Goal: Task Accomplishment & Management: Use online tool/utility

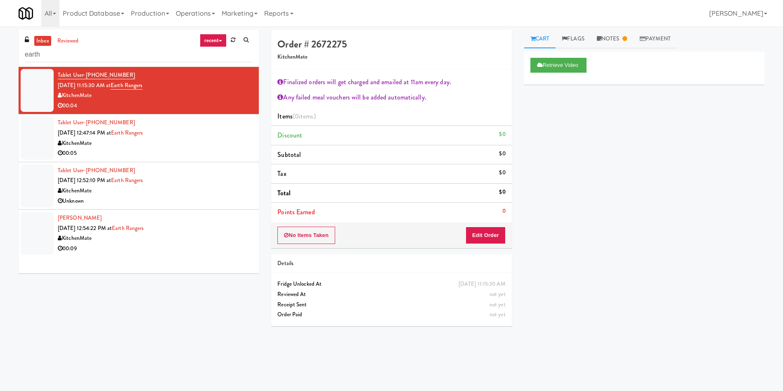
click at [0, 45] on div "inbox reviewed recent all unclear take inventory issue suspicious failed recent…" at bounding box center [391, 195] width 783 height 331
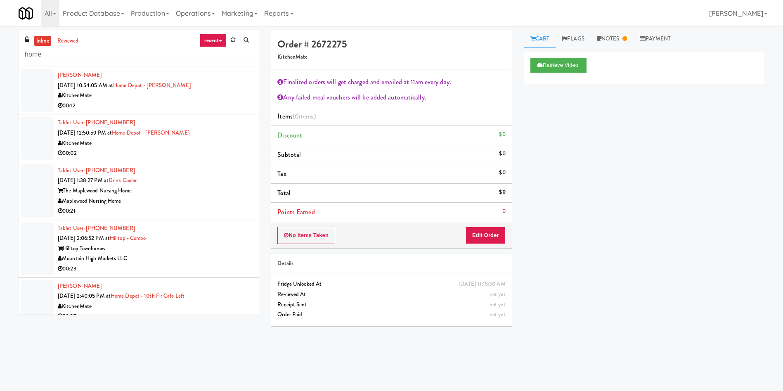
click at [38, 90] on div at bounding box center [37, 90] width 33 height 43
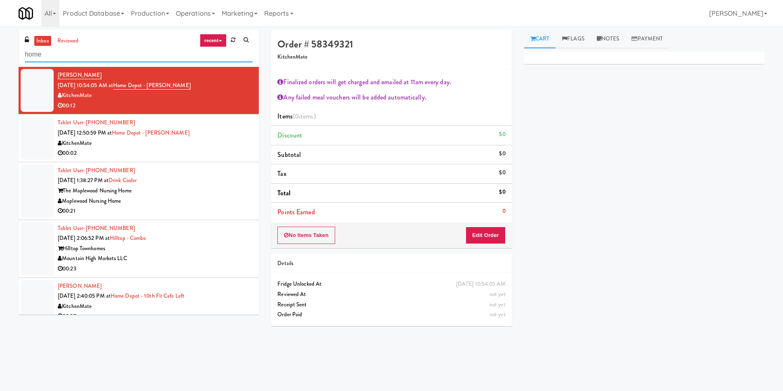
click at [0, 49] on div "inbox reviewed recent all unclear take inventory issue suspicious failed recent…" at bounding box center [391, 195] width 783 height 331
paste input "Fridge/Combo"
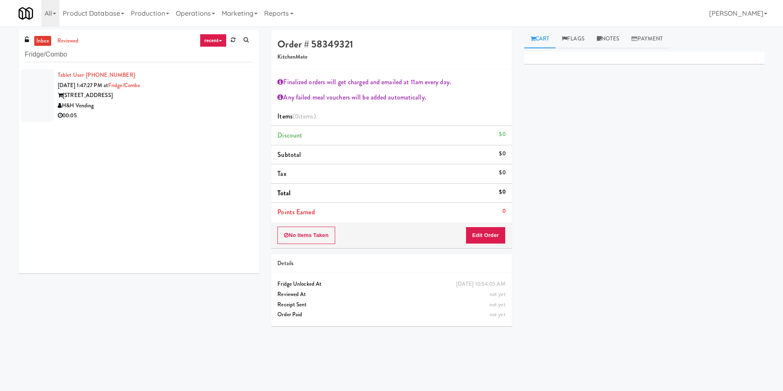
click at [24, 99] on div at bounding box center [37, 95] width 33 height 53
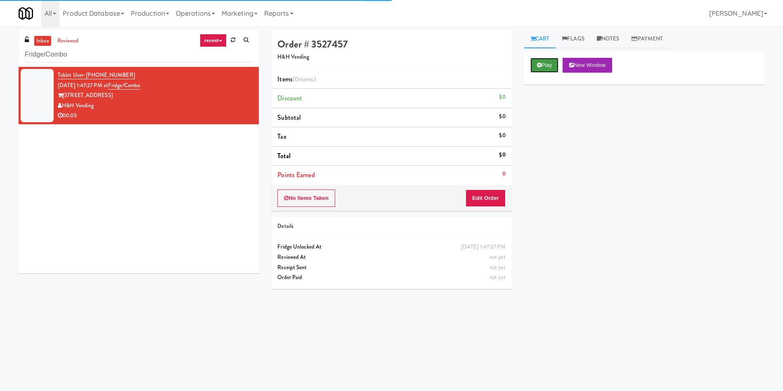
click at [541, 62] on button "Play" at bounding box center [544, 65] width 28 height 15
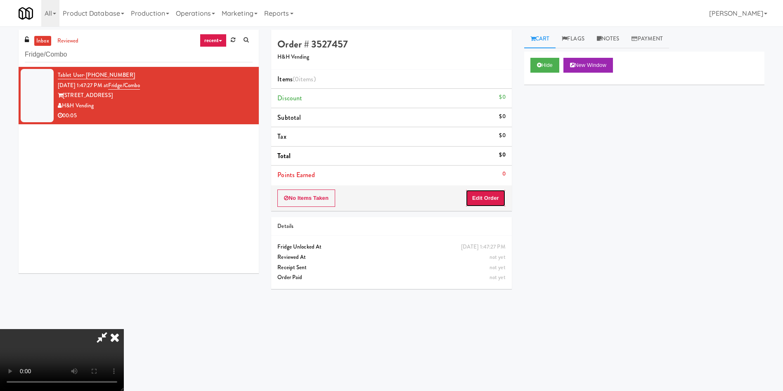
click at [494, 194] on button "Edit Order" at bounding box center [485, 197] width 40 height 17
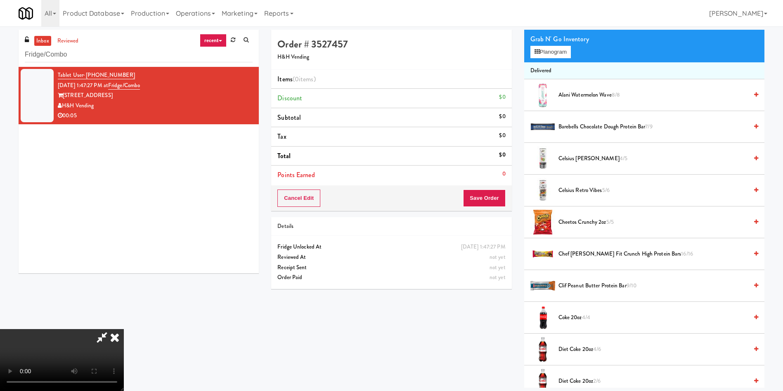
scroll to position [124, 0]
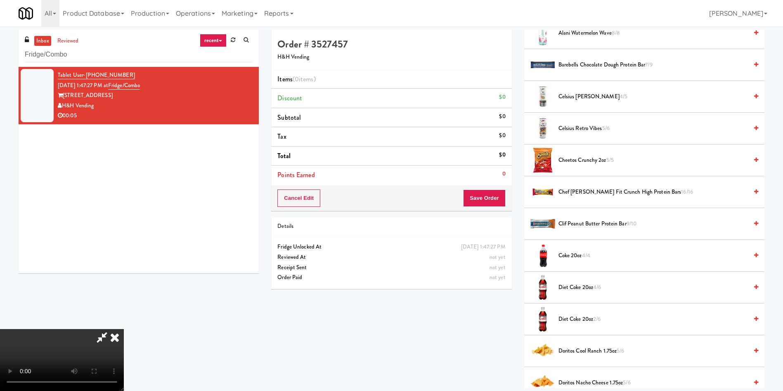
click at [124, 329] on video at bounding box center [62, 360] width 124 height 62
click at [594, 351] on span "Doritos Cool Ranch 1.75oz 5/6" at bounding box center [652, 351] width 189 height 10
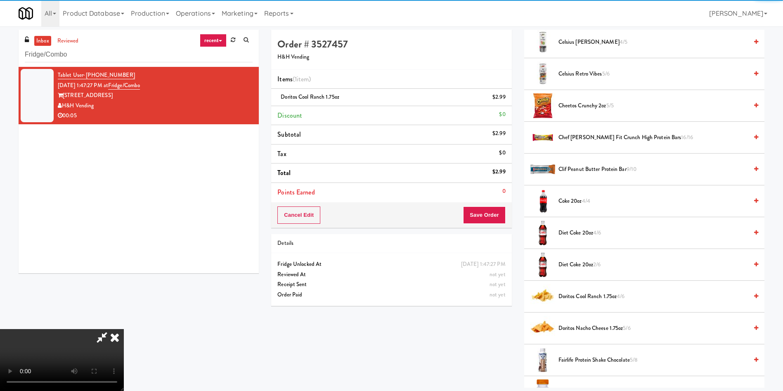
scroll to position [248, 0]
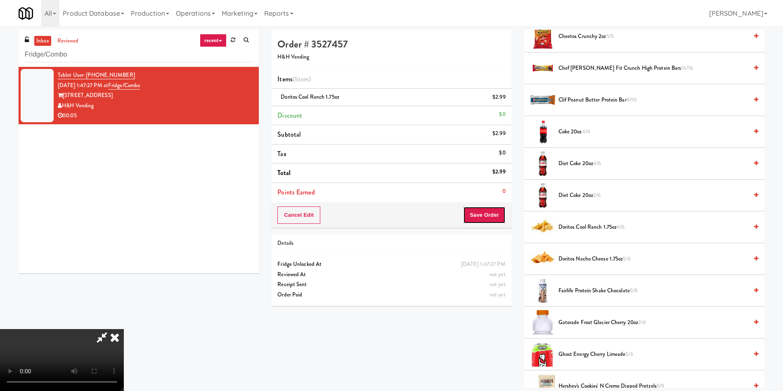
click at [498, 218] on button "Save Order" at bounding box center [484, 214] width 42 height 17
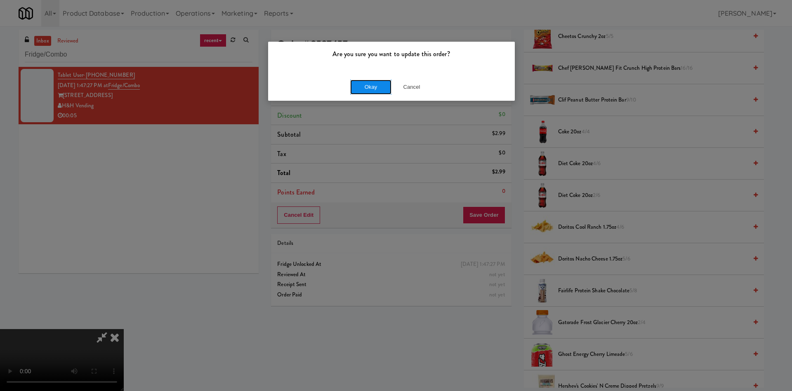
click at [382, 88] on button "Okay" at bounding box center [370, 87] width 41 height 15
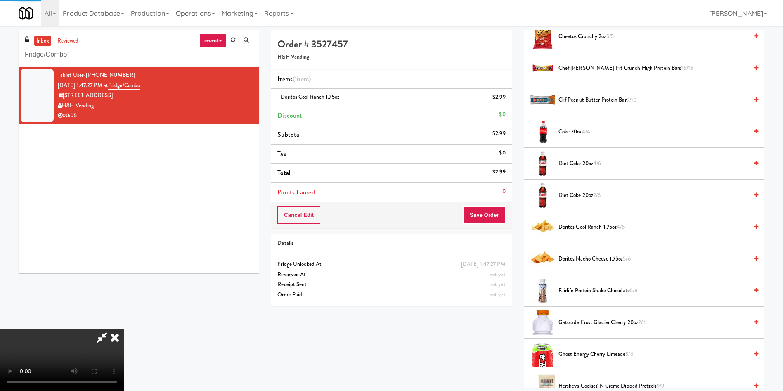
scroll to position [0, 0]
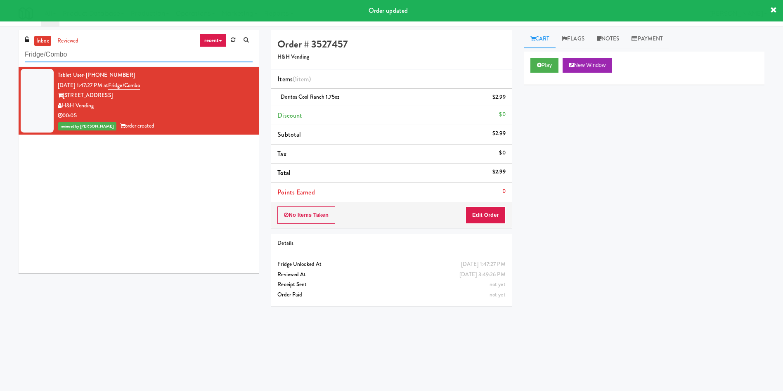
drag, startPoint x: 98, startPoint y: 51, endPoint x: 0, endPoint y: 53, distance: 98.2
click at [0, 53] on div "inbox reviewed recent all unclear take inventory issue suspicious failed recent…" at bounding box center [391, 195] width 783 height 331
paste input "WPW - Left - Fridge"
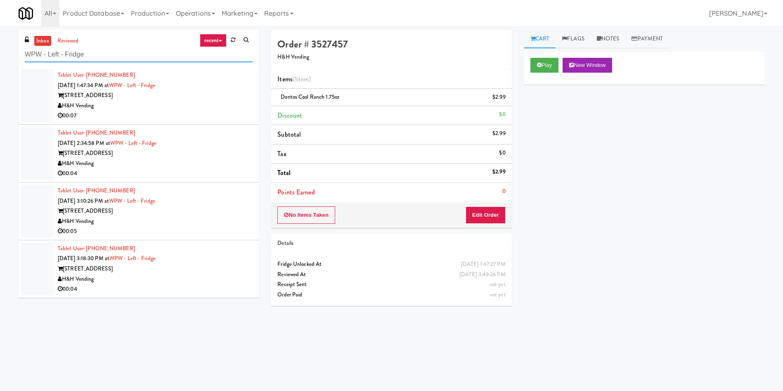
type input "WPW - Left - Fridge"
click at [42, 113] on div at bounding box center [37, 95] width 33 height 53
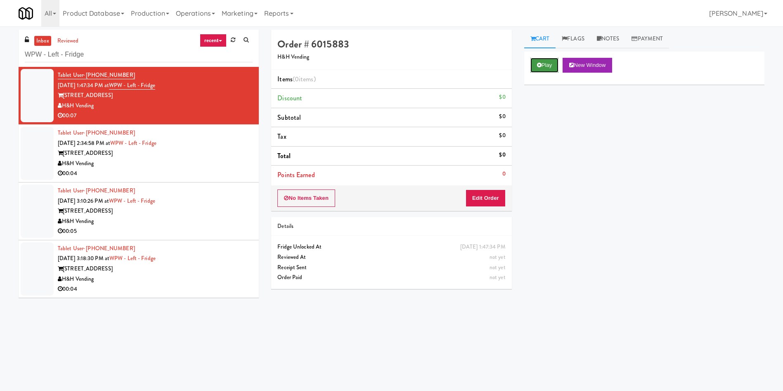
click at [546, 66] on button "Play" at bounding box center [544, 65] width 28 height 15
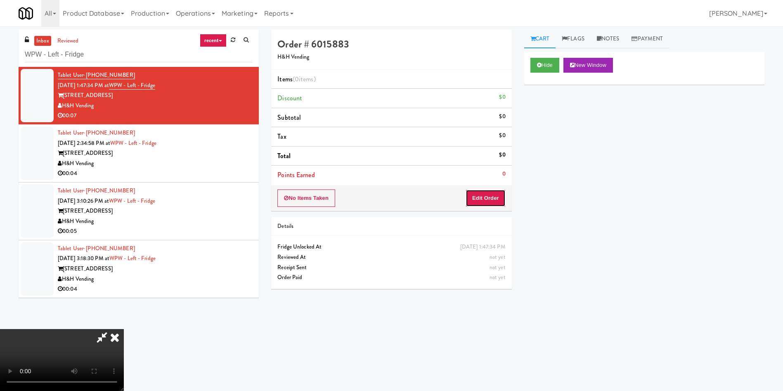
click at [488, 197] on button "Edit Order" at bounding box center [485, 197] width 40 height 17
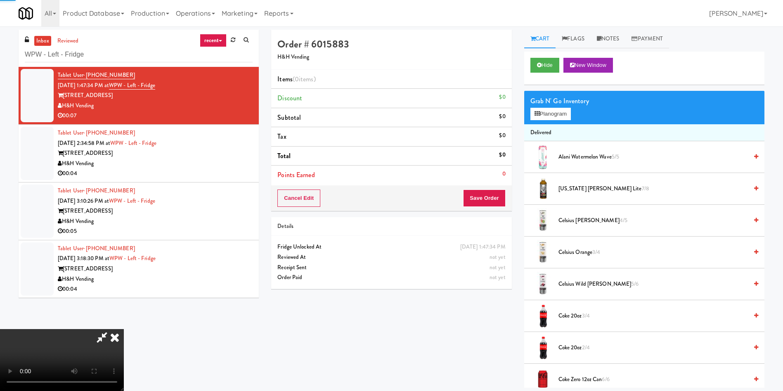
scroll to position [62, 0]
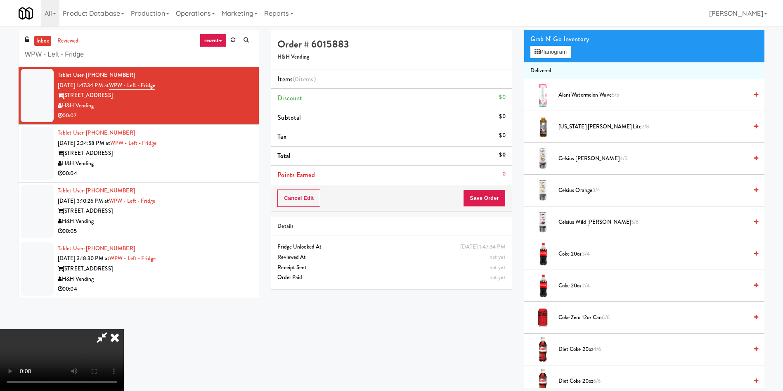
click at [124, 329] on video at bounding box center [62, 360] width 124 height 62
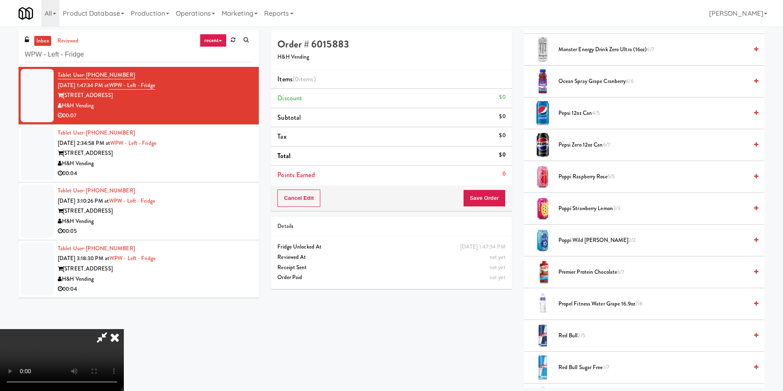
scroll to position [990, 0]
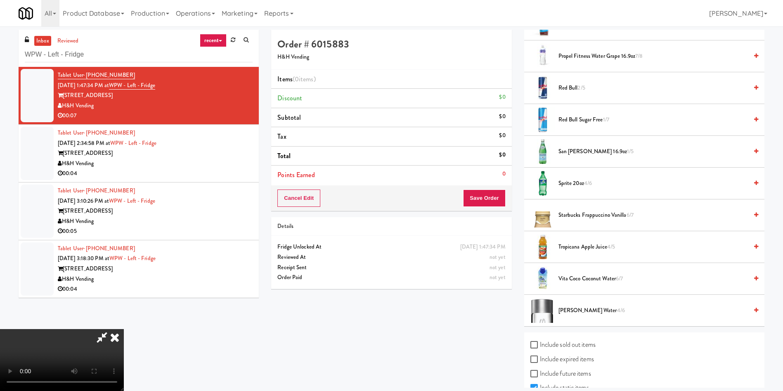
click at [582, 312] on span "Voss Water 4/6" at bounding box center [652, 310] width 189 height 10
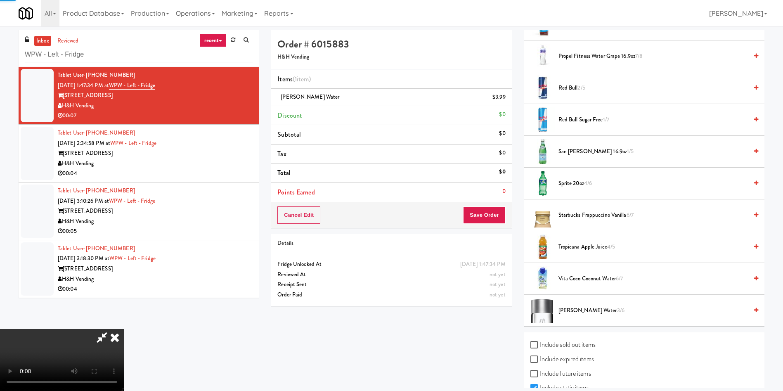
click at [124, 329] on video at bounding box center [62, 360] width 124 height 62
drag, startPoint x: 340, startPoint y: 219, endPoint x: 406, endPoint y: 224, distance: 66.7
click at [124, 329] on video at bounding box center [62, 360] width 124 height 62
click at [561, 154] on span "San Pellegrino 16.9oz 1/5" at bounding box center [652, 151] width 189 height 10
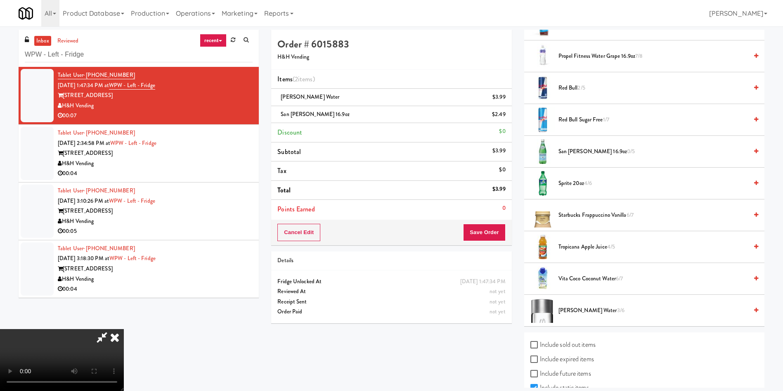
click at [124, 329] on video at bounding box center [62, 360] width 124 height 62
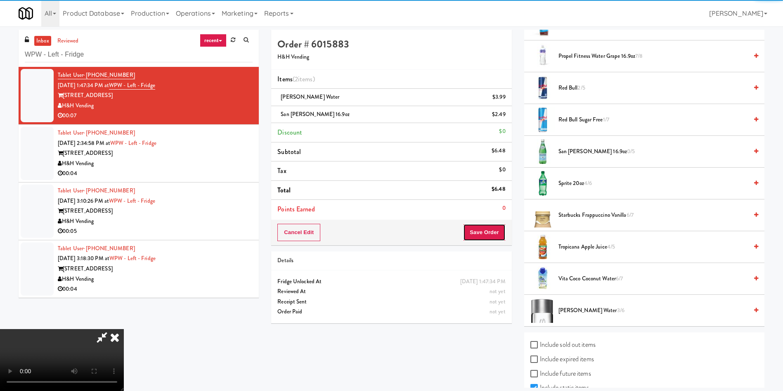
click at [475, 231] on button "Save Order" at bounding box center [484, 232] width 42 height 17
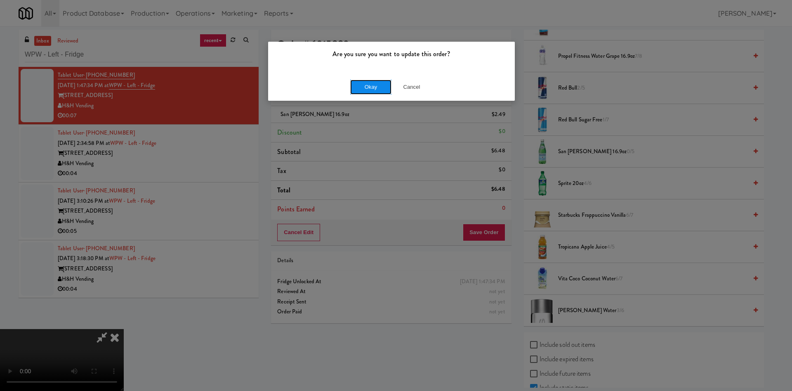
click at [366, 90] on button "Okay" at bounding box center [370, 87] width 41 height 15
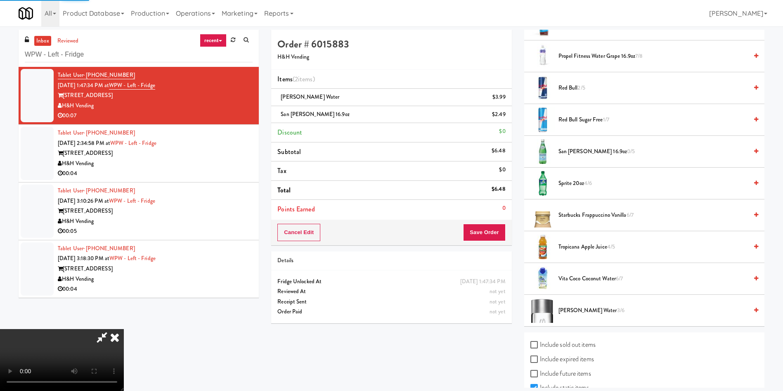
scroll to position [0, 0]
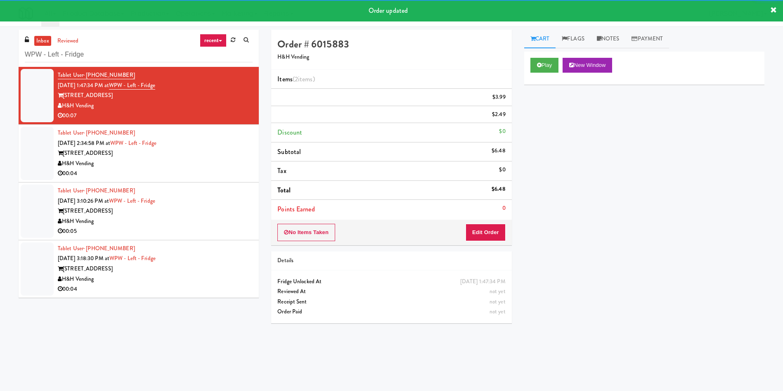
drag, startPoint x: 32, startPoint y: 147, endPoint x: 406, endPoint y: 154, distance: 373.9
click at [32, 148] on div at bounding box center [37, 153] width 33 height 53
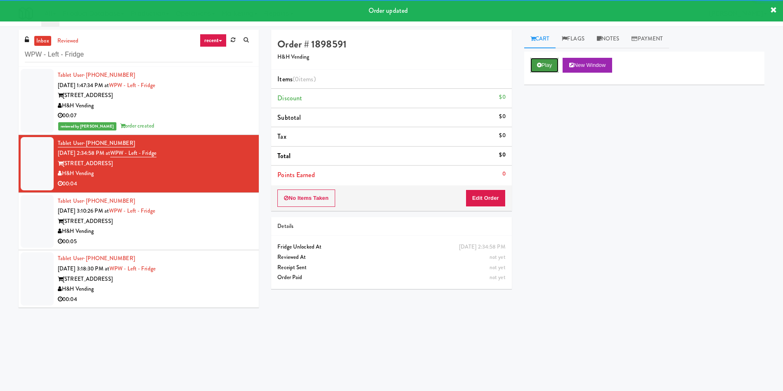
drag, startPoint x: 544, startPoint y: 71, endPoint x: 521, endPoint y: 149, distance: 81.2
click at [544, 72] on button "Play" at bounding box center [544, 65] width 28 height 15
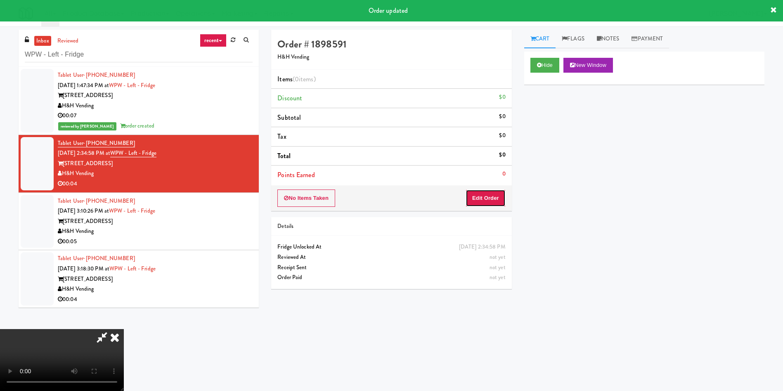
click at [488, 201] on button "Edit Order" at bounding box center [485, 197] width 40 height 17
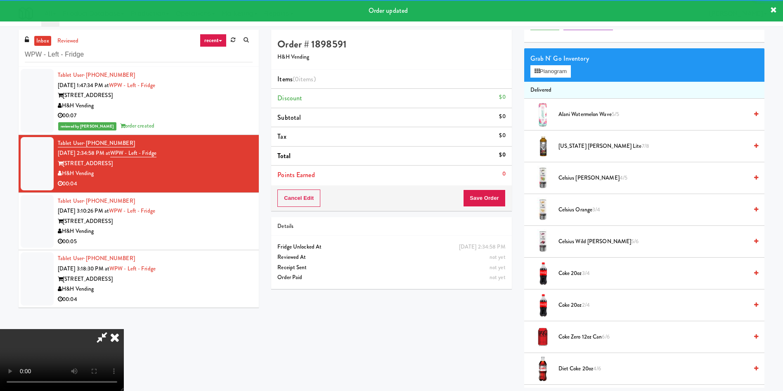
scroll to position [62, 0]
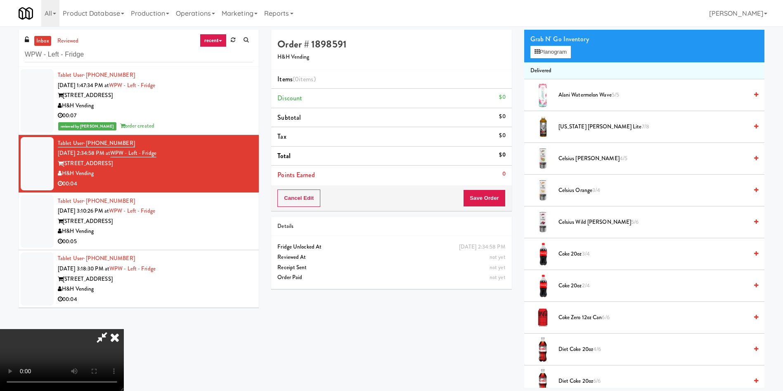
click at [124, 329] on video at bounding box center [62, 360] width 124 height 62
drag, startPoint x: 377, startPoint y: 207, endPoint x: 519, endPoint y: 211, distance: 142.8
click at [124, 329] on video at bounding box center [62, 360] width 124 height 62
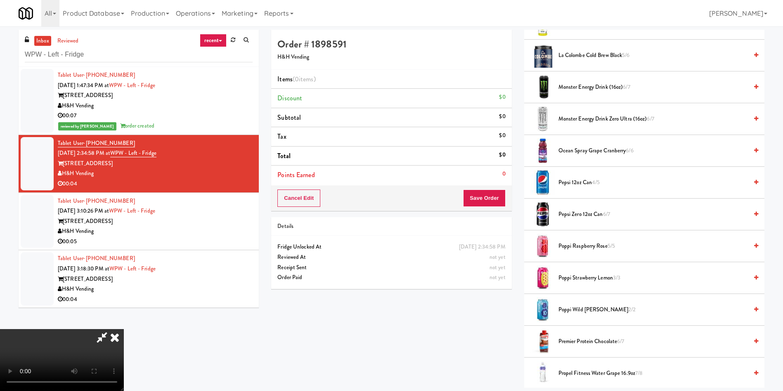
scroll to position [743, 0]
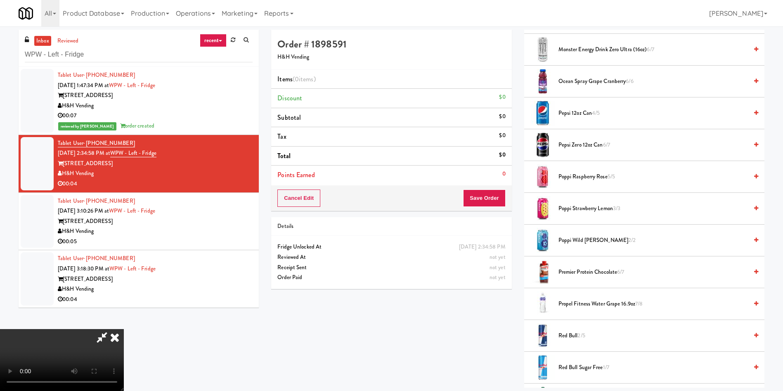
click at [567, 110] on span "Pepsi 12oz can 4/5" at bounding box center [652, 113] width 189 height 10
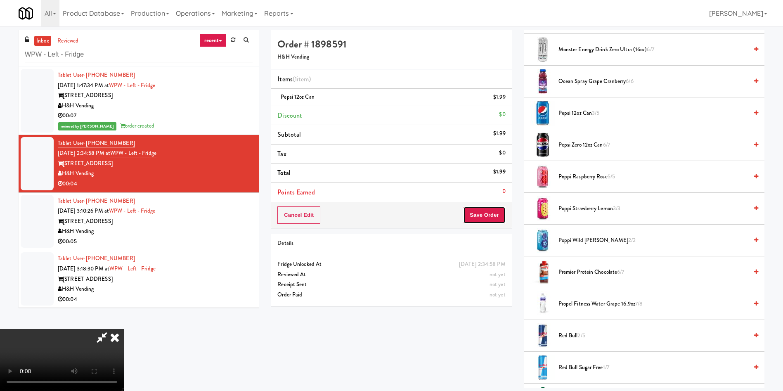
click at [475, 220] on button "Save Order" at bounding box center [484, 214] width 42 height 17
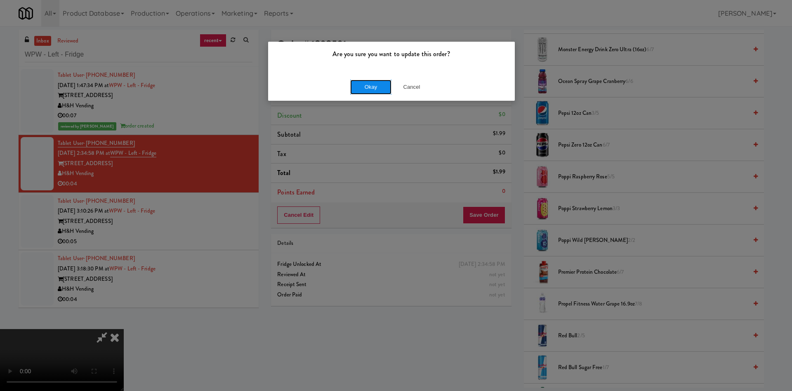
click at [367, 83] on button "Okay" at bounding box center [370, 87] width 41 height 15
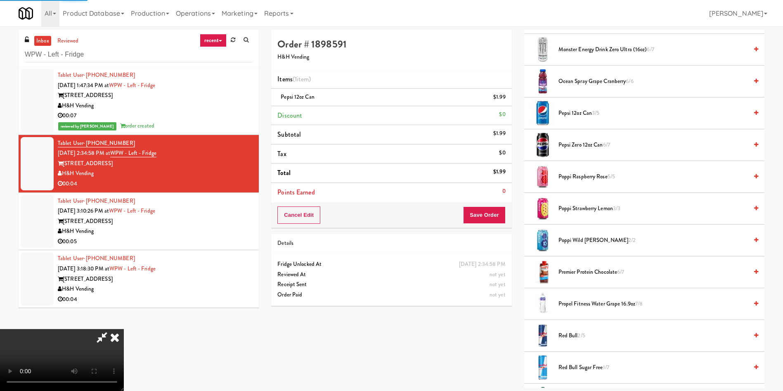
scroll to position [0, 0]
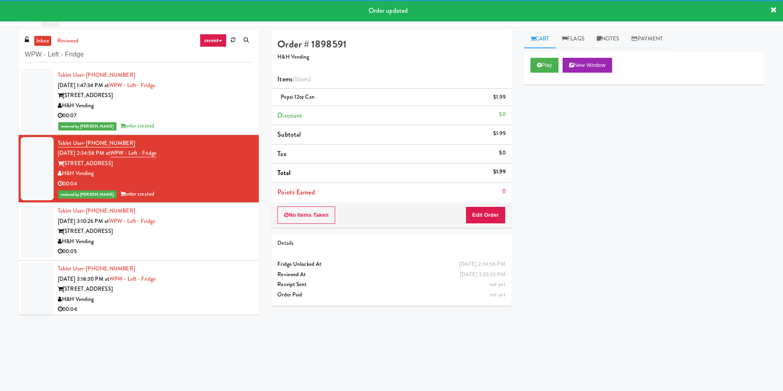
click at [27, 206] on div at bounding box center [37, 231] width 33 height 53
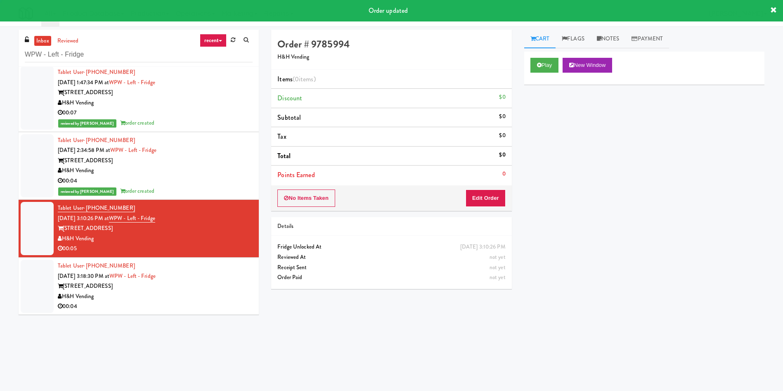
scroll to position [3, 0]
click at [555, 56] on div "Play New Window" at bounding box center [644, 68] width 240 height 33
drag, startPoint x: 541, startPoint y: 60, endPoint x: 519, endPoint y: 149, distance: 91.6
click at [540, 66] on button "Play" at bounding box center [544, 65] width 28 height 15
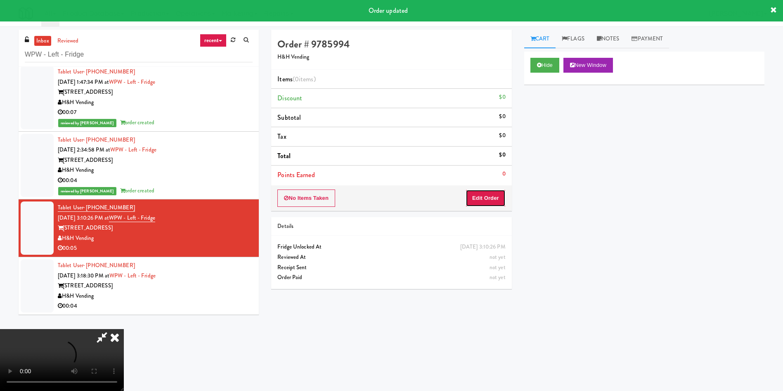
click at [475, 192] on button "Edit Order" at bounding box center [485, 197] width 40 height 17
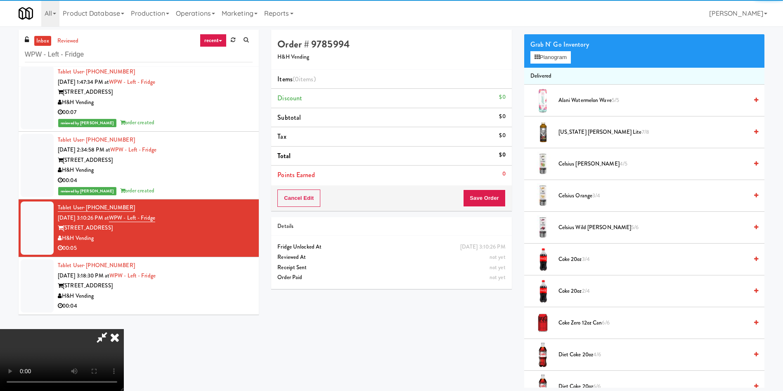
scroll to position [124, 0]
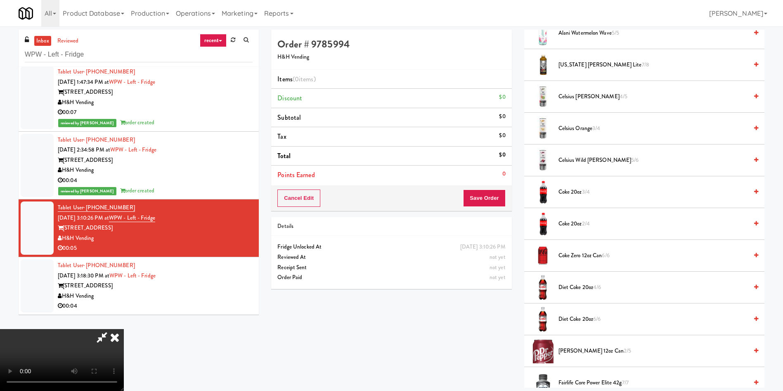
click at [586, 256] on span "Coke Zero 12oz can 6/6" at bounding box center [652, 255] width 189 height 10
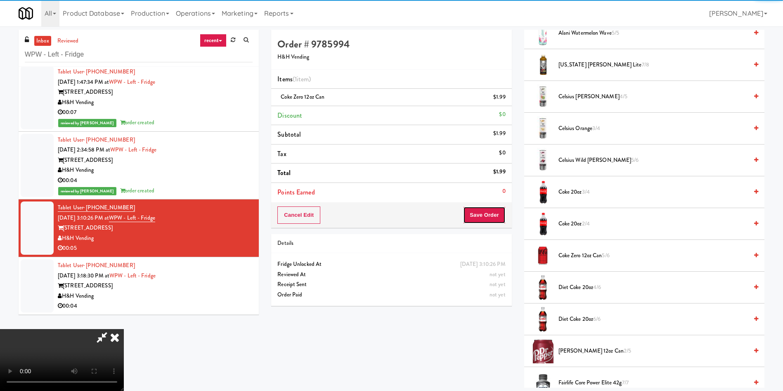
click at [499, 220] on button "Save Order" at bounding box center [484, 214] width 42 height 17
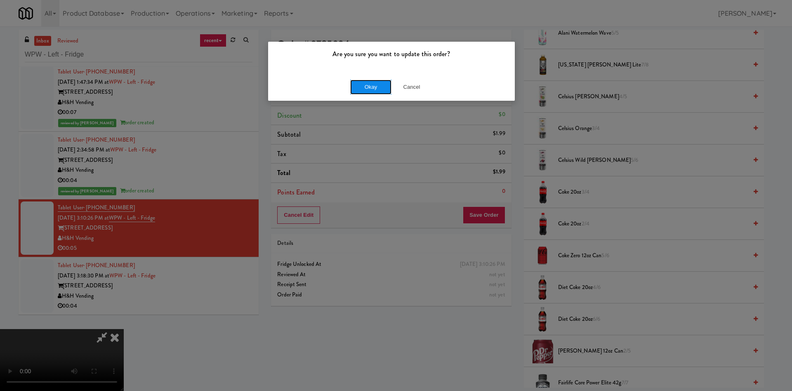
click at [373, 81] on button "Okay" at bounding box center [370, 87] width 41 height 15
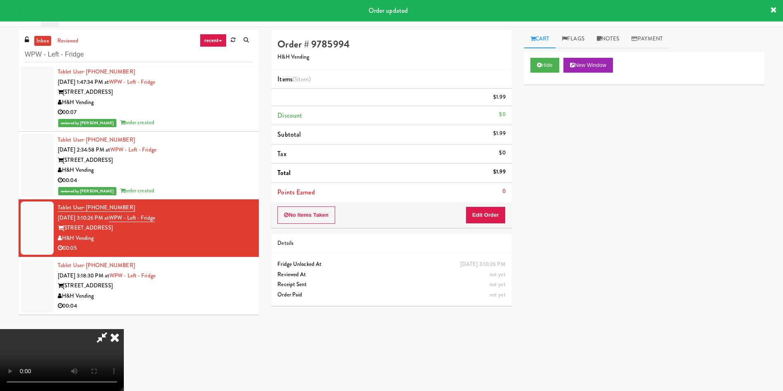
scroll to position [0, 0]
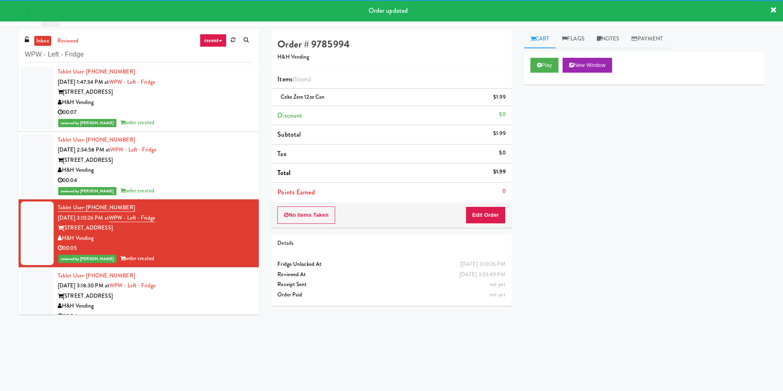
click at [28, 287] on div at bounding box center [37, 295] width 33 height 53
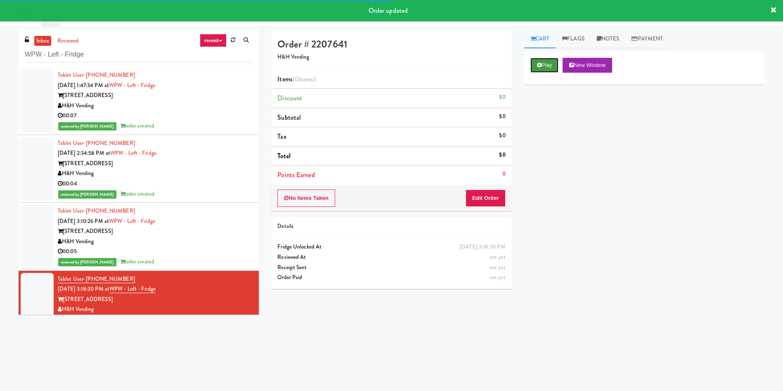
click at [549, 64] on button "Play" at bounding box center [544, 65] width 28 height 15
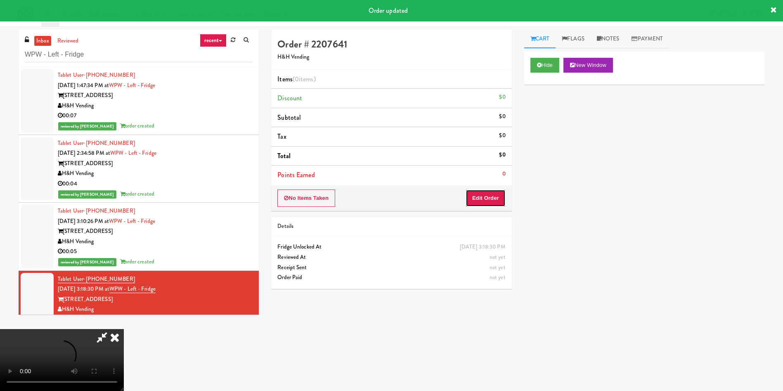
click at [482, 200] on button "Edit Order" at bounding box center [485, 197] width 40 height 17
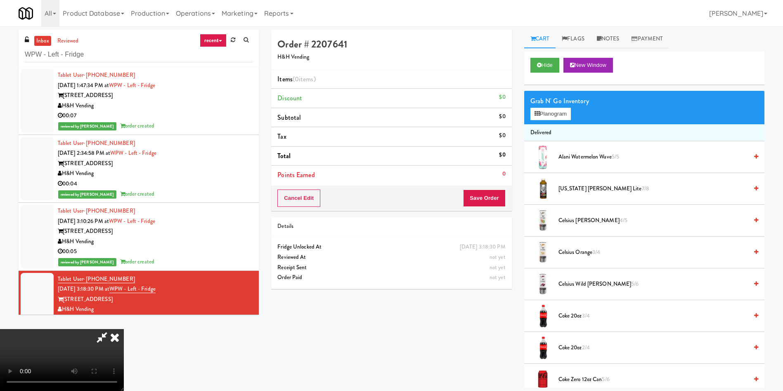
scroll to position [62, 0]
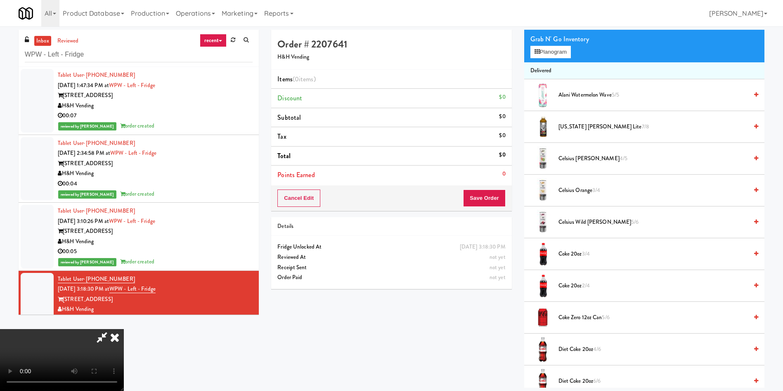
click at [124, 329] on video at bounding box center [62, 360] width 124 height 62
click at [553, 52] on button "Planogram" at bounding box center [550, 52] width 40 height 12
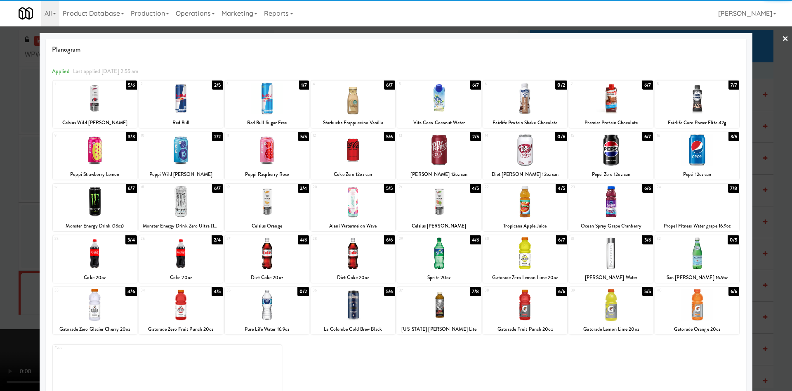
click at [113, 199] on div at bounding box center [95, 202] width 84 height 32
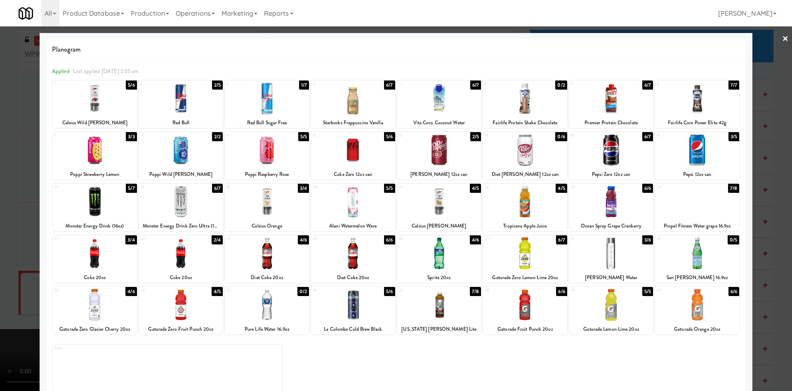
click at [7, 198] on div at bounding box center [396, 195] width 792 height 391
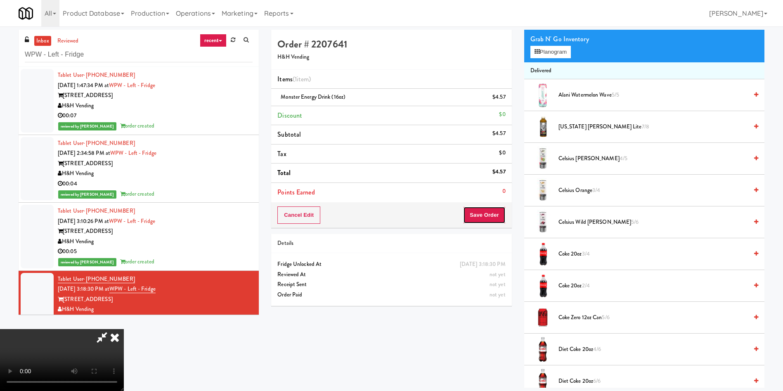
click at [498, 211] on button "Save Order" at bounding box center [484, 214] width 42 height 17
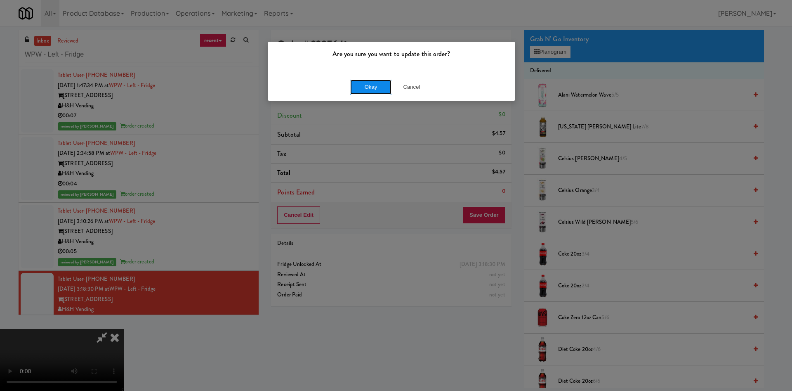
click at [354, 83] on button "Okay" at bounding box center [370, 87] width 41 height 15
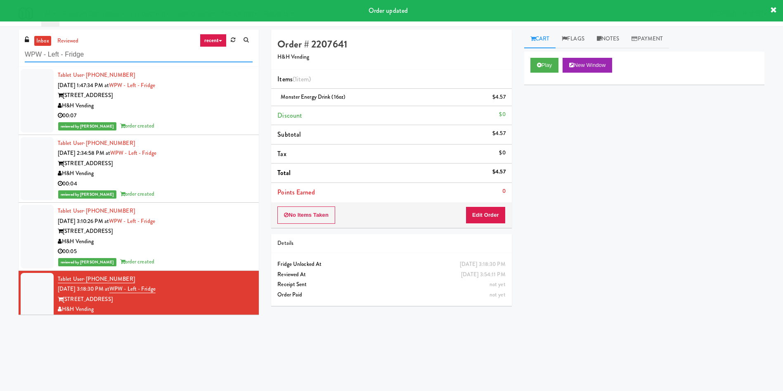
drag, startPoint x: 119, startPoint y: 54, endPoint x: 7, endPoint y: 2, distance: 123.5
click at [0, 26] on body "Order updated Are you sure you want to update this order? Okay Cancel Okay Are …" at bounding box center [391, 221] width 783 height 391
paste input "[GEOGRAPHIC_DATA] Apartments"
type input "[GEOGRAPHIC_DATA] Apartments"
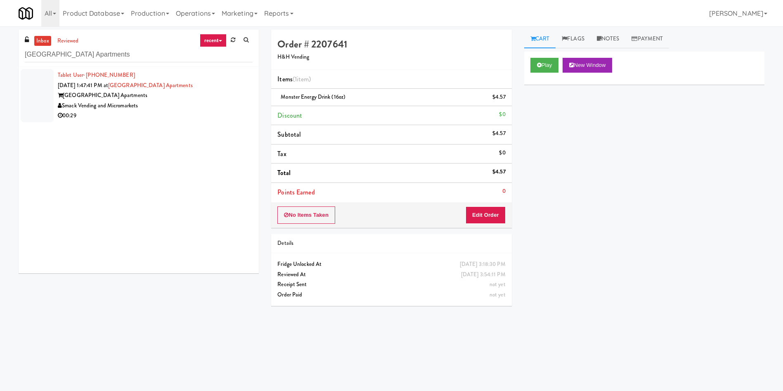
click at [17, 90] on div "inbox reviewed recent all unclear take inventory issue suspicious failed recent…" at bounding box center [138, 155] width 253 height 250
click at [40, 86] on div at bounding box center [37, 95] width 33 height 53
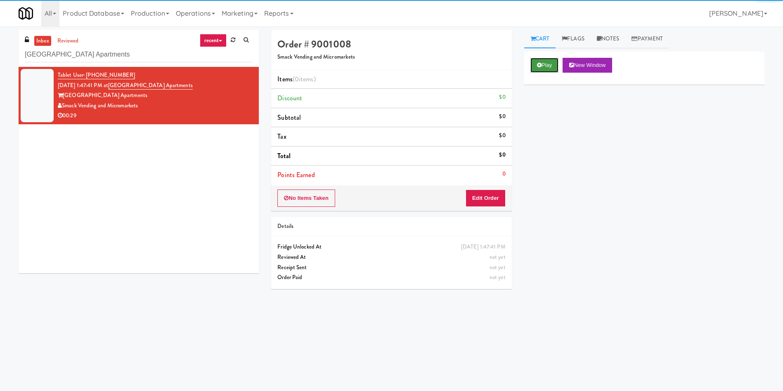
click at [539, 63] on icon at bounding box center [539, 64] width 5 height 5
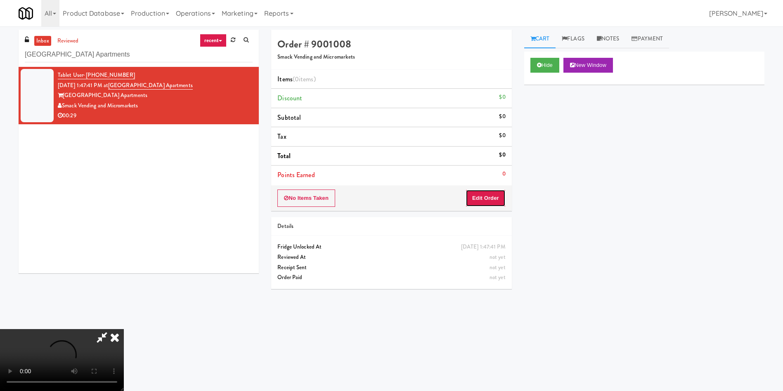
click at [502, 197] on button "Edit Order" at bounding box center [485, 197] width 40 height 17
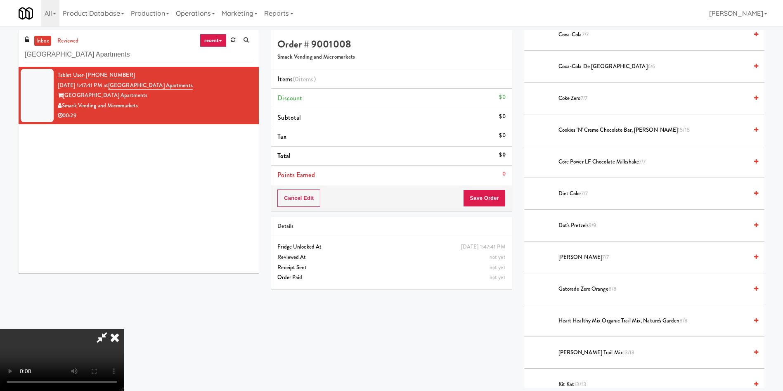
scroll to position [309, 0]
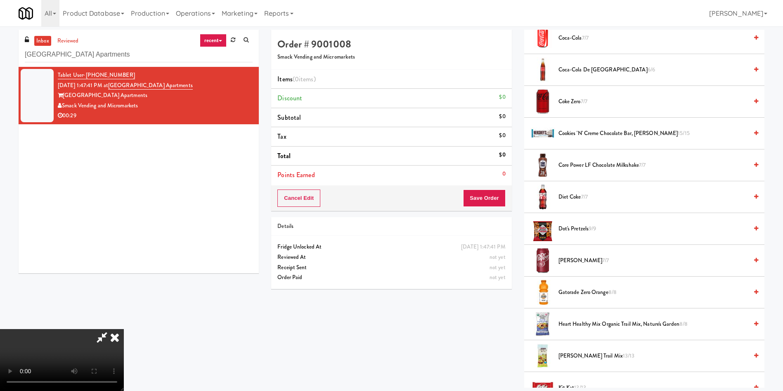
click at [581, 134] on span "Cookies 'n' Creme Chocolate Bar, Hershey's 15/15" at bounding box center [652, 133] width 189 height 10
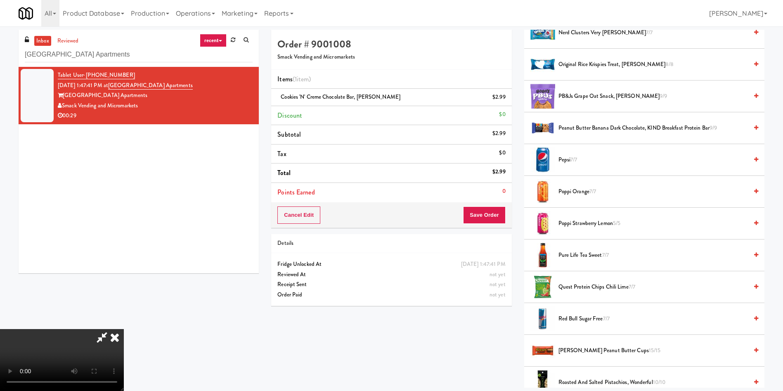
scroll to position [866, 0]
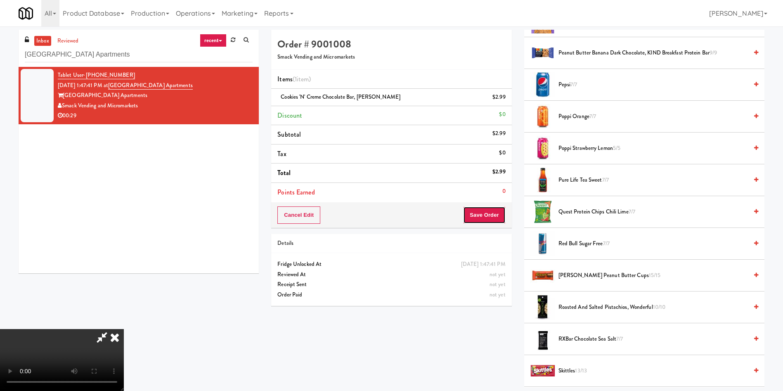
click at [484, 216] on button "Save Order" at bounding box center [484, 214] width 42 height 17
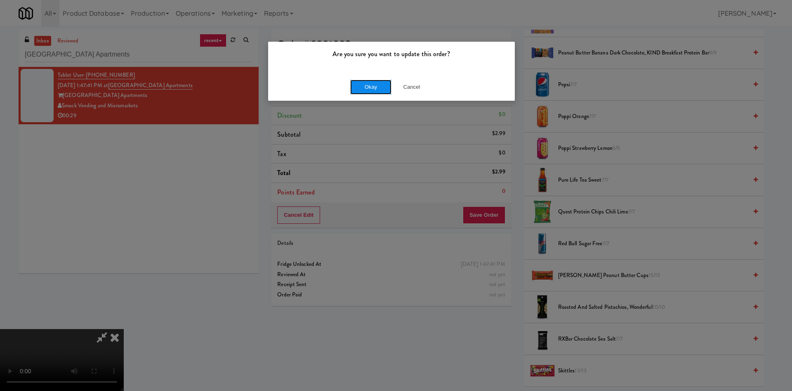
click at [381, 87] on button "Okay" at bounding box center [370, 87] width 41 height 15
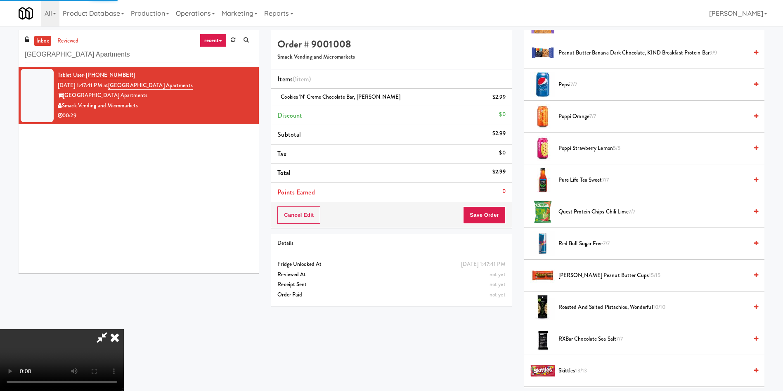
scroll to position [0, 0]
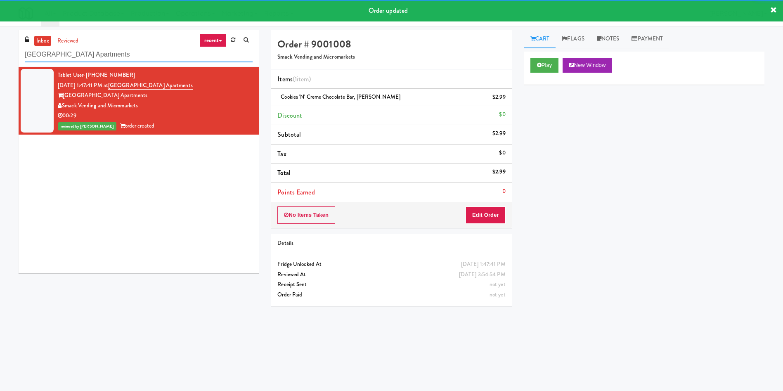
drag, startPoint x: 127, startPoint y: 57, endPoint x: 0, endPoint y: 34, distance: 129.1
click at [0, 34] on div "inbox reviewed recent all unclear take inventory issue suspicious failed recent…" at bounding box center [391, 195] width 783 height 331
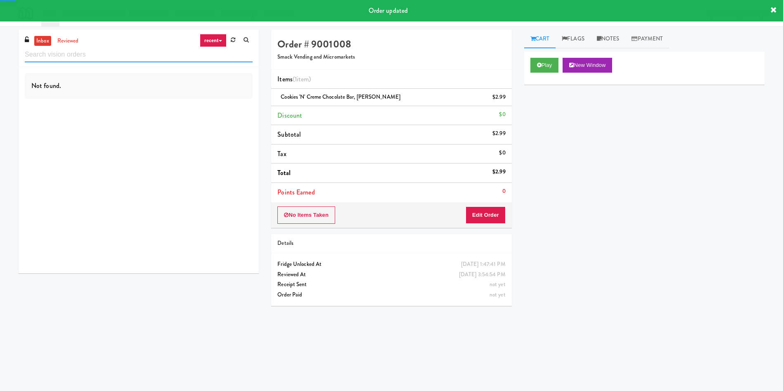
paste input "Centro NoDa Cooler"
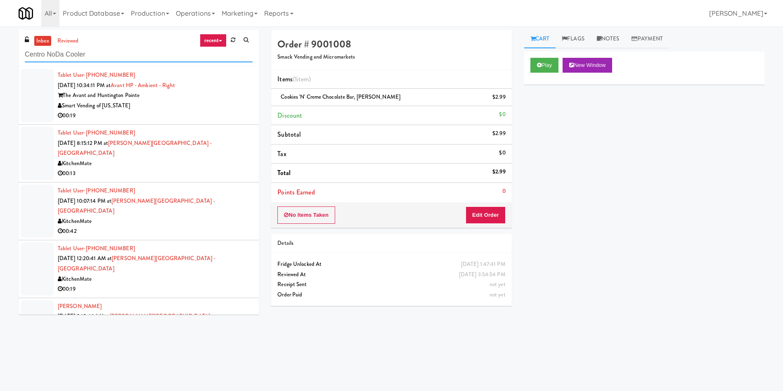
type input "Centro NoDa Cooler"
click at [43, 39] on link "inbox" at bounding box center [42, 41] width 17 height 10
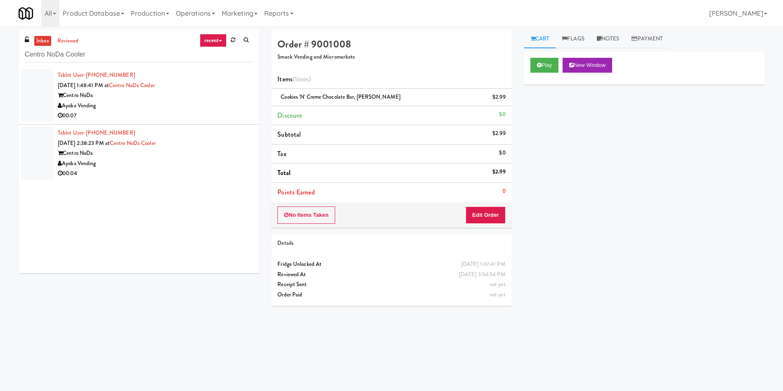
click at [21, 87] on div at bounding box center [37, 95] width 33 height 53
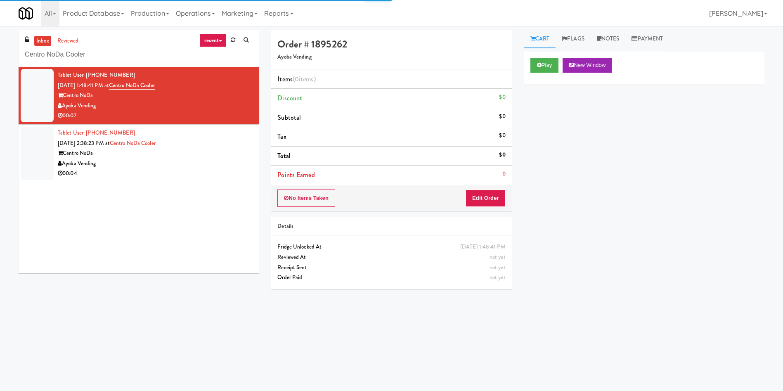
click at [561, 61] on div "Play New Window" at bounding box center [644, 65] width 228 height 15
click at [555, 61] on button "Play" at bounding box center [544, 65] width 28 height 15
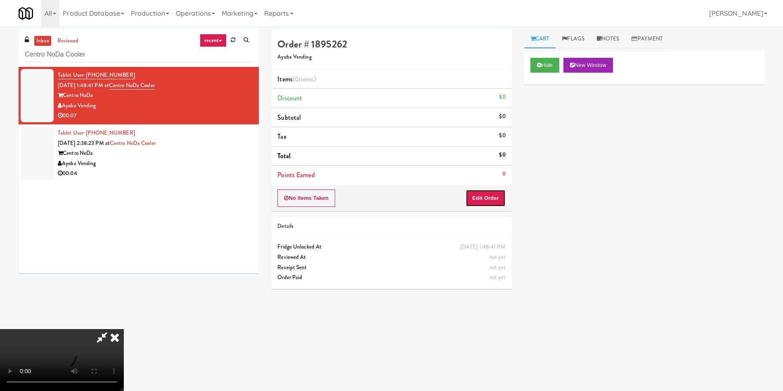
click at [482, 204] on button "Edit Order" at bounding box center [485, 197] width 40 height 17
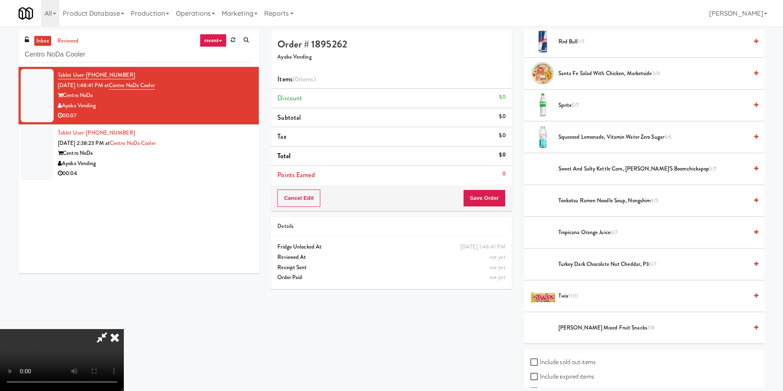
scroll to position [866, 0]
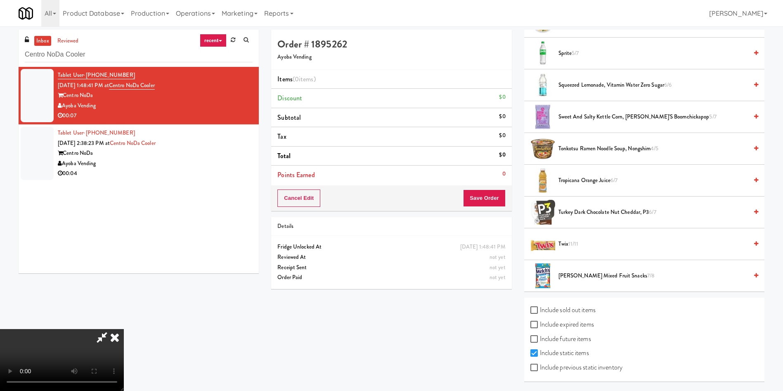
click at [563, 236] on li "Twix 11/11" at bounding box center [644, 244] width 240 height 32
click at [124, 329] on video at bounding box center [62, 360] width 124 height 62
click at [568, 246] on span "Twix 11/11" at bounding box center [652, 244] width 189 height 10
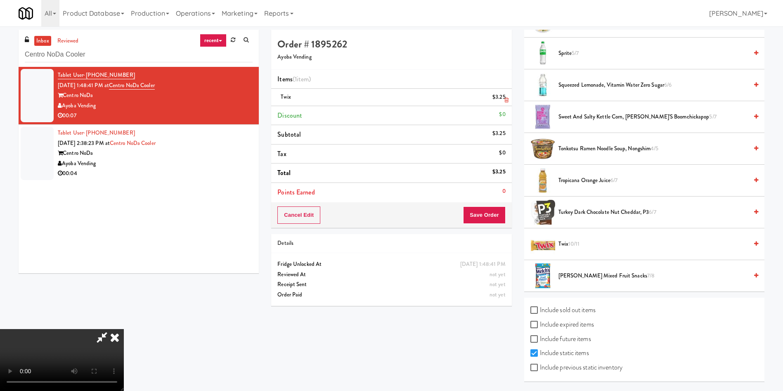
click at [503, 99] on link at bounding box center [504, 100] width 7 height 10
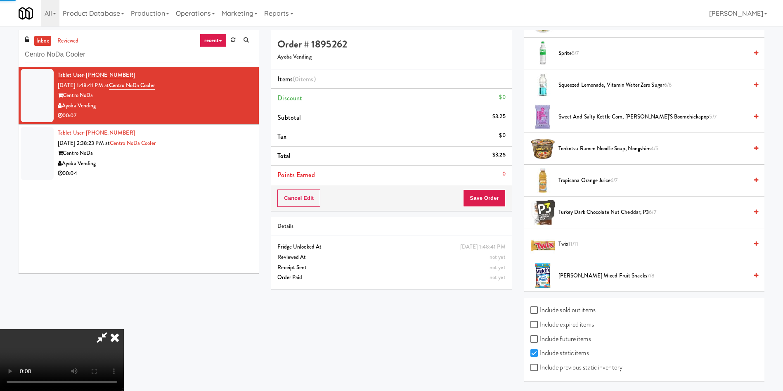
click at [124, 329] on video at bounding box center [62, 360] width 124 height 62
click at [565, 244] on span "Twix 11/11" at bounding box center [652, 244] width 189 height 10
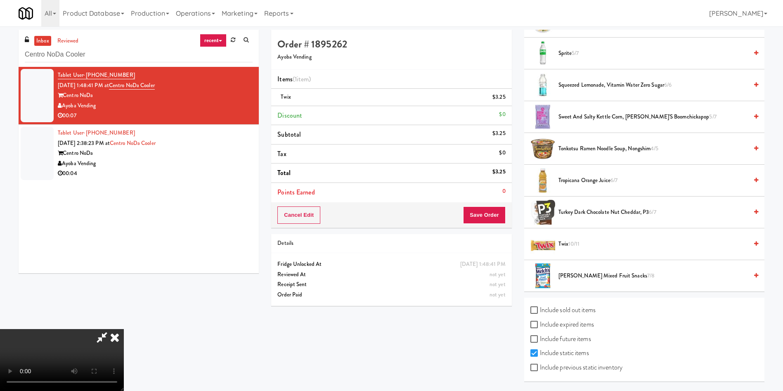
scroll to position [121, 0]
click at [124, 329] on video at bounding box center [62, 360] width 124 height 62
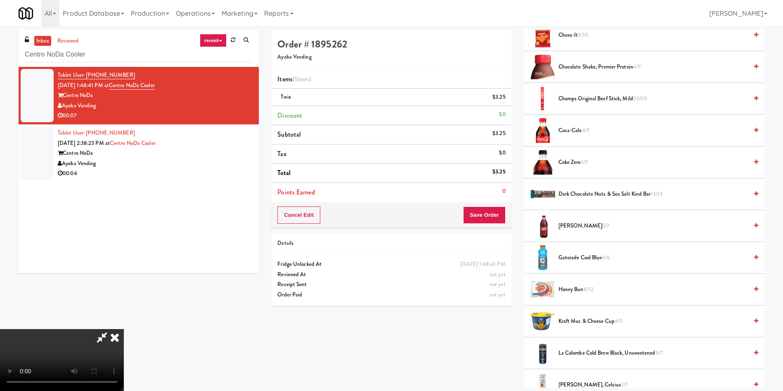
scroll to position [0, 0]
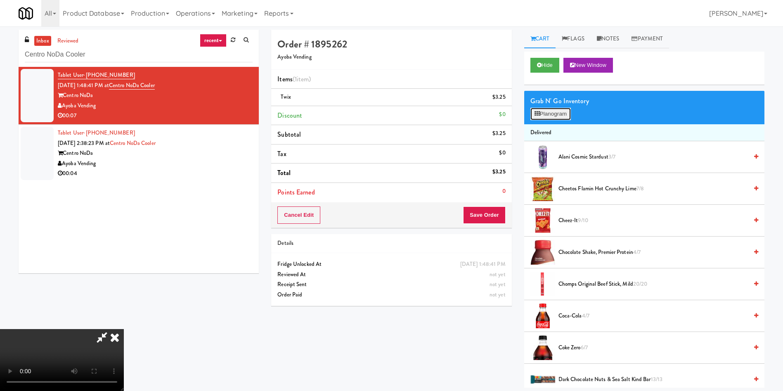
click at [552, 112] on button "Planogram" at bounding box center [550, 114] width 40 height 12
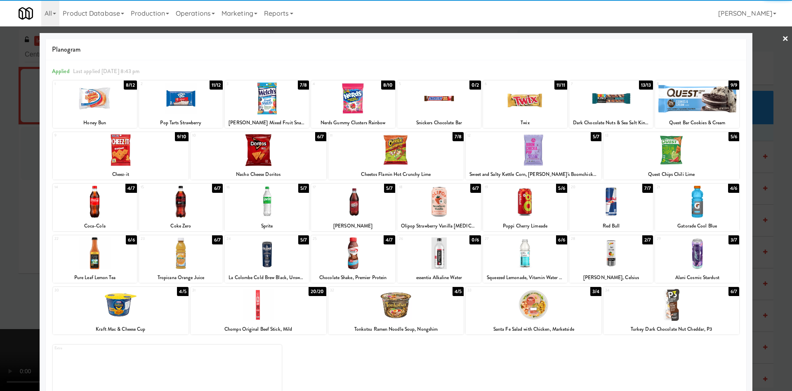
click at [610, 255] on div at bounding box center [611, 253] width 84 height 32
click at [0, 170] on div at bounding box center [396, 195] width 792 height 391
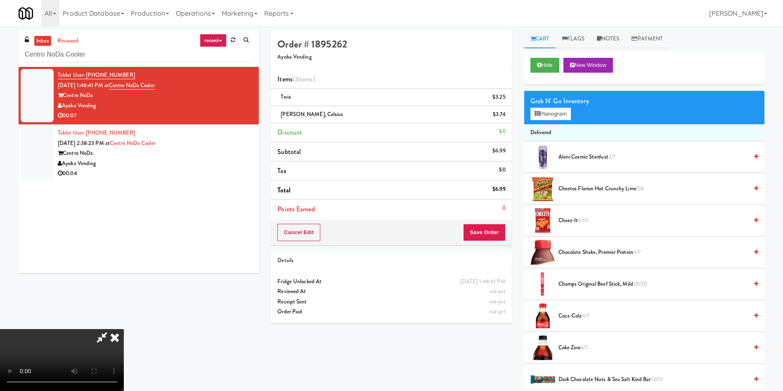
click at [89, 329] on video at bounding box center [62, 360] width 124 height 62
drag, startPoint x: 481, startPoint y: 235, endPoint x: 465, endPoint y: 210, distance: 30.2
click at [482, 236] on button "Save Order" at bounding box center [484, 232] width 42 height 17
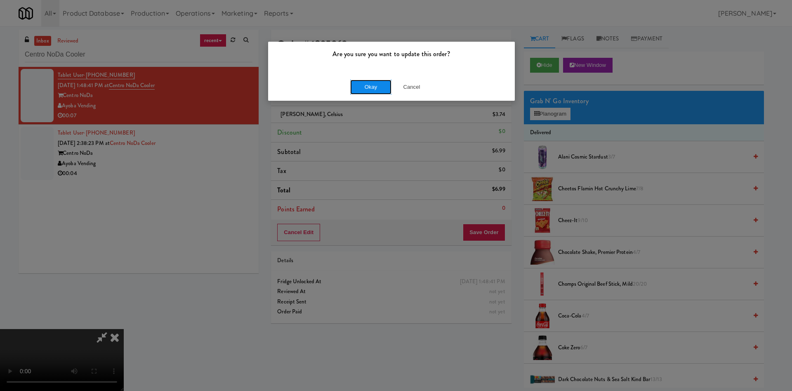
click at [374, 86] on button "Okay" at bounding box center [370, 87] width 41 height 15
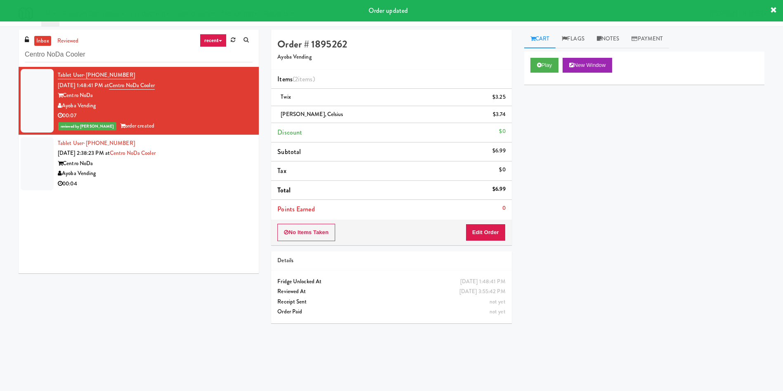
click at [47, 162] on div at bounding box center [37, 163] width 33 height 53
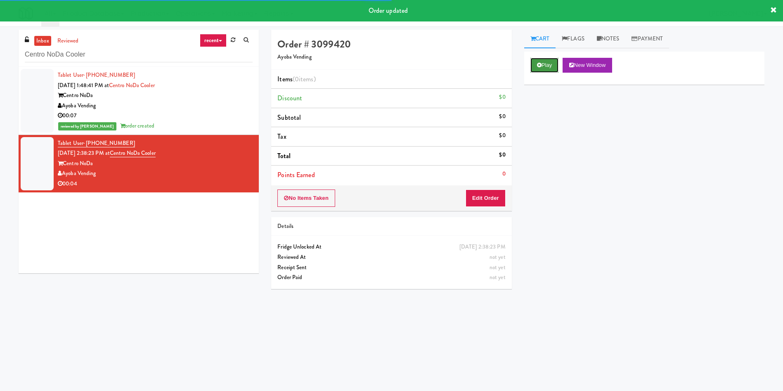
click at [541, 64] on icon at bounding box center [539, 64] width 5 height 5
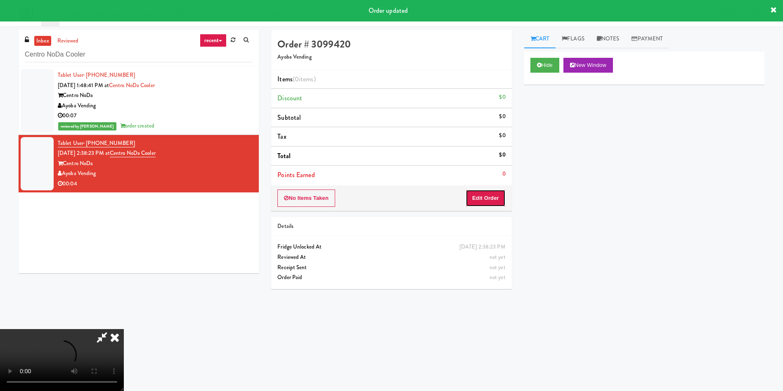
click at [498, 194] on button "Edit Order" at bounding box center [485, 197] width 40 height 17
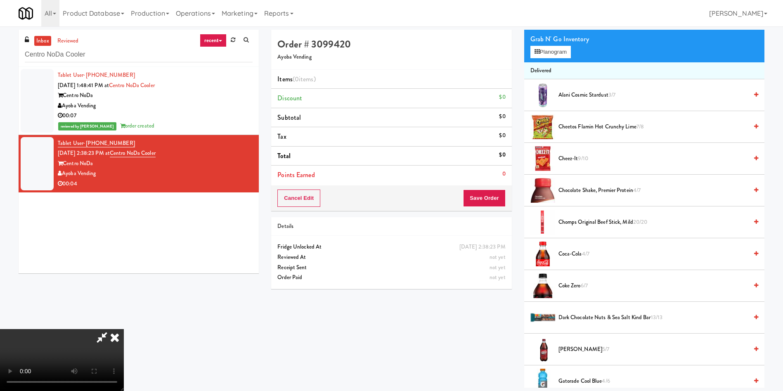
scroll to position [121, 0]
click at [124, 329] on video at bounding box center [62, 360] width 124 height 62
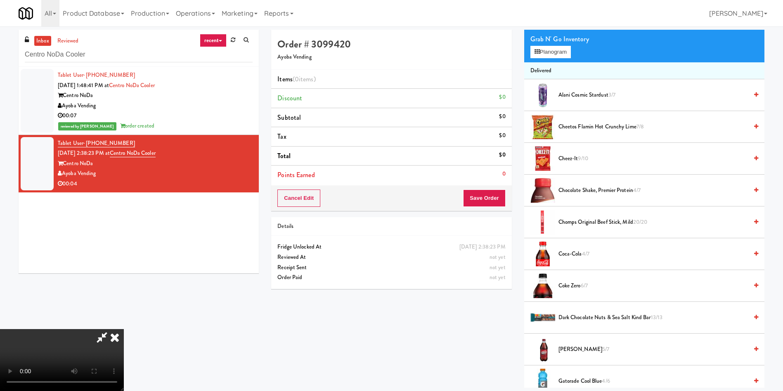
click at [124, 329] on video at bounding box center [62, 360] width 124 height 62
click at [547, 53] on button "Planogram" at bounding box center [550, 52] width 40 height 12
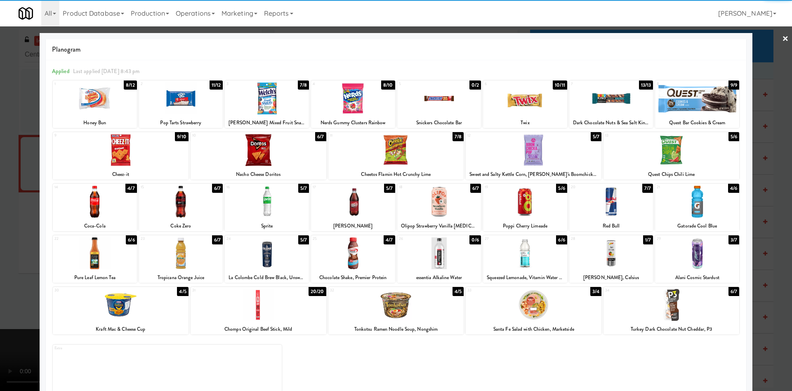
click at [615, 267] on div at bounding box center [611, 253] width 84 height 32
click at [780, 54] on div at bounding box center [396, 195] width 792 height 391
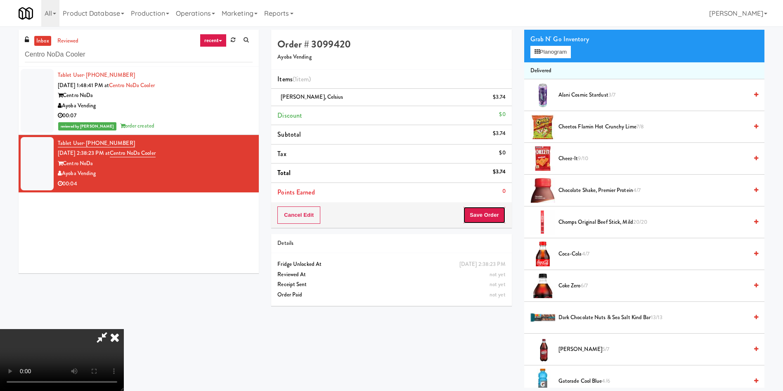
click at [487, 217] on button "Save Order" at bounding box center [484, 214] width 42 height 17
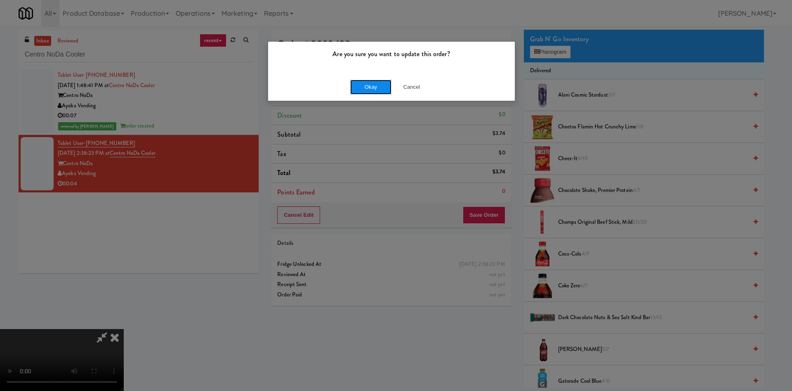
drag, startPoint x: 380, startPoint y: 89, endPoint x: 448, endPoint y: 166, distance: 103.2
click at [380, 89] on button "Okay" at bounding box center [370, 87] width 41 height 15
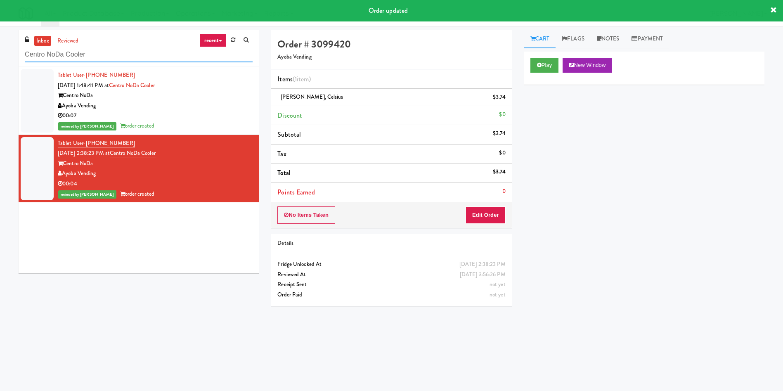
drag, startPoint x: 101, startPoint y: 58, endPoint x: 0, endPoint y: 27, distance: 105.2
click at [0, 27] on div "inbox reviewed recent all unclear take inventory issue suspicious failed recent…" at bounding box center [391, 193] width 783 height 335
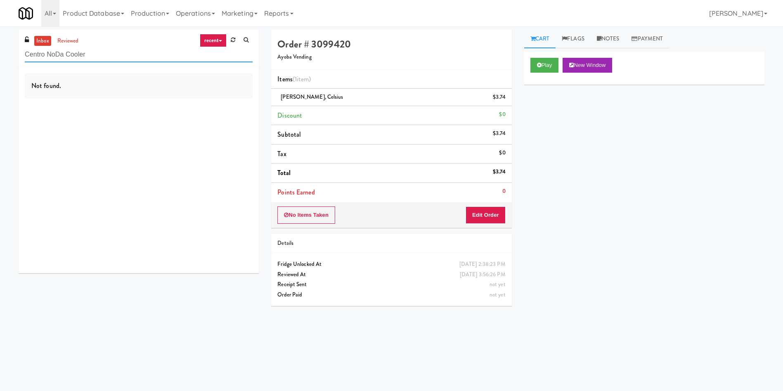
click at [108, 52] on input "Centro NoDa Cooler" at bounding box center [139, 54] width 228 height 15
drag, startPoint x: 112, startPoint y: 55, endPoint x: 0, endPoint y: 64, distance: 112.5
click at [0, 64] on div "inbox reviewed recent all unclear take inventory issue suspicious failed recent…" at bounding box center [391, 195] width 783 height 331
paste input "[PERSON_NAME][GEOGRAPHIC_DATA] - [GEOGRAPHIC_DATA]"
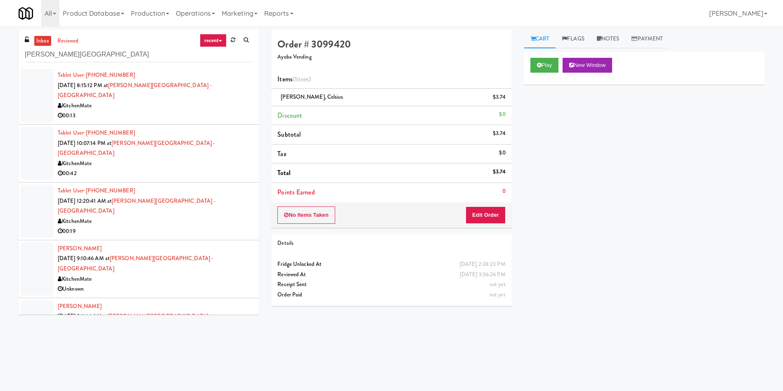
click at [47, 95] on div at bounding box center [37, 95] width 33 height 53
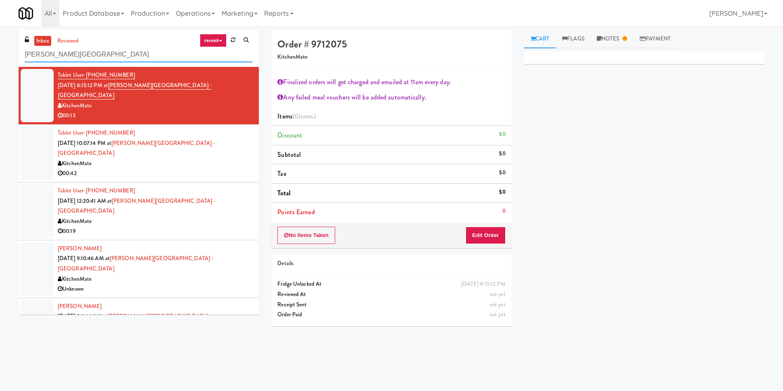
drag, startPoint x: 99, startPoint y: 56, endPoint x: 0, endPoint y: 56, distance: 99.0
click at [0, 56] on div "inbox reviewed recent all unclear take inventory issue suspicious failed recent…" at bounding box center [391, 195] width 783 height 331
paste input "AVE [GEOGRAPHIC_DATA] - Food - Cooler"
type input "AVE [GEOGRAPHIC_DATA] - Food - Cooler"
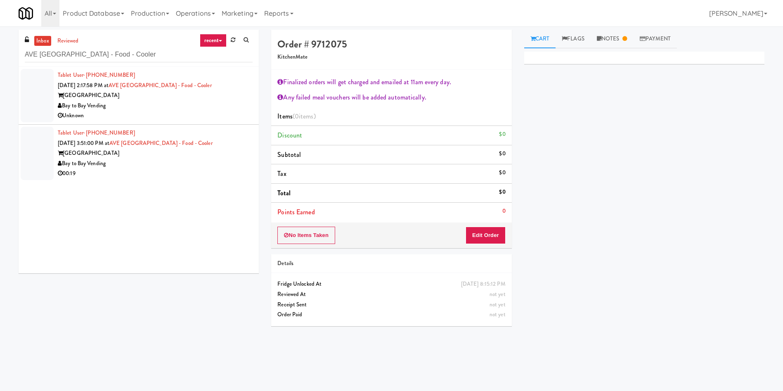
click at [33, 91] on div at bounding box center [37, 95] width 33 height 53
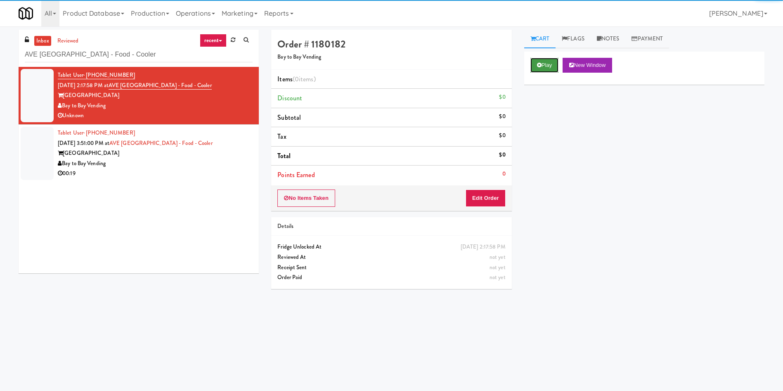
click at [556, 66] on button "Play" at bounding box center [544, 65] width 28 height 15
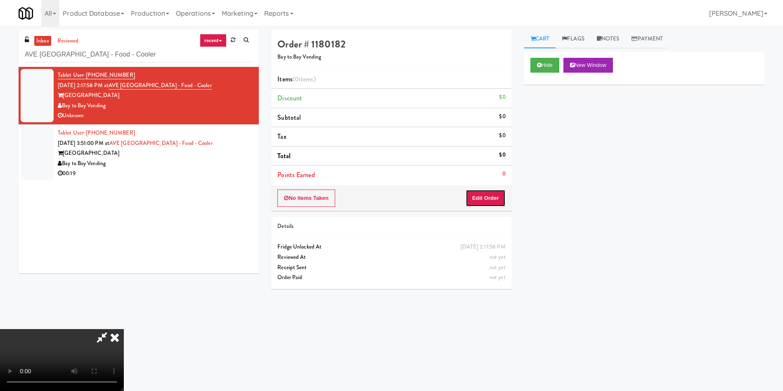
click at [491, 196] on button "Edit Order" at bounding box center [485, 197] width 40 height 17
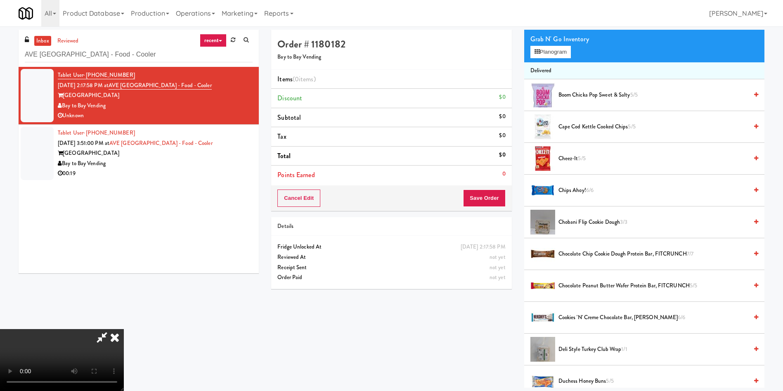
scroll to position [62, 0]
click at [124, 329] on video at bounding box center [62, 360] width 124 height 62
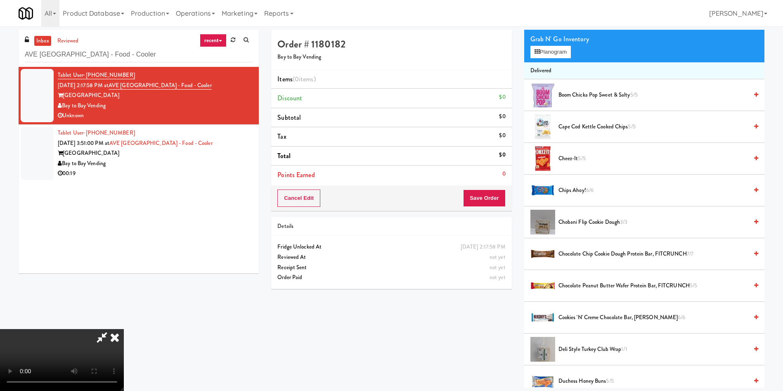
click at [124, 329] on video at bounding box center [62, 360] width 124 height 62
click at [546, 54] on button "Planogram" at bounding box center [550, 52] width 40 height 12
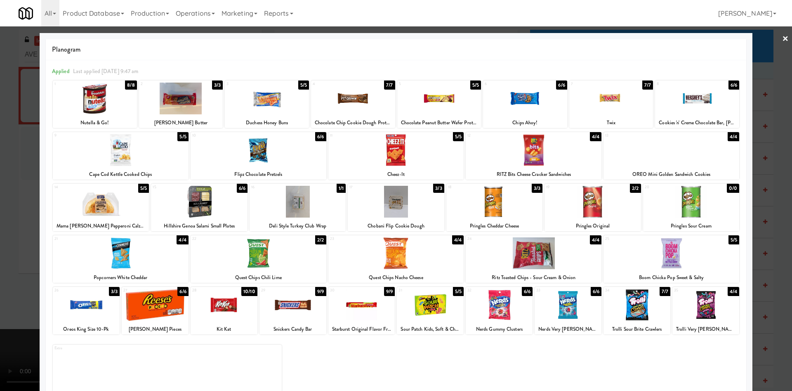
click at [310, 214] on div at bounding box center [298, 202] width 96 height 32
click at [0, 194] on div at bounding box center [396, 195] width 792 height 391
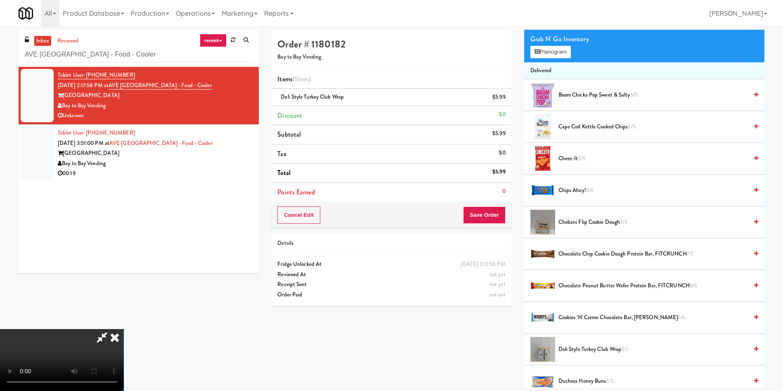
click at [124, 329] on video at bounding box center [62, 360] width 124 height 62
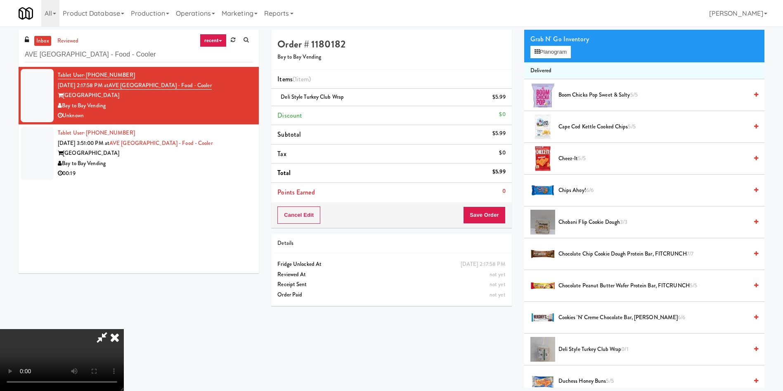
scroll to position [59, 0]
click at [124, 329] on video at bounding box center [62, 360] width 124 height 62
click at [562, 51] on button "Planogram" at bounding box center [550, 52] width 40 height 12
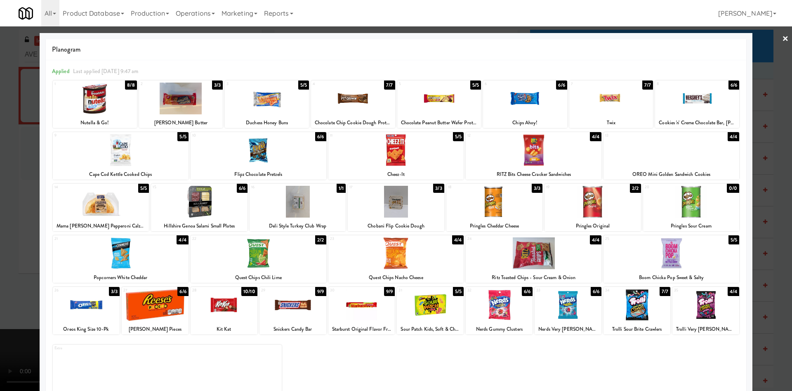
click at [0, 208] on div at bounding box center [396, 195] width 792 height 391
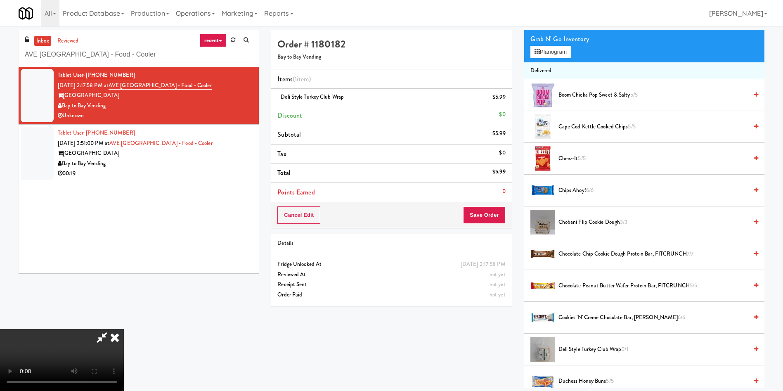
click at [124, 329] on video at bounding box center [62, 360] width 124 height 62
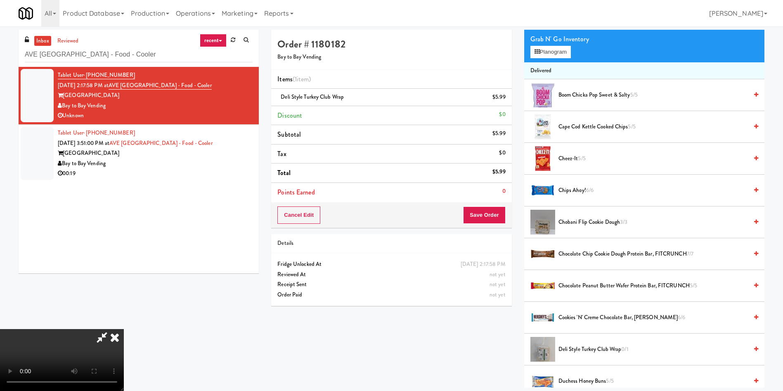
click at [124, 329] on video at bounding box center [62, 360] width 124 height 62
click at [554, 54] on button "Planogram" at bounding box center [550, 52] width 40 height 12
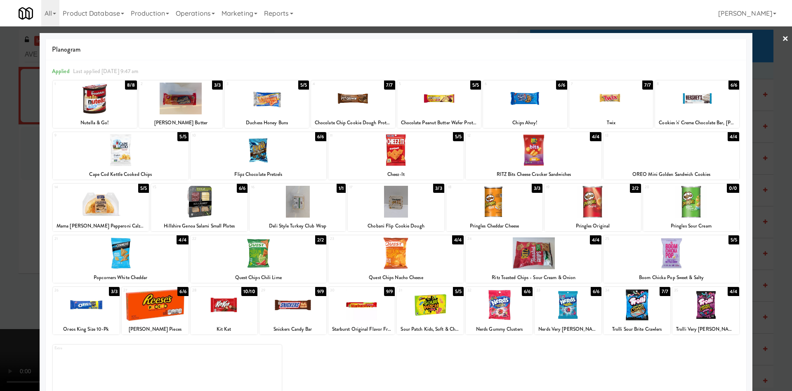
click at [555, 258] on div at bounding box center [534, 253] width 136 height 32
click at [405, 221] on div "Chobani Flip Cookie Dough" at bounding box center [396, 226] width 94 height 10
click at [9, 219] on div at bounding box center [396, 195] width 792 height 391
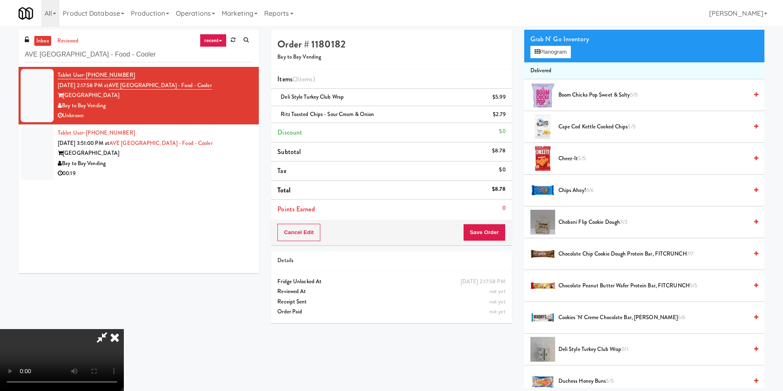
click at [124, 329] on video at bounding box center [62, 360] width 124 height 62
click at [111, 329] on icon at bounding box center [101, 337] width 19 height 17
click at [124, 329] on icon at bounding box center [115, 337] width 18 height 17
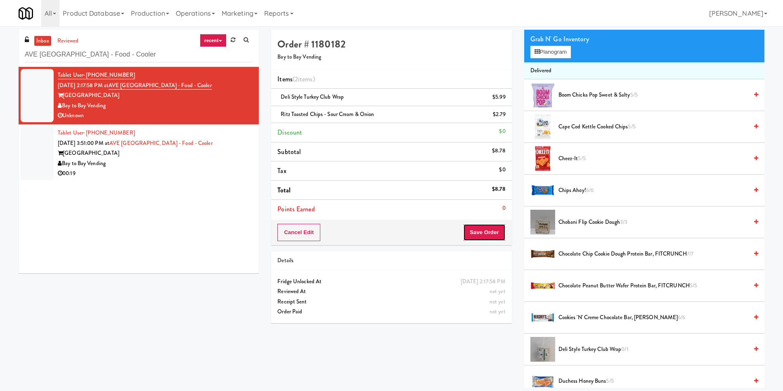
click at [484, 235] on button "Save Order" at bounding box center [484, 232] width 42 height 17
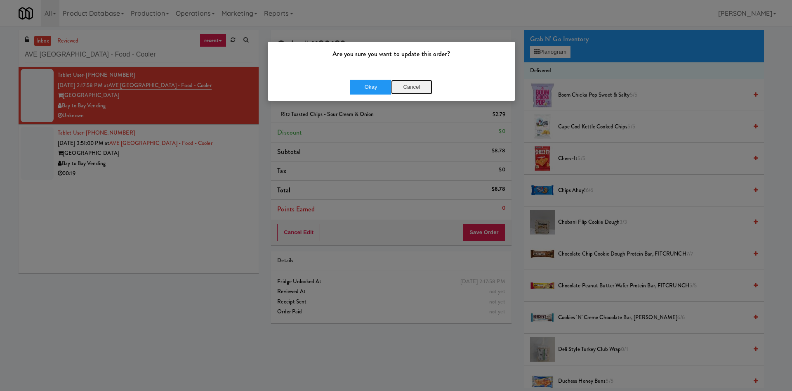
click at [418, 85] on button "Cancel" at bounding box center [411, 87] width 41 height 15
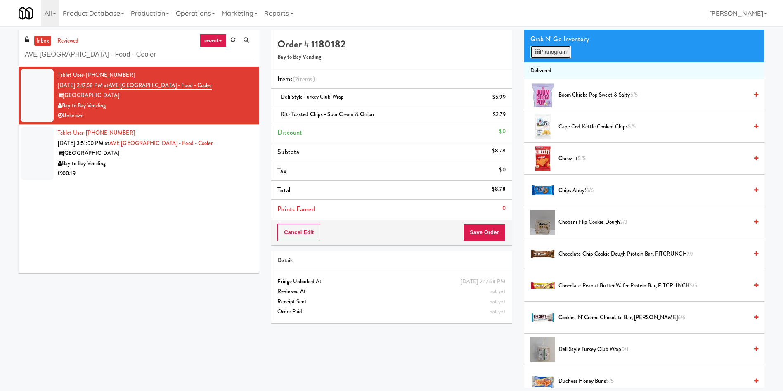
click at [533, 50] on button "Planogram" at bounding box center [550, 52] width 40 height 12
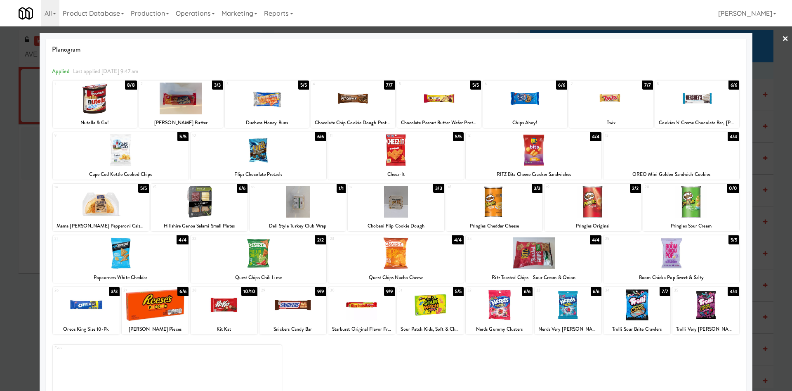
click at [0, 317] on div at bounding box center [396, 195] width 792 height 391
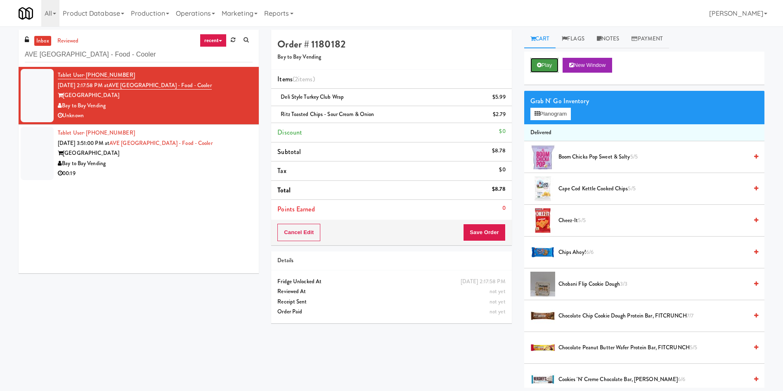
click at [549, 68] on button "Play" at bounding box center [544, 65] width 28 height 15
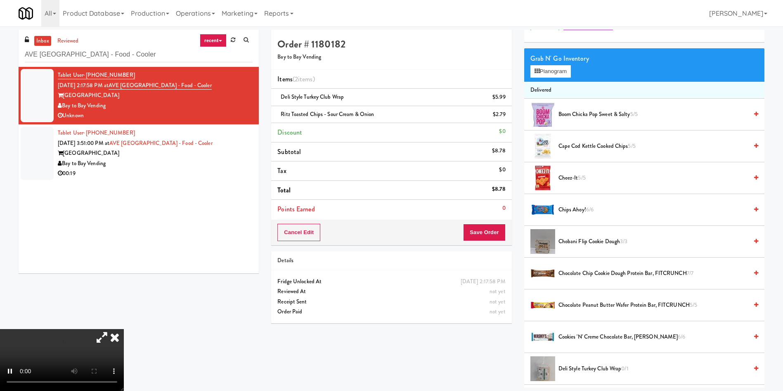
scroll to position [62, 0]
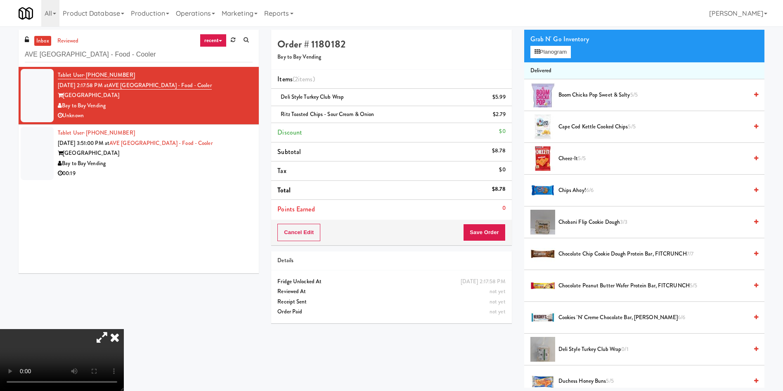
click at [73, 329] on video at bounding box center [62, 360] width 124 height 62
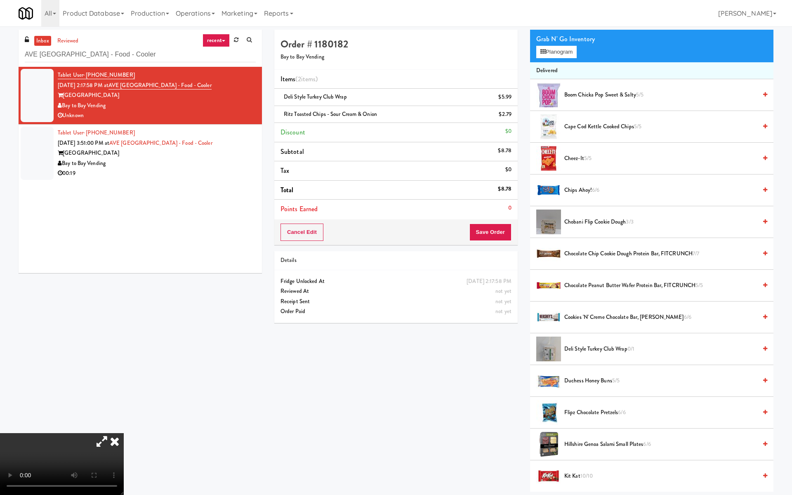
click at [124, 390] on video at bounding box center [62, 464] width 124 height 62
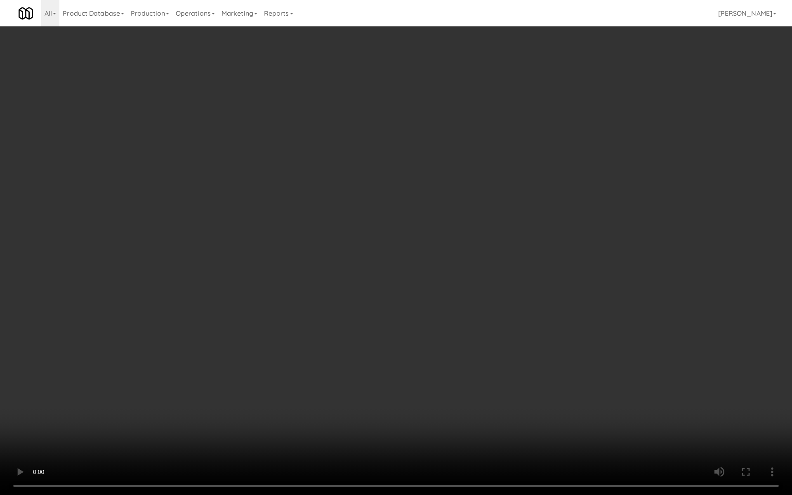
click at [420, 240] on video at bounding box center [396, 247] width 792 height 495
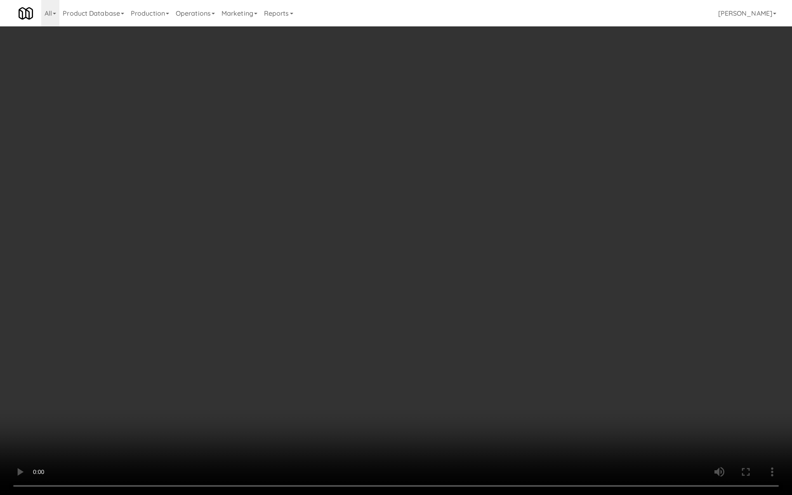
click at [420, 240] on video at bounding box center [396, 247] width 792 height 495
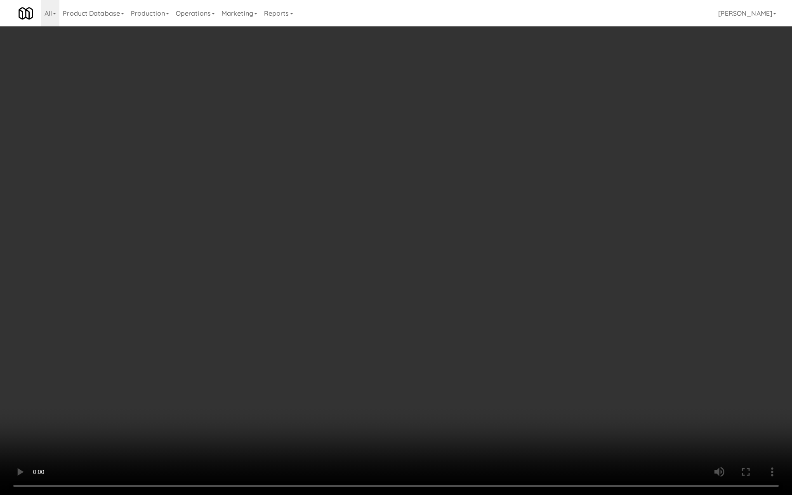
click at [420, 240] on video at bounding box center [396, 247] width 792 height 495
click at [421, 236] on video at bounding box center [396, 247] width 792 height 495
click at [395, 229] on video at bounding box center [396, 247] width 792 height 495
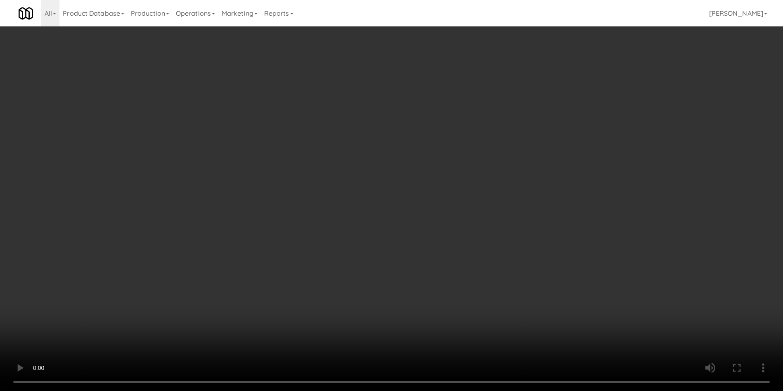
scroll to position [744, 0]
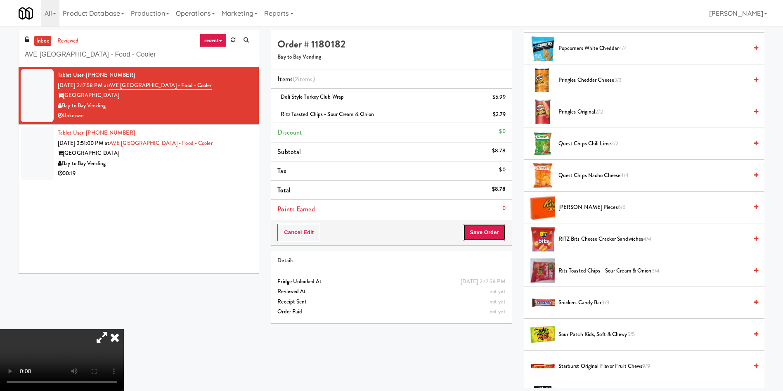
click at [487, 238] on button "Save Order" at bounding box center [484, 232] width 42 height 17
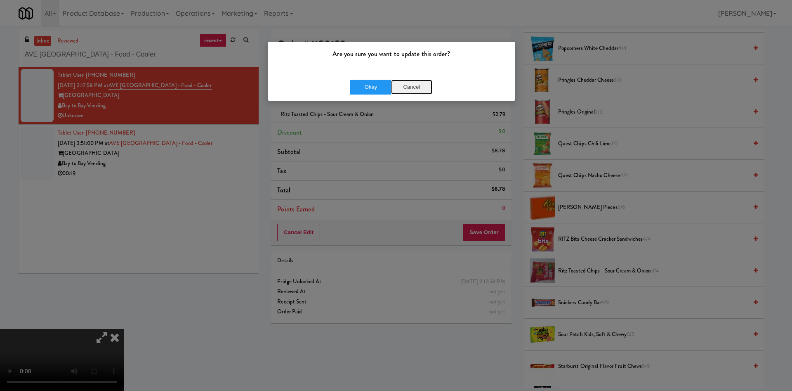
click at [402, 86] on button "Cancel" at bounding box center [411, 87] width 41 height 15
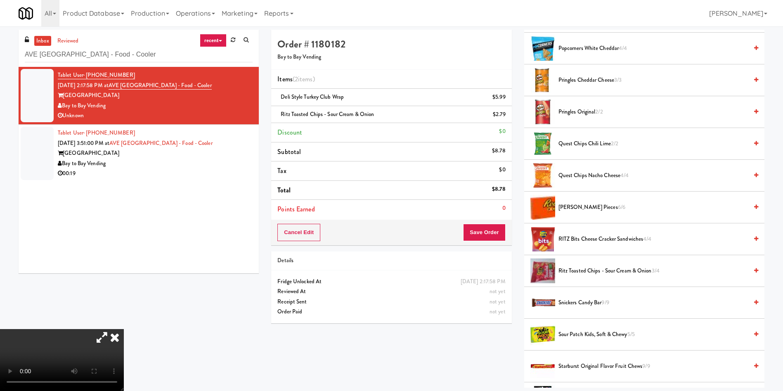
click at [124, 329] on video at bounding box center [62, 360] width 124 height 62
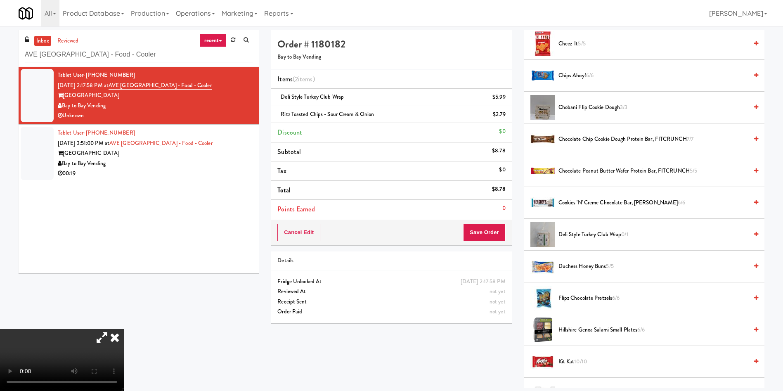
scroll to position [1, 0]
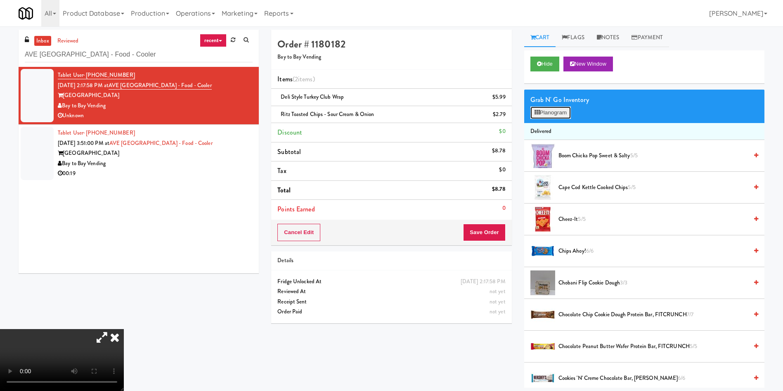
click at [543, 111] on button "Planogram" at bounding box center [550, 112] width 40 height 12
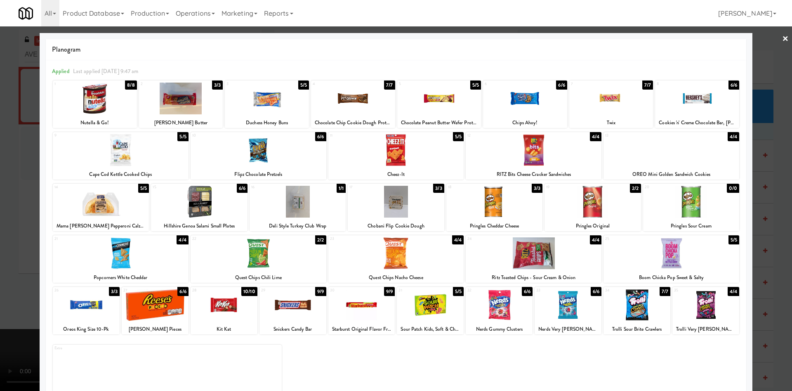
click at [364, 202] on div at bounding box center [396, 202] width 96 height 32
click at [9, 203] on div at bounding box center [396, 195] width 792 height 391
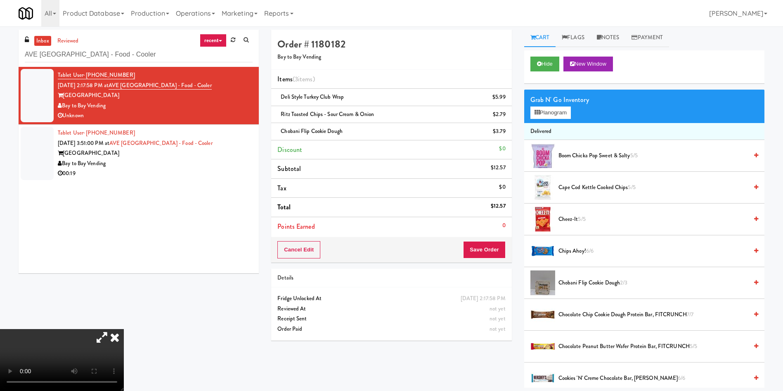
click at [95, 329] on video at bounding box center [62, 360] width 124 height 62
click at [479, 249] on button "Save Order" at bounding box center [484, 249] width 42 height 17
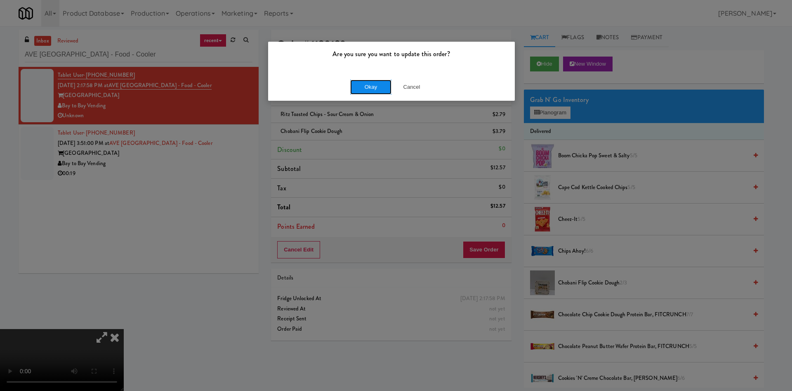
drag, startPoint x: 359, startPoint y: 86, endPoint x: 374, endPoint y: 95, distance: 17.6
click at [358, 87] on button "Okay" at bounding box center [370, 87] width 41 height 15
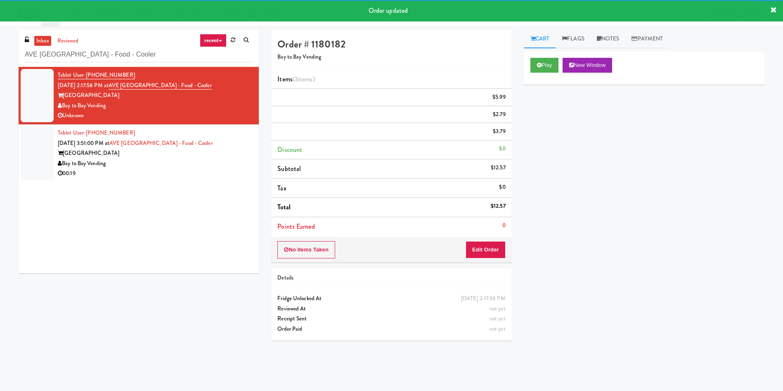
click at [47, 159] on div at bounding box center [37, 153] width 33 height 53
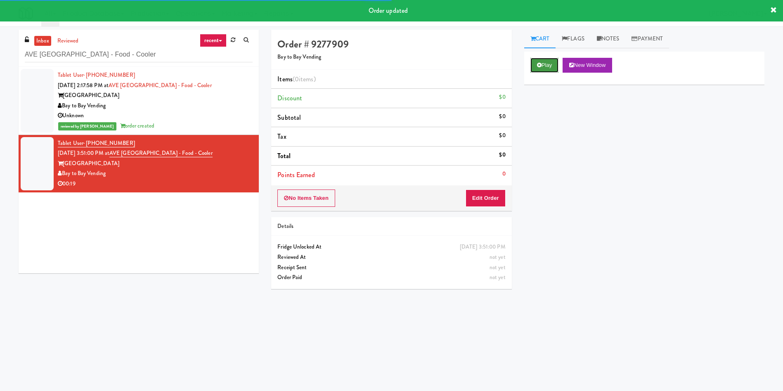
drag, startPoint x: 540, startPoint y: 67, endPoint x: 517, endPoint y: 110, distance: 48.5
click at [540, 67] on icon at bounding box center [539, 64] width 5 height 5
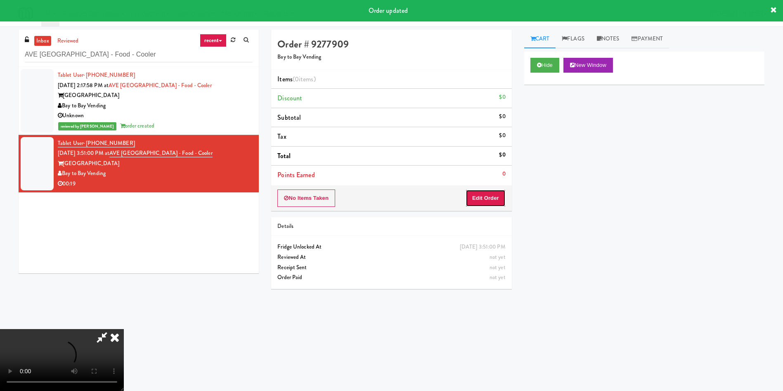
click at [483, 198] on button "Edit Order" at bounding box center [485, 197] width 40 height 17
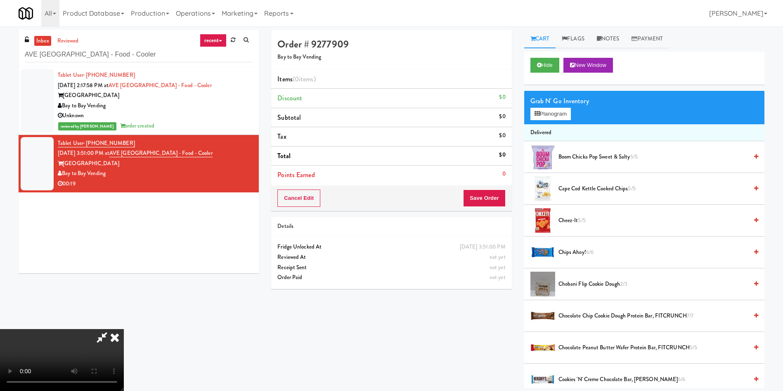
scroll to position [62, 0]
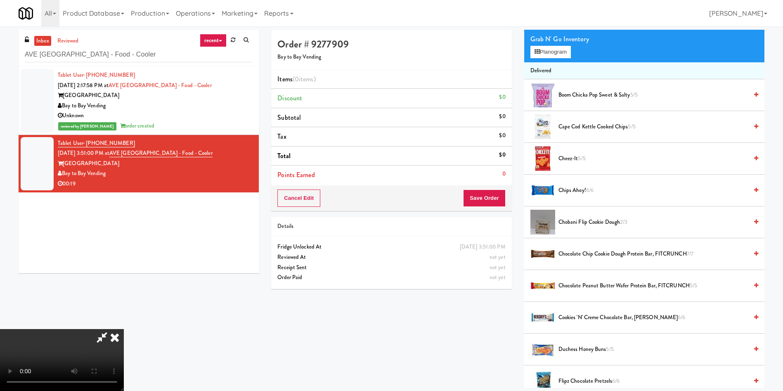
click at [124, 329] on video at bounding box center [62, 360] width 124 height 62
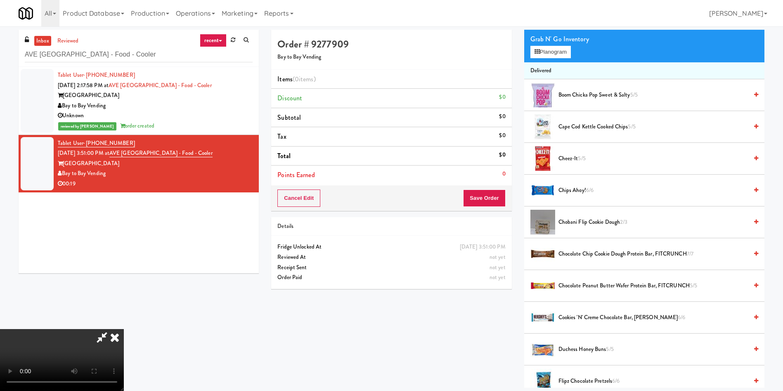
click at [124, 329] on video at bounding box center [62, 360] width 124 height 62
click at [548, 47] on button "Planogram" at bounding box center [550, 52] width 40 height 12
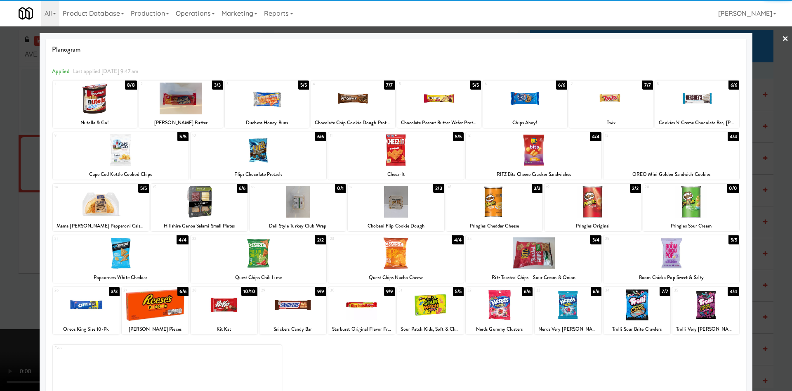
click at [269, 95] on div at bounding box center [267, 99] width 84 height 32
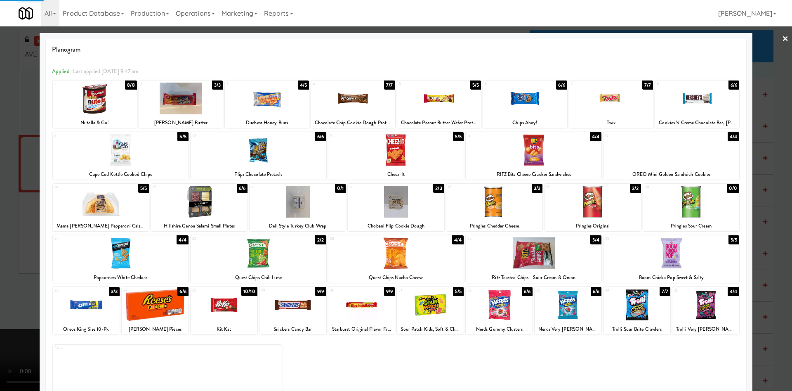
click at [269, 95] on div at bounding box center [267, 99] width 84 height 32
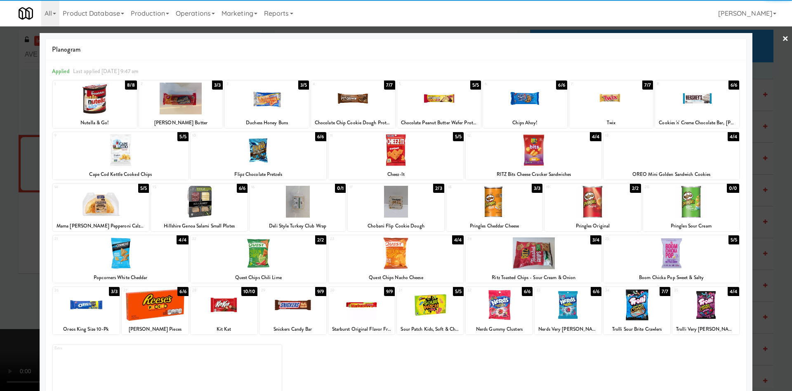
click at [7, 145] on div at bounding box center [396, 195] width 792 height 391
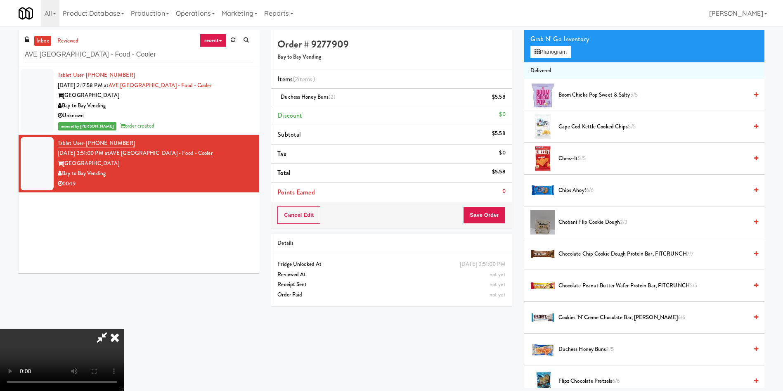
scroll to position [121, 0]
click at [124, 329] on video at bounding box center [62, 360] width 124 height 62
click at [549, 47] on button "Planogram" at bounding box center [550, 52] width 40 height 12
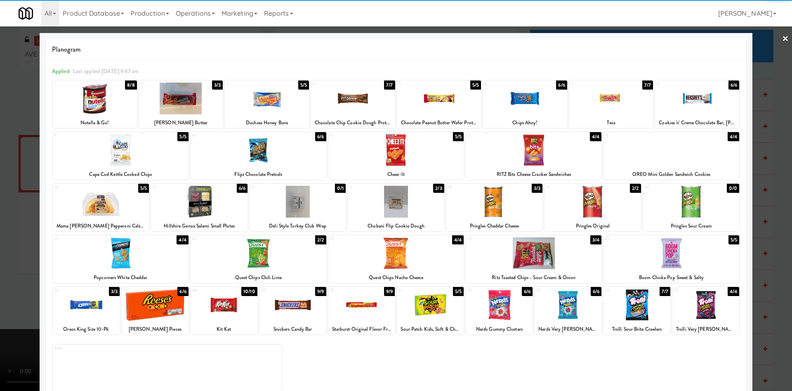
click at [390, 253] on div at bounding box center [396, 253] width 136 height 32
drag, startPoint x: 19, startPoint y: 190, endPoint x: 24, endPoint y: 190, distance: 5.4
click at [18, 190] on div at bounding box center [396, 195] width 792 height 391
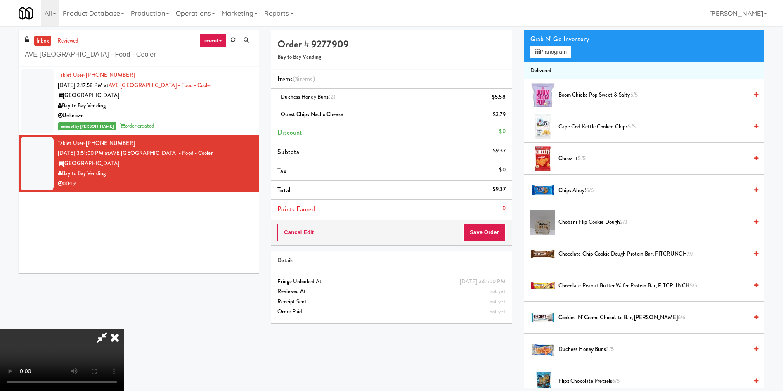
click at [124, 329] on video at bounding box center [62, 360] width 124 height 62
click at [546, 49] on button "Planogram" at bounding box center [550, 52] width 40 height 12
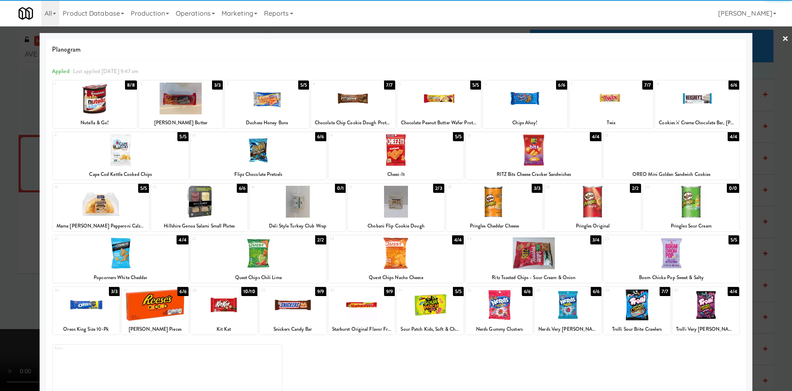
click at [212, 99] on div at bounding box center [181, 99] width 84 height 32
click at [0, 146] on div at bounding box center [396, 195] width 792 height 391
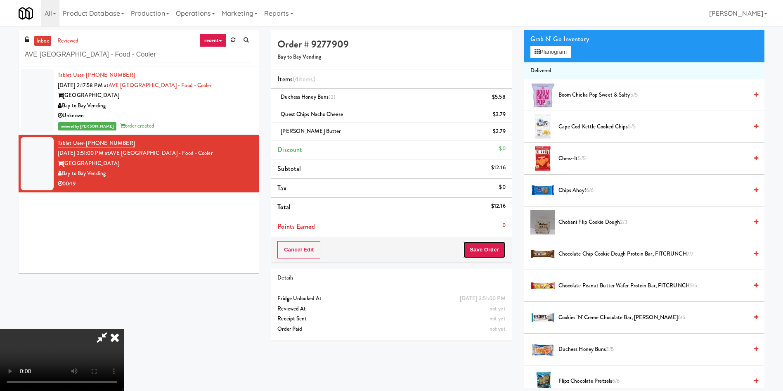
click at [490, 246] on button "Save Order" at bounding box center [484, 249] width 42 height 17
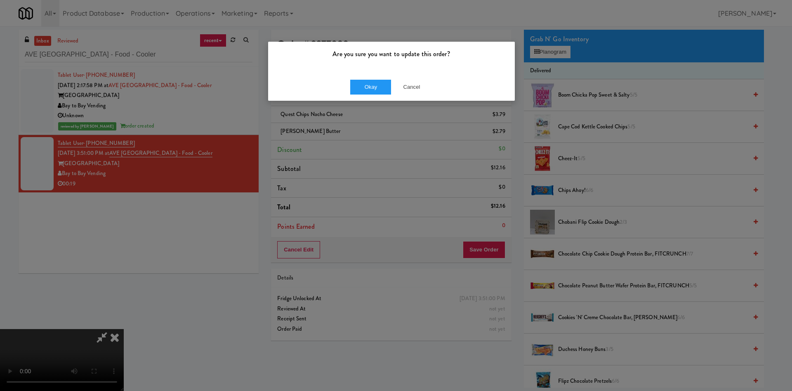
click at [411, 97] on div "Okay Cancel" at bounding box center [391, 87] width 247 height 28
click at [412, 86] on button "Cancel" at bounding box center [411, 87] width 41 height 15
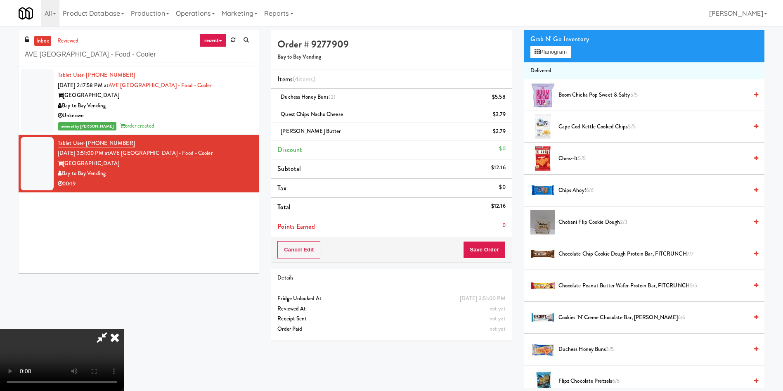
scroll to position [121, 0]
click at [124, 329] on video at bounding box center [62, 360] width 124 height 62
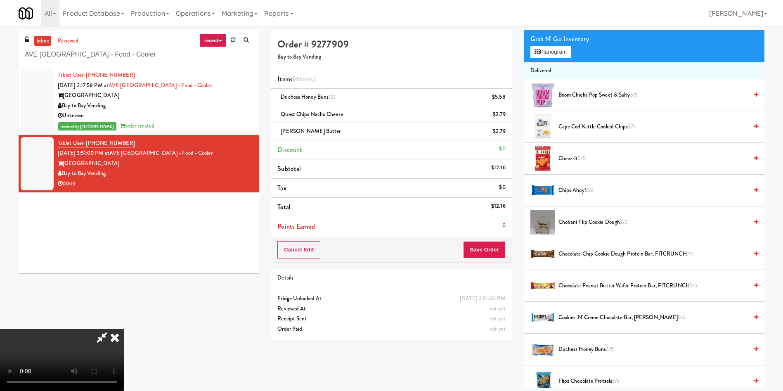
click at [124, 329] on video at bounding box center [62, 360] width 124 height 62
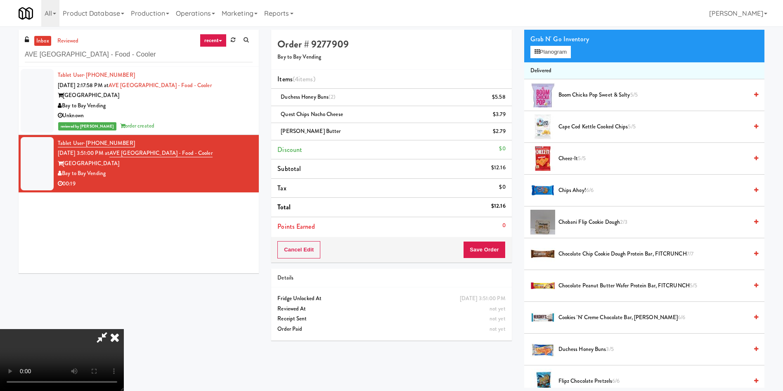
click at [124, 329] on video at bounding box center [62, 360] width 124 height 62
click at [488, 254] on button "Save Order" at bounding box center [484, 249] width 42 height 17
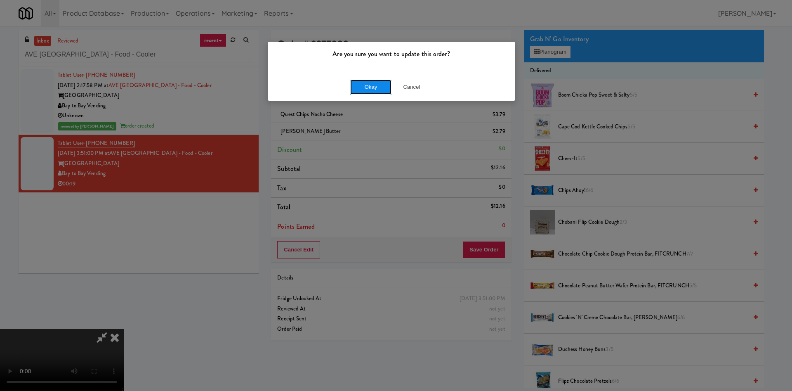
click at [369, 90] on button "Okay" at bounding box center [370, 87] width 41 height 15
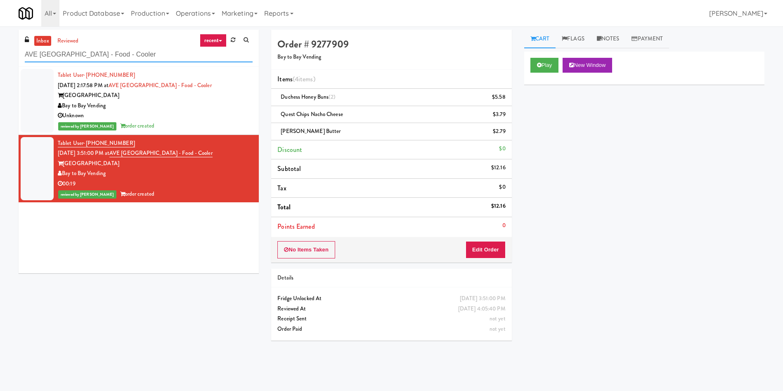
drag, startPoint x: 153, startPoint y: 60, endPoint x: 9, endPoint y: 26, distance: 148.1
click at [0, 34] on div "inbox reviewed recent all unclear take inventory issue suspicious failed recent…" at bounding box center [391, 195] width 783 height 331
paste input "La Plaza - Cooler 3 Top"
type input "La Plaza - Cooler 3 Top"
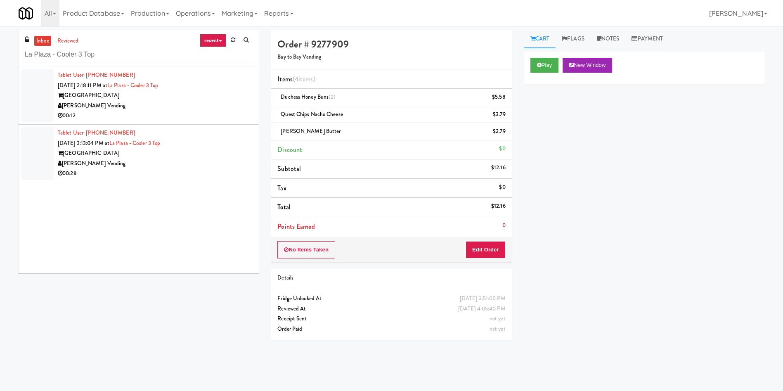
click at [50, 95] on div at bounding box center [37, 95] width 33 height 53
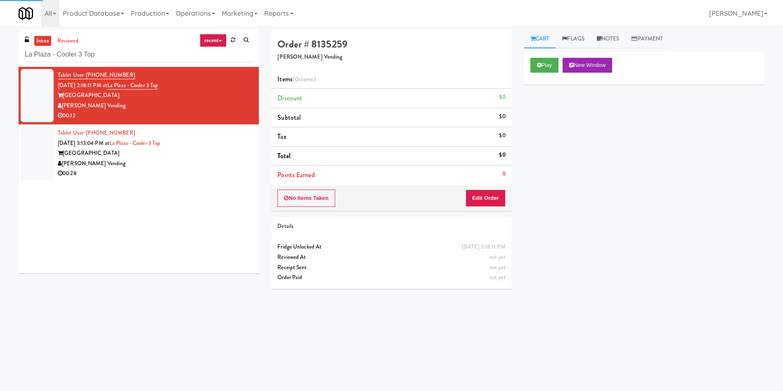
click at [552, 74] on div "Play New Window" at bounding box center [644, 68] width 240 height 33
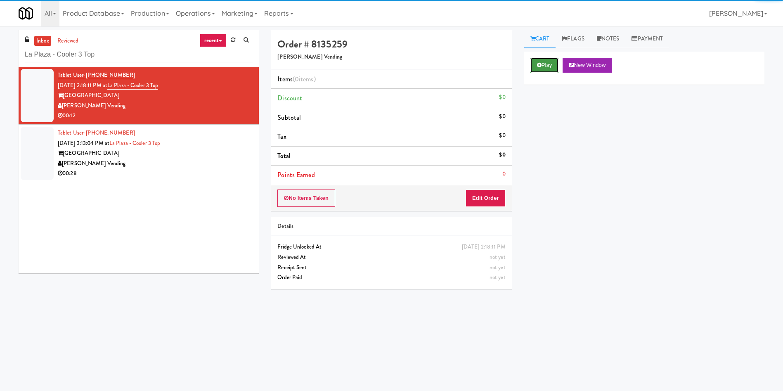
click at [551, 63] on button "Play" at bounding box center [544, 65] width 28 height 15
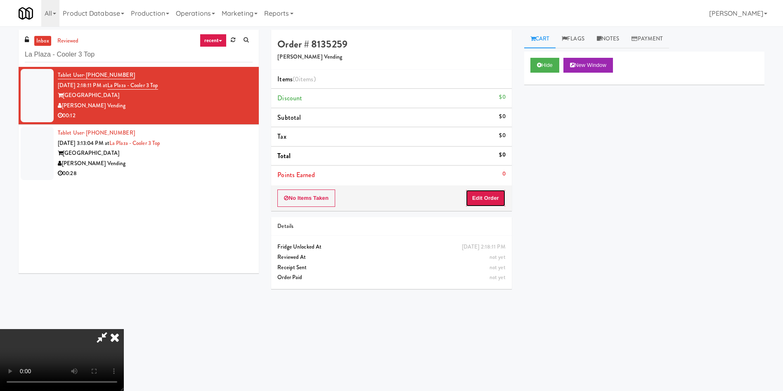
click at [496, 199] on button "Edit Order" at bounding box center [485, 197] width 40 height 17
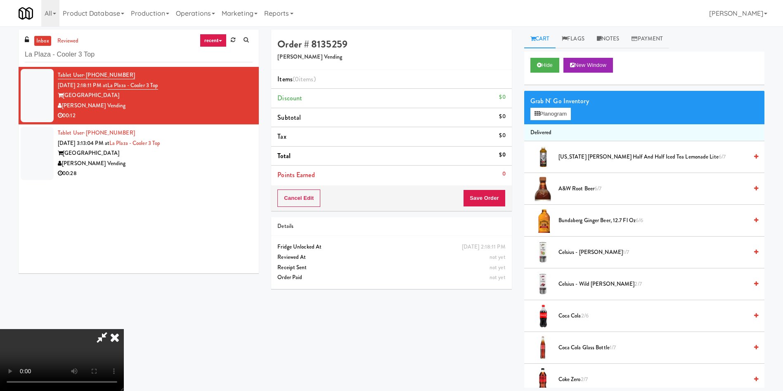
scroll to position [59, 0]
click at [124, 329] on video at bounding box center [62, 360] width 124 height 62
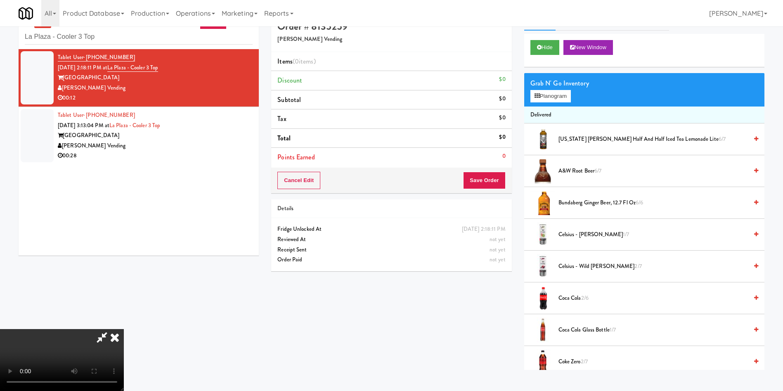
scroll to position [26, 0]
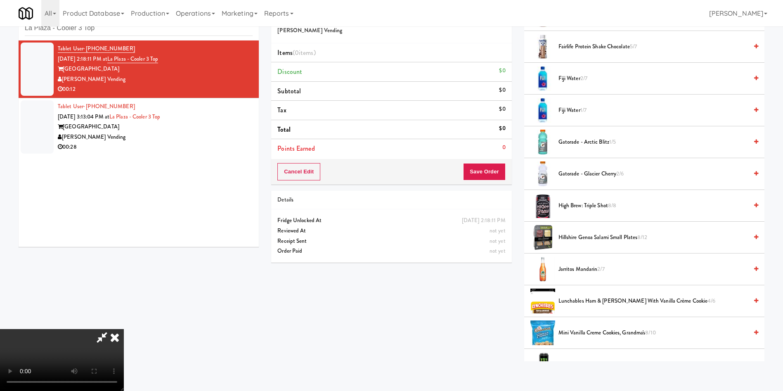
click at [124, 329] on video at bounding box center [62, 360] width 124 height 62
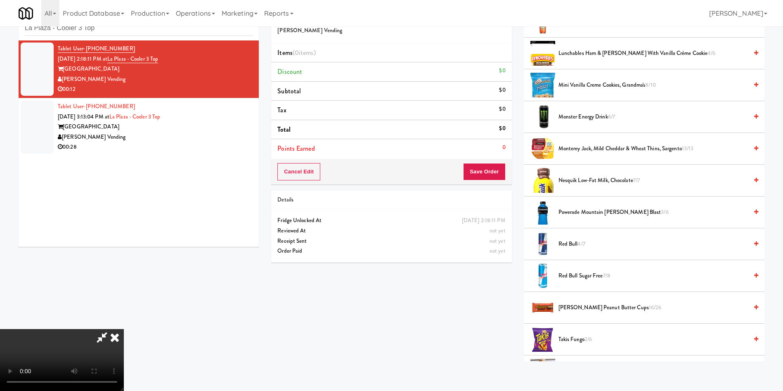
scroll to position [805, 0]
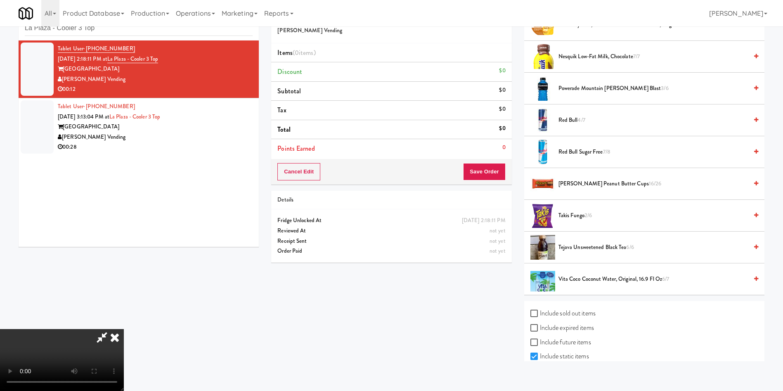
click at [582, 52] on span "Nesquik Low-Fat Milk, Chocolate 7/7" at bounding box center [652, 57] width 189 height 10
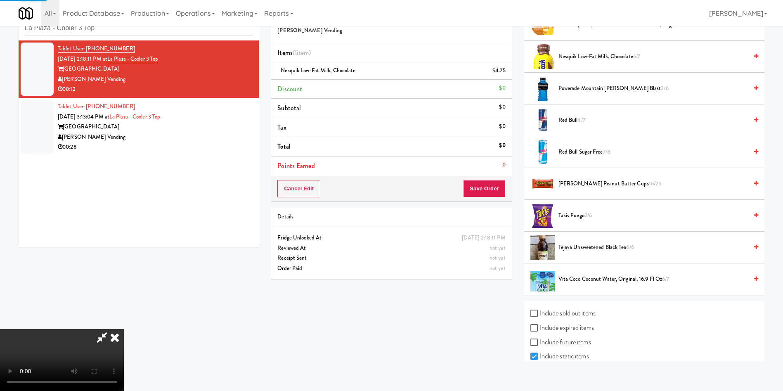
click at [124, 329] on video at bounding box center [62, 360] width 124 height 62
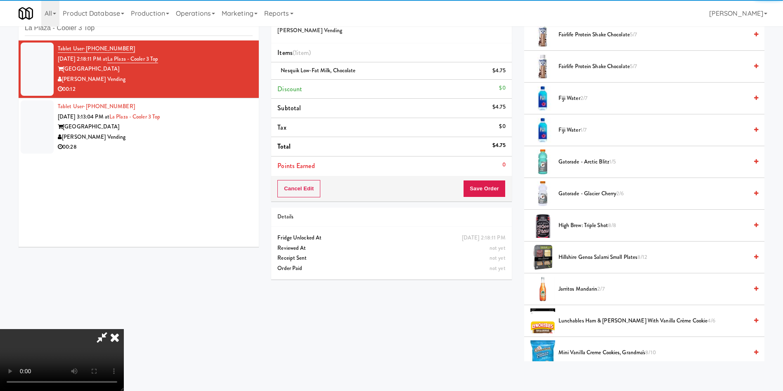
scroll to position [309, 0]
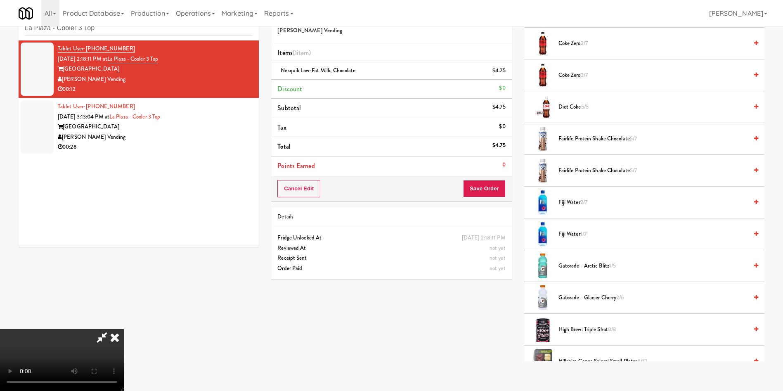
click at [124, 329] on video at bounding box center [62, 360] width 124 height 62
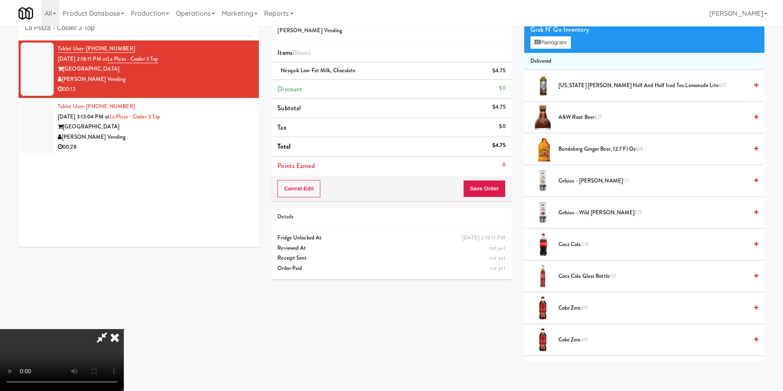
scroll to position [0, 0]
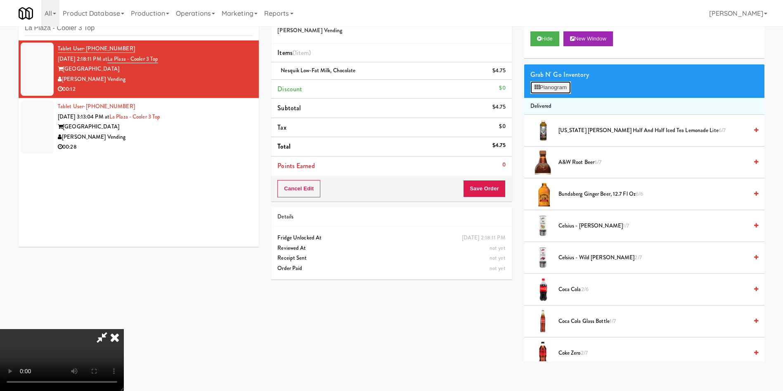
click at [553, 87] on button "Planogram" at bounding box center [550, 87] width 40 height 12
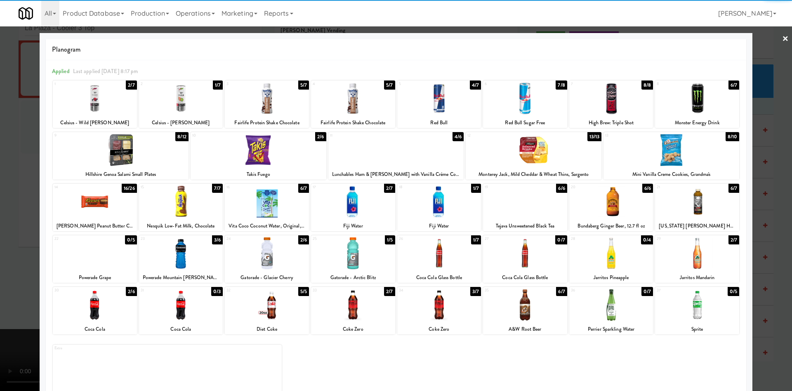
click at [699, 161] on div at bounding box center [672, 150] width 136 height 32
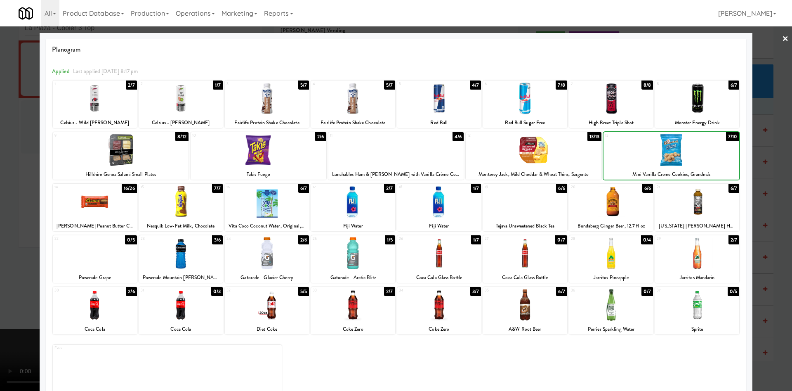
drag, startPoint x: 699, startPoint y: 161, endPoint x: 728, endPoint y: 134, distance: 39.1
click at [699, 160] on div at bounding box center [672, 150] width 136 height 32
click at [763, 61] on div at bounding box center [396, 195] width 792 height 391
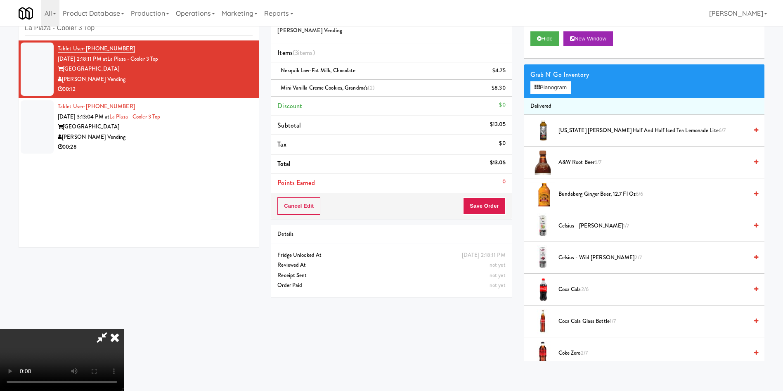
click at [506, 203] on div "Cancel Edit Save Order" at bounding box center [391, 206] width 240 height 26
click at [478, 196] on div "Cancel Edit Save Order" at bounding box center [391, 206] width 240 height 26
click at [483, 207] on button "Save Order" at bounding box center [484, 205] width 42 height 17
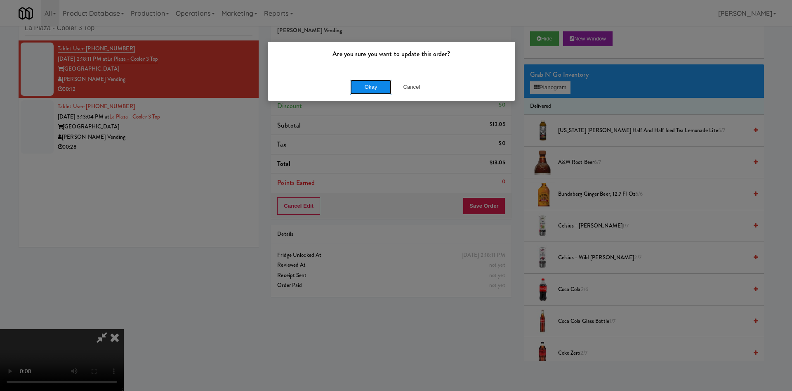
click at [370, 86] on button "Okay" at bounding box center [370, 87] width 41 height 15
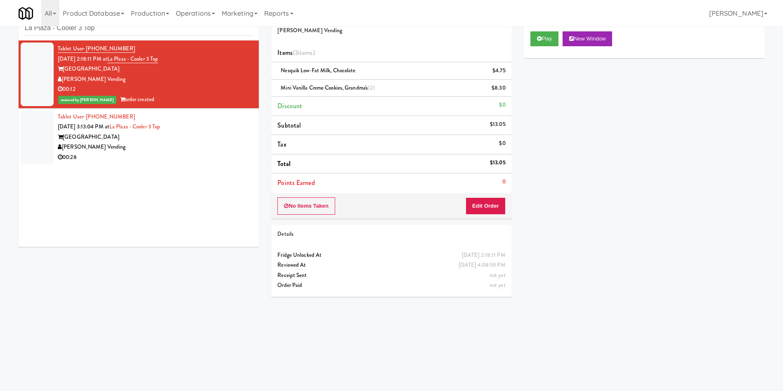
click at [36, 124] on div at bounding box center [37, 137] width 33 height 53
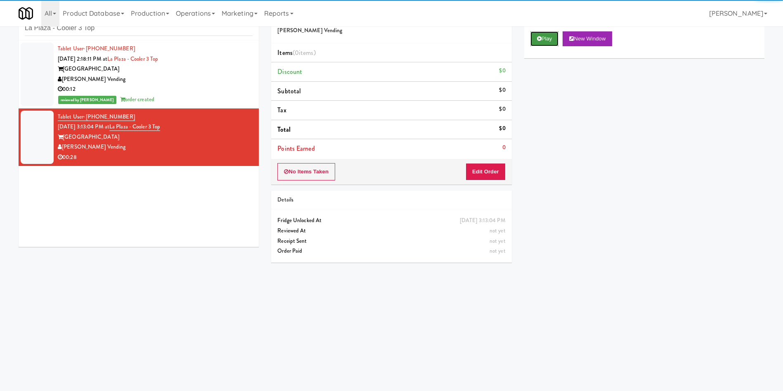
click at [535, 36] on button "Play" at bounding box center [544, 38] width 28 height 15
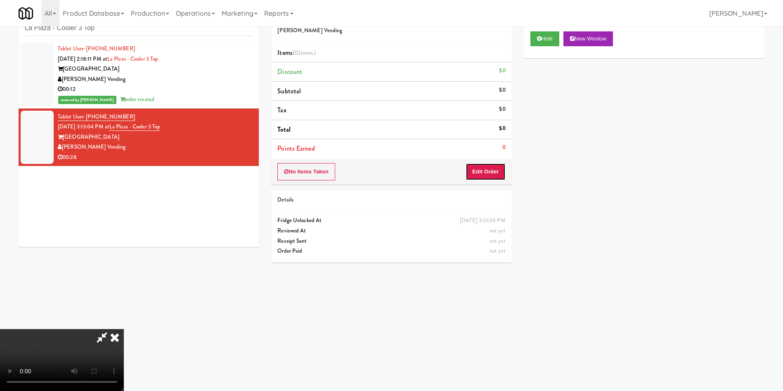
drag, startPoint x: 479, startPoint y: 170, endPoint x: 258, endPoint y: 81, distance: 237.9
click at [479, 169] on button "Edit Order" at bounding box center [485, 171] width 40 height 17
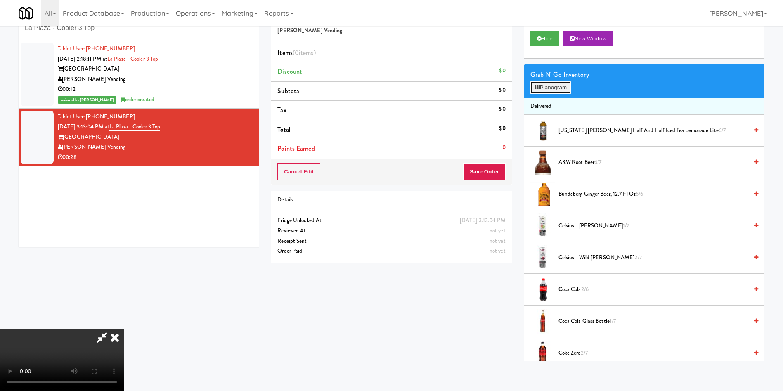
click at [538, 91] on button "Planogram" at bounding box center [550, 87] width 40 height 12
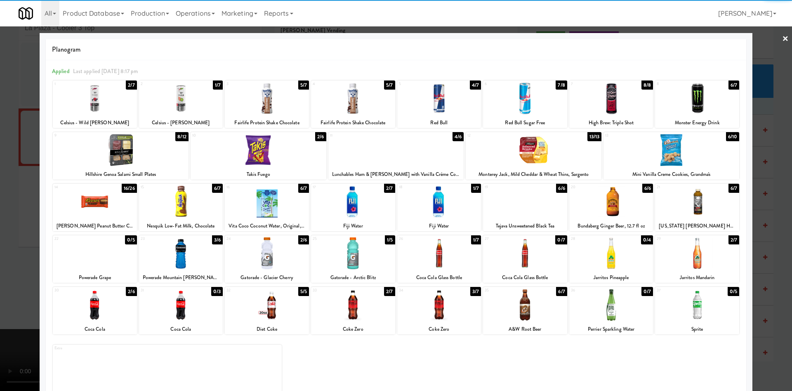
click at [357, 309] on div at bounding box center [353, 305] width 84 height 32
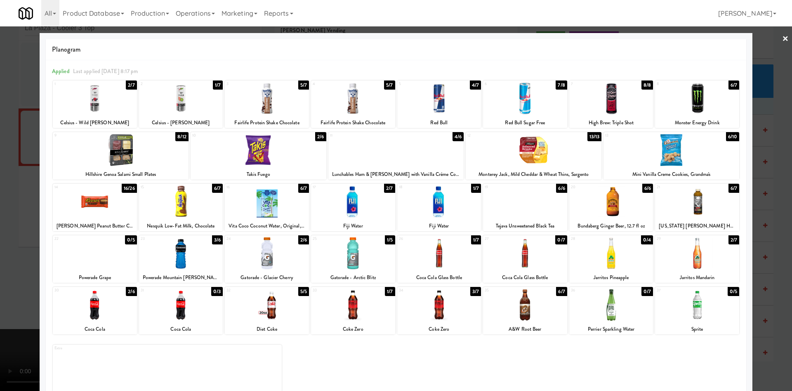
click at [0, 203] on div at bounding box center [396, 195] width 792 height 391
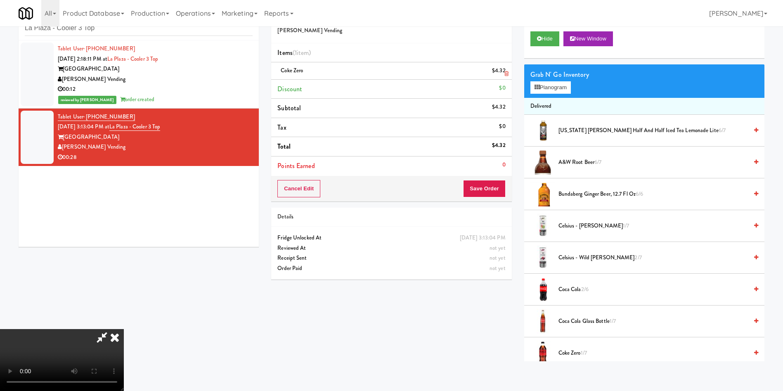
click at [506, 71] on icon at bounding box center [506, 73] width 4 height 5
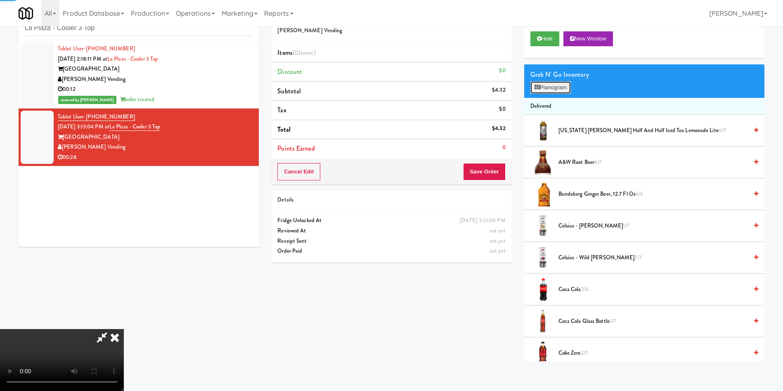
click at [560, 85] on button "Planogram" at bounding box center [550, 87] width 40 height 12
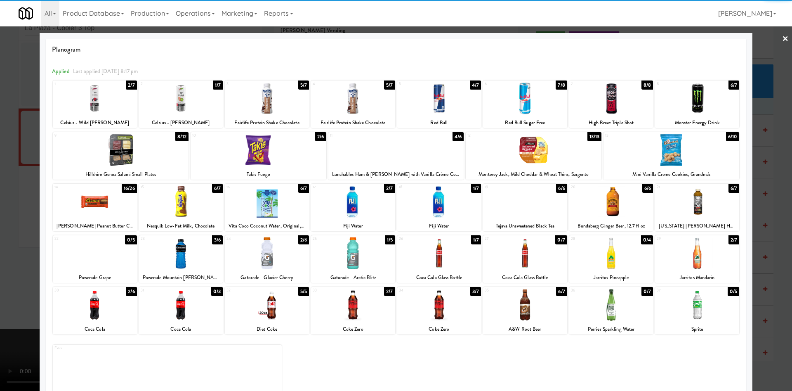
click at [102, 315] on div at bounding box center [95, 305] width 84 height 32
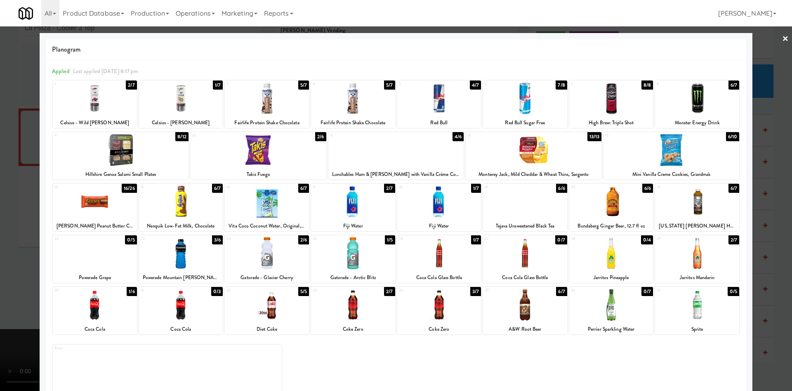
click at [4, 178] on div at bounding box center [396, 195] width 792 height 391
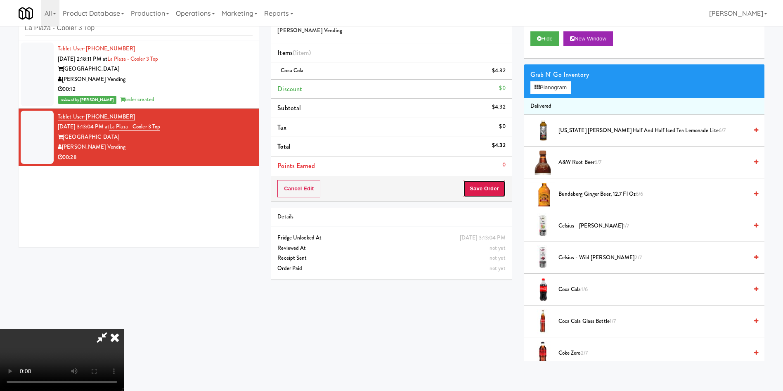
click at [501, 188] on button "Save Order" at bounding box center [484, 188] width 42 height 17
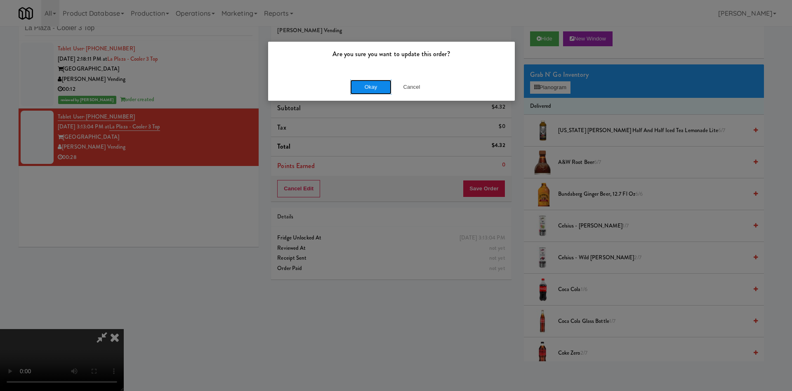
click at [377, 87] on button "Okay" at bounding box center [370, 87] width 41 height 15
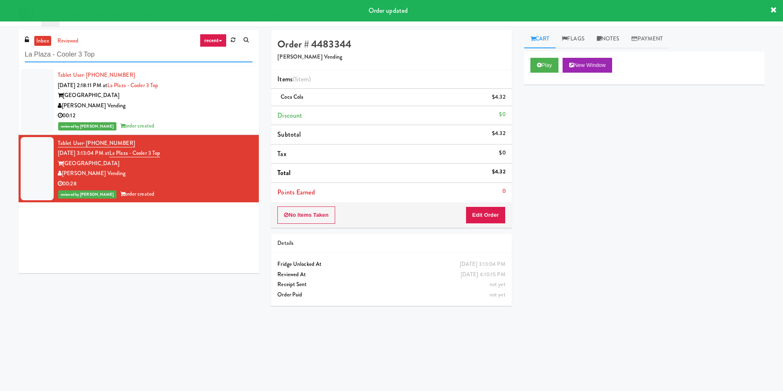
drag, startPoint x: 113, startPoint y: 54, endPoint x: 0, endPoint y: 54, distance: 113.1
click at [0, 54] on div "inbox reviewed recent all unclear take inventory issue suspicious failed recent…" at bounding box center [391, 195] width 783 height 331
paste input "Princess Margaret Cancer Centre"
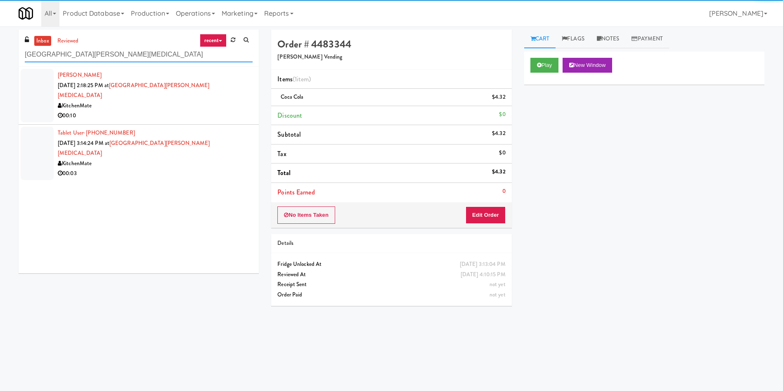
type input "Princess Margaret Cancer Centre"
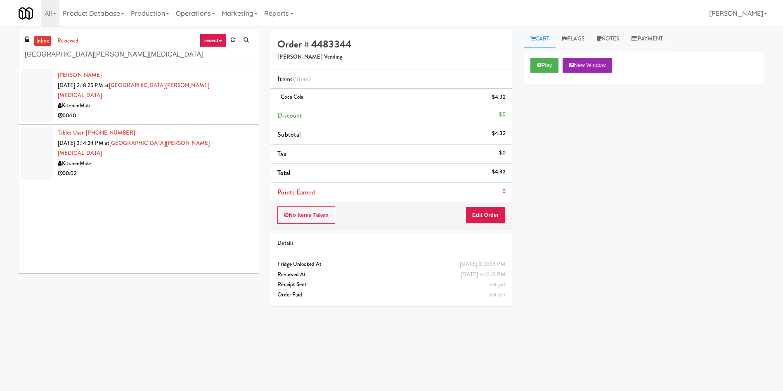
click at [19, 100] on li "Brenda Vaillancourt Sep 8, 2025 2:18:25 PM at Princess Margaret Cancer Centre K…" at bounding box center [139, 96] width 240 height 58
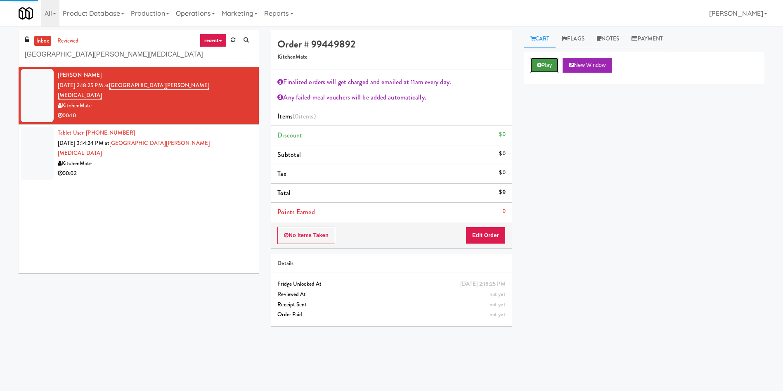
click at [544, 63] on button "Play" at bounding box center [544, 65] width 28 height 15
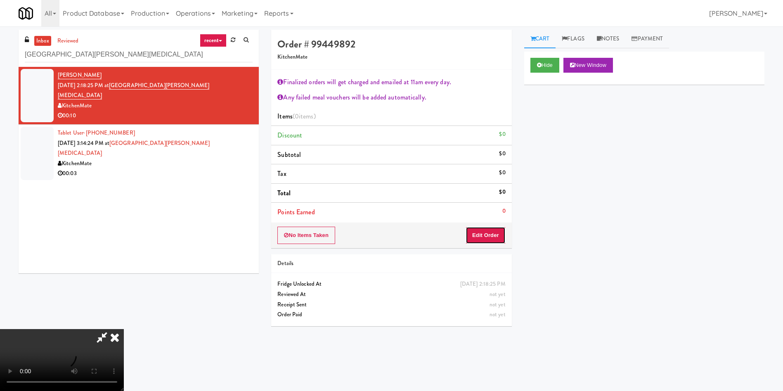
click at [490, 240] on button "Edit Order" at bounding box center [485, 235] width 40 height 17
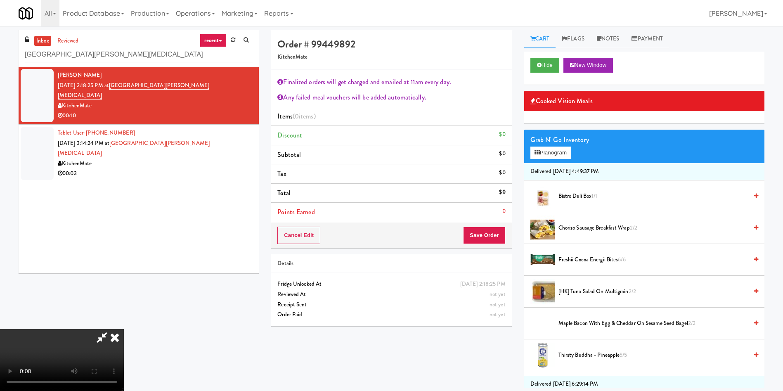
scroll to position [62, 0]
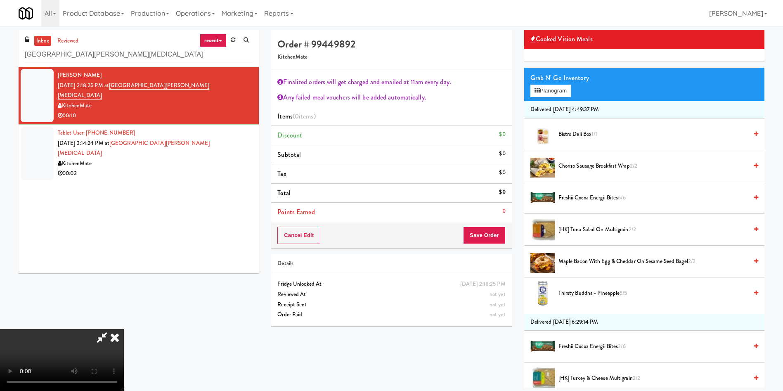
click at [124, 329] on video at bounding box center [62, 360] width 124 height 62
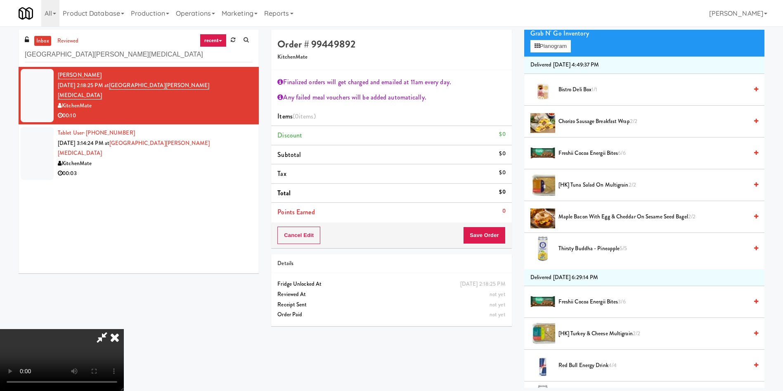
scroll to position [124, 0]
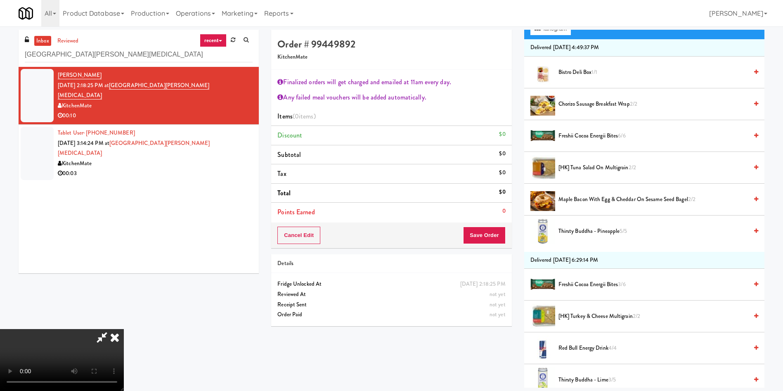
click at [595, 170] on span "[HK] Tuna Salad on Multigrain 2/2" at bounding box center [652, 168] width 189 height 10
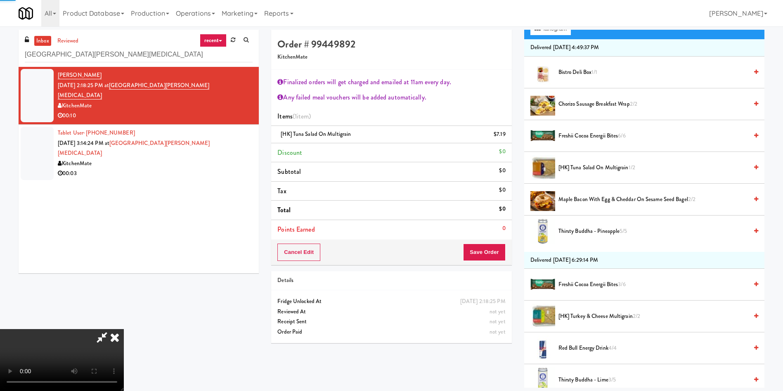
click at [100, 329] on video at bounding box center [62, 360] width 124 height 62
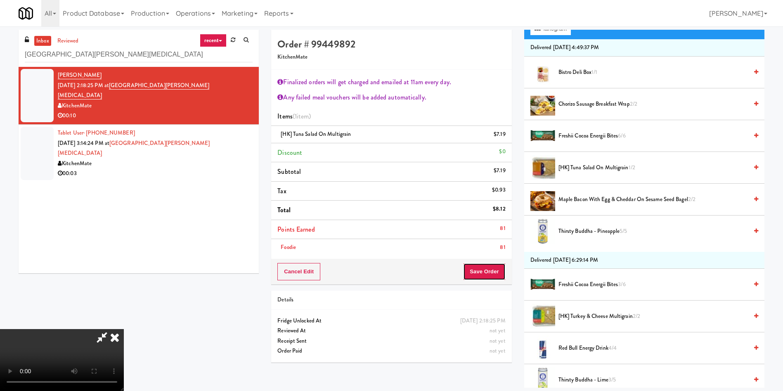
click at [466, 267] on button "Save Order" at bounding box center [484, 271] width 42 height 17
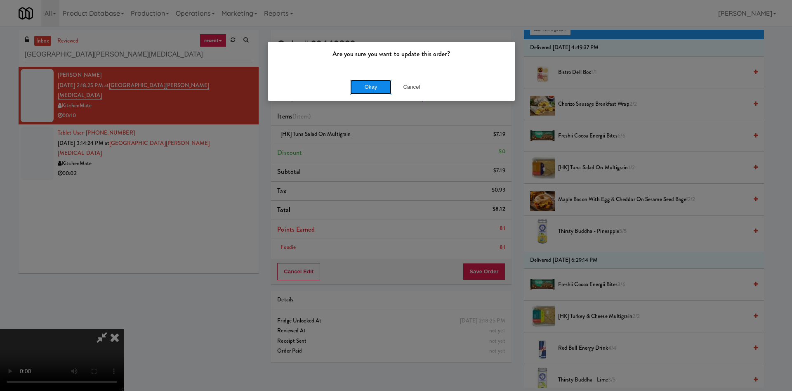
click at [368, 89] on button "Okay" at bounding box center [370, 87] width 41 height 15
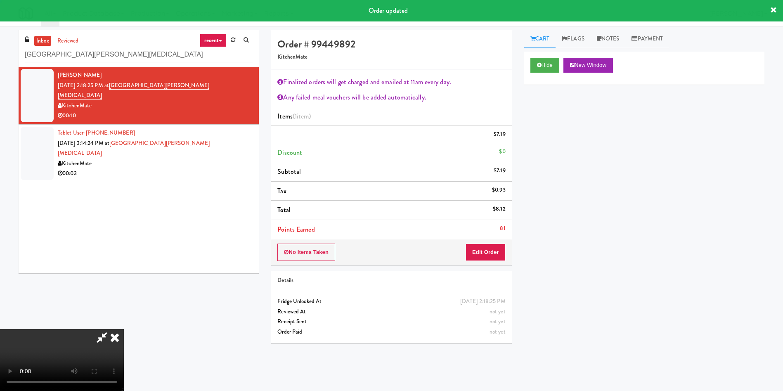
scroll to position [0, 0]
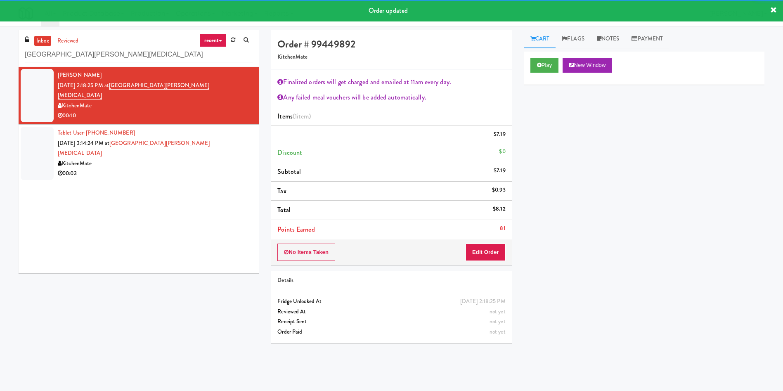
click at [52, 153] on div at bounding box center [37, 153] width 33 height 53
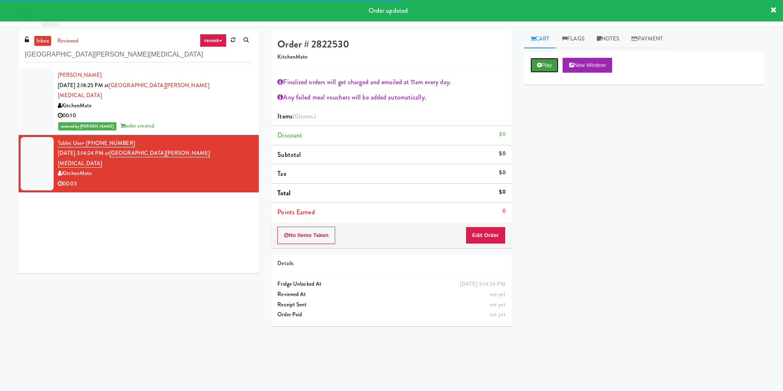
click at [550, 68] on button "Play" at bounding box center [544, 65] width 28 height 15
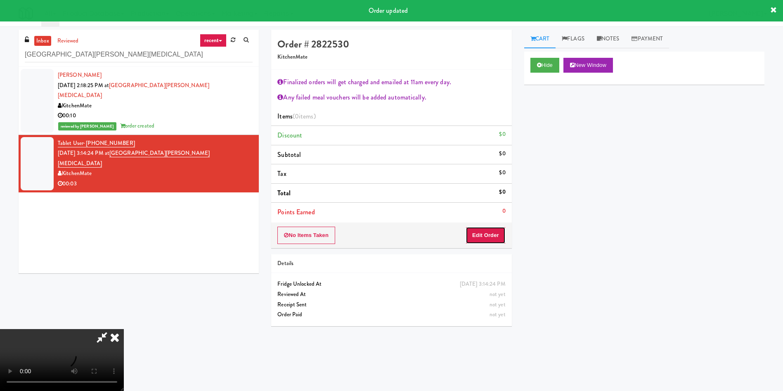
click at [486, 234] on button "Edit Order" at bounding box center [485, 235] width 40 height 17
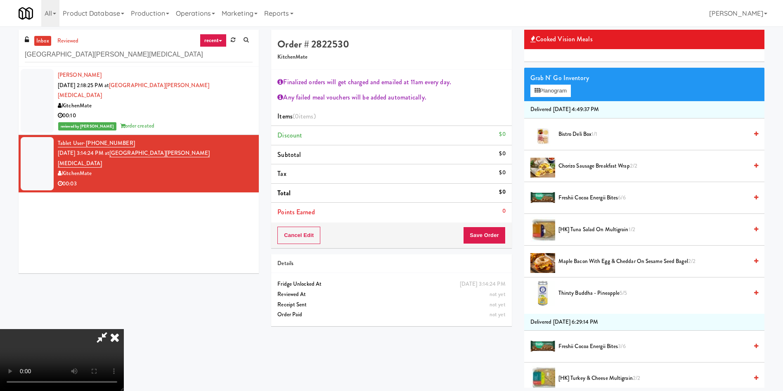
scroll to position [124, 0]
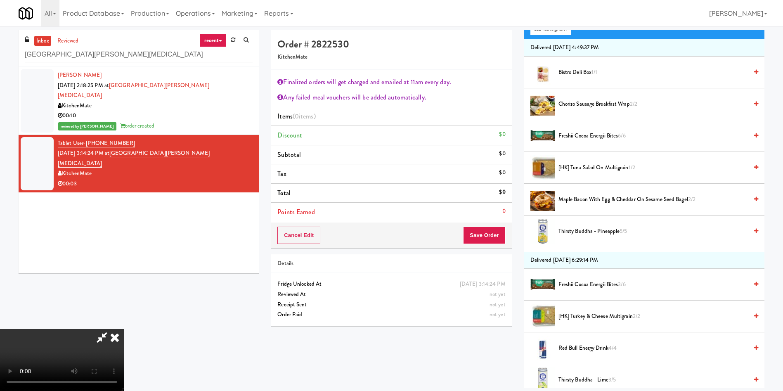
click at [124, 329] on video at bounding box center [62, 360] width 124 height 62
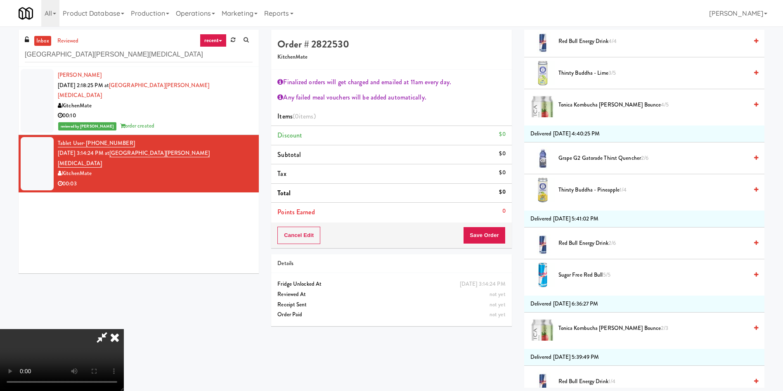
scroll to position [371, 0]
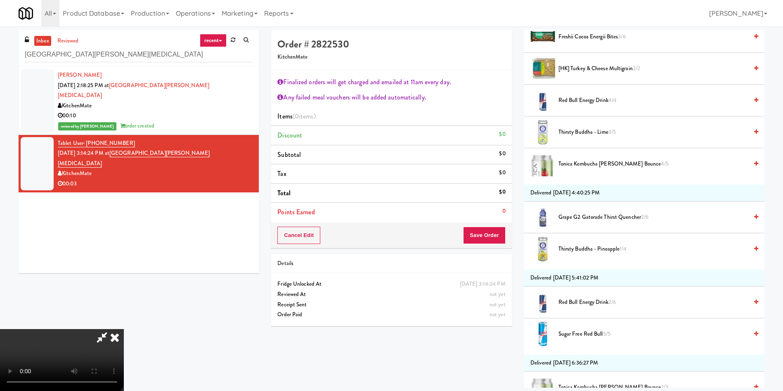
click at [583, 220] on span "Grape G2 Gatorade Thirst Quencher 2/6" at bounding box center [652, 217] width 189 height 10
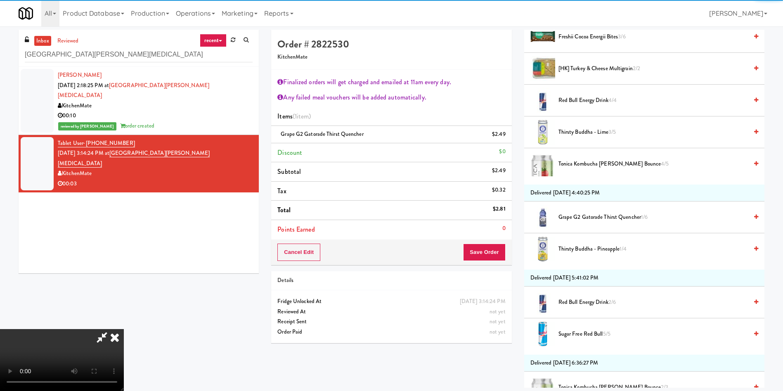
click at [124, 329] on video at bounding box center [62, 360] width 124 height 62
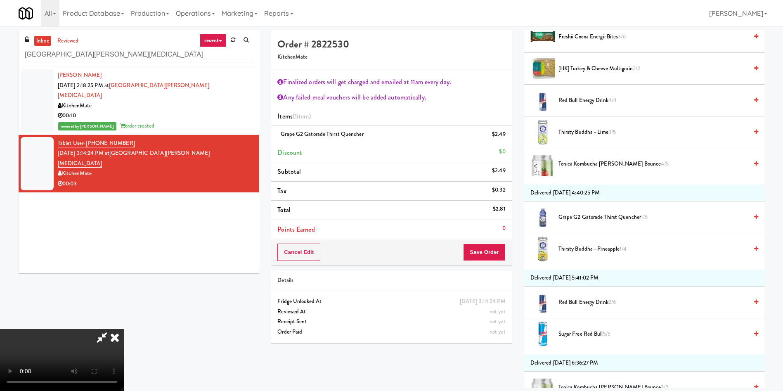
scroll to position [32, 0]
click at [480, 250] on button "Save Order" at bounding box center [484, 251] width 42 height 17
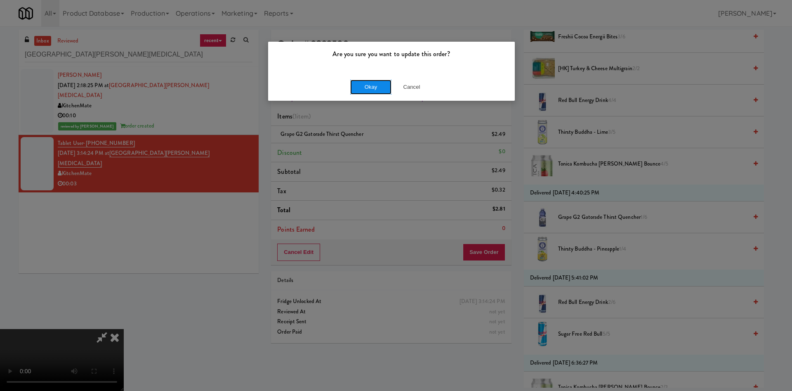
click at [374, 87] on button "Okay" at bounding box center [370, 87] width 41 height 15
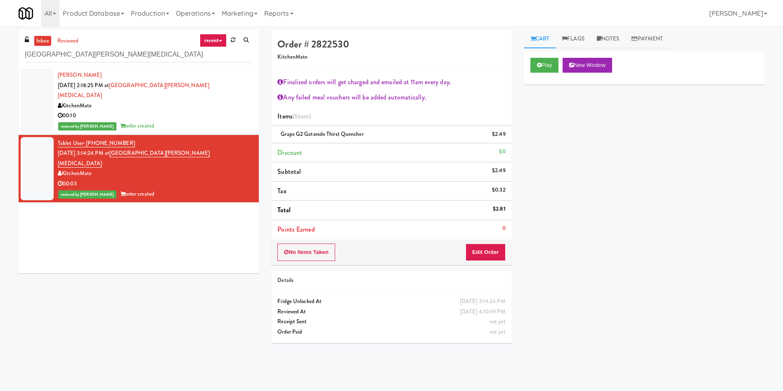
scroll to position [0, 0]
drag, startPoint x: 154, startPoint y: 54, endPoint x: 0, endPoint y: 50, distance: 154.0
click at [0, 50] on div "inbox reviewed recent all unclear take inventory issue suspicious failed recent…" at bounding box center [391, 195] width 783 height 331
paste input "Velaris Gym Fridge - 5th Floor"
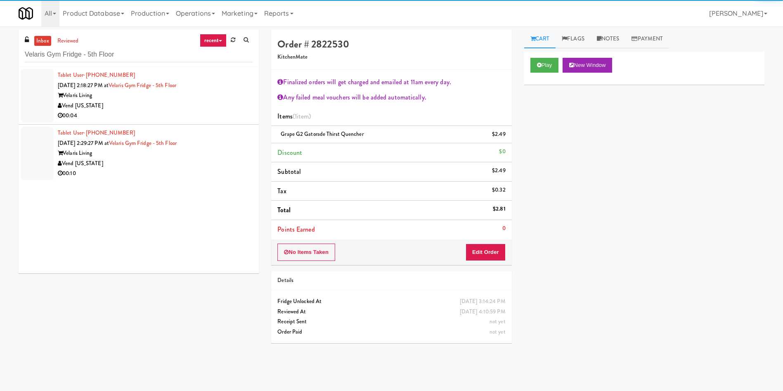
click at [41, 84] on div at bounding box center [37, 95] width 33 height 53
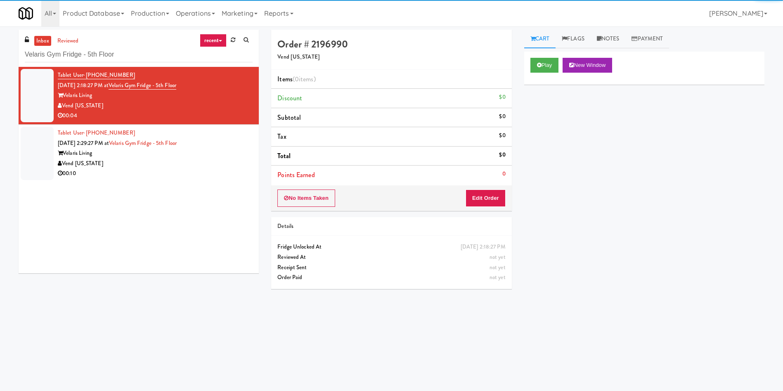
click at [528, 62] on div "Play New Window" at bounding box center [644, 68] width 240 height 33
click at [543, 63] on button "Play" at bounding box center [544, 65] width 28 height 15
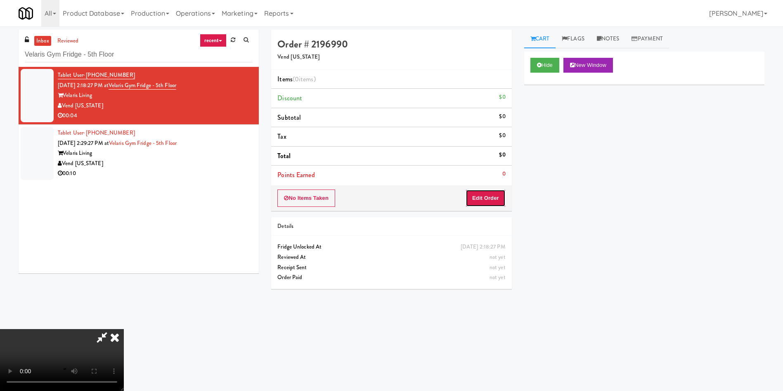
click at [486, 200] on button "Edit Order" at bounding box center [485, 197] width 40 height 17
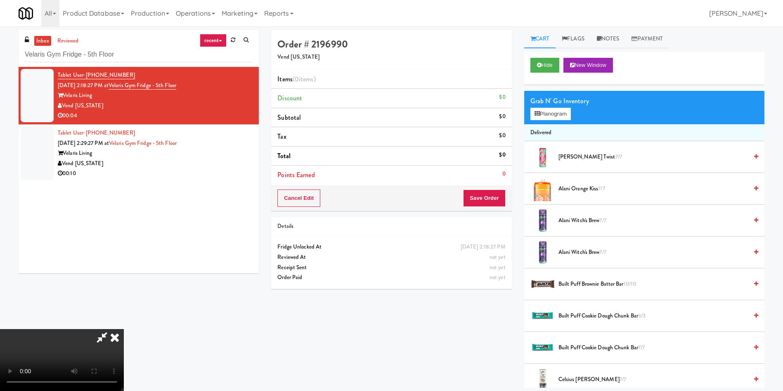
click at [124, 329] on video at bounding box center [62, 360] width 124 height 62
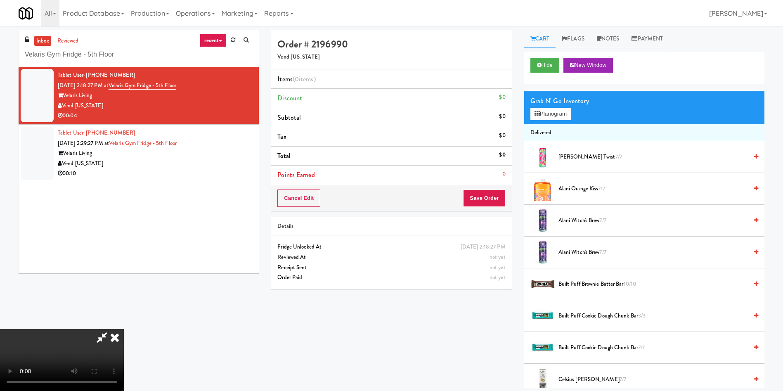
click at [594, 191] on span "Alani Orange Kiss 7/7" at bounding box center [652, 189] width 189 height 10
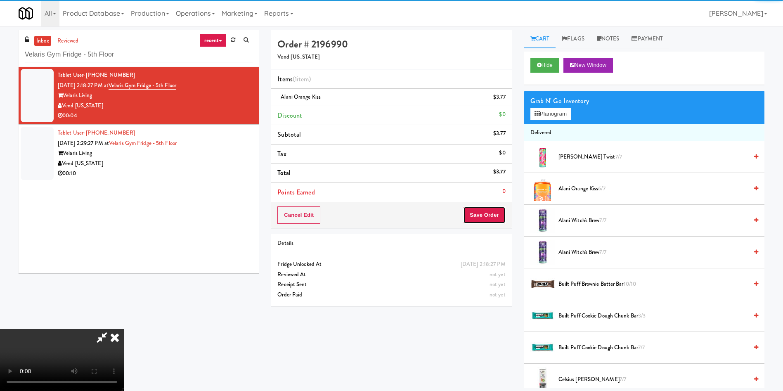
click at [488, 217] on button "Save Order" at bounding box center [484, 214] width 42 height 17
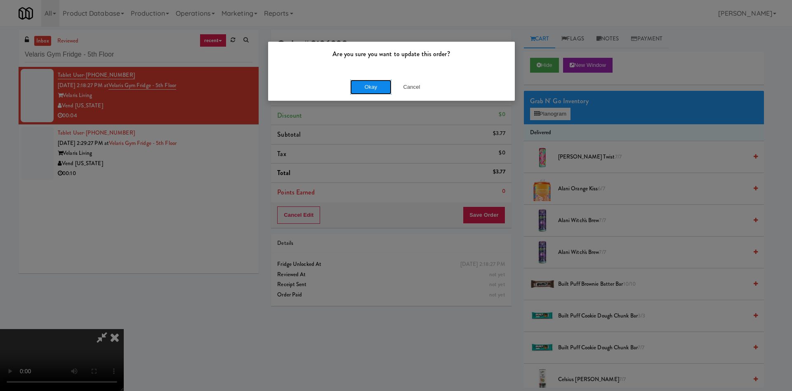
click at [380, 81] on button "Okay" at bounding box center [370, 87] width 41 height 15
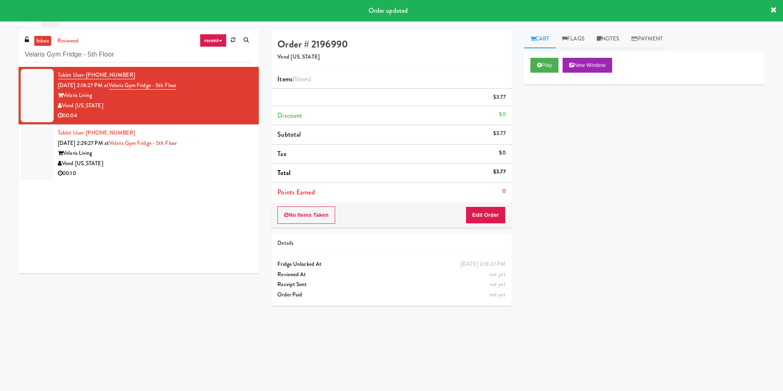
scroll to position [0, 0]
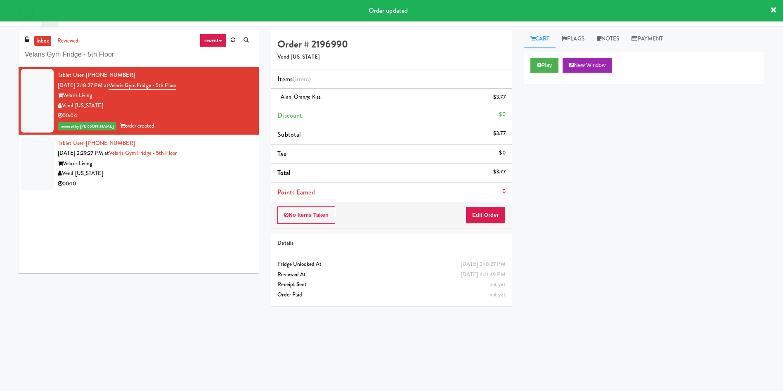
click at [43, 163] on div at bounding box center [37, 163] width 33 height 53
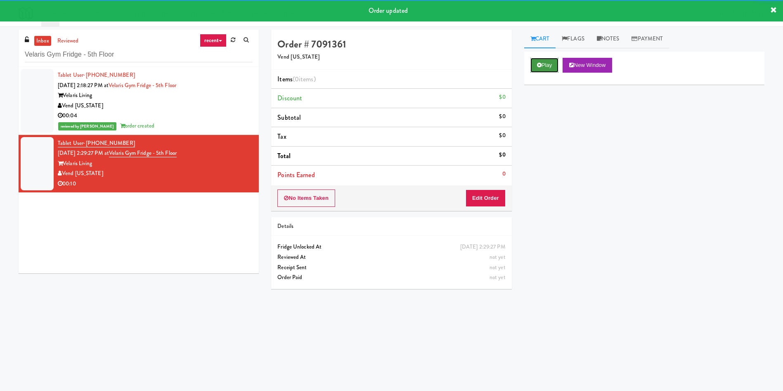
click at [539, 65] on icon at bounding box center [539, 64] width 5 height 5
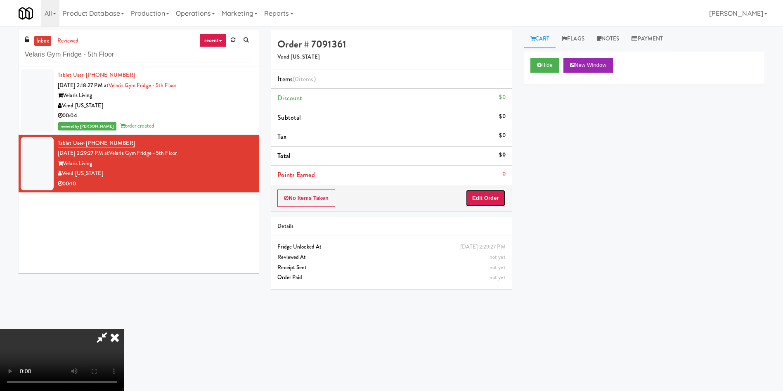
click at [494, 200] on button "Edit Order" at bounding box center [485, 197] width 40 height 17
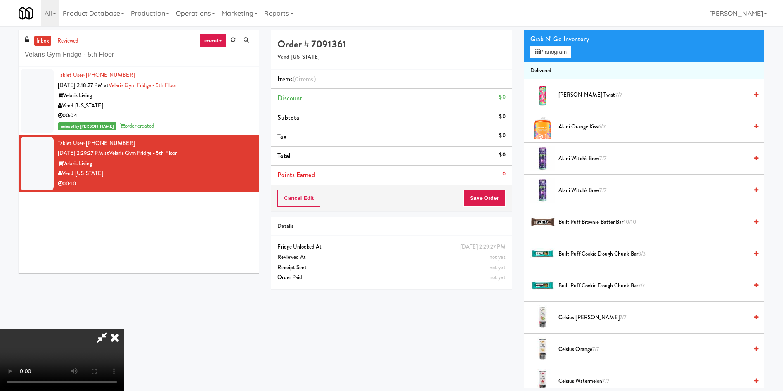
scroll to position [59, 0]
click at [124, 329] on video at bounding box center [62, 360] width 124 height 62
click at [589, 125] on span "Alani Orange Kiss 6/7" at bounding box center [652, 127] width 189 height 10
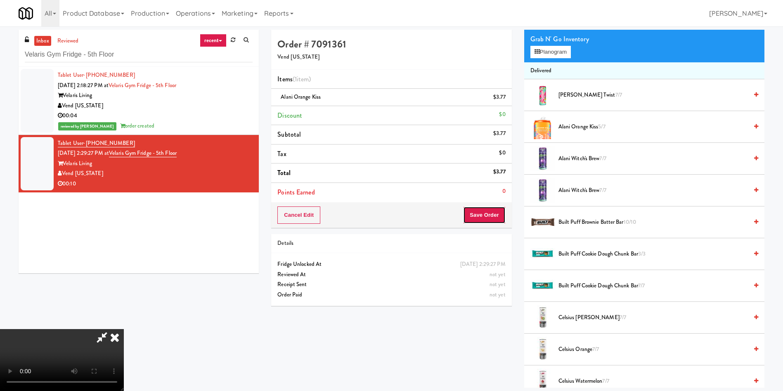
click at [492, 217] on button "Save Order" at bounding box center [484, 214] width 42 height 17
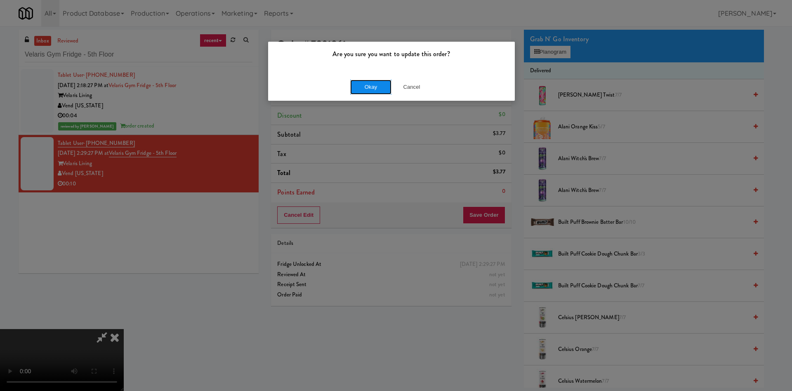
click at [390, 80] on button "Okay" at bounding box center [370, 87] width 41 height 15
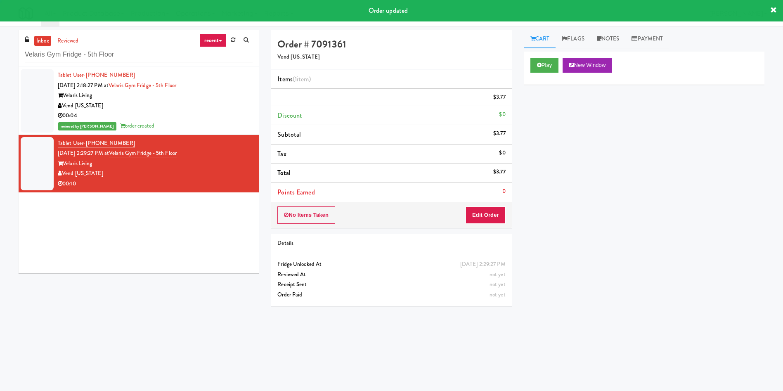
scroll to position [0, 0]
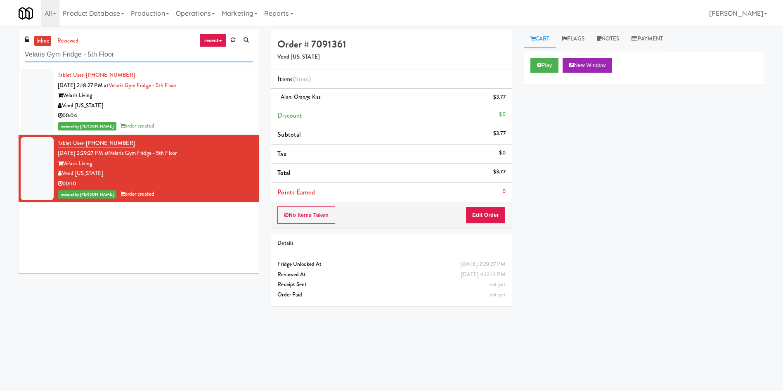
drag, startPoint x: 125, startPoint y: 58, endPoint x: 0, endPoint y: 53, distance: 125.1
click at [0, 53] on div "inbox reviewed recent all unclear take inventory issue suspicious failed recent…" at bounding box center [391, 195] width 783 height 331
paste input "- Cooler - Left"
type input "Vela - Cooler - Left"
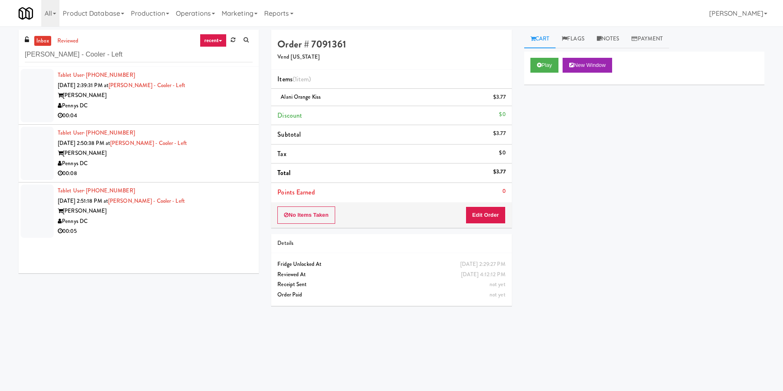
drag, startPoint x: 45, startPoint y: 97, endPoint x: 64, endPoint y: 98, distance: 19.4
click at [45, 98] on div at bounding box center [37, 95] width 33 height 53
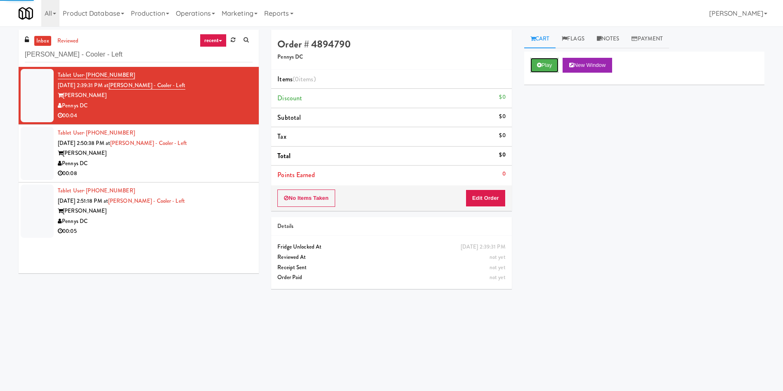
click at [535, 60] on button "Play" at bounding box center [544, 65] width 28 height 15
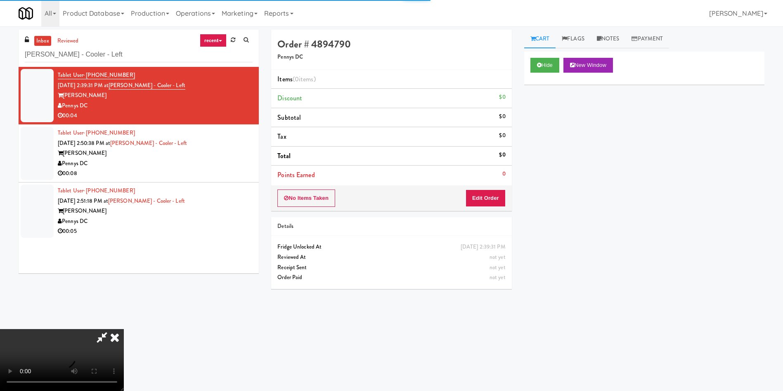
drag, startPoint x: 479, startPoint y: 185, endPoint x: 471, endPoint y: 189, distance: 8.7
click at [474, 188] on div "No Items Taken Edit Order" at bounding box center [391, 198] width 240 height 26
click at [467, 196] on button "Edit Order" at bounding box center [485, 197] width 40 height 17
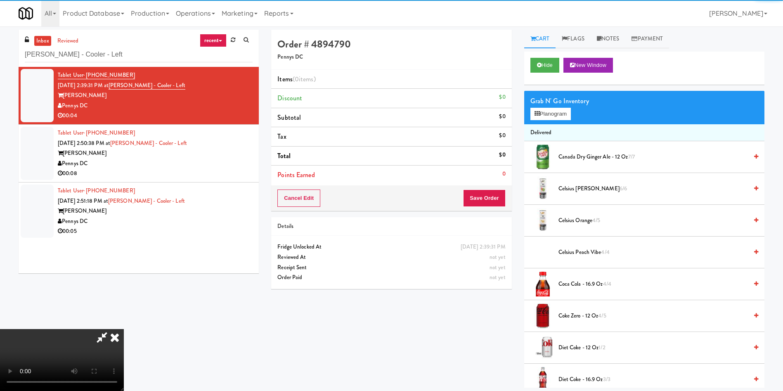
scroll to position [62, 0]
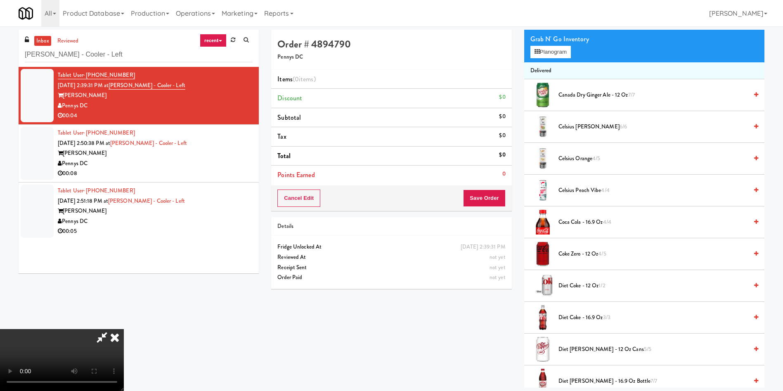
click at [124, 329] on video at bounding box center [62, 360] width 124 height 62
click at [536, 50] on icon at bounding box center [536, 51] width 5 height 5
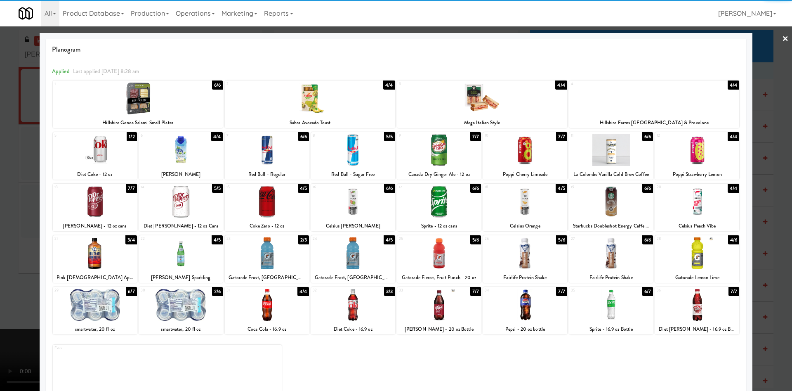
click at [97, 298] on div at bounding box center [95, 305] width 84 height 32
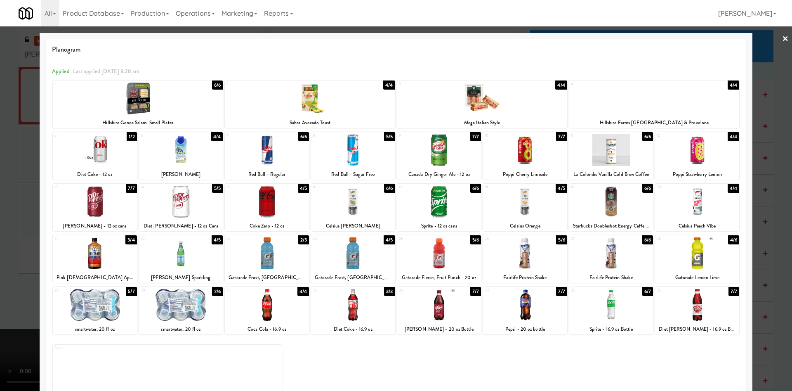
click at [0, 162] on div at bounding box center [396, 195] width 792 height 391
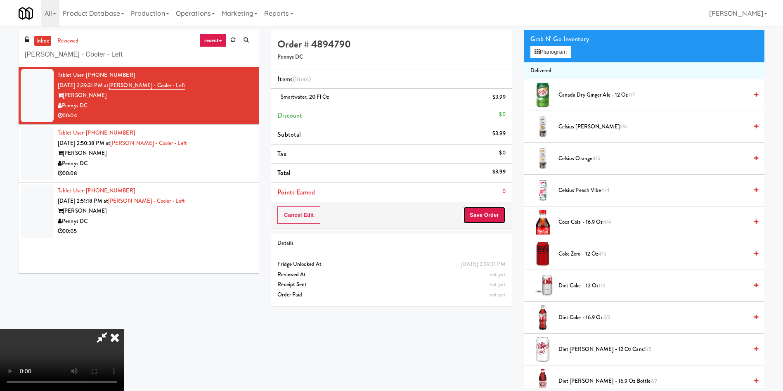
click at [494, 213] on button "Save Order" at bounding box center [484, 214] width 42 height 17
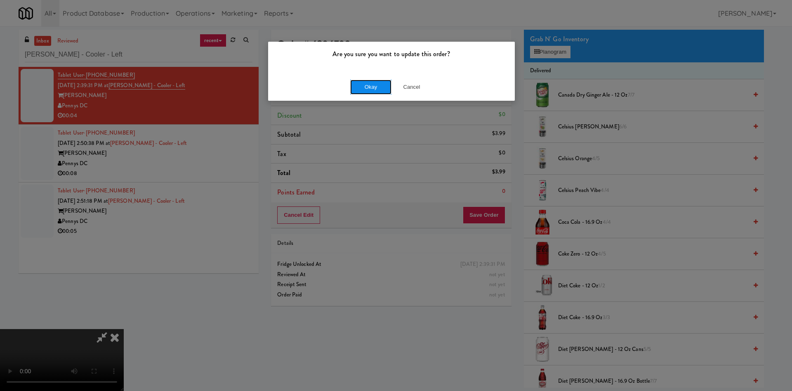
click at [380, 94] on button "Okay" at bounding box center [370, 87] width 41 height 15
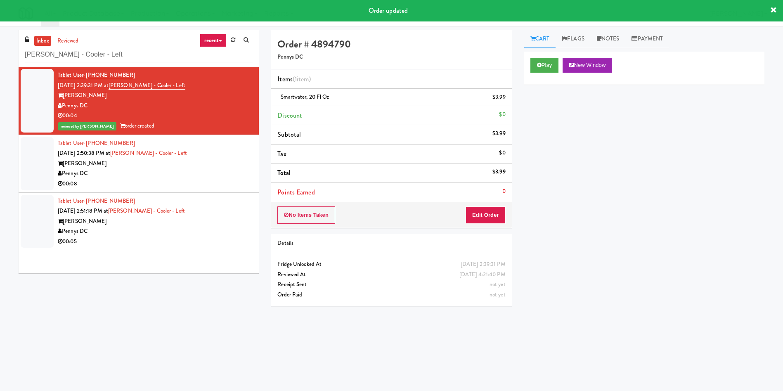
drag, startPoint x: 437, startPoint y: 63, endPoint x: 494, endPoint y: 70, distance: 57.8
click at [453, 62] on div "Order # 4894790 Pennys DC" at bounding box center [391, 50] width 240 height 40
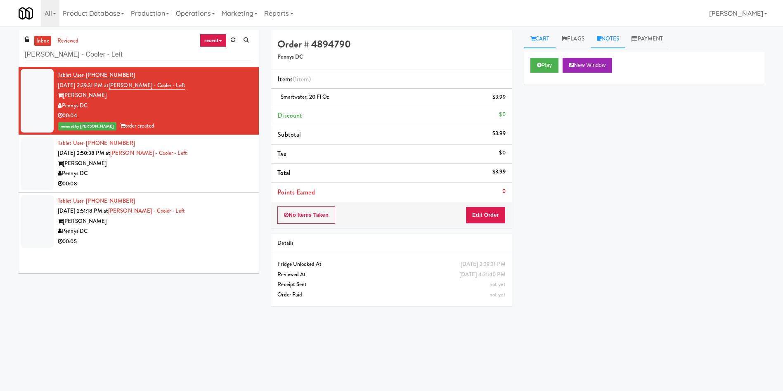
click at [603, 42] on link "Notes" at bounding box center [607, 39] width 35 height 19
click at [589, 120] on div at bounding box center [643, 113] width 239 height 19
paste div
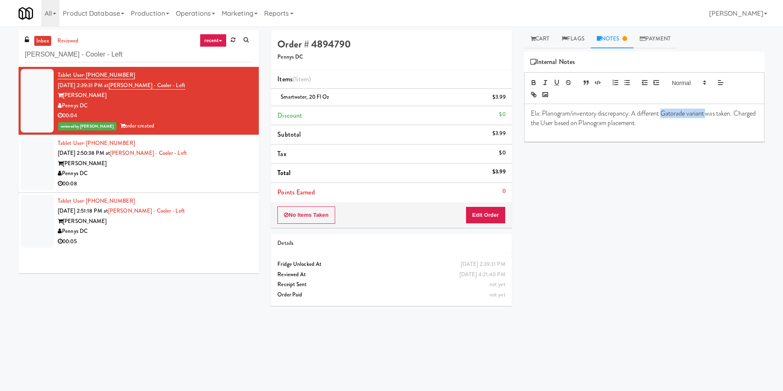
drag, startPoint x: 662, startPoint y: 116, endPoint x: 707, endPoint y: 116, distance: 45.0
click at [707, 116] on p "Ela: Planogram/inventory discrepancy: A different Gatorade variant was taken. C…" at bounding box center [644, 118] width 227 height 19
click at [37, 152] on div at bounding box center [37, 163] width 33 height 53
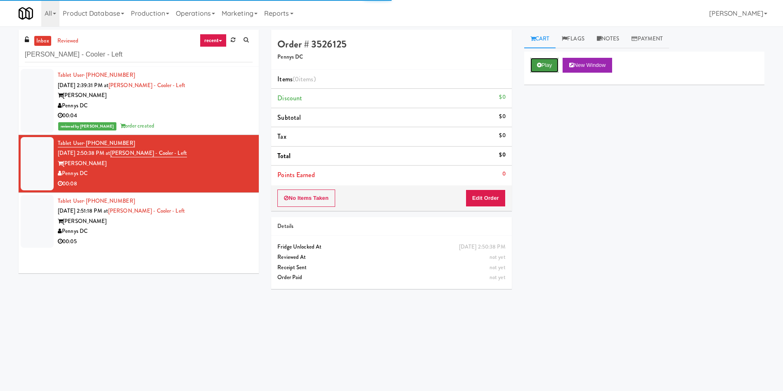
drag, startPoint x: 543, startPoint y: 68, endPoint x: 495, endPoint y: 175, distance: 117.9
click at [543, 74] on div "Play New Window" at bounding box center [644, 68] width 240 height 33
click at [492, 194] on button "Edit Order" at bounding box center [485, 197] width 40 height 17
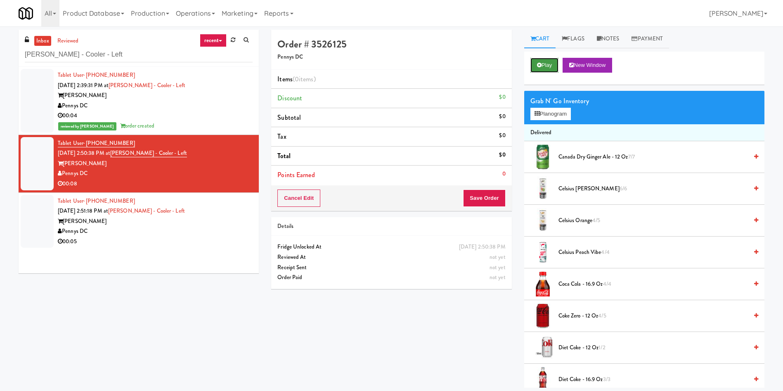
drag, startPoint x: 554, startPoint y: 66, endPoint x: 608, endPoint y: 181, distance: 126.3
click at [554, 66] on button "Play" at bounding box center [544, 65] width 28 height 15
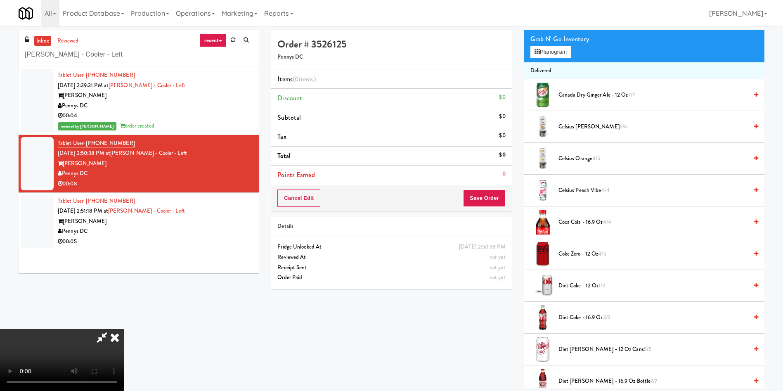
scroll to position [121, 0]
click at [124, 329] on video at bounding box center [62, 360] width 124 height 62
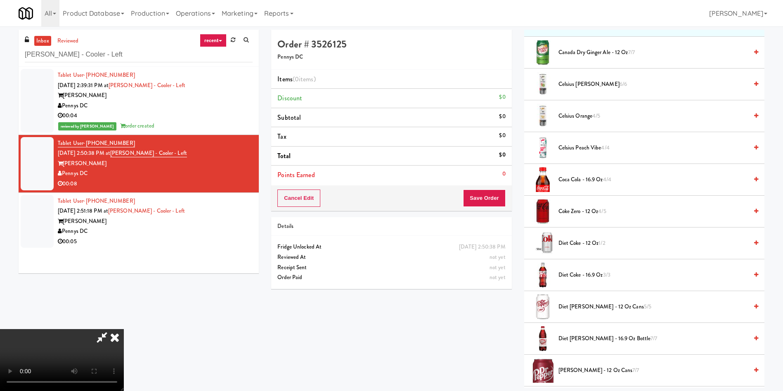
scroll to position [124, 0]
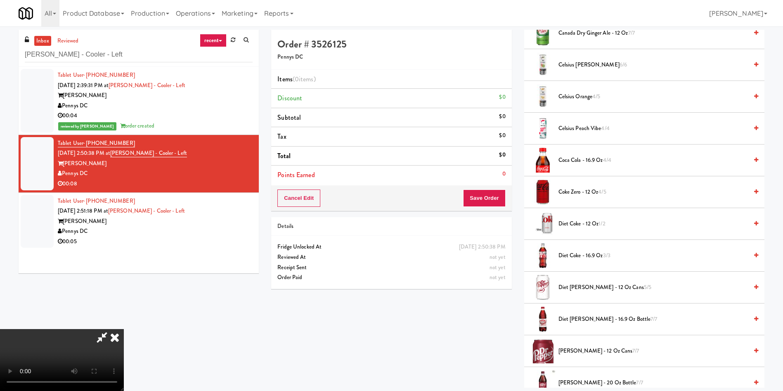
click at [581, 256] on span "Diet Coke - 16.9 oz 3/3" at bounding box center [652, 255] width 189 height 10
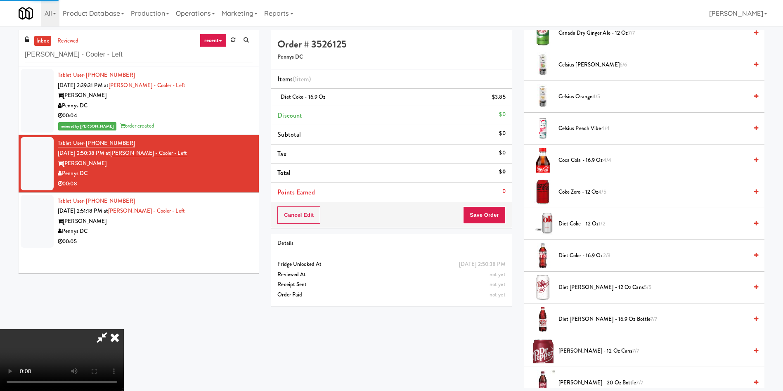
scroll to position [59, 0]
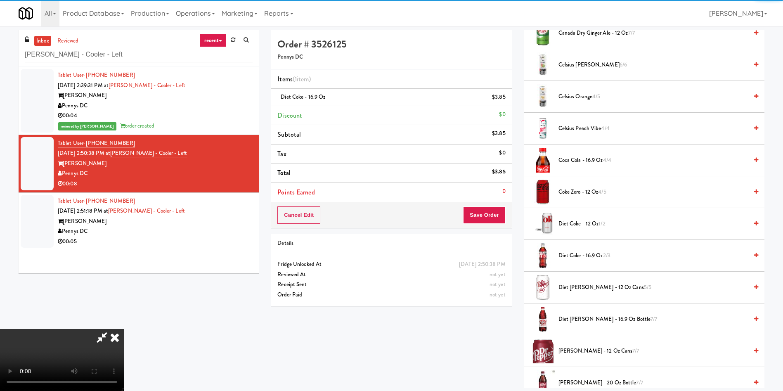
click at [124, 329] on video at bounding box center [62, 360] width 124 height 62
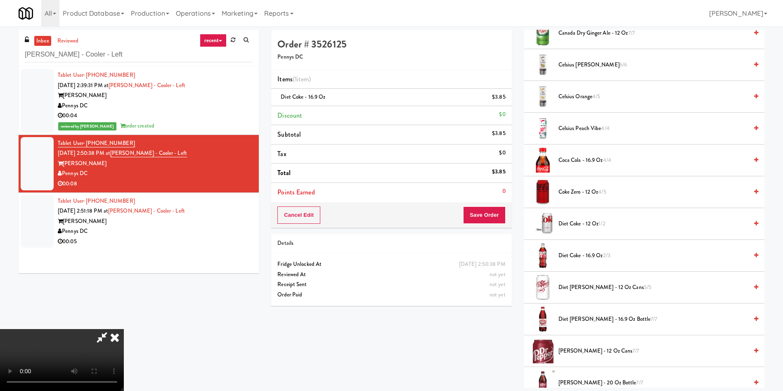
click at [124, 329] on video at bounding box center [62, 360] width 124 height 62
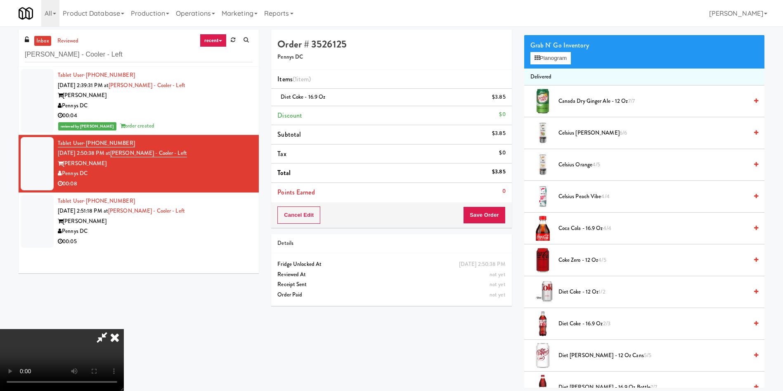
scroll to position [0, 0]
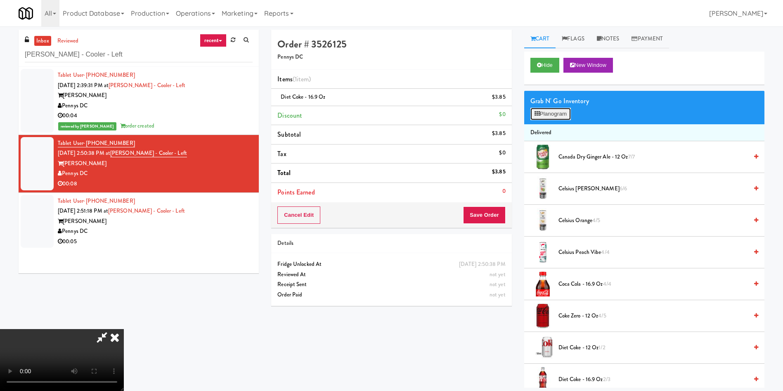
click at [544, 114] on button "Planogram" at bounding box center [550, 114] width 40 height 12
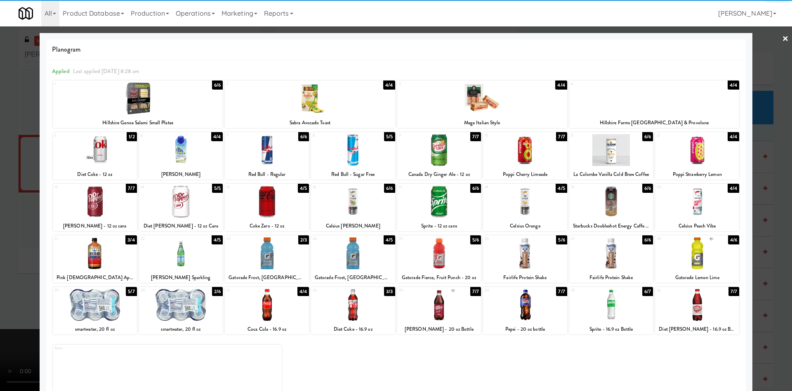
click at [679, 198] on div at bounding box center [697, 202] width 84 height 32
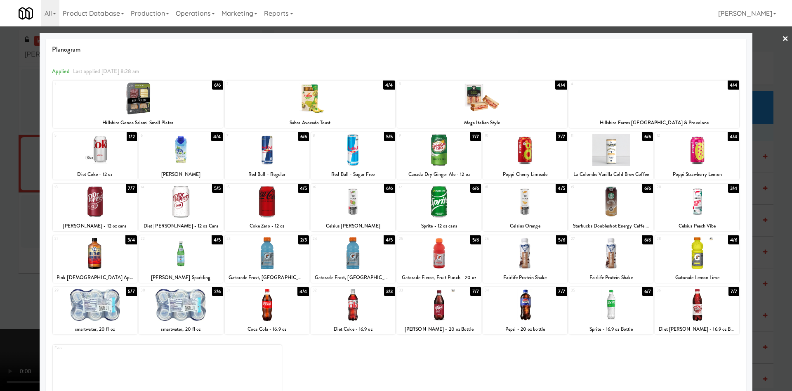
click at [754, 77] on div at bounding box center [396, 195] width 792 height 391
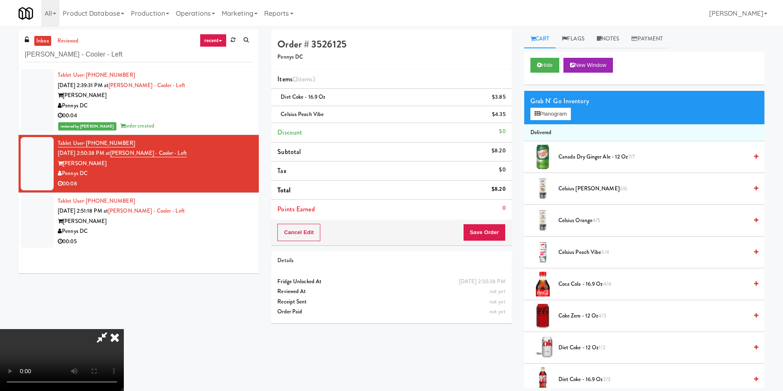
scroll to position [121, 0]
click at [124, 329] on video at bounding box center [62, 360] width 124 height 62
click at [485, 232] on button "Save Order" at bounding box center [484, 232] width 42 height 17
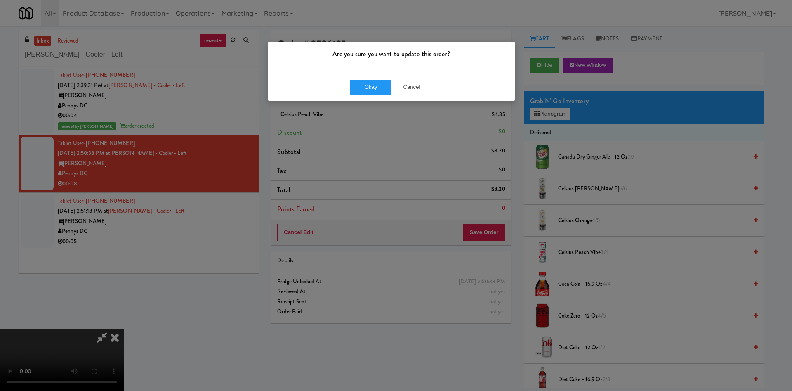
click at [380, 95] on div "Okay Cancel" at bounding box center [391, 87] width 247 height 28
drag, startPoint x: 374, startPoint y: 80, endPoint x: 185, endPoint y: 5, distance: 203.0
click at [357, 81] on button "Okay" at bounding box center [370, 87] width 41 height 15
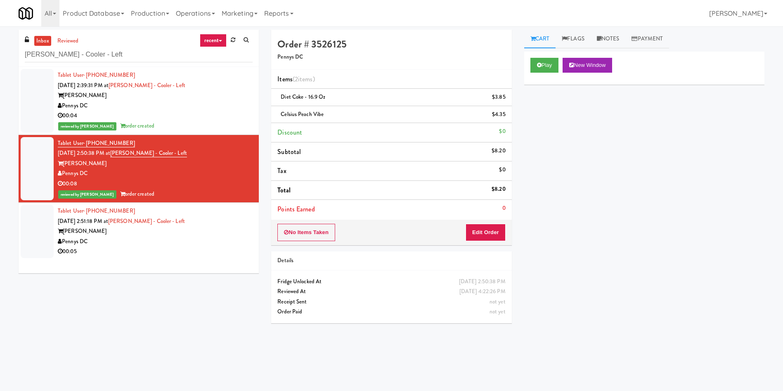
scroll to position [0, 0]
click at [32, 231] on div at bounding box center [37, 231] width 33 height 53
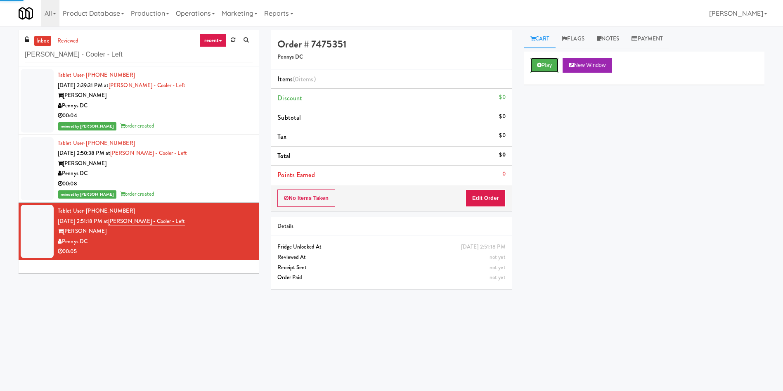
drag, startPoint x: 553, startPoint y: 65, endPoint x: 534, endPoint y: 101, distance: 40.6
click at [553, 66] on button "Play" at bounding box center [544, 65] width 28 height 15
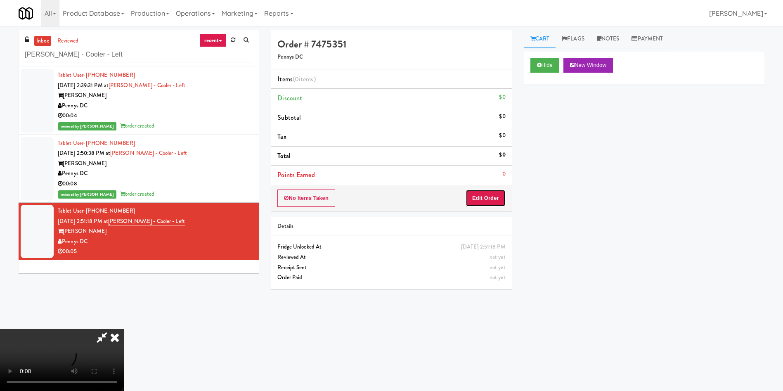
click at [503, 196] on button "Edit Order" at bounding box center [485, 197] width 40 height 17
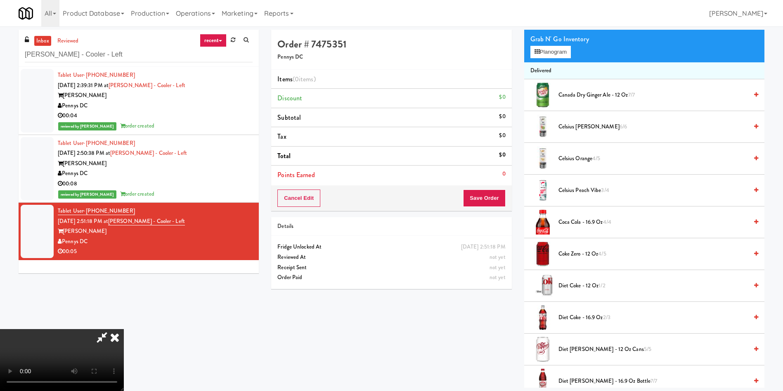
scroll to position [59, 0]
click at [588, 283] on span "Diet Coke - 12 oz 1/2" at bounding box center [652, 286] width 189 height 10
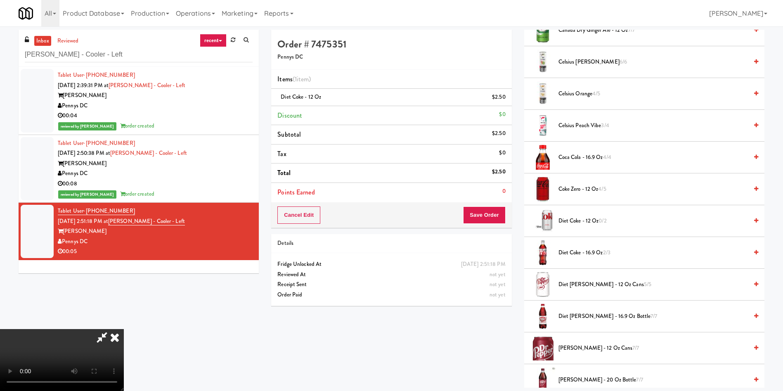
scroll to position [65, 0]
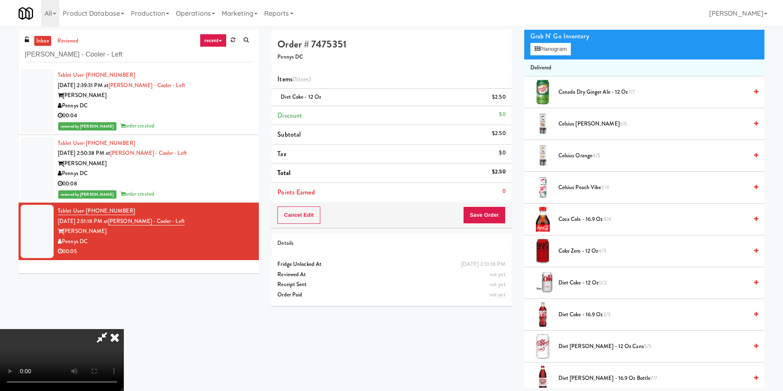
click at [511, 206] on div "Cancel Edit Save Order" at bounding box center [391, 215] width 240 height 26
click at [494, 213] on button "Save Order" at bounding box center [484, 214] width 42 height 17
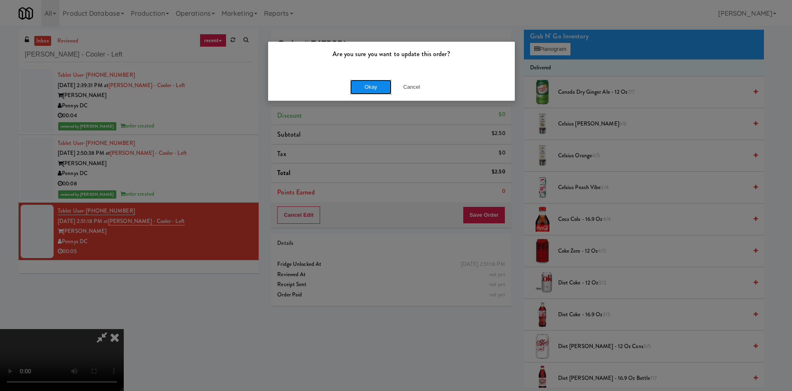
click at [381, 87] on button "Okay" at bounding box center [370, 87] width 41 height 15
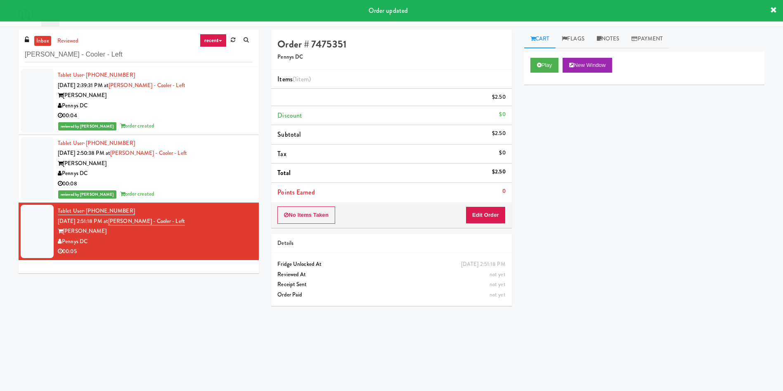
scroll to position [0, 0]
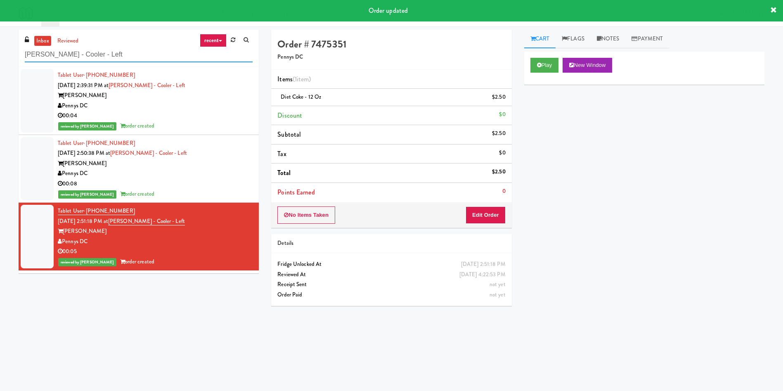
drag, startPoint x: 109, startPoint y: 54, endPoint x: 0, endPoint y: 36, distance: 110.9
click at [0, 36] on div "inbox reviewed recent all unclear take inventory issue suspicious failed recent…" at bounding box center [391, 195] width 783 height 331
paste input "Home Depot - 10th Flr Cafe"
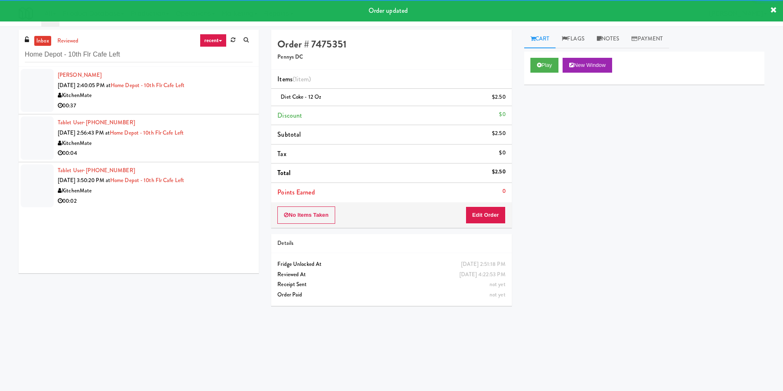
click at [35, 87] on div at bounding box center [37, 90] width 33 height 43
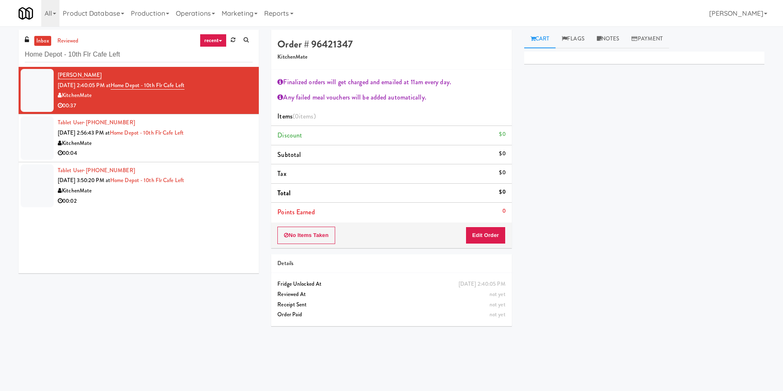
click at [501, 246] on div "No Items Taken Edit Order" at bounding box center [391, 235] width 240 height 26
click at [494, 236] on button "Edit Order" at bounding box center [485, 235] width 40 height 17
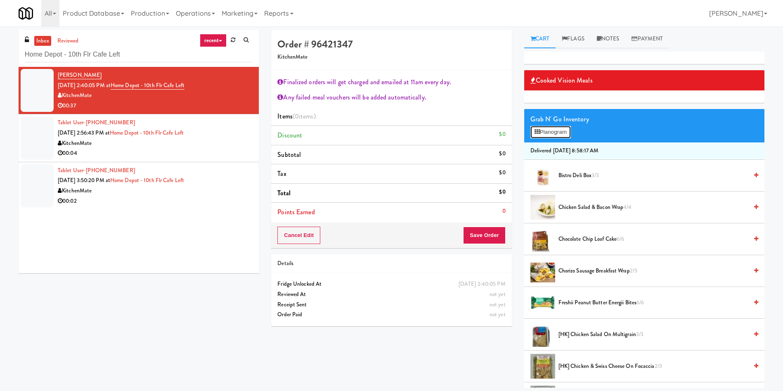
drag, startPoint x: 551, startPoint y: 131, endPoint x: 525, endPoint y: 139, distance: 27.2
click at [550, 131] on button "Planogram" at bounding box center [550, 132] width 40 height 12
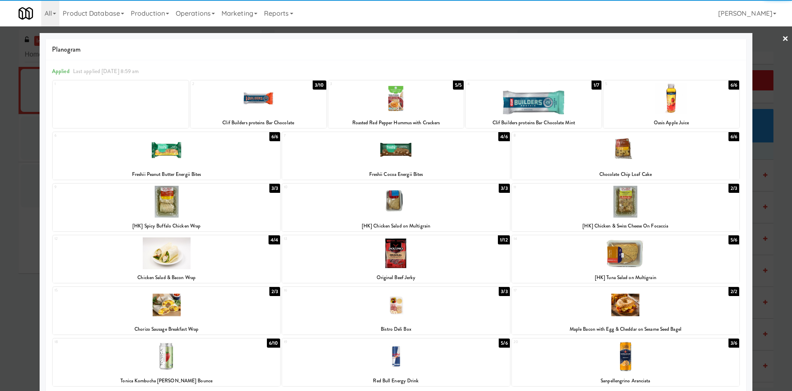
click at [299, 105] on div at bounding box center [259, 99] width 136 height 32
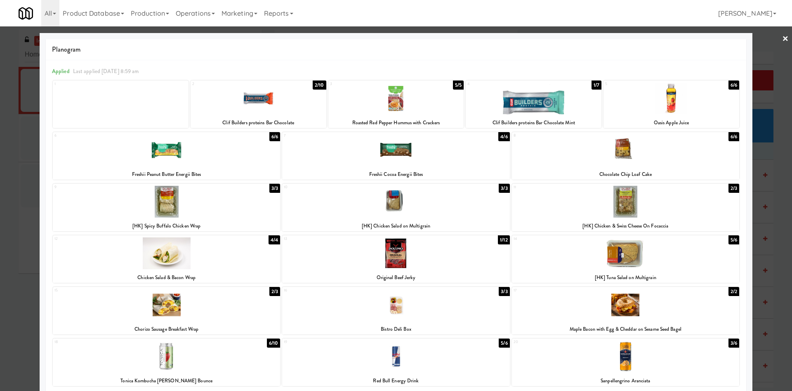
click at [765, 55] on div at bounding box center [396, 195] width 792 height 391
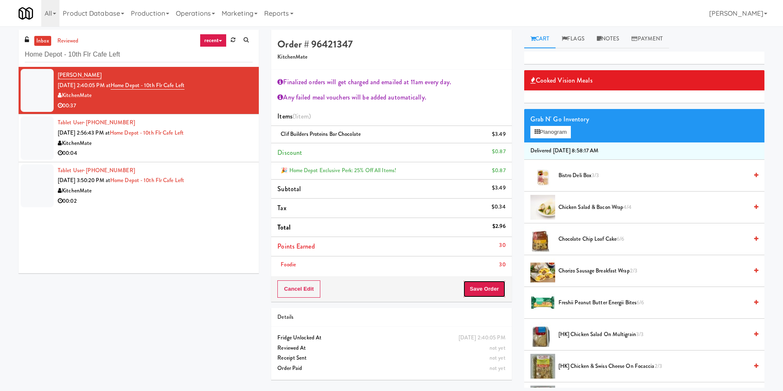
click at [492, 286] on button "Save Order" at bounding box center [484, 288] width 42 height 17
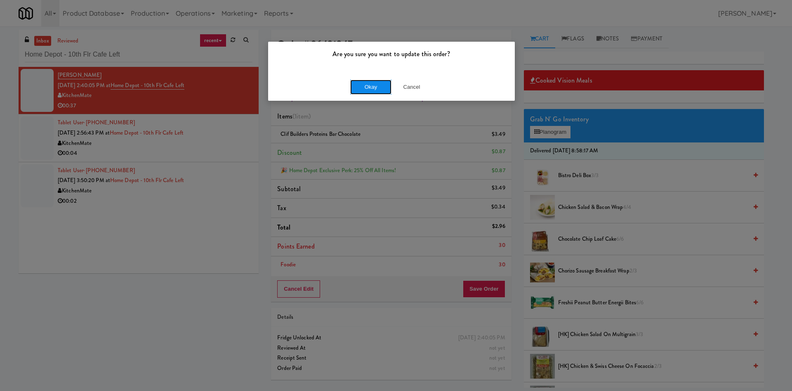
click at [367, 84] on button "Okay" at bounding box center [370, 87] width 41 height 15
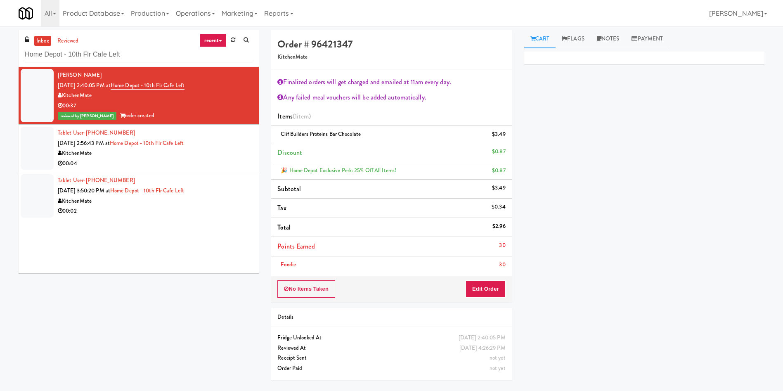
click at [37, 162] on div at bounding box center [37, 148] width 33 height 43
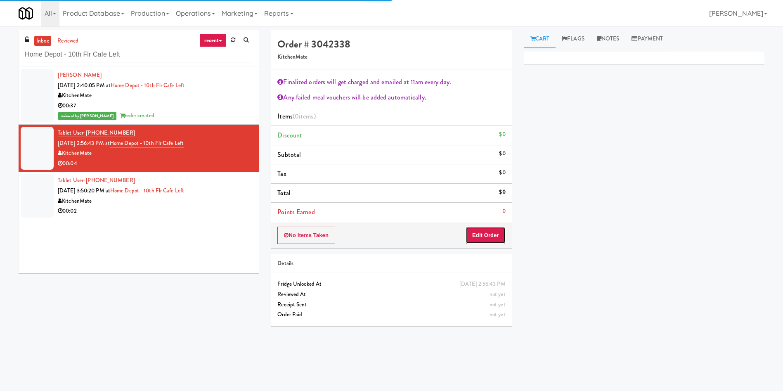
click at [479, 240] on button "Edit Order" at bounding box center [485, 235] width 40 height 17
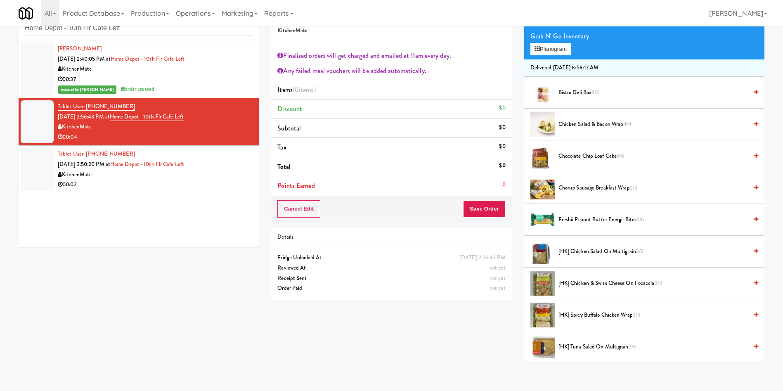
scroll to position [124, 0]
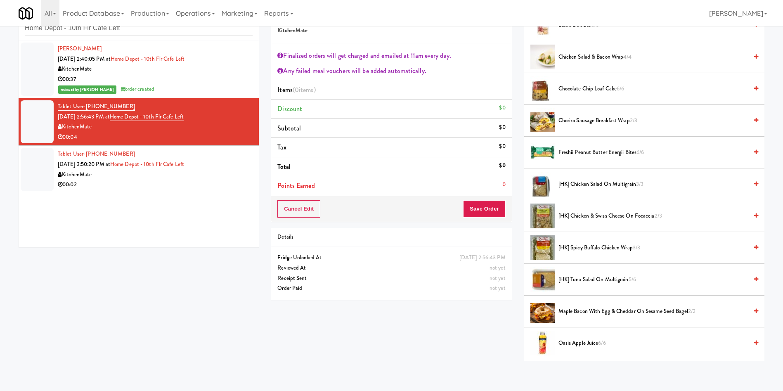
click at [590, 150] on span "Freshii Peanut Butter Energii Bites 6/6" at bounding box center [652, 152] width 189 height 10
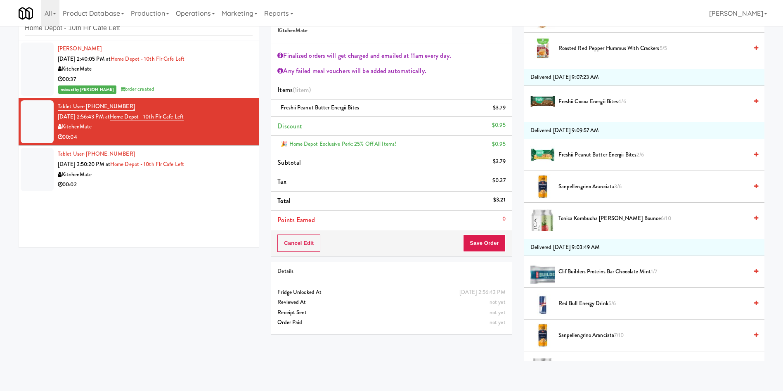
scroll to position [495, 0]
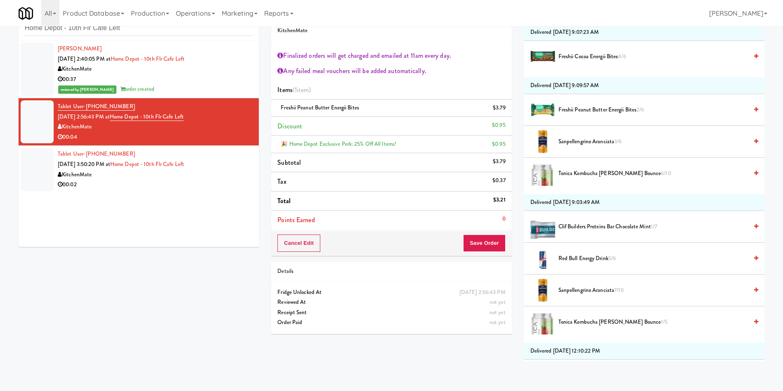
drag, startPoint x: 503, startPoint y: 111, endPoint x: 586, endPoint y: 115, distance: 83.0
click at [503, 111] on link at bounding box center [504, 111] width 7 height 10
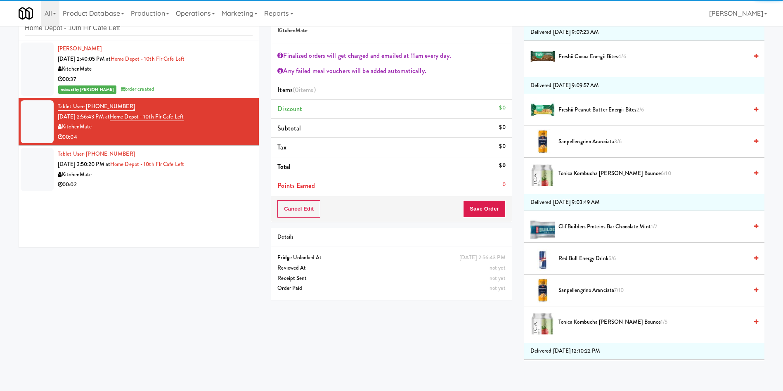
click at [597, 108] on span "Freshii Peanut Butter Energii Bites 2/6" at bounding box center [652, 110] width 189 height 10
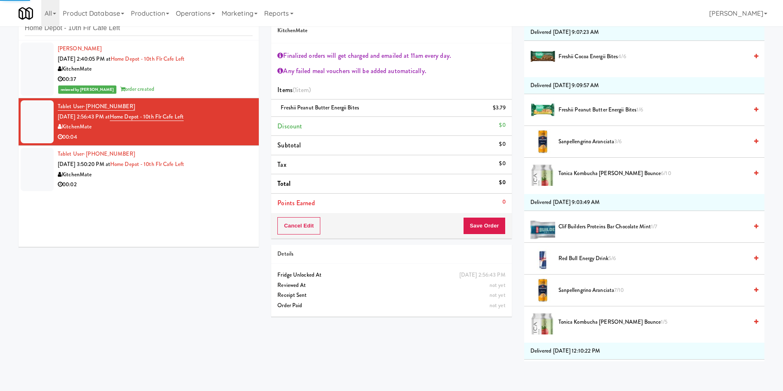
scroll to position [743, 0]
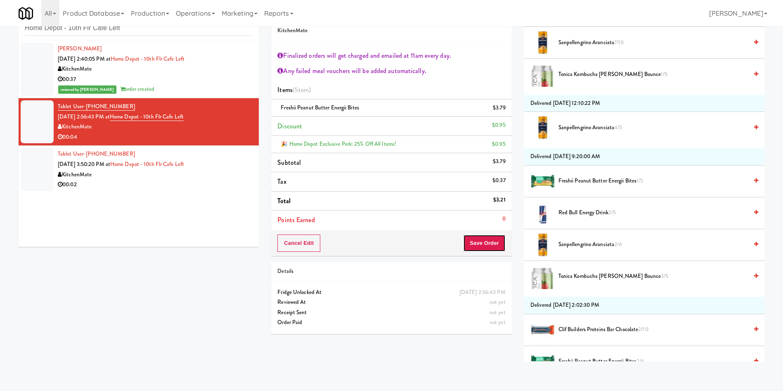
drag, startPoint x: 489, startPoint y: 240, endPoint x: 472, endPoint y: 194, distance: 48.4
click at [466, 295] on div "Order # 3042338 KitchenMate Finalized orders will get charged and emailed at 11…" at bounding box center [391, 171] width 253 height 337
click at [506, 111] on icon at bounding box center [506, 110] width 4 height 5
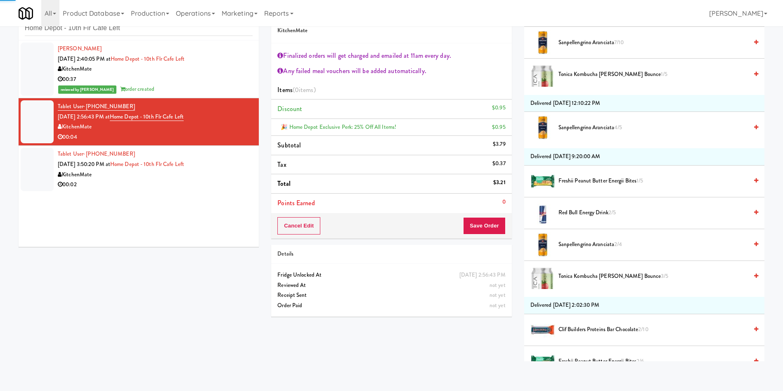
click at [590, 180] on span "Freshii Peanut Butter Energii Bites 1/5" at bounding box center [652, 181] width 189 height 10
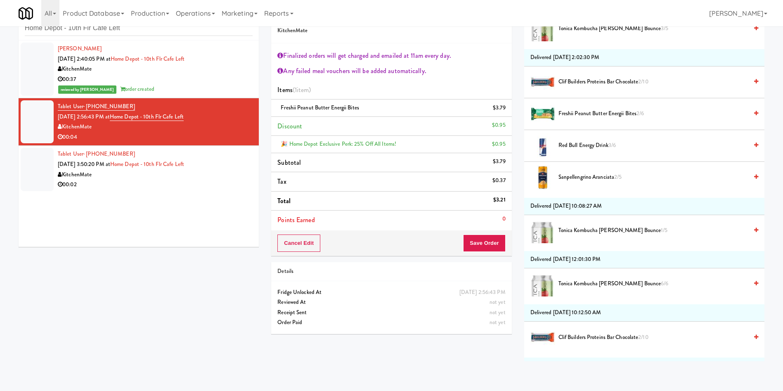
scroll to position [1176, 0]
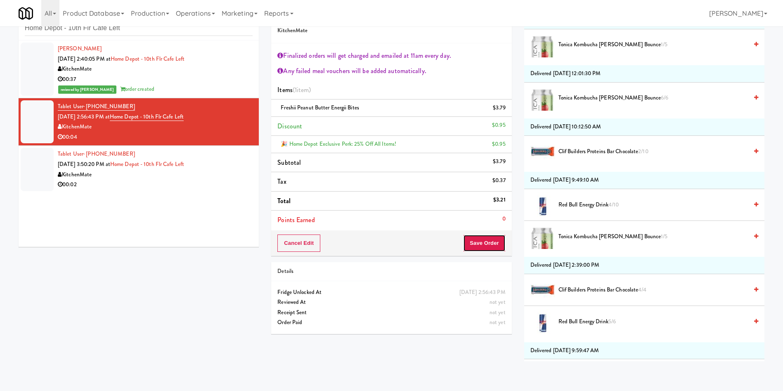
click at [486, 241] on button "Save Order" at bounding box center [484, 242] width 42 height 17
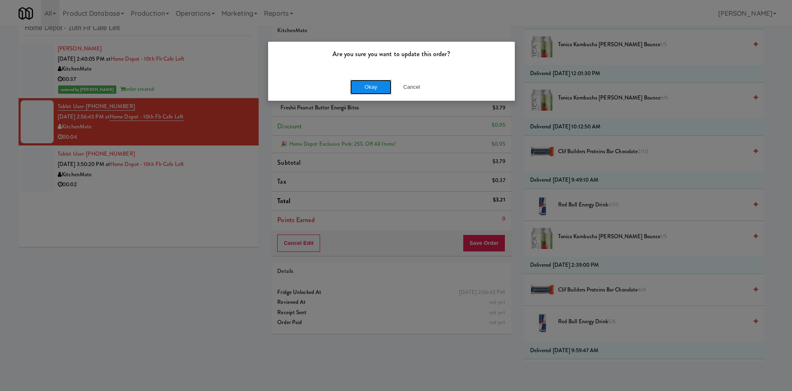
click at [378, 90] on button "Okay" at bounding box center [370, 87] width 41 height 15
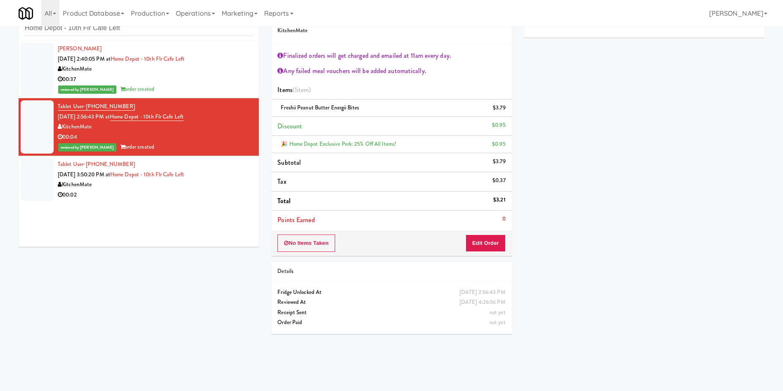
scroll to position [0, 0]
drag, startPoint x: 43, startPoint y: 183, endPoint x: 418, endPoint y: 222, distance: 377.6
click at [48, 182] on div at bounding box center [37, 179] width 33 height 43
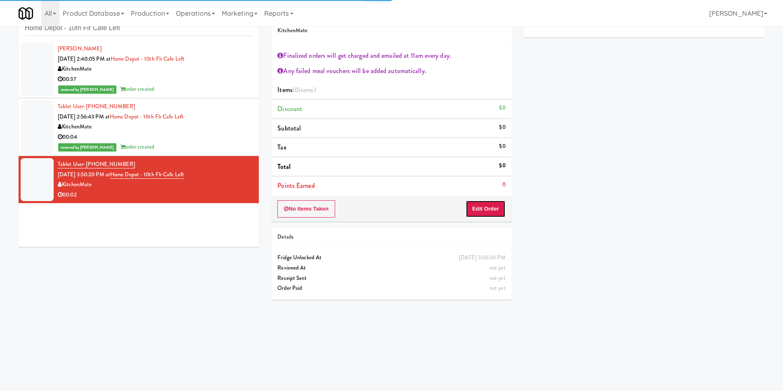
click at [497, 208] on button "Edit Order" at bounding box center [485, 208] width 40 height 17
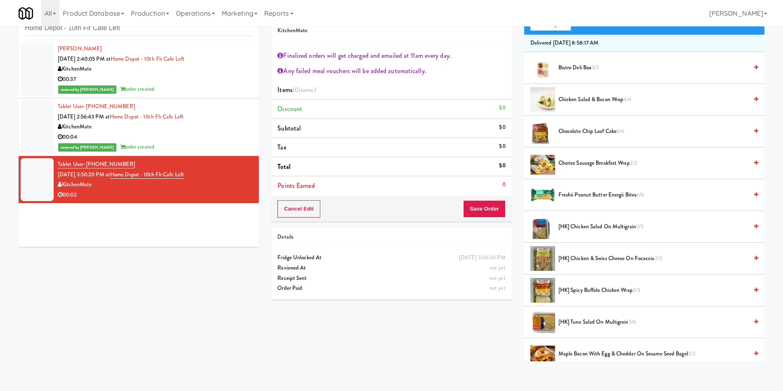
scroll to position [62, 0]
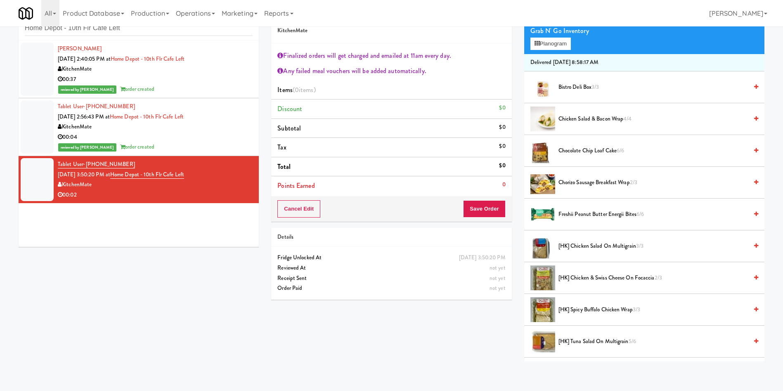
click at [595, 152] on span "Chocolate Chip Loaf Cake 6/6" at bounding box center [652, 151] width 189 height 10
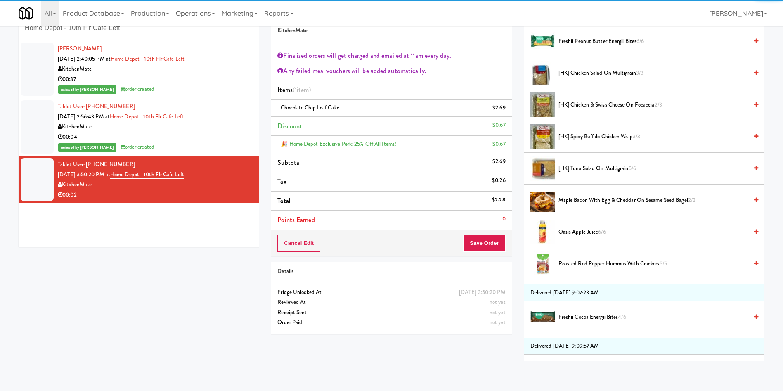
scroll to position [309, 0]
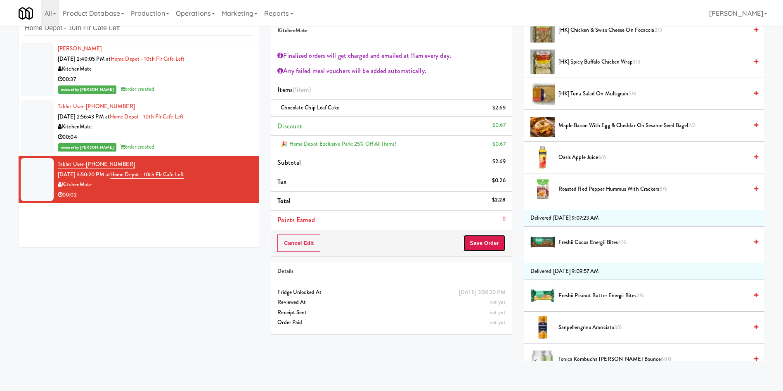
click at [499, 250] on button "Save Order" at bounding box center [484, 242] width 42 height 17
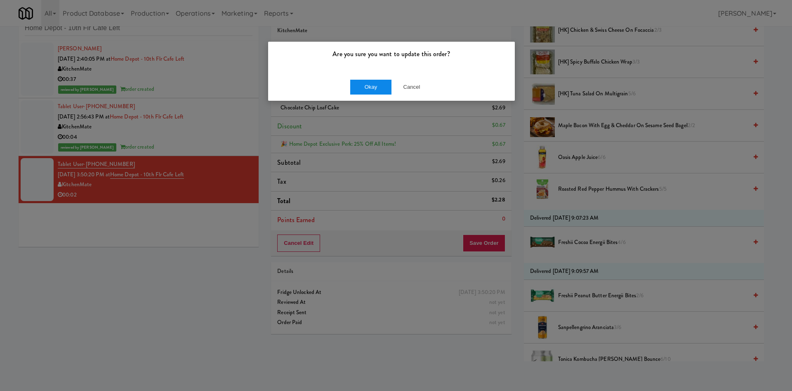
click at [380, 78] on div "Okay Cancel" at bounding box center [391, 87] width 247 height 28
click at [376, 87] on button "Okay" at bounding box center [370, 87] width 41 height 15
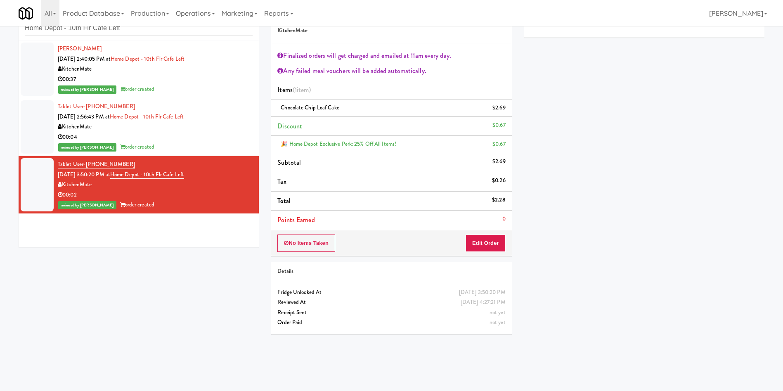
scroll to position [0, 0]
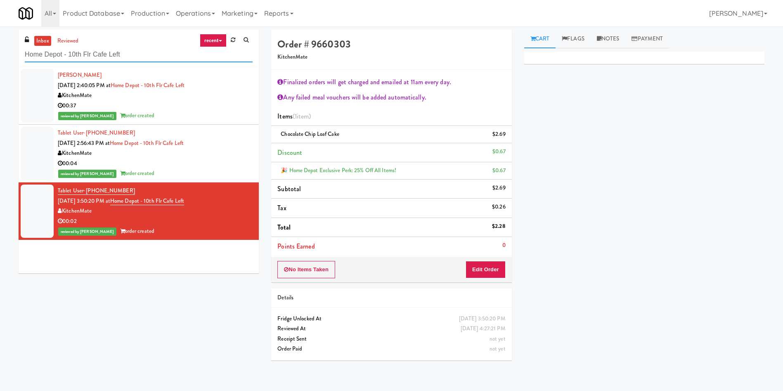
drag, startPoint x: 142, startPoint y: 53, endPoint x: 0, endPoint y: 59, distance: 142.1
click at [0, 59] on div "inbox reviewed recent all unclear take inventory issue suspicious failed recent…" at bounding box center [391, 198] width 783 height 337
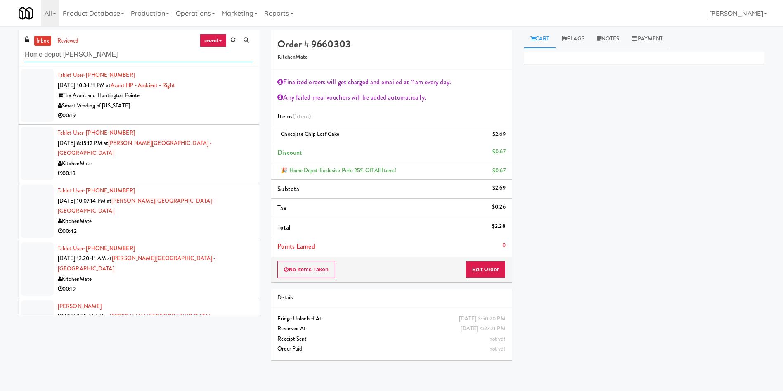
drag, startPoint x: 127, startPoint y: 53, endPoint x: 0, endPoint y: 56, distance: 127.1
click at [0, 56] on div "inbox reviewed recent all unclear take inventory issue suspicious failed recent…" at bounding box center [391, 198] width 783 height 337
paste input "Depot - Vaughn DC"
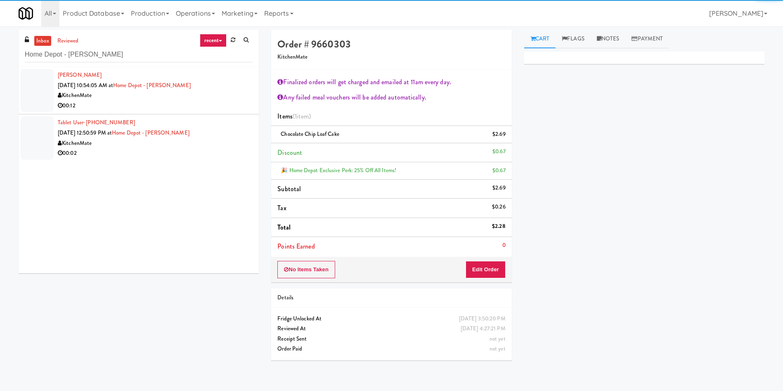
click at [35, 90] on div at bounding box center [37, 90] width 33 height 43
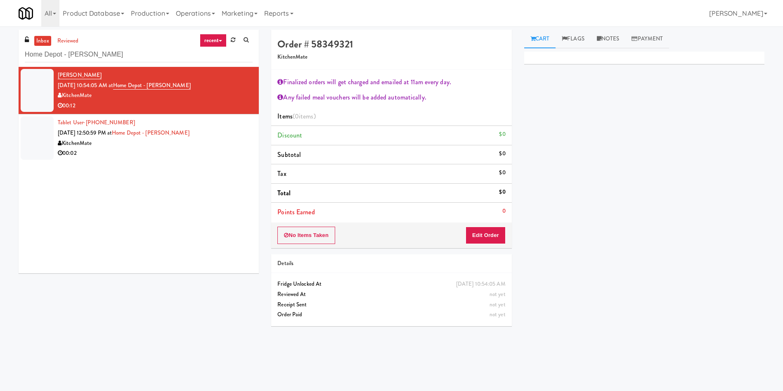
drag, startPoint x: 583, startPoint y: 224, endPoint x: 412, endPoint y: 206, distance: 171.8
click at [583, 224] on div "Primary Flag Clear Flag if unable to determine what was taken or order not proc…" at bounding box center [644, 206] width 240 height 309
click at [38, 136] on div at bounding box center [37, 137] width 33 height 43
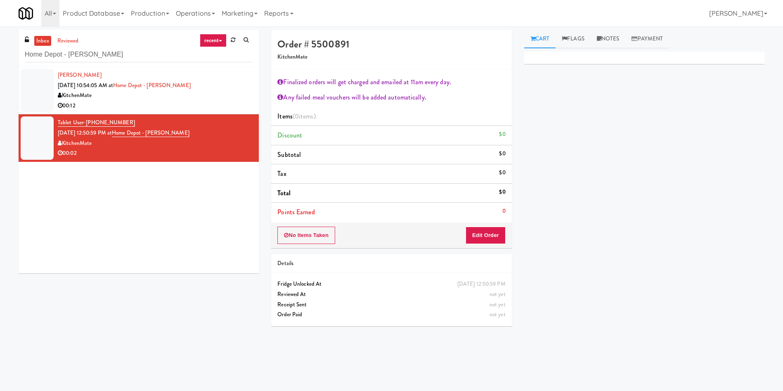
drag, startPoint x: 95, startPoint y: 288, endPoint x: 42, endPoint y: 24, distance: 268.9
click at [94, 288] on div "inbox reviewed recent all unclear take inventory issue suspicious failed recent…" at bounding box center [391, 195] width 758 height 331
drag, startPoint x: 130, startPoint y: 57, endPoint x: 0, endPoint y: 56, distance: 130.0
click at [0, 56] on div "inbox reviewed recent all unclear take inventory issue suspicious failed recent…" at bounding box center [391, 195] width 783 height 331
paste input "BlackBerry - Cafeteria"
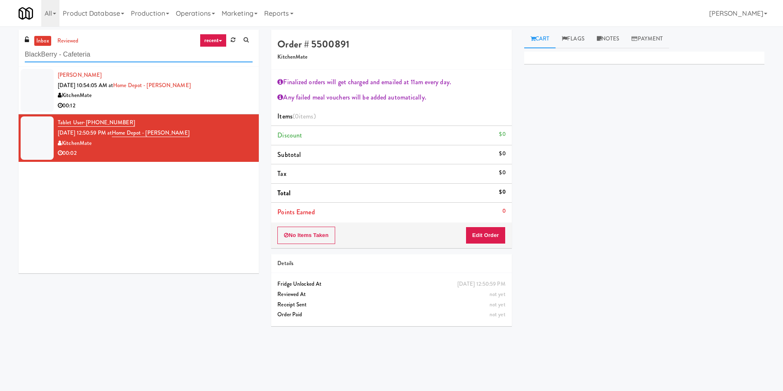
type input "BlackBerry - Cafeteria"
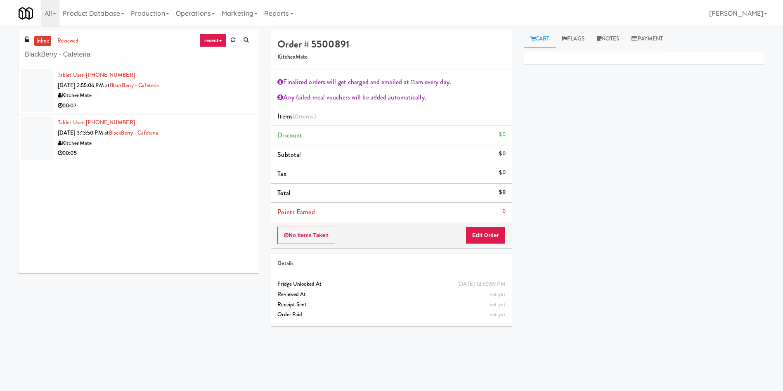
click at [34, 86] on div at bounding box center [37, 90] width 33 height 43
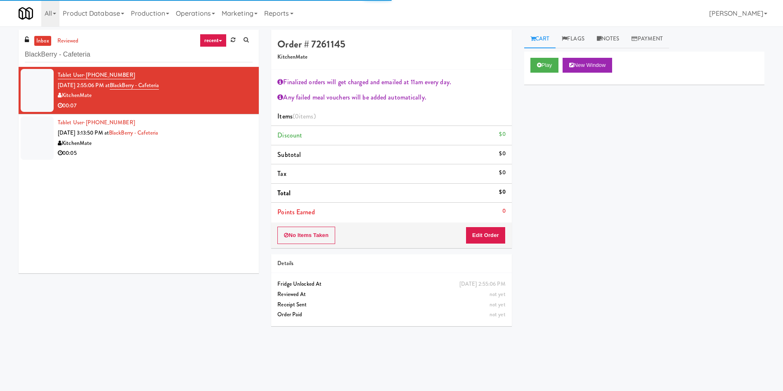
click at [547, 73] on div "Play New Window" at bounding box center [644, 68] width 240 height 33
click at [548, 63] on button "Play" at bounding box center [544, 65] width 28 height 15
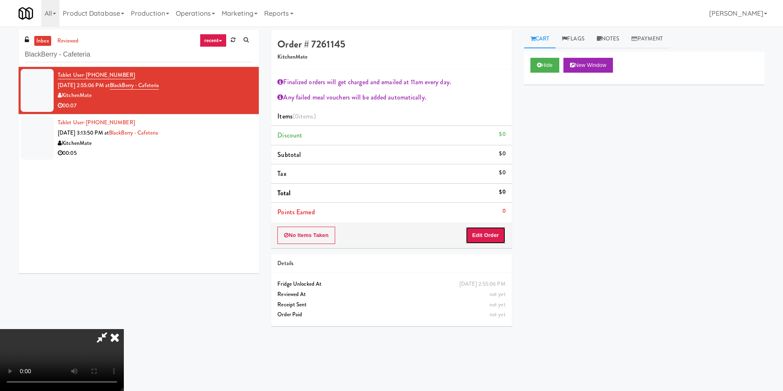
click at [484, 234] on button "Edit Order" at bounding box center [485, 235] width 40 height 17
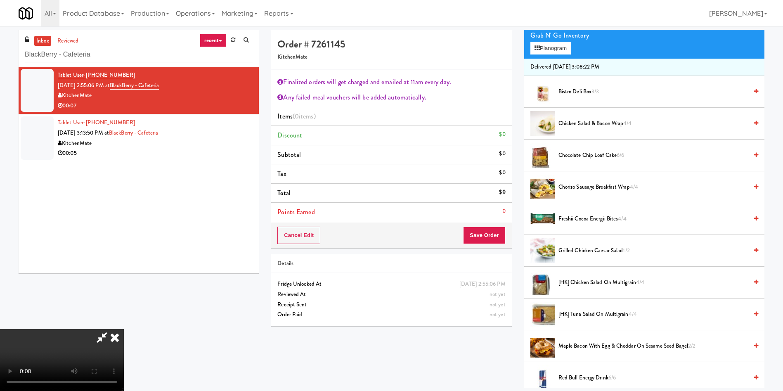
scroll to position [124, 0]
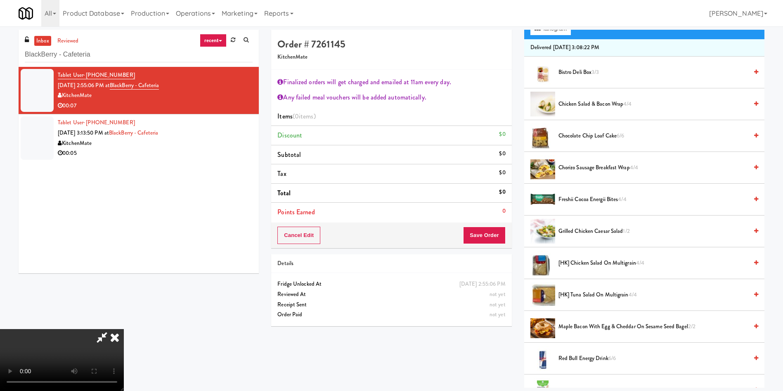
click at [609, 129] on li "Chocolate Chip Loaf Cake 6/6" at bounding box center [644, 136] width 240 height 32
click at [607, 132] on span "Chocolate Chip Loaf Cake 6/6" at bounding box center [652, 136] width 189 height 10
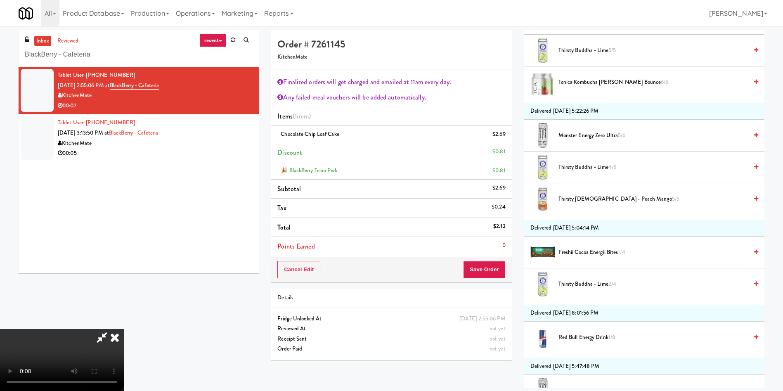
scroll to position [0, 0]
click at [487, 268] on button "Save Order" at bounding box center [484, 269] width 42 height 17
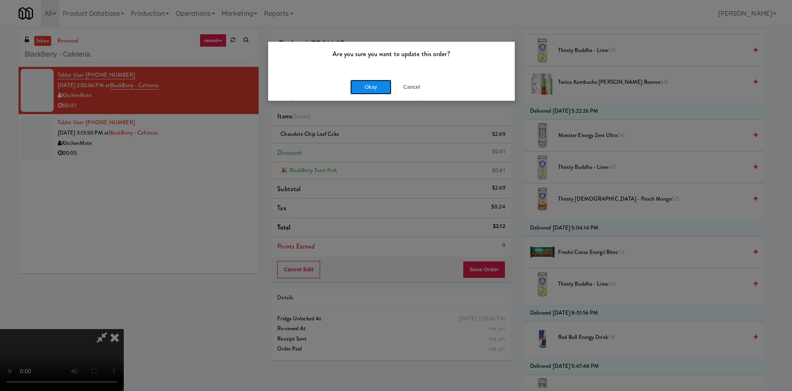
click at [373, 83] on button "Okay" at bounding box center [370, 87] width 41 height 15
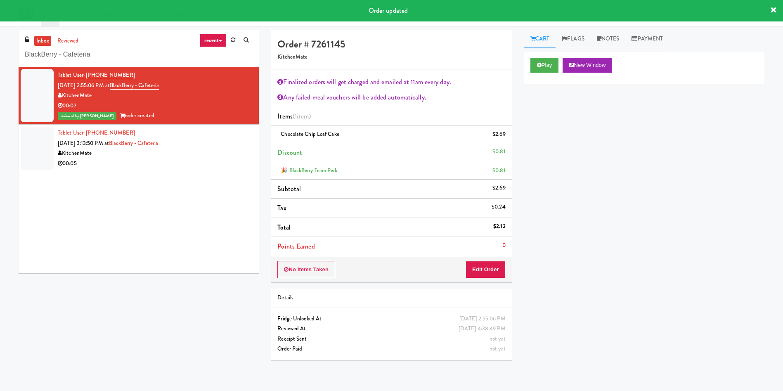
click at [30, 144] on div at bounding box center [37, 148] width 33 height 43
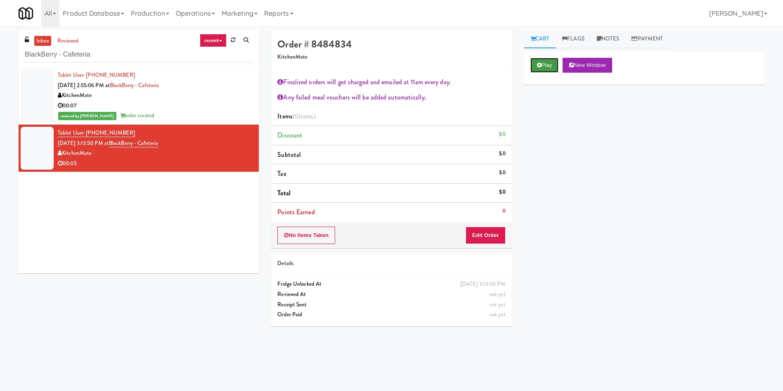
drag, startPoint x: 552, startPoint y: 63, endPoint x: 508, endPoint y: 172, distance: 117.9
click at [552, 63] on button "Play" at bounding box center [544, 65] width 28 height 15
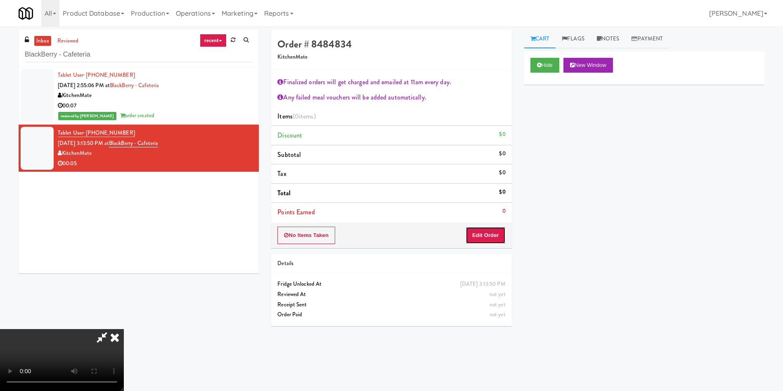
click at [486, 236] on button "Edit Order" at bounding box center [485, 235] width 40 height 17
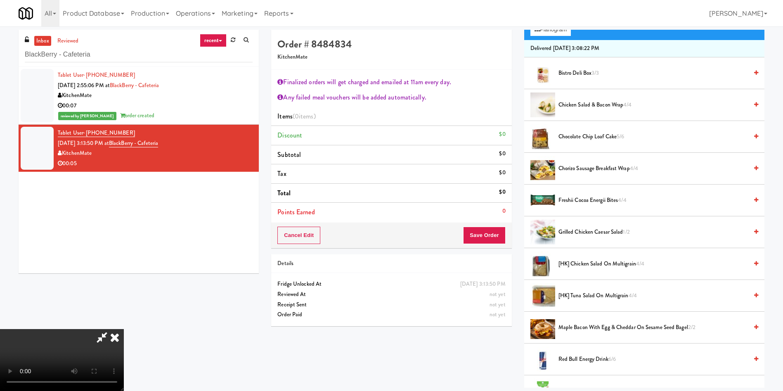
scroll to position [124, 0]
click at [604, 136] on span "Chocolate Chip Loaf Cake 5/6" at bounding box center [652, 136] width 189 height 10
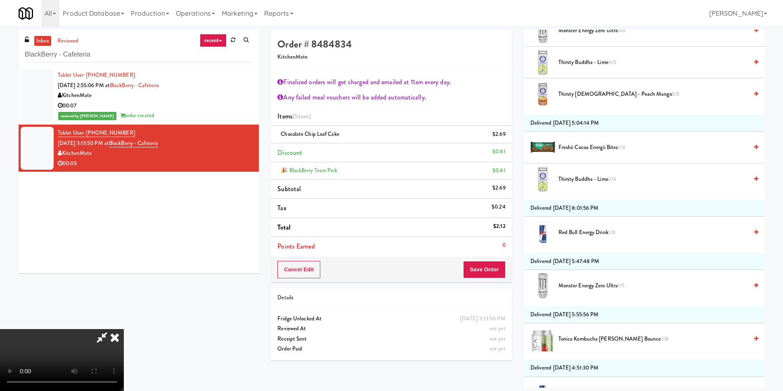
scroll to position [681, 0]
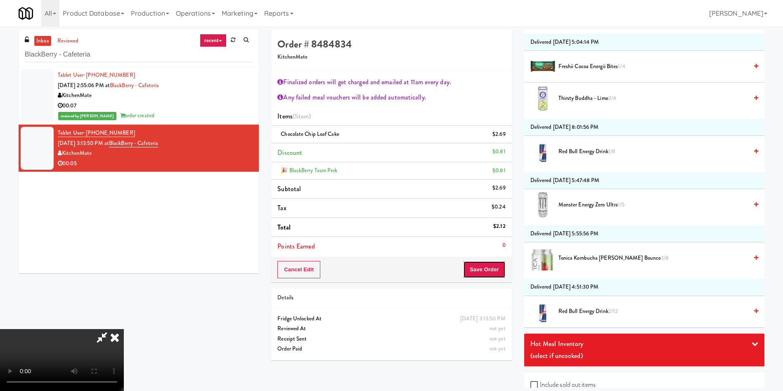
click at [480, 264] on button "Save Order" at bounding box center [484, 269] width 42 height 17
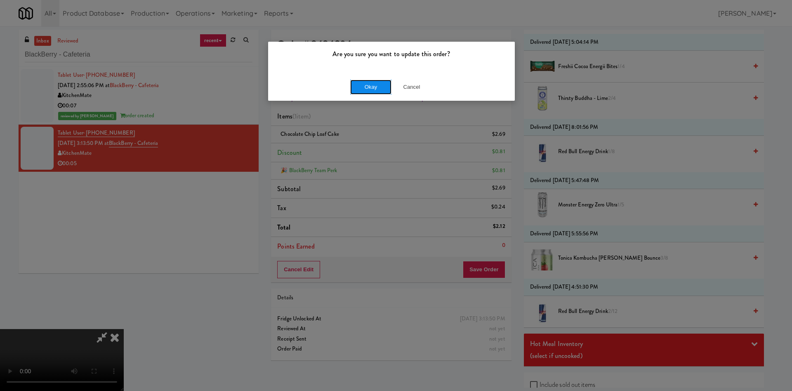
click at [376, 87] on button "Okay" at bounding box center [370, 87] width 41 height 15
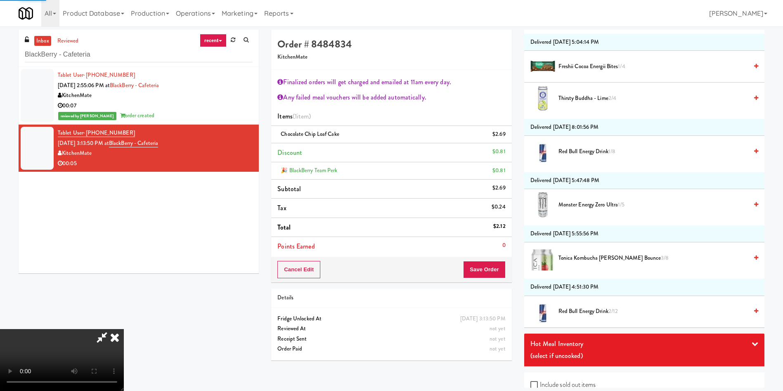
scroll to position [0, 0]
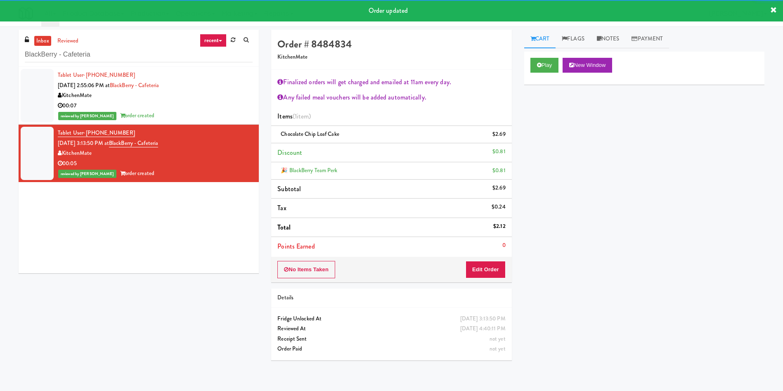
click at [40, 82] on div at bounding box center [37, 95] width 33 height 53
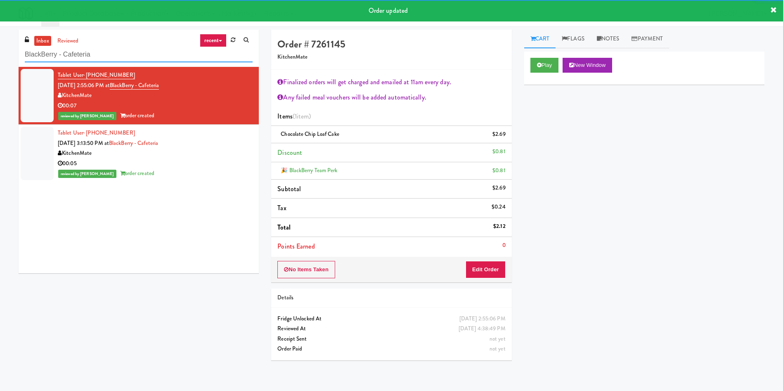
drag, startPoint x: 140, startPoint y: 50, endPoint x: 29, endPoint y: 38, distance: 111.6
click at [0, 54] on div "inbox reviewed recent all unclear take inventory issue suspicious failed recent…" at bounding box center [391, 198] width 783 height 337
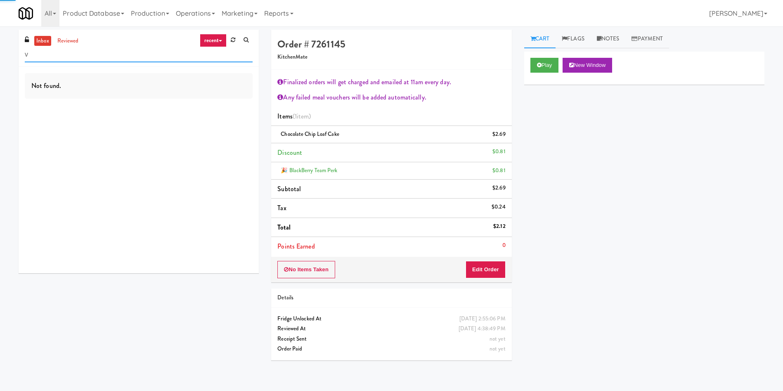
paste input "Element25 - Ambient"
drag, startPoint x: 81, startPoint y: 56, endPoint x: 0, endPoint y: 45, distance: 82.0
click at [0, 45] on div "inbox reviewed recent all unclear take inventory issue suspicious failed recent…" at bounding box center [391, 198] width 783 height 337
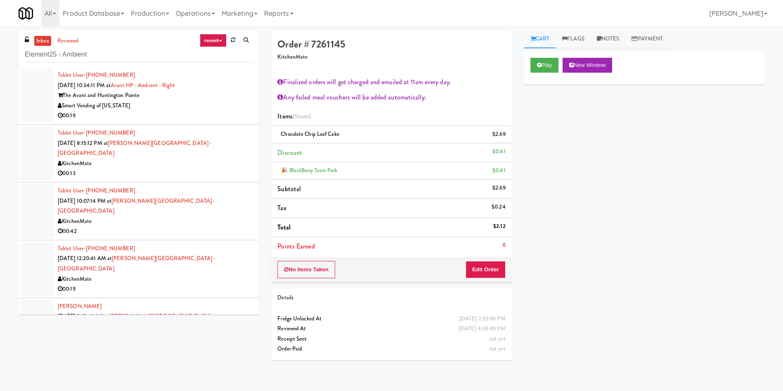
click at [41, 35] on div "inbox reviewed recent all unclear take inventory issue suspicious failed recent…" at bounding box center [139, 48] width 240 height 37
click at [38, 37] on link "inbox" at bounding box center [42, 41] width 17 height 10
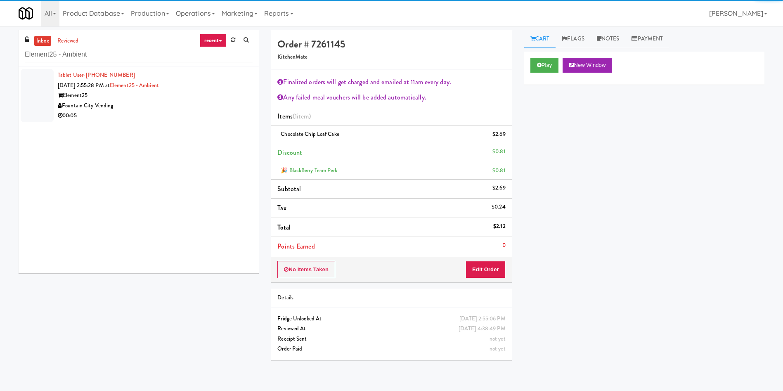
drag, startPoint x: 32, startPoint y: 85, endPoint x: 410, endPoint y: 91, distance: 378.0
click at [32, 85] on div at bounding box center [37, 95] width 33 height 53
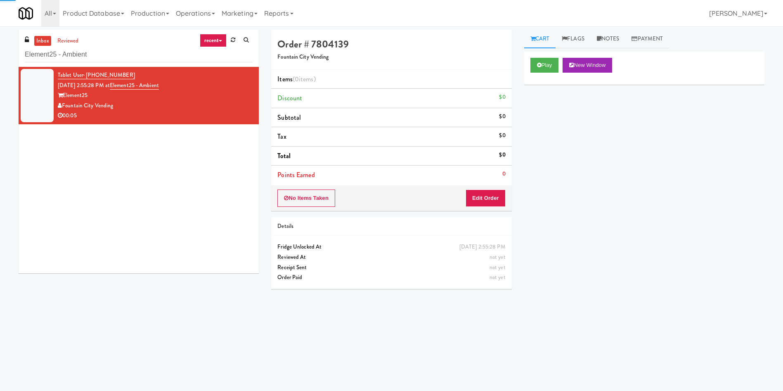
click at [562, 62] on div "Play New Window" at bounding box center [644, 65] width 228 height 15
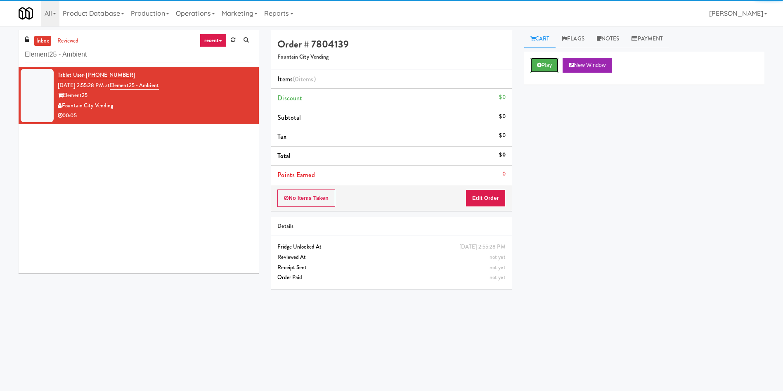
drag, startPoint x: 548, startPoint y: 66, endPoint x: 513, endPoint y: 148, distance: 88.7
click at [548, 66] on button "Play" at bounding box center [544, 65] width 28 height 15
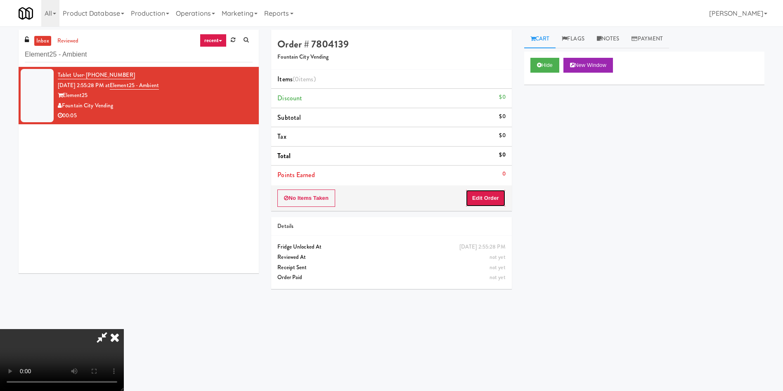
click at [495, 203] on button "Edit Order" at bounding box center [485, 197] width 40 height 17
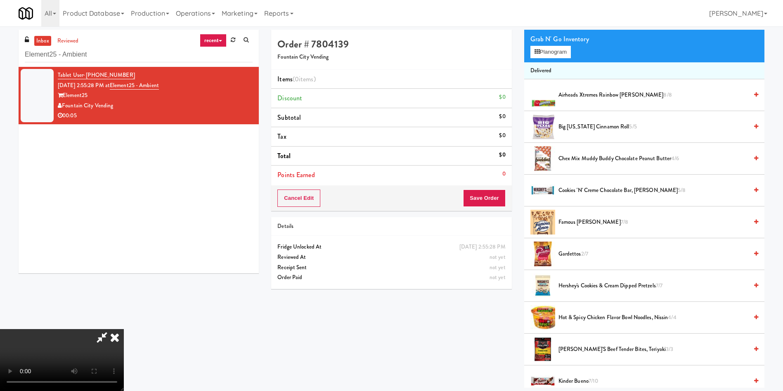
scroll to position [62, 0]
click at [124, 329] on video at bounding box center [62, 360] width 124 height 62
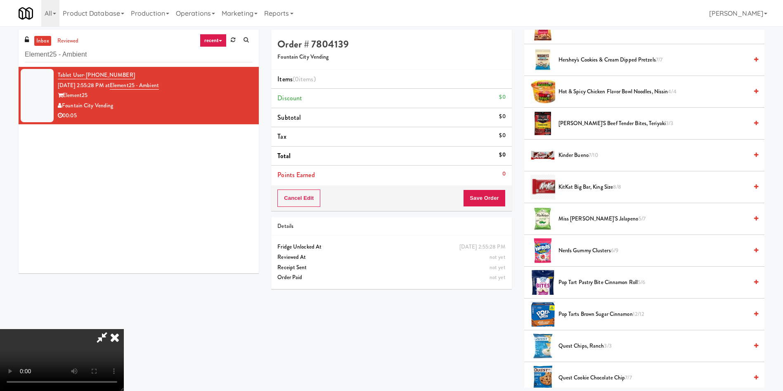
scroll to position [309, 0]
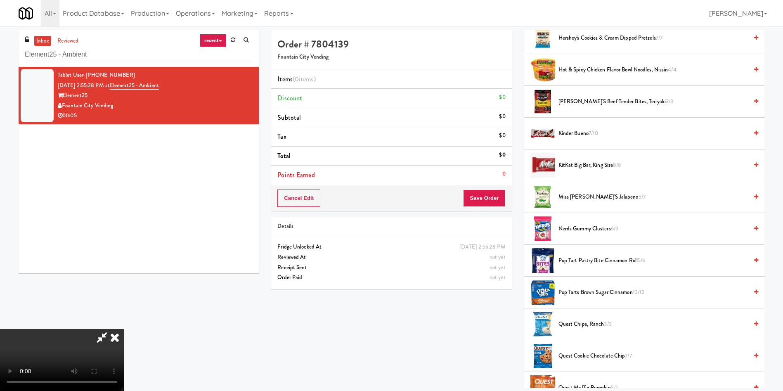
click at [569, 100] on span "Jack Link's Beef Tender Bites, Teriyaki 3/3" at bounding box center [652, 102] width 189 height 10
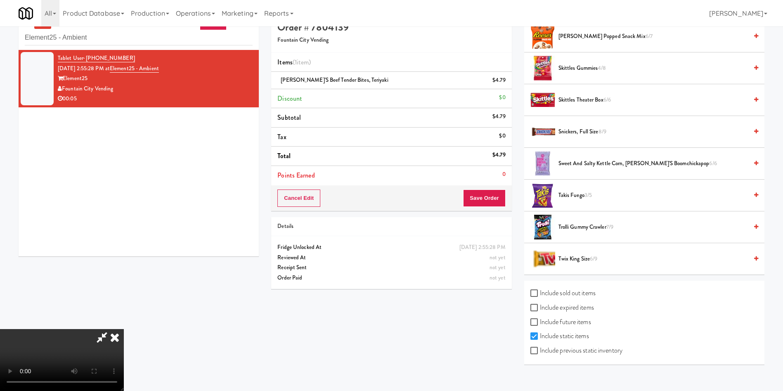
scroll to position [26, 0]
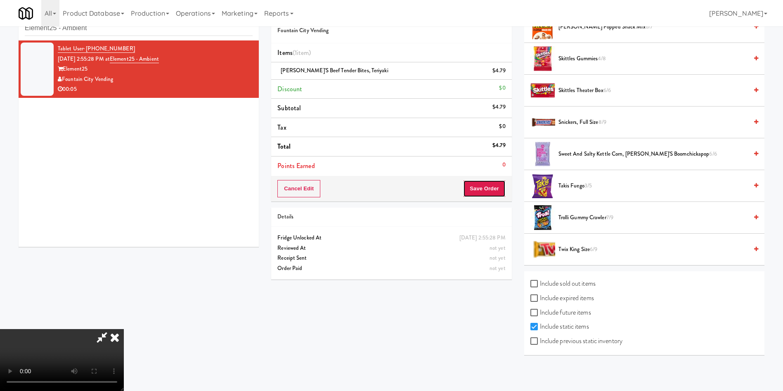
click at [497, 186] on button "Save Order" at bounding box center [484, 188] width 42 height 17
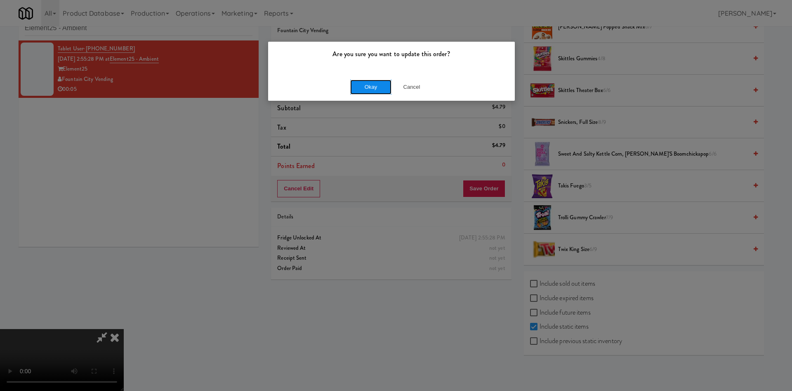
click at [371, 85] on button "Okay" at bounding box center [370, 87] width 41 height 15
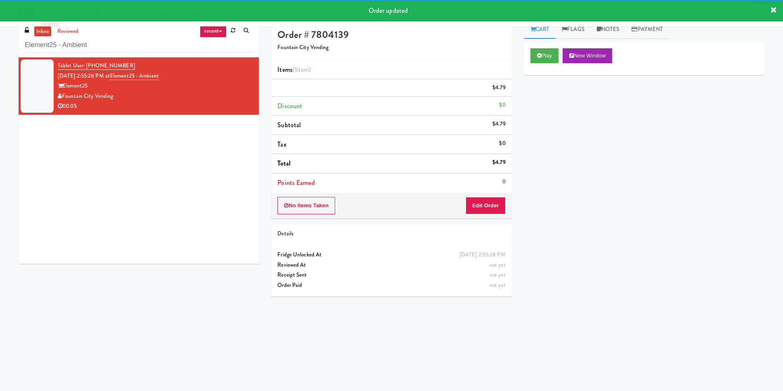
scroll to position [0, 0]
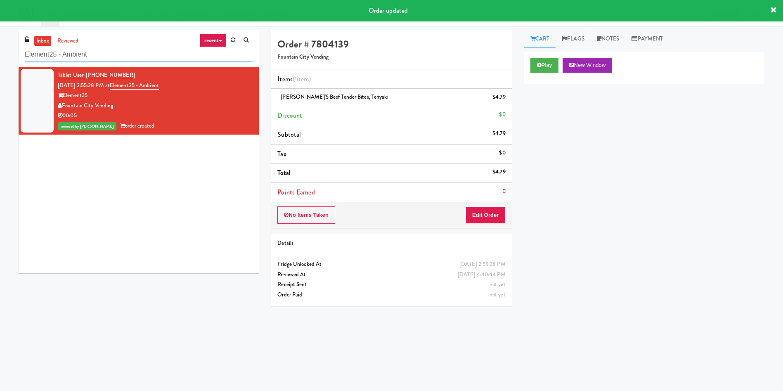
drag, startPoint x: 113, startPoint y: 57, endPoint x: 0, endPoint y: 57, distance: 113.5
click at [0, 57] on div "inbox reviewed recent all unclear take inventory issue suspicious failed recent…" at bounding box center [391, 195] width 783 height 331
paste input "Alectra Utilities"
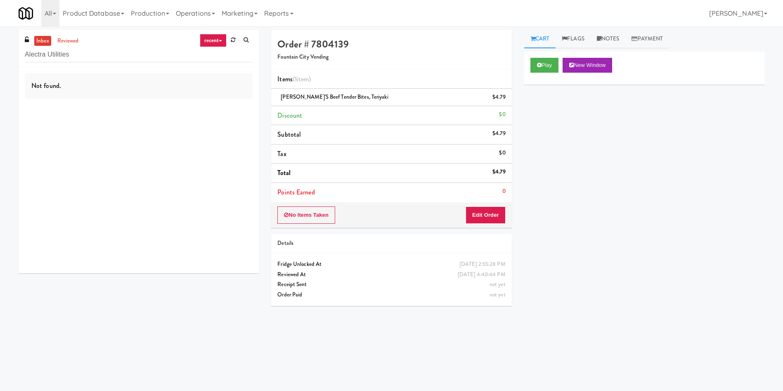
click at [47, 36] on link "inbox" at bounding box center [42, 41] width 17 height 10
drag, startPoint x: 79, startPoint y: 51, endPoint x: 46, endPoint y: 52, distance: 33.5
click at [46, 52] on input "Alectra Utilities" at bounding box center [139, 54] width 228 height 15
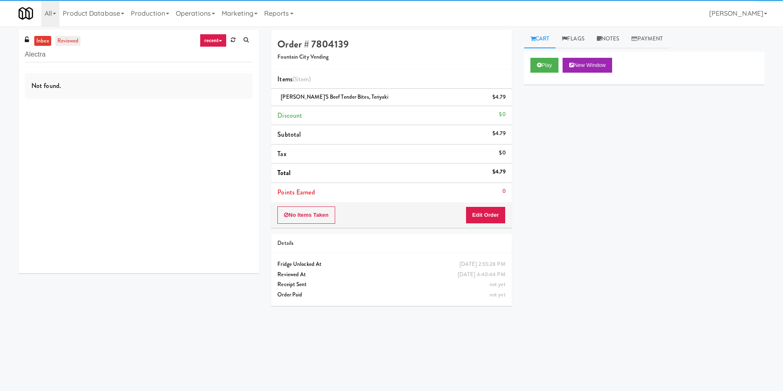
click at [69, 36] on link "reviewed" at bounding box center [68, 41] width 26 height 10
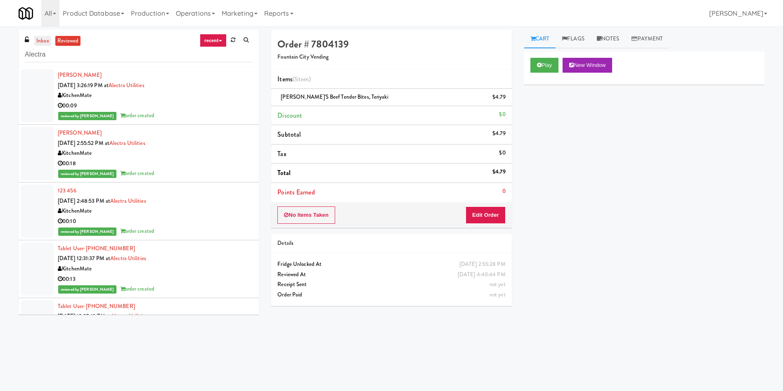
click at [42, 41] on link "inbox" at bounding box center [42, 41] width 17 height 10
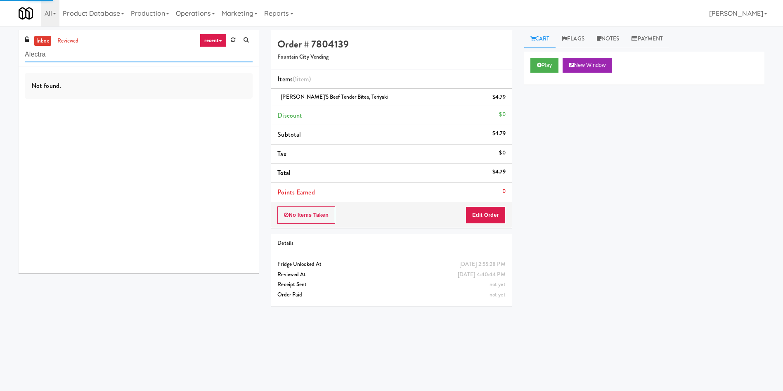
drag, startPoint x: 64, startPoint y: 56, endPoint x: 0, endPoint y: 57, distance: 64.0
click at [0, 57] on div "inbox reviewed recent all unclear take inventory issue suspicious failed recent…" at bounding box center [391, 195] width 783 height 331
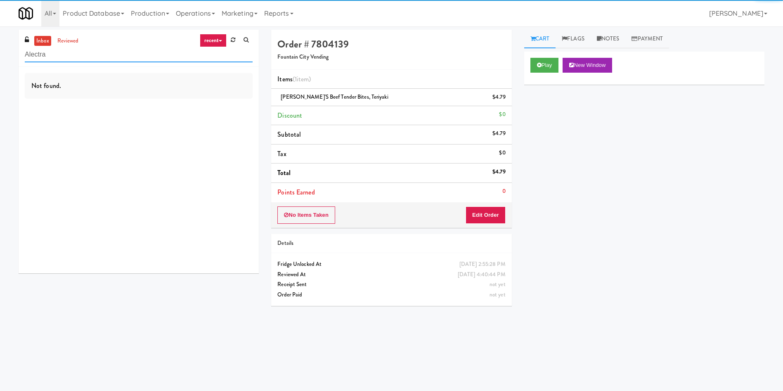
paste input "Emblem 125"
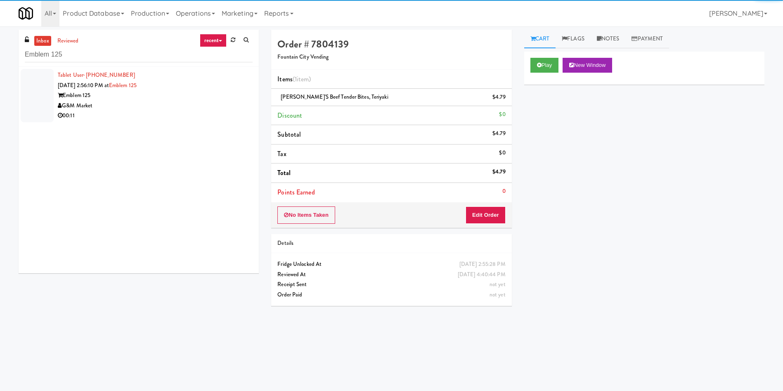
drag, startPoint x: 40, startPoint y: 89, endPoint x: 371, endPoint y: 88, distance: 330.9
click at [52, 89] on div at bounding box center [37, 95] width 33 height 53
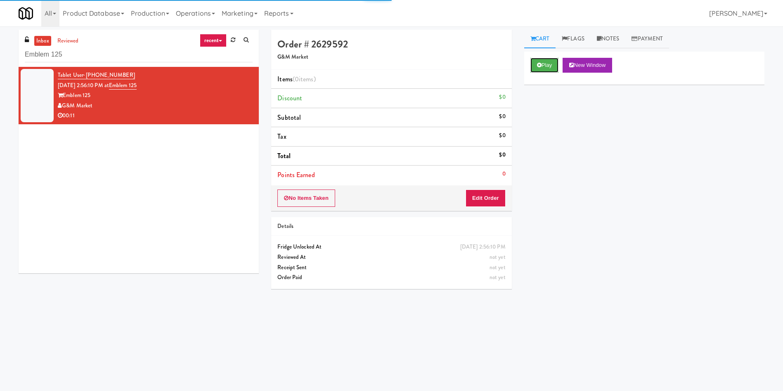
drag, startPoint x: 542, startPoint y: 59, endPoint x: 526, endPoint y: 132, distance: 74.9
click at [543, 60] on button "Play" at bounding box center [544, 65] width 28 height 15
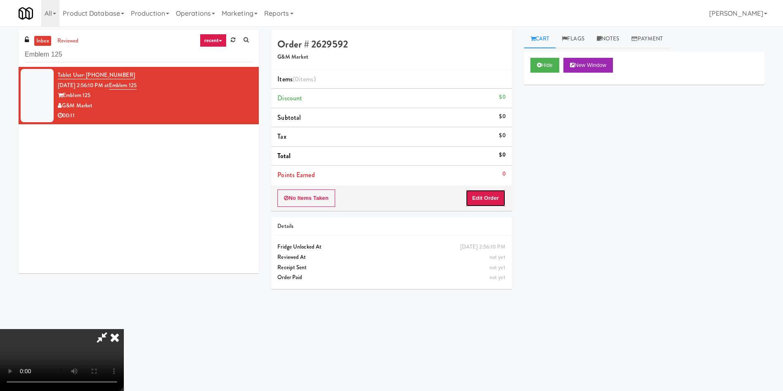
click at [479, 205] on button "Edit Order" at bounding box center [485, 197] width 40 height 17
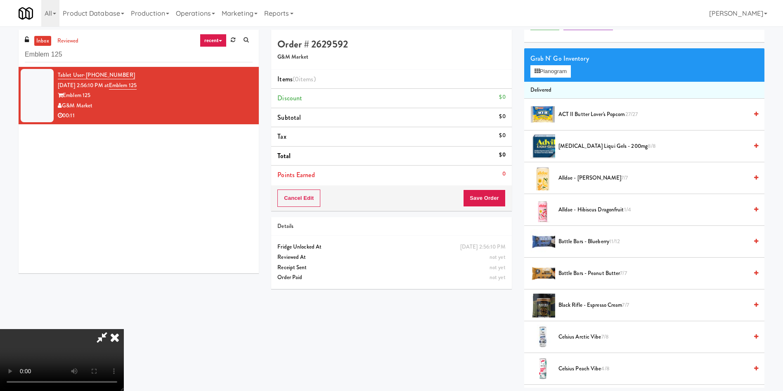
scroll to position [62, 0]
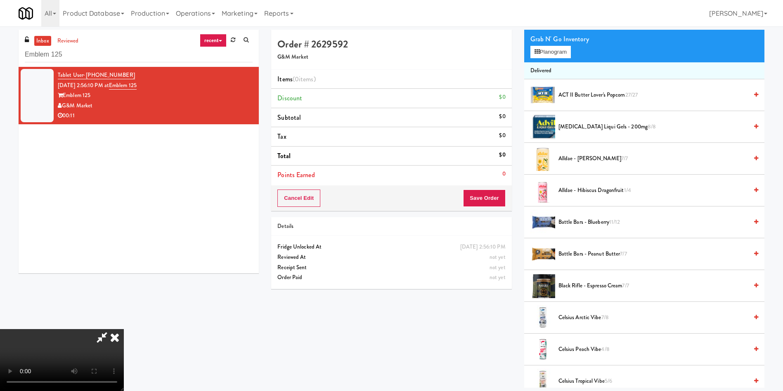
click at [124, 329] on video at bounding box center [62, 360] width 124 height 62
drag, startPoint x: 299, startPoint y: 190, endPoint x: 306, endPoint y: 188, distance: 6.9
click at [124, 329] on video at bounding box center [62, 360] width 124 height 62
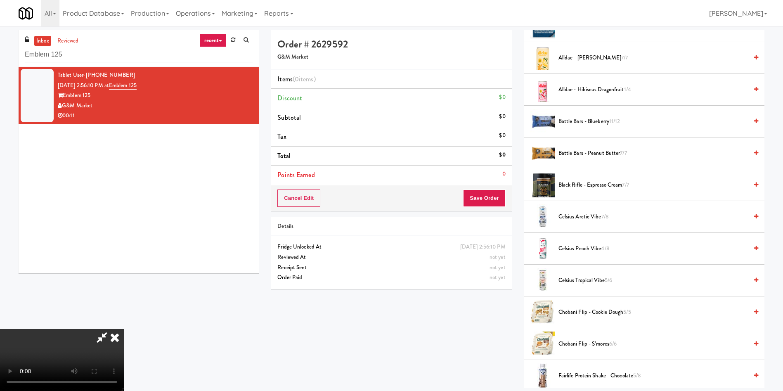
scroll to position [248, 0]
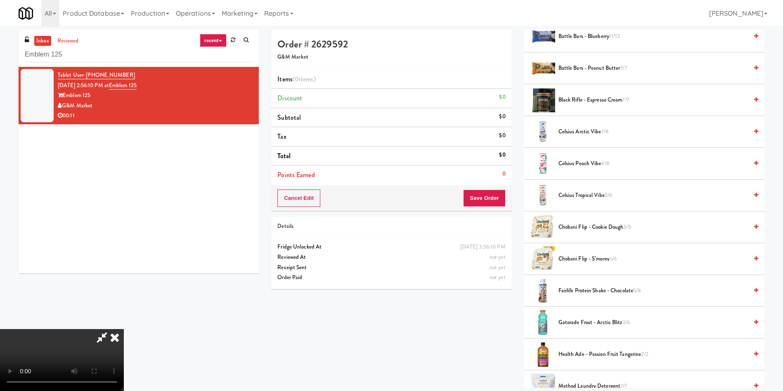
click at [124, 329] on video at bounding box center [62, 360] width 124 height 62
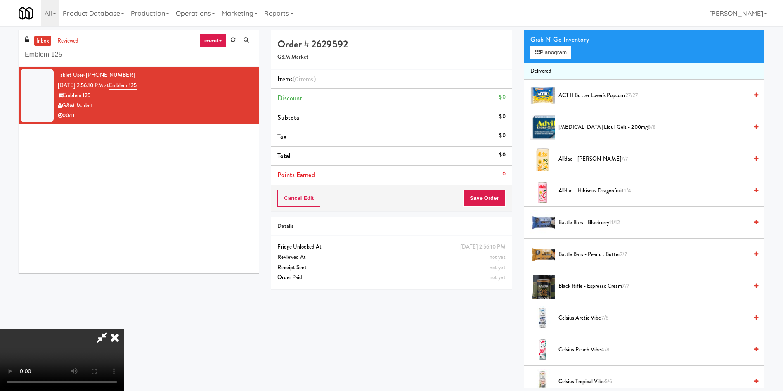
scroll to position [0, 0]
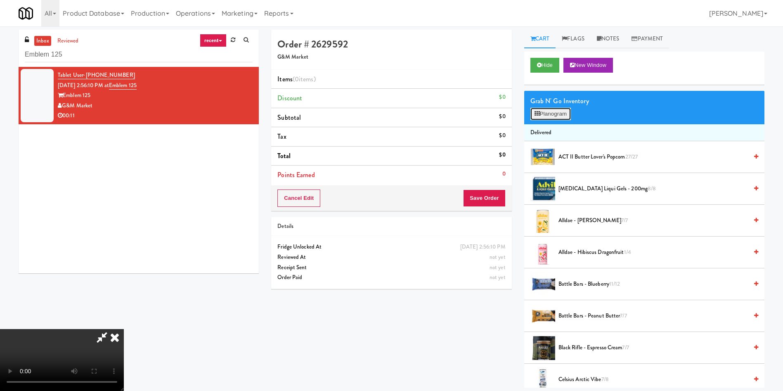
click at [555, 111] on button "Planogram" at bounding box center [550, 114] width 40 height 12
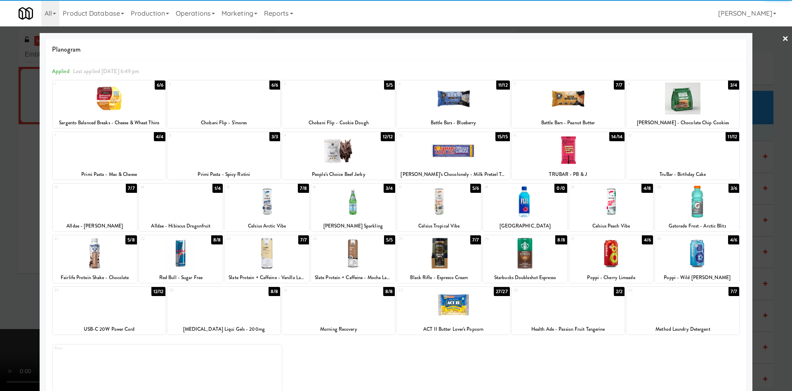
click at [122, 109] on div at bounding box center [109, 99] width 113 height 32
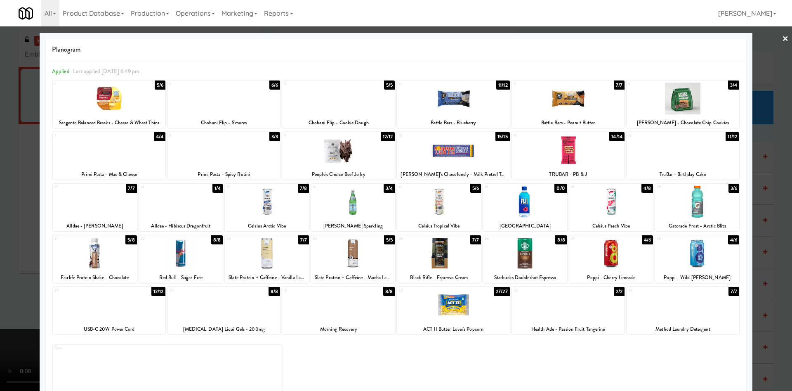
click at [451, 92] on div at bounding box center [453, 99] width 113 height 32
click at [14, 213] on div at bounding box center [396, 195] width 792 height 391
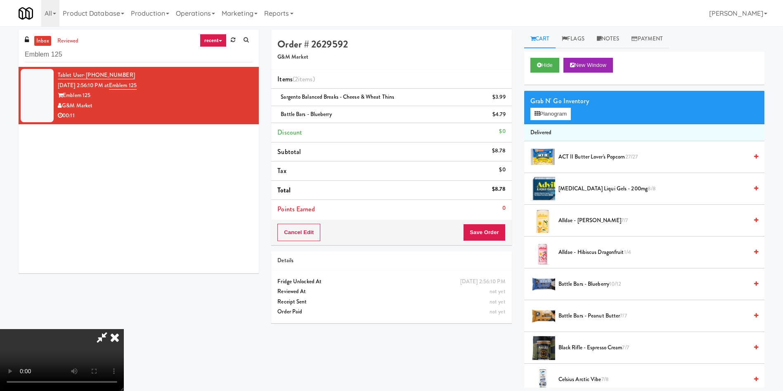
drag, startPoint x: 161, startPoint y: 212, endPoint x: 217, endPoint y: 218, distance: 56.8
click at [124, 329] on video at bounding box center [62, 360] width 124 height 62
drag, startPoint x: 283, startPoint y: 221, endPoint x: 380, endPoint y: 216, distance: 97.5
click at [124, 329] on video at bounding box center [62, 360] width 124 height 62
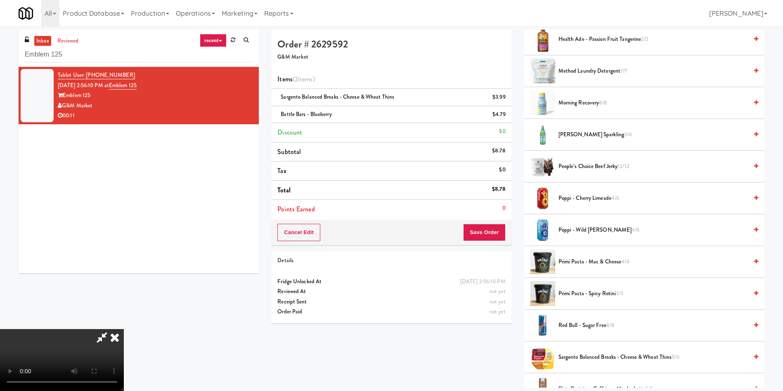
scroll to position [619, 0]
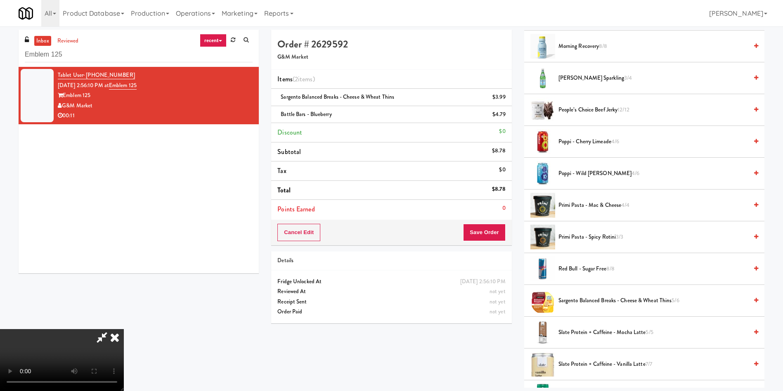
click at [577, 77] on span "Pellegrino Sparkling 3/4" at bounding box center [652, 78] width 189 height 10
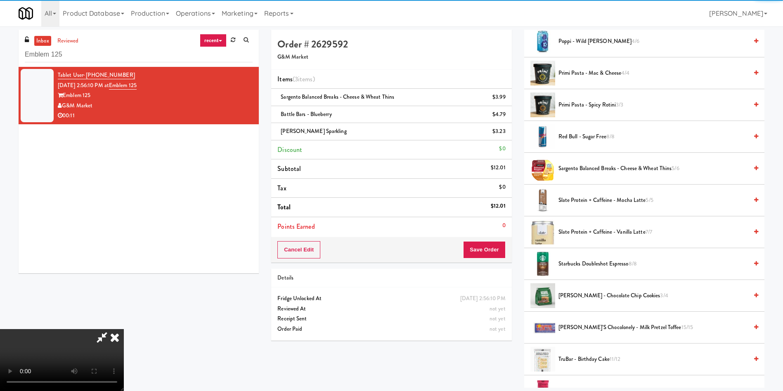
scroll to position [805, 0]
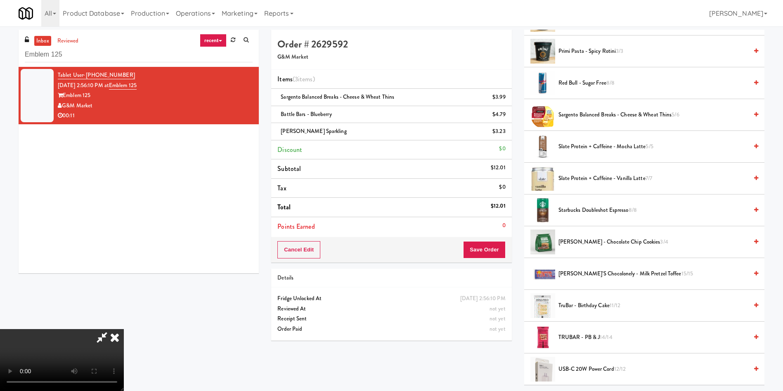
click at [124, 329] on video at bounding box center [62, 360] width 124 height 62
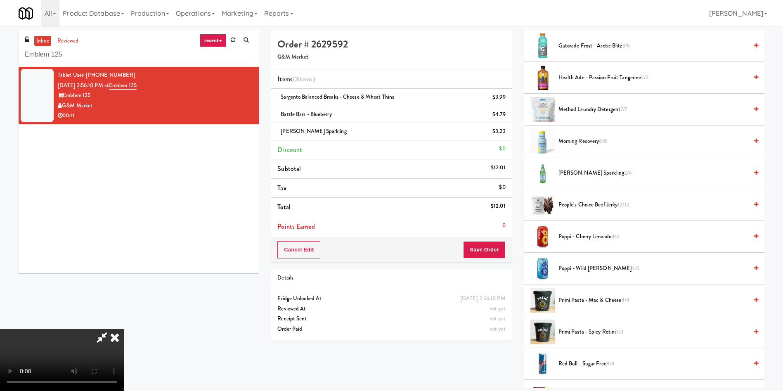
scroll to position [403, 0]
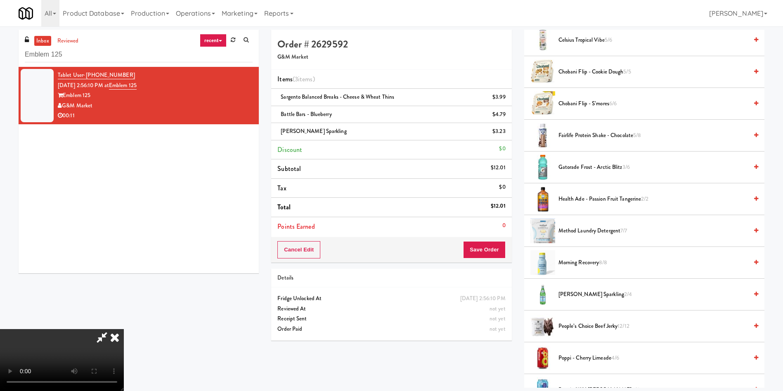
click at [588, 138] on span "Fairlife Protein Shake - Chocolate 5/8" at bounding box center [652, 135] width 189 height 10
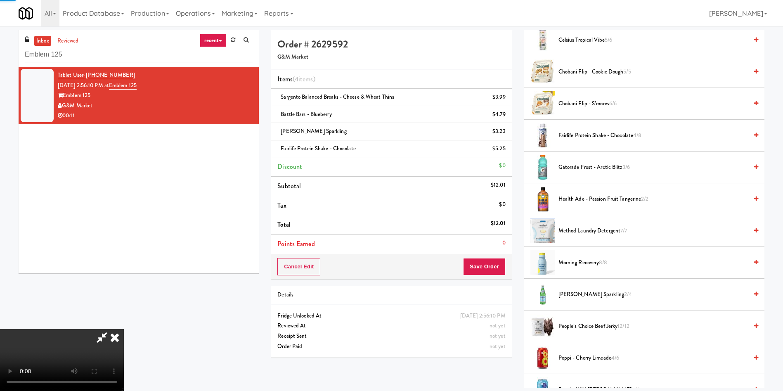
click at [124, 329] on video at bounding box center [62, 360] width 124 height 62
click at [486, 262] on button "Save Order" at bounding box center [484, 266] width 42 height 17
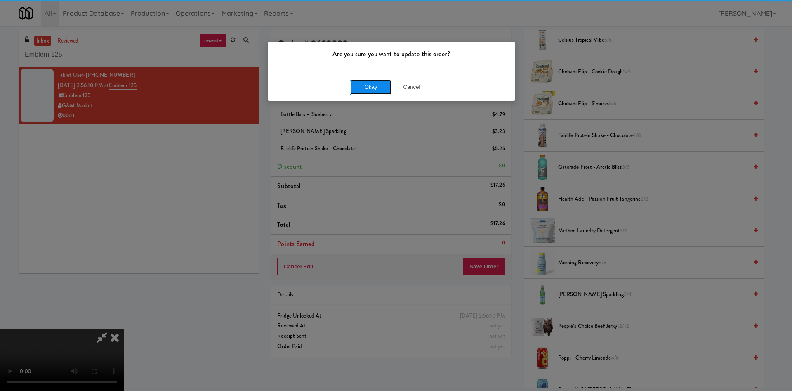
click at [374, 85] on button "Okay" at bounding box center [370, 87] width 41 height 15
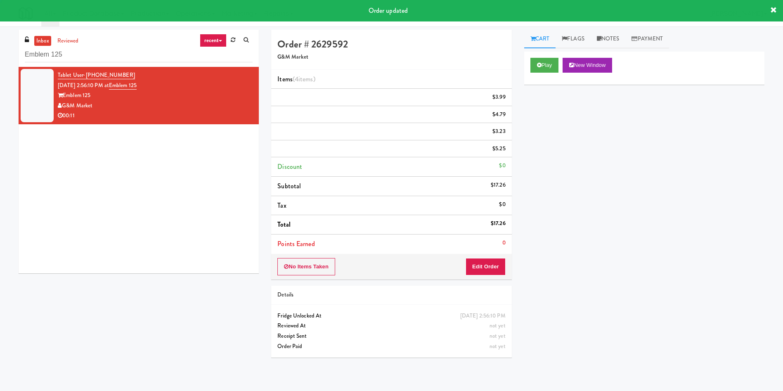
scroll to position [0, 0]
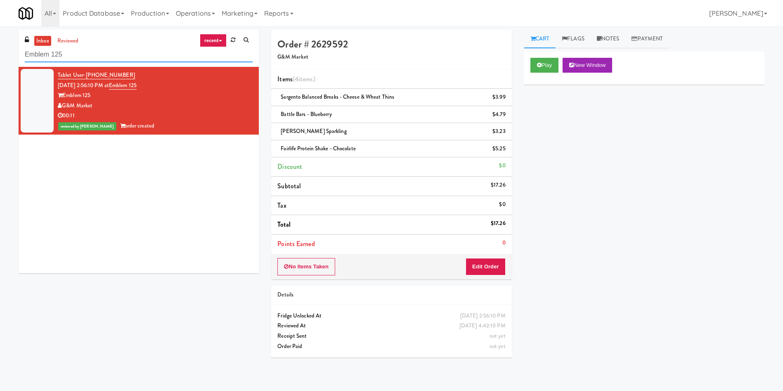
drag, startPoint x: 119, startPoint y: 52, endPoint x: 0, endPoint y: 31, distance: 120.6
click at [0, 31] on div "inbox reviewed recent all unclear take inventory issue suspicious failed recent…" at bounding box center [391, 197] width 783 height 334
paste input "Via Apartments - Coo"
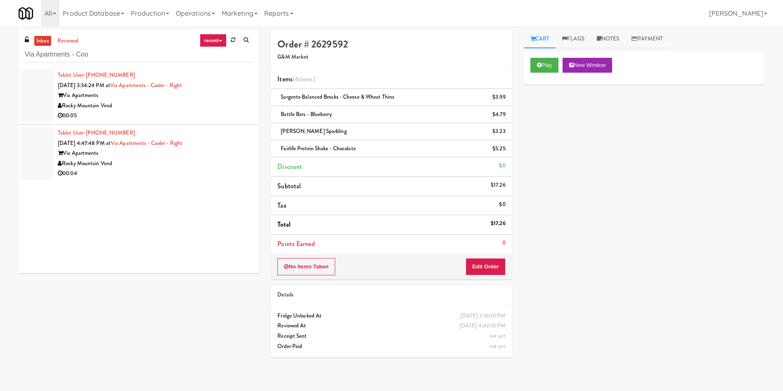
click at [30, 73] on div at bounding box center [37, 95] width 33 height 53
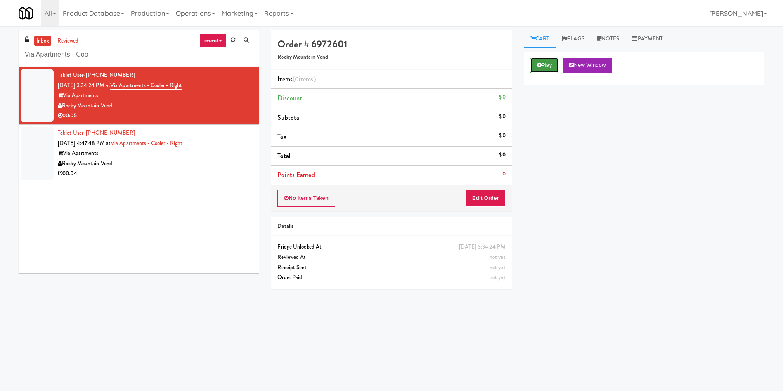
click at [541, 66] on icon at bounding box center [539, 64] width 5 height 5
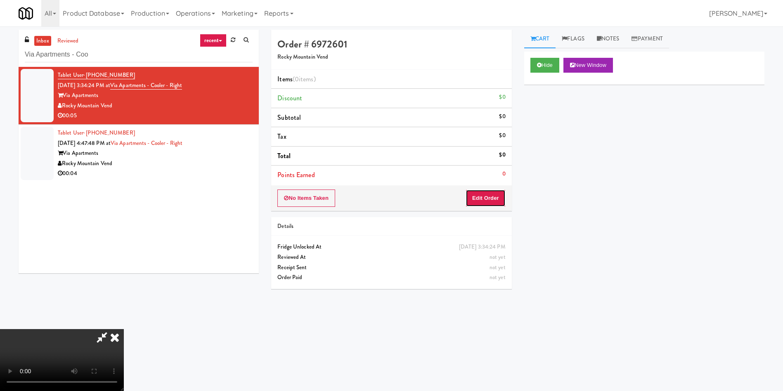
click at [478, 196] on button "Edit Order" at bounding box center [485, 197] width 40 height 17
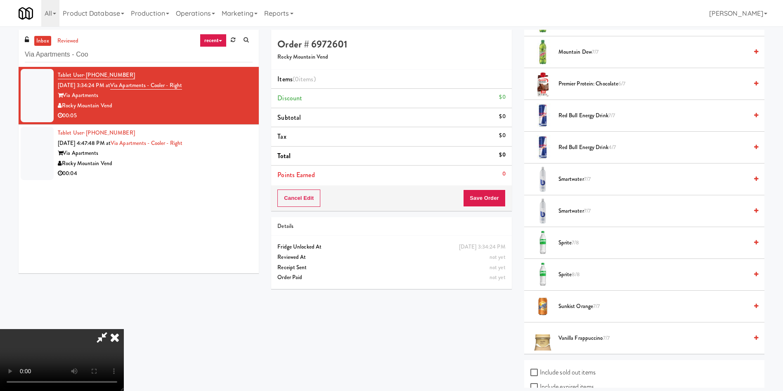
scroll to position [1114, 0]
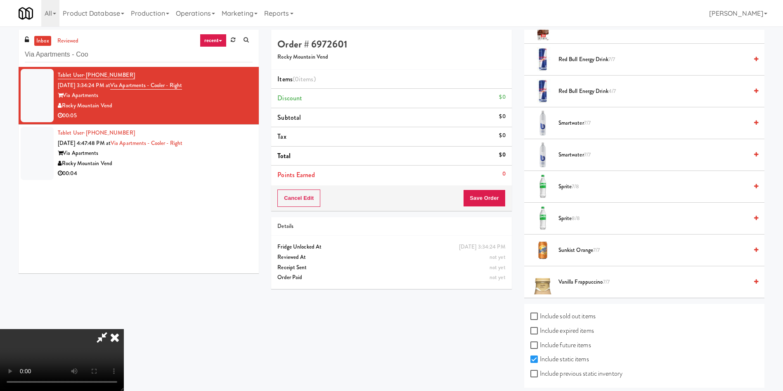
click at [570, 130] on li "Smartwater 7/7" at bounding box center [644, 123] width 240 height 32
click at [559, 118] on span "Smartwater 7/7" at bounding box center [652, 123] width 189 height 10
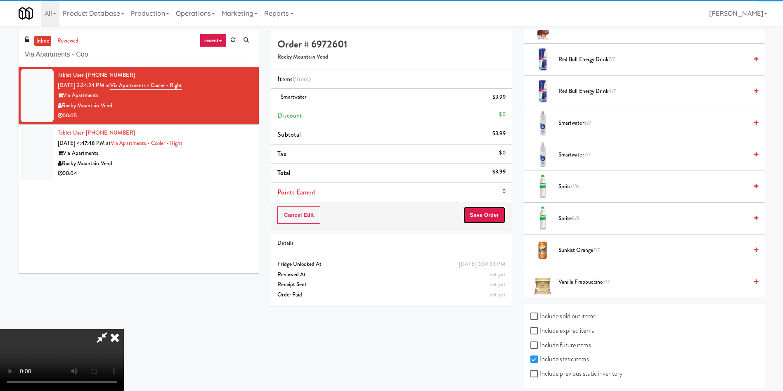
click at [479, 218] on button "Save Order" at bounding box center [484, 214] width 42 height 17
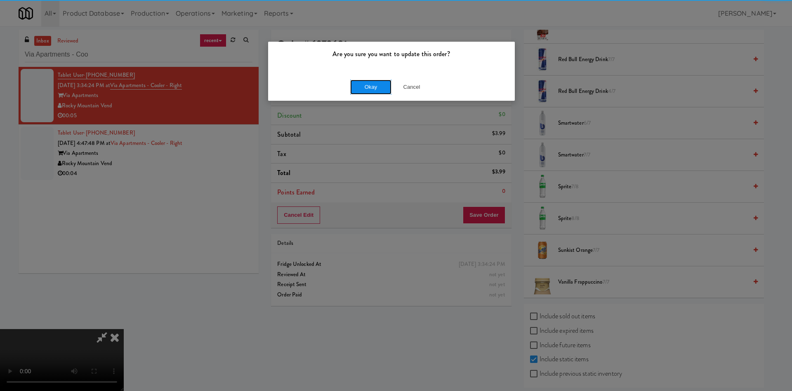
click at [353, 82] on button "Okay" at bounding box center [370, 87] width 41 height 15
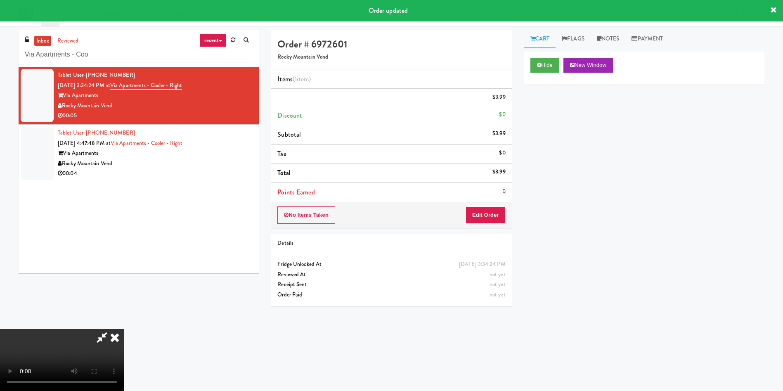
scroll to position [0, 0]
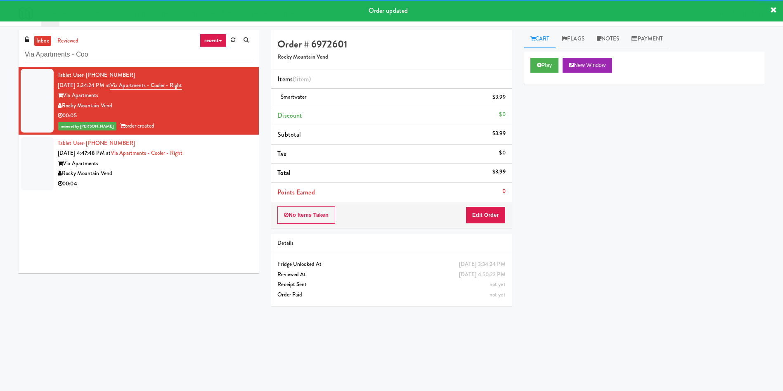
click at [34, 141] on div at bounding box center [37, 163] width 33 height 53
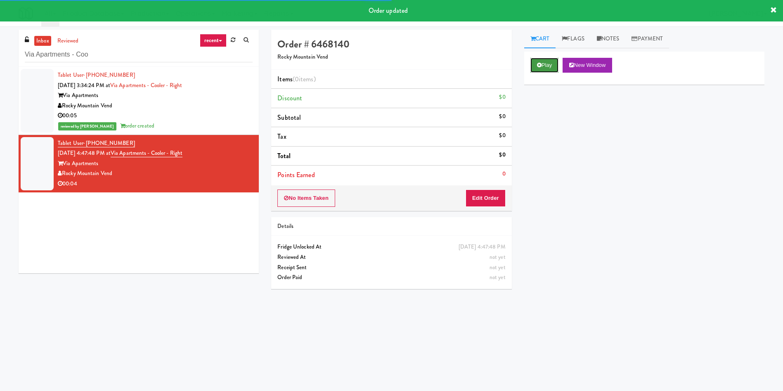
click at [543, 65] on button "Play" at bounding box center [544, 65] width 28 height 15
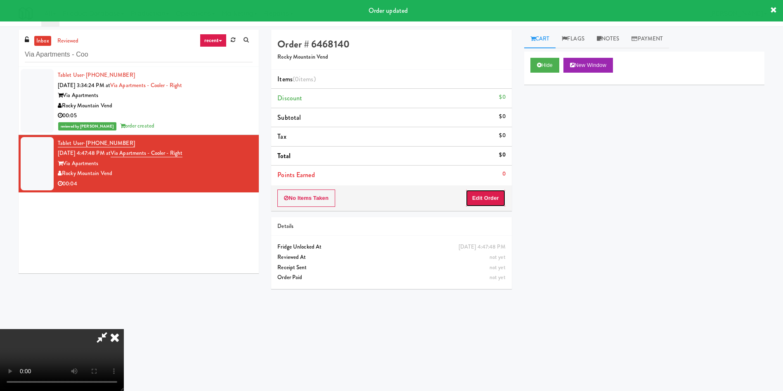
click at [490, 193] on button "Edit Order" at bounding box center [485, 197] width 40 height 17
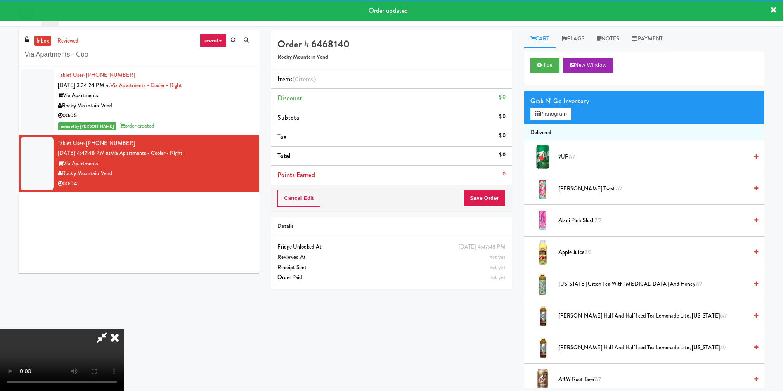
scroll to position [62, 0]
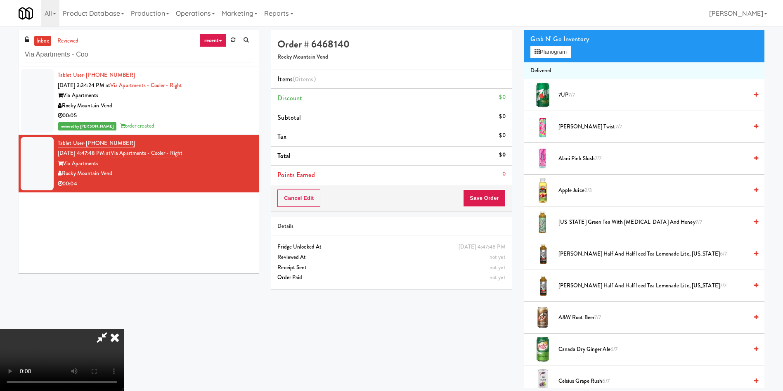
click at [124, 329] on video at bounding box center [62, 360] width 124 height 62
click at [122, 329] on video at bounding box center [62, 360] width 124 height 62
click at [124, 329] on video at bounding box center [62, 360] width 124 height 62
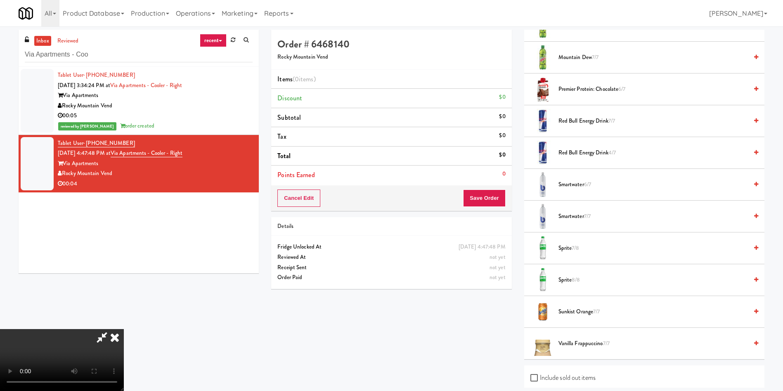
scroll to position [1052, 0]
click at [555, 246] on div "Sprite 7/8" at bounding box center [656, 248] width 203 height 10
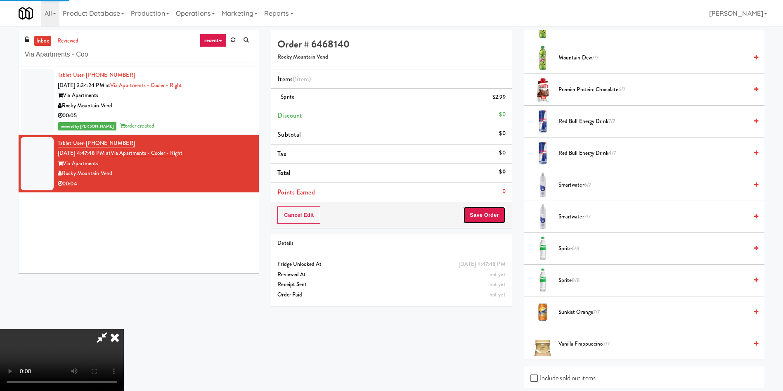
click at [485, 210] on button "Save Order" at bounding box center [484, 214] width 42 height 17
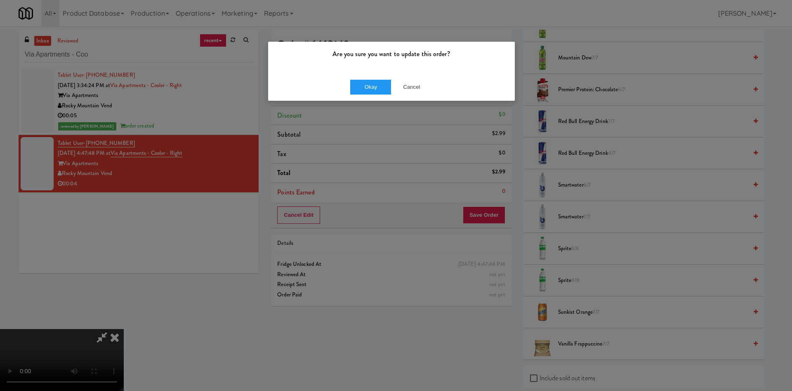
drag, startPoint x: 366, startPoint y: 79, endPoint x: 354, endPoint y: 113, distance: 35.9
click at [366, 80] on div "Okay Cancel" at bounding box center [391, 87] width 247 height 28
click at [371, 87] on button "Okay" at bounding box center [370, 87] width 41 height 15
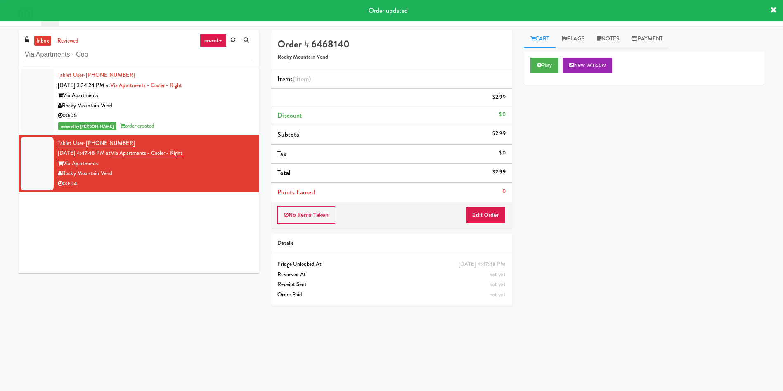
scroll to position [0, 0]
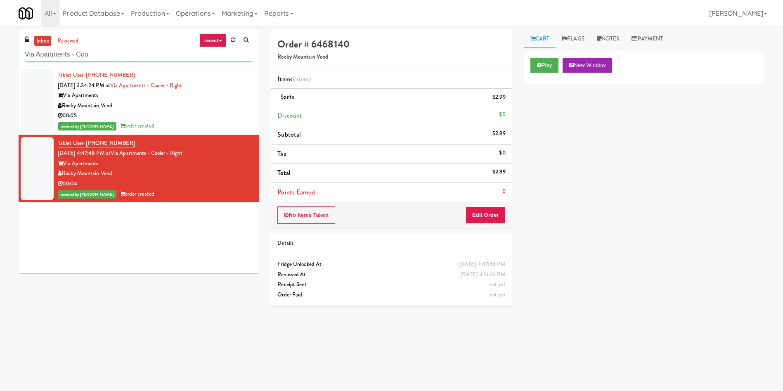
drag, startPoint x: 144, startPoint y: 60, endPoint x: 15, endPoint y: 3, distance: 141.1
click at [0, 26] on body "Are you sure you want to update this order? Okay Cancel Okay Are you sure you w…" at bounding box center [391, 221] width 783 height 391
paste input "Elliston 23 - Cooler"
type input "Elliston 23 - Cooler"
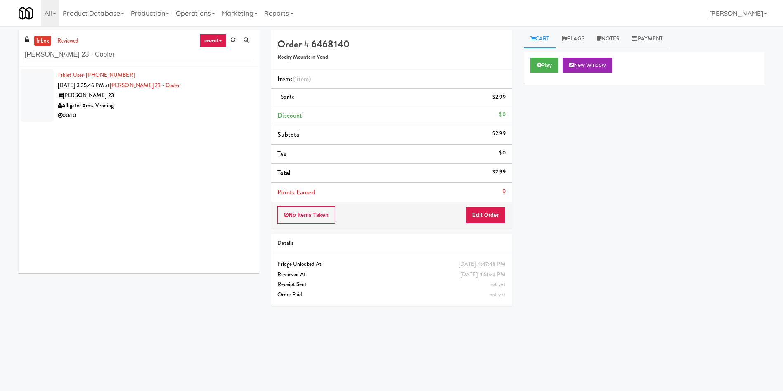
click at [26, 82] on div at bounding box center [37, 95] width 33 height 53
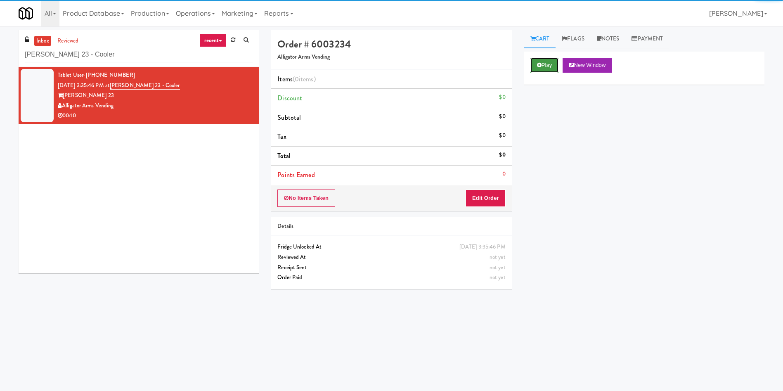
click at [552, 59] on button "Play" at bounding box center [544, 65] width 28 height 15
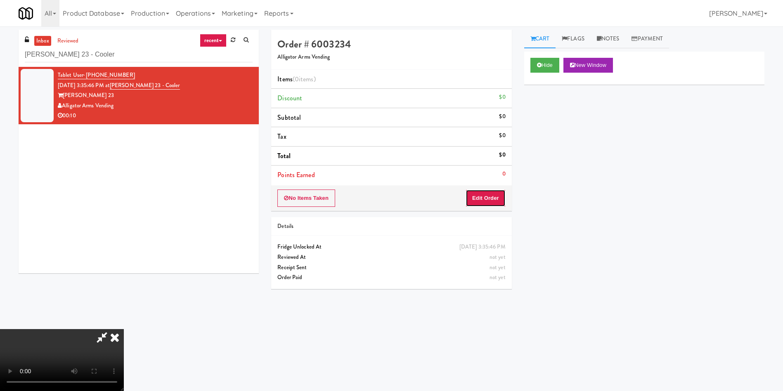
click at [489, 194] on button "Edit Order" at bounding box center [485, 197] width 40 height 17
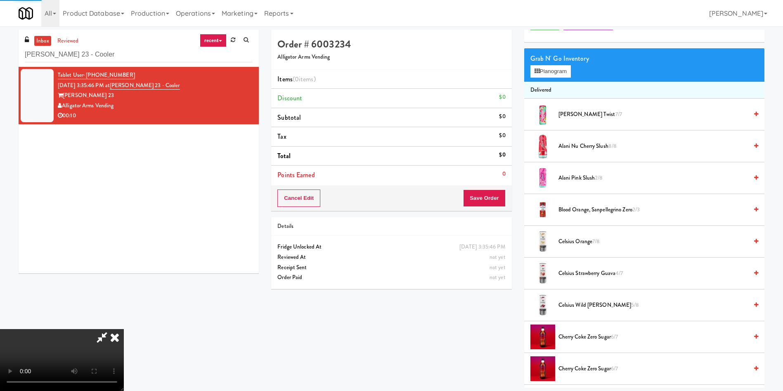
scroll to position [62, 0]
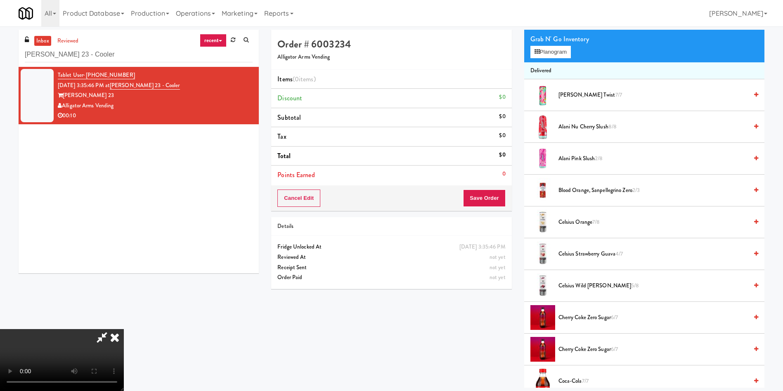
click at [124, 329] on video at bounding box center [62, 360] width 124 height 62
drag, startPoint x: 561, startPoint y: 49, endPoint x: 551, endPoint y: 44, distance: 11.3
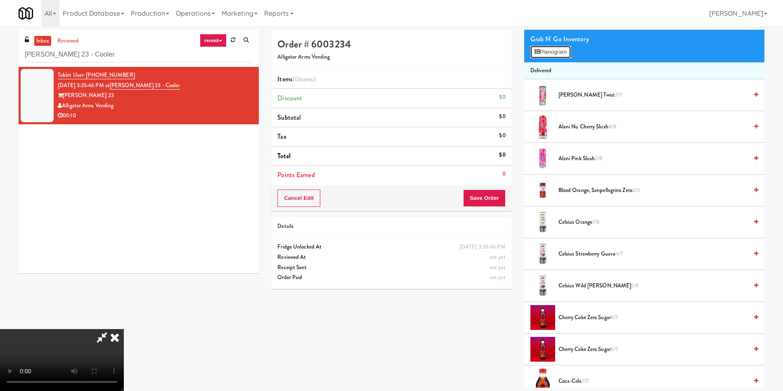
click at [561, 49] on button "Planogram" at bounding box center [550, 52] width 40 height 12
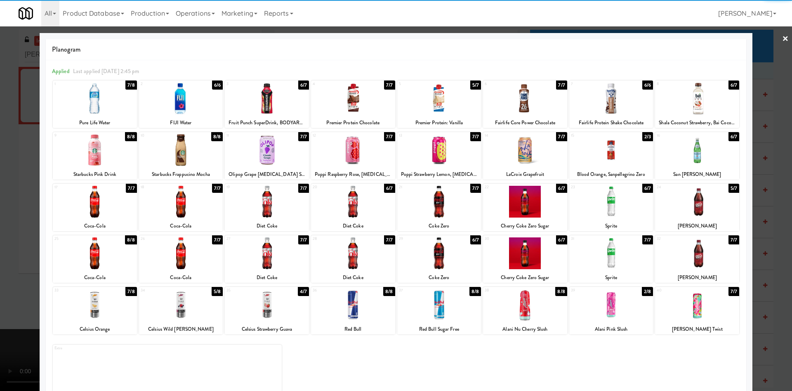
click at [103, 99] on div at bounding box center [95, 99] width 84 height 32
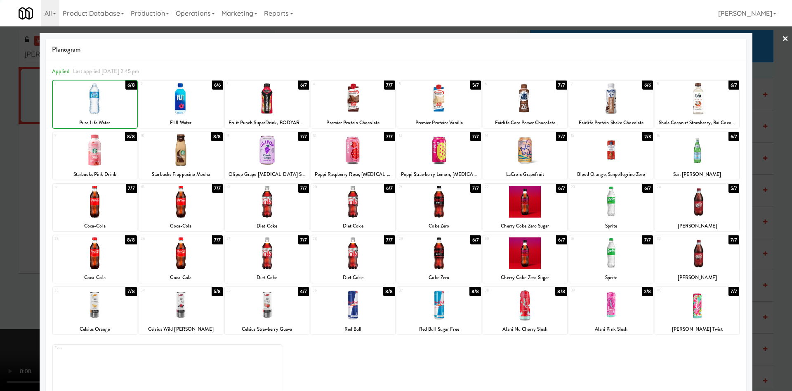
click at [2, 218] on div at bounding box center [396, 195] width 792 height 391
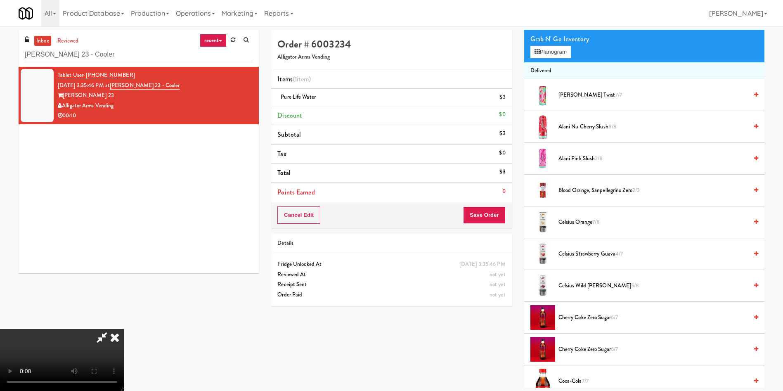
click at [124, 329] on video at bounding box center [62, 360] width 124 height 62
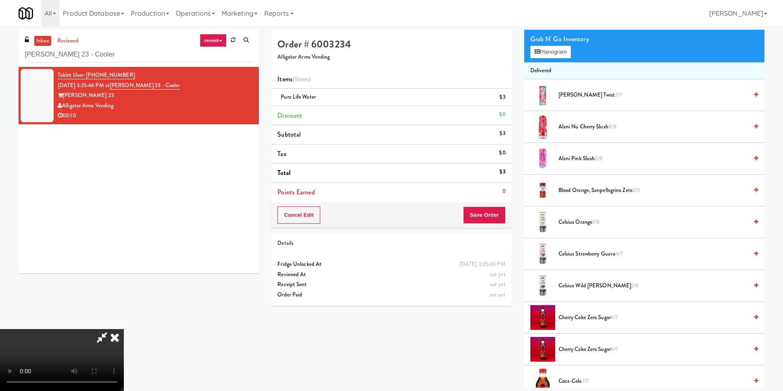
click at [124, 329] on video at bounding box center [62, 360] width 124 height 62
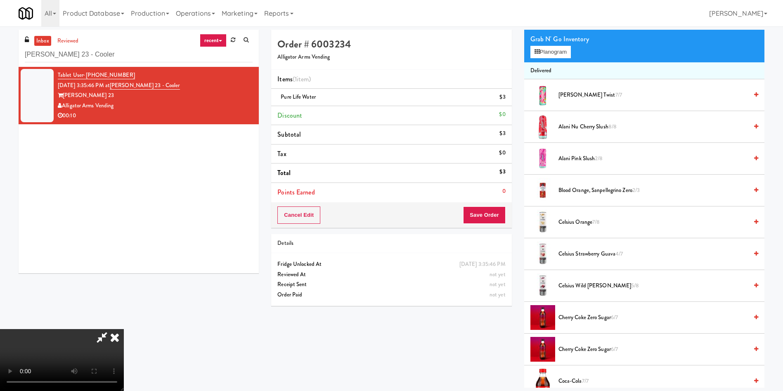
click at [124, 329] on video at bounding box center [62, 360] width 124 height 62
click at [533, 49] on button "Planogram" at bounding box center [550, 52] width 40 height 12
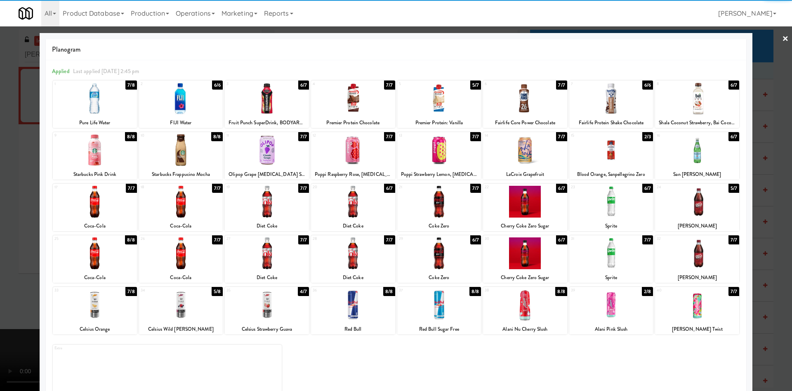
click at [687, 108] on div at bounding box center [697, 99] width 84 height 32
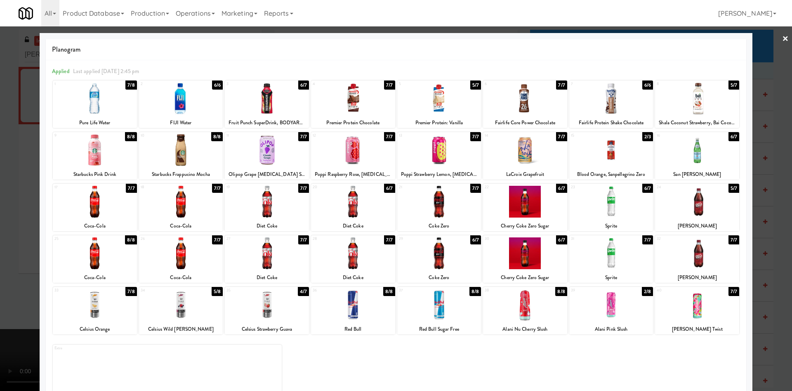
click at [11, 195] on div at bounding box center [396, 195] width 792 height 391
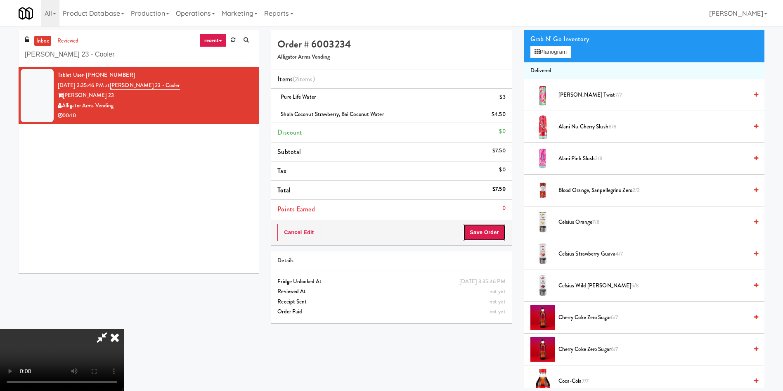
click at [504, 235] on button "Save Order" at bounding box center [484, 232] width 42 height 17
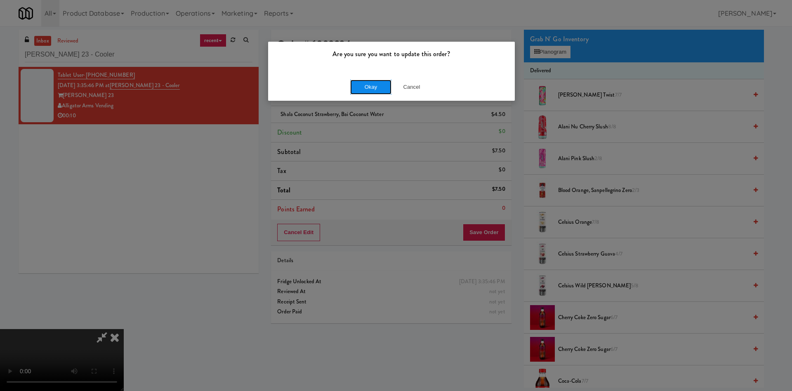
click at [366, 81] on button "Okay" at bounding box center [370, 87] width 41 height 15
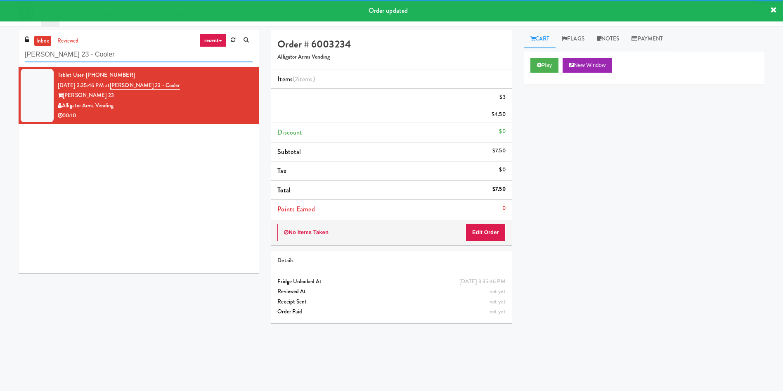
drag, startPoint x: 105, startPoint y: 55, endPoint x: 24, endPoint y: 5, distance: 96.0
click at [0, 33] on div "inbox reviewed recent all unclear take inventory issue suspicious failed recent…" at bounding box center [391, 195] width 783 height 331
paste input "Legacy - Cooler - Right"
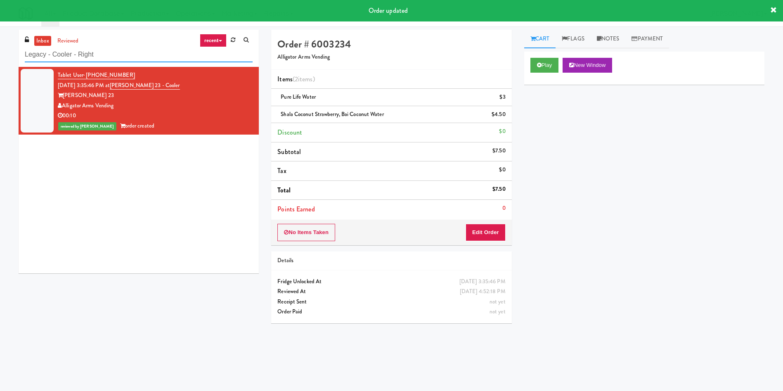
type input "Legacy - Cooler - Right"
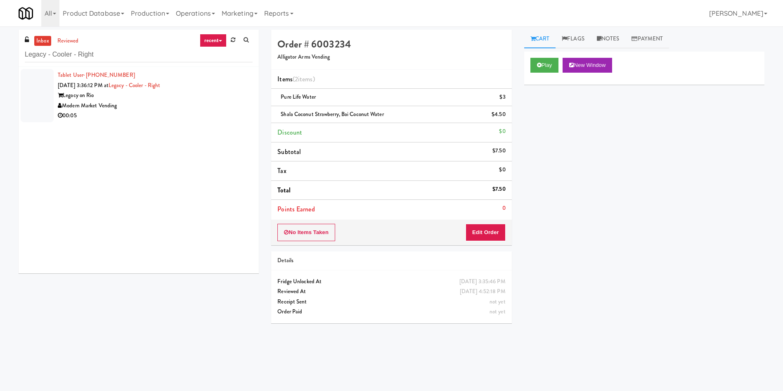
click at [35, 92] on div at bounding box center [37, 95] width 33 height 53
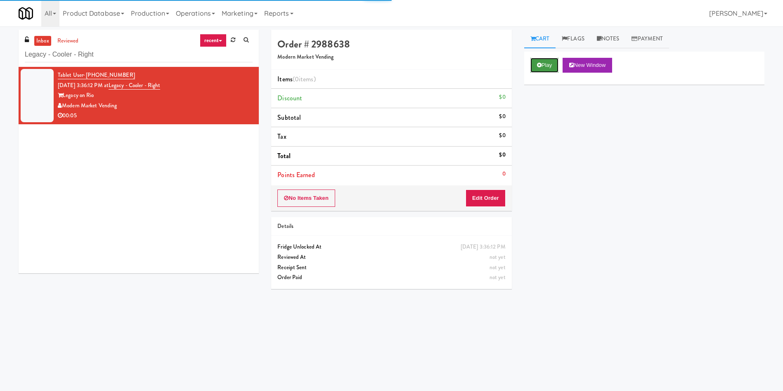
click at [540, 66] on icon at bounding box center [539, 64] width 5 height 5
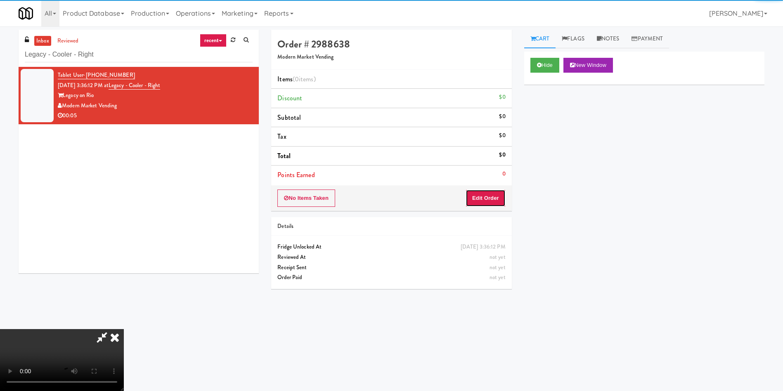
click at [483, 191] on button "Edit Order" at bounding box center [485, 197] width 40 height 17
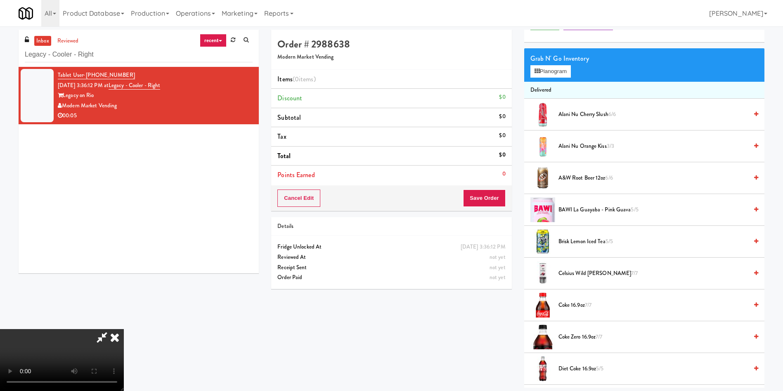
scroll to position [62, 0]
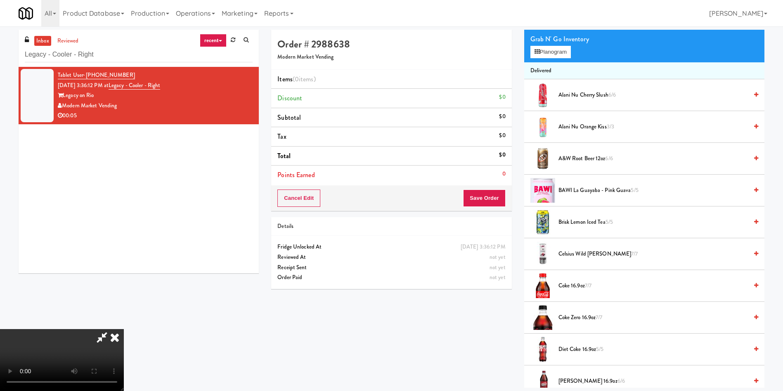
click at [124, 329] on video at bounding box center [62, 360] width 124 height 62
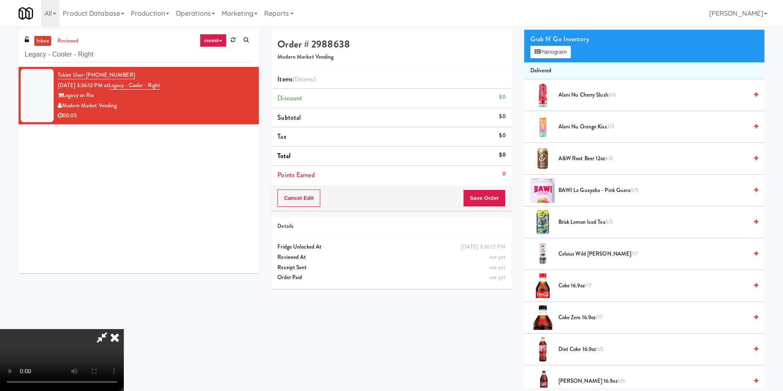
click at [124, 329] on video at bounding box center [62, 360] width 124 height 62
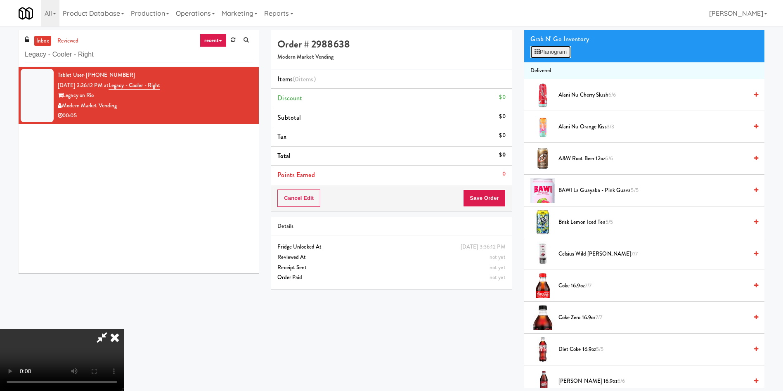
click at [550, 49] on button "Planogram" at bounding box center [550, 52] width 40 height 12
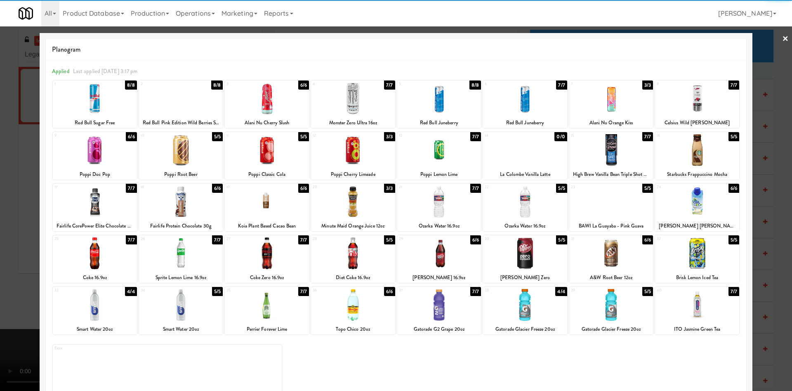
click at [283, 160] on div at bounding box center [267, 150] width 84 height 32
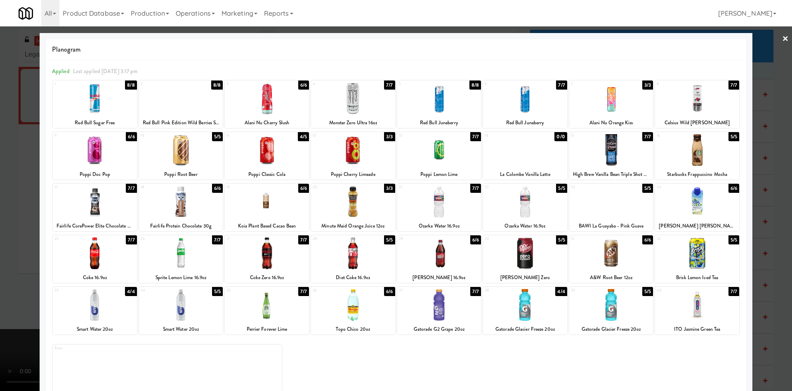
click at [16, 151] on div at bounding box center [396, 195] width 792 height 391
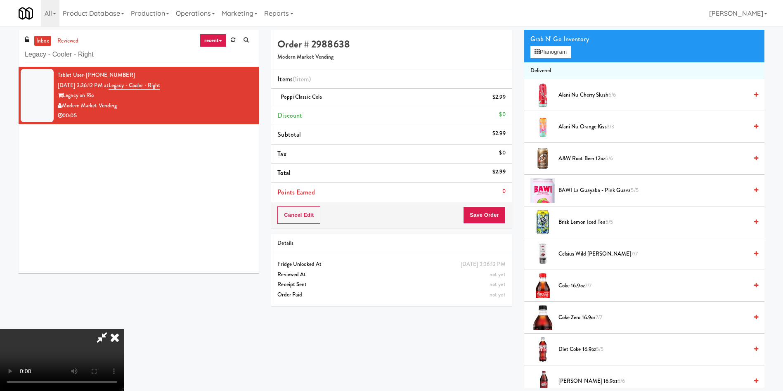
scroll to position [59, 0]
click at [124, 329] on video at bounding box center [62, 360] width 124 height 62
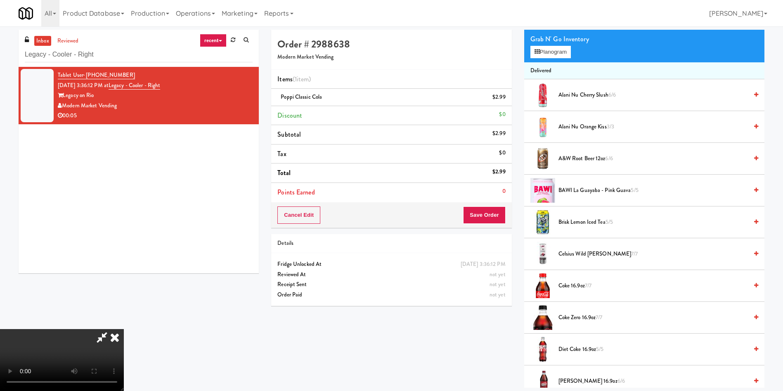
click at [124, 329] on video at bounding box center [62, 360] width 124 height 62
click at [489, 214] on button "Save Order" at bounding box center [484, 214] width 42 height 17
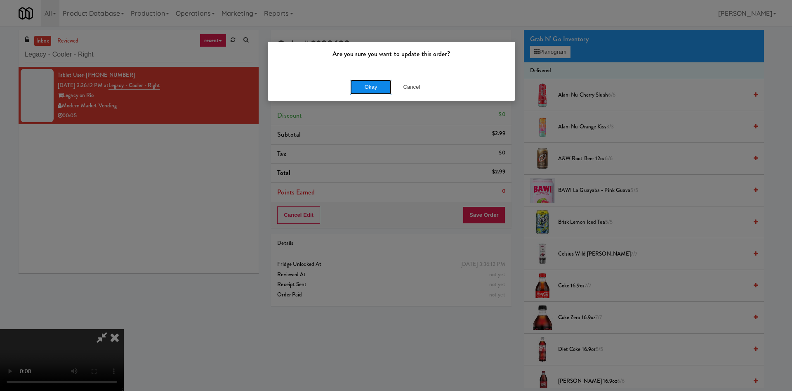
click at [380, 89] on button "Okay" at bounding box center [370, 87] width 41 height 15
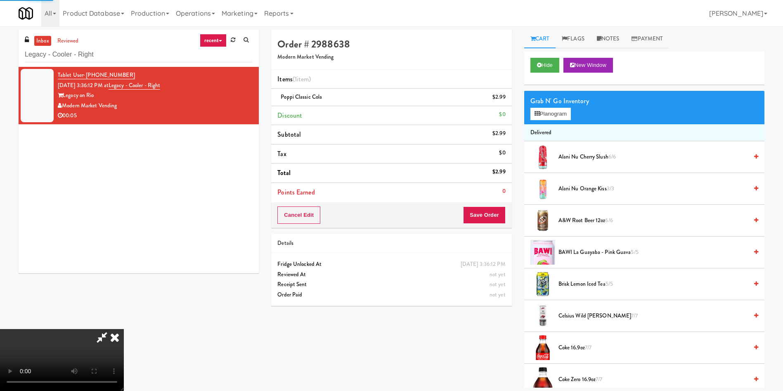
scroll to position [0, 0]
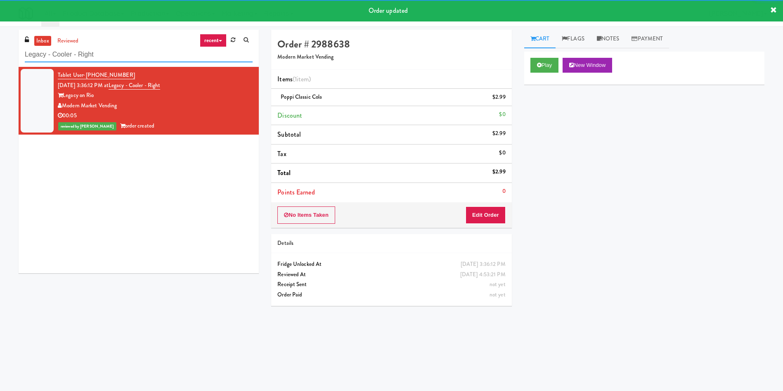
drag, startPoint x: 92, startPoint y: 57, endPoint x: 0, endPoint y: 51, distance: 92.7
click at [0, 52] on div "inbox reviewed recent all unclear take inventory issue suspicious failed recent…" at bounding box center [391, 195] width 783 height 331
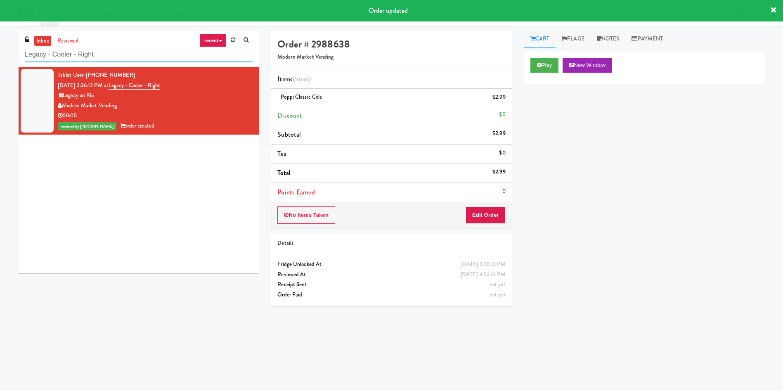
paste input "5 Mockingbird"
type input "5 Mockingbird"
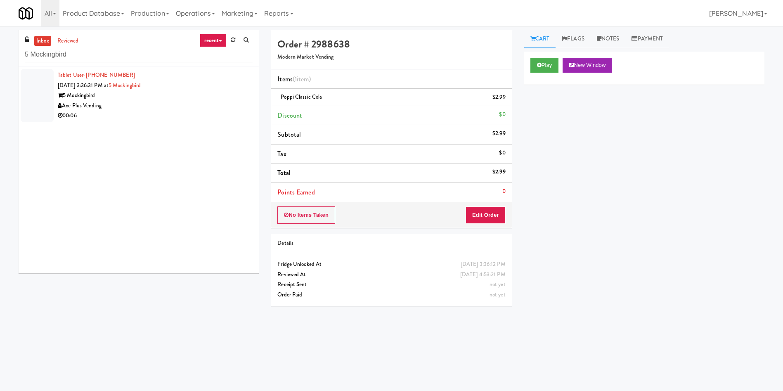
click at [40, 91] on div at bounding box center [37, 95] width 33 height 53
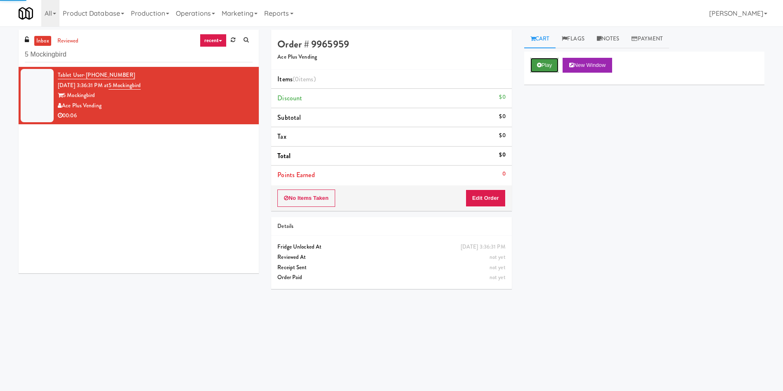
click at [531, 62] on button "Play" at bounding box center [544, 65] width 28 height 15
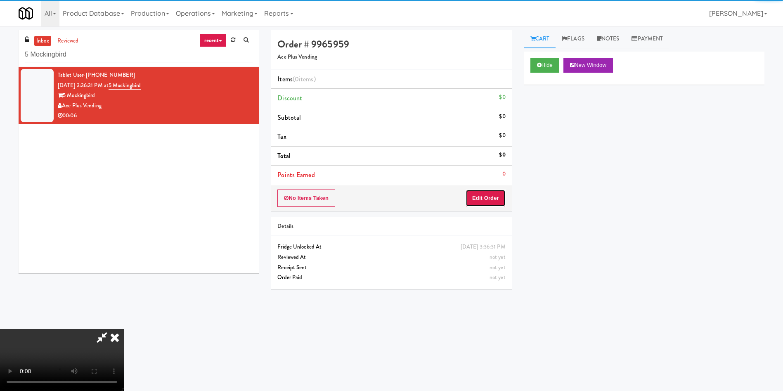
click at [472, 199] on button "Edit Order" at bounding box center [485, 197] width 40 height 17
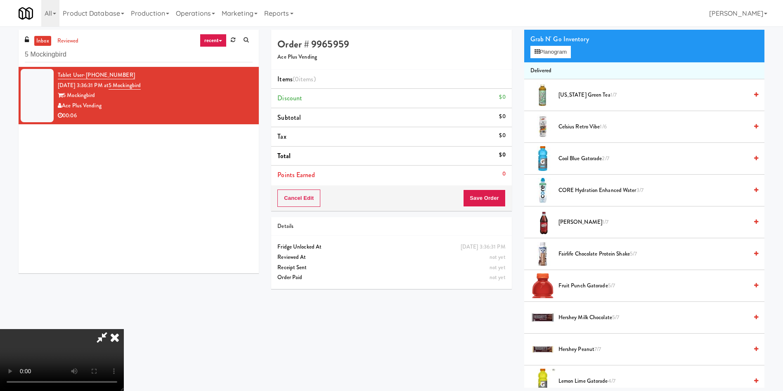
scroll to position [121, 0]
click at [124, 329] on video at bounding box center [62, 360] width 124 height 62
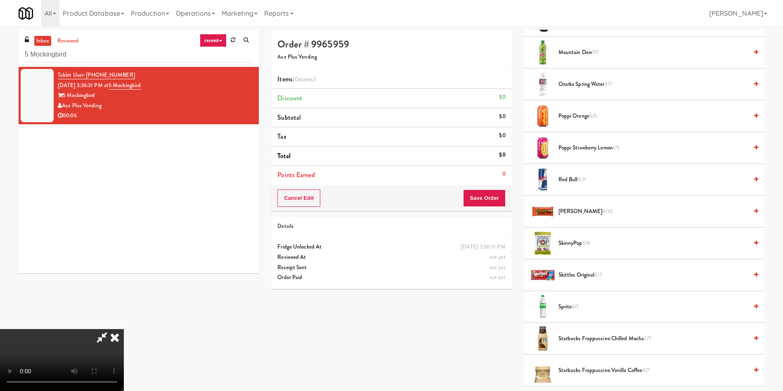
scroll to position [557, 0]
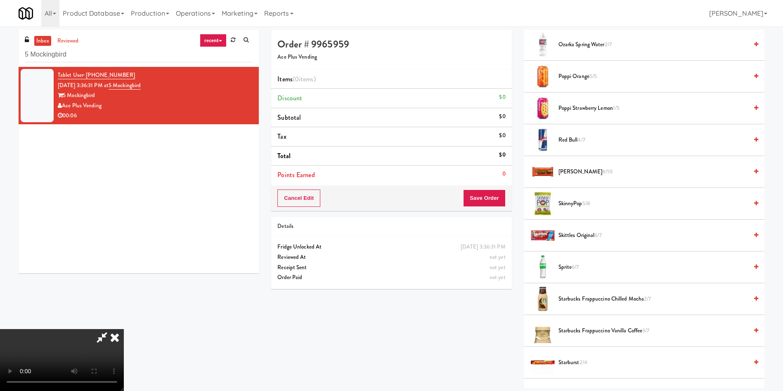
click at [574, 260] on li "Sprite 6/7" at bounding box center [644, 267] width 240 height 32
click at [567, 264] on span "Sprite 6/7" at bounding box center [652, 267] width 189 height 10
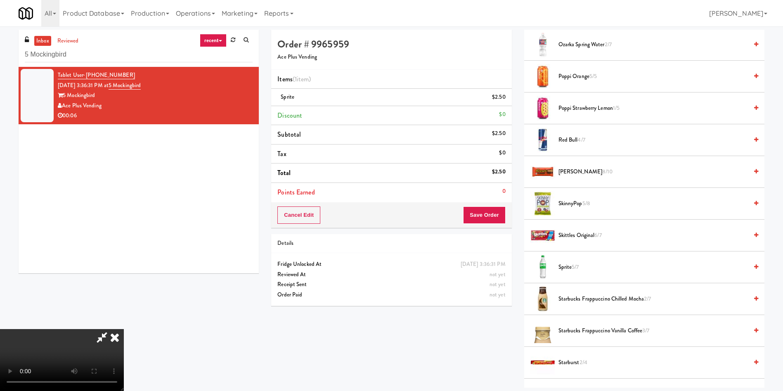
click at [124, 329] on video at bounding box center [62, 360] width 124 height 62
click at [495, 214] on button "Save Order" at bounding box center [484, 214] width 42 height 17
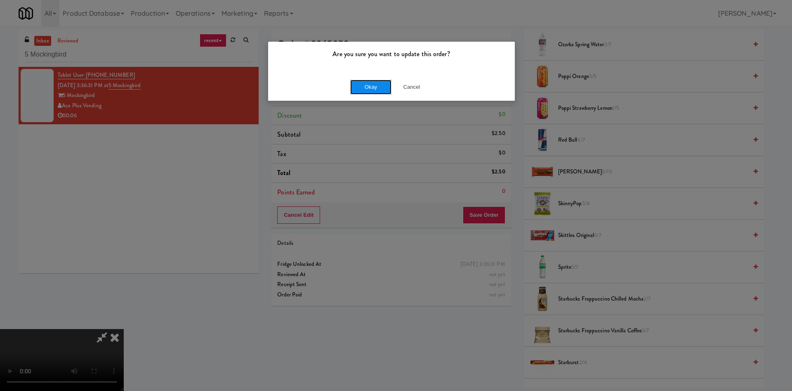
click at [379, 82] on button "Okay" at bounding box center [370, 87] width 41 height 15
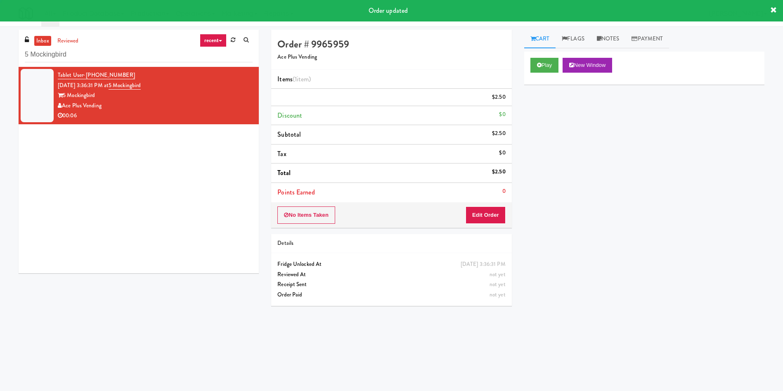
scroll to position [0, 0]
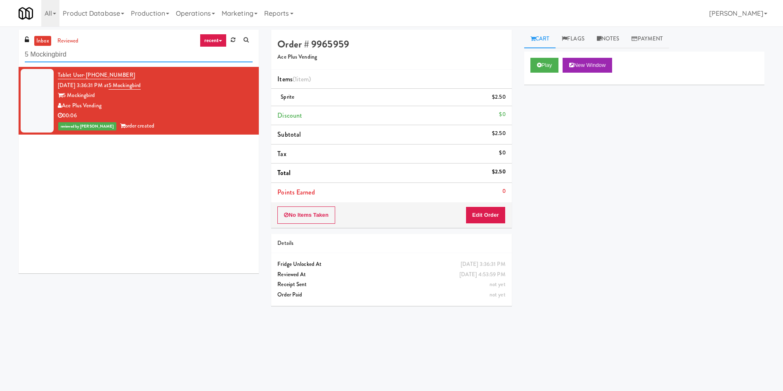
drag, startPoint x: 112, startPoint y: 52, endPoint x: 0, endPoint y: 52, distance: 112.2
click at [0, 52] on div "inbox reviewed recent all unclear take inventory issue suspicious failed recent…" at bounding box center [391, 195] width 783 height 331
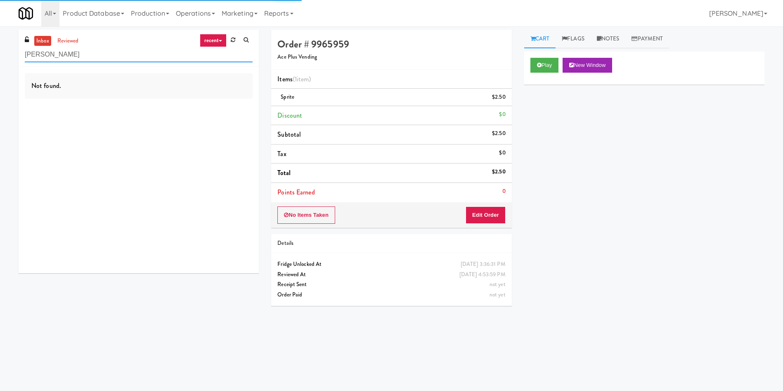
type input "[PERSON_NAME]"
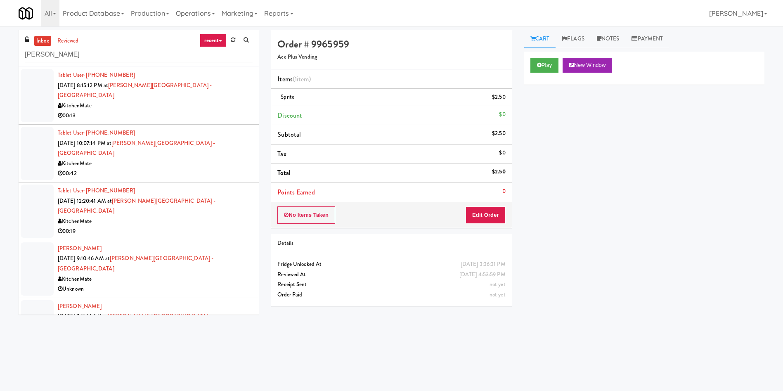
click at [52, 83] on div at bounding box center [37, 95] width 33 height 53
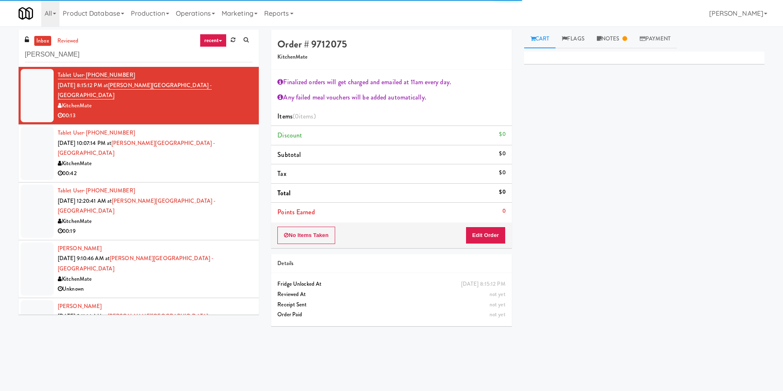
drag, startPoint x: 46, startPoint y: 286, endPoint x: 60, endPoint y: 265, distance: 25.2
click at [45, 300] on div at bounding box center [37, 326] width 33 height 53
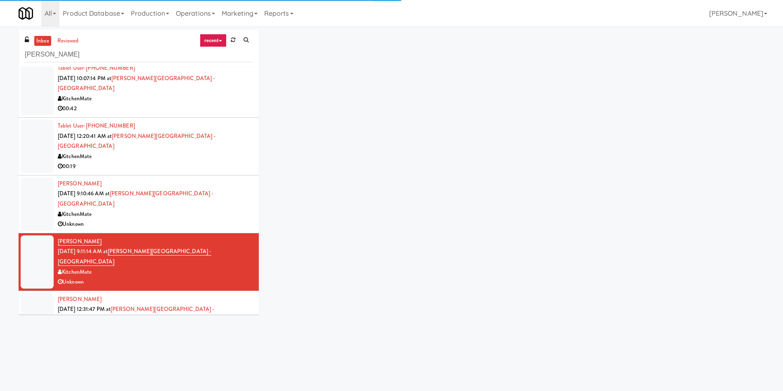
scroll to position [124, 0]
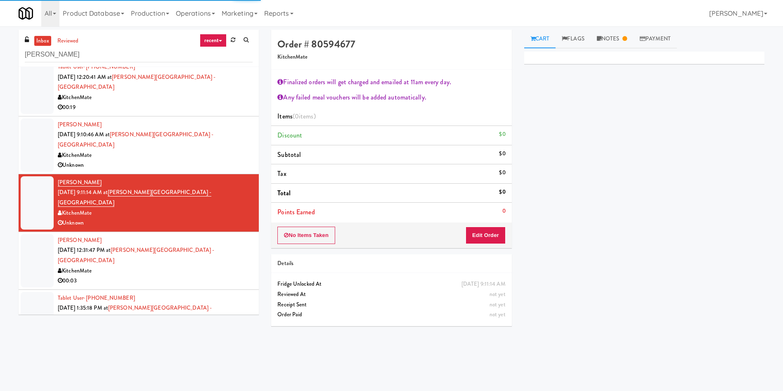
click at [49, 349] on div at bounding box center [37, 375] width 33 height 53
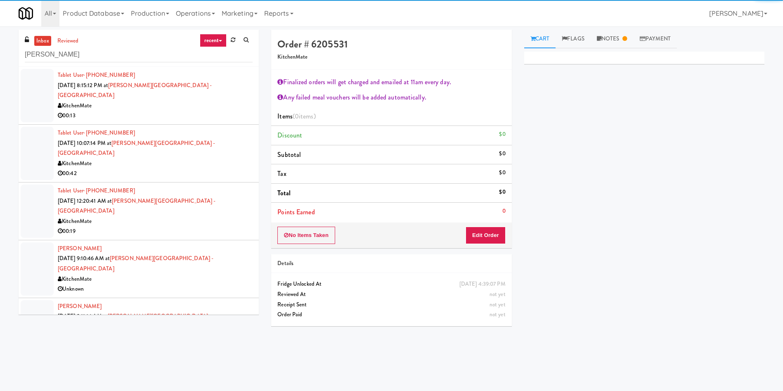
click at [44, 80] on div at bounding box center [37, 95] width 33 height 53
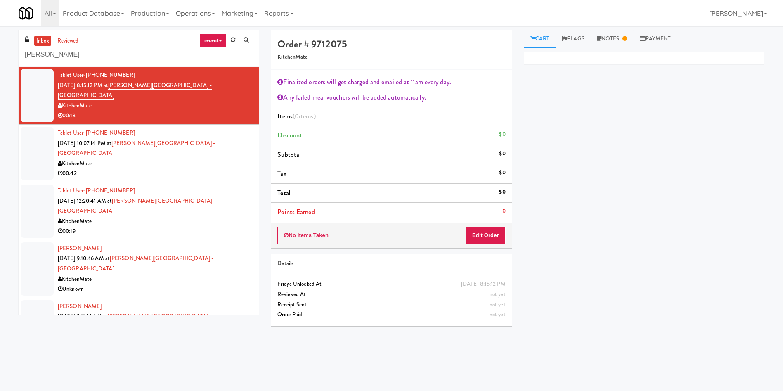
click at [52, 300] on div at bounding box center [37, 326] width 33 height 53
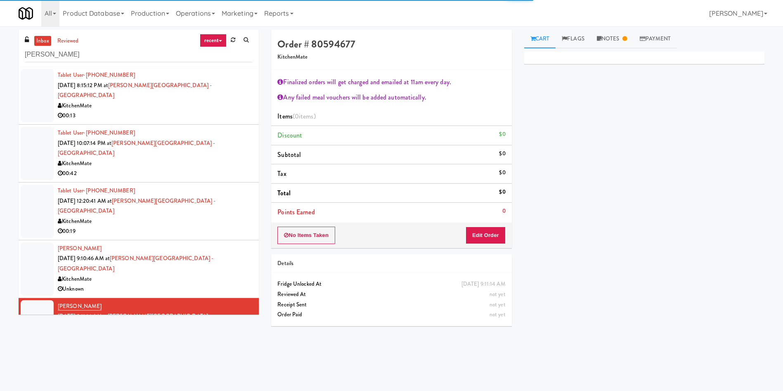
click at [43, 102] on div at bounding box center [37, 95] width 33 height 53
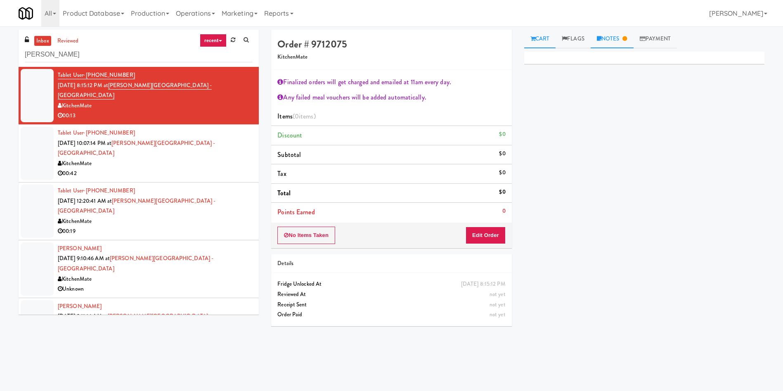
click at [616, 45] on link "Notes" at bounding box center [611, 39] width 43 height 19
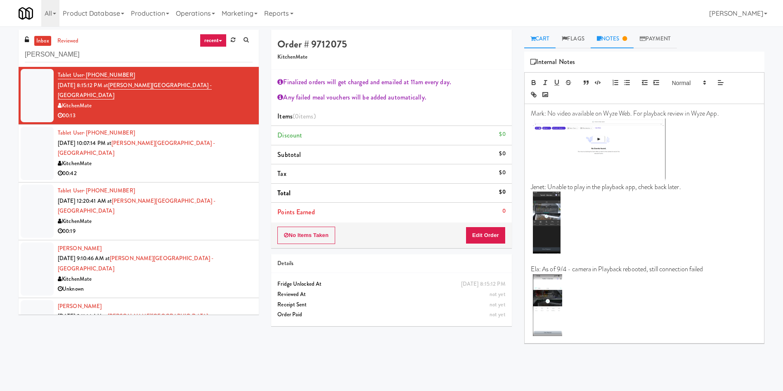
click at [542, 36] on link "Cart" at bounding box center [540, 39] width 32 height 19
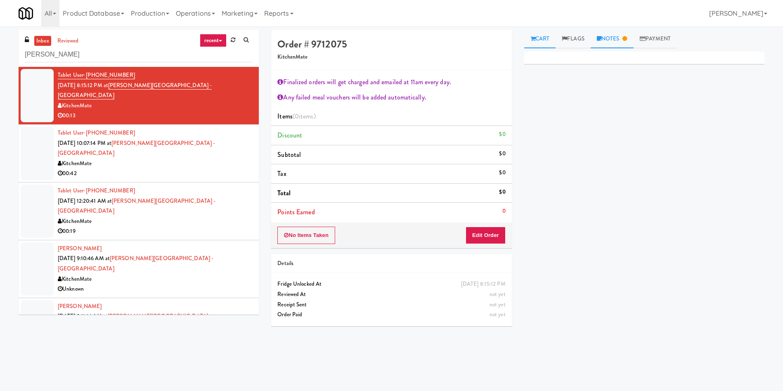
click at [601, 40] on icon at bounding box center [599, 38] width 5 height 5
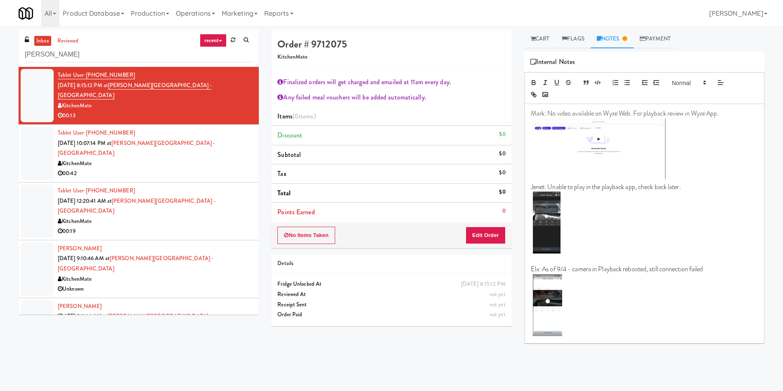
click at [633, 321] on p at bounding box center [644, 306] width 227 height 64
click at [610, 347] on p "Ela: Marked as no Items; confirmed from Adi" at bounding box center [644, 351] width 227 height 9
copy p "Ela: Marked as no Items; confirmed from Adi"
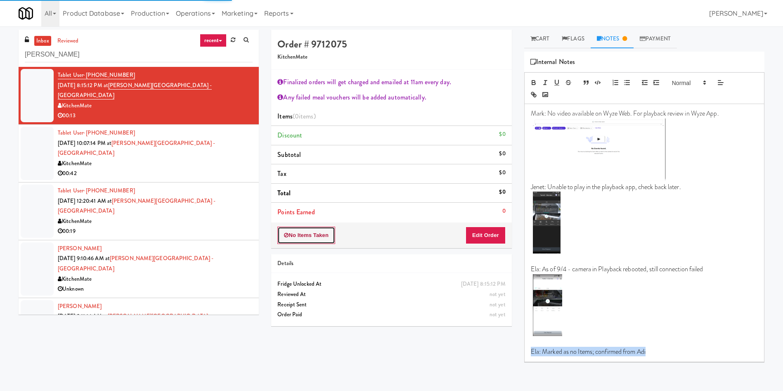
click at [321, 241] on button "No Items Taken" at bounding box center [306, 235] width 58 height 17
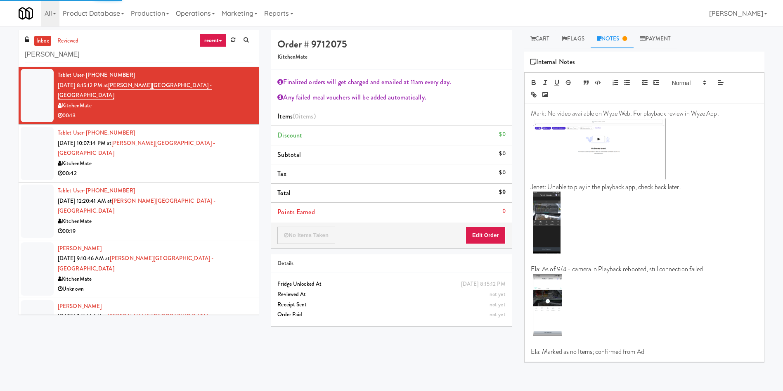
click at [373, 43] on h4 "Order # 9712075" at bounding box center [391, 44] width 228 height 11
click at [40, 300] on div at bounding box center [37, 326] width 33 height 53
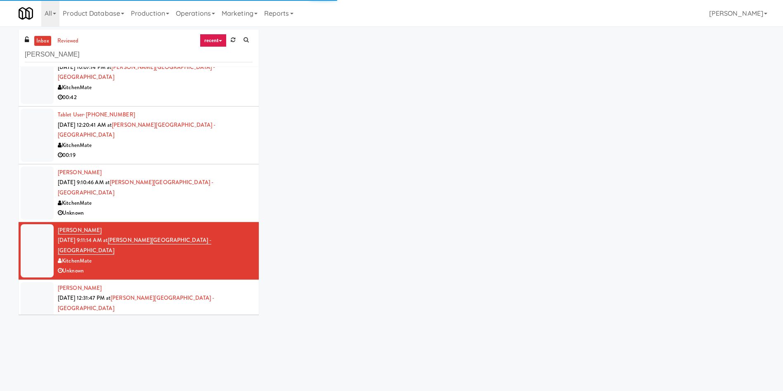
scroll to position [57, 0]
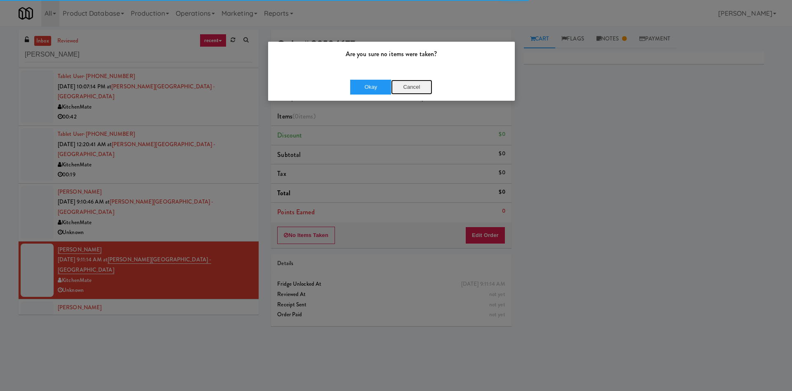
click at [417, 87] on button "Cancel" at bounding box center [411, 87] width 41 height 15
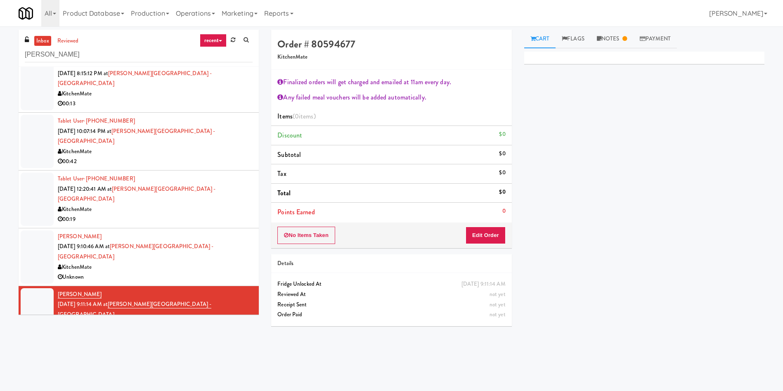
scroll to position [0, 0]
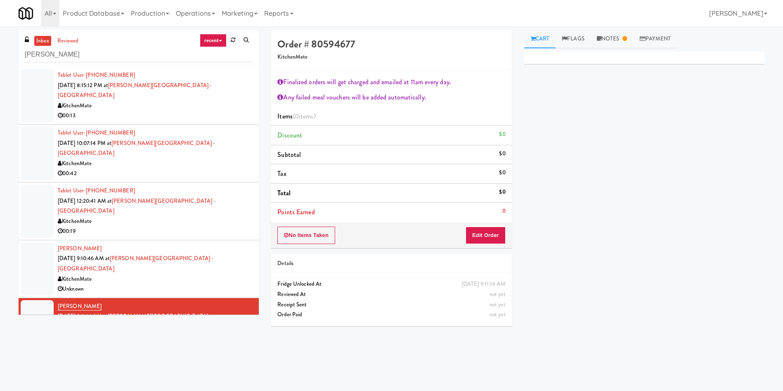
click at [47, 91] on div at bounding box center [37, 95] width 33 height 53
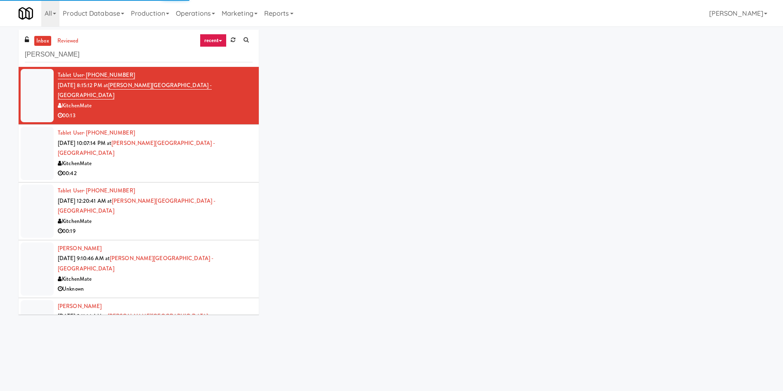
click at [40, 300] on div at bounding box center [37, 326] width 33 height 53
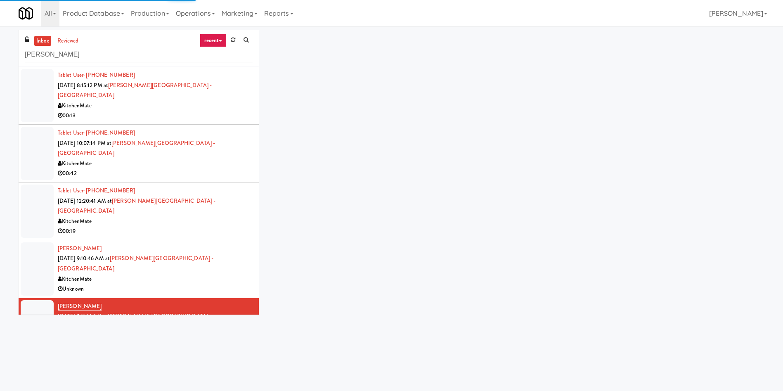
scroll to position [180, 0]
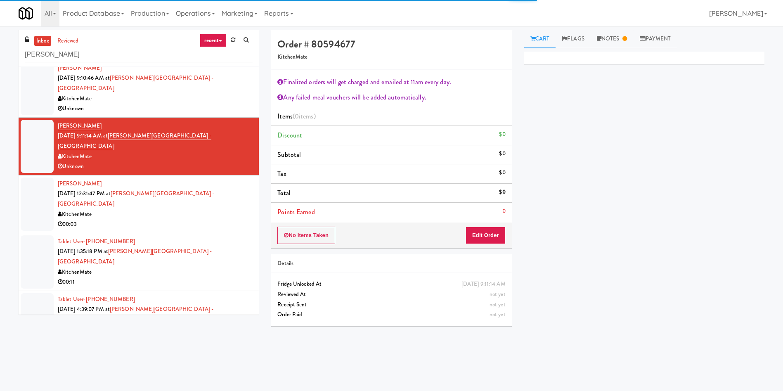
click at [38, 351] on div at bounding box center [37, 377] width 33 height 53
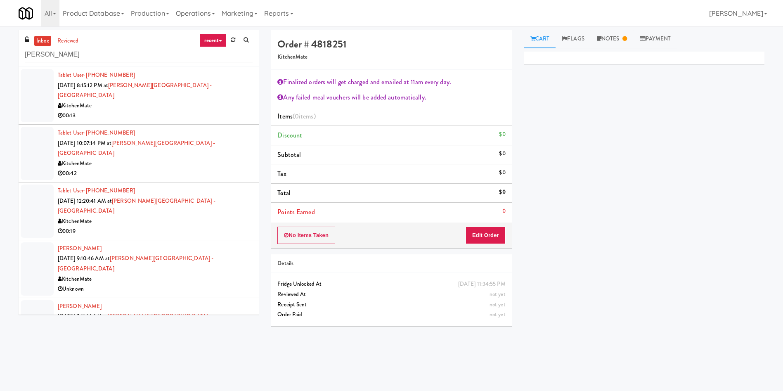
click at [50, 91] on div at bounding box center [37, 95] width 33 height 53
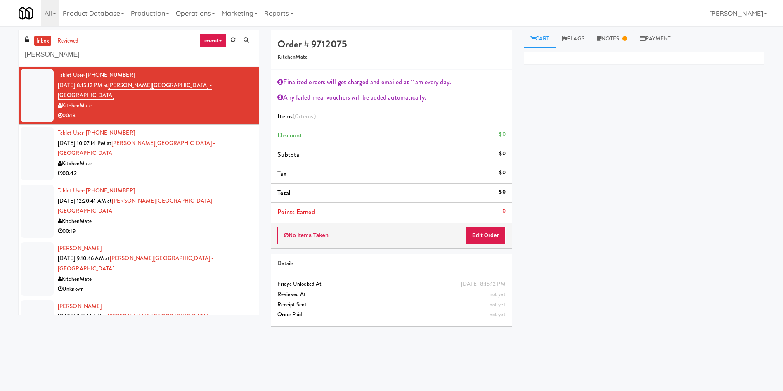
click at [538, 38] on link "Cart" at bounding box center [540, 39] width 32 height 19
click at [488, 243] on button "Edit Order" at bounding box center [485, 235] width 40 height 17
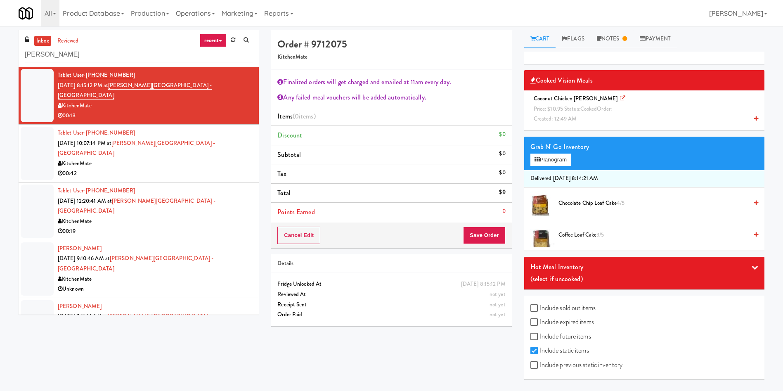
click at [42, 136] on div at bounding box center [37, 153] width 33 height 53
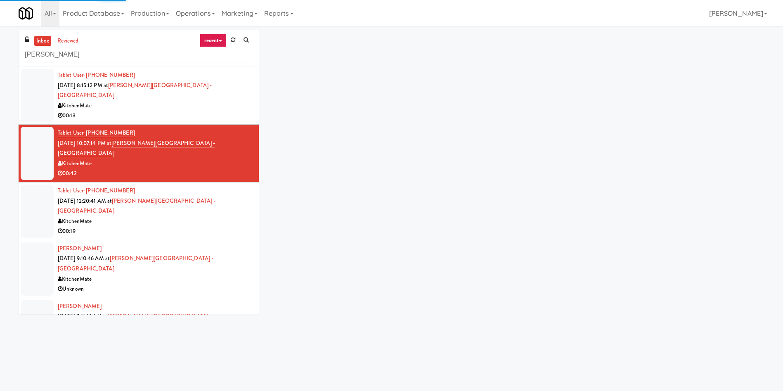
click at [41, 188] on div at bounding box center [37, 210] width 33 height 53
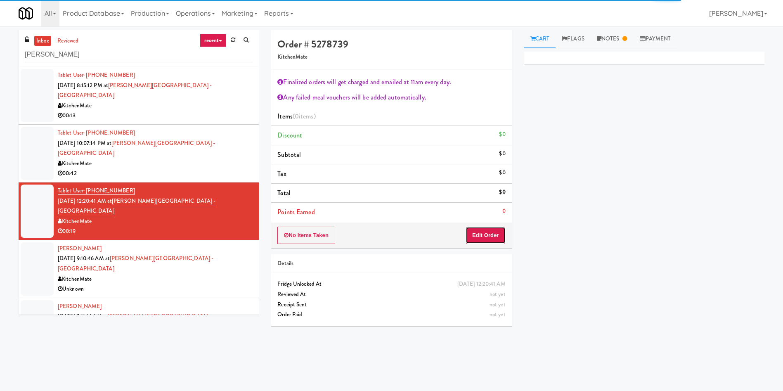
click at [489, 230] on button "Edit Order" at bounding box center [485, 235] width 40 height 17
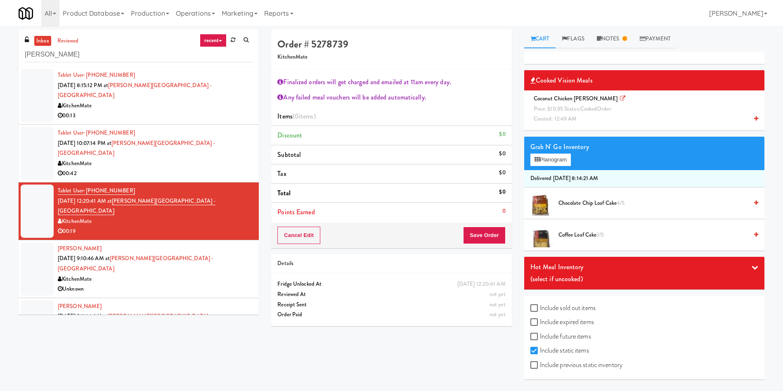
click at [35, 242] on div at bounding box center [37, 268] width 33 height 53
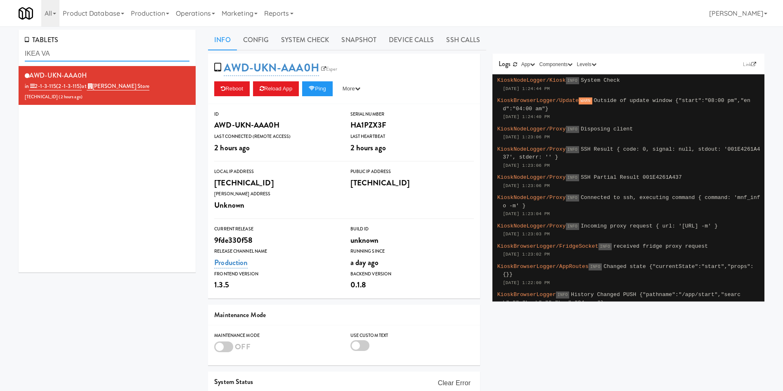
drag, startPoint x: 111, startPoint y: 54, endPoint x: 0, endPoint y: 49, distance: 110.7
click at [0, 49] on div "TABLETS IKEA VA AWD-UKN-AAA0H in 2-1-3-115 (2-1-3-115) at IKEA Vaughan Store 20…" at bounding box center [391, 244] width 783 height 429
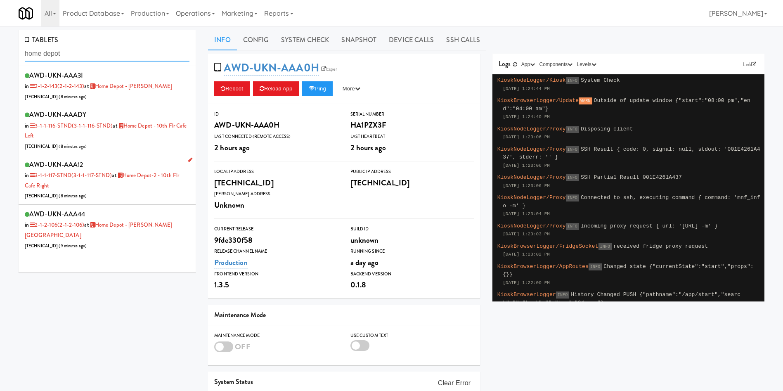
type input "home depot"
click at [149, 194] on div "AWD-UKN-AAA12 in 3-1-1-117-STND (3-1-1-117-STND) at Home Depot-2 - 10th Flr Caf…" at bounding box center [107, 179] width 165 height 42
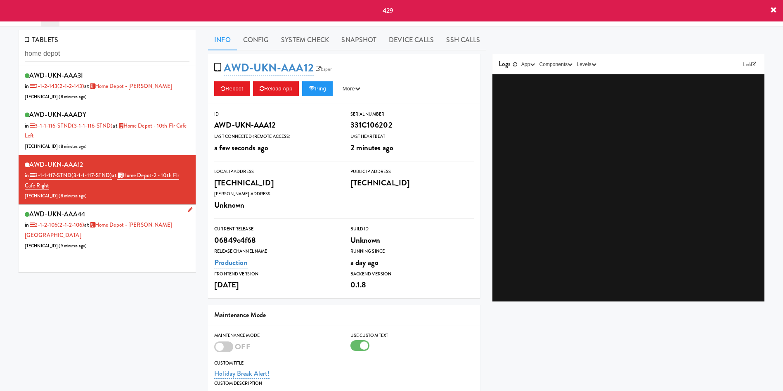
click at [156, 235] on div "AWD-UKN-AAA44 in 2-1-2-106 (2-1-2-106) at Home Depot - Bolton IC 206.0.69.181 (…" at bounding box center [107, 229] width 165 height 42
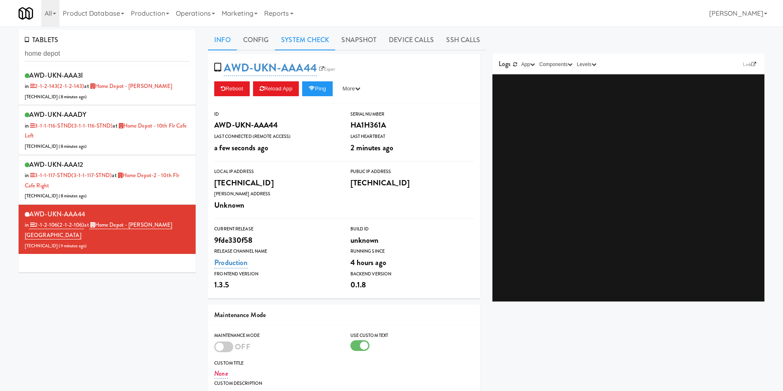
click at [315, 42] on link "System Check" at bounding box center [305, 40] width 60 height 21
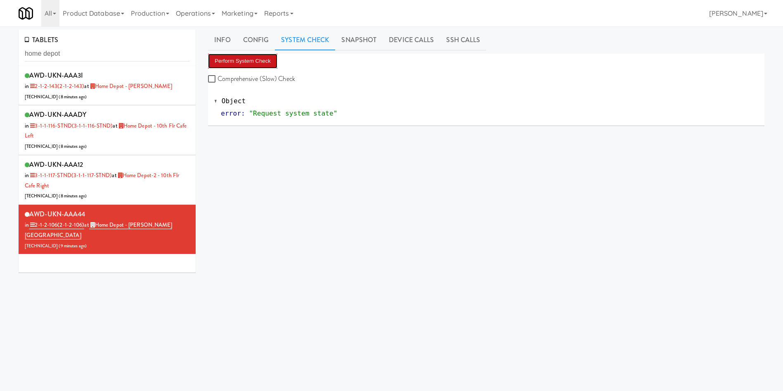
click at [252, 57] on button "Perform System Check" at bounding box center [242, 61] width 69 height 15
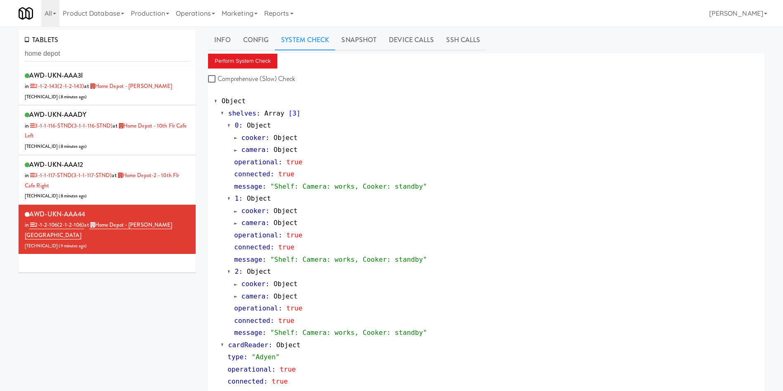
click at [402, 38] on link "Device Calls" at bounding box center [410, 40] width 57 height 21
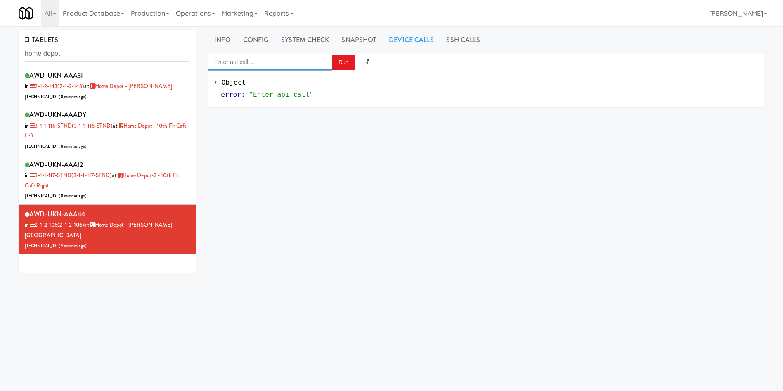
click at [250, 64] on input "Enter api call..." at bounding box center [270, 62] width 124 height 17
click at [363, 37] on link "Snapshot" at bounding box center [358, 40] width 47 height 21
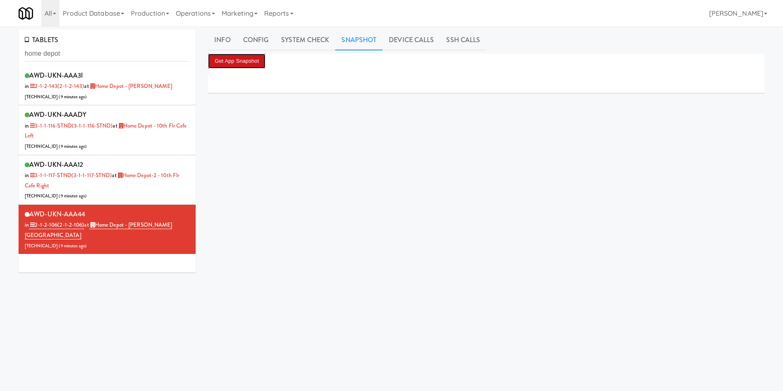
click at [254, 59] on button "Get App Snapshot" at bounding box center [236, 61] width 57 height 15
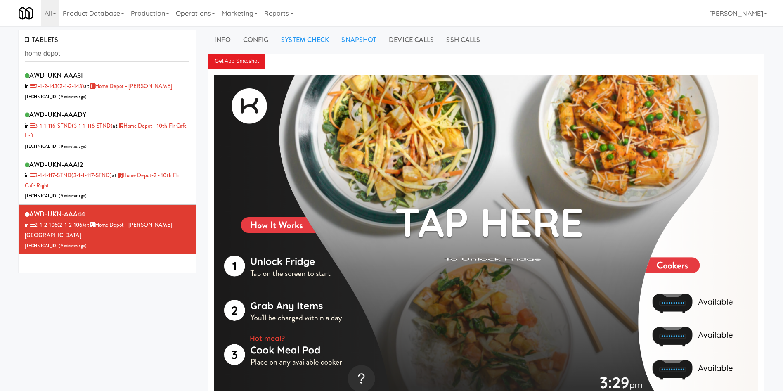
click at [283, 35] on link "System Check" at bounding box center [305, 40] width 60 height 21
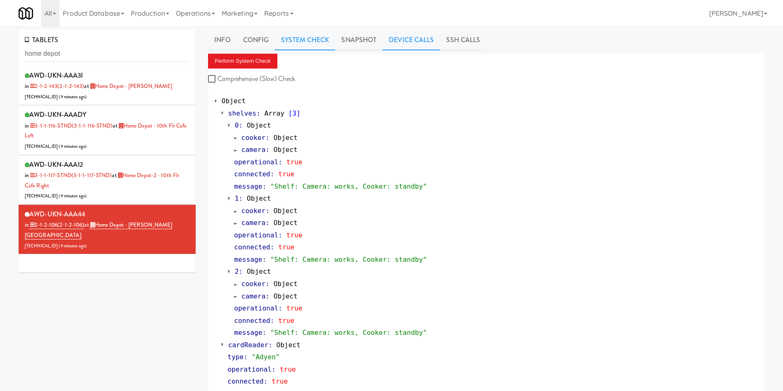
click at [389, 38] on link "Device Calls" at bounding box center [410, 40] width 57 height 21
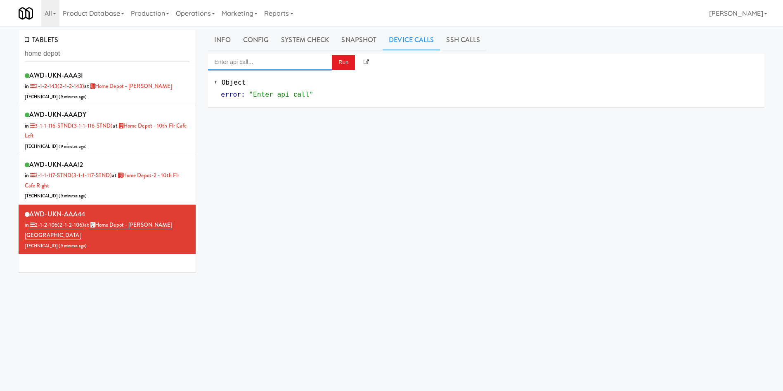
click at [275, 60] on input "Enter api call..." at bounding box center [270, 62] width 124 height 17
click at [233, 39] on link "Info" at bounding box center [222, 40] width 28 height 21
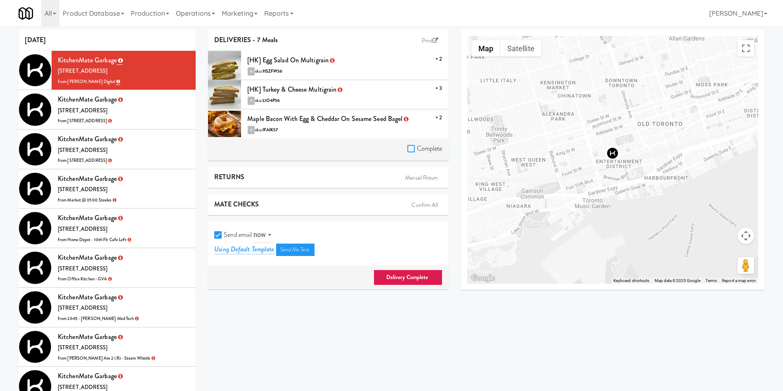
click at [408, 147] on input "Complete" at bounding box center [411, 149] width 9 height 7
checkbox input "true"
click at [219, 238] on input "Send email" at bounding box center [218, 235] width 9 height 7
checkbox input "false"
click at [385, 270] on link "Delivery Complete" at bounding box center [407, 277] width 69 height 16
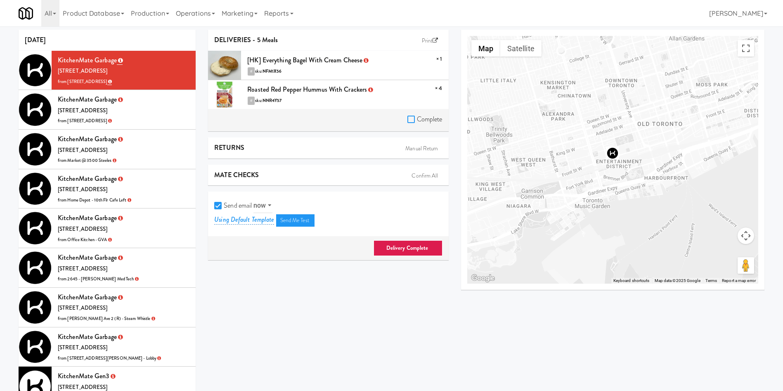
drag, startPoint x: 410, startPoint y: 118, endPoint x: 214, endPoint y: 196, distance: 210.9
click at [400, 124] on div "Complete" at bounding box center [328, 120] width 240 height 23
click at [218, 203] on input "Send email" at bounding box center [218, 206] width 9 height 7
checkbox input "false"
click at [407, 251] on link "Delivery Complete" at bounding box center [407, 248] width 69 height 16
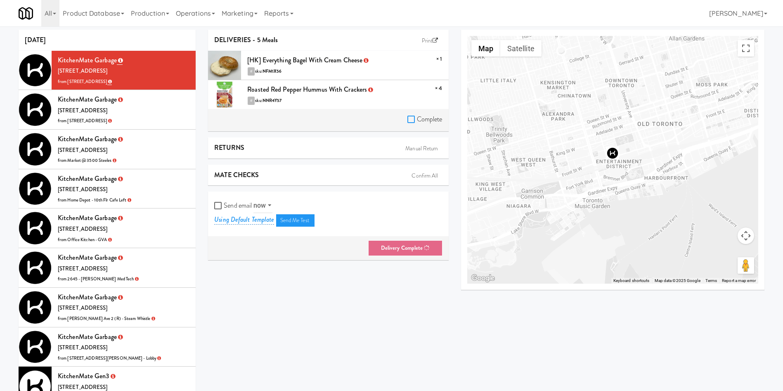
drag, startPoint x: 414, startPoint y: 118, endPoint x: 398, endPoint y: 130, distance: 19.2
click at [413, 122] on input "Complete" at bounding box center [411, 119] width 9 height 7
checkbox input "true"
click at [171, 114] on li "KitchenMate Garbage 325 Front St W, Toronto ON from 2 Lansing Square" at bounding box center [107, 110] width 177 height 40
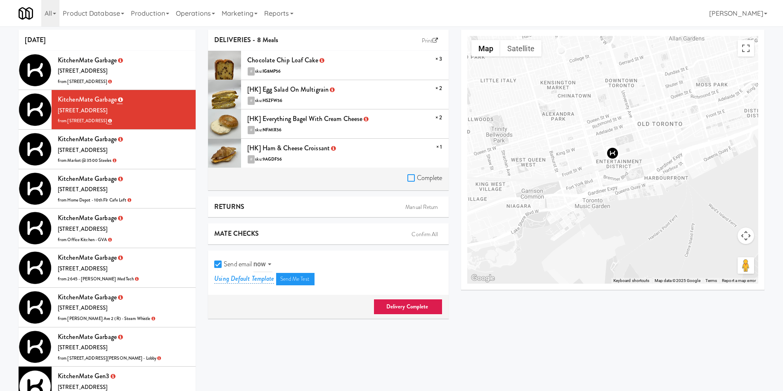
click at [413, 175] on input "Complete" at bounding box center [411, 178] width 9 height 7
checkbox input "true"
drag, startPoint x: 221, startPoint y: 262, endPoint x: 251, endPoint y: 269, distance: 30.8
click at [236, 264] on label "Send email" at bounding box center [233, 264] width 38 height 12
click at [224, 264] on input "Send email" at bounding box center [218, 264] width 9 height 7
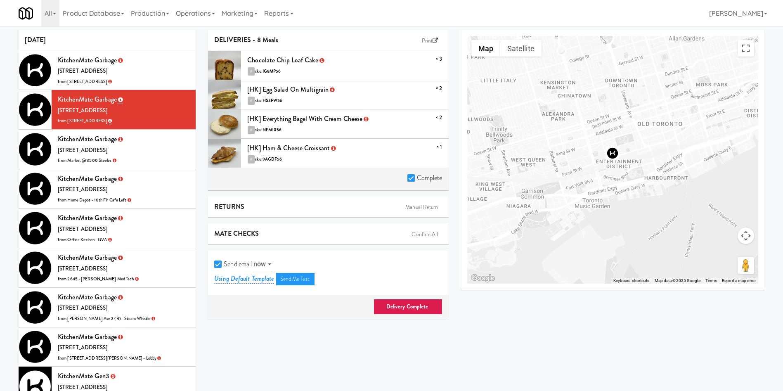
checkbox input "false"
click at [431, 307] on link "Delivery Complete" at bounding box center [407, 307] width 69 height 16
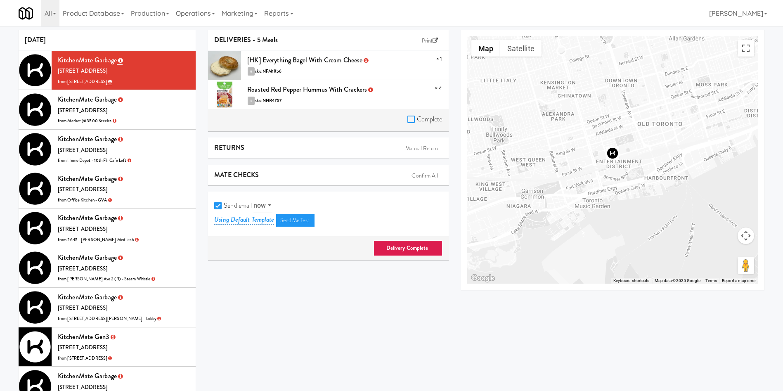
click at [411, 120] on input "Complete" at bounding box center [411, 119] width 9 height 7
checkbox input "true"
click at [217, 203] on input "Send email" at bounding box center [218, 206] width 9 height 7
checkbox input "false"
click at [399, 249] on link "Delivery Complete" at bounding box center [407, 248] width 69 height 16
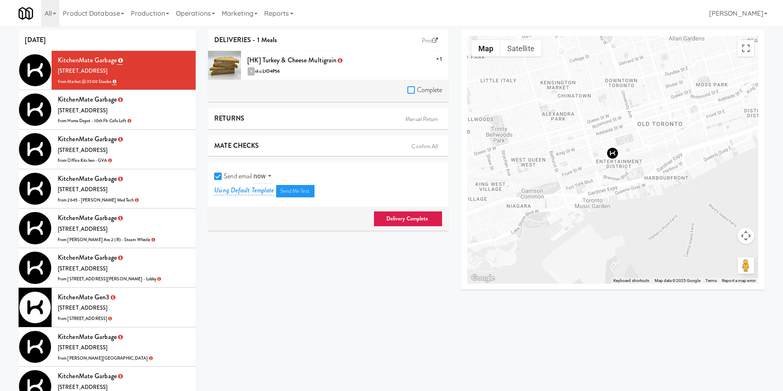
drag, startPoint x: 409, startPoint y: 87, endPoint x: 368, endPoint y: 106, distance: 45.4
click at [410, 92] on input "Complete" at bounding box center [411, 90] width 9 height 7
checkbox input "true"
click at [220, 175] on input "Send email" at bounding box center [218, 176] width 9 height 7
checkbox input "false"
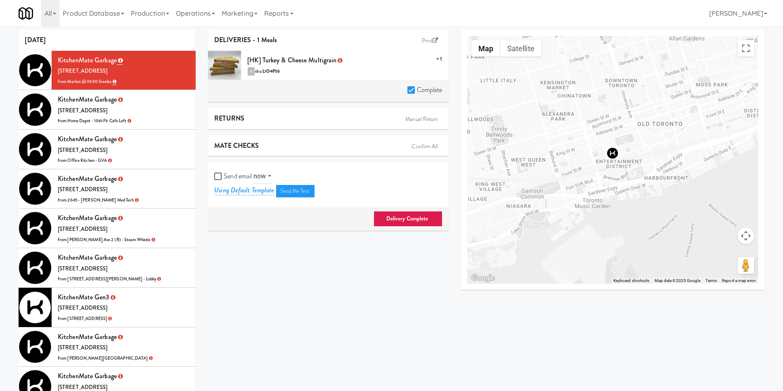
click at [404, 217] on link "Delivery Complete" at bounding box center [407, 219] width 69 height 16
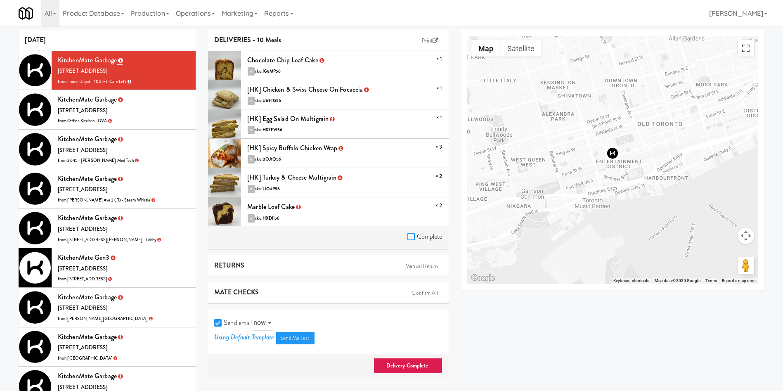
click at [408, 238] on input "Complete" at bounding box center [411, 237] width 9 height 7
checkbox input "true"
click at [222, 325] on input "Send email" at bounding box center [218, 323] width 9 height 7
checkbox input "false"
click at [399, 357] on div "Delivery Complete" at bounding box center [328, 366] width 240 height 24
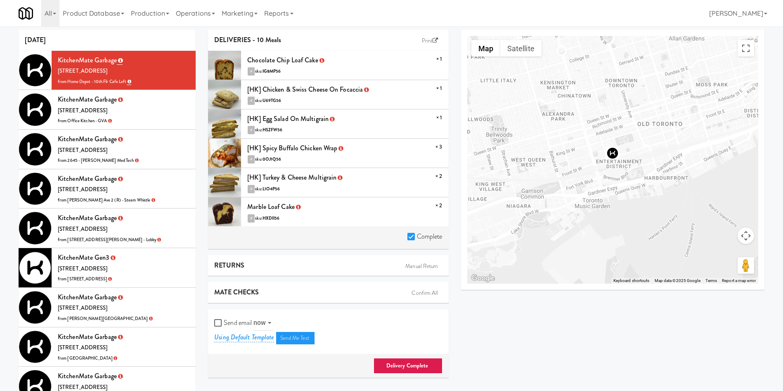
click at [399, 364] on link "Delivery Complete" at bounding box center [407, 366] width 69 height 16
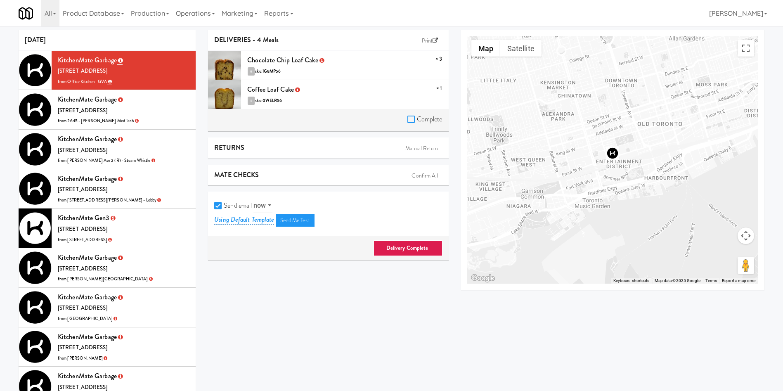
click at [413, 120] on input "Complete" at bounding box center [411, 119] width 9 height 7
checkbox input "true"
click at [217, 203] on input "Send email" at bounding box center [218, 206] width 9 height 7
checkbox input "false"
click at [451, 251] on div "DELIVERIES - 4 Meals Print × 3 Chocolate Chip Loaf Cake # sku: IG8MP56 × 1 Coff…" at bounding box center [328, 148] width 253 height 236
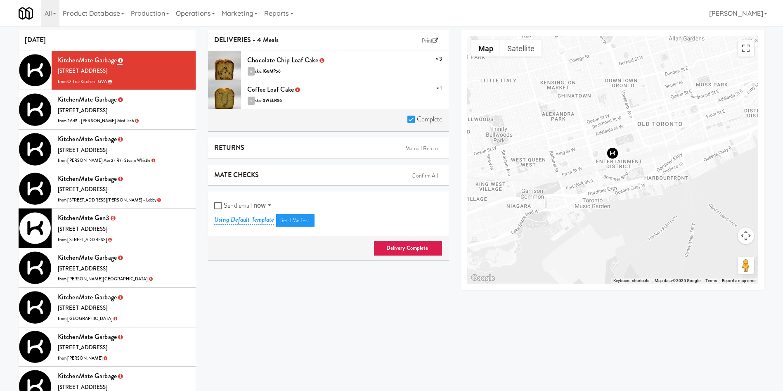
click at [433, 246] on link "Delivery Complete" at bounding box center [407, 248] width 69 height 16
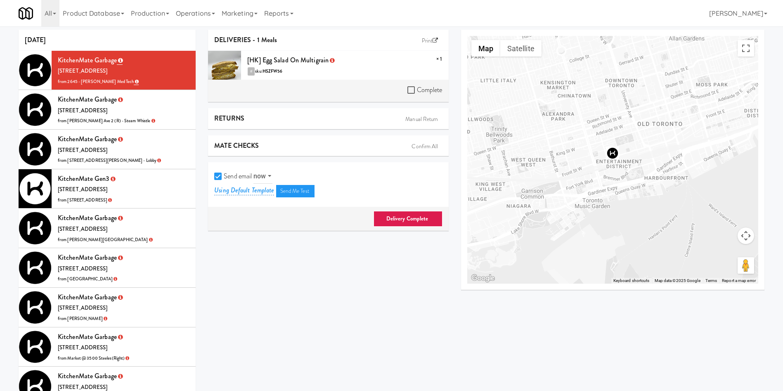
click at [406, 89] on div "Complete" at bounding box center [328, 91] width 240 height 23
click at [417, 87] on label "Complete" at bounding box center [424, 90] width 35 height 12
click at [417, 87] on input "Complete" at bounding box center [411, 90] width 9 height 7
checkbox input "true"
click at [221, 174] on input "Send email" at bounding box center [218, 176] width 9 height 7
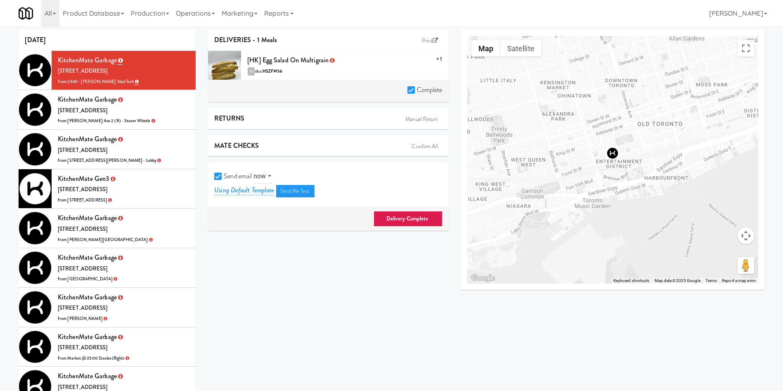
checkbox input "false"
click at [382, 215] on link "Delivery Complete" at bounding box center [407, 219] width 69 height 16
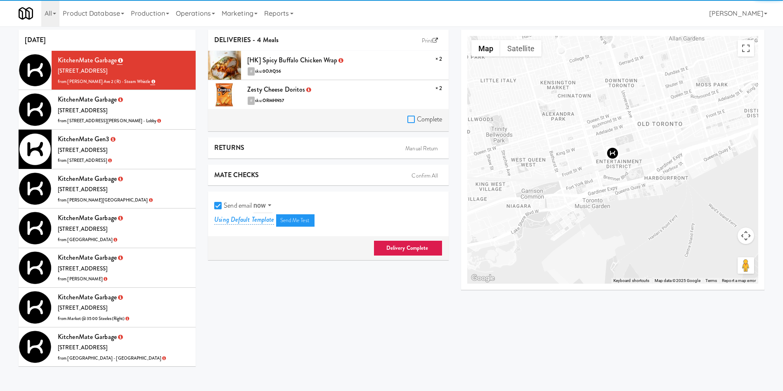
click at [407, 117] on input "Complete" at bounding box center [411, 119] width 9 height 7
checkbox input "true"
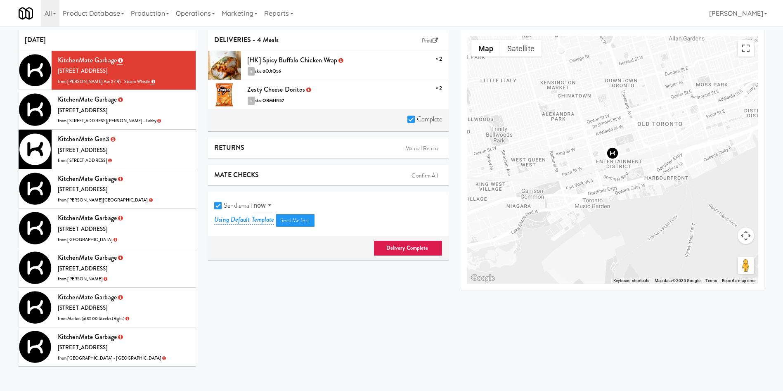
drag, startPoint x: 218, startPoint y: 204, endPoint x: 224, endPoint y: 208, distance: 7.2
click at [224, 208] on label "Send email" at bounding box center [233, 205] width 38 height 12
click at [224, 208] on input "Send email" at bounding box center [218, 206] width 9 height 7
checkbox input "false"
click at [390, 246] on link "Delivery Complete" at bounding box center [407, 248] width 69 height 16
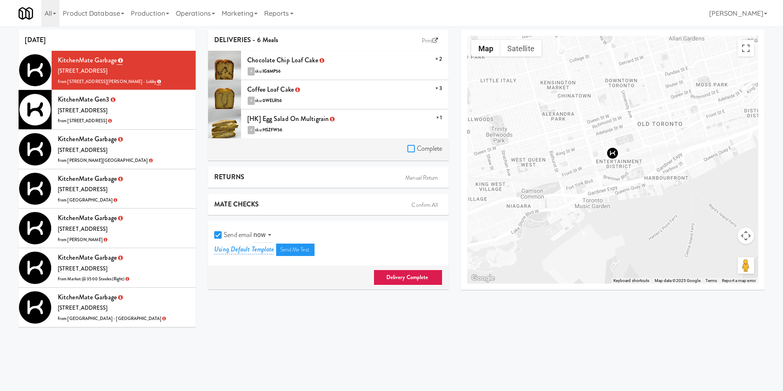
drag, startPoint x: 409, startPoint y: 149, endPoint x: 225, endPoint y: 230, distance: 201.6
click at [405, 156] on div "Complete" at bounding box center [328, 149] width 240 height 23
drag, startPoint x: 220, startPoint y: 235, endPoint x: 296, endPoint y: 253, distance: 78.6
click at [222, 238] on input "Send email" at bounding box center [218, 235] width 9 height 7
checkbox input "false"
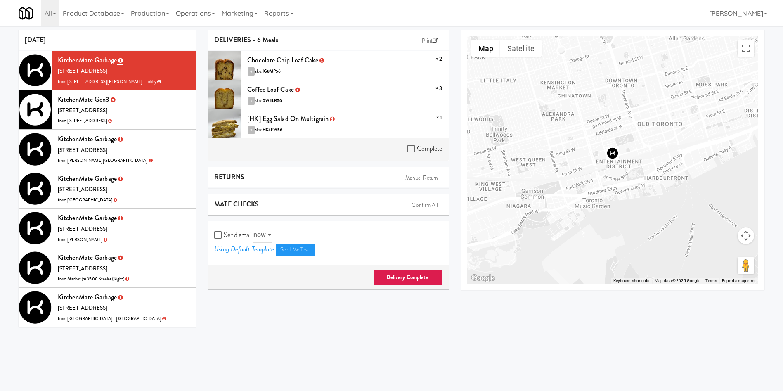
click at [387, 269] on link "Delivery Complete" at bounding box center [407, 277] width 69 height 16
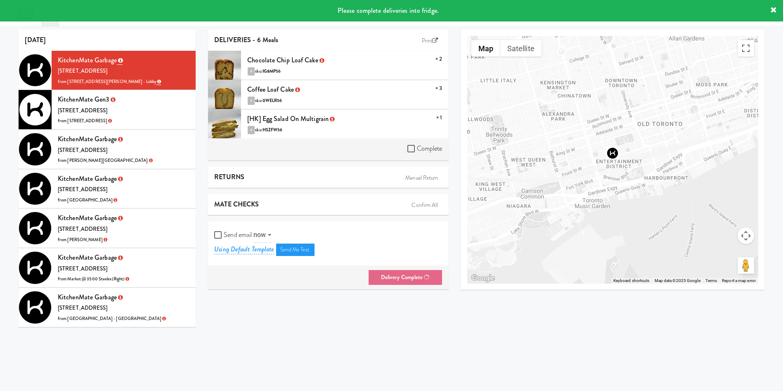
click at [406, 146] on div "Complete" at bounding box center [328, 149] width 240 height 23
click at [136, 107] on li "KitchenMate Gen3 325 Front St W, Toronto ON from 315 Front St - Fridge" at bounding box center [107, 110] width 177 height 40
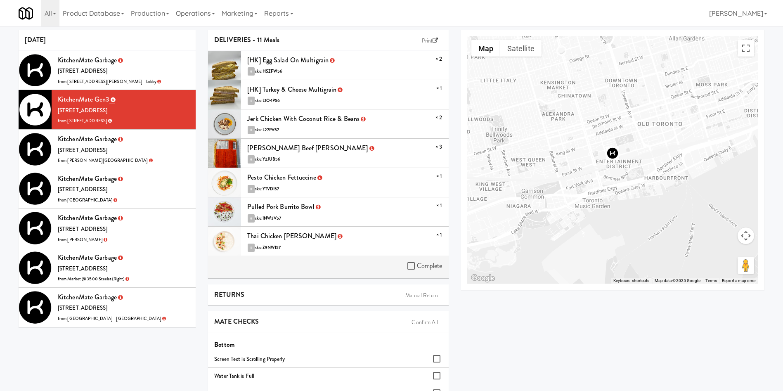
click at [406, 258] on div "Complete" at bounding box center [328, 266] width 240 height 23
drag, startPoint x: 412, startPoint y: 260, endPoint x: 424, endPoint y: 306, distance: 46.8
click at [412, 267] on label "Complete" at bounding box center [424, 266] width 35 height 12
click at [412, 267] on input "Complete" at bounding box center [411, 266] width 9 height 7
checkbox input "true"
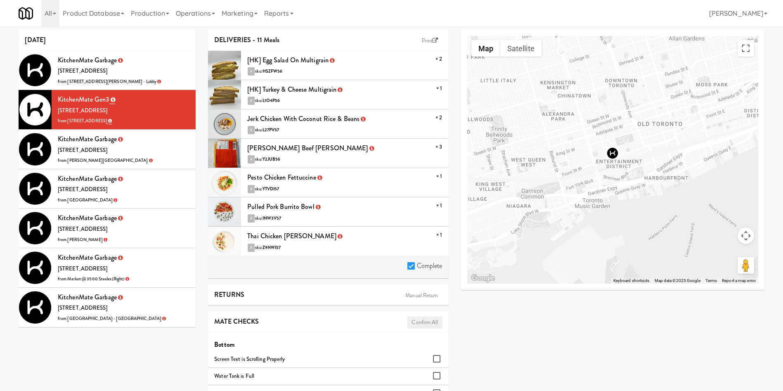
click at [424, 319] on link "Confirm All" at bounding box center [424, 322] width 35 height 12
checkbox input "true"
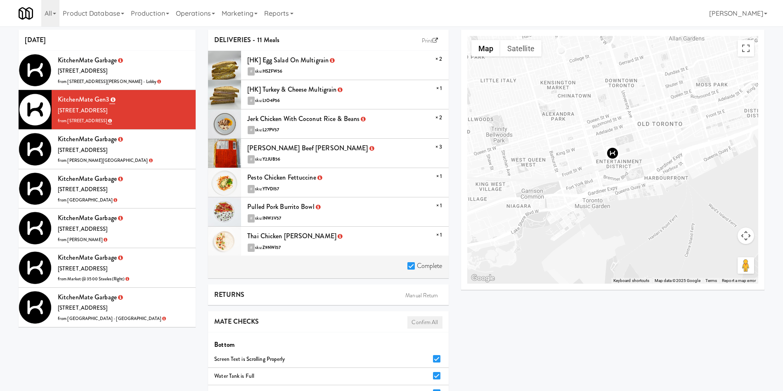
checkbox input "true"
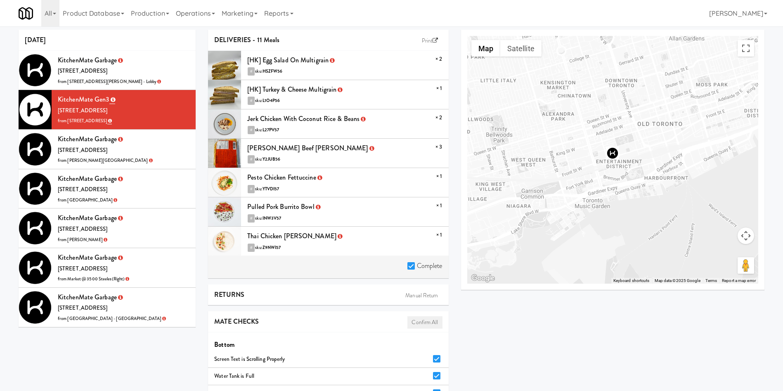
checkbox input "true"
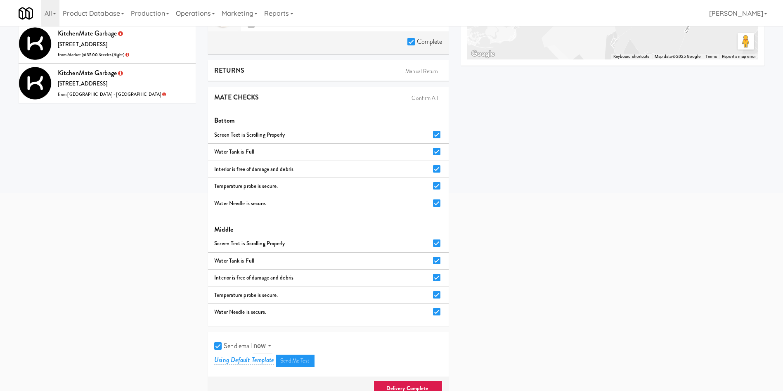
scroll to position [240, 0]
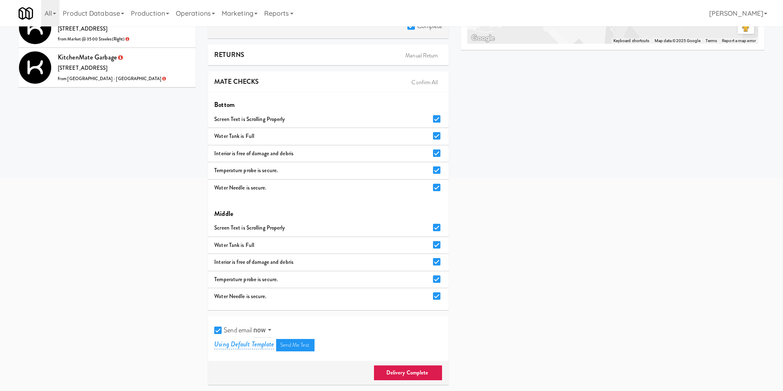
drag, startPoint x: 221, startPoint y: 330, endPoint x: 289, endPoint y: 338, distance: 68.5
click at [221, 330] on input "Send email" at bounding box center [218, 330] width 9 height 7
checkbox input "false"
click at [426, 372] on link "Delivery Complete" at bounding box center [407, 373] width 69 height 16
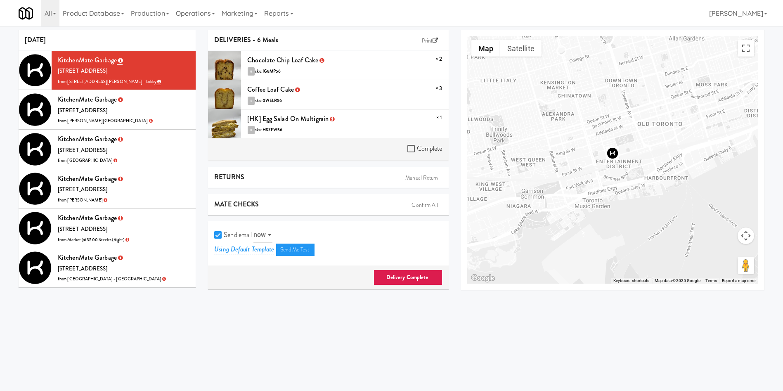
click at [411, 154] on label "Complete" at bounding box center [424, 148] width 35 height 12
click at [411, 152] on input "Complete" at bounding box center [411, 149] width 9 height 7
checkbox input "true"
click at [223, 237] on input "Send email" at bounding box center [218, 235] width 9 height 7
checkbox input "false"
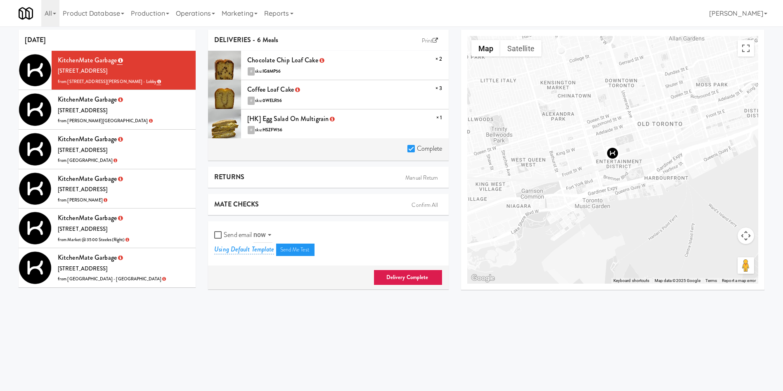
click at [398, 274] on link "Delivery Complete" at bounding box center [407, 277] width 69 height 16
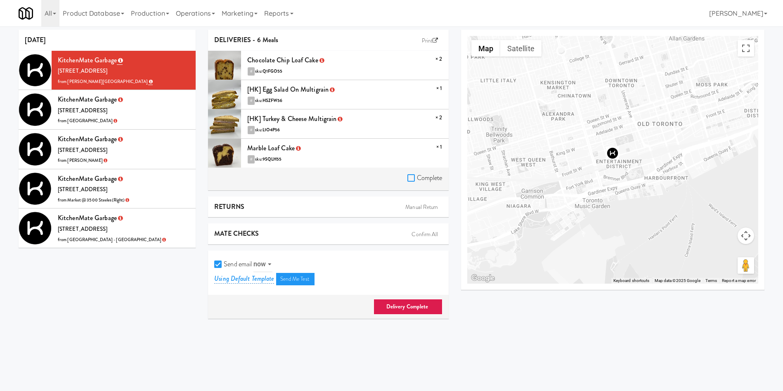
click at [413, 175] on input "Complete" at bounding box center [411, 178] width 9 height 7
checkbox input "true"
click at [220, 268] on label "Send email" at bounding box center [233, 264] width 38 height 12
click at [220, 268] on input "Send email" at bounding box center [218, 264] width 9 height 7
checkbox input "false"
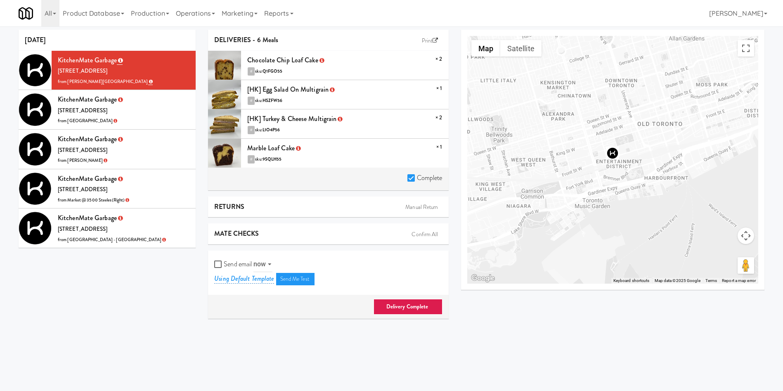
click at [398, 304] on link "Delivery Complete" at bounding box center [407, 307] width 69 height 16
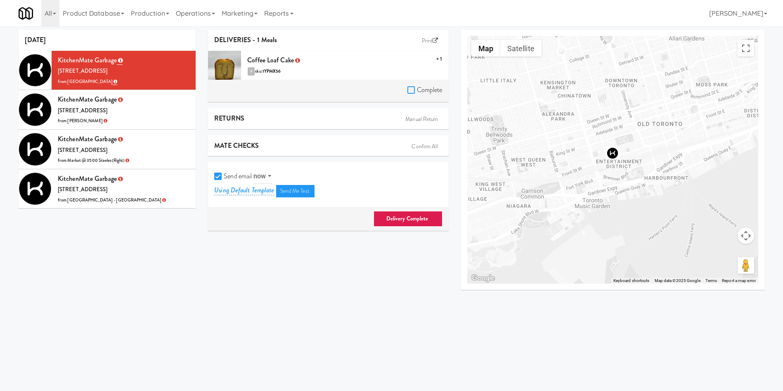
click at [409, 90] on input "Complete" at bounding box center [411, 90] width 9 height 7
checkbox input "true"
click at [220, 173] on input "Send email" at bounding box center [218, 176] width 9 height 7
checkbox input "false"
click at [409, 217] on link "Delivery Complete" at bounding box center [407, 219] width 69 height 16
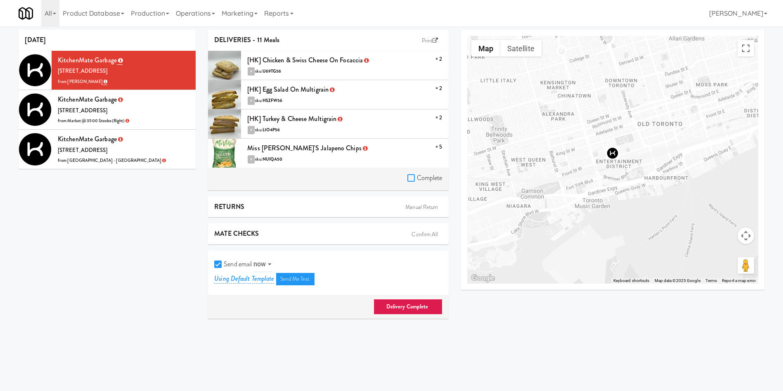
click at [411, 176] on input "Complete" at bounding box center [411, 178] width 9 height 7
checkbox input "true"
click at [217, 264] on input "Send email" at bounding box center [218, 264] width 9 height 7
checkbox input "false"
click at [403, 309] on link "Delivery Complete" at bounding box center [407, 307] width 69 height 16
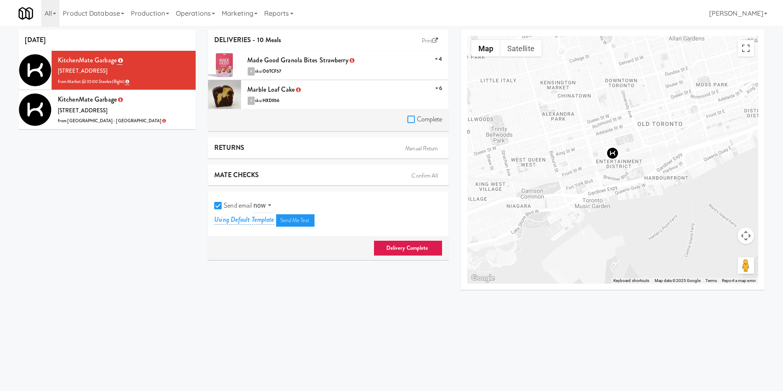
click at [409, 119] on input "Complete" at bounding box center [411, 119] width 9 height 7
checkbox input "true"
click at [222, 205] on input "Send email" at bounding box center [218, 206] width 9 height 7
checkbox input "false"
click at [418, 246] on link "Delivery Complete" at bounding box center [407, 248] width 69 height 16
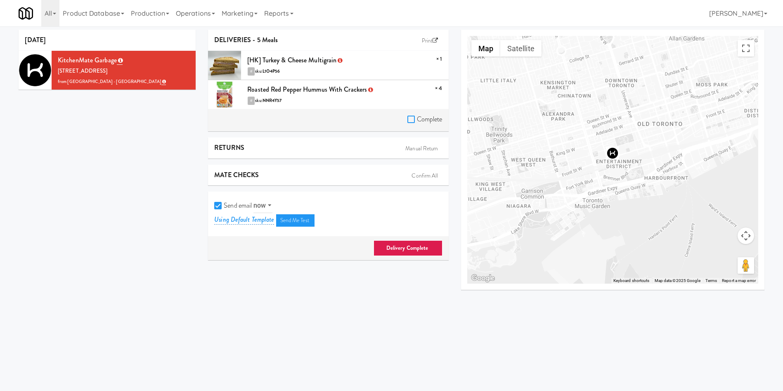
click at [411, 121] on input "Complete" at bounding box center [411, 119] width 9 height 7
checkbox input "true"
click at [216, 203] on input "Send email" at bounding box center [218, 206] width 9 height 7
checkbox input "false"
click at [435, 244] on link "Delivery Complete" at bounding box center [407, 248] width 69 height 16
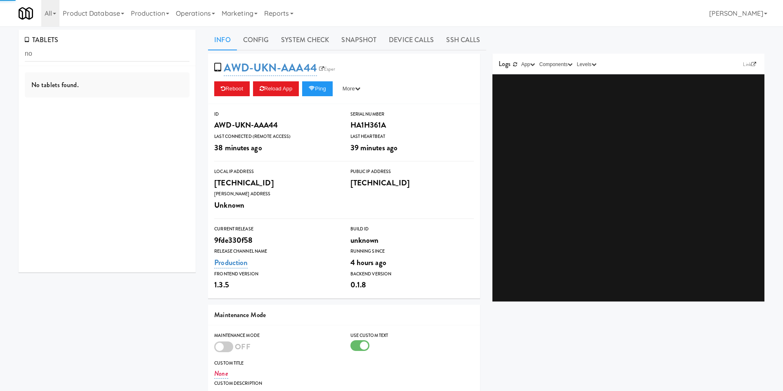
type input "n"
click at [35, 52] on input "oneleven" at bounding box center [107, 53] width 165 height 15
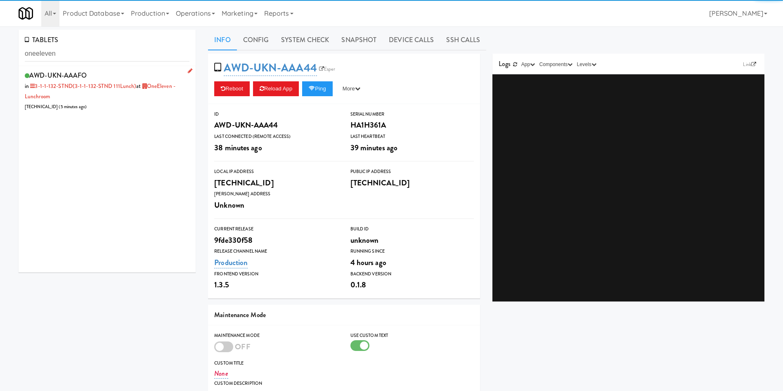
type input "oneeleven"
click at [138, 111] on div "AWD-UKN-AAAFO in 3-1-1-132-STND (3-1-1-132-STND 111Lunch) at OneEleven - Lunchr…" at bounding box center [107, 90] width 165 height 42
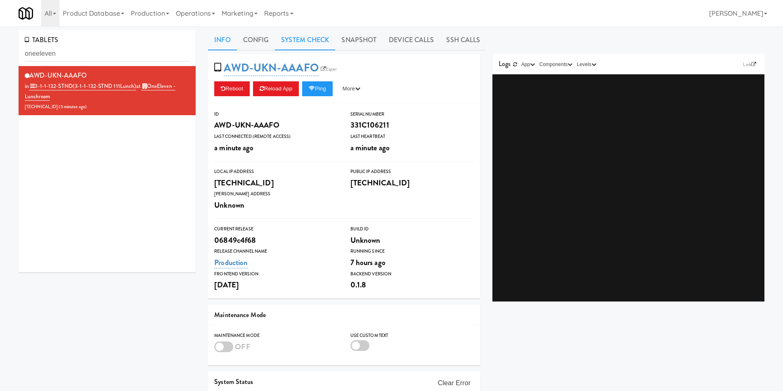
click at [305, 38] on link "System Check" at bounding box center [305, 40] width 60 height 21
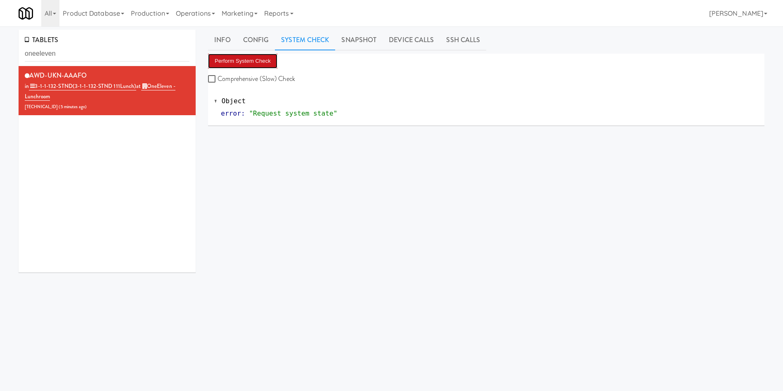
click at [259, 64] on button "Perform System Check" at bounding box center [242, 61] width 69 height 15
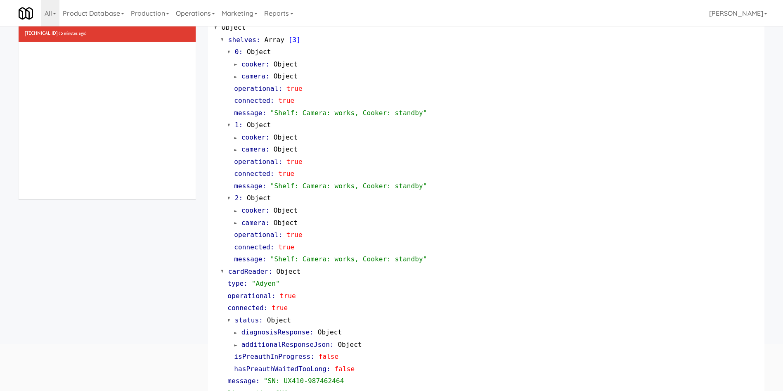
scroll to position [3, 0]
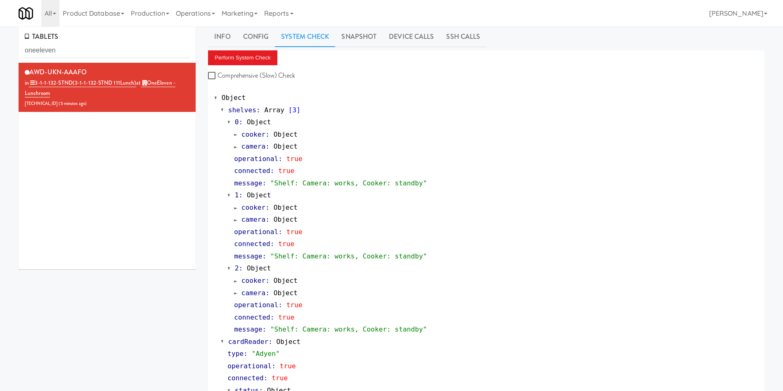
click at [359, 18] on div "All 325 Vending [URL][DOMAIN_NAME] 901 Smrt Mrkt [URL][DOMAIN_NAME] 9518002 [GE…" at bounding box center [392, 13] width 746 height 26
drag, startPoint x: 353, startPoint y: 39, endPoint x: 345, endPoint y: 46, distance: 10.8
click at [348, 43] on link "Snapshot" at bounding box center [358, 36] width 47 height 21
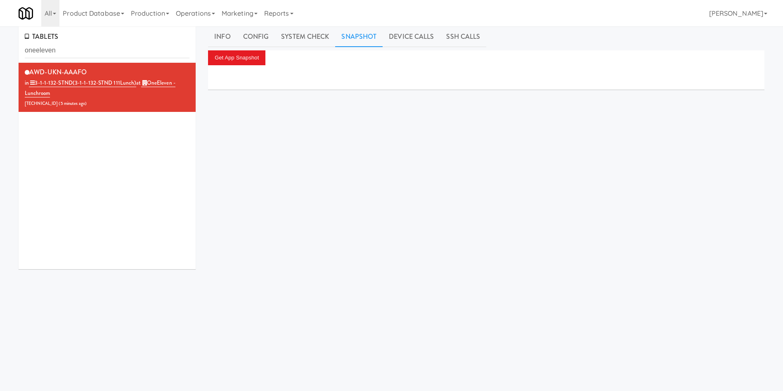
click at [233, 67] on div at bounding box center [486, 77] width 556 height 25
click at [234, 59] on button "Get App Snapshot" at bounding box center [236, 57] width 57 height 15
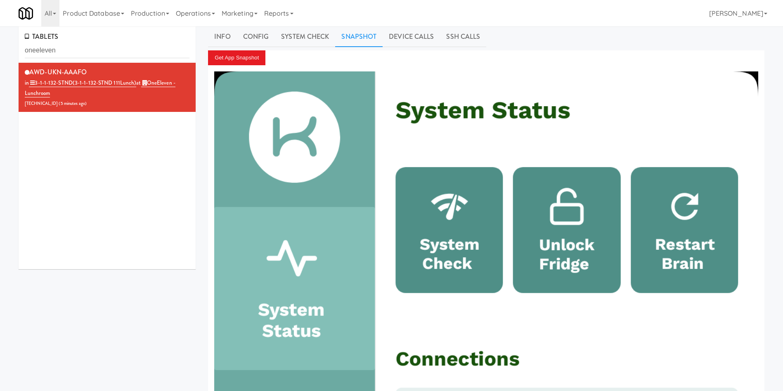
scroll to position [0, 0]
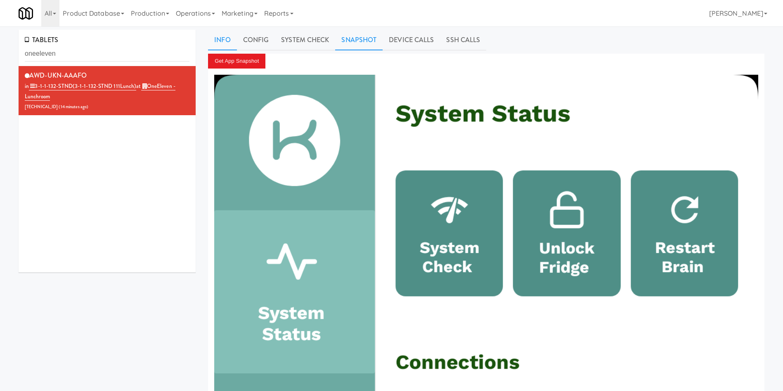
click at [221, 32] on link "Info" at bounding box center [222, 40] width 28 height 21
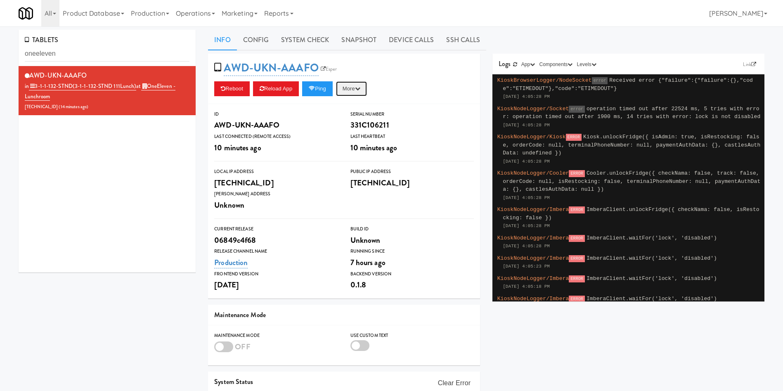
click at [352, 89] on button "More" at bounding box center [351, 88] width 31 height 15
click at [347, 117] on link "Restart Server" at bounding box center [332, 120] width 75 height 15
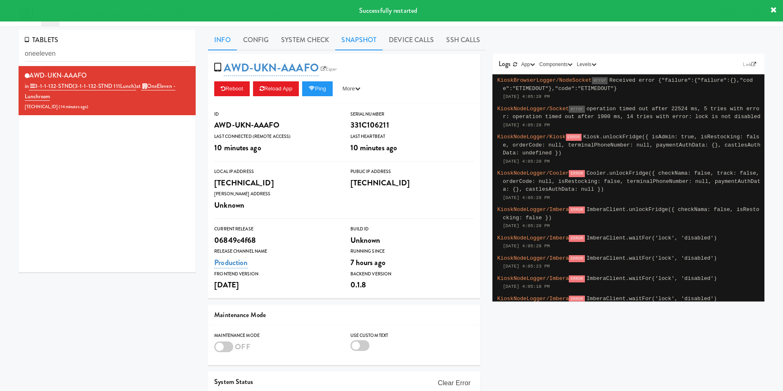
click at [351, 40] on link "Snapshot" at bounding box center [358, 40] width 47 height 21
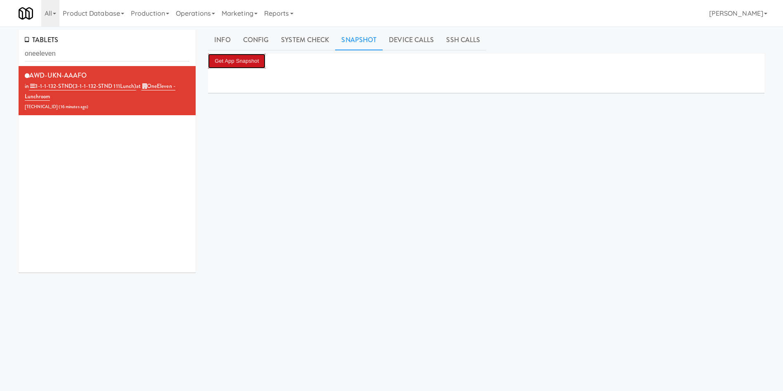
click at [263, 63] on button "Get App Snapshot" at bounding box center [236, 61] width 57 height 15
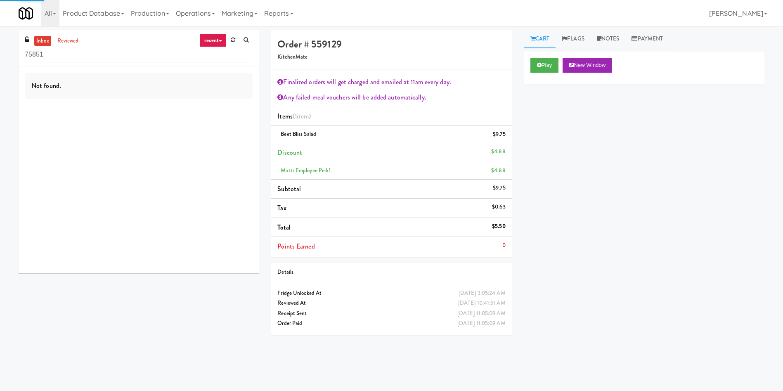
drag, startPoint x: 83, startPoint y: 54, endPoint x: 0, endPoint y: 53, distance: 82.9
click at [0, 53] on div "inbox reviewed recent all unclear take inventory issue suspicious failed recent…" at bounding box center [391, 195] width 783 height 331
type input "[PERSON_NAME]"
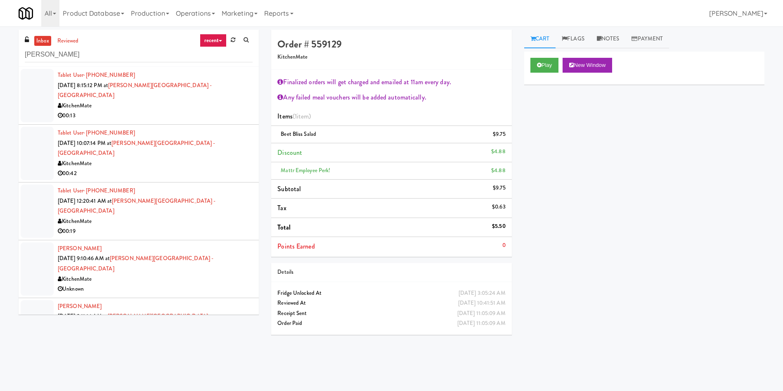
click at [51, 86] on div at bounding box center [37, 95] width 33 height 53
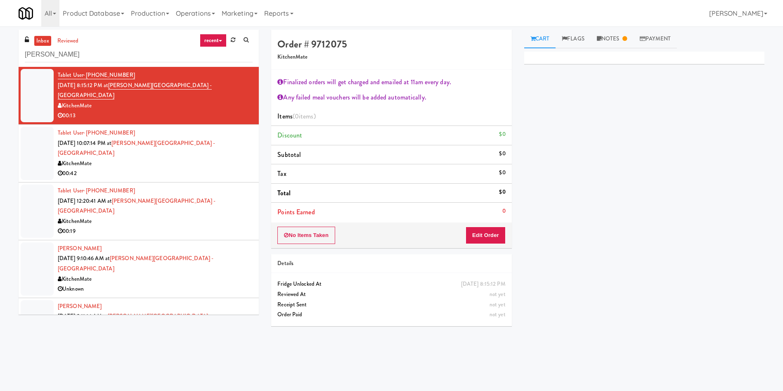
drag, startPoint x: 201, startPoint y: 80, endPoint x: 158, endPoint y: 94, distance: 45.1
click at [155, 94] on div "Tablet User · (416) 830-4259 [DATE] 8:15:12 PM at [PERSON_NAME][GEOGRAPHIC_DATA…" at bounding box center [155, 95] width 195 height 51
click at [224, 101] on div "KitchenMate" at bounding box center [155, 106] width 195 height 10
drag, startPoint x: 214, startPoint y: 84, endPoint x: 116, endPoint y: 86, distance: 97.8
click at [116, 86] on div "Tablet User · (416) 830-4259 [DATE] 8:15:12 PM at [PERSON_NAME][GEOGRAPHIC_DATA…" at bounding box center [155, 95] width 195 height 51
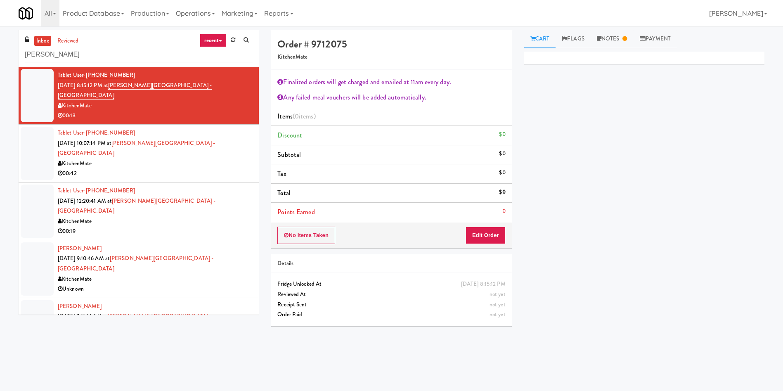
copy span "[PERSON_NAME][GEOGRAPHIC_DATA] - [GEOGRAPHIC_DATA]"
click at [198, 21] on link "Operations" at bounding box center [195, 13] width 46 height 26
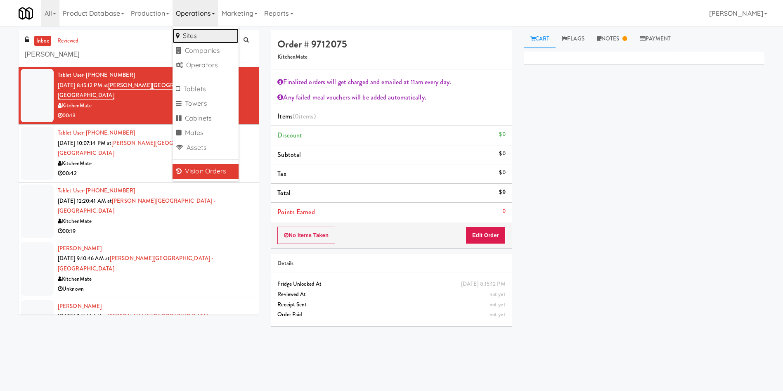
click at [208, 35] on link "Sites" at bounding box center [205, 35] width 66 height 15
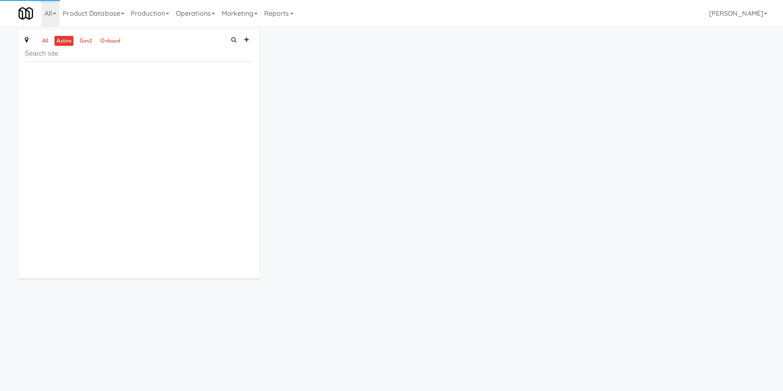
click at [124, 58] on input "text" at bounding box center [139, 53] width 228 height 15
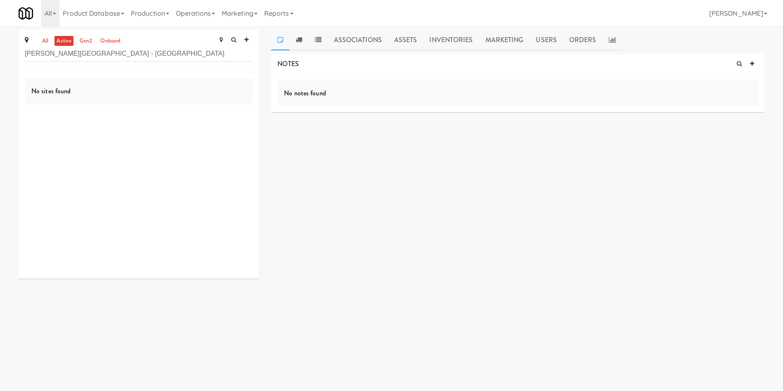
drag, startPoint x: 154, startPoint y: 54, endPoint x: 76, endPoint y: 53, distance: 77.6
click at [76, 53] on input "[PERSON_NAME][GEOGRAPHIC_DATA] - [GEOGRAPHIC_DATA]" at bounding box center [139, 53] width 228 height 15
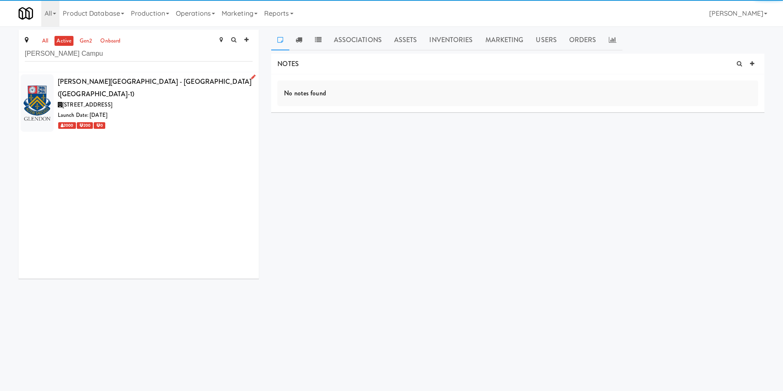
type input "[PERSON_NAME] Campu"
click at [158, 100] on div "[STREET_ADDRESS]" at bounding box center [155, 105] width 195 height 10
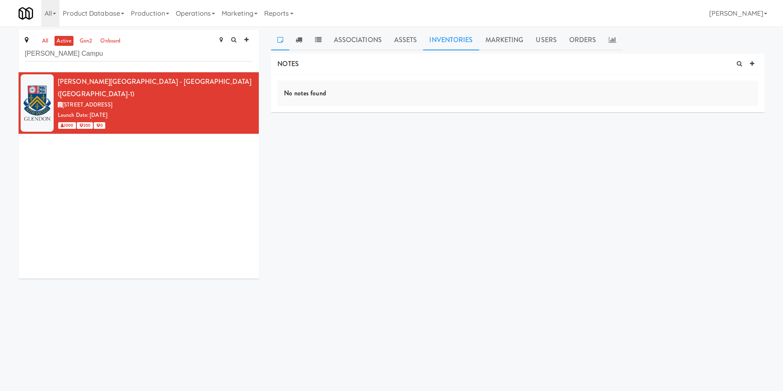
click at [459, 45] on link "Inventories" at bounding box center [451, 40] width 56 height 21
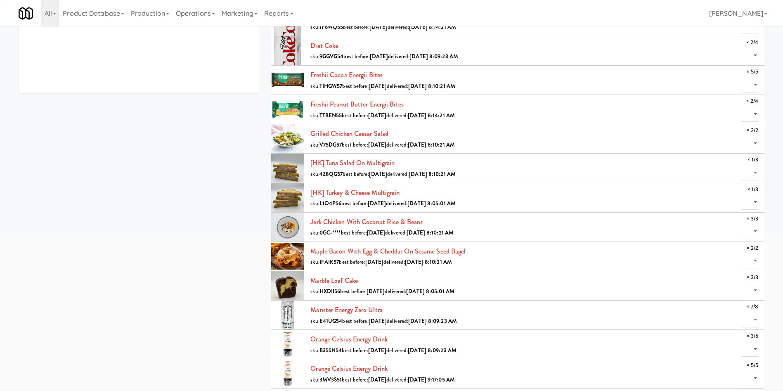
scroll to position [371, 0]
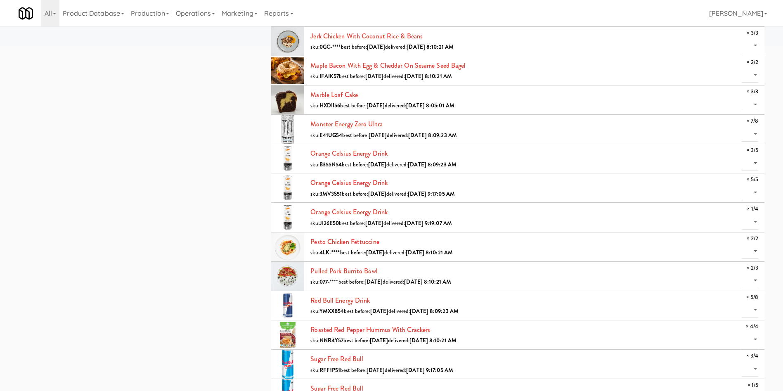
click at [162, 250] on div "all active gen2 onboard [PERSON_NAME][GEOGRAPHIC_DATA][PERSON_NAME] - [GEOGRAPH…" at bounding box center [391, 120] width 758 height 925
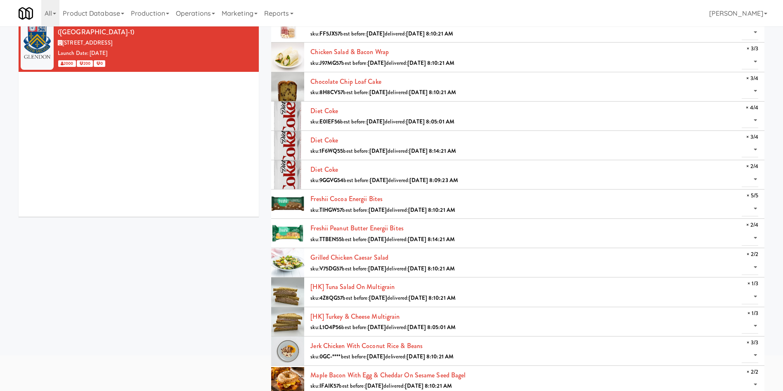
scroll to position [0, 0]
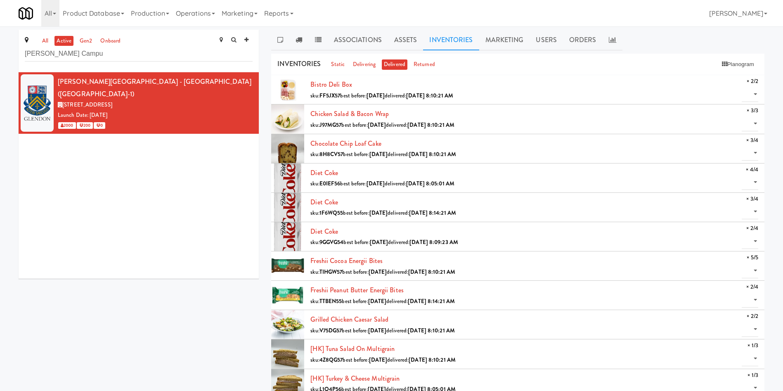
drag, startPoint x: 302, startPoint y: 46, endPoint x: 441, endPoint y: 179, distance: 193.2
click at [302, 46] on link at bounding box center [298, 40] width 19 height 21
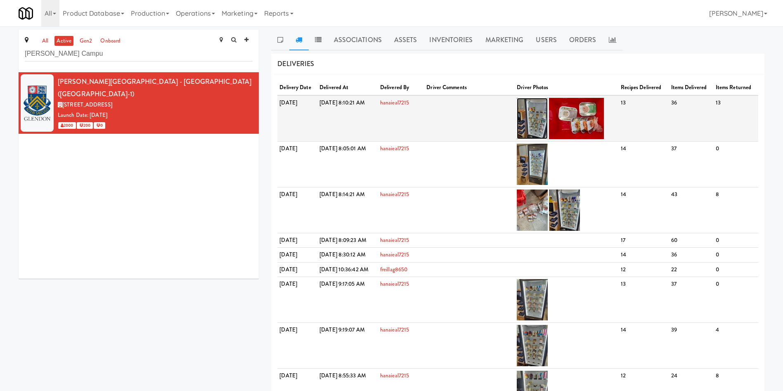
click at [548, 121] on img at bounding box center [532, 118] width 31 height 41
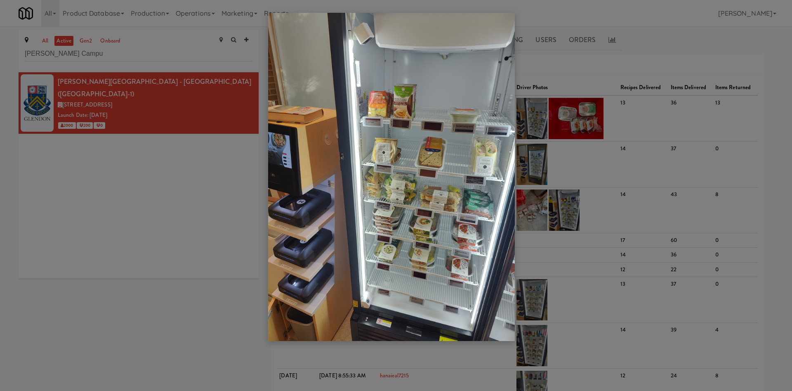
click at [405, 106] on img at bounding box center [391, 177] width 247 height 328
click at [200, 212] on div at bounding box center [396, 195] width 792 height 391
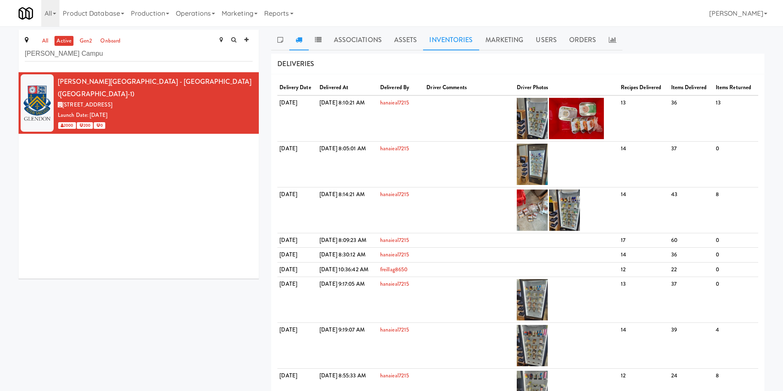
click at [438, 37] on link "Inventories" at bounding box center [451, 40] width 56 height 21
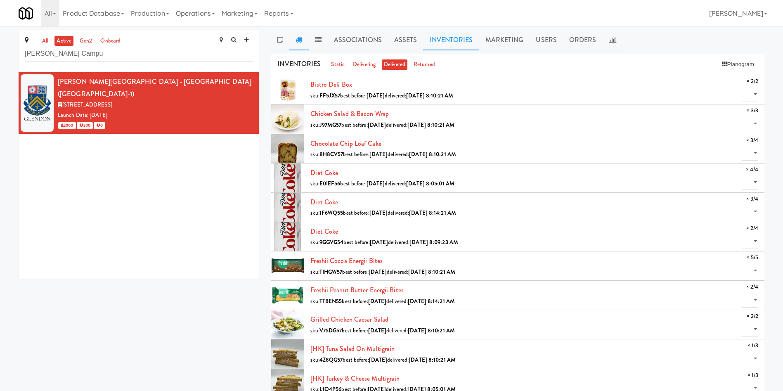
click at [296, 41] on icon at bounding box center [298, 39] width 7 height 7
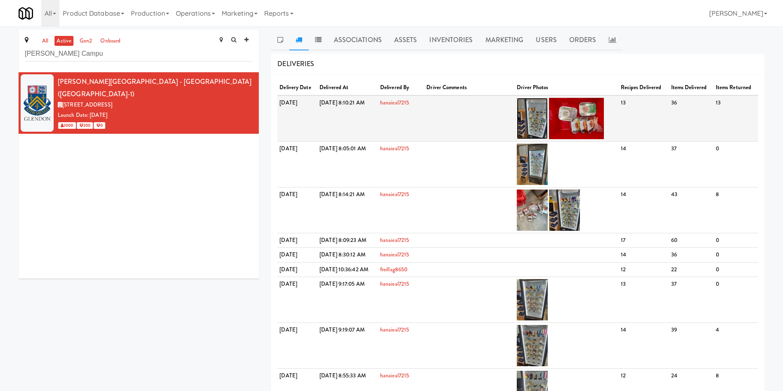
click at [548, 125] on img at bounding box center [532, 118] width 31 height 41
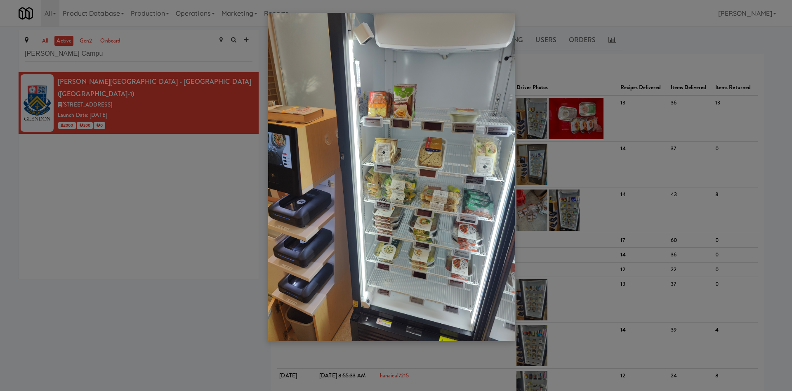
click at [95, 162] on div at bounding box center [396, 195] width 792 height 391
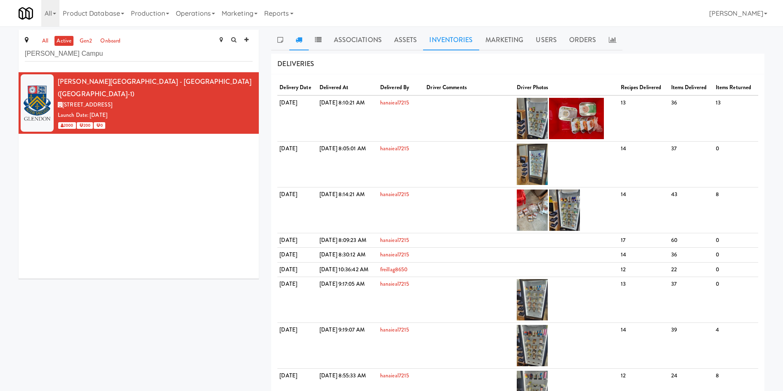
click at [440, 33] on link "Inventories" at bounding box center [451, 40] width 56 height 21
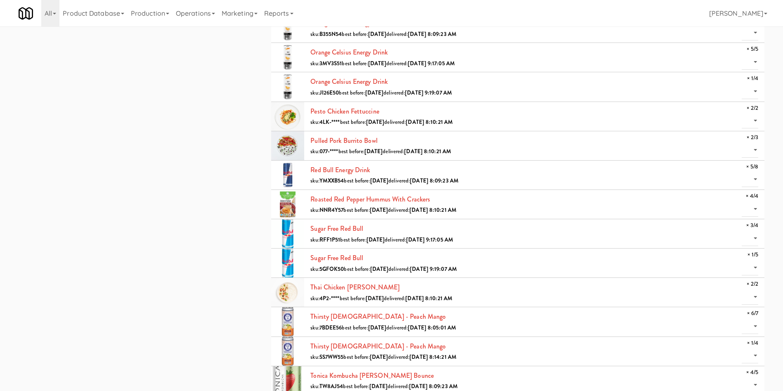
scroll to position [564, 0]
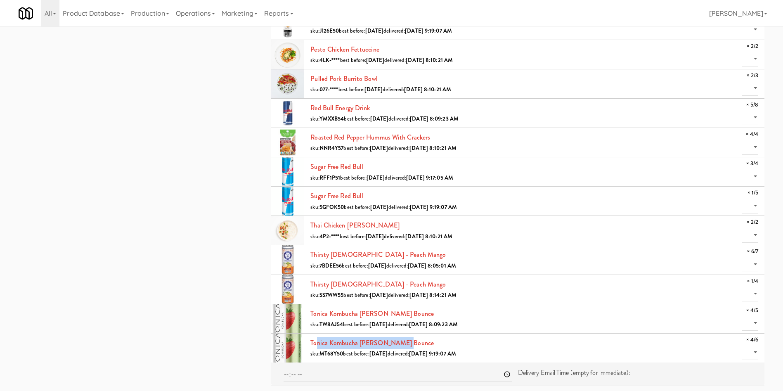
drag, startPoint x: 399, startPoint y: 343, endPoint x: 308, endPoint y: 341, distance: 91.2
click at [308, 341] on li "Tonica Kombucha [PERSON_NAME] Bounce sku: MT68Y50 best before: [DATE] delivered…" at bounding box center [517, 347] width 493 height 29
copy link "Tonica Kombucha [PERSON_NAME] Bounce"
drag, startPoint x: 181, startPoint y: 293, endPoint x: 350, endPoint y: 302, distance: 169.4
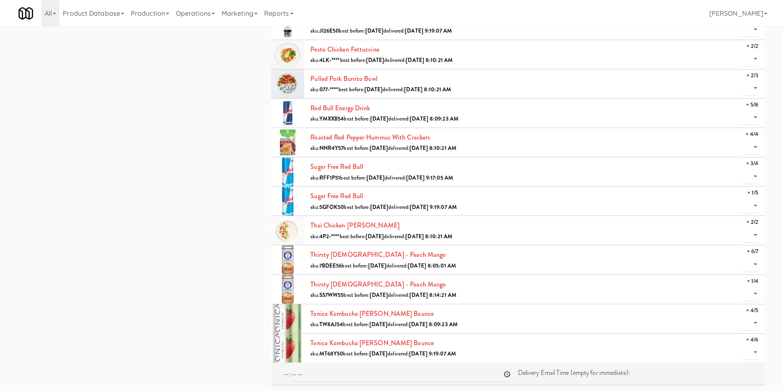
drag, startPoint x: 400, startPoint y: 256, endPoint x: 310, endPoint y: 256, distance: 89.5
click at [310, 256] on div "Thirsty [DEMOGRAPHIC_DATA] - Peach Mango sku: 7BDEE56 best before: [DATE] deliv…" at bounding box center [534, 259] width 448 height 22
copy link "Thirsty [DEMOGRAPHIC_DATA] - Peach Mango"
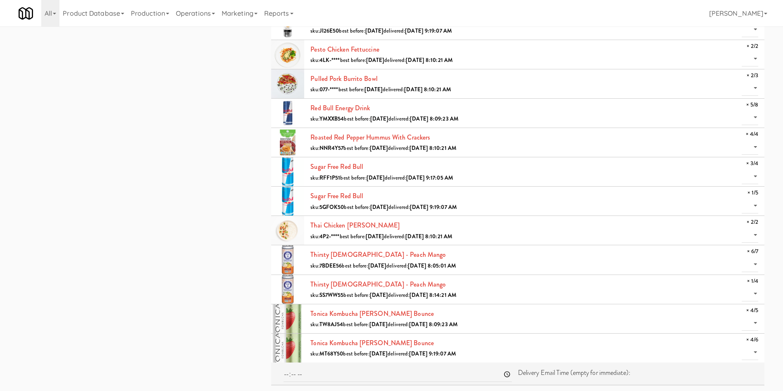
drag, startPoint x: 378, startPoint y: 196, endPoint x: 309, endPoint y: 195, distance: 68.9
click at [309, 195] on li "Sugar Free Red Bull sku: 5GFOK50 best before: [DATE] delivered: [DATE] 9:19:07 …" at bounding box center [517, 201] width 493 height 29
copy link "Sugar Free Red Bull"
drag, startPoint x: 187, startPoint y: 221, endPoint x: 224, endPoint y: 217, distance: 36.5
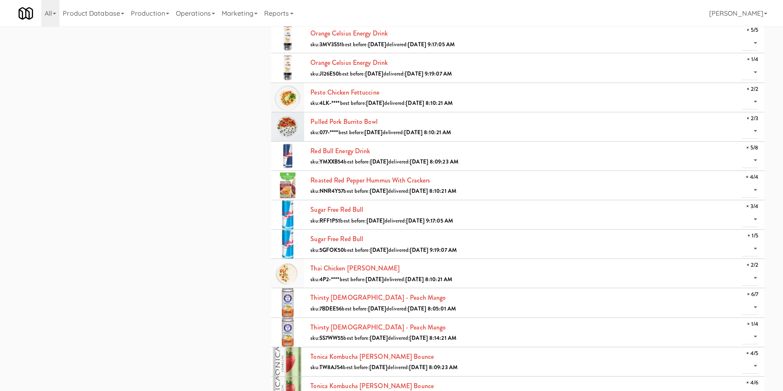
scroll to position [502, 0]
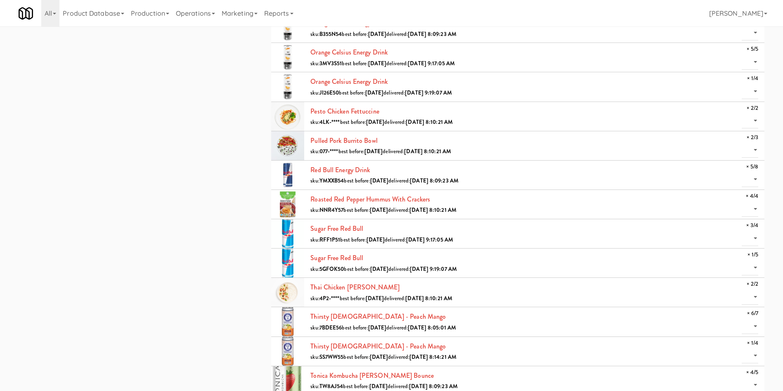
drag, startPoint x: 374, startPoint y: 169, endPoint x: 310, endPoint y: 169, distance: 64.4
click at [310, 169] on li "Red Bull Energy Drink sku: YMXXB54 best before: [DATE] delivered: [DATE] 8:09:2…" at bounding box center [517, 175] width 493 height 29
copy link "Red Bull Energy Drink"
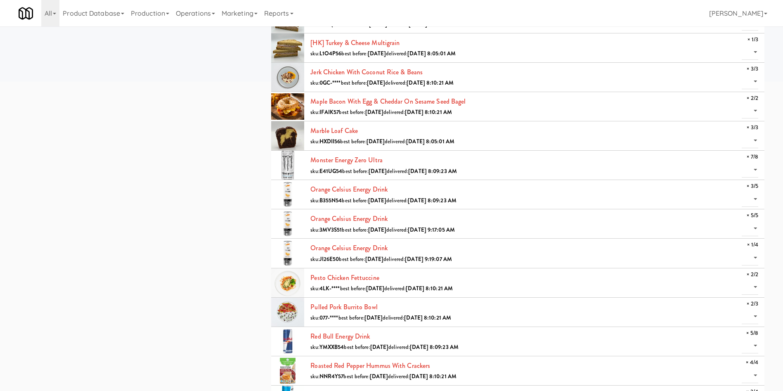
scroll to position [316, 0]
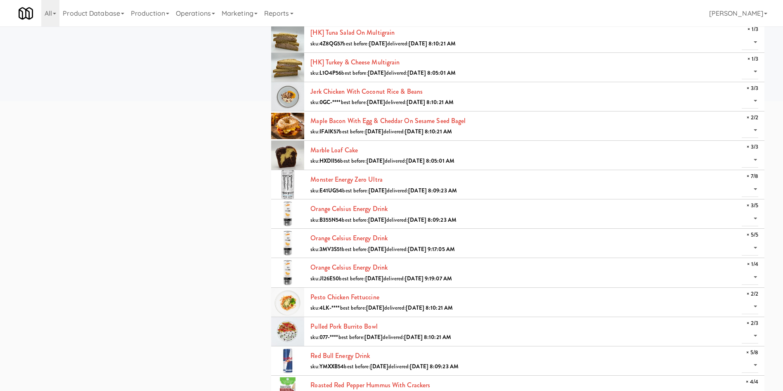
drag, startPoint x: 401, startPoint y: 266, endPoint x: 308, endPoint y: 264, distance: 93.7
click at [308, 264] on li "Orange Celsius Energy Drink sku: JI26E50 best before: [DATE] delivered: [DATE] …" at bounding box center [517, 272] width 493 height 29
copy link "Orange Celsius Energy Drink"
drag, startPoint x: 132, startPoint y: 254, endPoint x: 231, endPoint y: 243, distance: 100.0
click at [132, 254] on div "all active gen2 onboard [PERSON_NAME][GEOGRAPHIC_DATA][PERSON_NAME] - [GEOGRAPH…" at bounding box center [391, 176] width 758 height 925
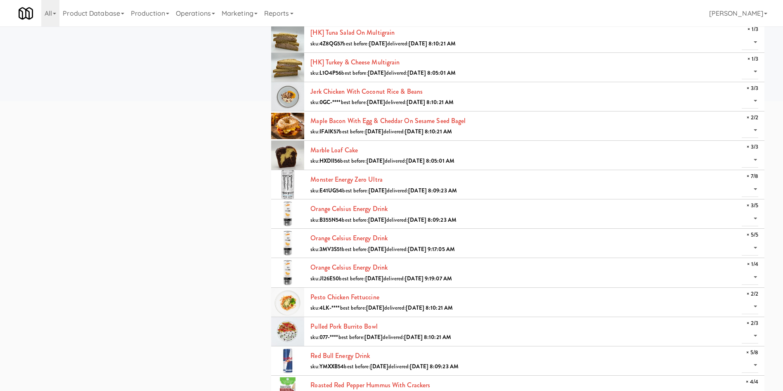
drag, startPoint x: 391, startPoint y: 176, endPoint x: 310, endPoint y: 179, distance: 80.9
click at [310, 179] on div "Monster Energy Zero Ultra sku: E41UG54 best before: [DATE] delivered: [DATE] 8:…" at bounding box center [534, 184] width 448 height 22
copy link "Monster Energy Zero Ultra"
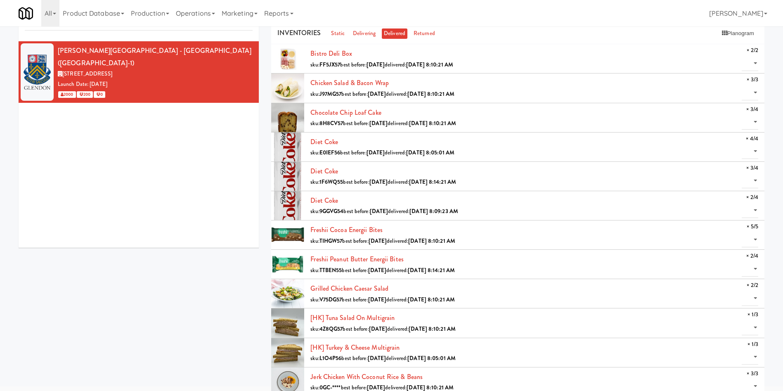
scroll to position [0, 0]
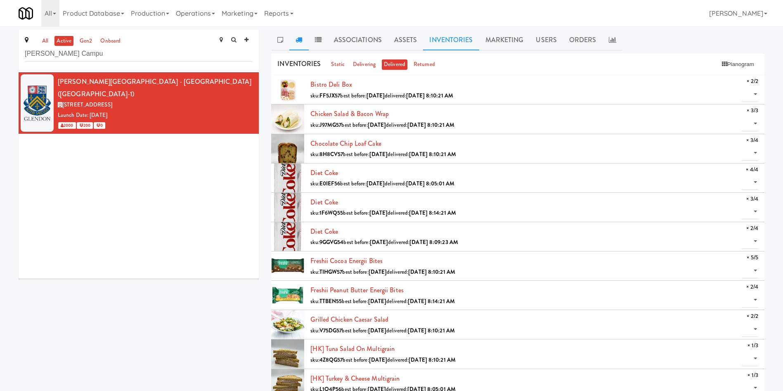
click at [300, 45] on link at bounding box center [298, 40] width 19 height 21
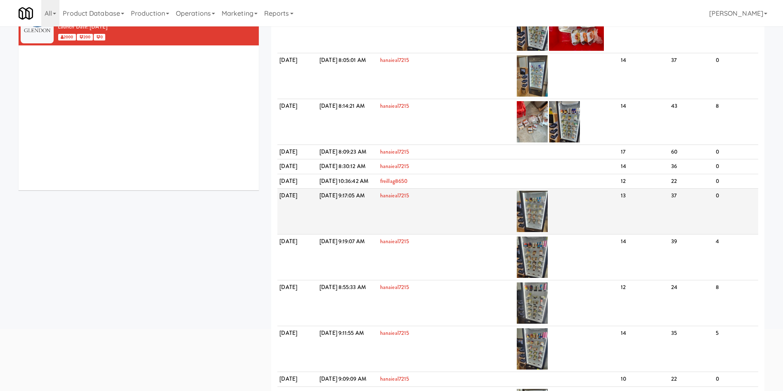
scroll to position [62, 0]
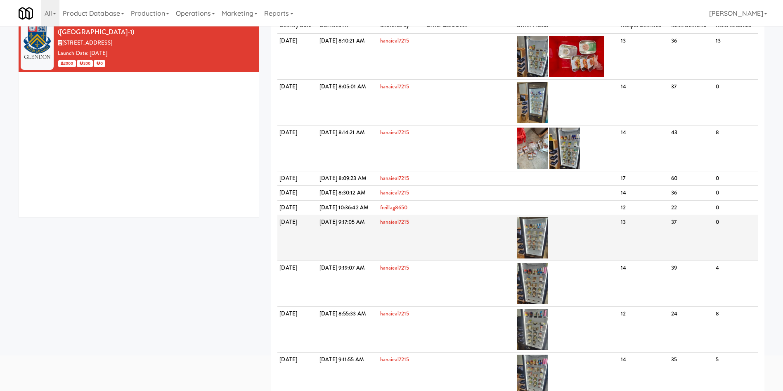
click at [515, 179] on td at bounding box center [469, 178] width 90 height 15
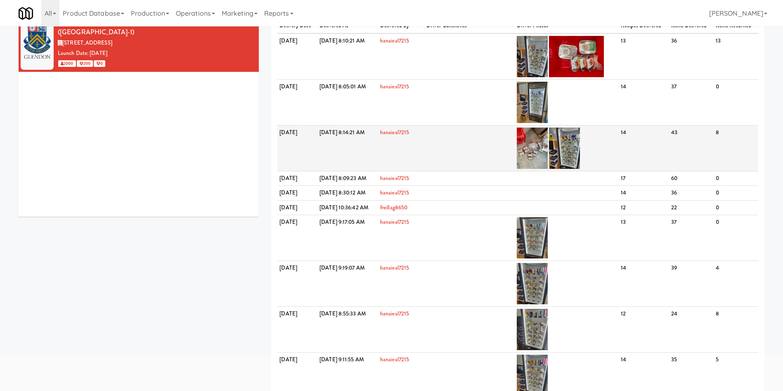
scroll to position [0, 0]
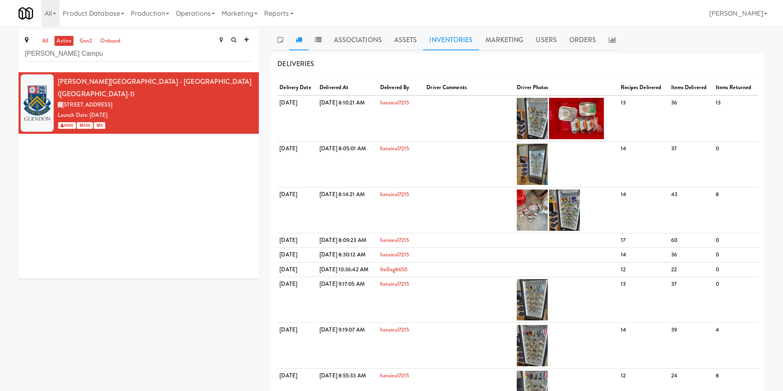
click at [469, 31] on link "Inventories" at bounding box center [451, 40] width 56 height 21
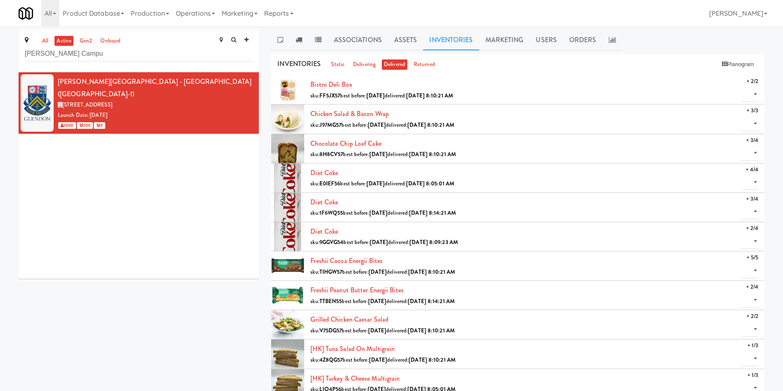
drag, startPoint x: 64, startPoint y: 239, endPoint x: 438, endPoint y: 205, distance: 376.1
click at [66, 239] on div "[PERSON_NAME][GEOGRAPHIC_DATA] - [GEOGRAPHIC_DATA] ([GEOGRAPHIC_DATA]-1) [STREE…" at bounding box center [139, 175] width 240 height 206
drag, startPoint x: 362, startPoint y: 201, endPoint x: 308, endPoint y: 202, distance: 53.6
click at [308, 202] on li "Diet Coke sku: 1F6WQ55 best before: [DATE] delivered: [DATE] 8:14:21 AM × 3/4 0…" at bounding box center [517, 207] width 493 height 29
copy link "Diet Coke"
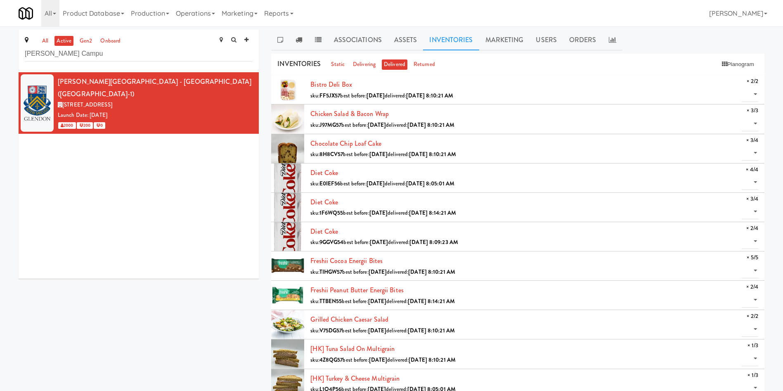
click at [147, 232] on div "[PERSON_NAME][GEOGRAPHIC_DATA] - [GEOGRAPHIC_DATA] ([GEOGRAPHIC_DATA]-1) [STREE…" at bounding box center [139, 175] width 240 height 206
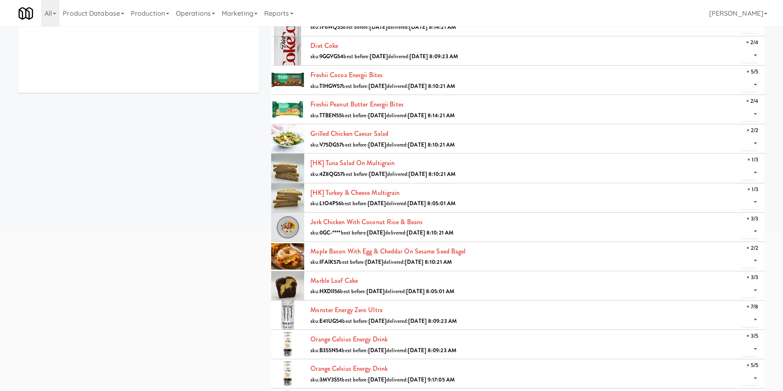
scroll to position [124, 0]
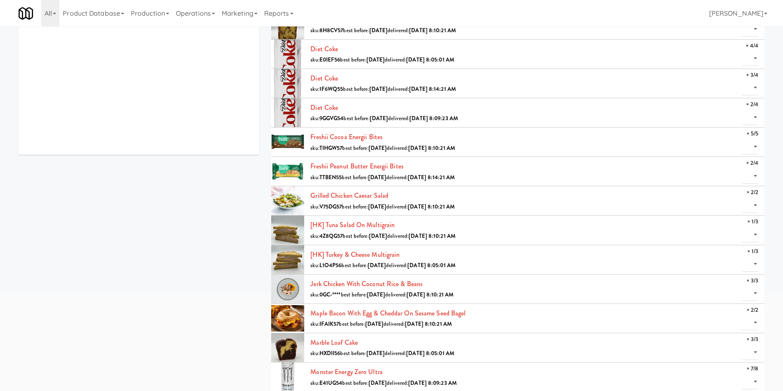
click at [391, 138] on div "Freshii Cocoa Energii Bites sku: TIHGW57 best before: [DATE] delivered: [DATE] …" at bounding box center [534, 142] width 448 height 22
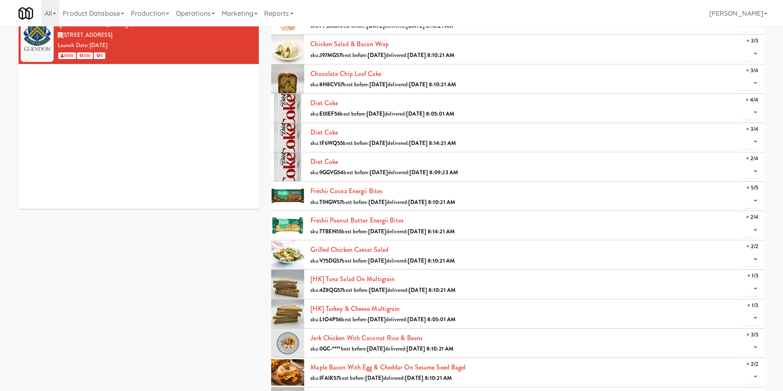
scroll to position [0, 0]
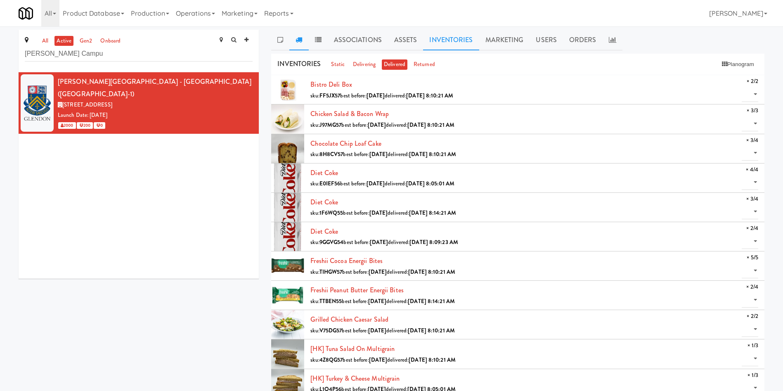
click at [298, 35] on link at bounding box center [298, 40] width 19 height 21
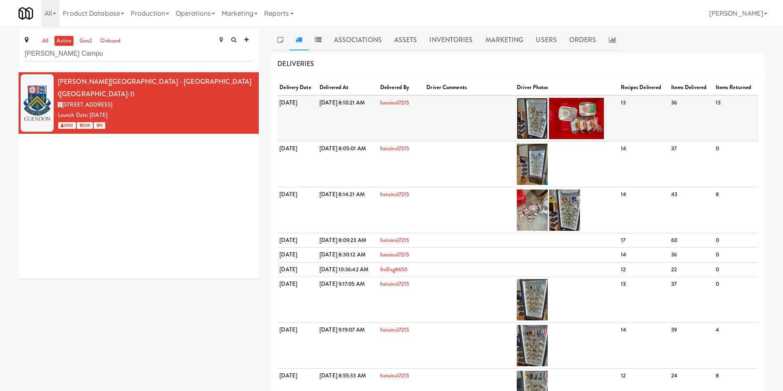
click at [548, 117] on img at bounding box center [532, 118] width 31 height 41
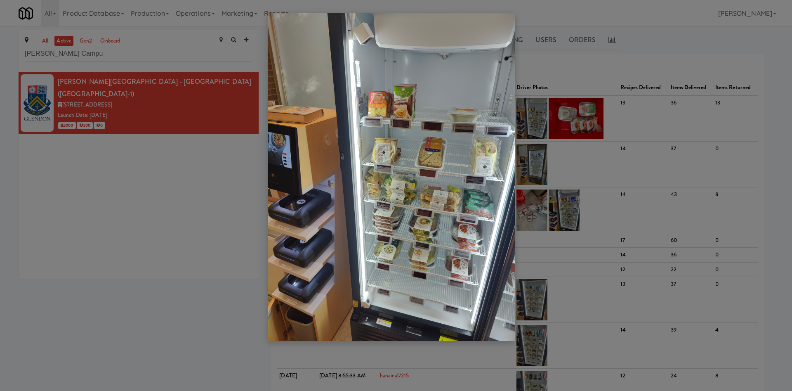
click at [111, 234] on div at bounding box center [396, 195] width 792 height 391
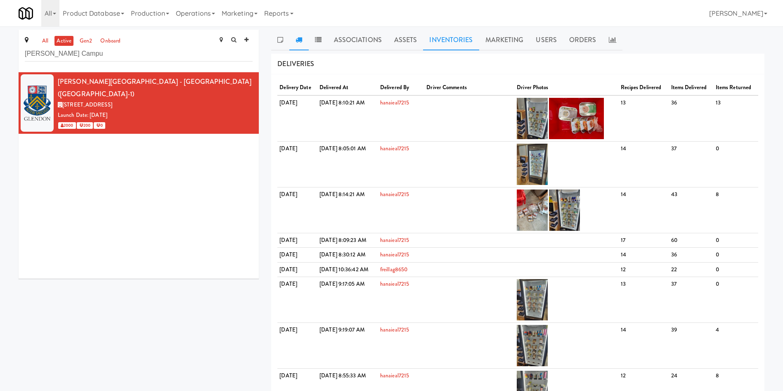
click at [444, 44] on link "Inventories" at bounding box center [451, 40] width 56 height 21
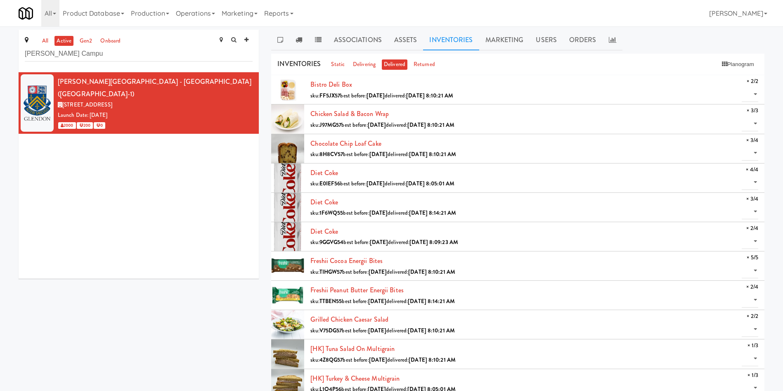
scroll to position [124, 0]
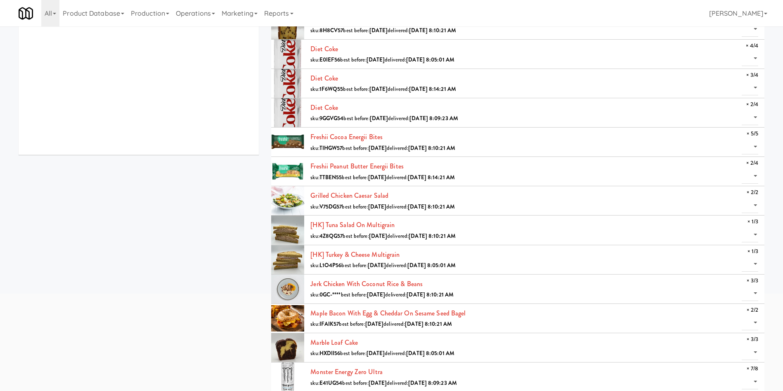
drag, startPoint x: 406, startPoint y: 169, endPoint x: 309, endPoint y: 169, distance: 97.0
click at [309, 169] on li "Freshii Peanut Butter Energii Bites sku: TTBEN55 best before: Oct 7, 2025 deliv…" at bounding box center [517, 171] width 493 height 29
copy link "Freshii Peanut Butter Energii Bites"
click at [109, 146] on div "Glendon Campus - York University (YORKU-1) 2275 Bayview Ave, Toronto ON Launch …" at bounding box center [139, 51] width 240 height 206
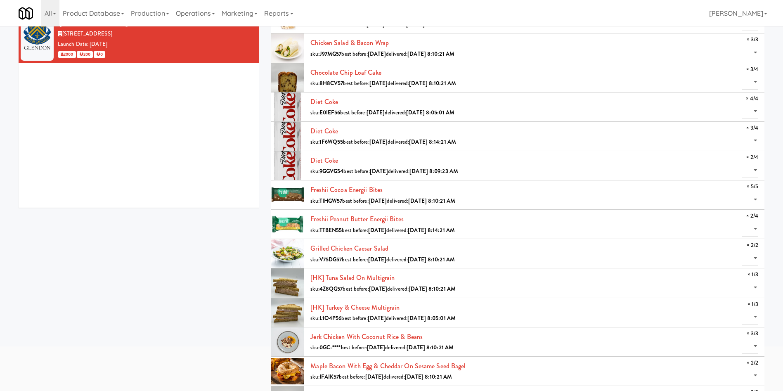
scroll to position [0, 0]
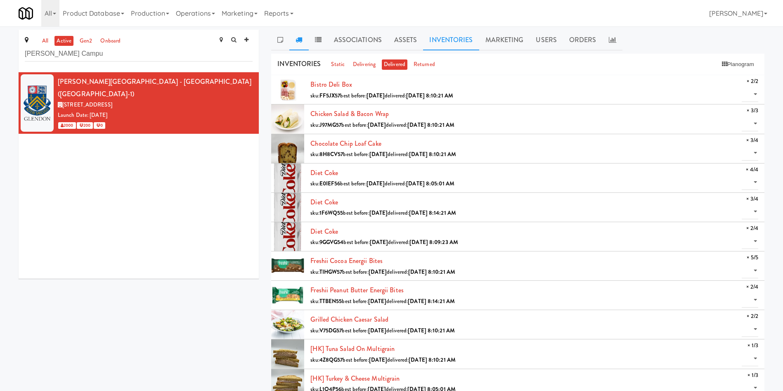
click at [292, 37] on link at bounding box center [298, 40] width 19 height 21
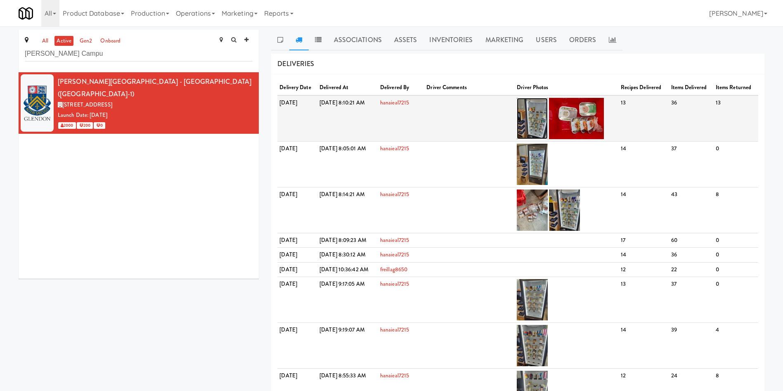
click at [548, 123] on img at bounding box center [532, 118] width 31 height 41
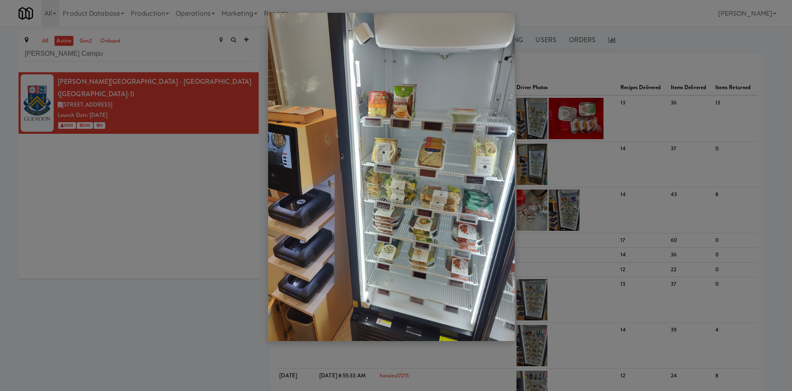
click at [148, 227] on div at bounding box center [396, 195] width 792 height 391
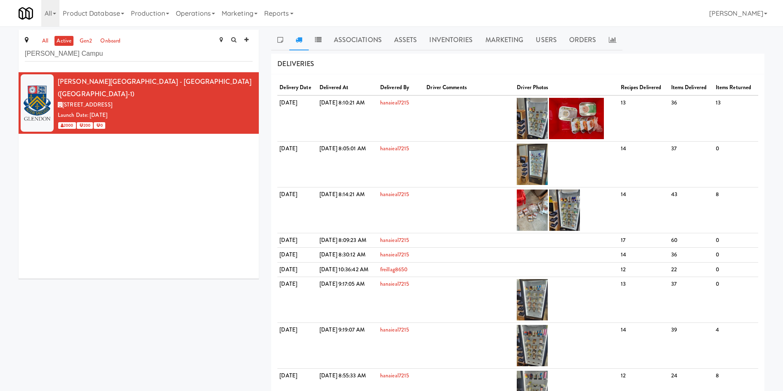
click at [302, 42] on link at bounding box center [298, 40] width 19 height 21
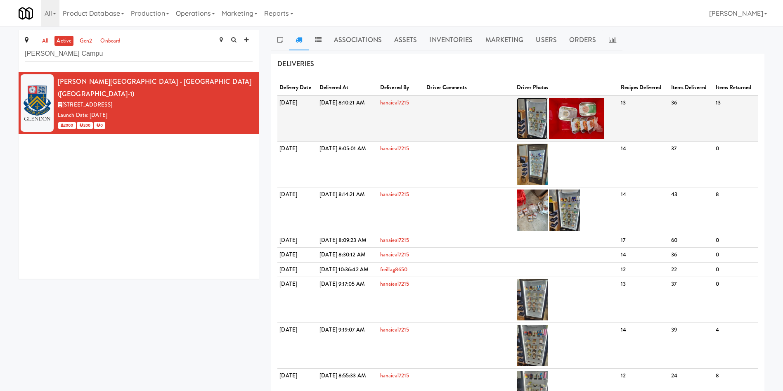
click at [548, 112] on img at bounding box center [532, 118] width 31 height 41
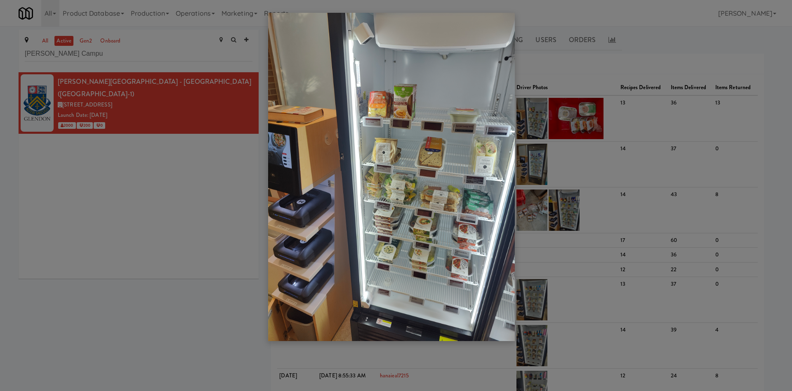
click at [174, 217] on div at bounding box center [396, 195] width 792 height 391
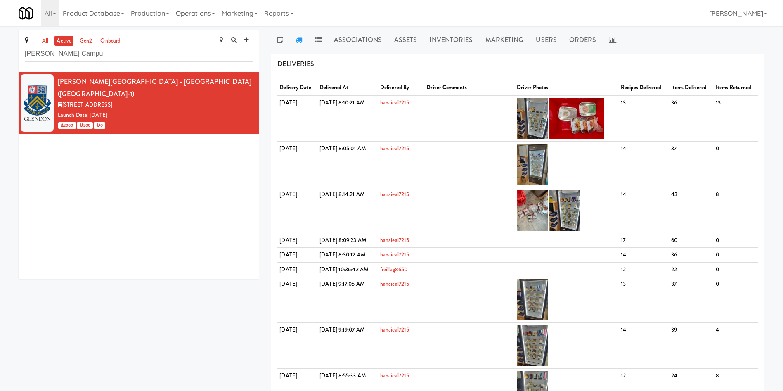
drag, startPoint x: 451, startPoint y: 43, endPoint x: 459, endPoint y: 66, distance: 24.3
click at [451, 44] on link "Inventories" at bounding box center [451, 40] width 56 height 21
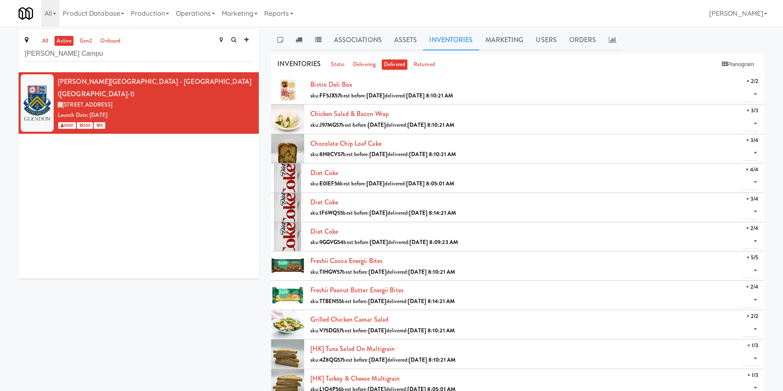
drag, startPoint x: 28, startPoint y: 171, endPoint x: 53, endPoint y: 177, distance: 25.9
click at [28, 172] on div "Glendon Campus - York University (YORKU-1) 2275 Bayview Ave, Toronto ON Launch …" at bounding box center [139, 175] width 240 height 206
drag, startPoint x: 128, startPoint y: 236, endPoint x: 153, endPoint y: 239, distance: 25.3
click at [127, 236] on div "Glendon Campus - York University (YORKU-1) 2275 Bayview Ave, Toronto ON Launch …" at bounding box center [139, 175] width 240 height 206
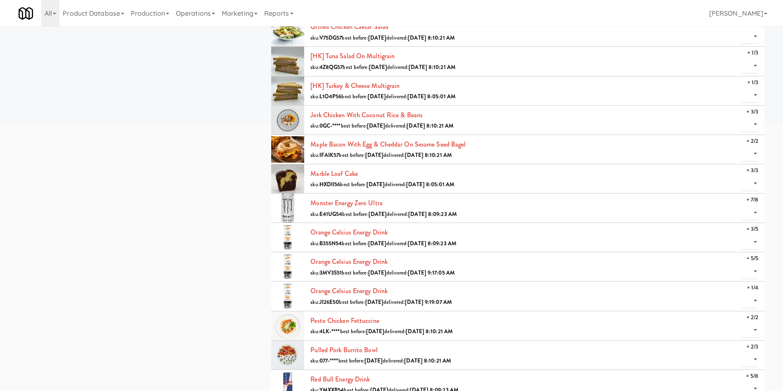
scroll to position [309, 0]
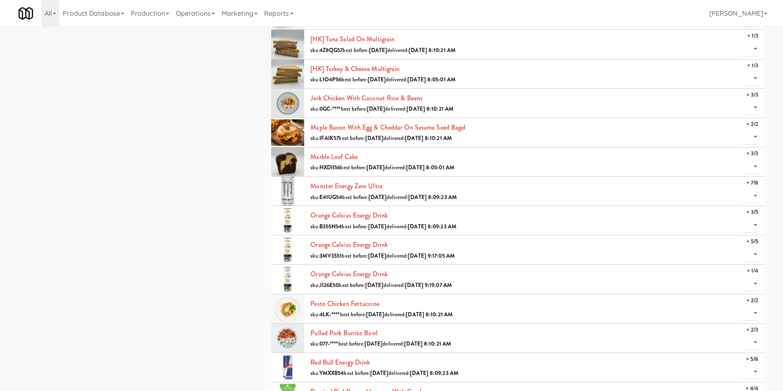
drag, startPoint x: 369, startPoint y: 161, endPoint x: 311, endPoint y: 160, distance: 58.6
click at [311, 160] on div "Marble Loaf Cake sku: HXDII56 best before: Sep 13, 2025 delivered: Sep 2, 2025 …" at bounding box center [534, 162] width 448 height 22
copy link "Marble Loaf Cake"
drag, startPoint x: 195, startPoint y: 226, endPoint x: 463, endPoint y: 217, distance: 268.8
click at [201, 224] on div "all active gen2 onboard Glendon Campu Glendon Campus - York University (YORKU-1…" at bounding box center [391, 182] width 758 height 925
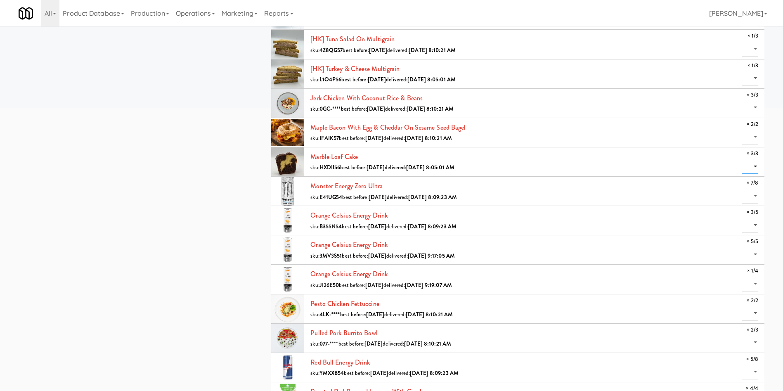
click at [755, 164] on select "0 1 2 3" at bounding box center [749, 166] width 17 height 15
select select "3"
click at [741, 159] on select "0 1 2 3" at bounding box center [749, 166] width 17 height 15
click at [755, 198] on select "0 1 2 3 4 5 6 7" at bounding box center [749, 195] width 17 height 15
select select "7"
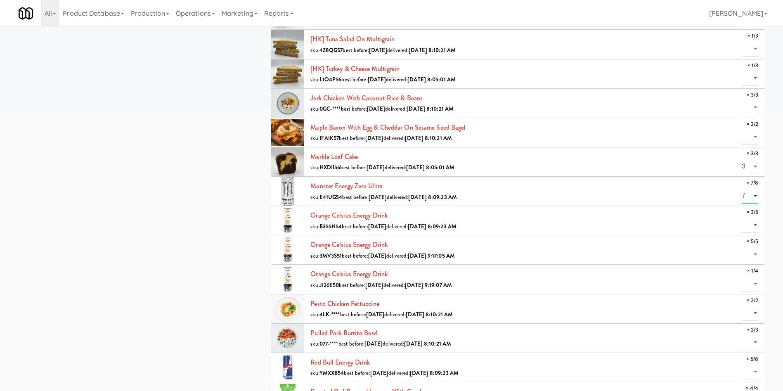
click at [741, 188] on select "0 1 2 3 4 5 6 7" at bounding box center [749, 195] width 17 height 15
click at [753, 225] on select "0 1 2 3" at bounding box center [749, 224] width 17 height 15
select select "3"
click at [741, 217] on select "0 1 2 3" at bounding box center [749, 224] width 17 height 15
drag, startPoint x: 755, startPoint y: 253, endPoint x: 753, endPoint y: 259, distance: 6.3
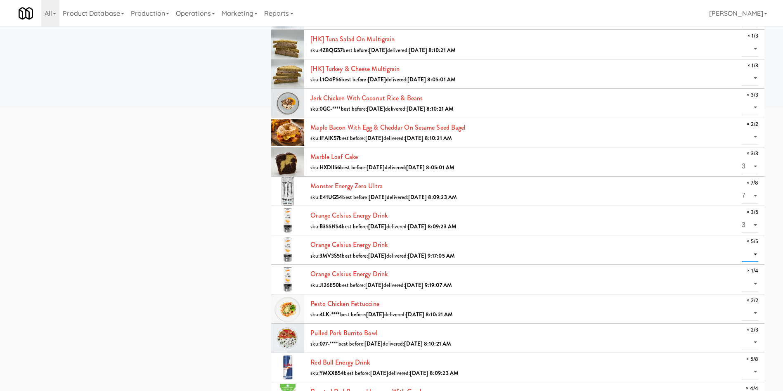
click at [755, 253] on select "0 1 2 3 4 5" at bounding box center [749, 254] width 17 height 15
select select "5"
click at [741, 247] on select "0 1 2 3 4 5" at bounding box center [749, 254] width 17 height 15
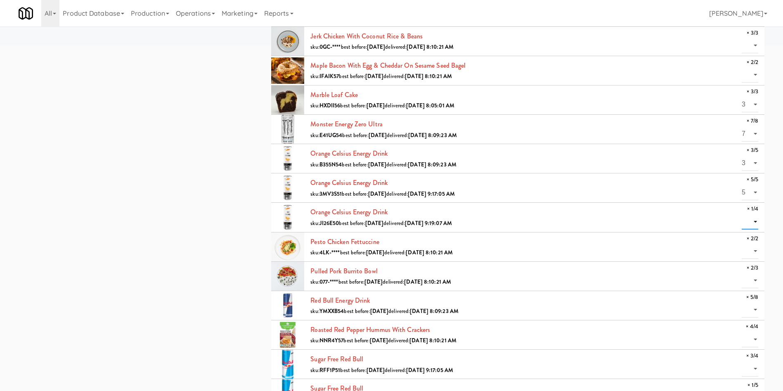
click at [751, 220] on select "0 1" at bounding box center [749, 221] width 17 height 15
select select "1"
click at [741, 214] on select "0 1" at bounding box center [749, 221] width 17 height 15
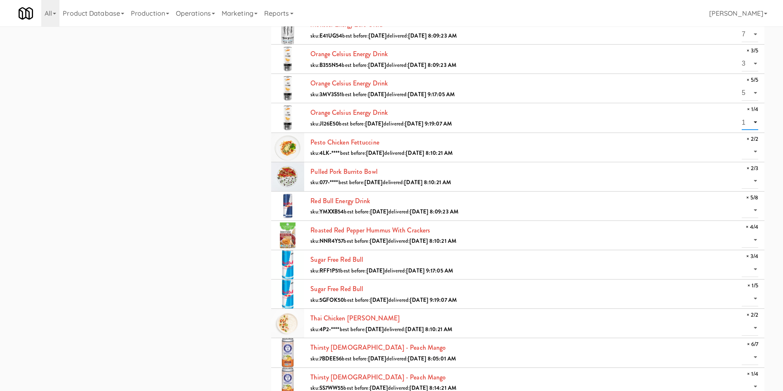
scroll to position [495, 0]
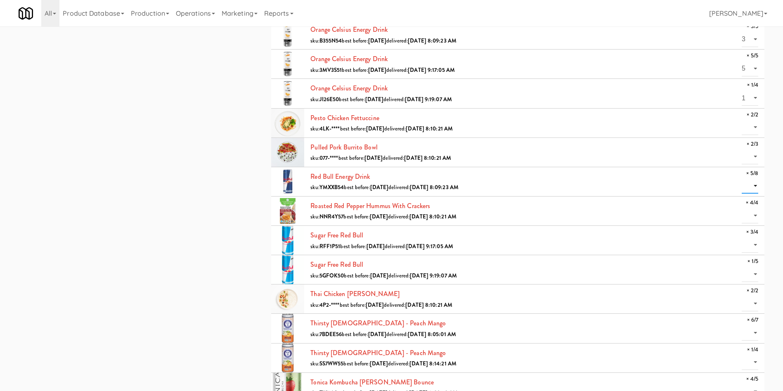
drag, startPoint x: 752, startPoint y: 182, endPoint x: 754, endPoint y: 187, distance: 6.0
click at [752, 182] on select "0 1 2 3 4 5" at bounding box center [749, 185] width 17 height 15
select select "5"
click at [741, 178] on select "0 1 2 3 4 5" at bounding box center [749, 185] width 17 height 15
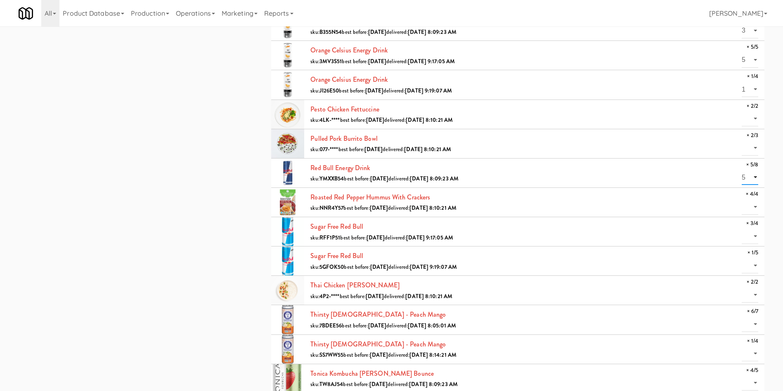
scroll to position [557, 0]
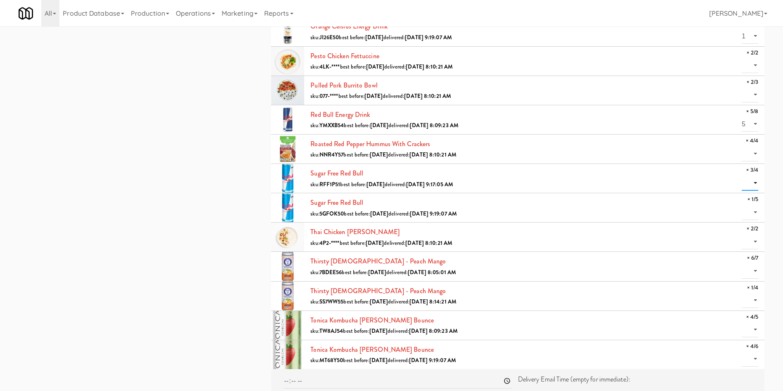
click at [752, 181] on select "0 1 2 3" at bounding box center [749, 182] width 17 height 15
select select "3"
click at [741, 175] on select "0 1 2 3" at bounding box center [749, 182] width 17 height 15
click at [751, 213] on select "0 1" at bounding box center [749, 212] width 17 height 15
select select "1"
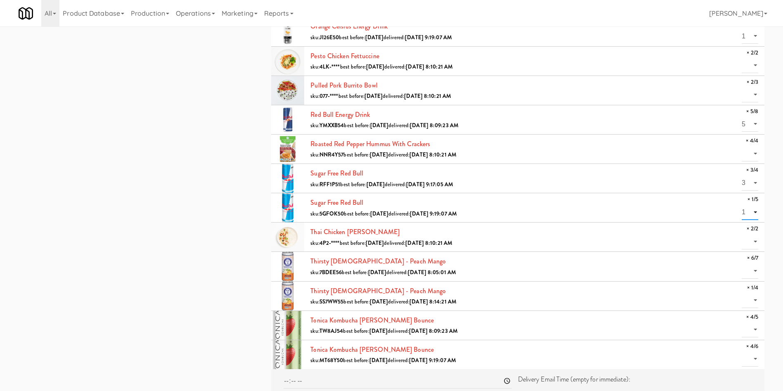
click at [741, 205] on select "0 1" at bounding box center [749, 212] width 17 height 15
click at [755, 263] on select "0 1 2 3 4 5 6" at bounding box center [749, 270] width 17 height 15
select select "6"
click at [741, 263] on select "0 1 2 3 4 5 6" at bounding box center [749, 270] width 17 height 15
drag, startPoint x: 755, startPoint y: 297, endPoint x: 755, endPoint y: 302, distance: 5.4
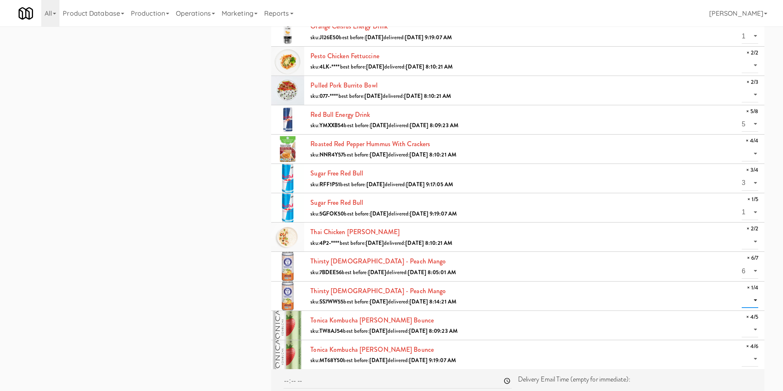
click at [755, 297] on select "0 1" at bounding box center [749, 300] width 17 height 15
select select "1"
click at [741, 293] on select "0 1" at bounding box center [749, 300] width 17 height 15
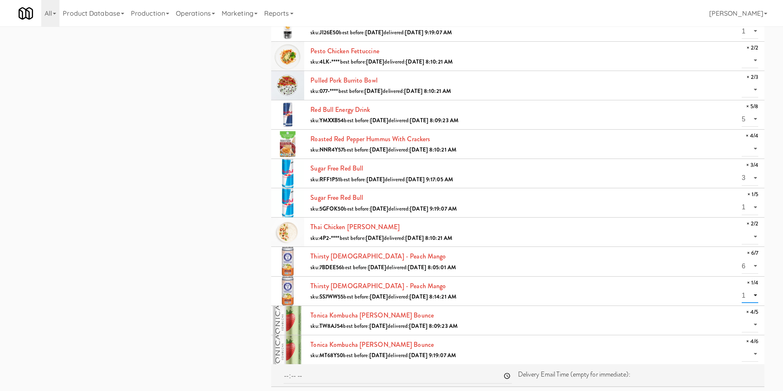
scroll to position [564, 0]
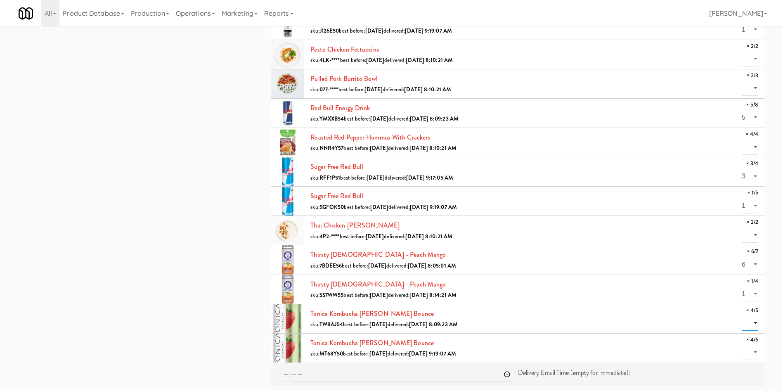
click at [744, 323] on select "0 1 2 3 4" at bounding box center [749, 322] width 17 height 15
select select "4"
click at [741, 315] on select "0 1 2 3 4" at bounding box center [749, 322] width 17 height 15
click at [753, 348] on select "0 1 2 3 4" at bounding box center [749, 352] width 17 height 15
select select "4"
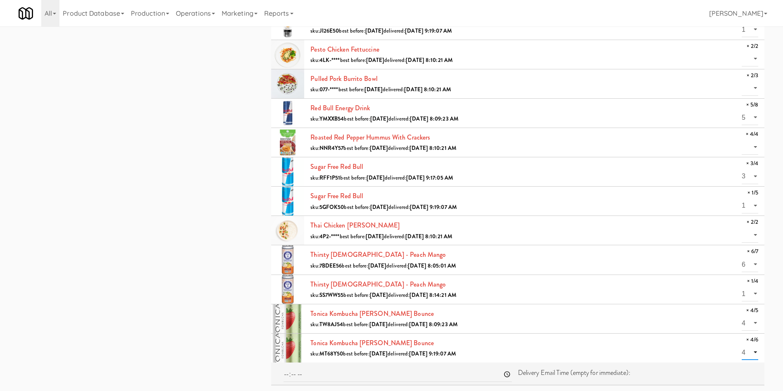
click at [741, 345] on select "0 1 2 3 4" at bounding box center [749, 352] width 17 height 15
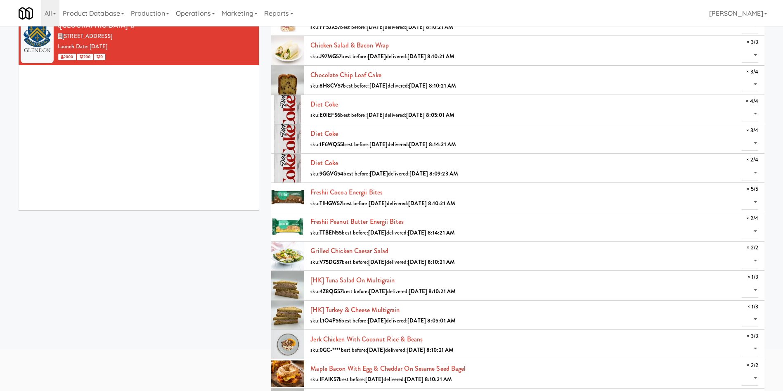
scroll to position [7, 0]
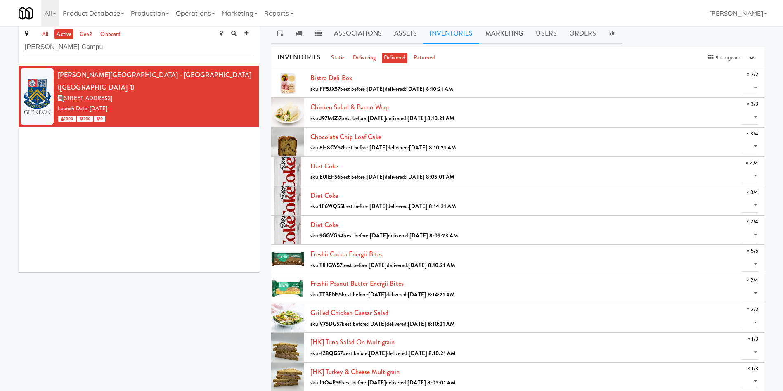
click at [758, 230] on li "Diet Coke sku: 9GGVG54 best before: Nov 14, 2025 delivered: Aug 18, 2025 8:09:2…" at bounding box center [517, 229] width 493 height 29
click at [752, 234] on select "0 1 2" at bounding box center [749, 234] width 17 height 15
select select "2"
click at [741, 227] on select "0 1 2" at bounding box center [749, 234] width 17 height 15
click at [752, 200] on select "0 1 2 3" at bounding box center [749, 204] width 17 height 15
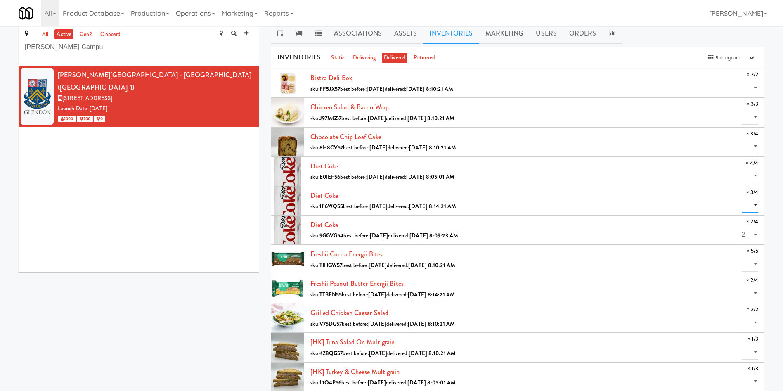
select select "3"
click at [741, 197] on select "0 1 2 3" at bounding box center [749, 204] width 17 height 15
click at [753, 176] on select "0 1 2 3 4" at bounding box center [749, 175] width 17 height 15
select select "4"
click at [741, 168] on select "0 1 2 3 4" at bounding box center [749, 175] width 17 height 15
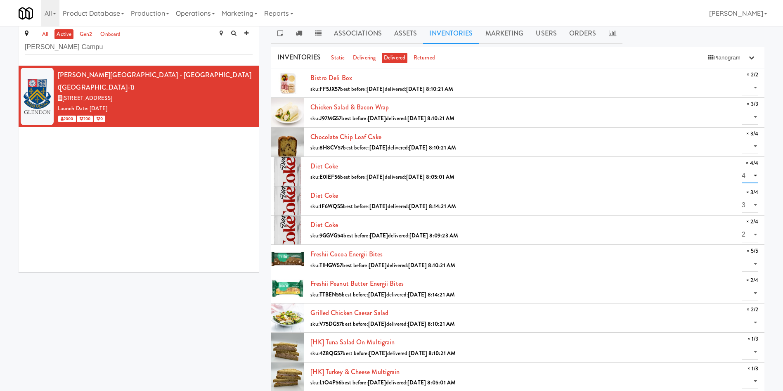
scroll to position [0, 0]
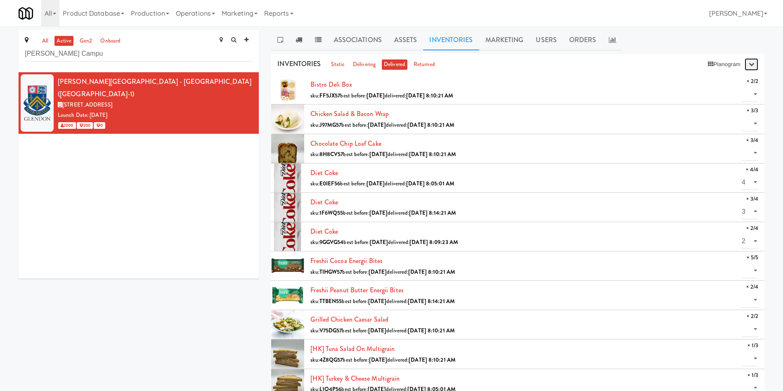
click at [751, 59] on button "button" at bounding box center [751, 64] width 14 height 12
click at [131, 205] on div "Glendon Campus - York University (YORKU-1) 2275 Bayview Ave, Toronto ON Launch …" at bounding box center [139, 175] width 240 height 206
click at [756, 295] on select "0 1 2" at bounding box center [749, 299] width 17 height 15
select select "2"
click at [741, 292] on select "0 1 2" at bounding box center [749, 299] width 17 height 15
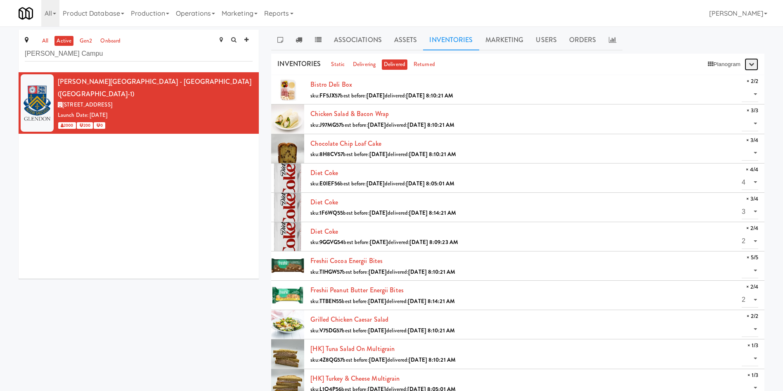
click at [756, 63] on button "button" at bounding box center [751, 64] width 14 height 12
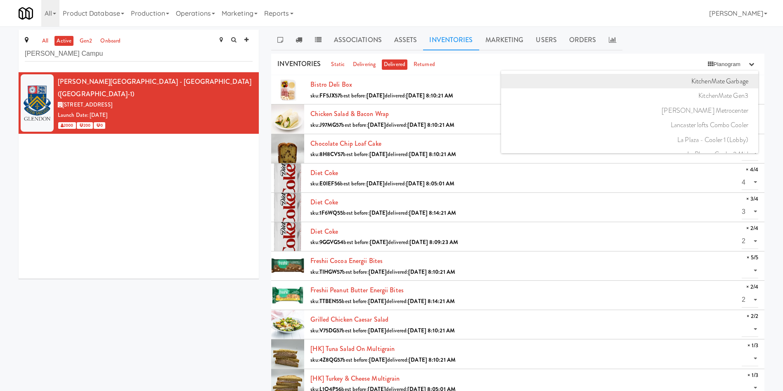
click at [725, 83] on link "KitchenMate Garbage" at bounding box center [629, 81] width 257 height 15
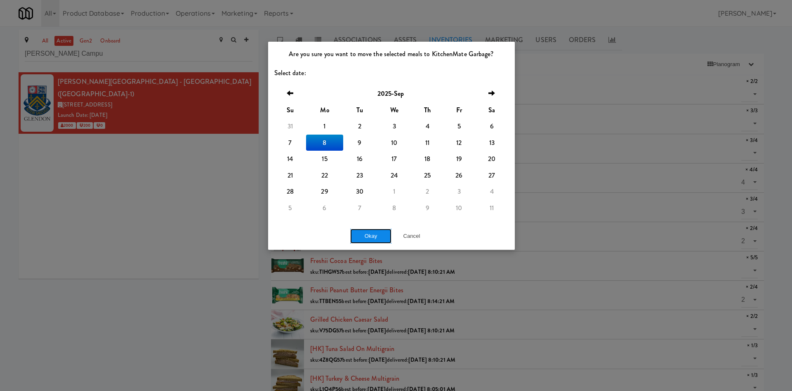
click at [387, 238] on button "Okay" at bounding box center [370, 236] width 41 height 15
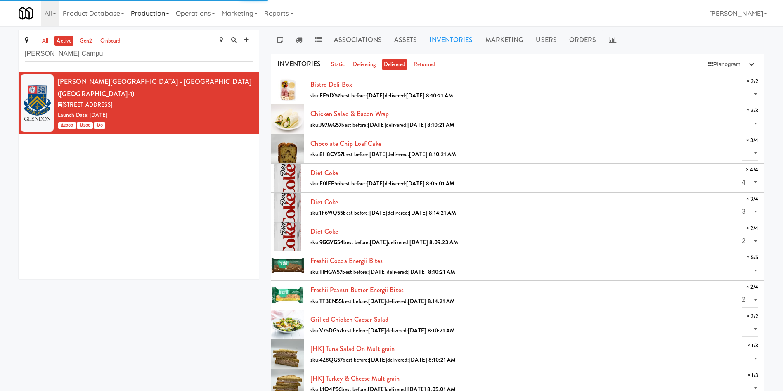
select select "? string:null ?"
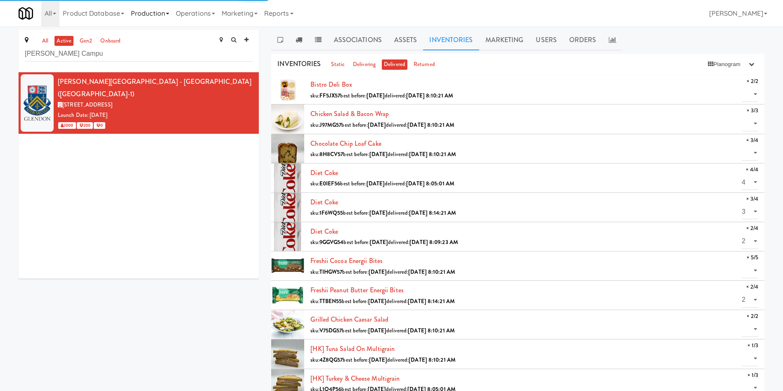
select select "? string:null ?"
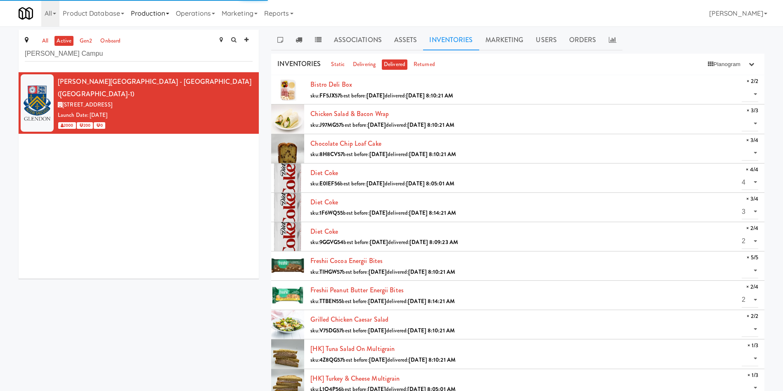
select select "? string:null ?"
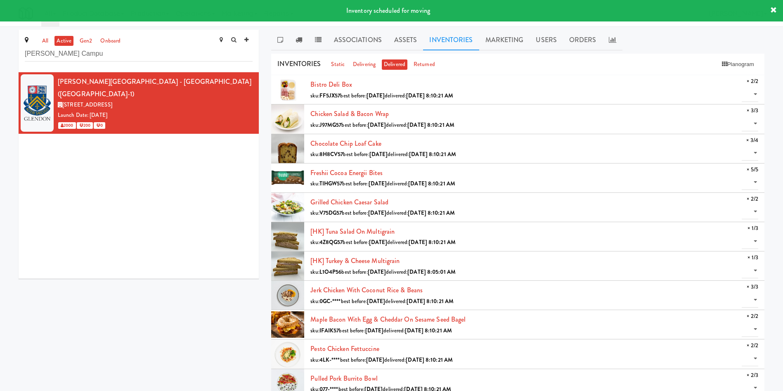
drag, startPoint x: 185, startPoint y: 186, endPoint x: 193, endPoint y: 186, distance: 8.3
click at [185, 186] on div "Glendon Campus - York University (YORKU-1) 2275 Bayview Ave, Toronto ON Launch …" at bounding box center [139, 175] width 240 height 206
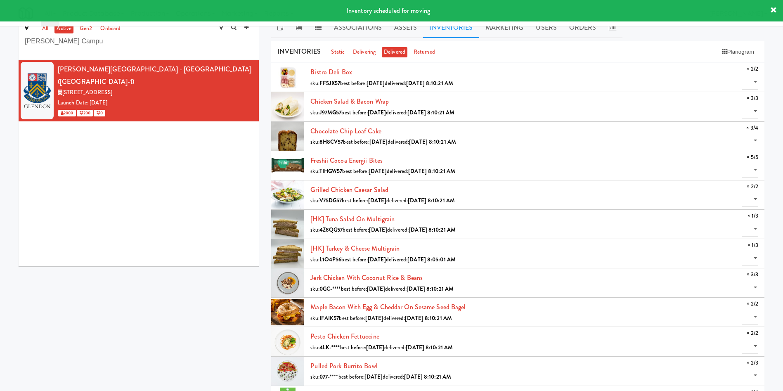
scroll to position [0, 0]
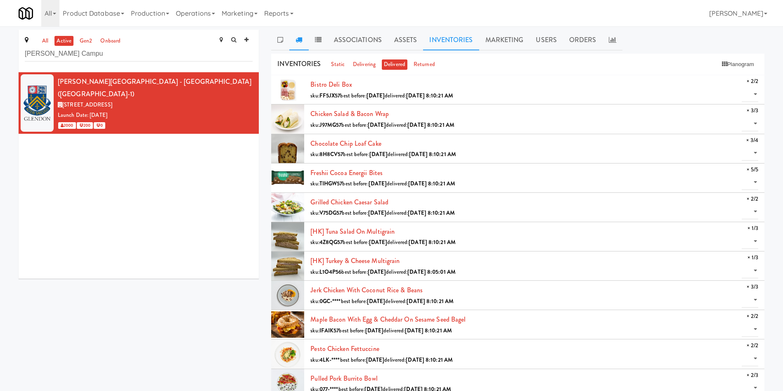
click at [304, 42] on link at bounding box center [298, 40] width 19 height 21
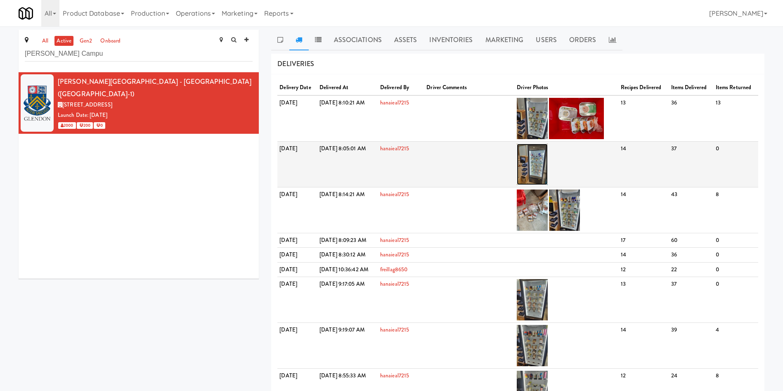
click at [548, 174] on img at bounding box center [532, 164] width 31 height 41
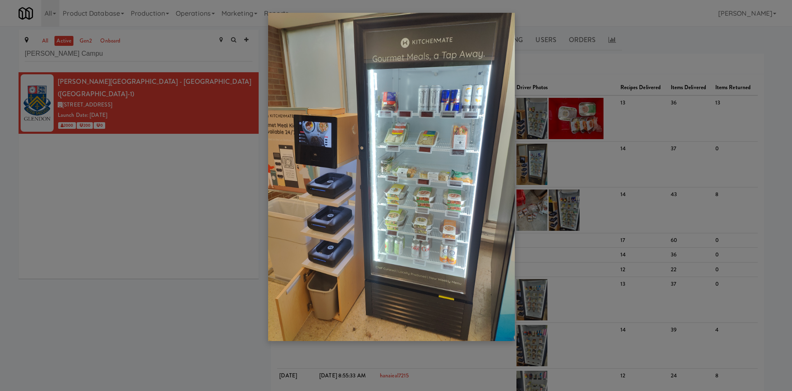
click at [141, 220] on div at bounding box center [396, 195] width 792 height 391
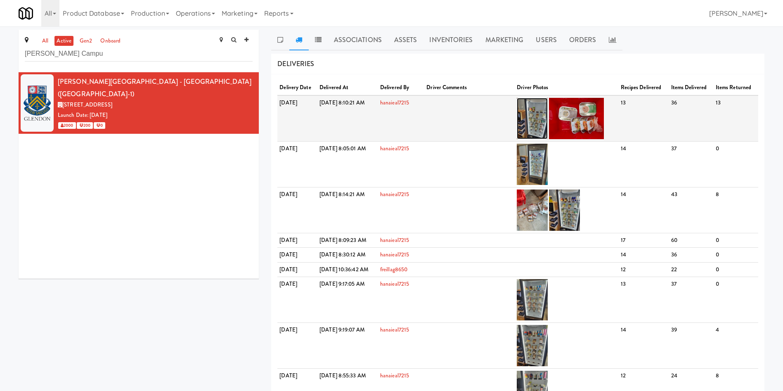
click at [548, 120] on img at bounding box center [532, 118] width 31 height 41
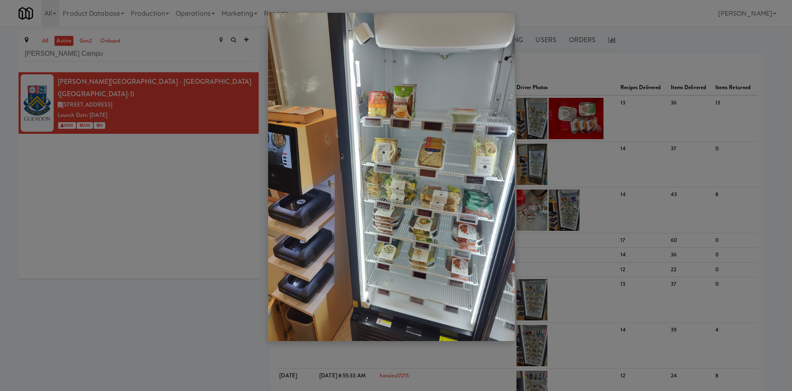
click at [132, 153] on div at bounding box center [396, 195] width 792 height 391
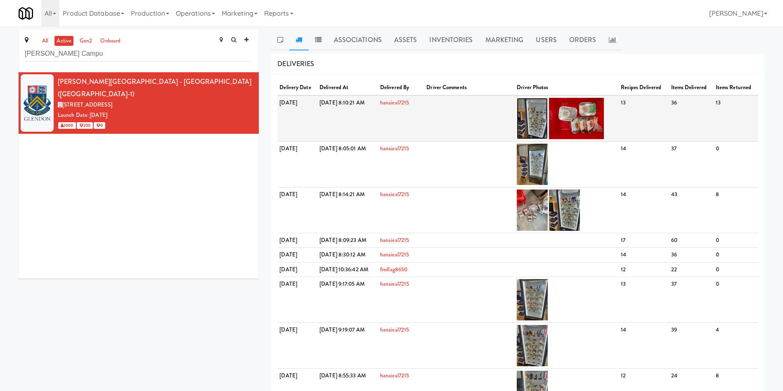
click at [548, 119] on img at bounding box center [532, 118] width 31 height 41
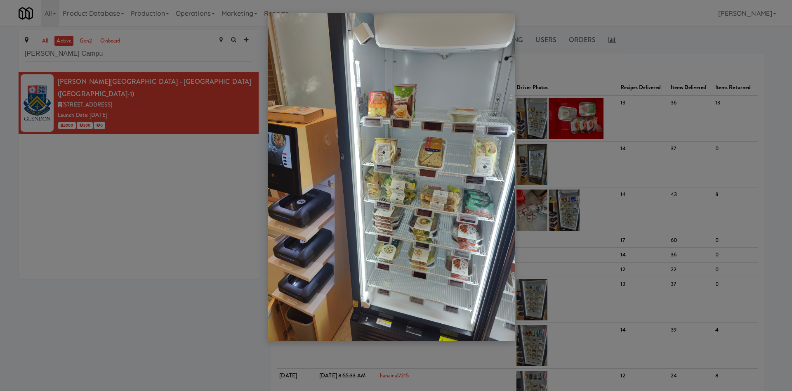
click at [158, 241] on div at bounding box center [396, 195] width 792 height 391
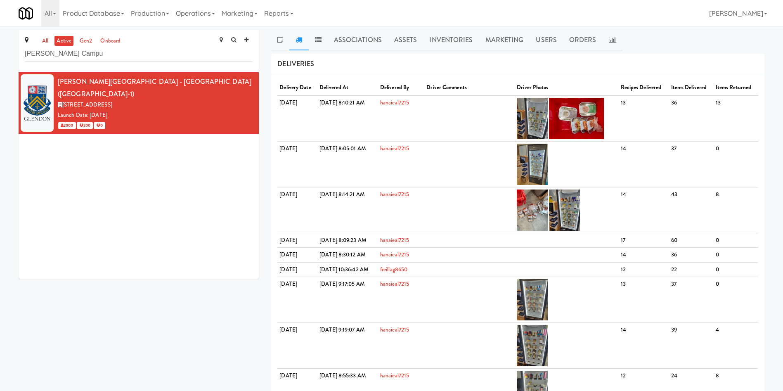
drag, startPoint x: 451, startPoint y: 35, endPoint x: 327, endPoint y: 9, distance: 127.5
click at [449, 34] on link "Inventories" at bounding box center [451, 40] width 56 height 21
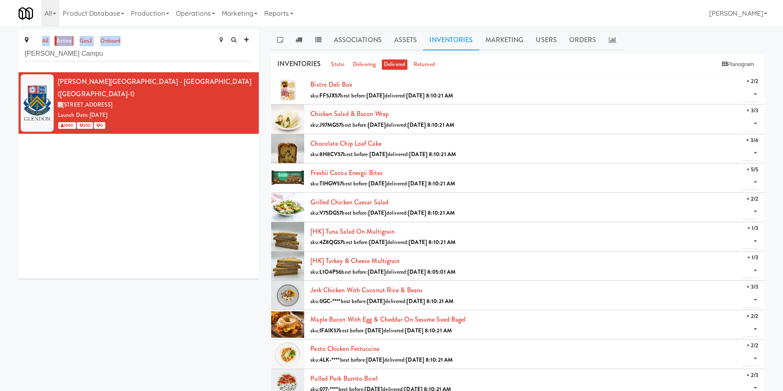
drag, startPoint x: 134, startPoint y: 62, endPoint x: 0, endPoint y: 38, distance: 136.3
click at [0, 38] on div "all active gen2 onboard Glendon Campu Glendon Campus - York University (YORKU-1…" at bounding box center [391, 257] width 783 height 455
click at [99, 54] on input "Glendon Campu" at bounding box center [139, 53] width 228 height 15
drag, startPoint x: 100, startPoint y: 54, endPoint x: 0, endPoint y: 40, distance: 100.8
click at [0, 40] on div "all active gen2 onboard Glendon Campu Glendon Campus - York University (YORKU-1…" at bounding box center [391, 257] width 783 height 455
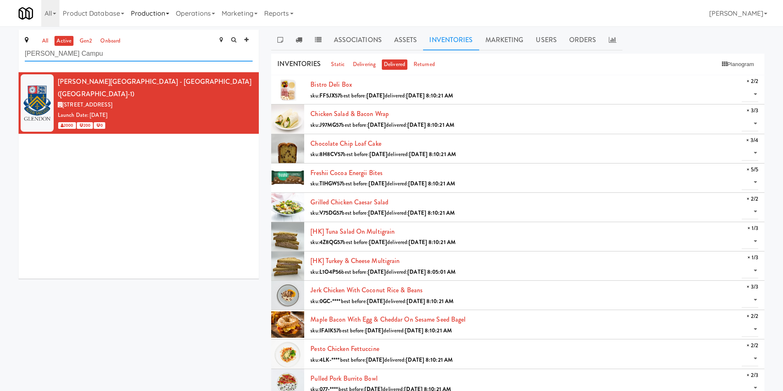
paste input "IKEA Burlington Store"
type input "IKEA Burlington Store"
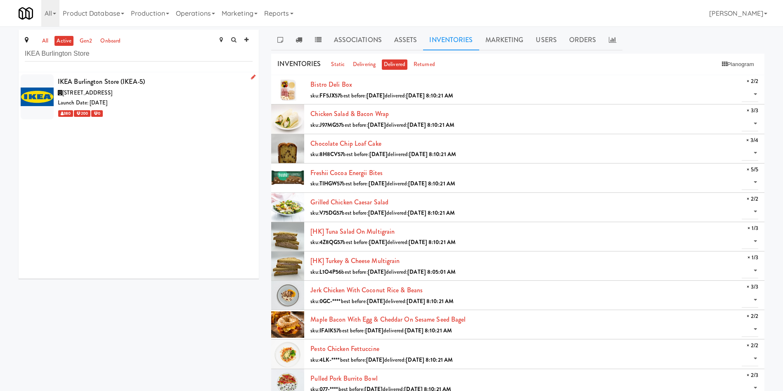
click at [172, 105] on div "Launch Date: Oct 11, 2022" at bounding box center [155, 103] width 195 height 10
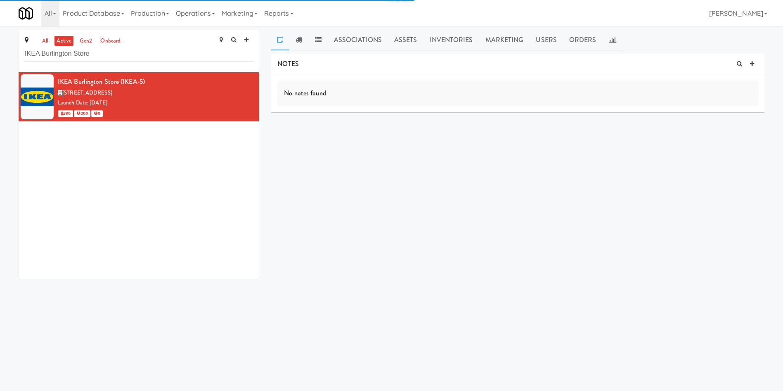
click at [470, 42] on link "Inventories" at bounding box center [451, 40] width 56 height 21
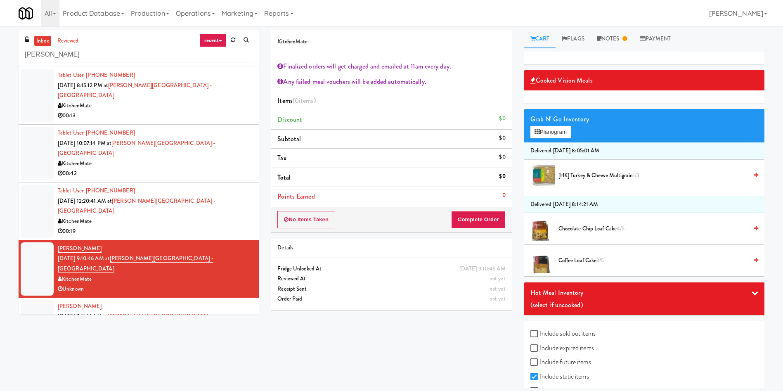
drag, startPoint x: 39, startPoint y: 85, endPoint x: 50, endPoint y: 2, distance: 83.7
click at [38, 83] on div at bounding box center [37, 95] width 33 height 53
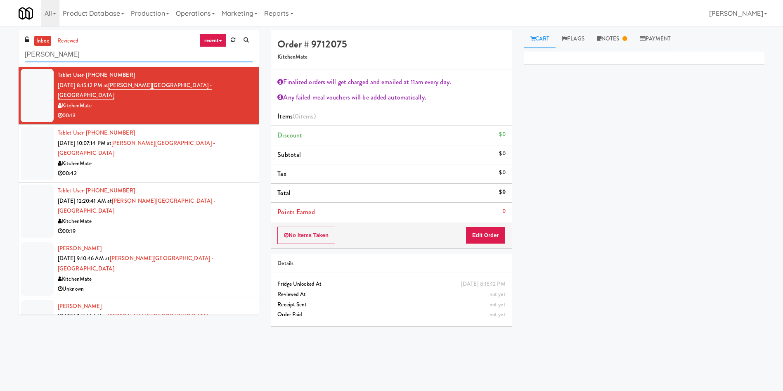
drag, startPoint x: 112, startPoint y: 59, endPoint x: 38, endPoint y: 25, distance: 81.6
click at [0, 39] on div "inbox reviewed recent all unclear take inventory issue suspicious failed recent…" at bounding box center [391, 195] width 783 height 331
paste input "[PERSON_NAME] - Cooler - Left"
type input "[PERSON_NAME] - Cooler - Left"
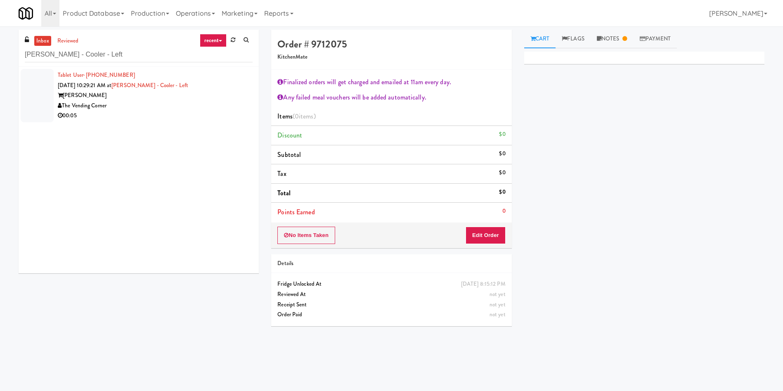
click at [27, 79] on div at bounding box center [37, 95] width 33 height 53
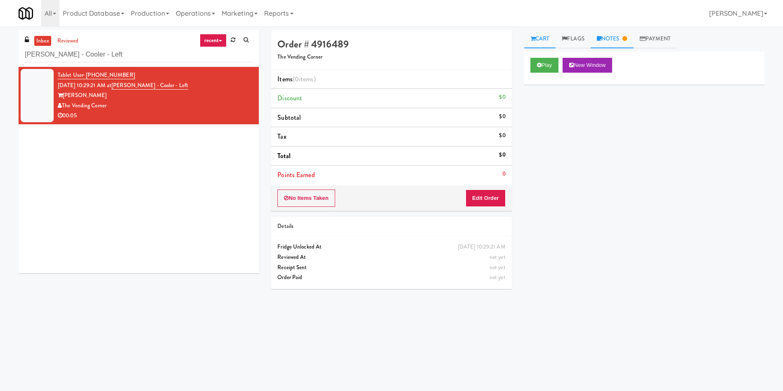
click at [626, 32] on link "Notes" at bounding box center [611, 39] width 43 height 19
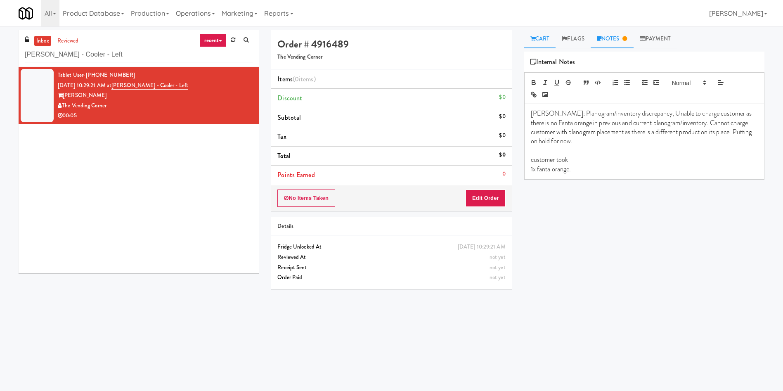
click at [532, 34] on link "Cart" at bounding box center [540, 39] width 32 height 19
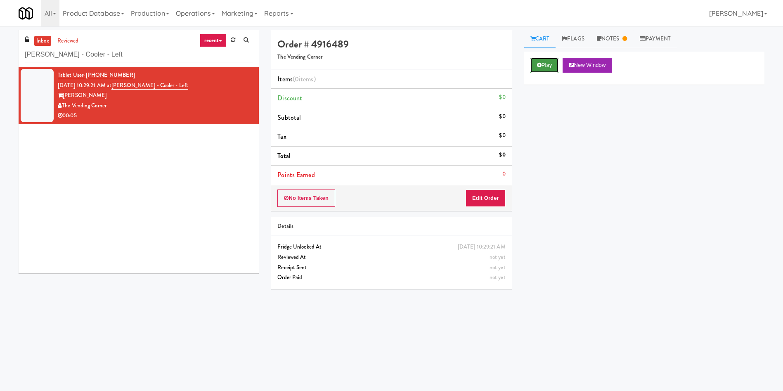
click at [534, 61] on button "Play" at bounding box center [544, 65] width 28 height 15
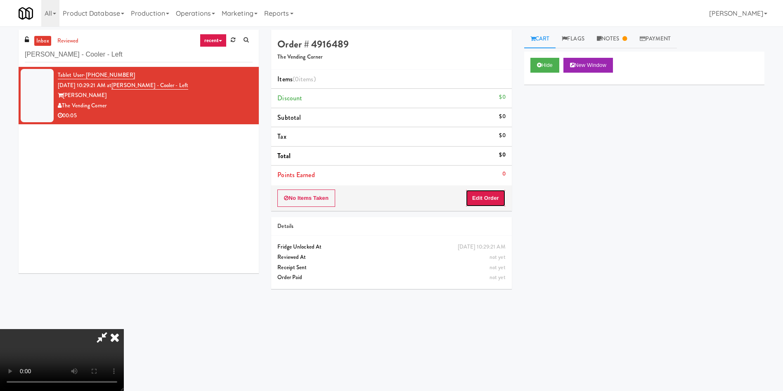
click at [490, 195] on button "Edit Order" at bounding box center [485, 197] width 40 height 17
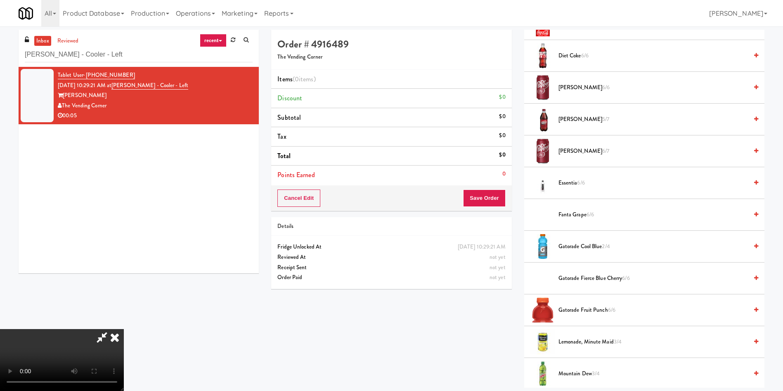
scroll to position [248, 0]
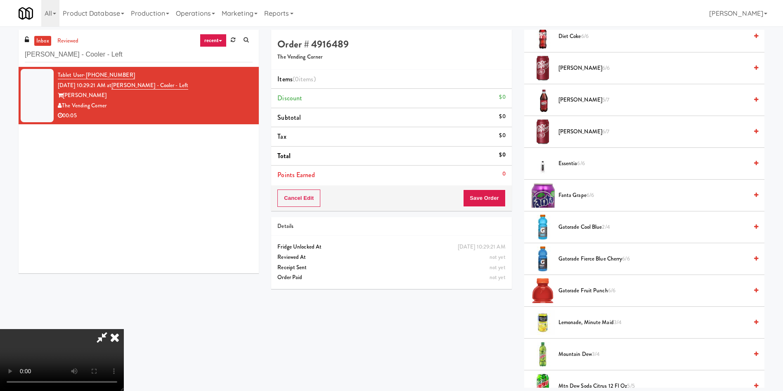
click at [124, 329] on video at bounding box center [62, 360] width 124 height 62
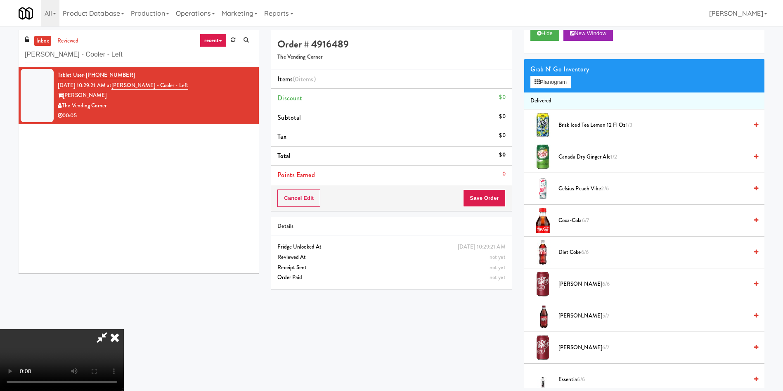
scroll to position [0, 0]
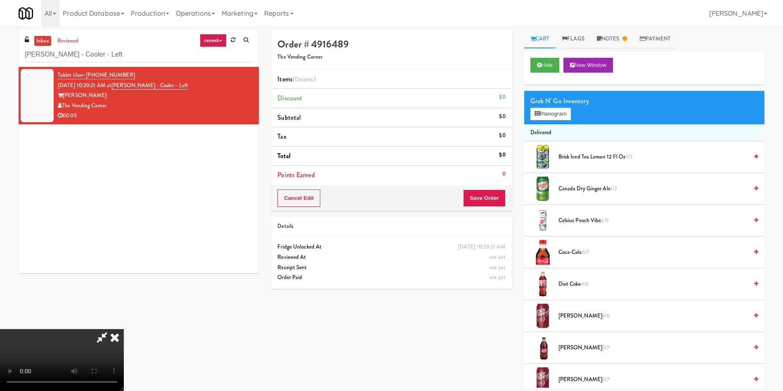
click at [124, 329] on video at bounding box center [62, 360] width 124 height 62
click at [609, 41] on link "Notes" at bounding box center [611, 39] width 43 height 19
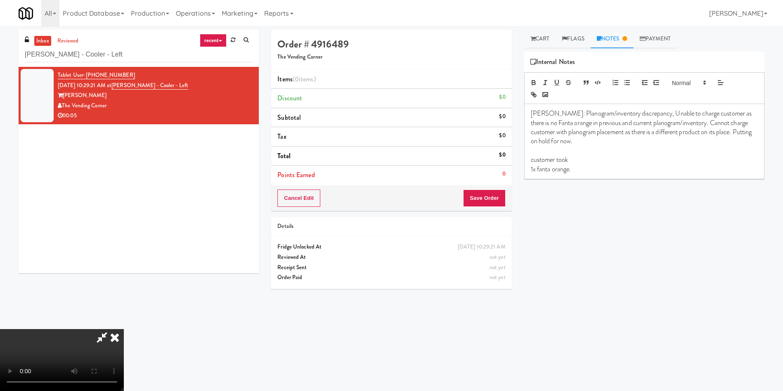
click at [124, 329] on video at bounding box center [62, 360] width 124 height 62
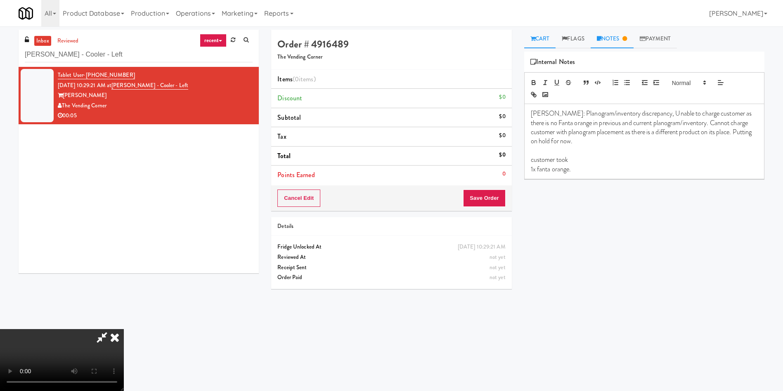
click at [546, 31] on link "Cart" at bounding box center [540, 39] width 32 height 19
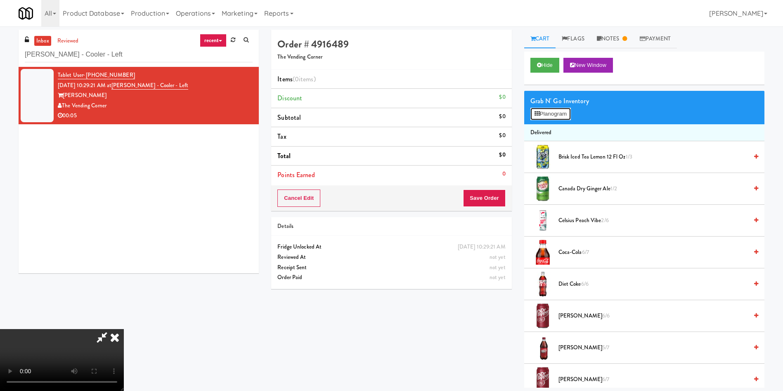
drag, startPoint x: 560, startPoint y: 119, endPoint x: 544, endPoint y: 130, distance: 19.3
click at [560, 120] on button "Planogram" at bounding box center [550, 114] width 40 height 12
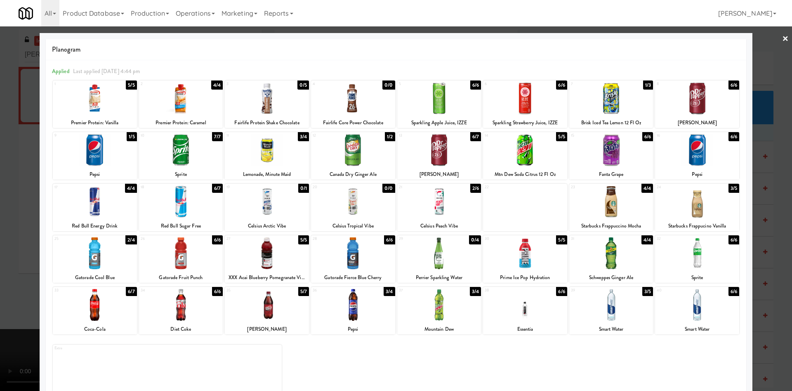
click at [758, 55] on div at bounding box center [396, 195] width 792 height 391
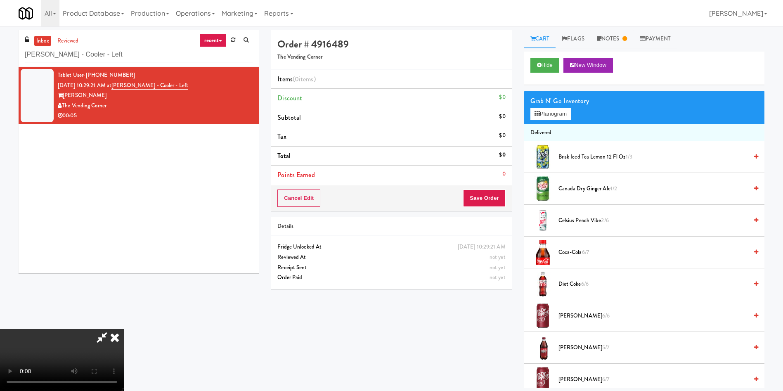
click at [124, 329] on icon at bounding box center [115, 337] width 18 height 17
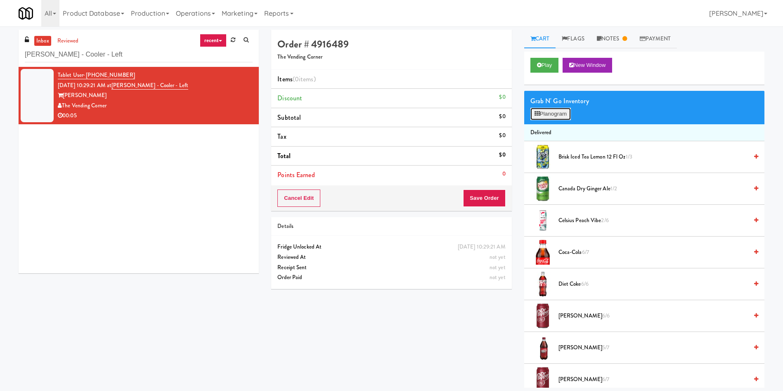
click at [557, 113] on button "Planogram" at bounding box center [550, 114] width 40 height 12
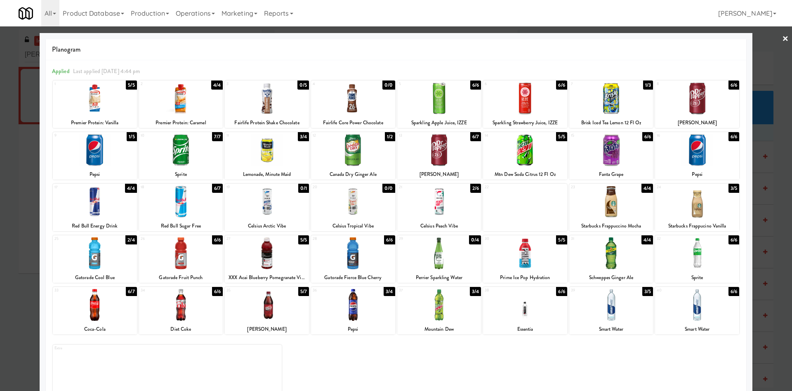
click at [762, 59] on div at bounding box center [396, 195] width 792 height 391
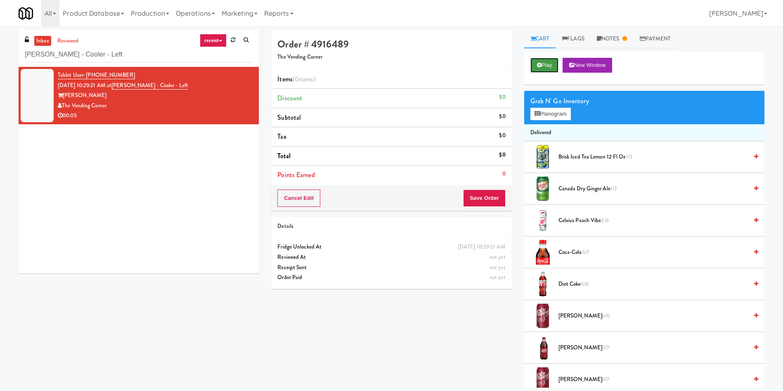
click at [545, 66] on button "Play" at bounding box center [544, 65] width 28 height 15
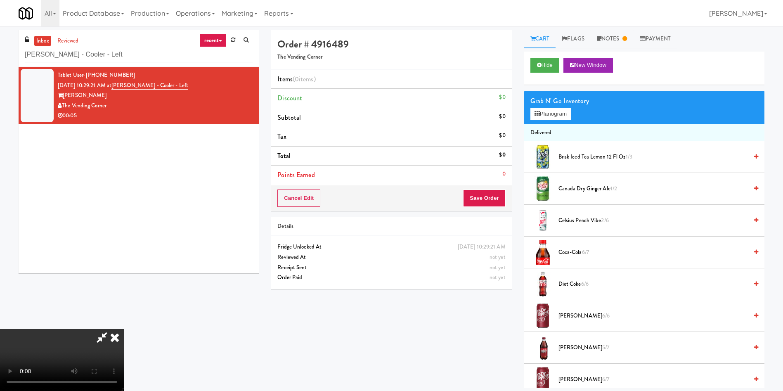
click at [124, 329] on icon at bounding box center [115, 337] width 18 height 17
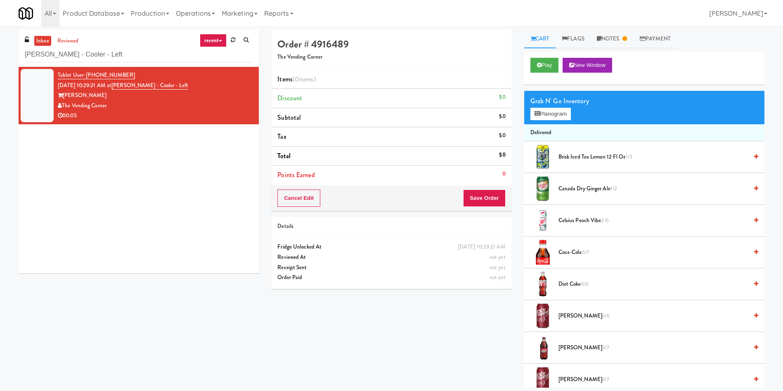
click at [456, 62] on div "Order # 4916489 The Vending Corner" at bounding box center [391, 50] width 240 height 40
drag, startPoint x: 119, startPoint y: 52, endPoint x: 21, endPoint y: 40, distance: 98.1
click at [9, 40] on div "inbox reviewed recent all unclear take inventory issue suspicious failed recent…" at bounding box center [391, 209] width 783 height 358
paste input "OHS - Fridge - B"
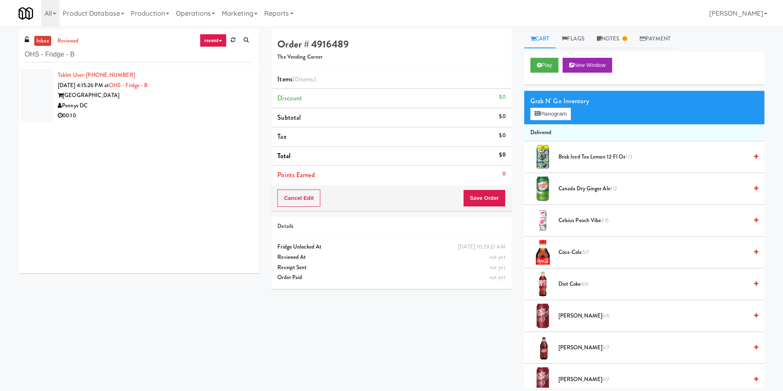
click at [32, 94] on div at bounding box center [37, 95] width 33 height 53
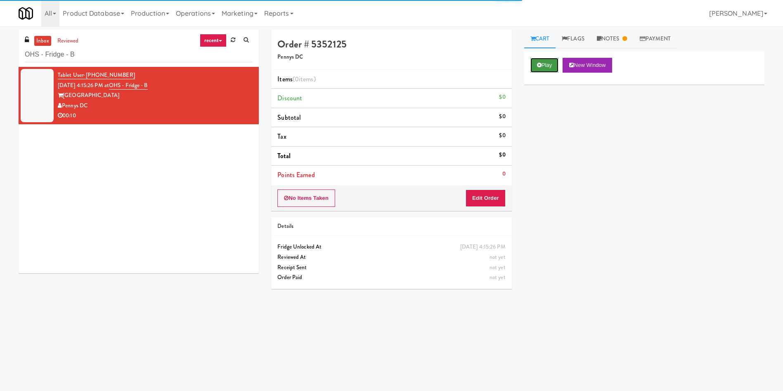
click at [541, 71] on button "Play" at bounding box center [544, 65] width 28 height 15
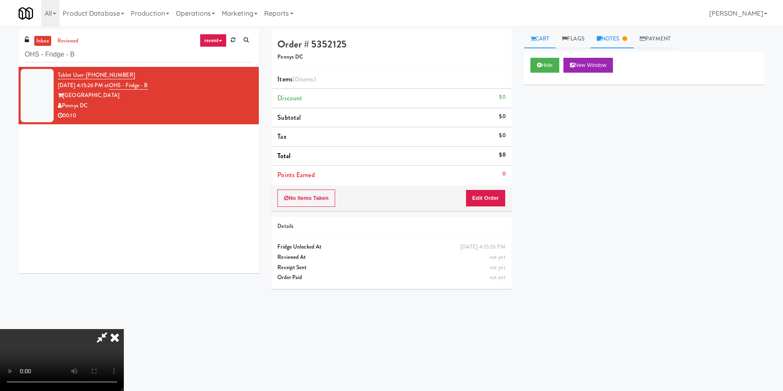
click at [601, 42] on link "Notes" at bounding box center [611, 39] width 43 height 19
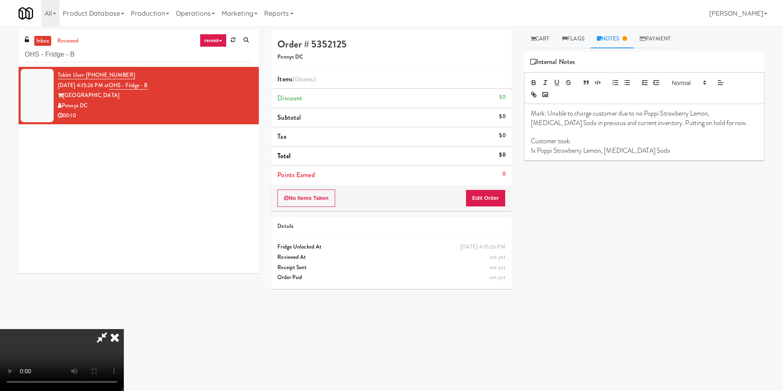
click at [113, 335] on icon at bounding box center [115, 337] width 18 height 17
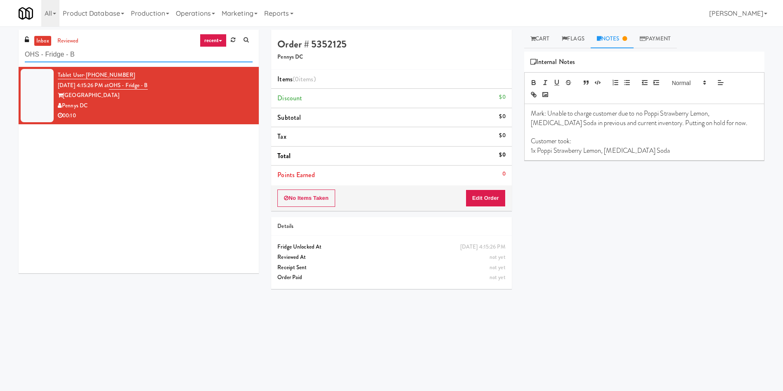
drag, startPoint x: 133, startPoint y: 51, endPoint x: 0, endPoint y: 53, distance: 132.9
click at [0, 53] on div "inbox reviewed recent all unclear take inventory issue suspicious failed recent…" at bounding box center [391, 195] width 783 height 331
paste input "[PERSON_NAME] Right"
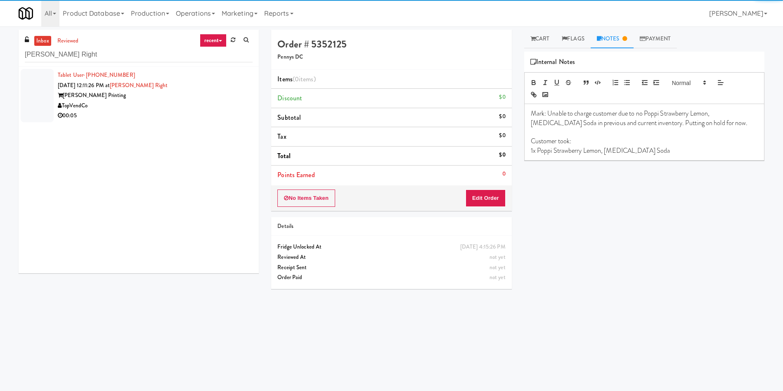
drag, startPoint x: 36, startPoint y: 93, endPoint x: 442, endPoint y: 83, distance: 406.6
click at [37, 93] on div at bounding box center [37, 95] width 33 height 53
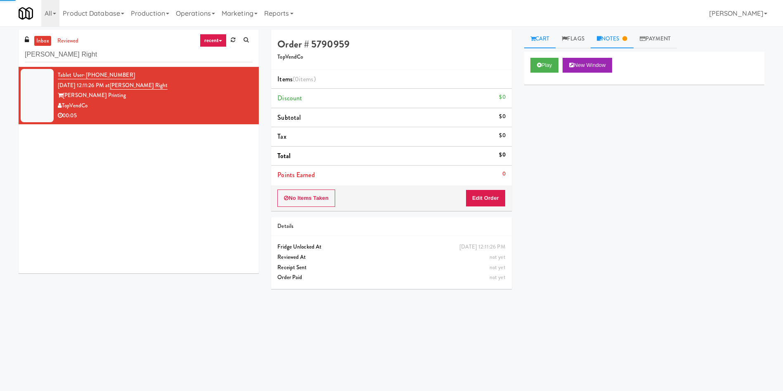
click at [615, 39] on link "Notes" at bounding box center [611, 39] width 43 height 19
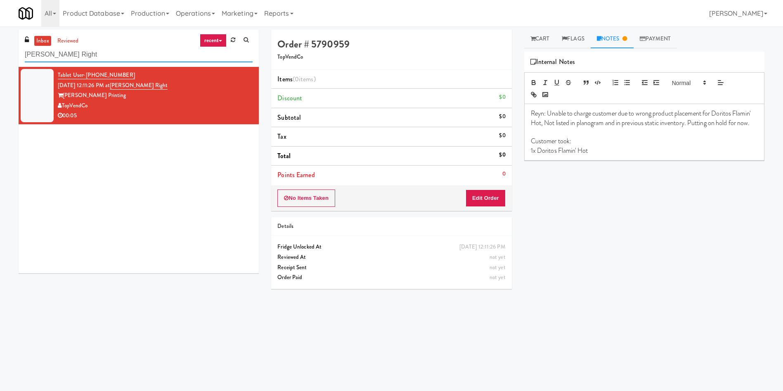
drag, startPoint x: 107, startPoint y: 52, endPoint x: 0, endPoint y: 55, distance: 106.9
click at [0, 55] on div "inbox reviewed recent all unclear take inventory issue suspicious failed recent…" at bounding box center [391, 195] width 783 height 331
paste input "[STREET_ADDRESS]"
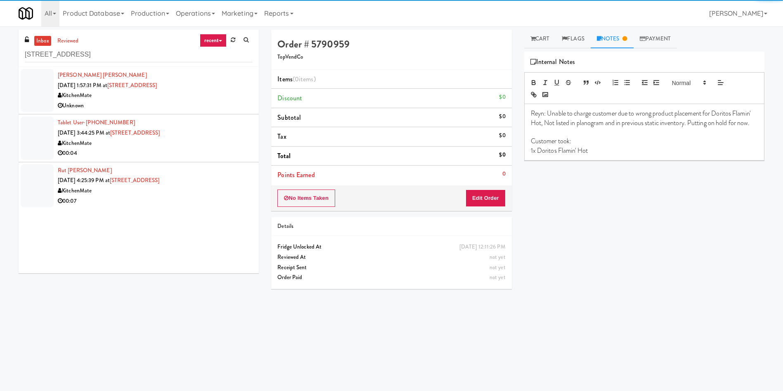
click at [34, 82] on div at bounding box center [37, 90] width 33 height 43
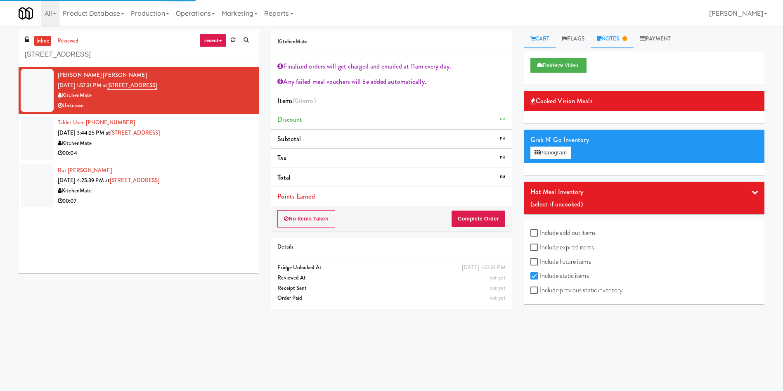
click at [607, 44] on link "Notes" at bounding box center [611, 39] width 43 height 19
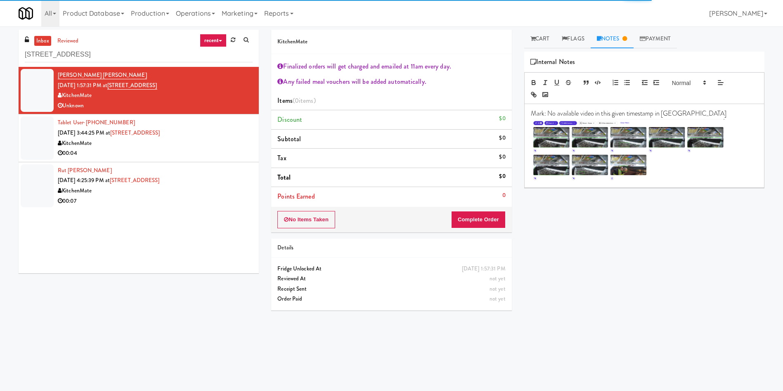
click at [38, 144] on div at bounding box center [37, 137] width 33 height 43
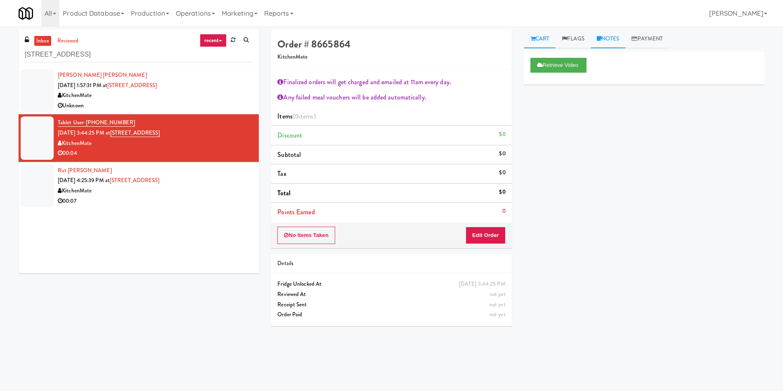
click at [597, 37] on link "Notes" at bounding box center [607, 39] width 35 height 19
click at [28, 179] on div at bounding box center [37, 185] width 33 height 43
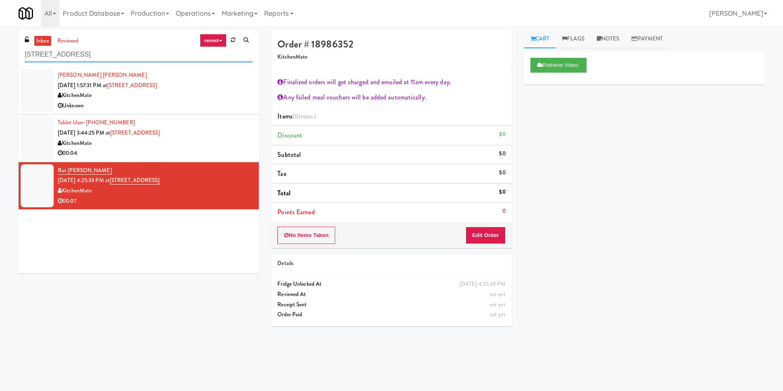
drag, startPoint x: 104, startPoint y: 55, endPoint x: 0, endPoint y: 56, distance: 103.6
click at [0, 56] on div "inbox reviewed recent all unclear take inventory issue suspicious failed recent…" at bounding box center [391, 195] width 783 height 331
paste input "Fridge - Gym"
type input "Fridge - Gym"
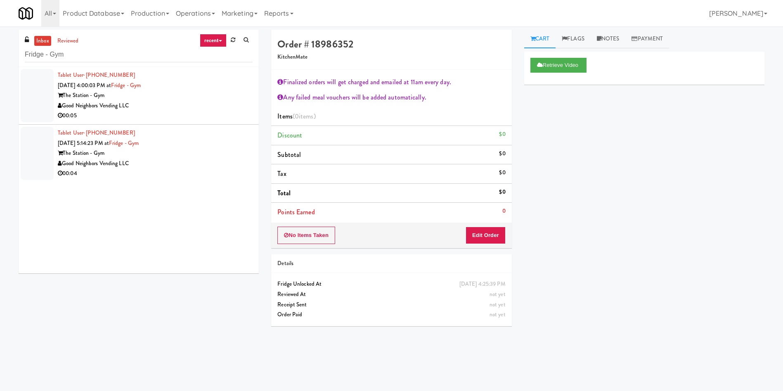
click at [47, 92] on div at bounding box center [37, 95] width 33 height 53
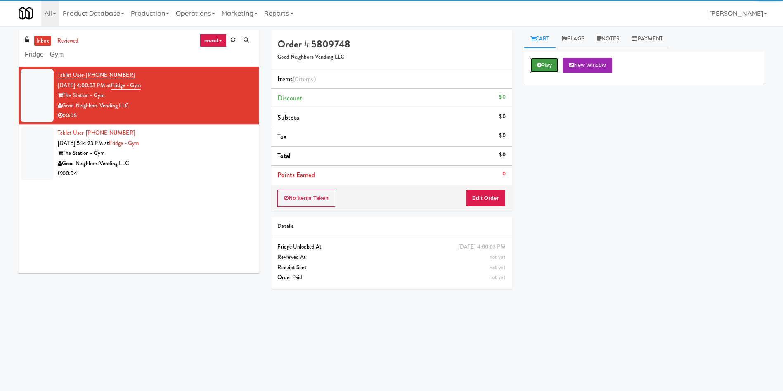
click at [555, 67] on button "Play" at bounding box center [544, 65] width 28 height 15
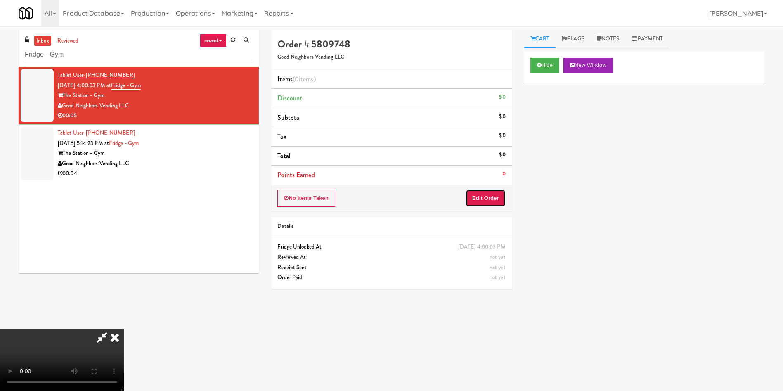
click at [493, 205] on button "Edit Order" at bounding box center [485, 197] width 40 height 17
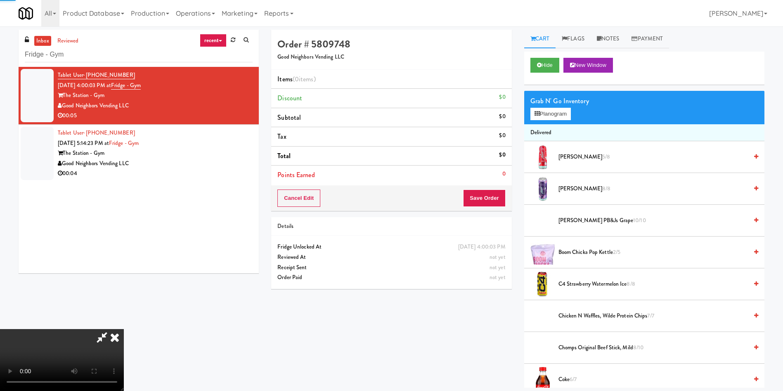
scroll to position [62, 0]
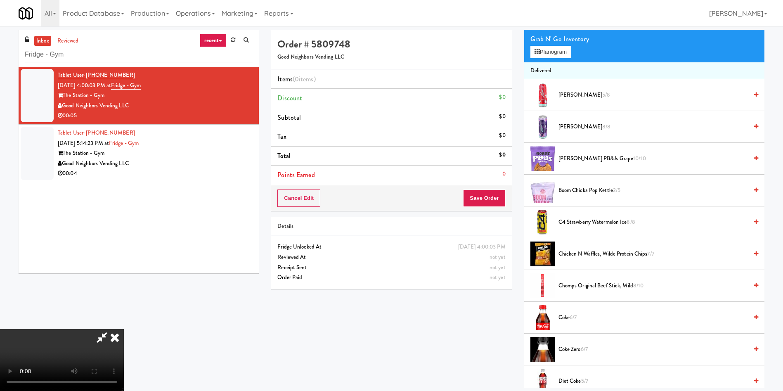
click at [124, 329] on video at bounding box center [62, 360] width 124 height 62
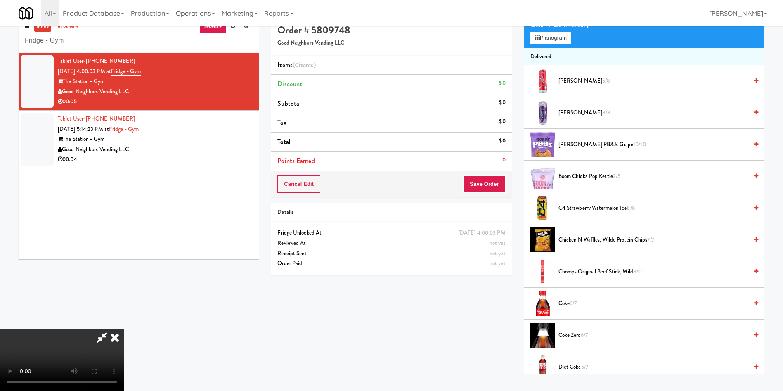
scroll to position [26, 0]
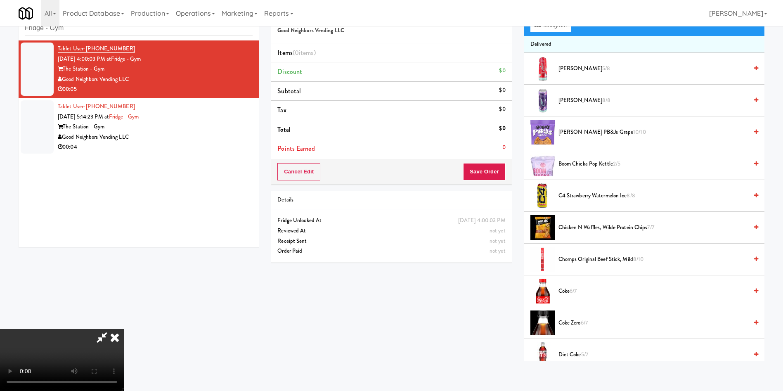
click at [565, 288] on span "Coke 6/7" at bounding box center [652, 291] width 189 height 10
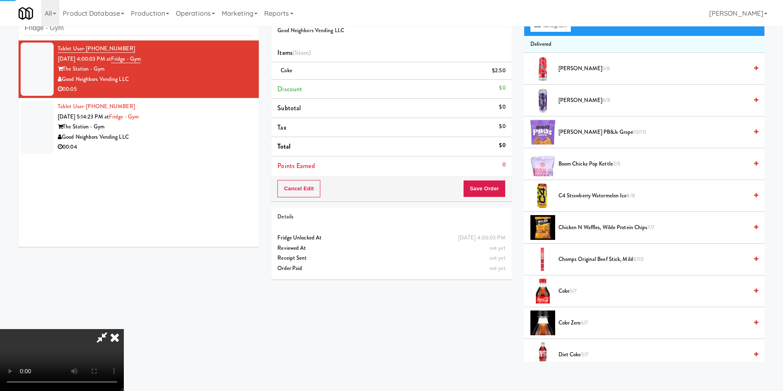
click at [124, 329] on video at bounding box center [62, 360] width 124 height 62
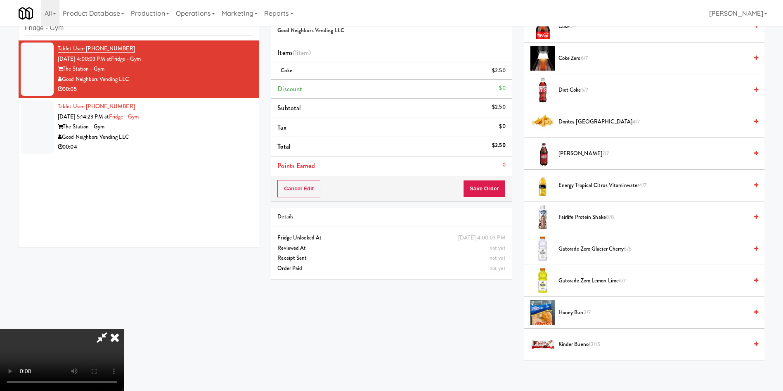
scroll to position [371, 0]
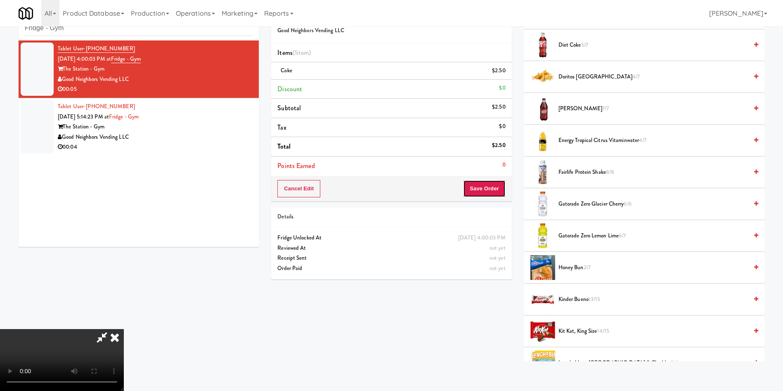
click at [497, 186] on button "Save Order" at bounding box center [484, 188] width 42 height 17
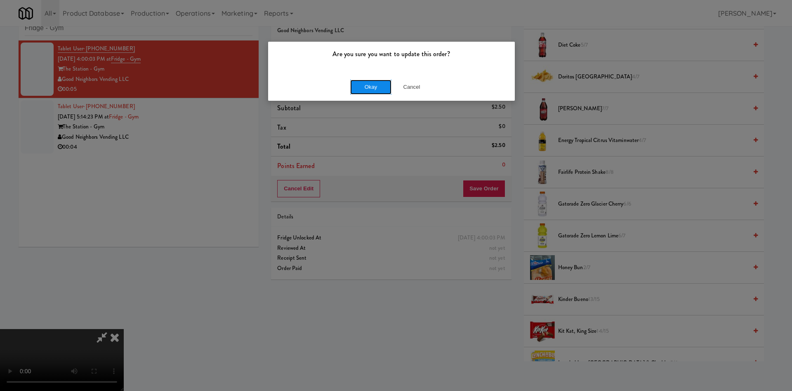
click at [372, 92] on button "Okay" at bounding box center [370, 87] width 41 height 15
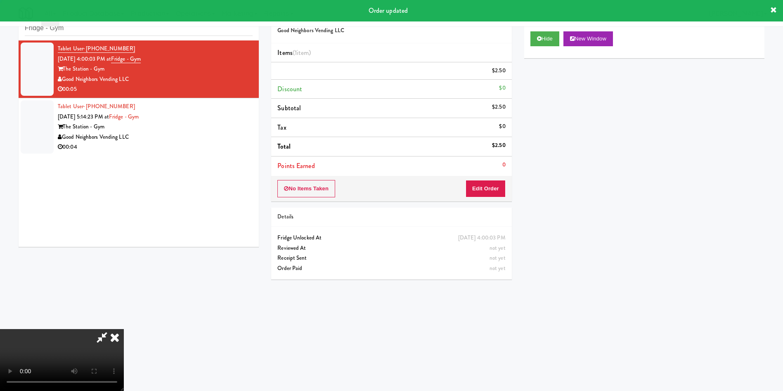
scroll to position [0, 0]
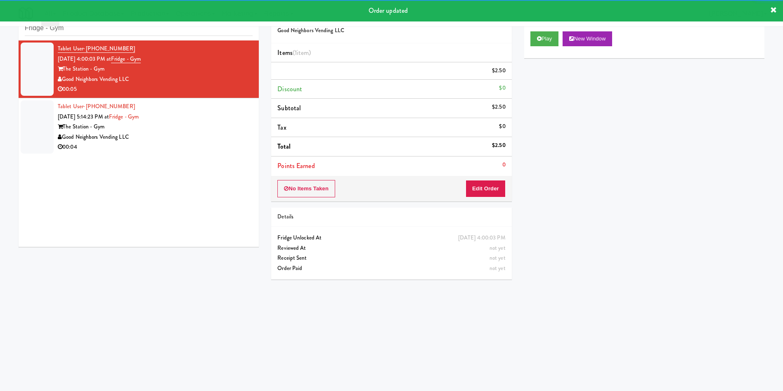
click at [31, 129] on div at bounding box center [37, 126] width 33 height 53
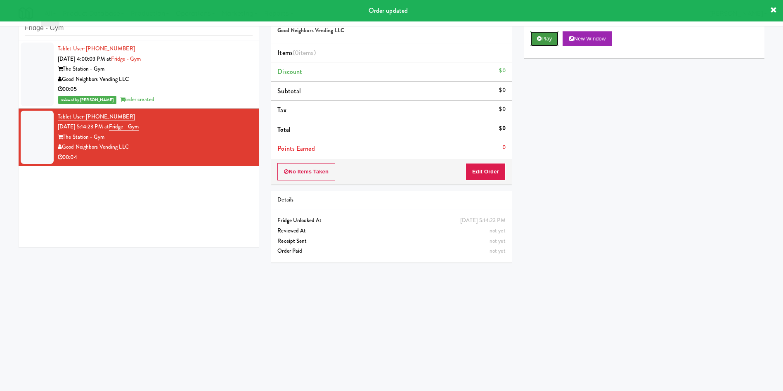
click at [555, 39] on button "Play" at bounding box center [544, 38] width 28 height 15
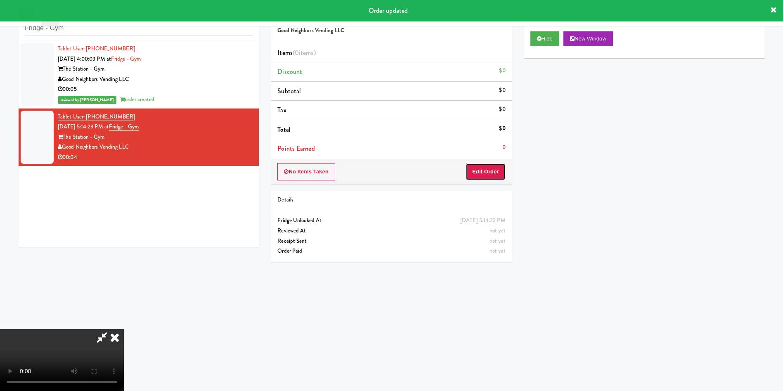
click at [485, 165] on button "Edit Order" at bounding box center [485, 171] width 40 height 17
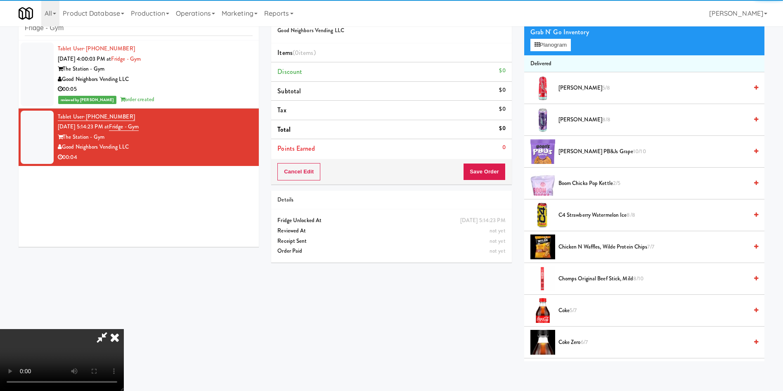
scroll to position [62, 0]
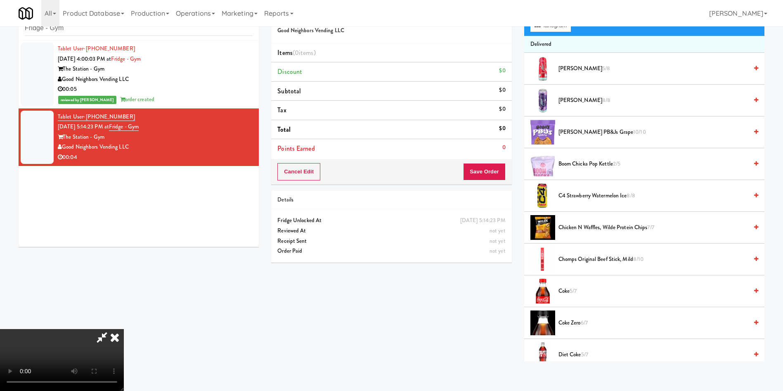
click at [124, 329] on video at bounding box center [62, 360] width 124 height 62
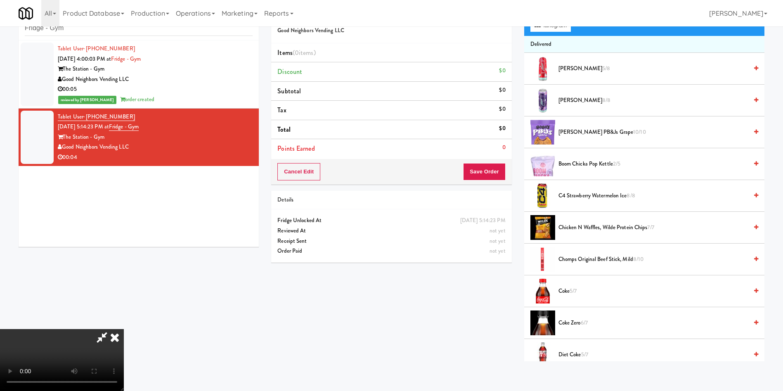
click at [124, 329] on video at bounding box center [62, 360] width 124 height 62
click at [546, 28] on button "Planogram" at bounding box center [550, 25] width 40 height 12
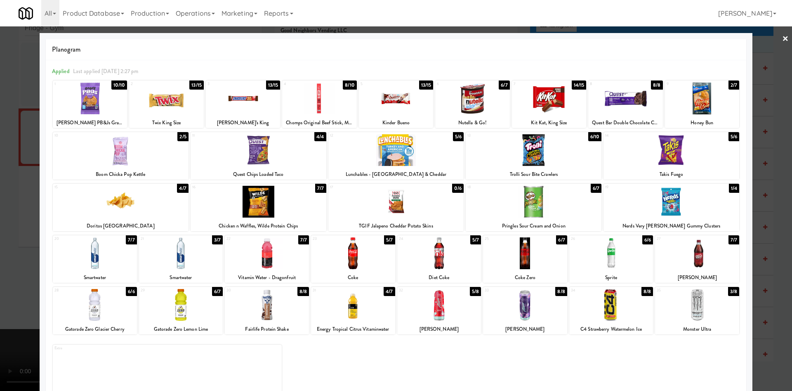
click at [606, 113] on div at bounding box center [625, 99] width 74 height 32
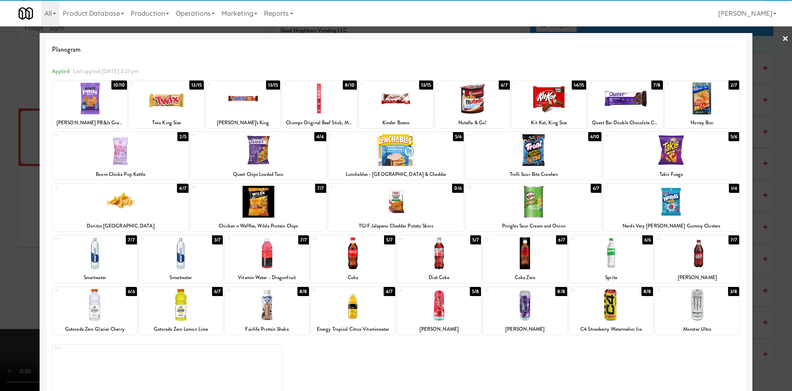
click at [21, 232] on div at bounding box center [396, 195] width 792 height 391
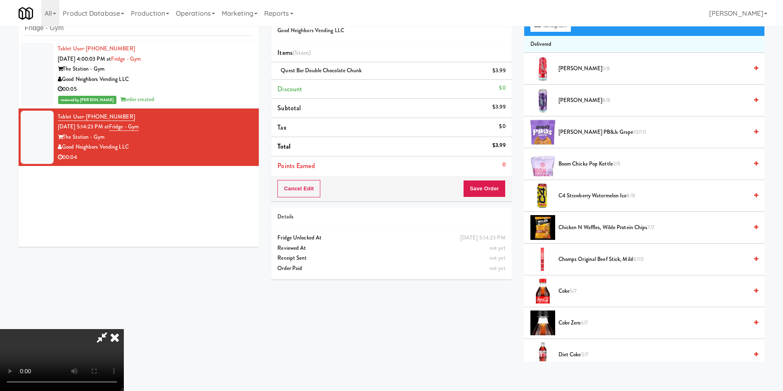
click at [124, 329] on video at bounding box center [62, 360] width 124 height 62
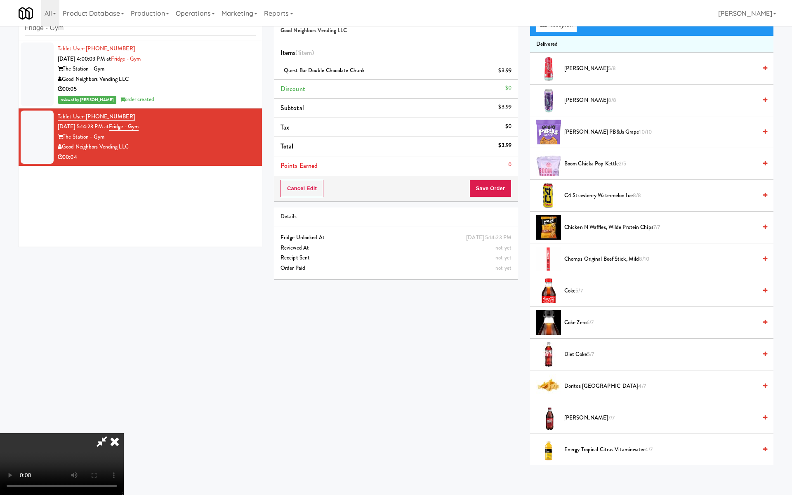
click at [124, 390] on video at bounding box center [62, 464] width 124 height 62
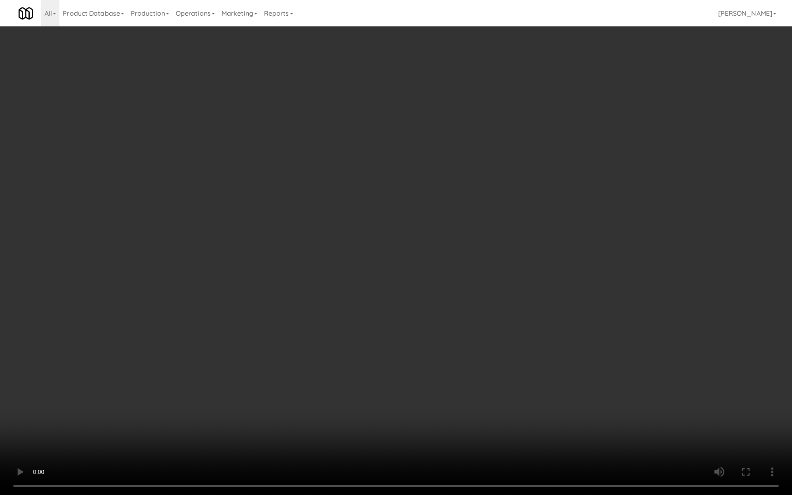
click at [369, 250] on video at bounding box center [396, 247] width 792 height 495
click at [370, 245] on video at bounding box center [396, 247] width 792 height 495
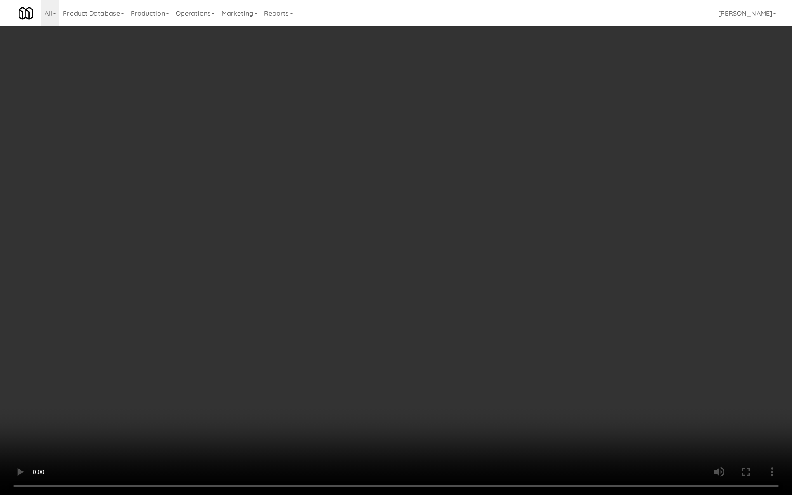
click at [366, 245] on video at bounding box center [396, 247] width 792 height 495
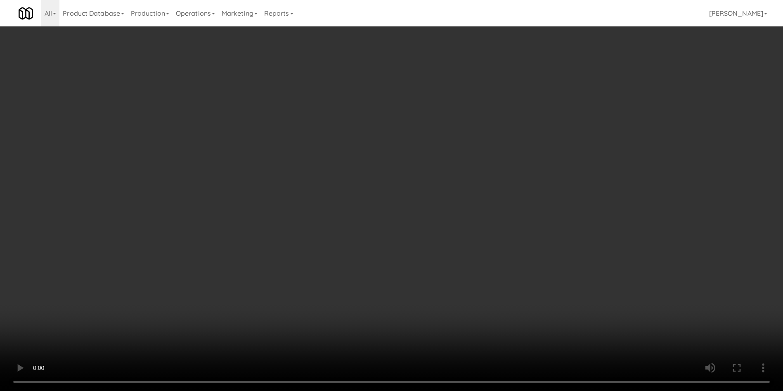
click at [260, 207] on video at bounding box center [391, 195] width 783 height 391
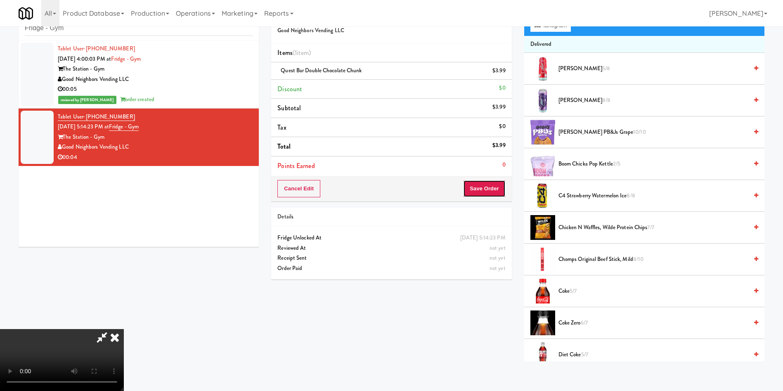
click at [482, 191] on button "Save Order" at bounding box center [484, 188] width 42 height 17
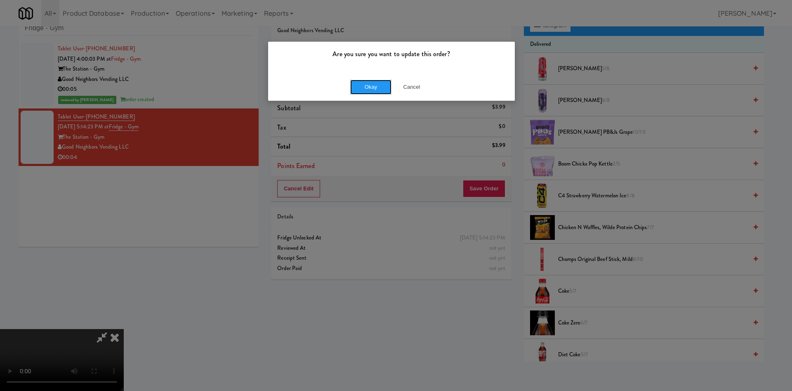
drag, startPoint x: 360, startPoint y: 88, endPoint x: 287, endPoint y: 91, distance: 73.5
click at [360, 89] on button "Okay" at bounding box center [370, 87] width 41 height 15
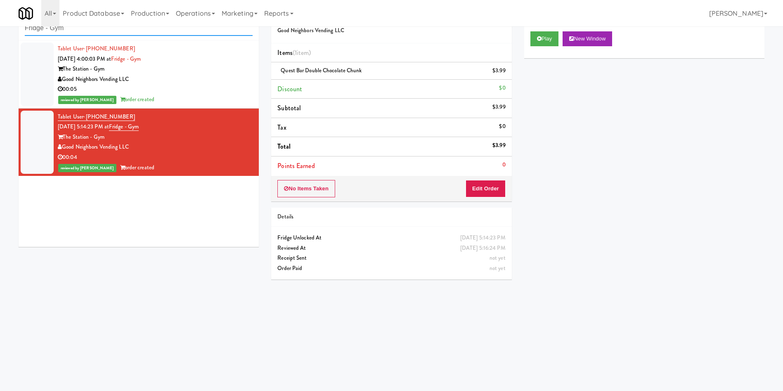
drag, startPoint x: 163, startPoint y: 31, endPoint x: 0, endPoint y: 19, distance: 163.9
click at [0, 19] on body "Are you sure you want to update this order? Okay Cancel Okay Are you sure you w…" at bounding box center [391, 195] width 783 height 391
paste input "Training Center-Cooler-Left"
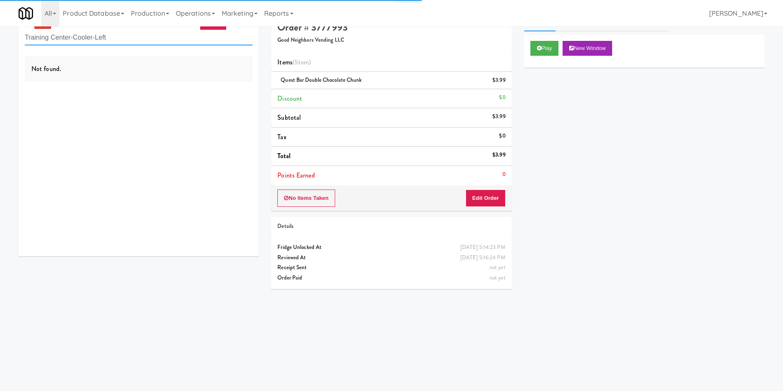
scroll to position [26, 0]
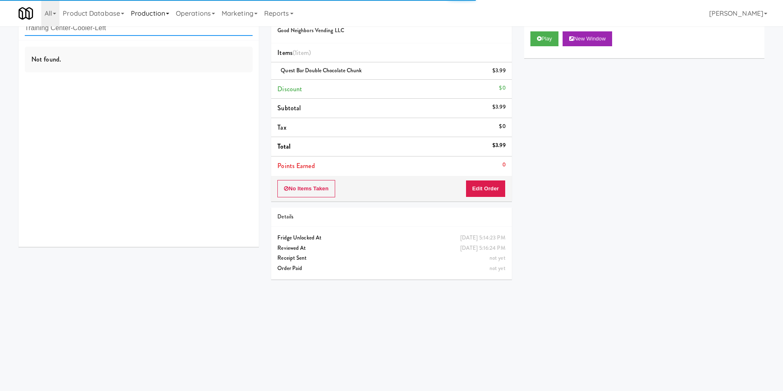
type input "Training Center-Cooler-Left"
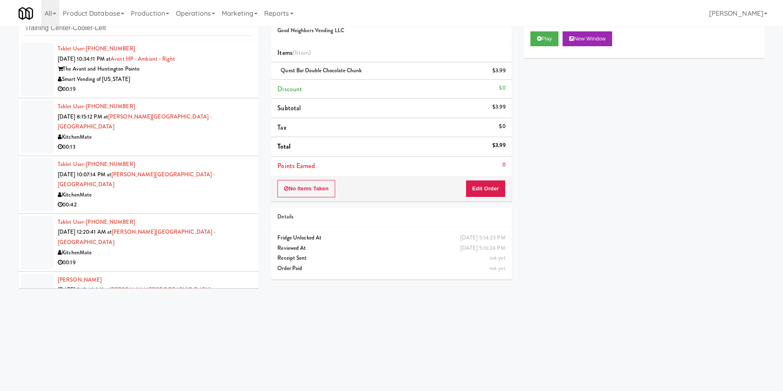
click at [53, 65] on div at bounding box center [37, 68] width 33 height 53
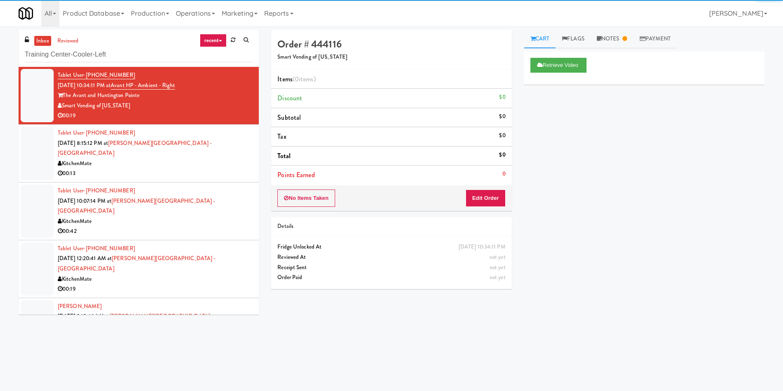
click at [42, 39] on link "inbox" at bounding box center [42, 41] width 17 height 10
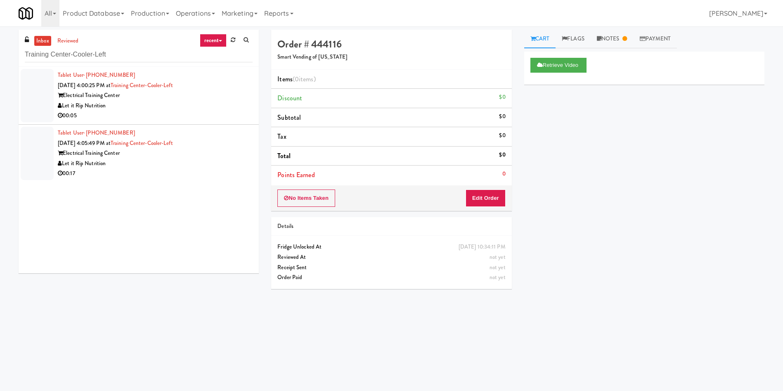
click at [33, 94] on div at bounding box center [37, 95] width 33 height 53
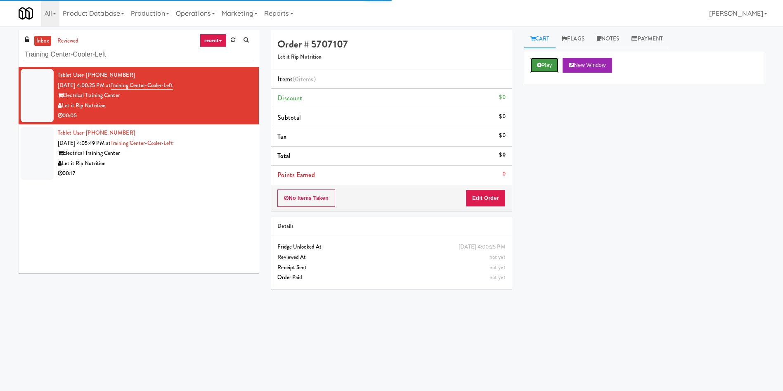
click at [552, 63] on button "Play" at bounding box center [544, 65] width 28 height 15
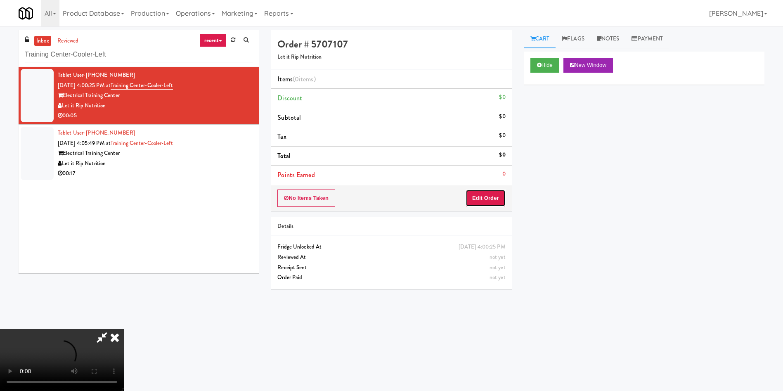
click at [488, 197] on button "Edit Order" at bounding box center [485, 197] width 40 height 17
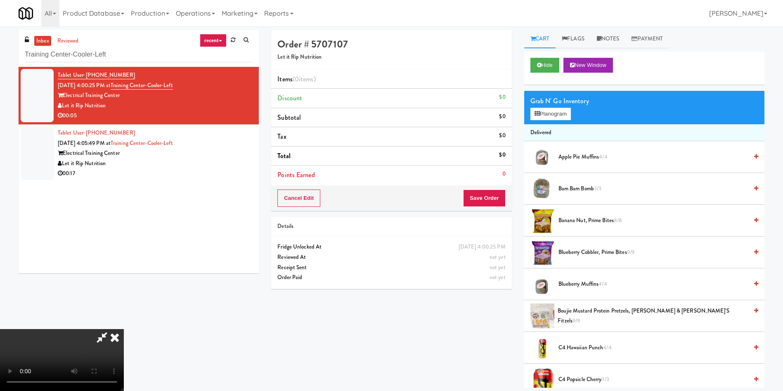
click at [124, 329] on video at bounding box center [62, 360] width 124 height 62
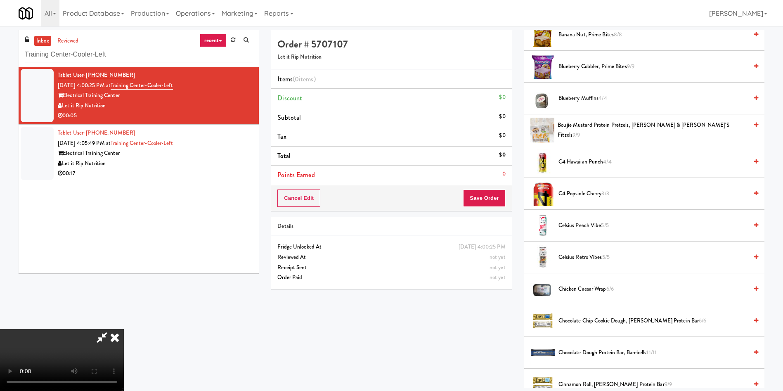
click at [124, 329] on video at bounding box center [62, 360] width 124 height 62
drag, startPoint x: 275, startPoint y: 170, endPoint x: 298, endPoint y: 170, distance: 23.5
click at [124, 329] on video at bounding box center [62, 360] width 124 height 62
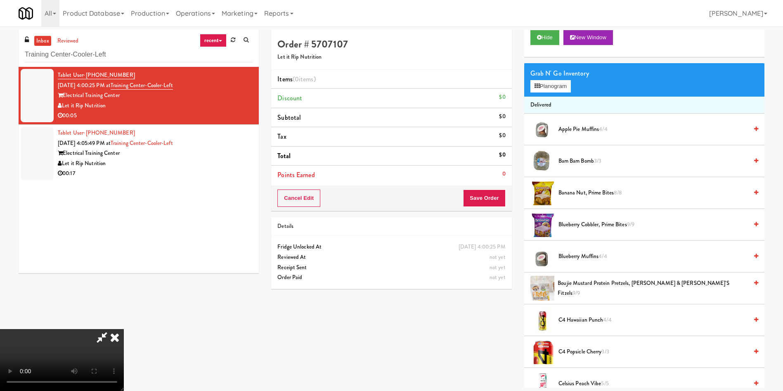
scroll to position [0, 0]
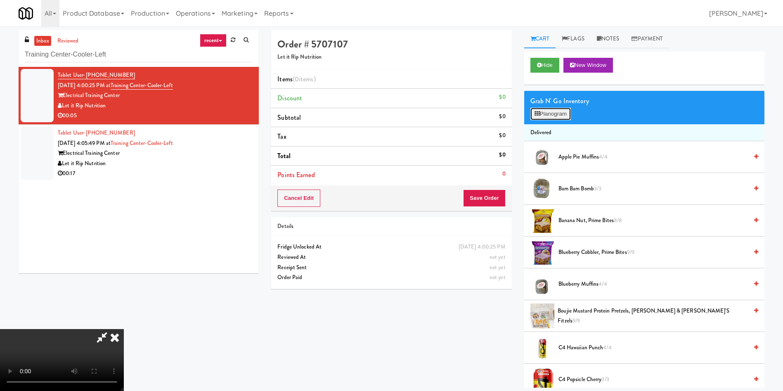
click at [565, 114] on button "Planogram" at bounding box center [550, 114] width 40 height 12
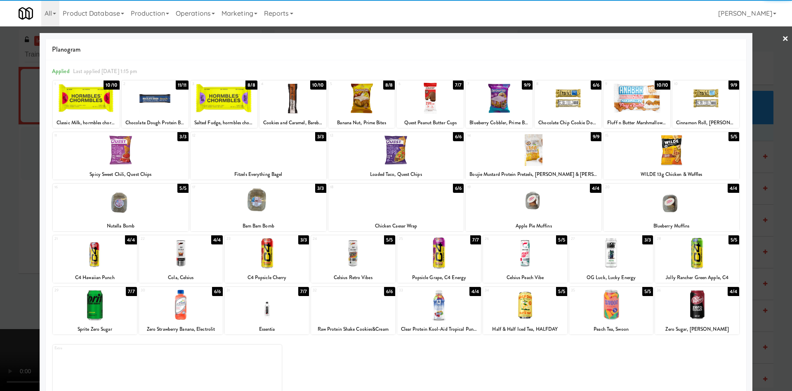
click at [378, 152] on div at bounding box center [396, 150] width 136 height 32
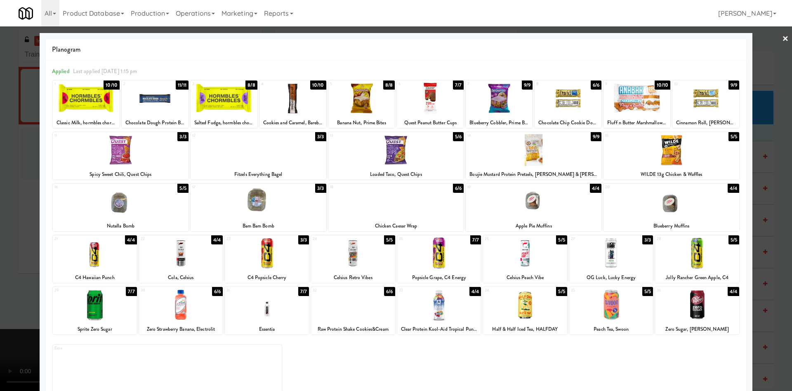
click at [26, 202] on div at bounding box center [396, 195] width 792 height 391
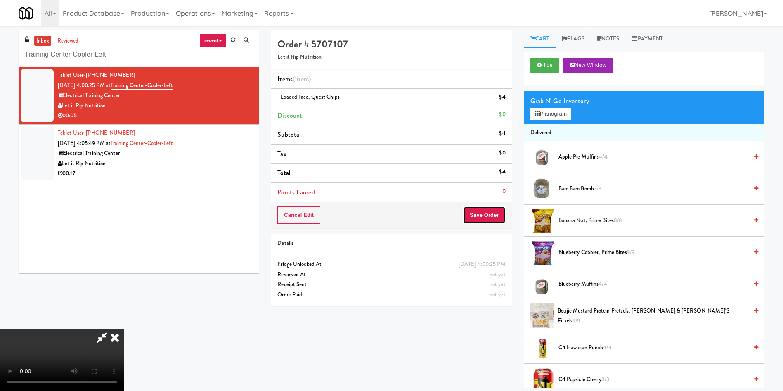
click at [492, 213] on button "Save Order" at bounding box center [484, 214] width 42 height 17
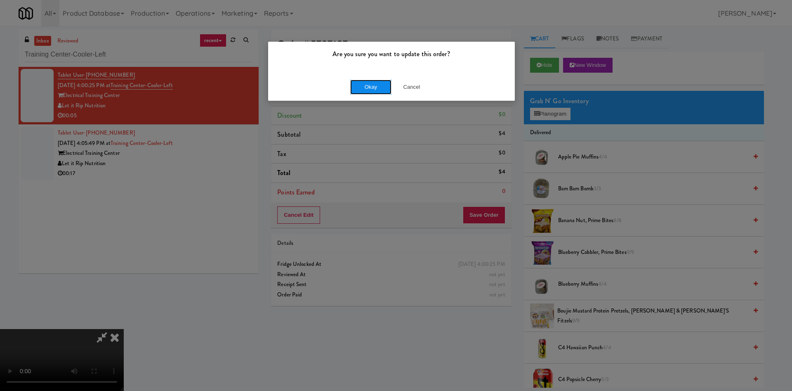
click at [385, 92] on button "Okay" at bounding box center [370, 87] width 41 height 15
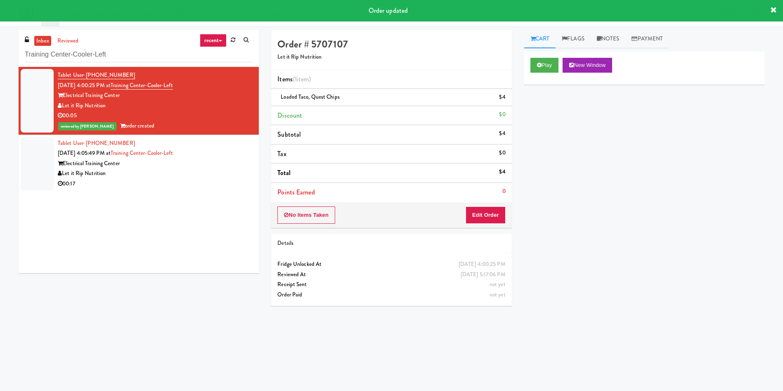
click at [38, 150] on div at bounding box center [37, 163] width 33 height 53
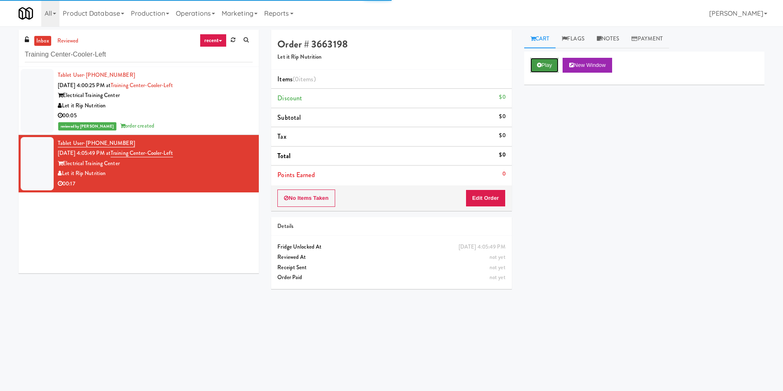
click at [542, 69] on button "Play" at bounding box center [544, 65] width 28 height 15
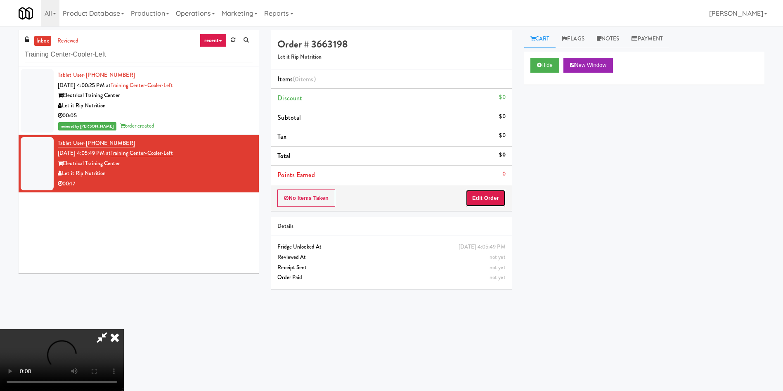
click at [493, 205] on button "Edit Order" at bounding box center [485, 197] width 40 height 17
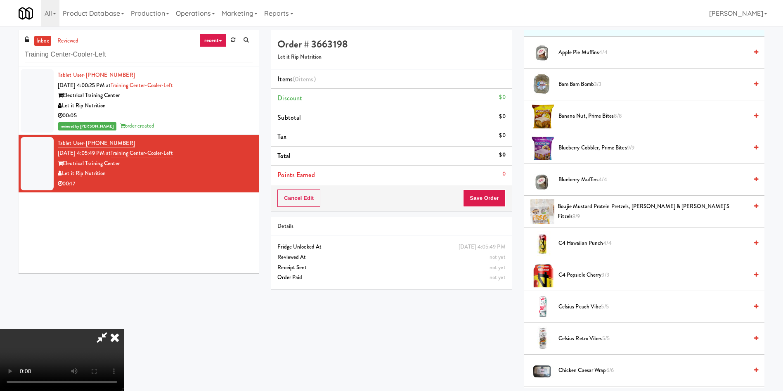
scroll to position [124, 0]
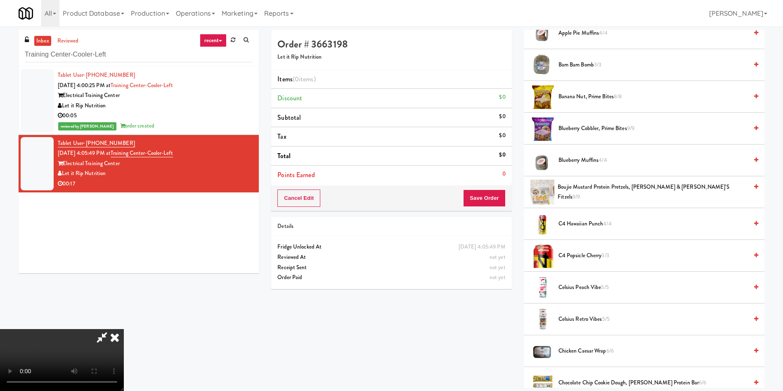
click at [124, 329] on video at bounding box center [62, 360] width 124 height 62
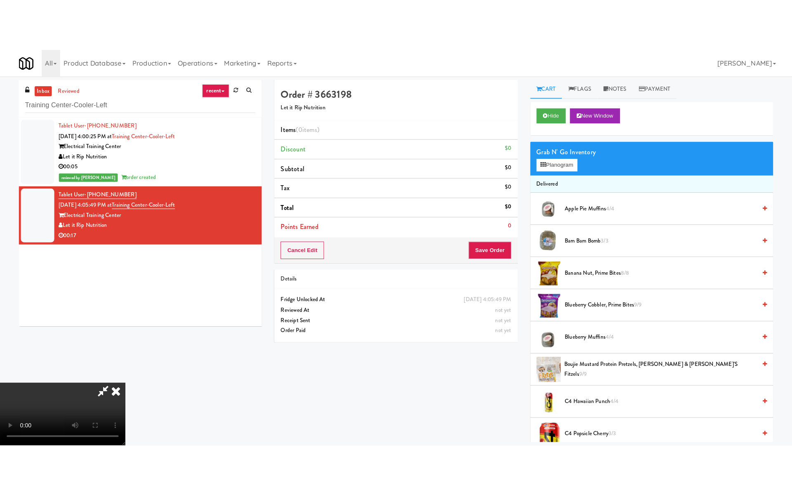
scroll to position [59, 0]
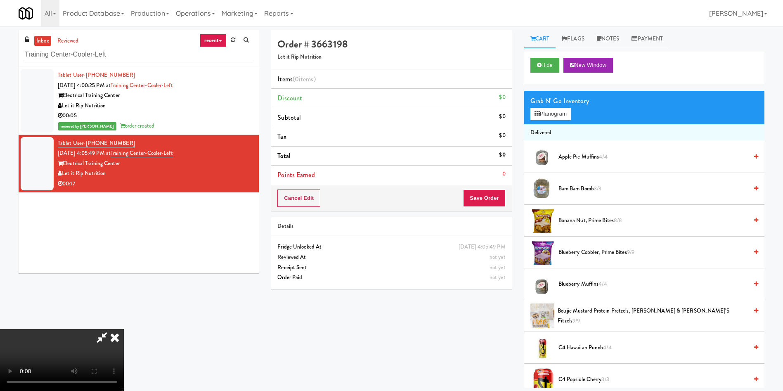
click at [124, 329] on video at bounding box center [62, 360] width 124 height 62
click at [553, 111] on button "Planogram" at bounding box center [550, 114] width 40 height 12
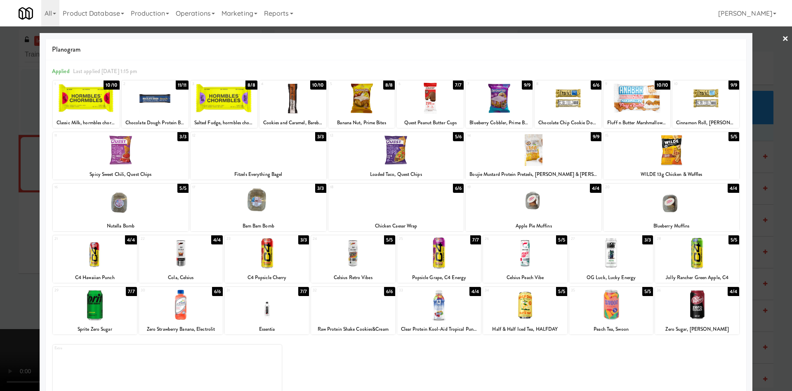
click at [391, 198] on div at bounding box center [396, 202] width 136 height 32
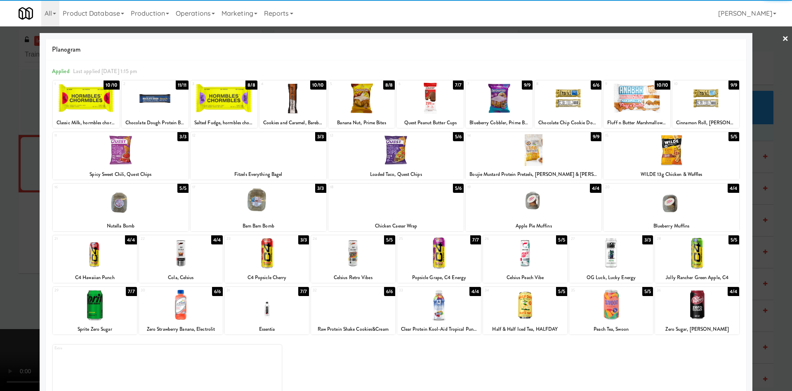
click at [1, 222] on div at bounding box center [396, 195] width 792 height 391
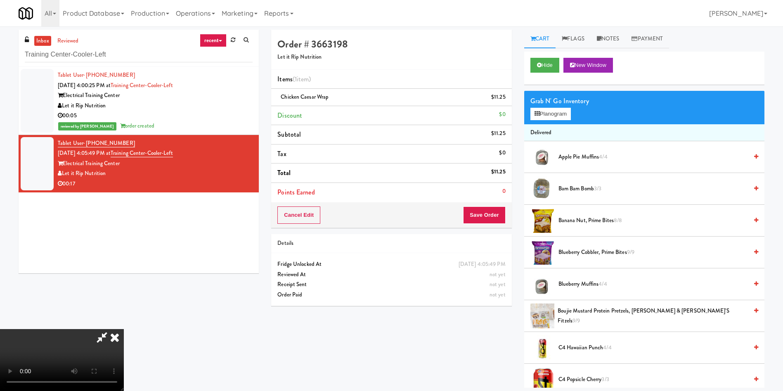
click at [124, 329] on video at bounding box center [62, 360] width 124 height 62
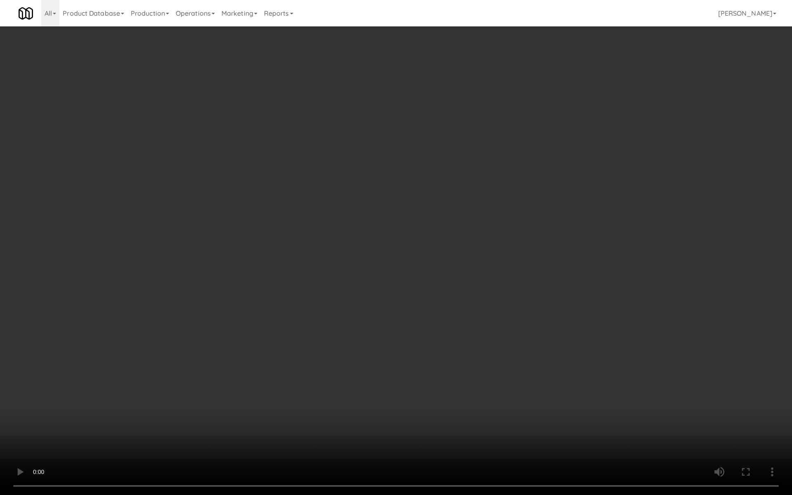
click at [388, 246] on video at bounding box center [396, 247] width 792 height 495
click at [399, 274] on video at bounding box center [396, 247] width 792 height 495
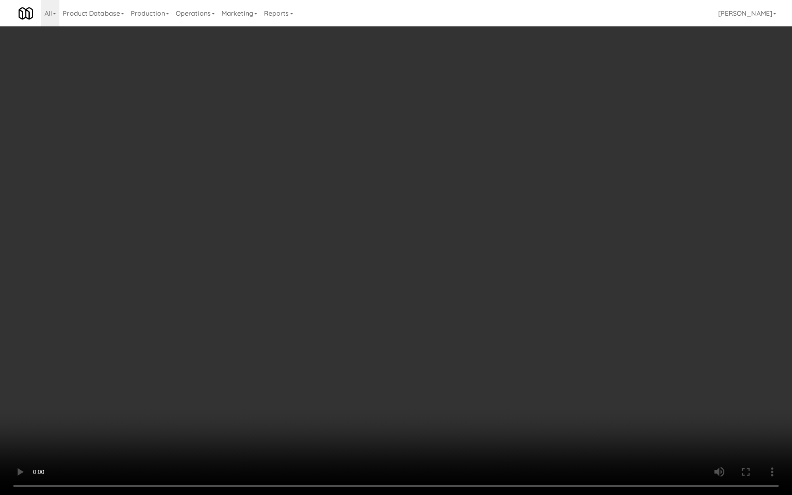
click at [407, 268] on video at bounding box center [396, 247] width 792 height 495
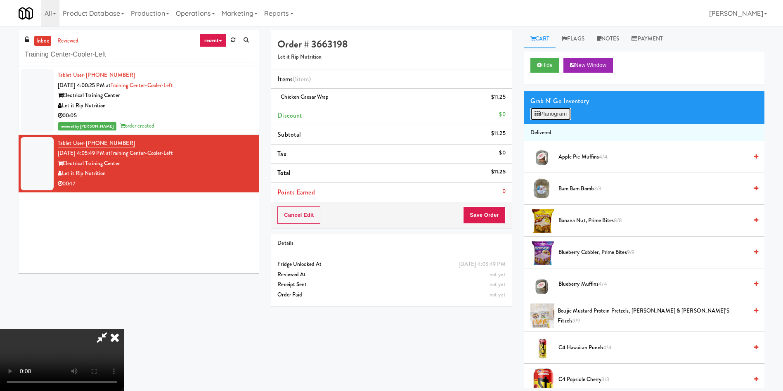
click at [548, 114] on button "Planogram" at bounding box center [550, 114] width 40 height 12
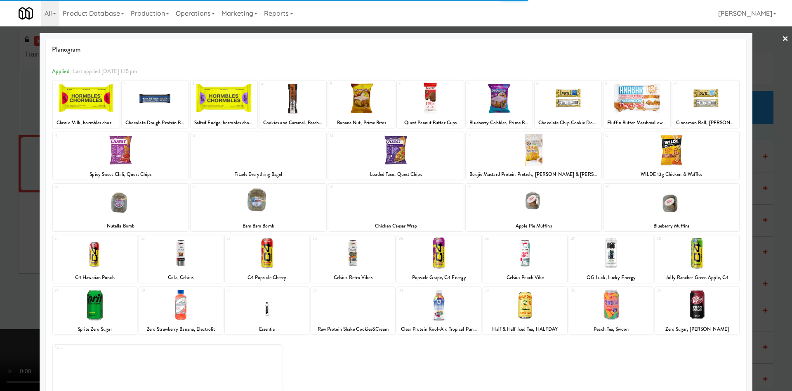
click at [570, 106] on div at bounding box center [568, 99] width 67 height 32
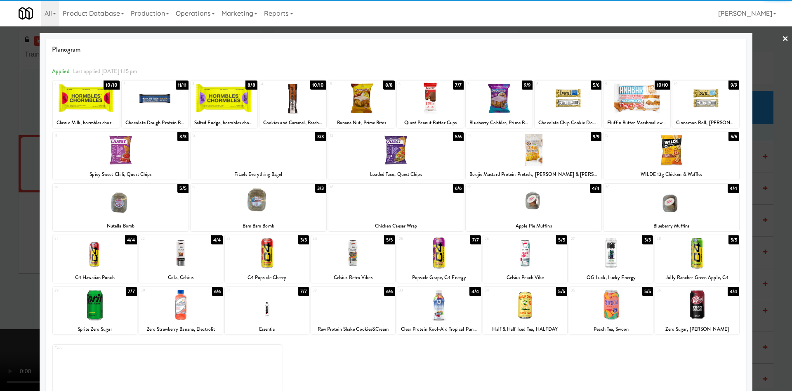
click at [767, 64] on div at bounding box center [396, 195] width 792 height 391
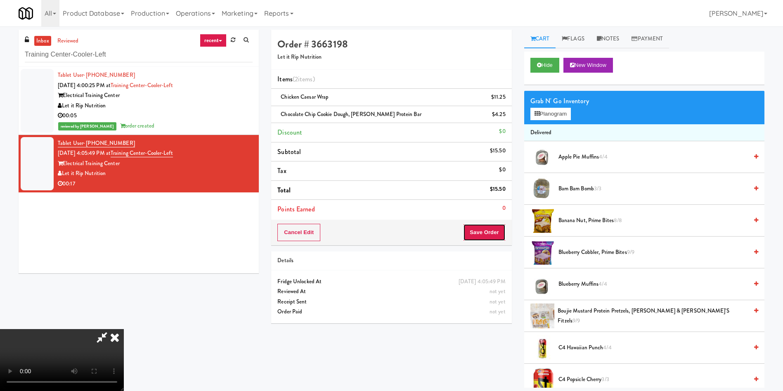
click at [503, 231] on button "Save Order" at bounding box center [484, 232] width 42 height 17
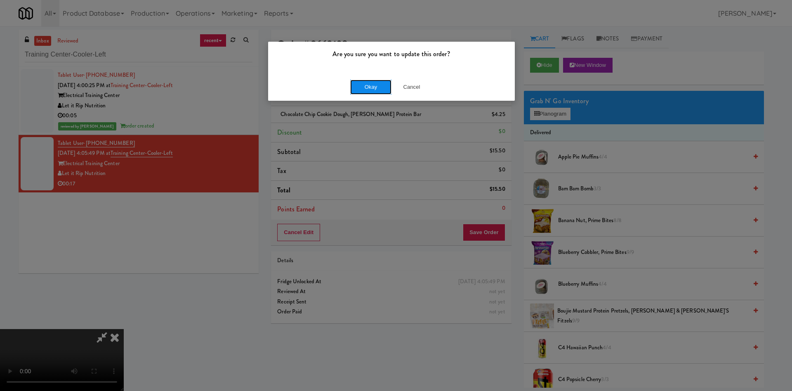
click at [385, 89] on button "Okay" at bounding box center [370, 87] width 41 height 15
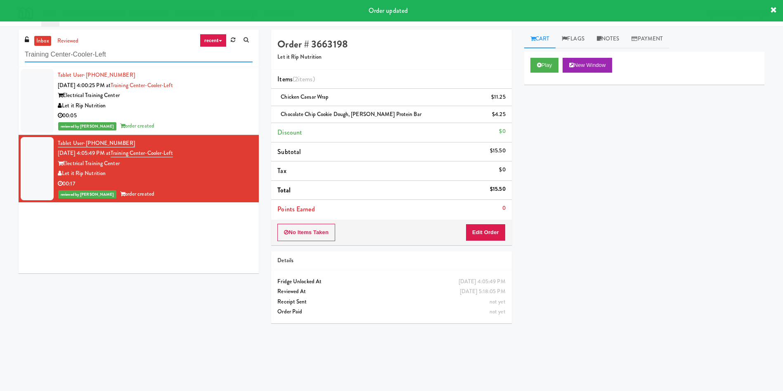
drag, startPoint x: 71, startPoint y: 48, endPoint x: 4, endPoint y: 16, distance: 74.7
click at [0, 26] on body "Order updated Are you sure you want to update this order? Okay Cancel Okay Are …" at bounding box center [391, 221] width 783 height 391
paste input "Wheeling Town Center-Pantry"
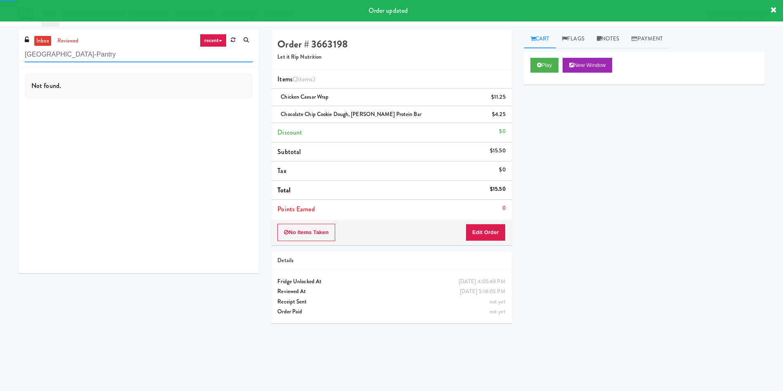
type input "Wheeling Town Center-Pantry"
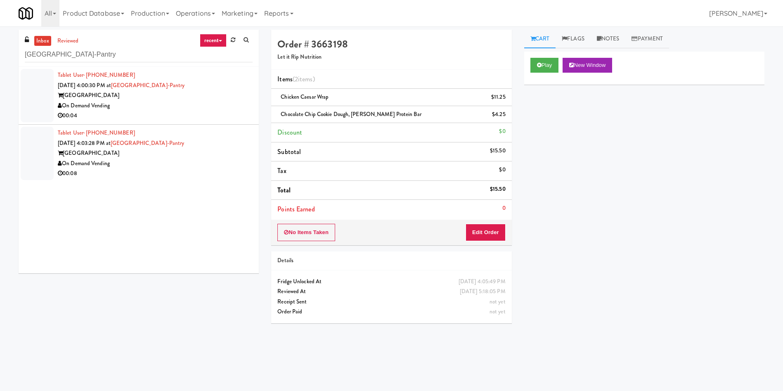
drag, startPoint x: 49, startPoint y: 93, endPoint x: 54, endPoint y: 99, distance: 7.7
click at [49, 94] on div at bounding box center [37, 95] width 33 height 53
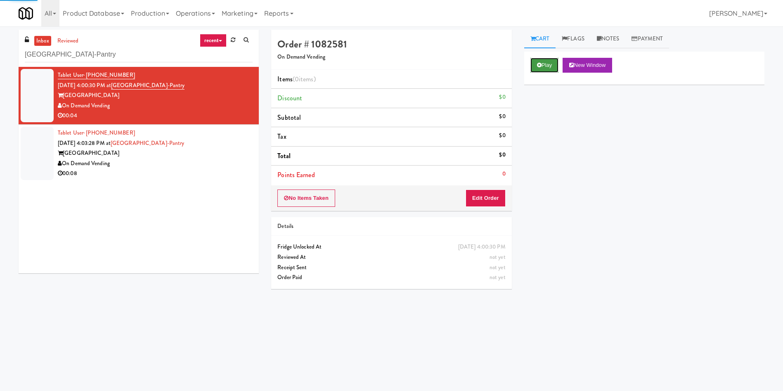
drag, startPoint x: 545, startPoint y: 58, endPoint x: 524, endPoint y: 100, distance: 47.6
click at [545, 58] on button "Play" at bounding box center [544, 65] width 28 height 15
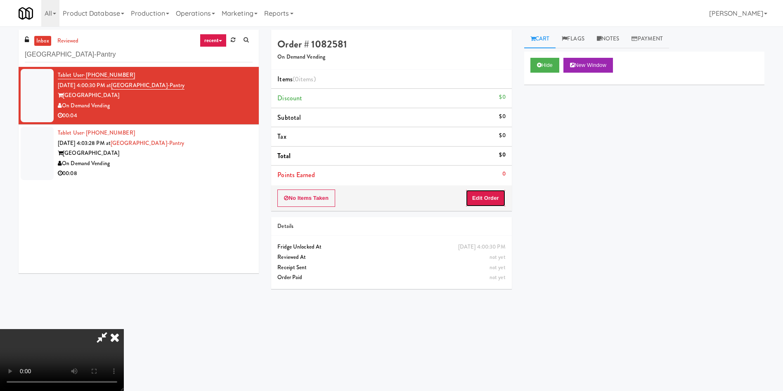
click at [499, 191] on button "Edit Order" at bounding box center [485, 197] width 40 height 17
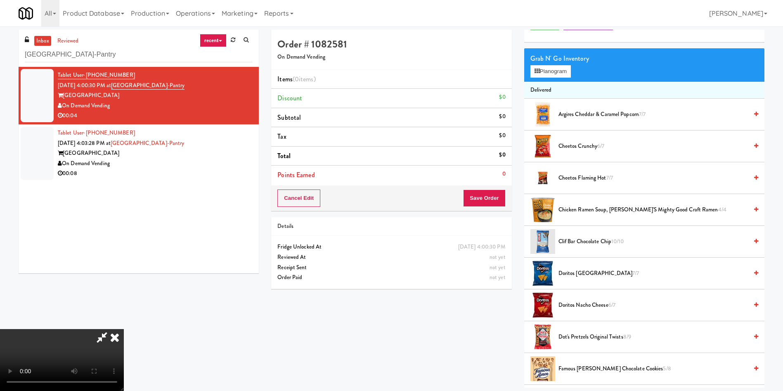
scroll to position [62, 0]
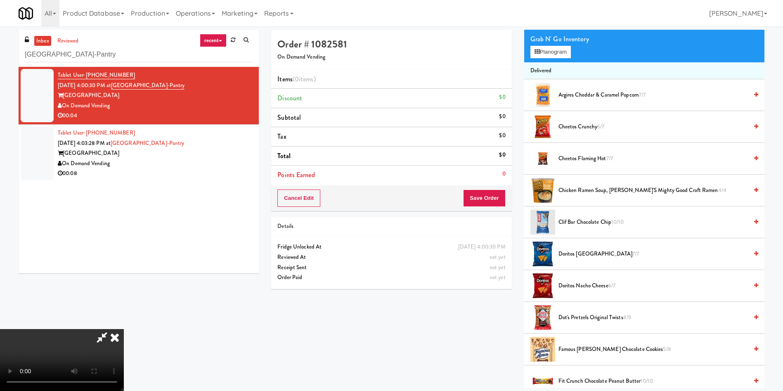
click at [124, 329] on video at bounding box center [62, 360] width 124 height 62
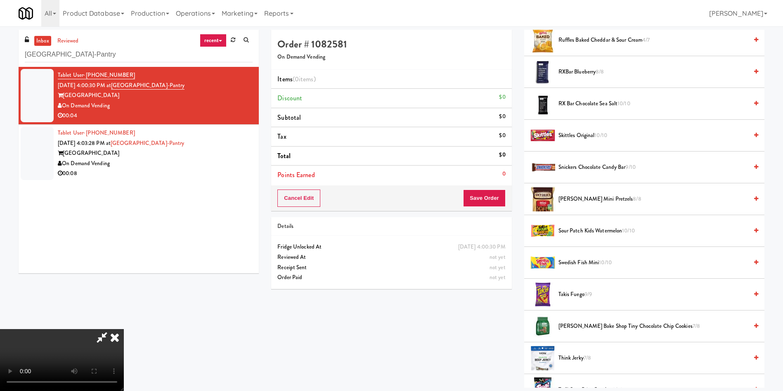
scroll to position [805, 0]
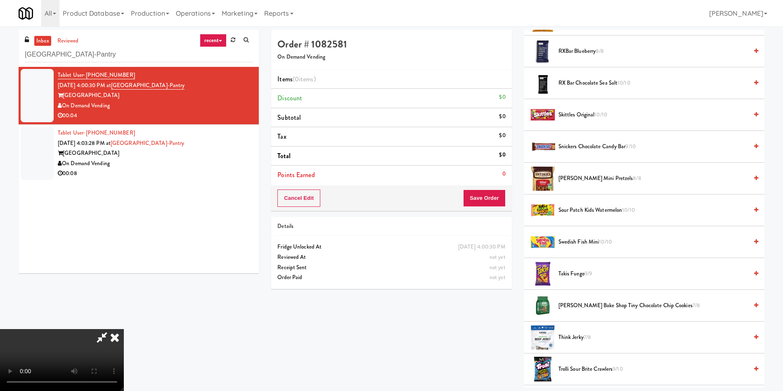
click at [589, 142] on span "Snickers Chocolate Candy Bar 9/10" at bounding box center [652, 147] width 189 height 10
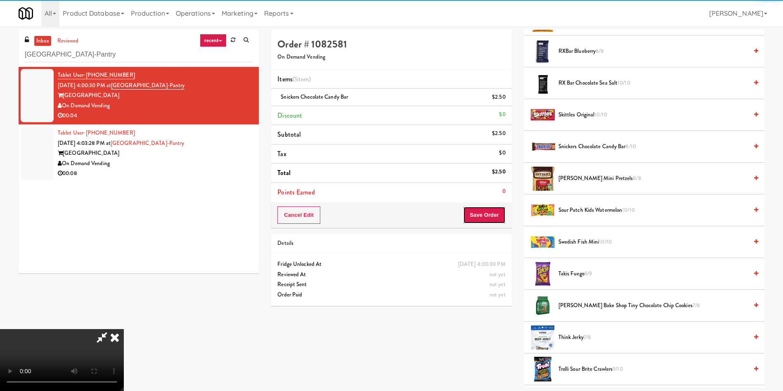
click at [488, 217] on button "Save Order" at bounding box center [484, 214] width 42 height 17
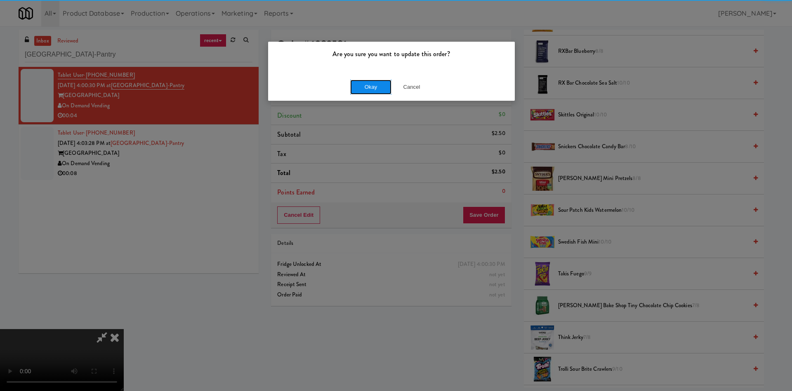
click at [371, 87] on button "Okay" at bounding box center [370, 87] width 41 height 15
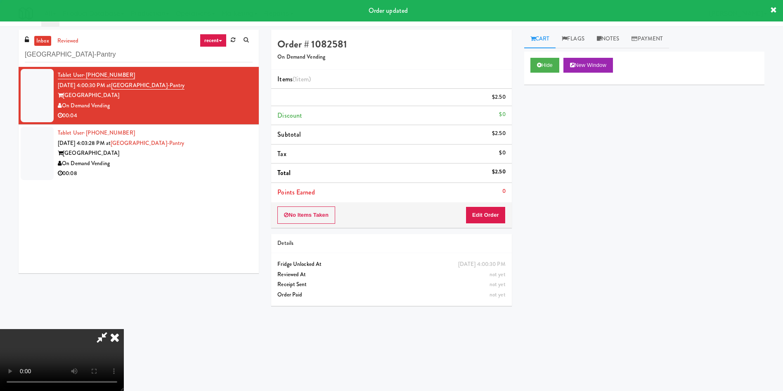
scroll to position [0, 0]
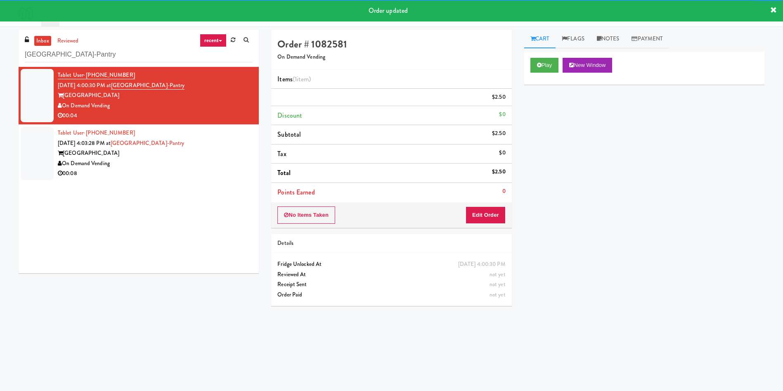
click at [42, 167] on div at bounding box center [37, 153] width 33 height 53
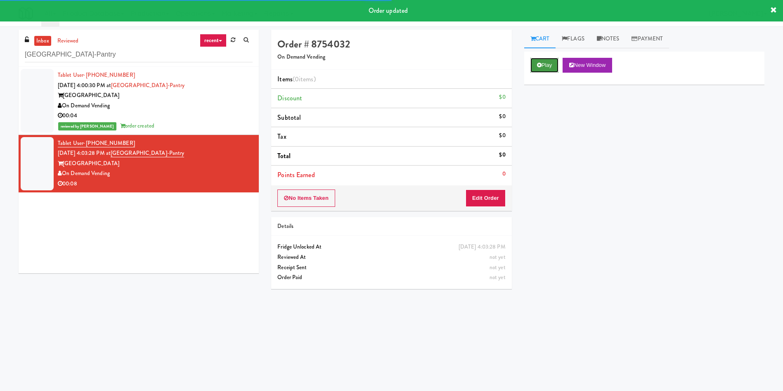
click at [548, 59] on button "Play" at bounding box center [544, 65] width 28 height 15
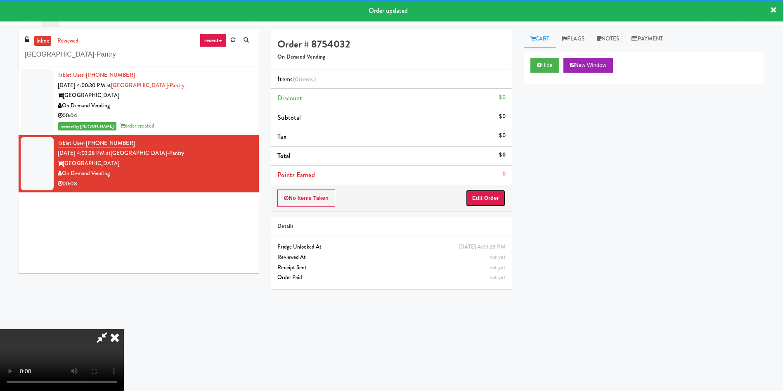
click at [498, 197] on button "Edit Order" at bounding box center [485, 197] width 40 height 17
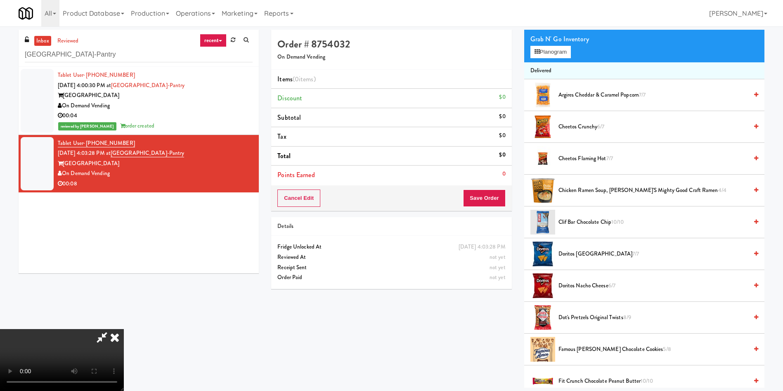
click at [124, 329] on video at bounding box center [62, 360] width 124 height 62
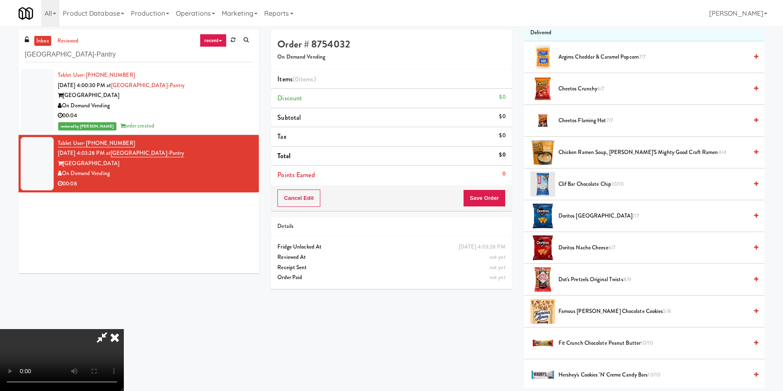
scroll to position [248, 0]
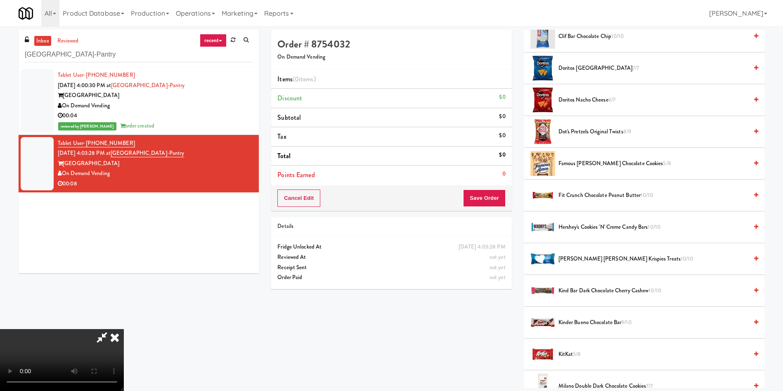
click at [124, 329] on video at bounding box center [62, 360] width 124 height 62
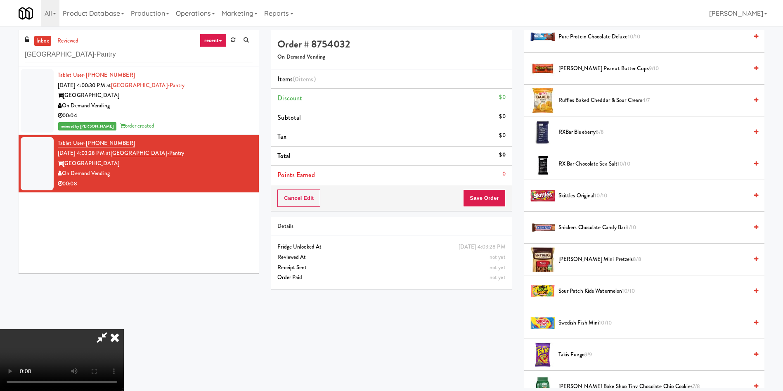
scroll to position [805, 0]
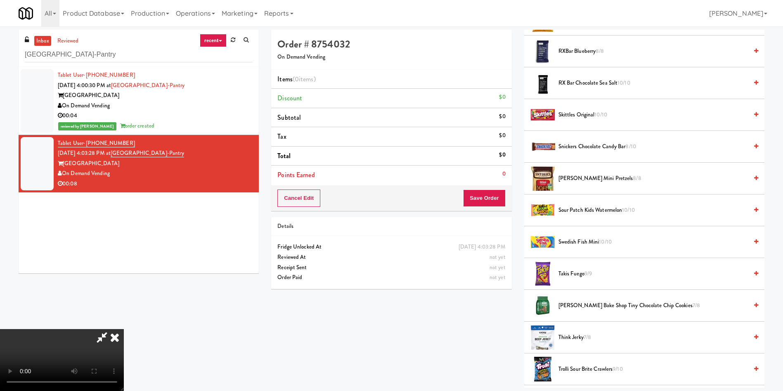
click at [587, 206] on span "Sour Patch Kids Watermelon 10/10" at bounding box center [652, 210] width 189 height 10
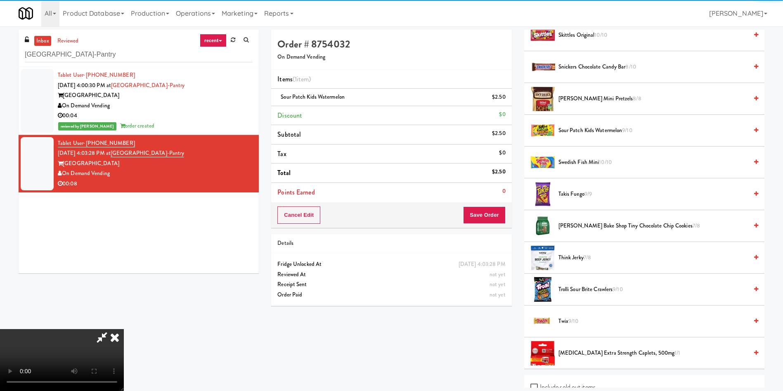
scroll to position [961, 0]
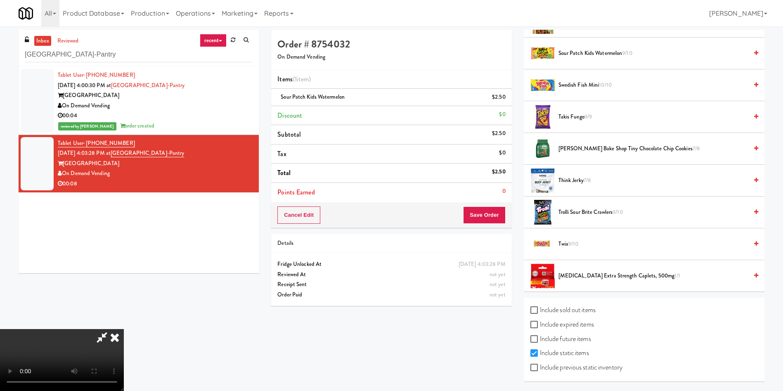
click at [594, 214] on span "Trolli Sour Brite Crawlers 9/10" at bounding box center [652, 212] width 189 height 10
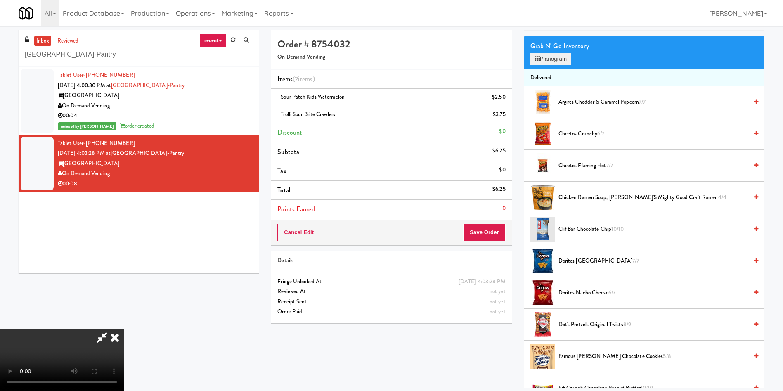
scroll to position [0, 0]
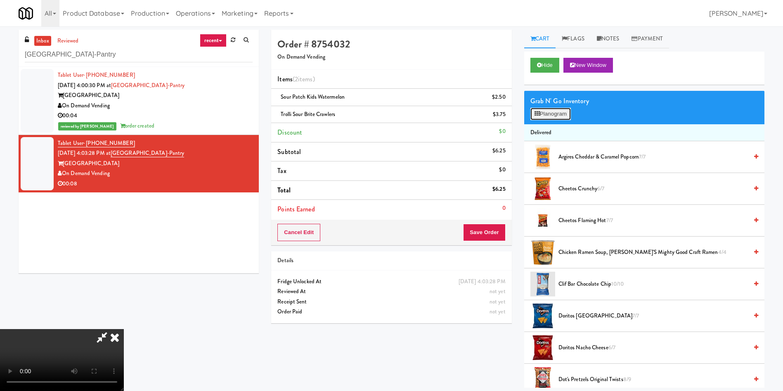
click at [551, 113] on button "Planogram" at bounding box center [550, 114] width 40 height 12
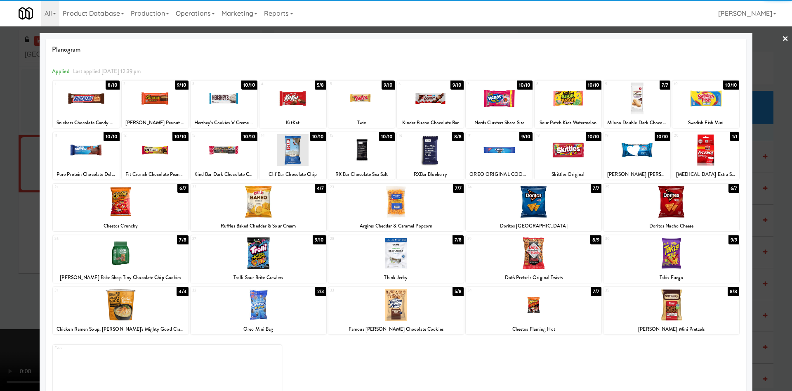
click at [760, 66] on div at bounding box center [396, 195] width 792 height 391
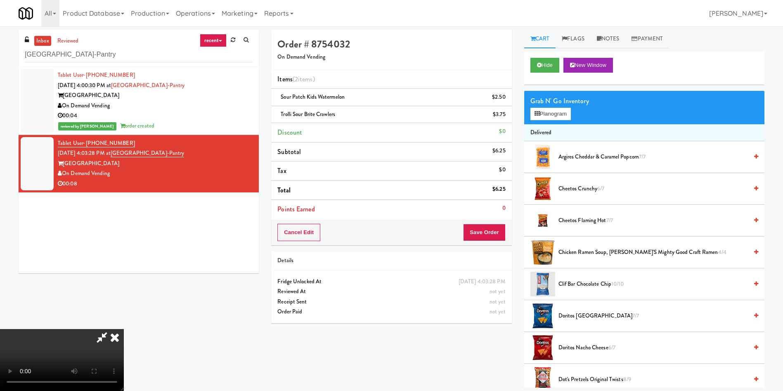
click at [124, 329] on video at bounding box center [62, 360] width 124 height 62
click at [490, 233] on button "Save Order" at bounding box center [484, 232] width 42 height 17
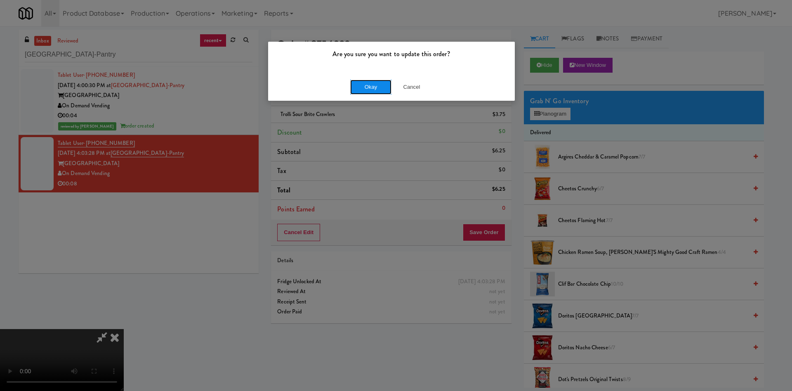
click at [377, 91] on button "Okay" at bounding box center [370, 87] width 41 height 15
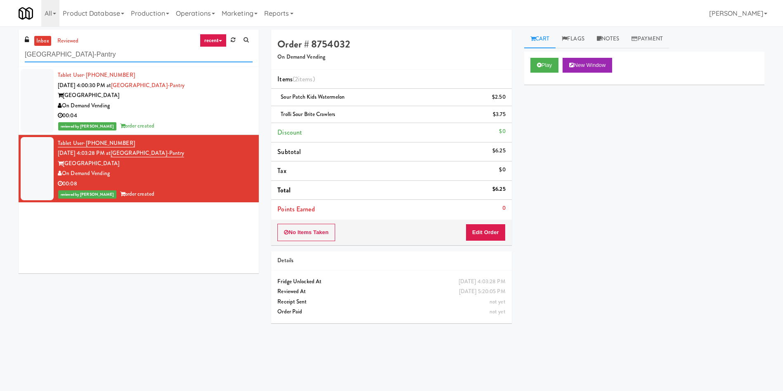
drag, startPoint x: 129, startPoint y: 54, endPoint x: 0, endPoint y: 37, distance: 129.9
click at [0, 38] on div "inbox reviewed recent all unclear take inventory issue suspicious failed recent…" at bounding box center [391, 195] width 783 height 331
paste input "IKEA Burlington Store"
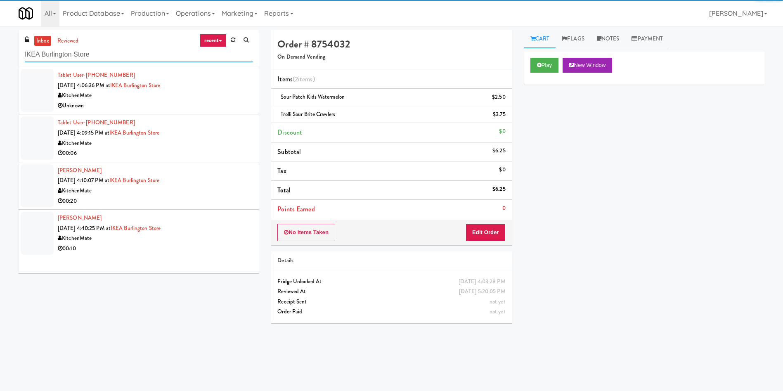
type input "IKEA Burlington Store"
drag, startPoint x: 34, startPoint y: 87, endPoint x: 50, endPoint y: 85, distance: 16.6
click at [34, 86] on div at bounding box center [37, 90] width 33 height 43
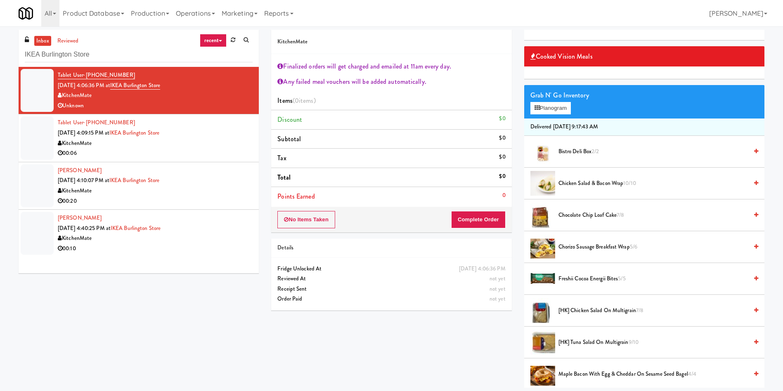
scroll to position [62, 0]
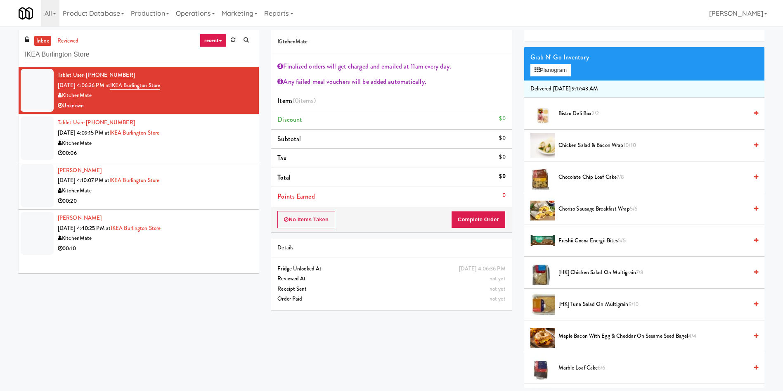
click at [48, 125] on div at bounding box center [37, 137] width 33 height 43
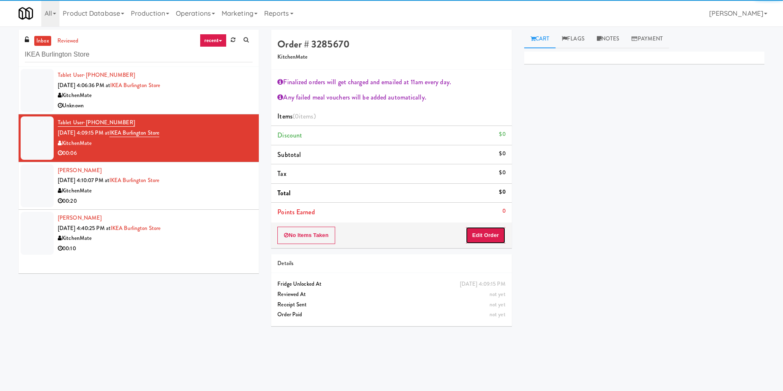
drag, startPoint x: 484, startPoint y: 239, endPoint x: 513, endPoint y: 208, distance: 42.9
click at [484, 239] on button "Edit Order" at bounding box center [485, 235] width 40 height 17
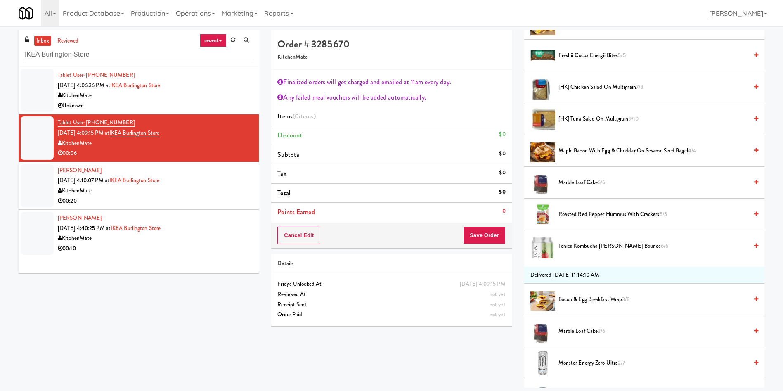
scroll to position [248, 0]
click at [586, 332] on span "Marble Loaf Cake 2/6" at bounding box center [652, 331] width 189 height 10
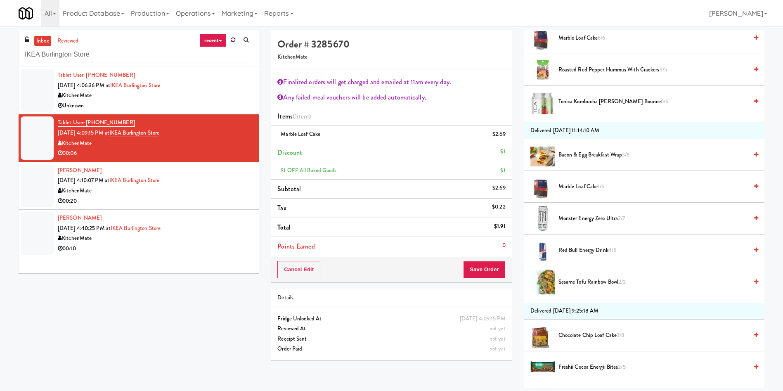
scroll to position [371, 0]
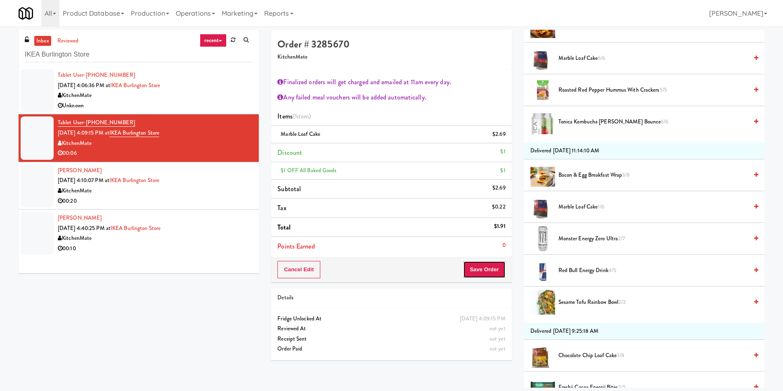
click at [496, 274] on button "Save Order" at bounding box center [484, 269] width 42 height 17
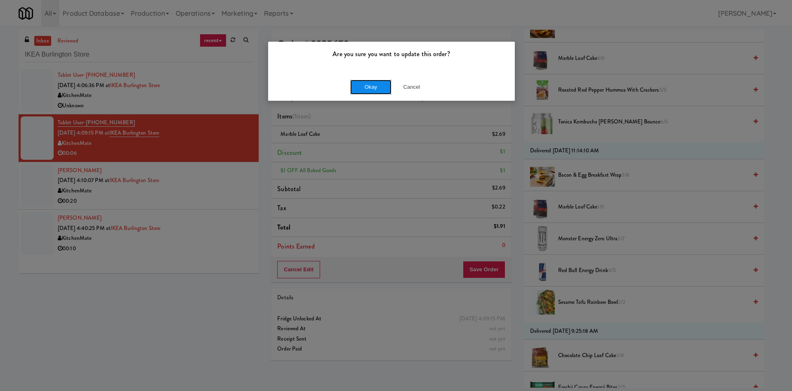
click at [363, 90] on button "Okay" at bounding box center [370, 87] width 41 height 15
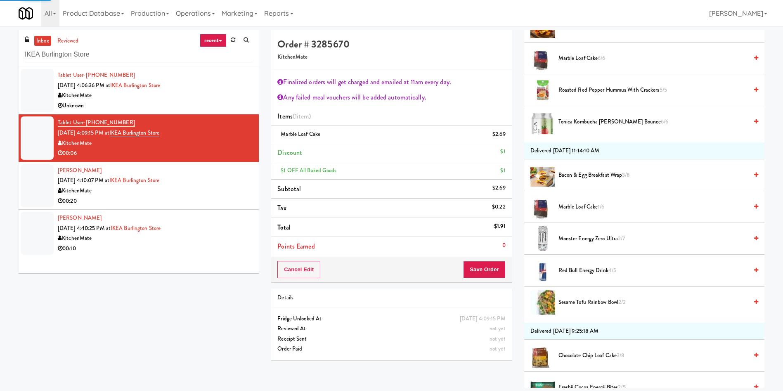
click at [42, 161] on li "Tablet User · (647) 425-9571 Sep 8, 2025 4:09:15 PM at IKEA Burlington Store Ki…" at bounding box center [139, 137] width 240 height 47
click at [46, 178] on div at bounding box center [37, 185] width 33 height 43
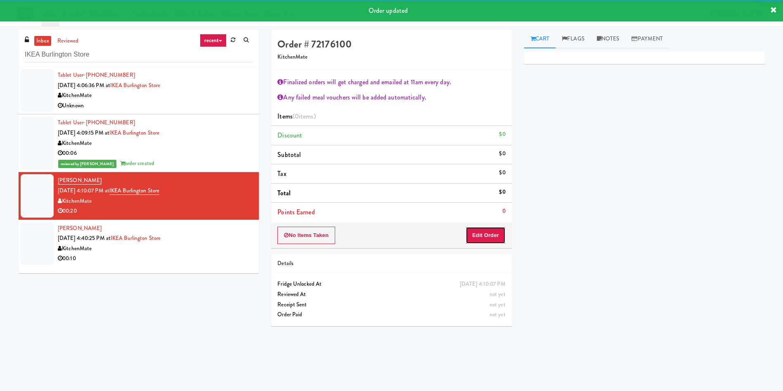
click at [488, 237] on button "Edit Order" at bounding box center [485, 235] width 40 height 17
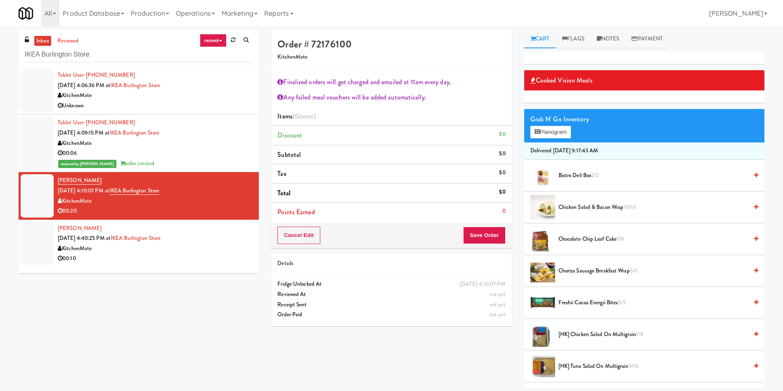
click at [597, 205] on span "Chicken Salad & Bacon Wrap 10/10" at bounding box center [652, 207] width 189 height 10
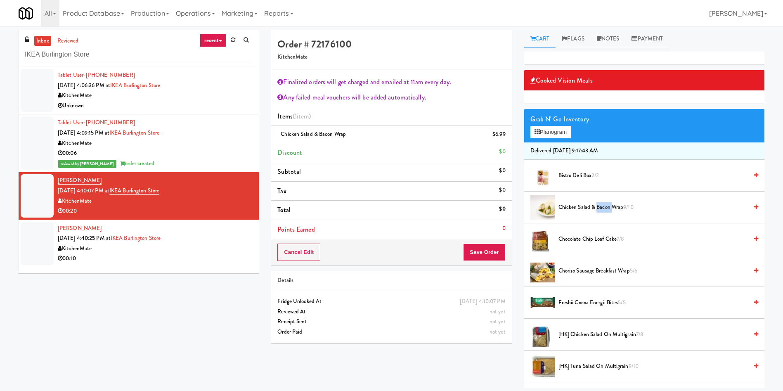
click at [597, 205] on span "Chicken Salad & Bacon Wrap 9/10" at bounding box center [652, 207] width 189 height 10
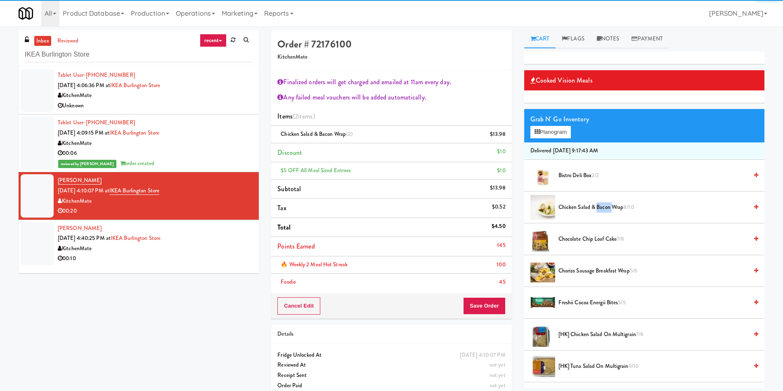
scroll to position [248, 0]
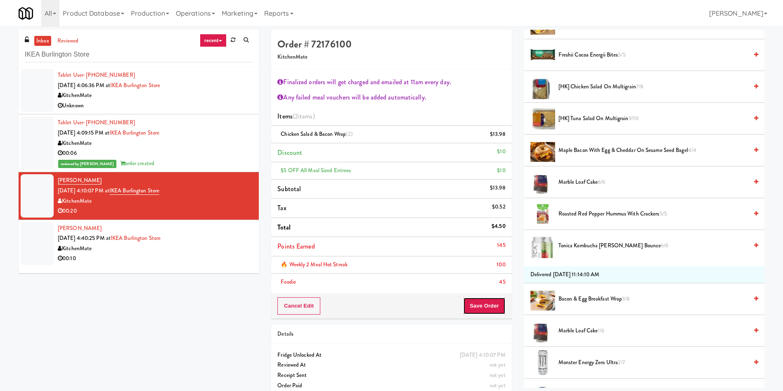
click at [492, 305] on button "Save Order" at bounding box center [484, 305] width 42 height 17
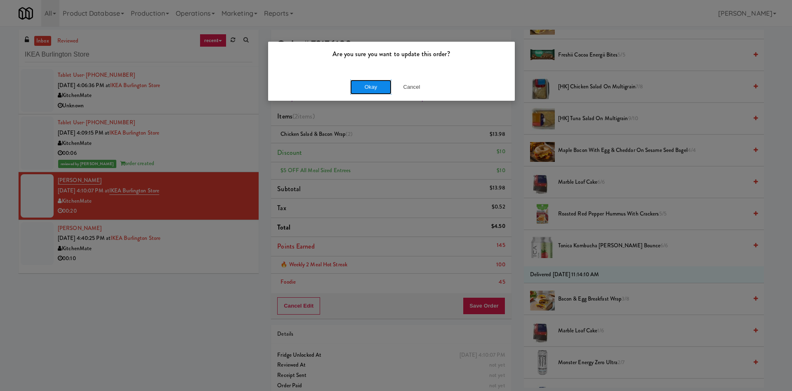
click at [367, 85] on button "Okay" at bounding box center [370, 87] width 41 height 15
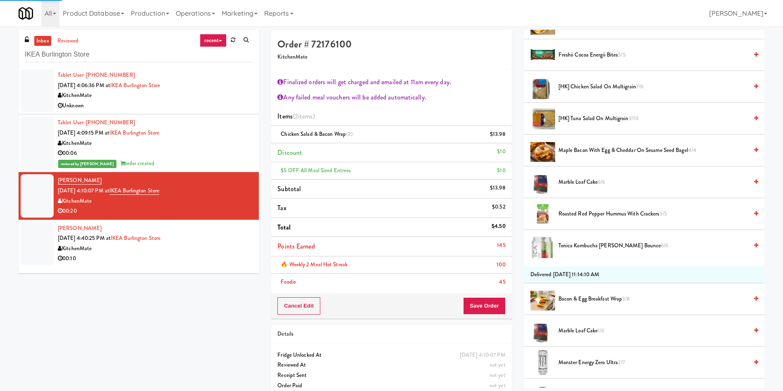
scroll to position [0, 0]
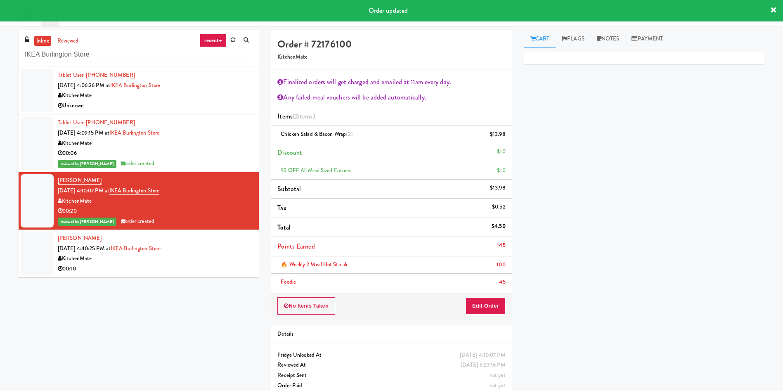
click at [31, 252] on div at bounding box center [37, 253] width 33 height 43
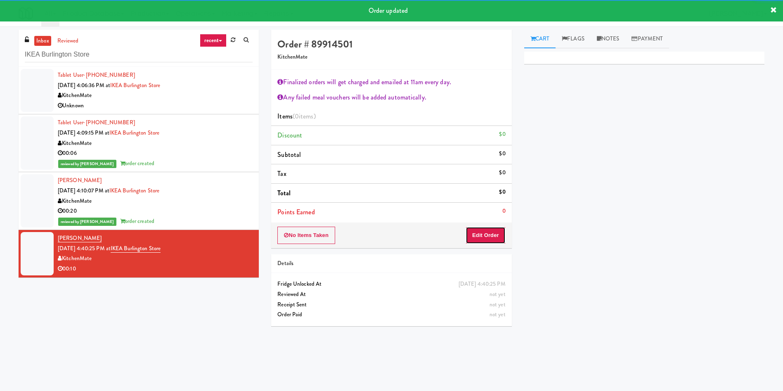
click at [498, 230] on button "Edit Order" at bounding box center [485, 235] width 40 height 17
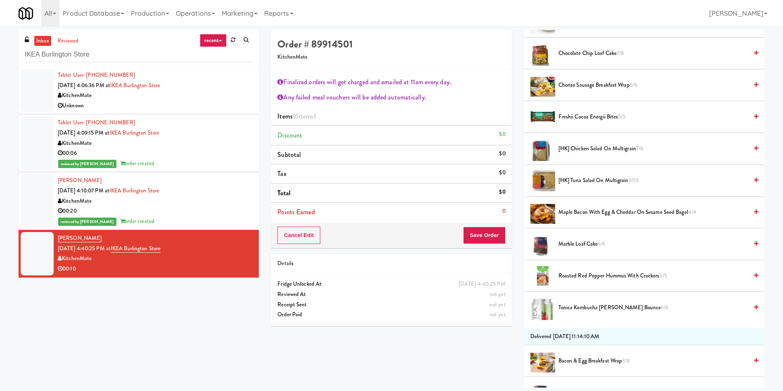
scroll to position [309, 0]
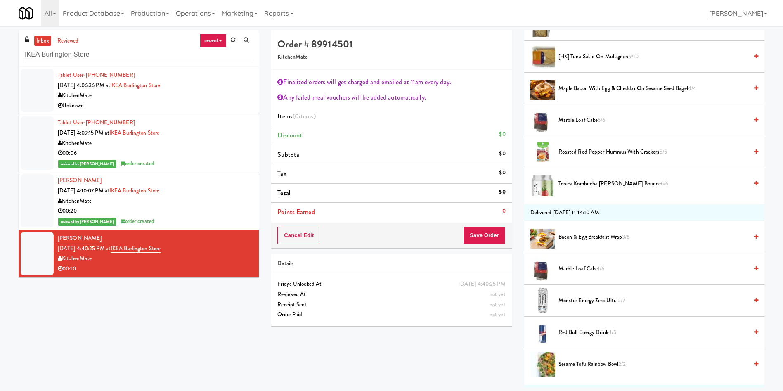
drag, startPoint x: 189, startPoint y: 252, endPoint x: 120, endPoint y: 248, distance: 69.4
click at [120, 248] on div "Derek Watts Sep 8, 2025 4:40:25 PM at IKEA Burlington Store KitchenMate 00:10" at bounding box center [155, 253] width 195 height 40
copy span "IKEA Burlington Store"
click at [590, 264] on span "Marble Loaf Cake 1/6" at bounding box center [652, 269] width 189 height 10
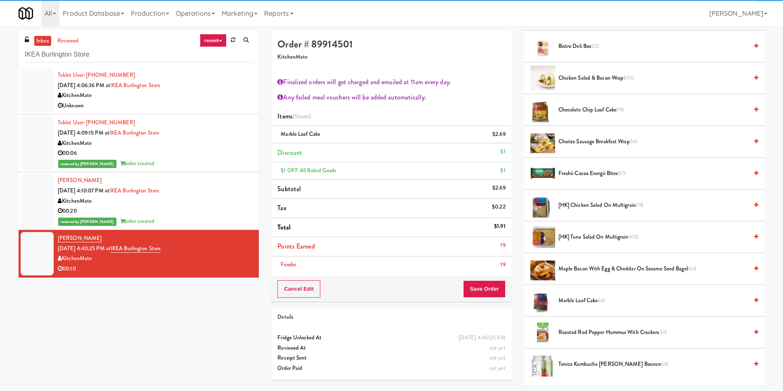
scroll to position [124, 0]
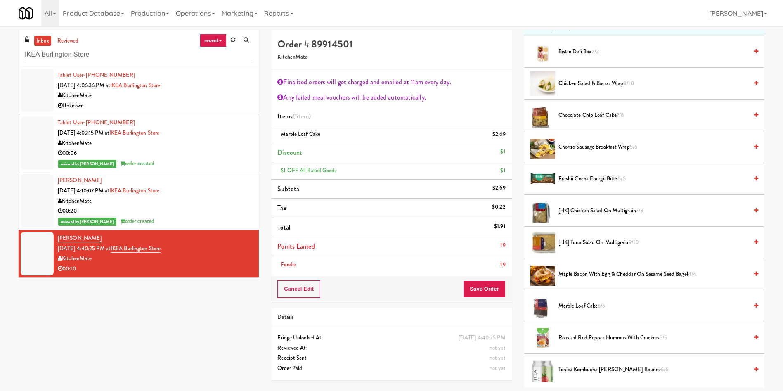
click at [579, 116] on span "Chocolate Chip Loaf Cake 7/8" at bounding box center [652, 115] width 189 height 10
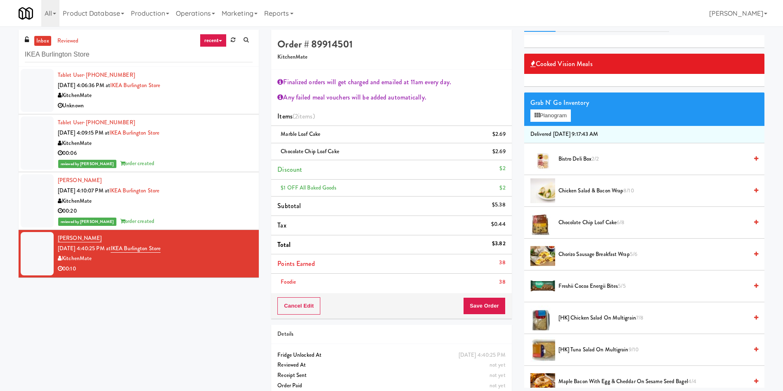
scroll to position [0, 0]
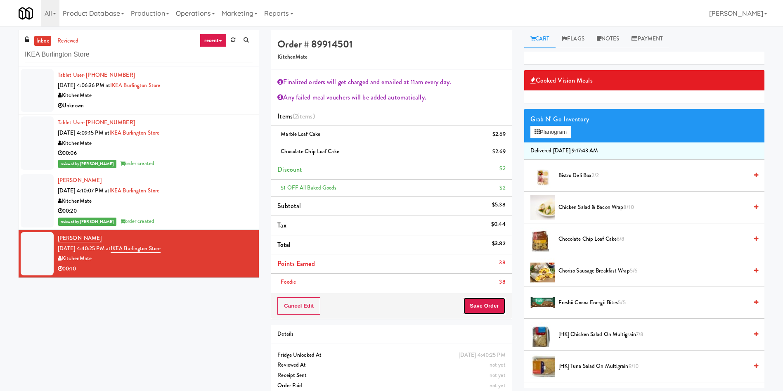
click at [491, 307] on button "Save Order" at bounding box center [484, 305] width 42 height 17
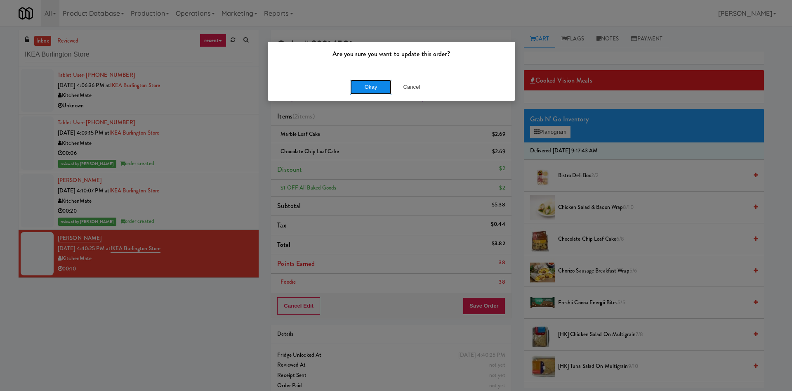
click at [362, 86] on button "Okay" at bounding box center [370, 87] width 41 height 15
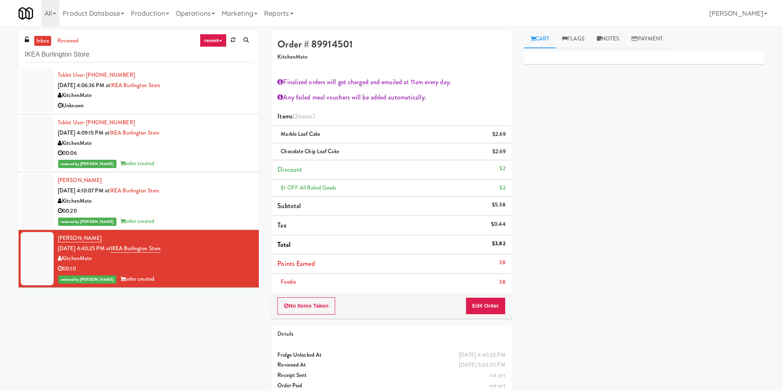
click at [45, 80] on div at bounding box center [37, 90] width 33 height 43
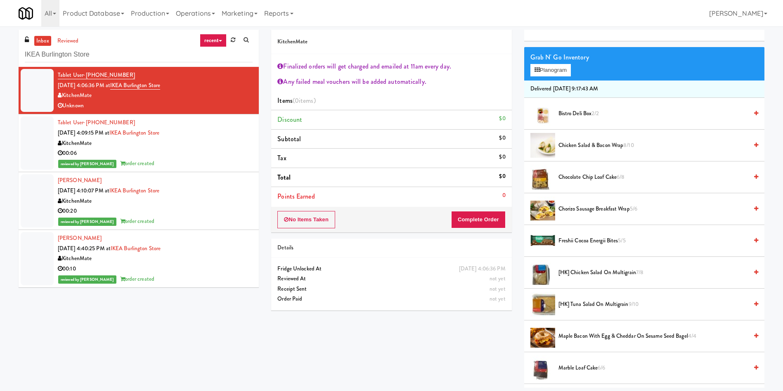
scroll to position [124, 0]
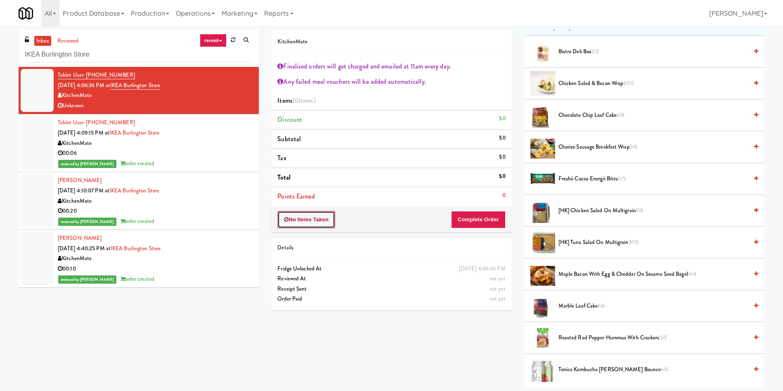
click at [291, 220] on button "No Items Taken" at bounding box center [306, 219] width 58 height 17
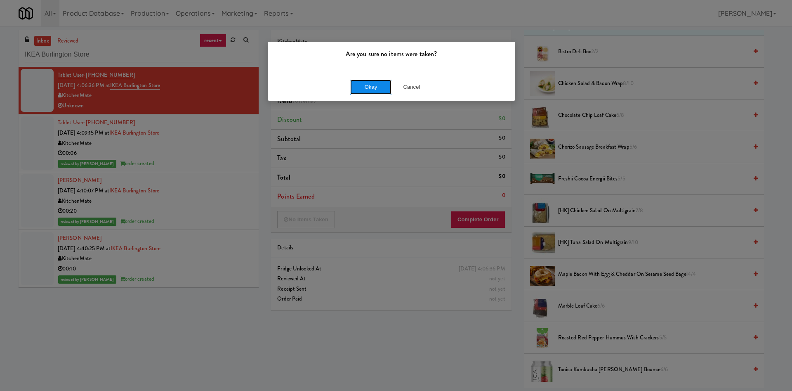
click at [359, 90] on button "Okay" at bounding box center [370, 87] width 41 height 15
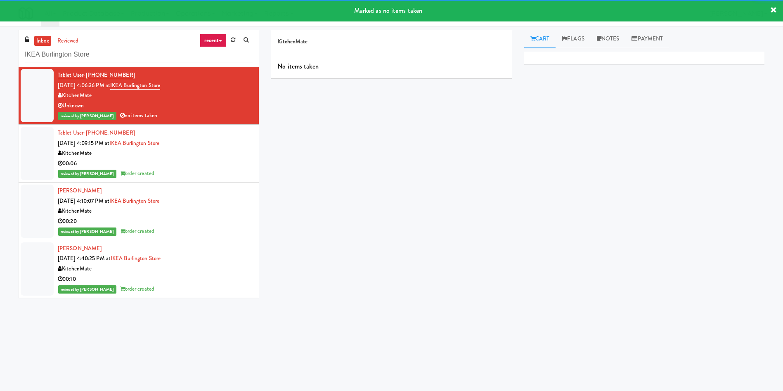
scroll to position [0, 0]
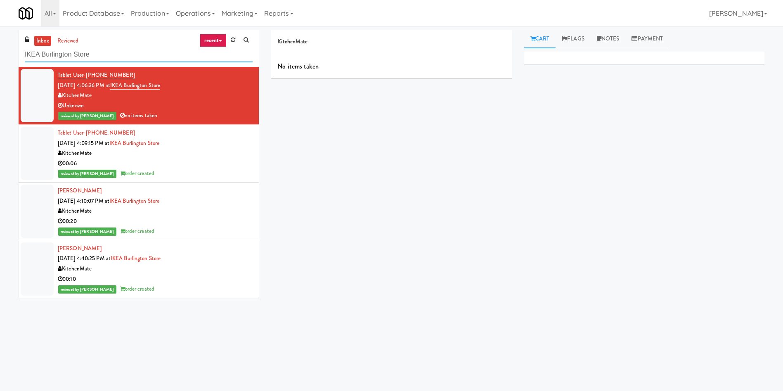
drag, startPoint x: 105, startPoint y: 58, endPoint x: 0, endPoint y: 32, distance: 108.3
click at [0, 32] on div "inbox reviewed recent all unclear take inventory issue suspicious failed recent…" at bounding box center [391, 195] width 783 height 331
paste input "Holiday Inn Time Square Cooler Combo B"
type input "Holiday Inn Time Square Cooler Combo B"
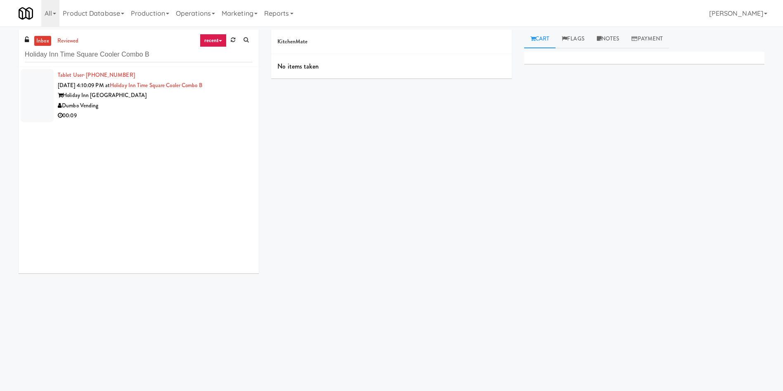
click at [50, 86] on div at bounding box center [37, 95] width 33 height 53
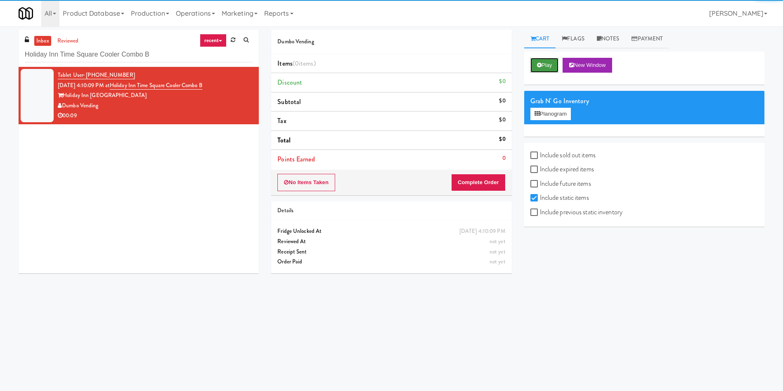
click at [540, 62] on icon at bounding box center [539, 64] width 5 height 5
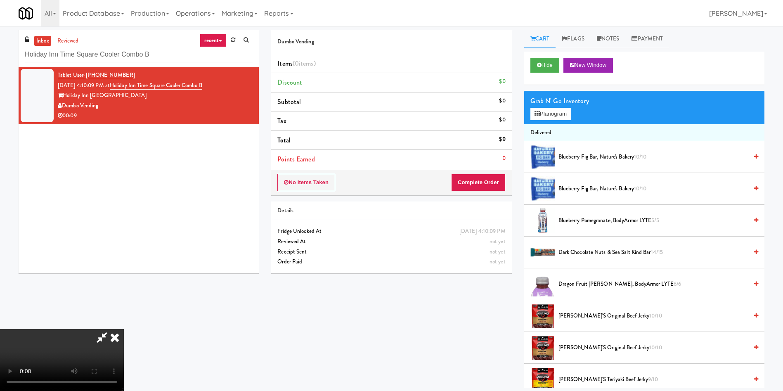
scroll to position [59, 0]
click at [124, 329] on video at bounding box center [62, 360] width 124 height 62
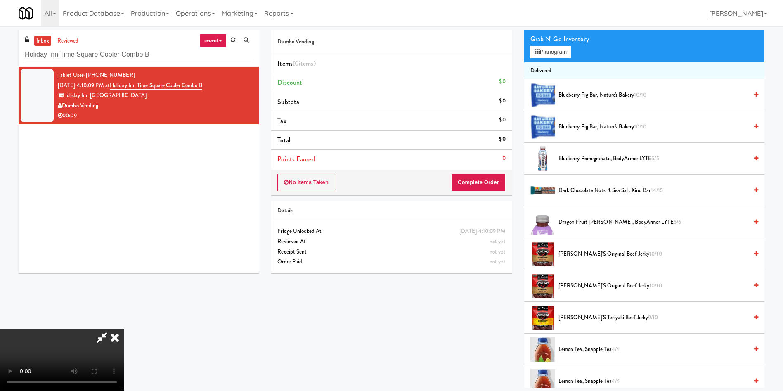
scroll to position [0, 0]
click at [124, 329] on video at bounding box center [62, 360] width 124 height 62
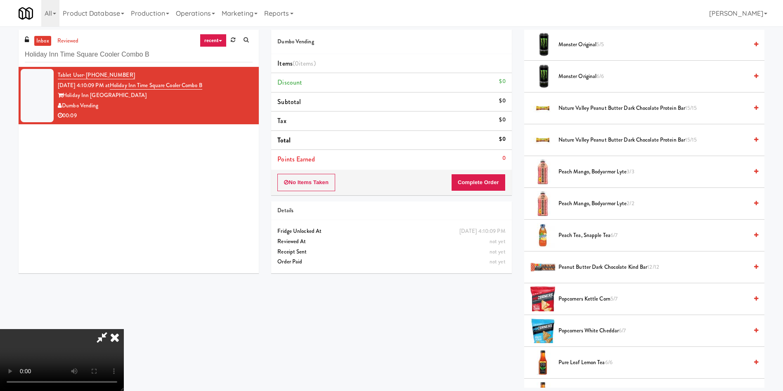
scroll to position [433, 0]
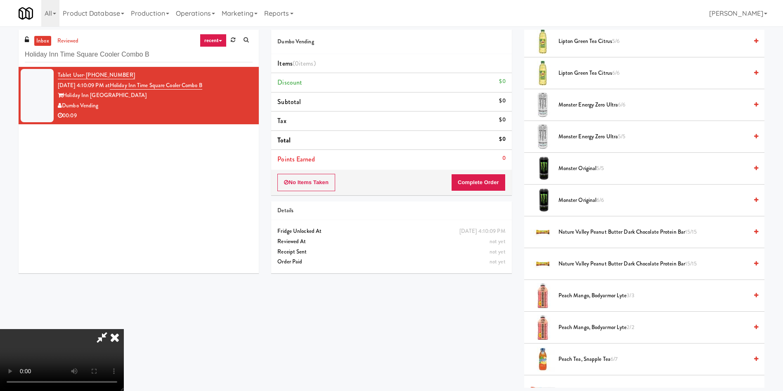
click at [580, 135] on span "Monster Energy Zero Ultra 5/5" at bounding box center [652, 137] width 189 height 10
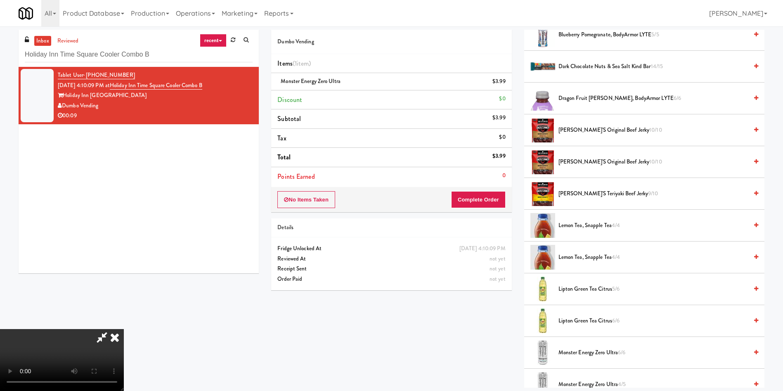
scroll to position [0, 0]
click at [111, 329] on icon at bounding box center [101, 337] width 19 height 17
click at [476, 193] on button "Complete Order" at bounding box center [478, 199] width 54 height 17
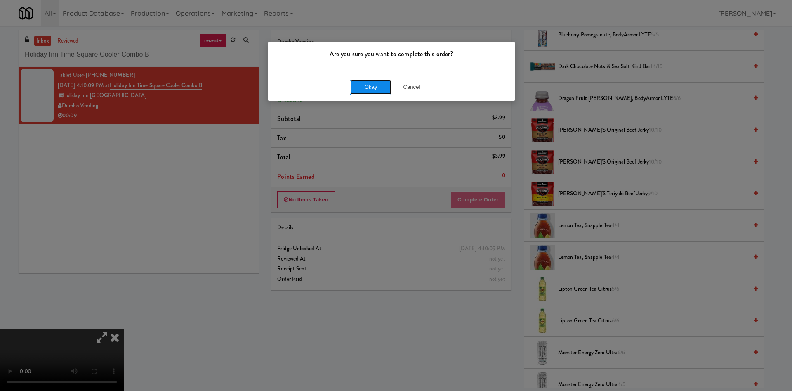
click at [358, 84] on button "Okay" at bounding box center [370, 87] width 41 height 15
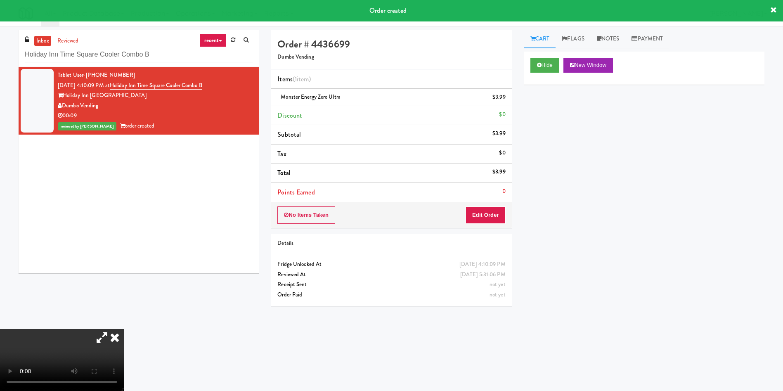
drag, startPoint x: 263, startPoint y: 108, endPoint x: 240, endPoint y: 108, distance: 23.1
click at [124, 329] on icon at bounding box center [115, 337] width 18 height 17
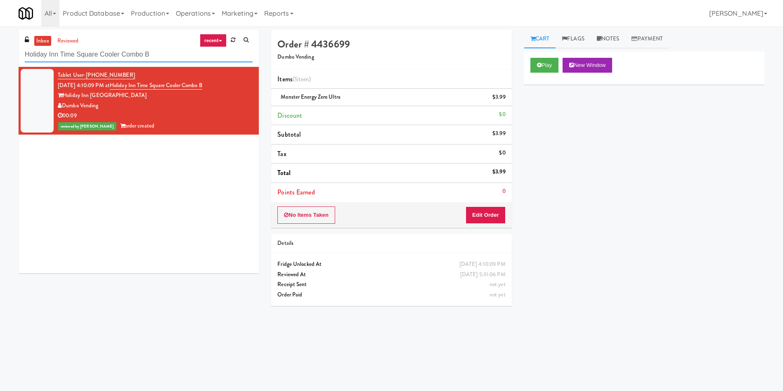
paste input "Standard - Drink - Left"
drag, startPoint x: 163, startPoint y: 55, endPoint x: 10, endPoint y: 0, distance: 162.1
click at [0, 35] on div "inbox reviewed recent all unclear take inventory issue suspicious failed recent…" at bounding box center [391, 195] width 783 height 331
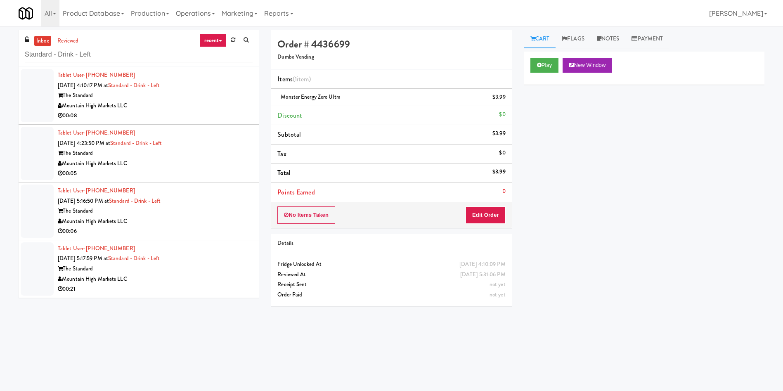
click at [47, 41] on link "inbox" at bounding box center [42, 41] width 17 height 10
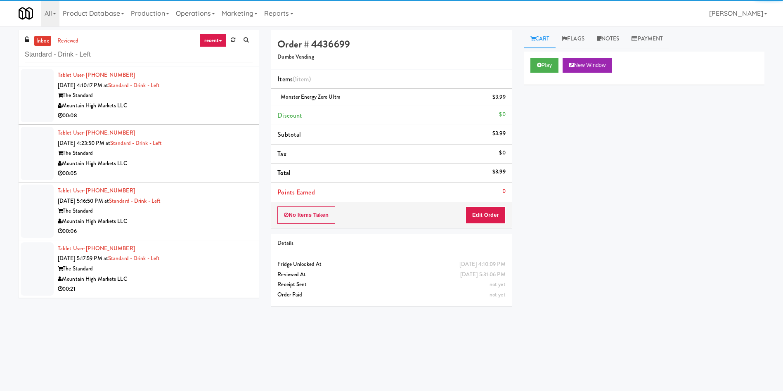
click at [33, 89] on div at bounding box center [37, 95] width 33 height 53
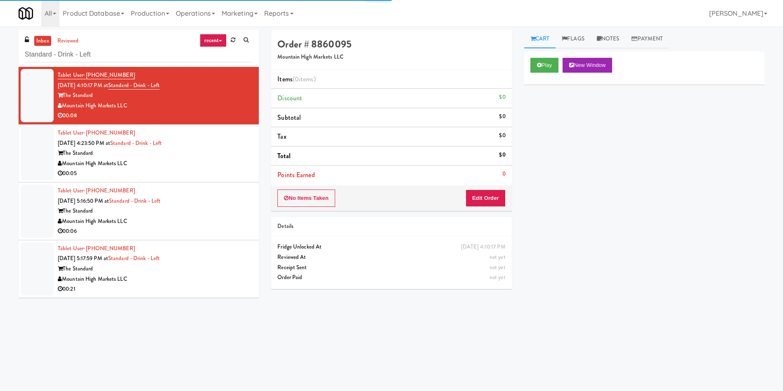
click at [548, 55] on div "Play New Window" at bounding box center [644, 68] width 240 height 33
click at [540, 62] on icon at bounding box center [539, 64] width 5 height 5
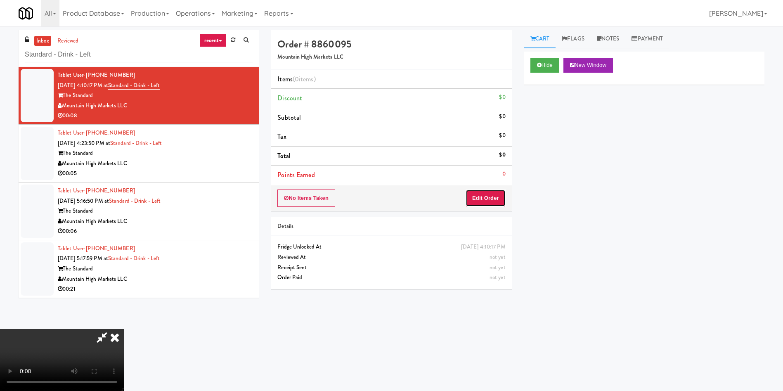
click at [487, 195] on button "Edit Order" at bounding box center [485, 197] width 40 height 17
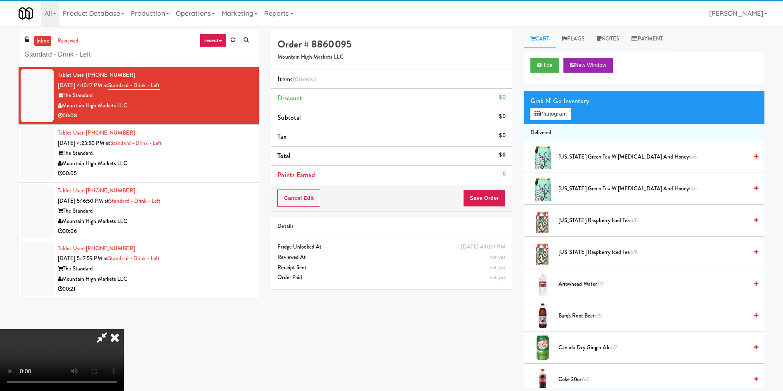
scroll to position [62, 0]
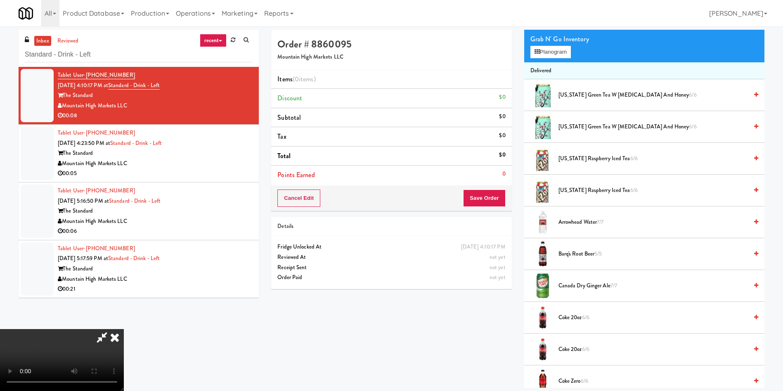
click at [124, 329] on video at bounding box center [62, 360] width 124 height 62
click at [551, 52] on button "Planogram" at bounding box center [550, 52] width 40 height 12
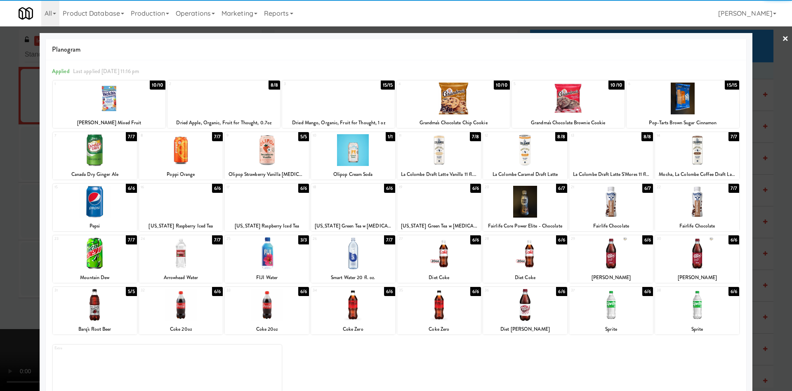
click at [600, 154] on div at bounding box center [611, 150] width 84 height 32
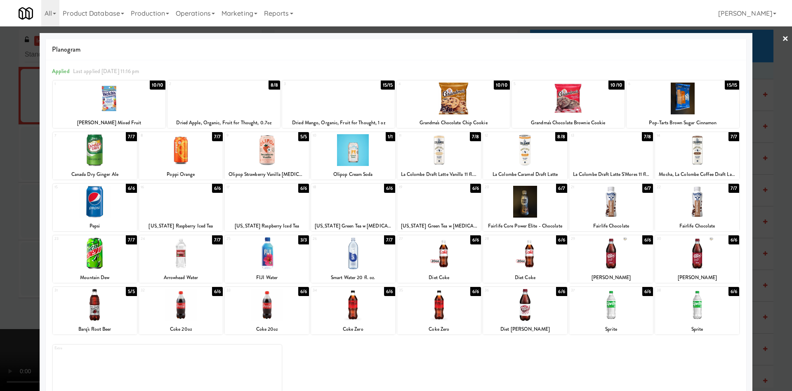
click at [0, 205] on div at bounding box center [396, 195] width 792 height 391
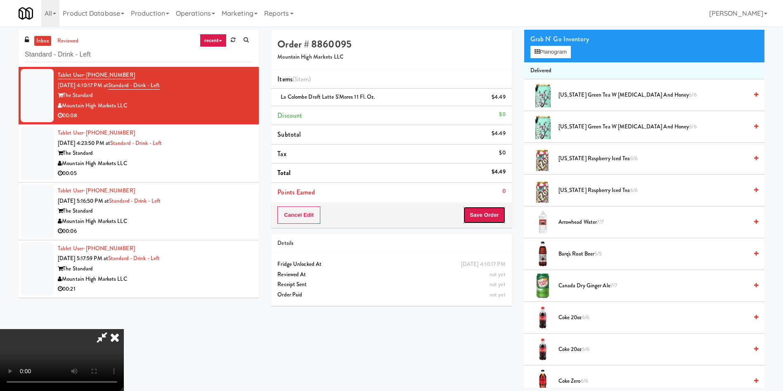
click at [497, 214] on button "Save Order" at bounding box center [484, 214] width 42 height 17
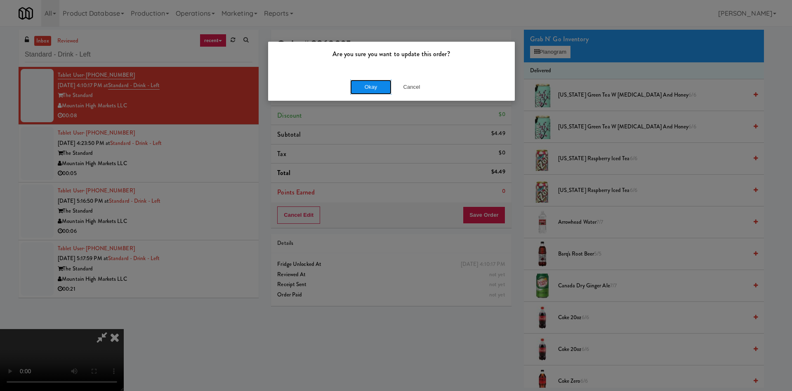
click at [389, 85] on button "Okay" at bounding box center [370, 87] width 41 height 15
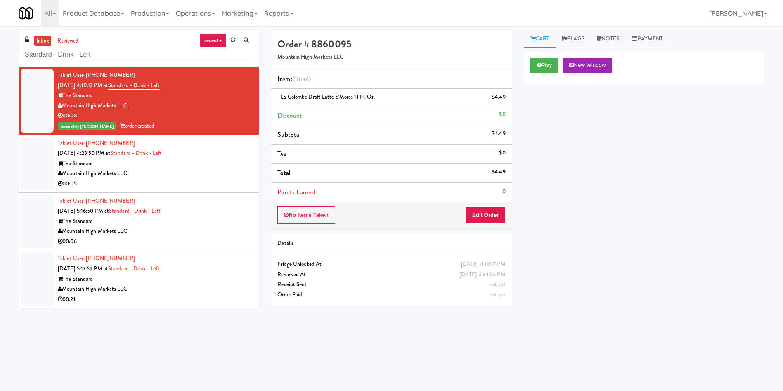
click at [52, 149] on div at bounding box center [37, 163] width 33 height 53
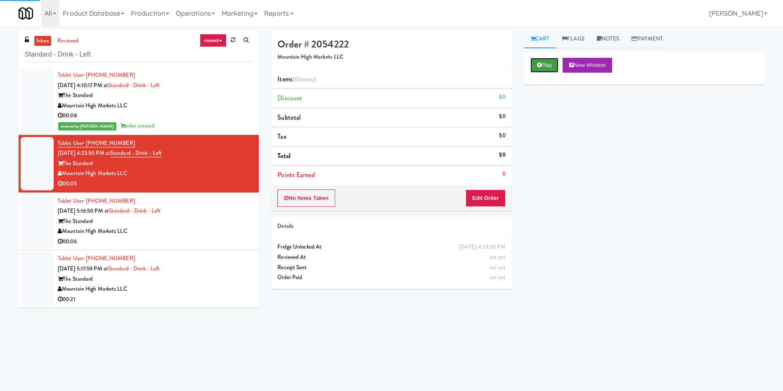
click at [541, 67] on icon at bounding box center [539, 64] width 5 height 5
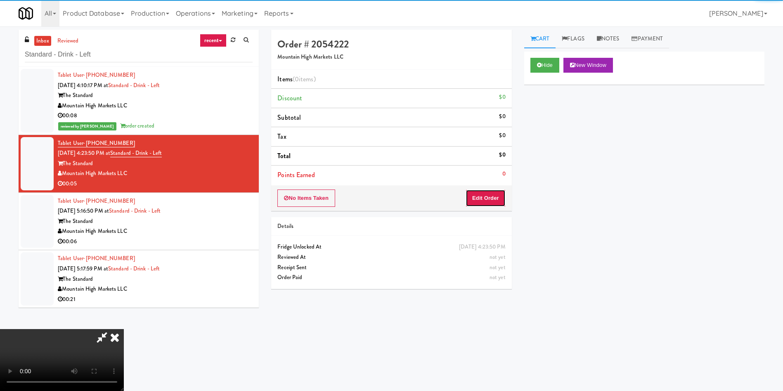
click at [474, 201] on button "Edit Order" at bounding box center [485, 197] width 40 height 17
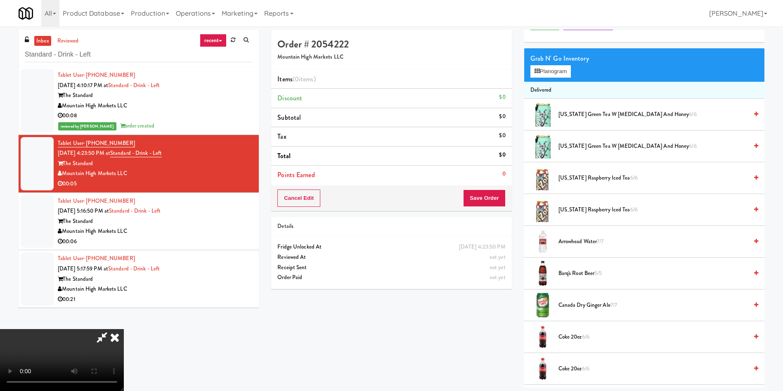
scroll to position [62, 0]
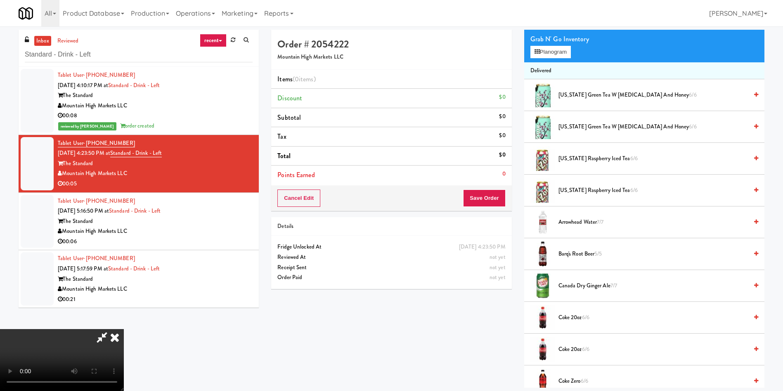
click at [124, 329] on video at bounding box center [62, 360] width 124 height 62
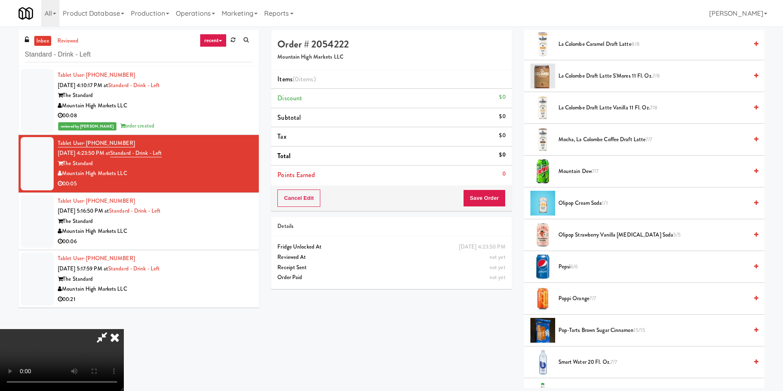
scroll to position [928, 0]
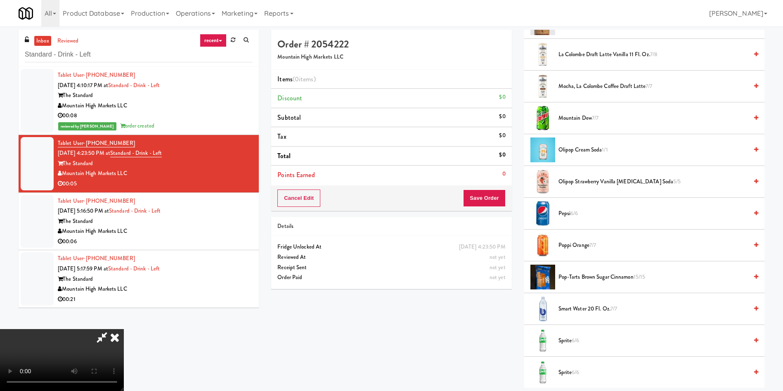
click at [567, 310] on span "Smart Water 20 fl. oz. 7/7" at bounding box center [652, 309] width 189 height 10
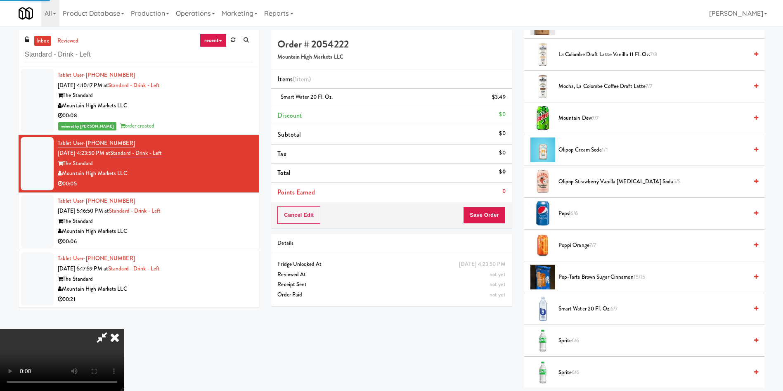
click at [124, 329] on video at bounding box center [62, 360] width 124 height 62
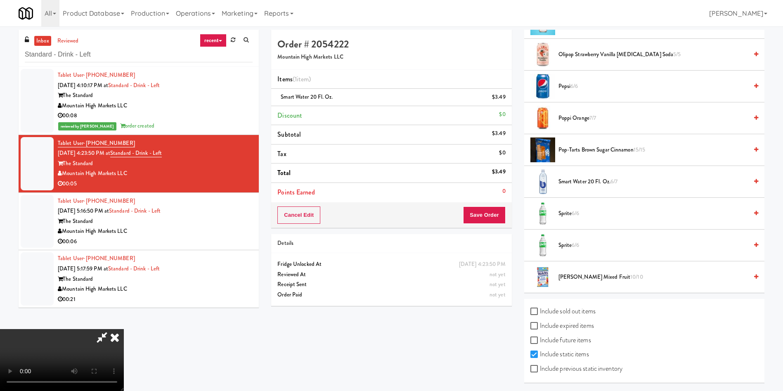
scroll to position [1057, 0]
click at [489, 218] on button "Save Order" at bounding box center [484, 214] width 42 height 17
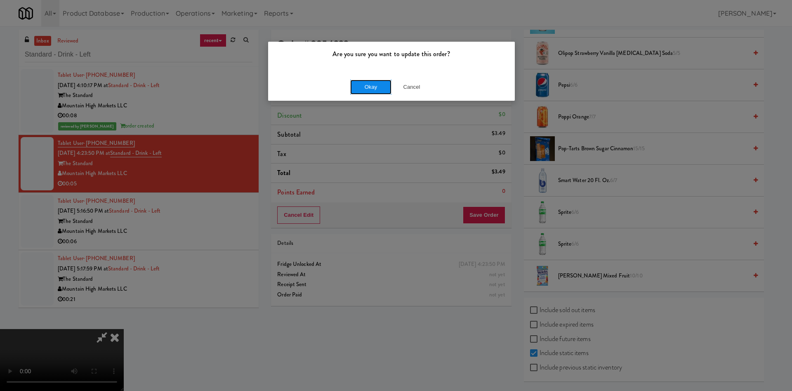
click at [378, 83] on button "Okay" at bounding box center [370, 87] width 41 height 15
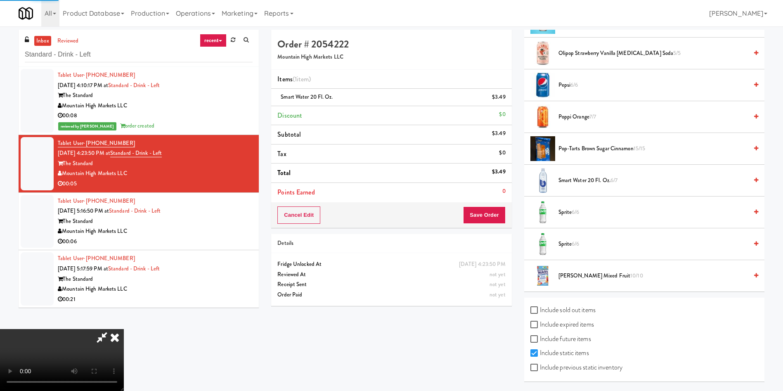
scroll to position [0, 0]
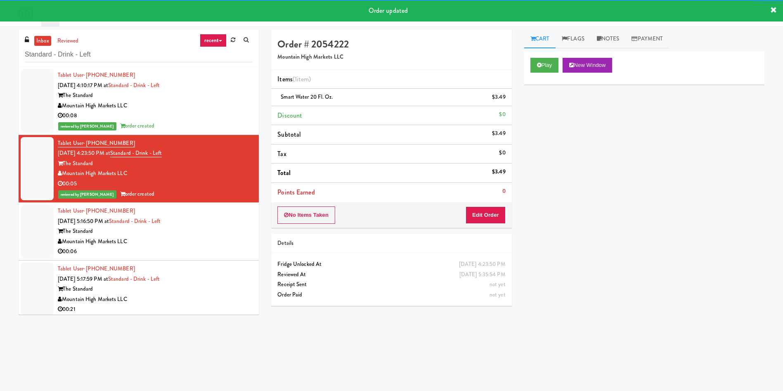
click at [47, 215] on div at bounding box center [37, 231] width 33 height 53
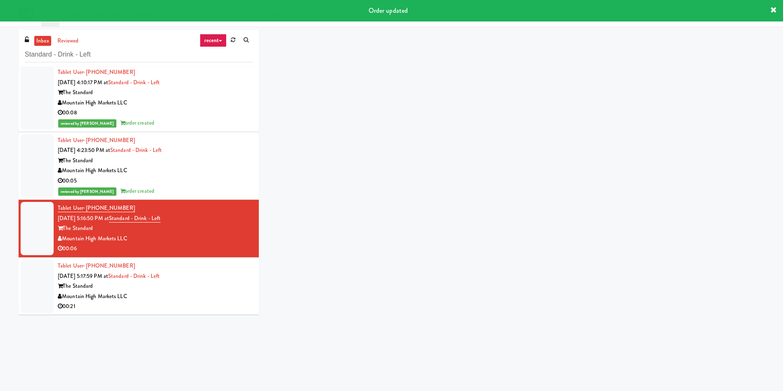
scroll to position [3, 0]
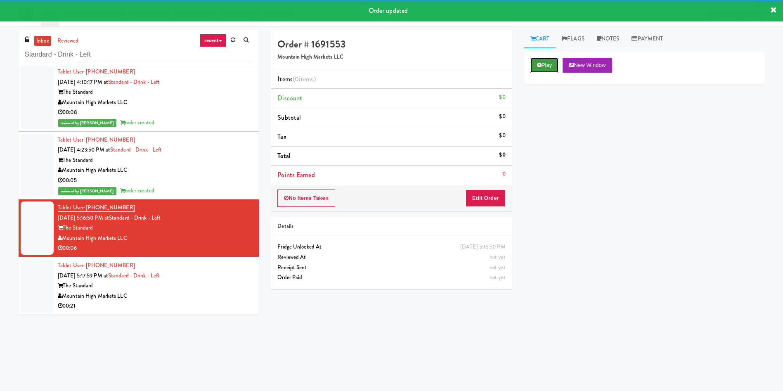
click at [542, 67] on button "Play" at bounding box center [544, 65] width 28 height 15
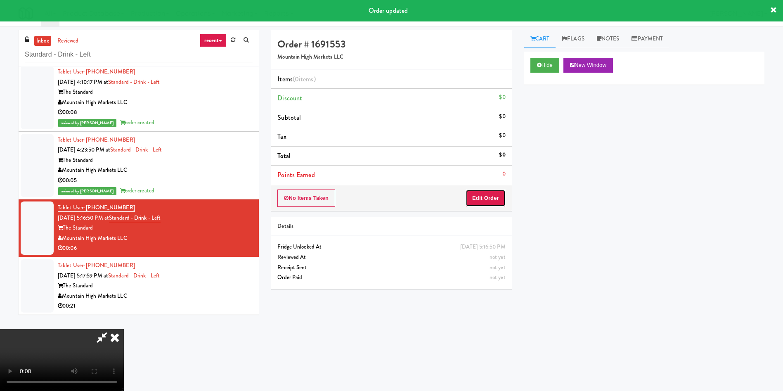
click at [491, 206] on button "Edit Order" at bounding box center [485, 197] width 40 height 17
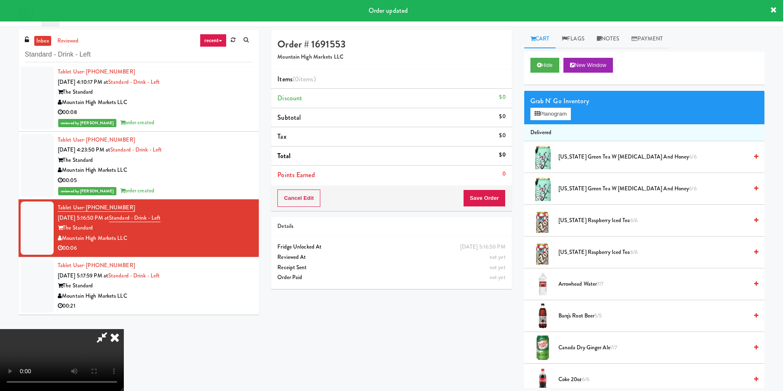
scroll to position [62, 0]
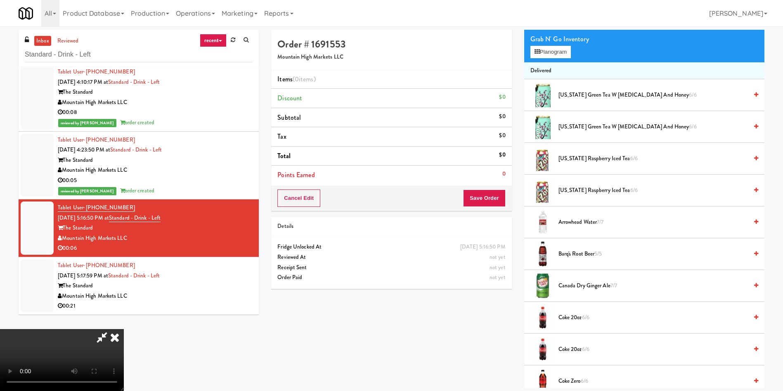
click at [124, 329] on video at bounding box center [62, 360] width 124 height 62
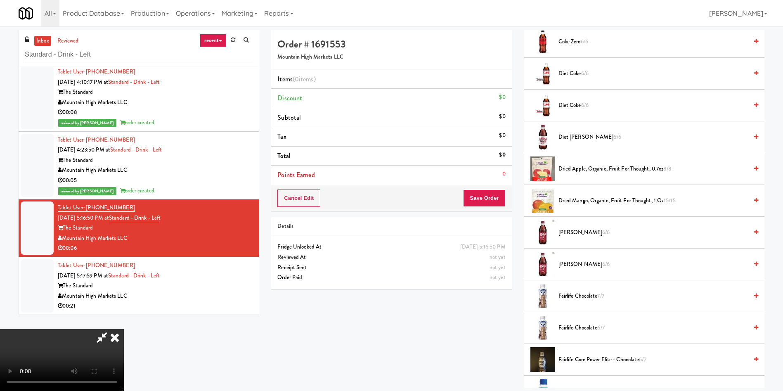
scroll to position [433, 0]
click at [577, 262] on span "Dr Pepper 6/6" at bounding box center [652, 264] width 189 height 10
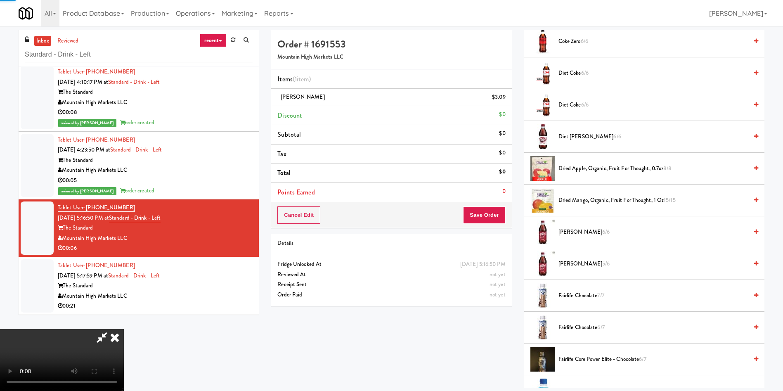
click at [124, 329] on video at bounding box center [62, 360] width 124 height 62
click at [493, 212] on button "Save Order" at bounding box center [484, 214] width 42 height 17
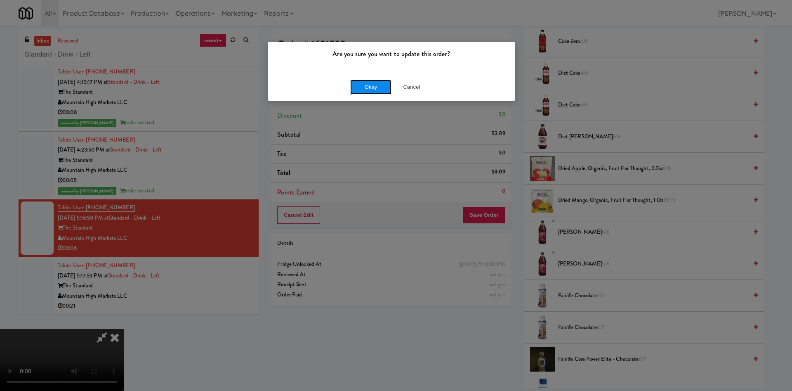
click at [379, 86] on button "Okay" at bounding box center [370, 87] width 41 height 15
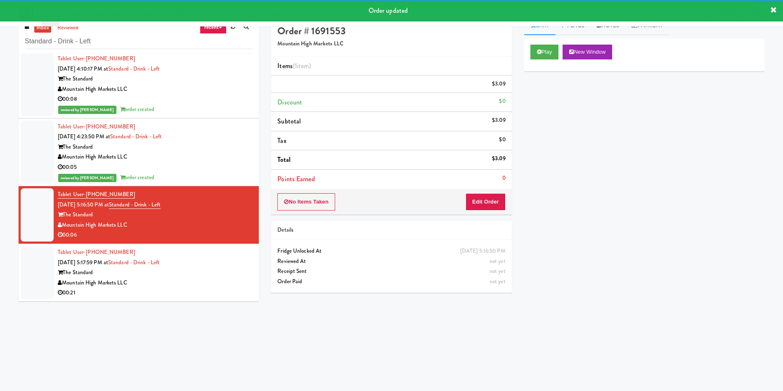
scroll to position [26, 0]
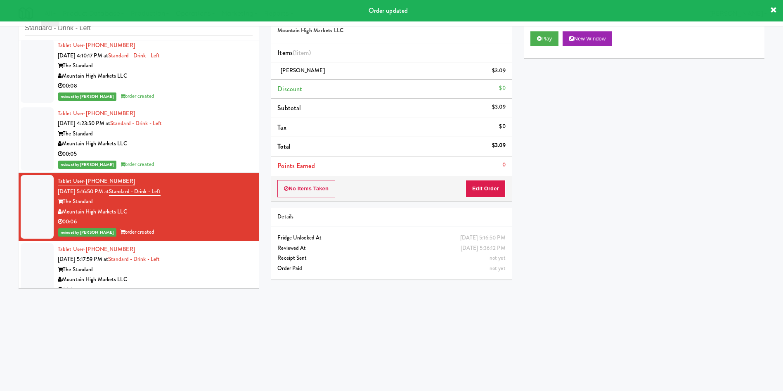
click at [32, 257] on div at bounding box center [37, 269] width 33 height 53
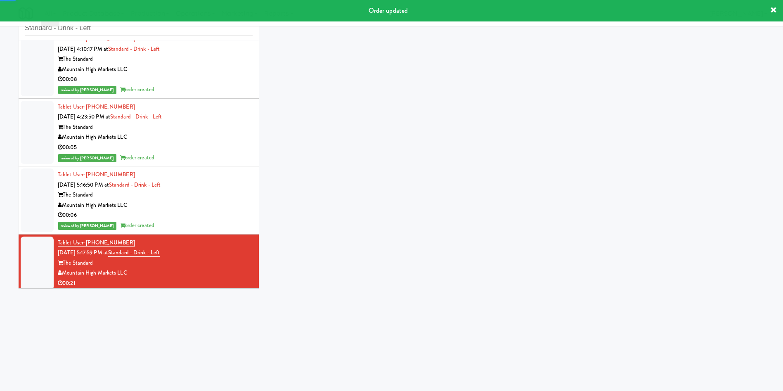
scroll to position [14, 0]
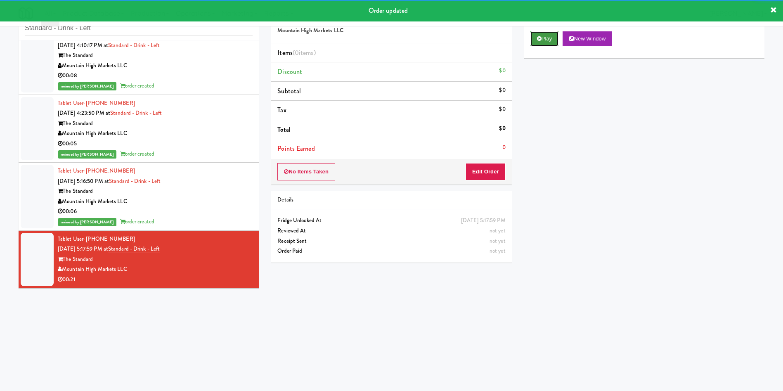
click at [544, 38] on button "Play" at bounding box center [544, 38] width 28 height 15
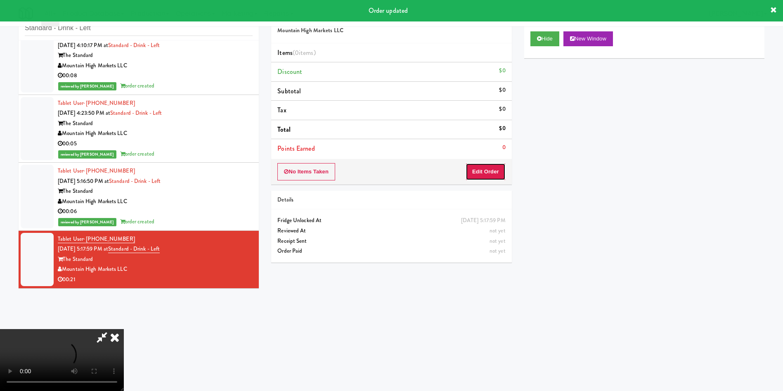
click at [486, 167] on button "Edit Order" at bounding box center [485, 171] width 40 height 17
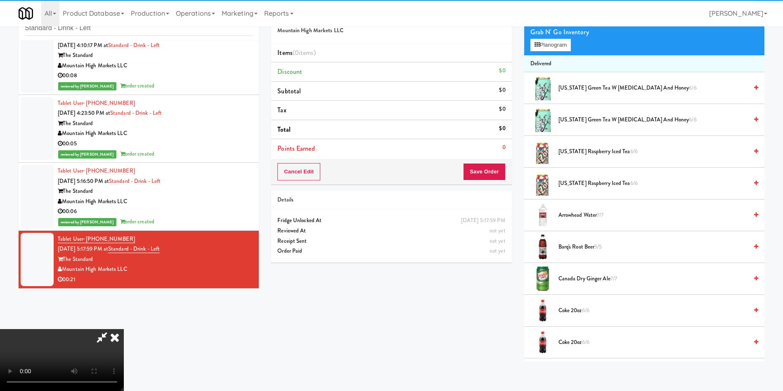
scroll to position [62, 0]
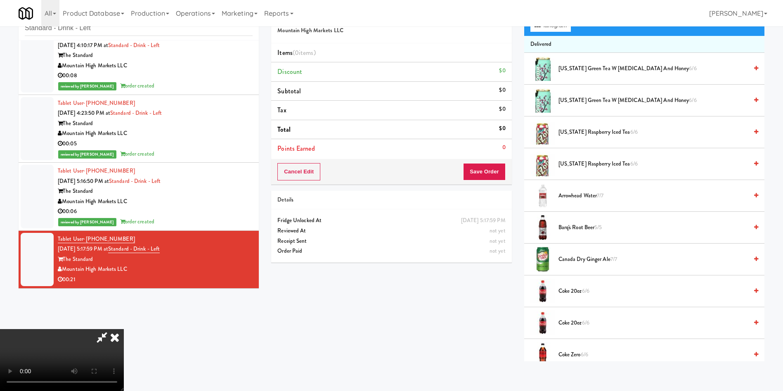
click at [124, 329] on video at bounding box center [62, 360] width 124 height 62
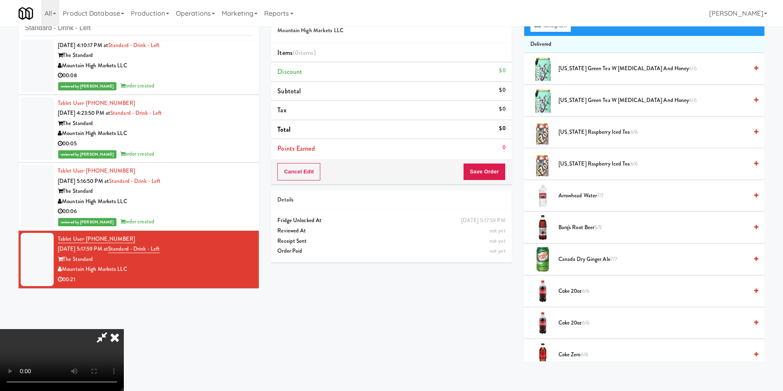
click at [124, 329] on video at bounding box center [62, 360] width 124 height 62
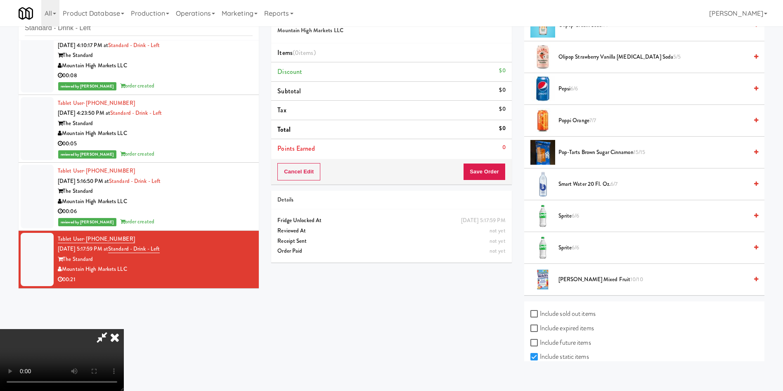
scroll to position [1057, 0]
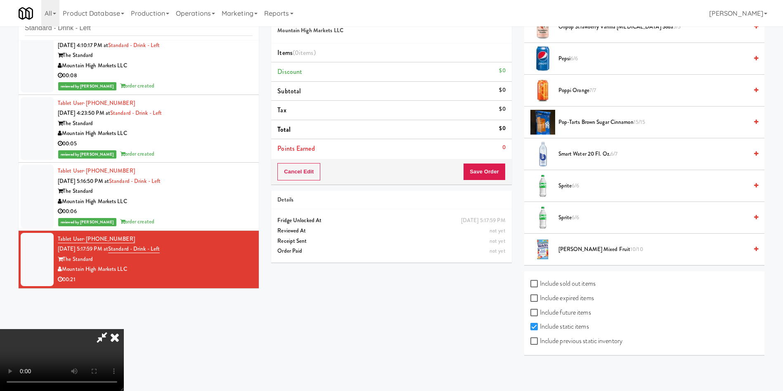
click at [573, 185] on span "6/6" at bounding box center [574, 186] width 7 height 8
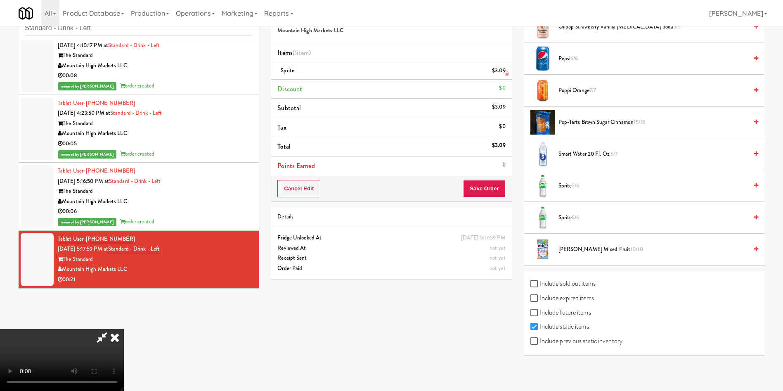
click at [504, 75] on icon at bounding box center [506, 73] width 4 height 5
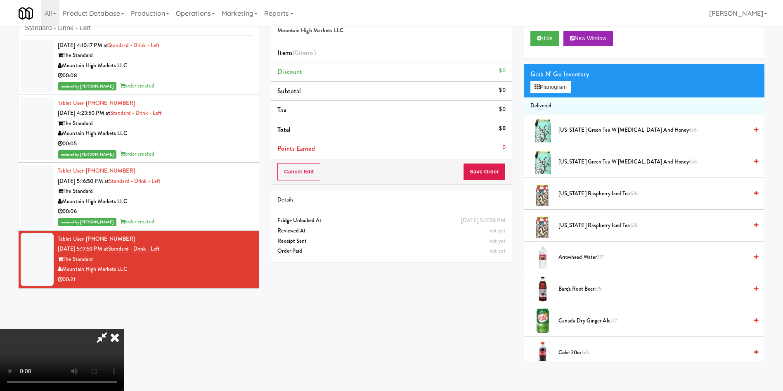
scroll to position [0, 0]
click at [537, 88] on icon at bounding box center [536, 87] width 5 height 5
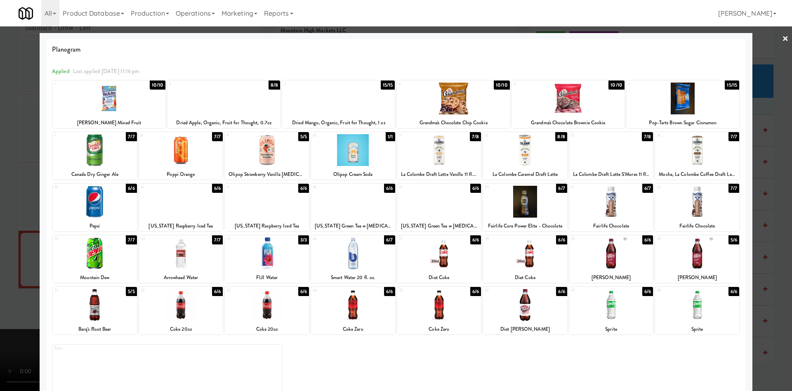
click at [120, 305] on div at bounding box center [95, 305] width 84 height 32
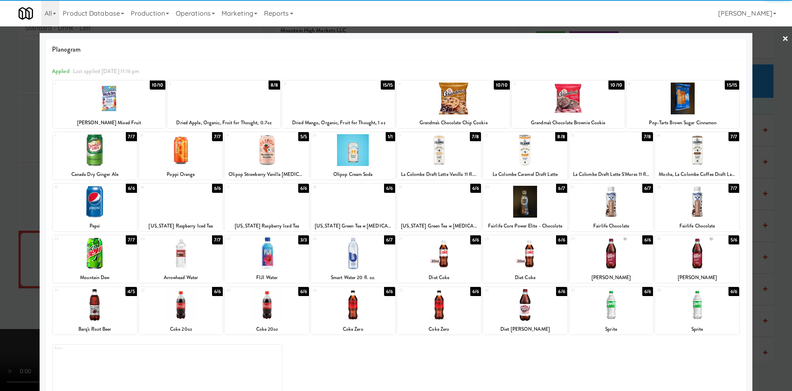
drag, startPoint x: 22, startPoint y: 225, endPoint x: 112, endPoint y: 223, distance: 89.6
click at [22, 224] on div at bounding box center [396, 195] width 792 height 391
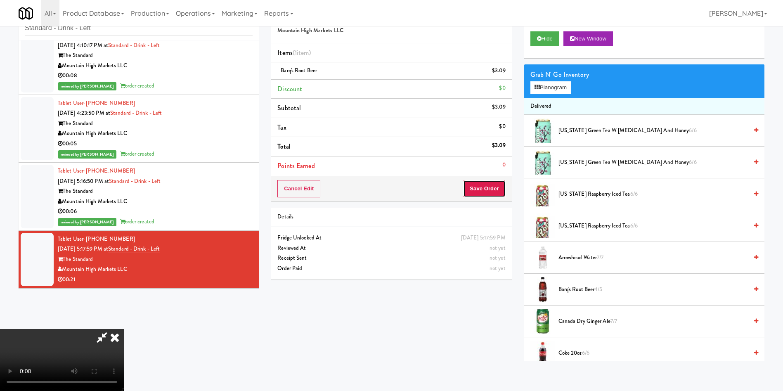
click at [489, 183] on button "Save Order" at bounding box center [484, 188] width 42 height 17
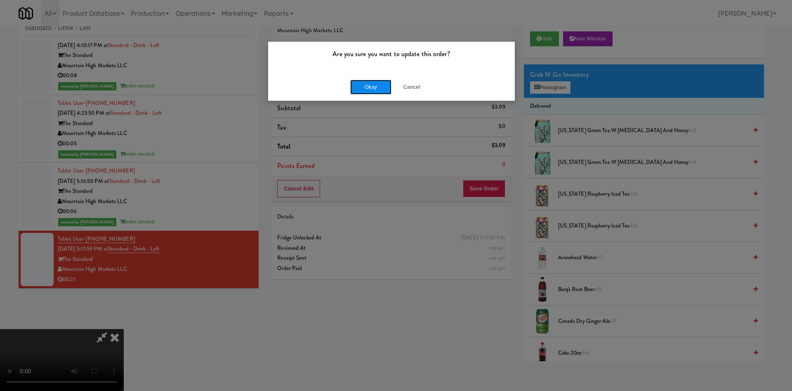
click at [374, 86] on button "Okay" at bounding box center [370, 87] width 41 height 15
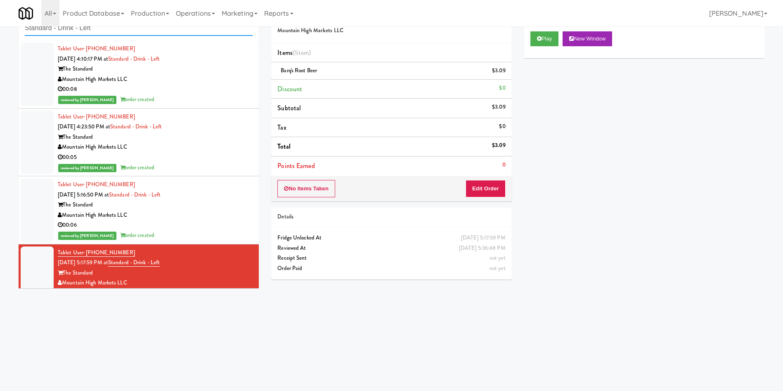
drag, startPoint x: 138, startPoint y: 31, endPoint x: 0, endPoint y: 31, distance: 137.8
click at [0, 31] on div "inbox reviewed recent all unclear take inventory issue suspicious failed recent…" at bounding box center [391, 168] width 783 height 331
paste input "Rock Solid Reboot 2"
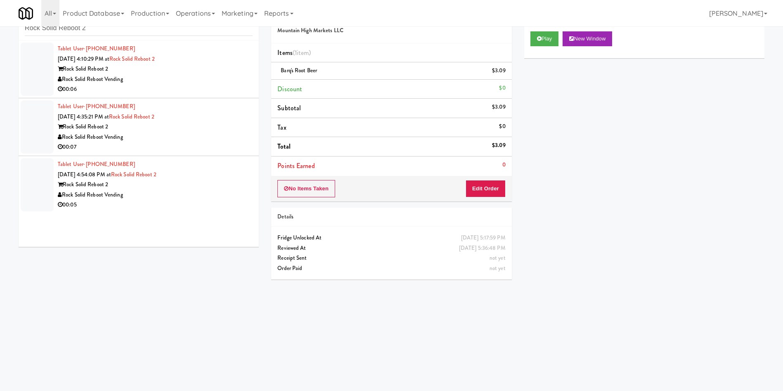
click at [53, 62] on div at bounding box center [37, 68] width 33 height 53
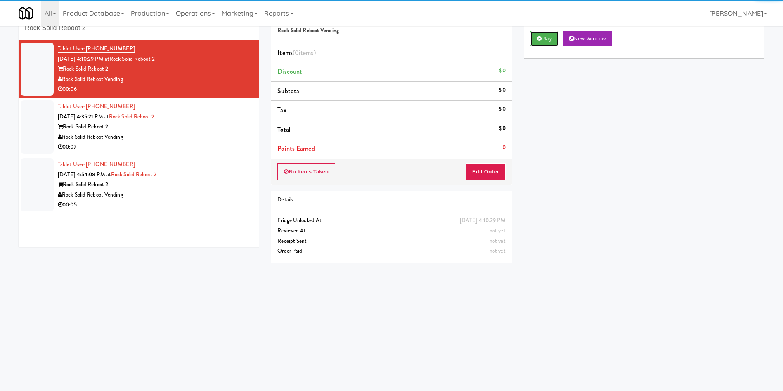
drag, startPoint x: 550, startPoint y: 39, endPoint x: 521, endPoint y: 80, distance: 50.4
click at [548, 39] on button "Play" at bounding box center [544, 38] width 28 height 15
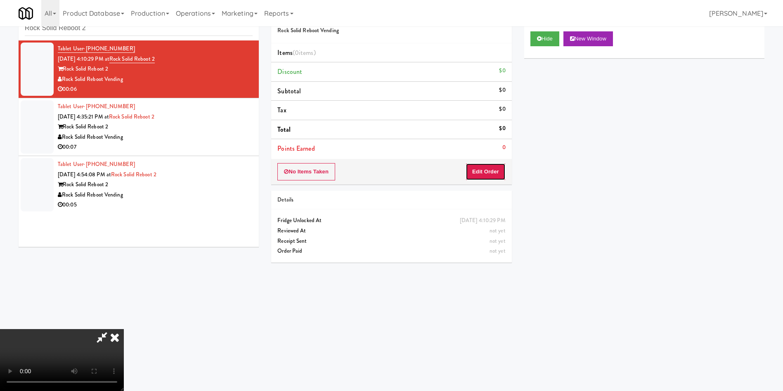
click at [480, 175] on button "Edit Order" at bounding box center [485, 171] width 40 height 17
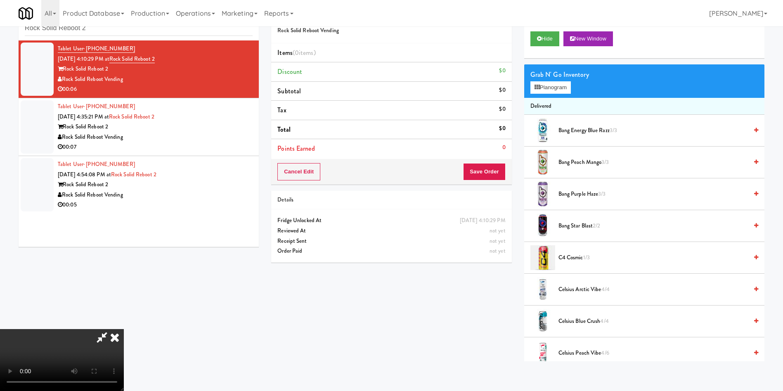
scroll to position [62, 0]
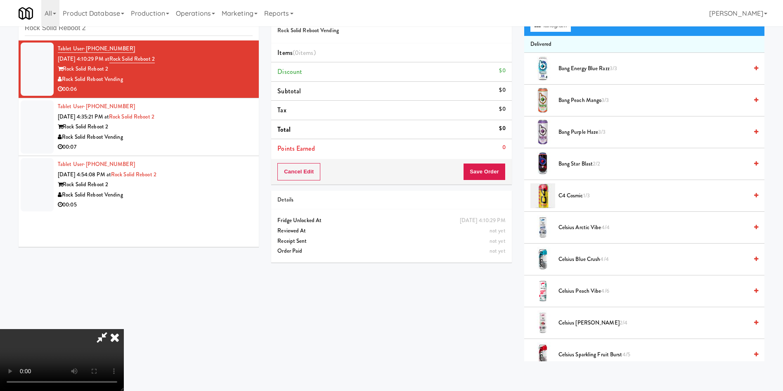
click at [124, 329] on video at bounding box center [62, 360] width 124 height 62
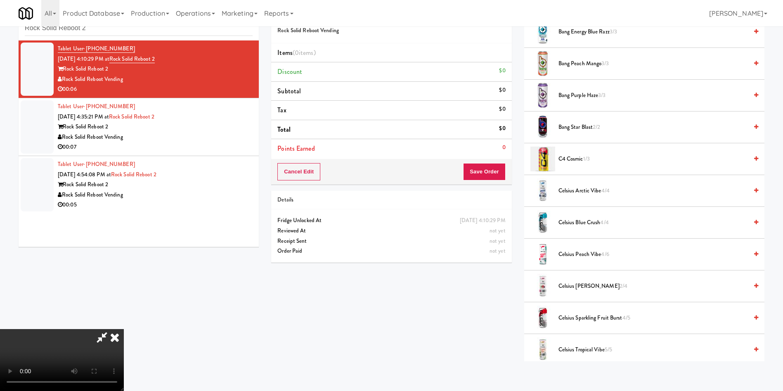
scroll to position [0, 0]
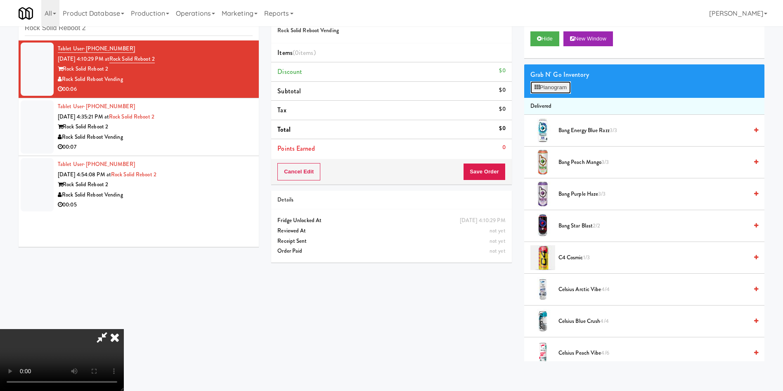
click at [538, 87] on icon at bounding box center [536, 87] width 5 height 5
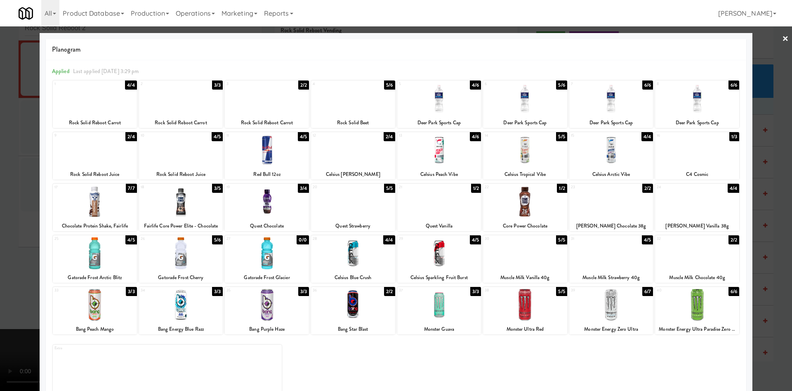
click at [438, 105] on div at bounding box center [439, 99] width 84 height 32
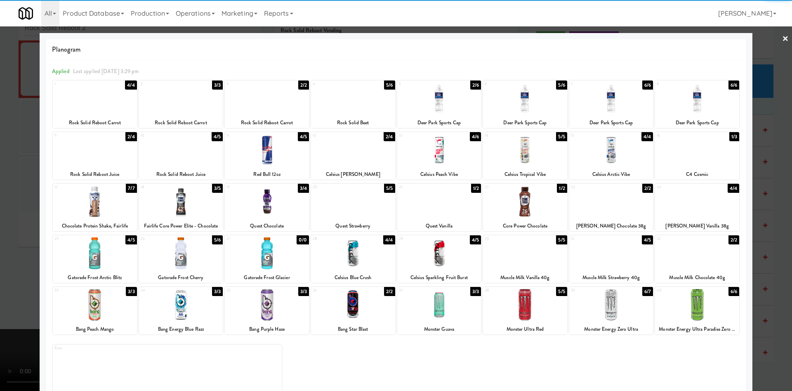
click at [759, 51] on div at bounding box center [396, 195] width 792 height 391
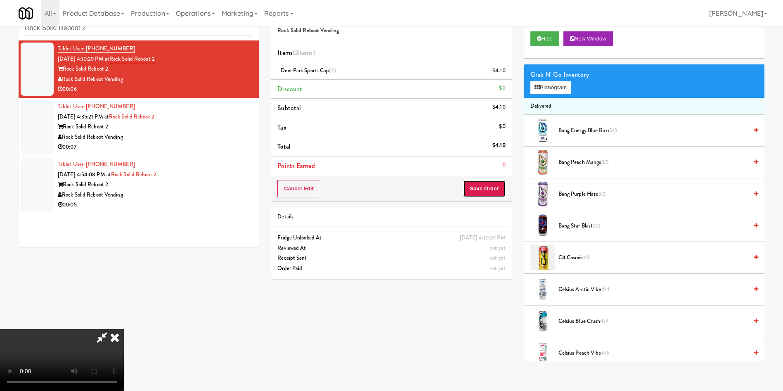
click at [498, 189] on button "Save Order" at bounding box center [484, 188] width 42 height 17
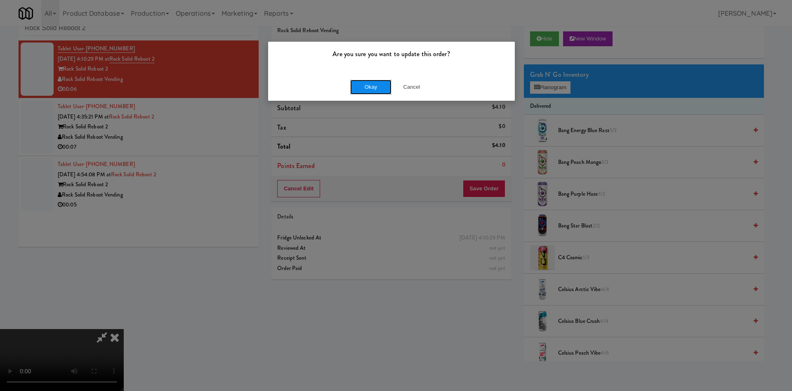
click at [382, 88] on button "Okay" at bounding box center [370, 87] width 41 height 15
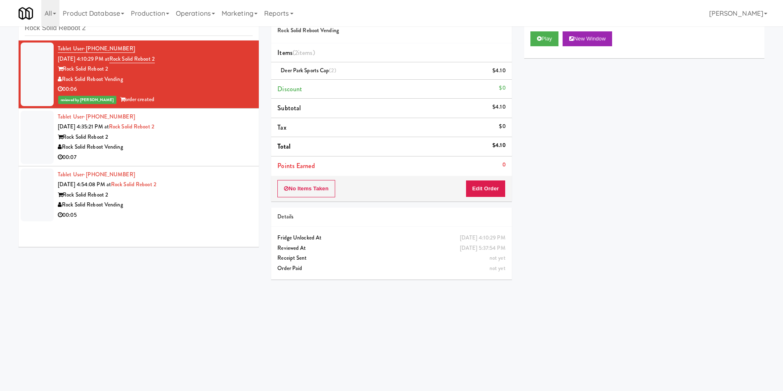
click at [50, 157] on div at bounding box center [37, 137] width 33 height 53
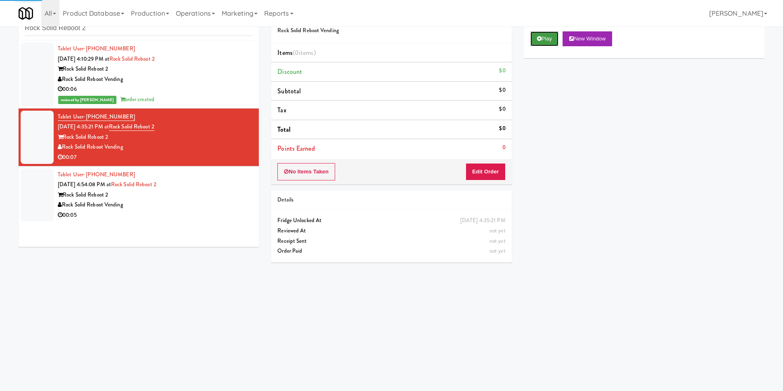
click at [544, 45] on button "Play" at bounding box center [544, 38] width 28 height 15
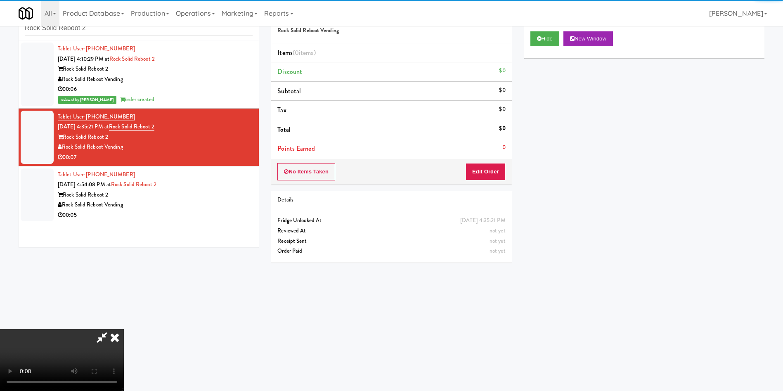
click at [495, 184] on div "No Items Taken Edit Order" at bounding box center [391, 172] width 240 height 26
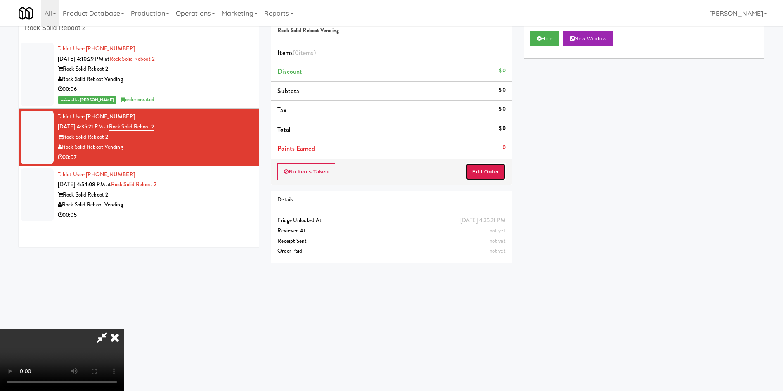
click at [493, 177] on button "Edit Order" at bounding box center [485, 171] width 40 height 17
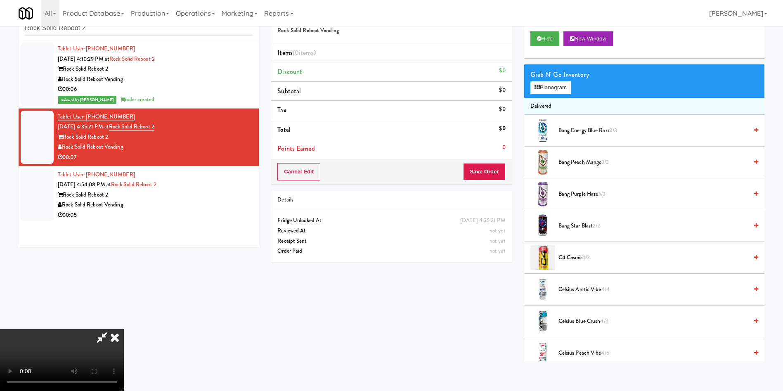
scroll to position [62, 0]
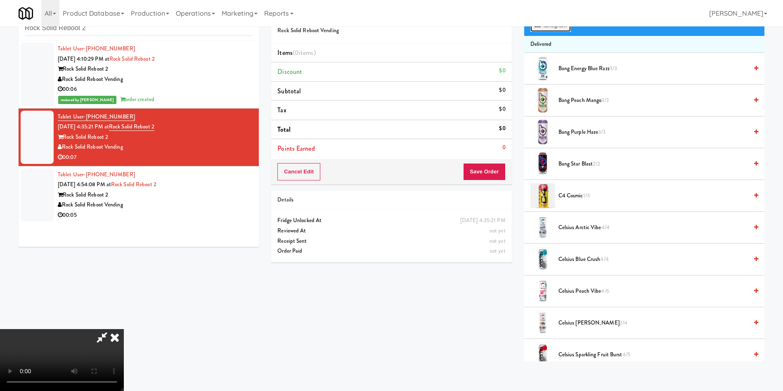
click at [554, 29] on button "Planogram" at bounding box center [550, 25] width 40 height 12
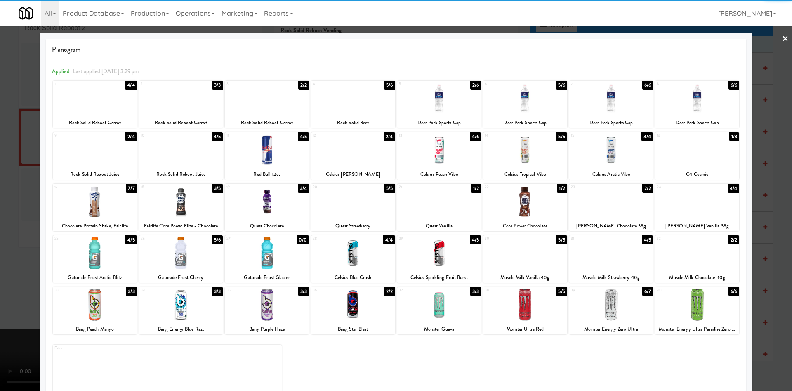
click at [524, 100] on div at bounding box center [525, 99] width 84 height 32
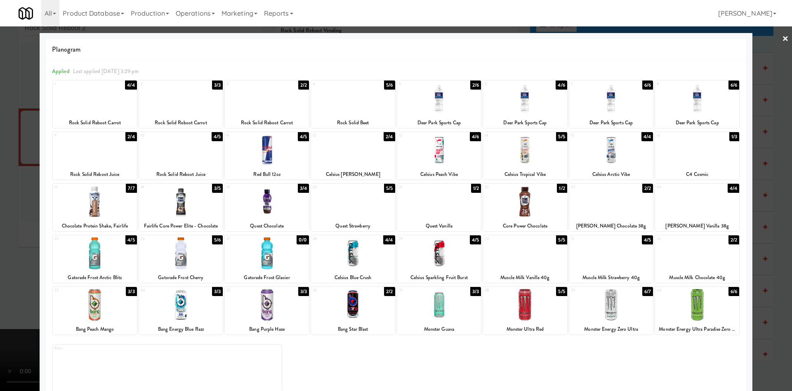
click at [17, 163] on div at bounding box center [396, 195] width 792 height 391
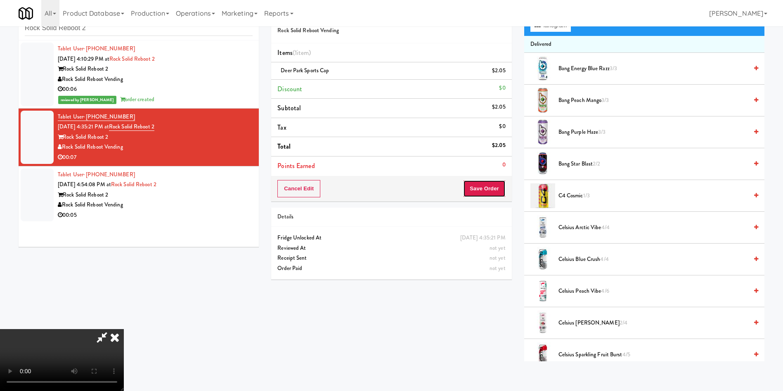
click at [502, 183] on button "Save Order" at bounding box center [484, 188] width 42 height 17
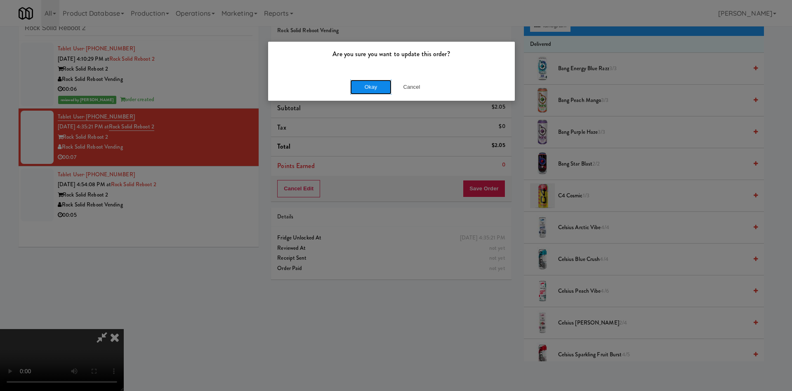
click at [378, 84] on button "Okay" at bounding box center [370, 87] width 41 height 15
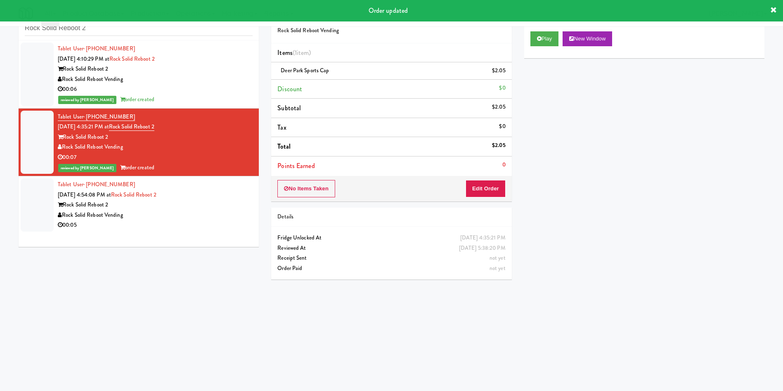
click at [29, 196] on div at bounding box center [37, 204] width 33 height 53
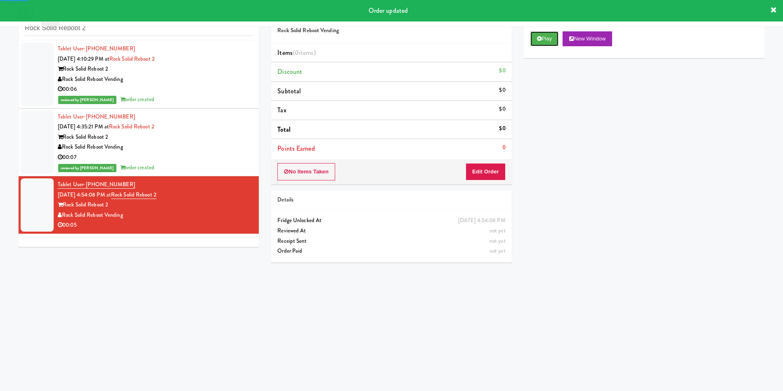
drag, startPoint x: 552, startPoint y: 39, endPoint x: 533, endPoint y: 101, distance: 64.2
click at [548, 40] on button "Play" at bounding box center [544, 38] width 28 height 15
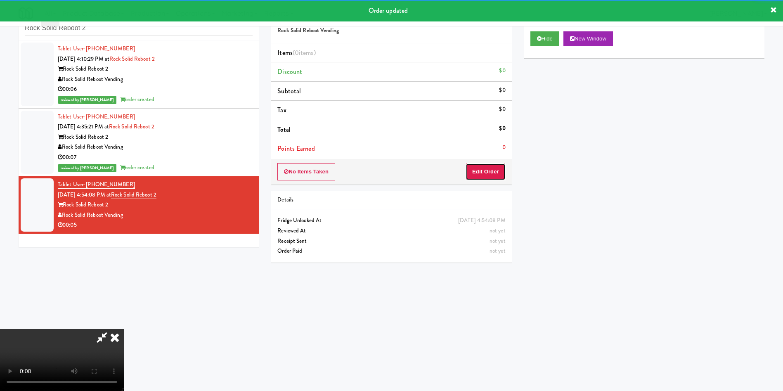
click at [484, 173] on button "Edit Order" at bounding box center [485, 171] width 40 height 17
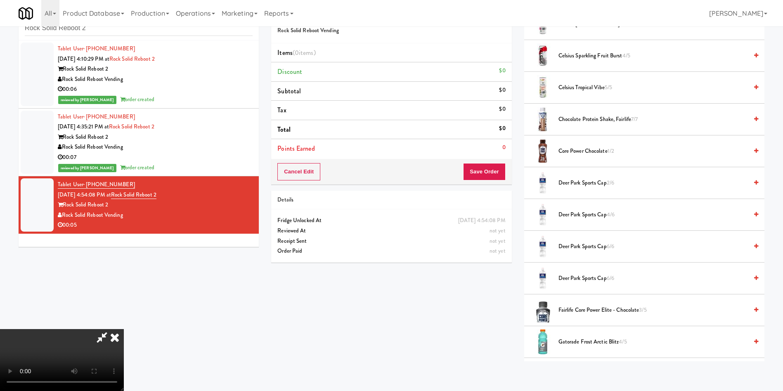
scroll to position [433, 0]
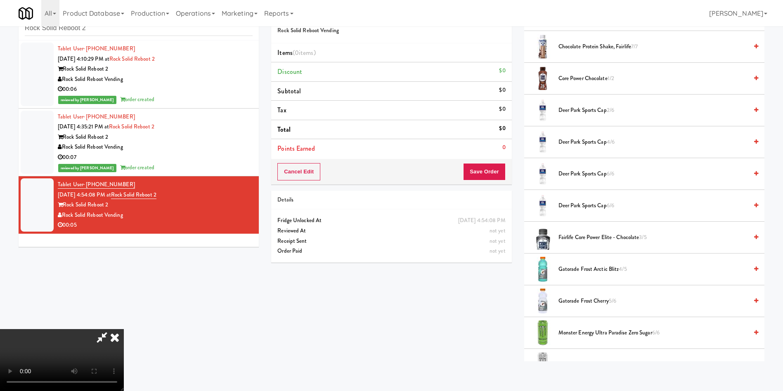
click at [583, 302] on span "Gatorade Frost Cherry 5/6" at bounding box center [652, 301] width 189 height 10
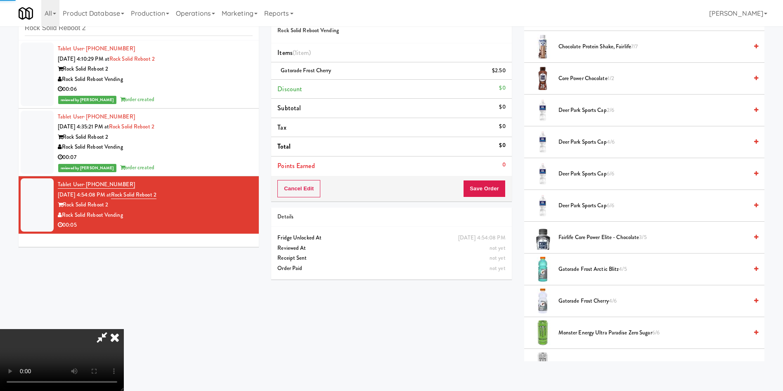
scroll to position [619, 0]
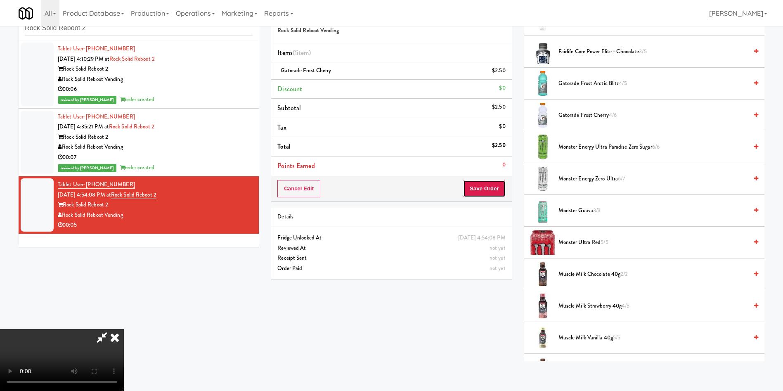
click at [481, 193] on button "Save Order" at bounding box center [484, 188] width 42 height 17
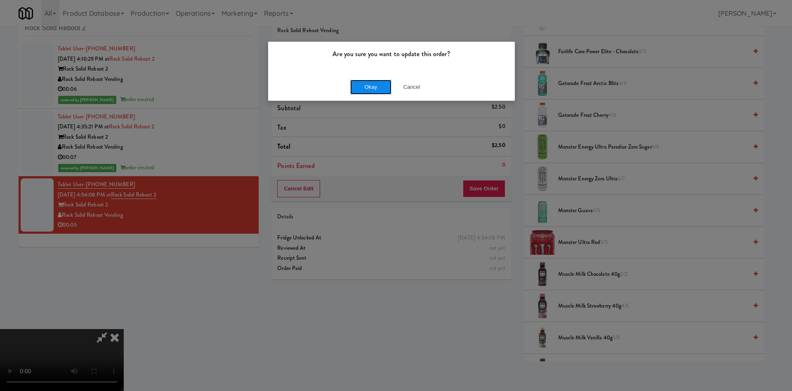
click at [378, 81] on button "Okay" at bounding box center [370, 87] width 41 height 15
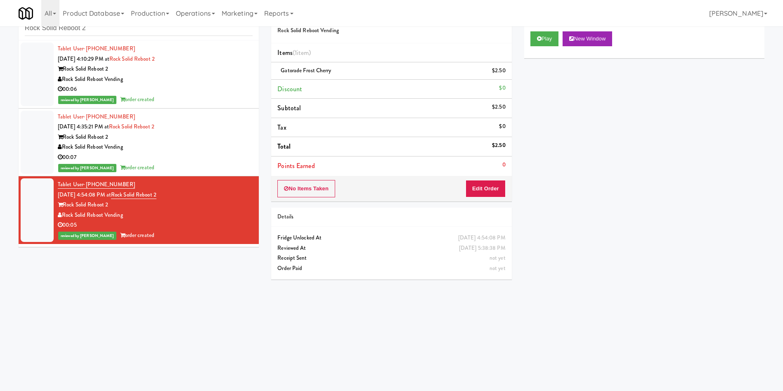
scroll to position [0, 0]
paste input "University Walk Cooler 1"
drag, startPoint x: 123, startPoint y: 31, endPoint x: 0, endPoint y: 22, distance: 123.7
click at [0, 22] on body "Are you sure you want to update this order? Okay Cancel Okay Are you sure you w…" at bounding box center [391, 195] width 783 height 391
type input "University Walk Cooler 1"
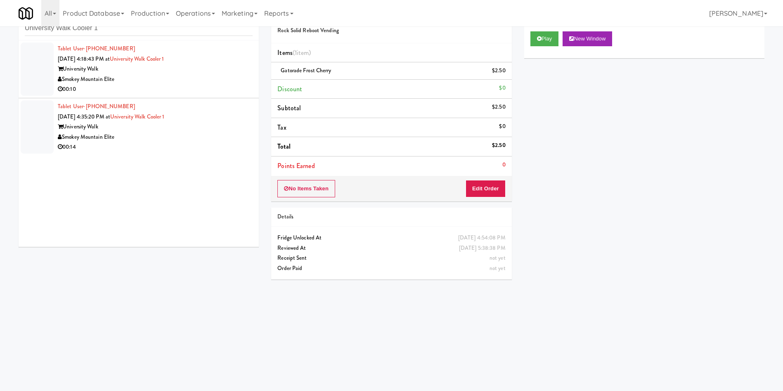
click at [35, 61] on div at bounding box center [37, 68] width 33 height 53
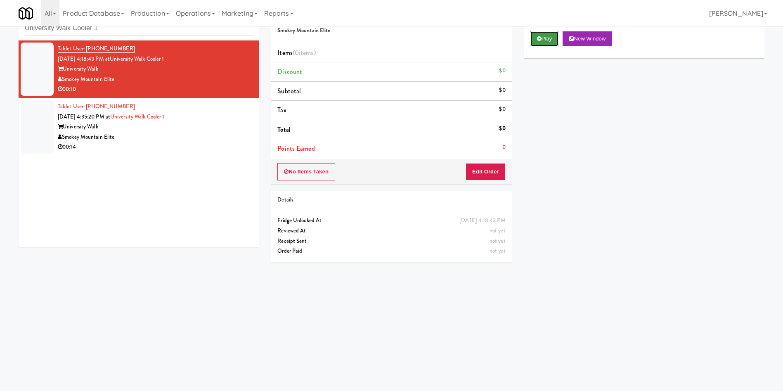
click at [546, 32] on button "Play" at bounding box center [544, 38] width 28 height 15
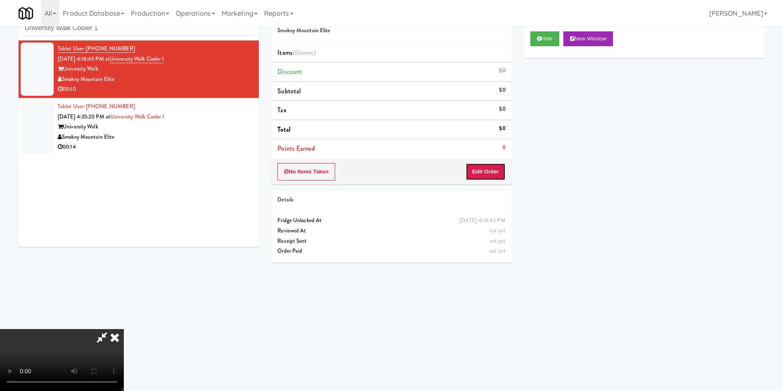
click at [497, 177] on button "Edit Order" at bounding box center [485, 171] width 40 height 17
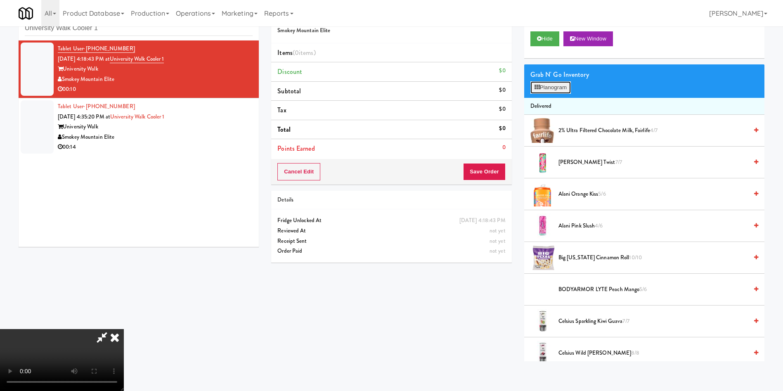
click at [542, 90] on button "Planogram" at bounding box center [550, 87] width 40 height 12
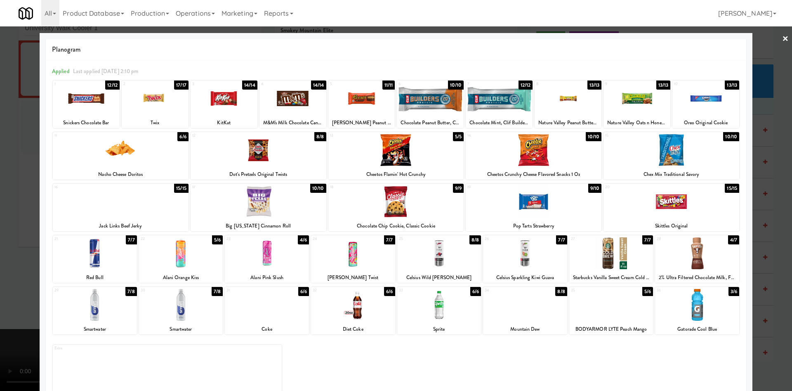
click at [249, 154] on div at bounding box center [259, 150] width 136 height 32
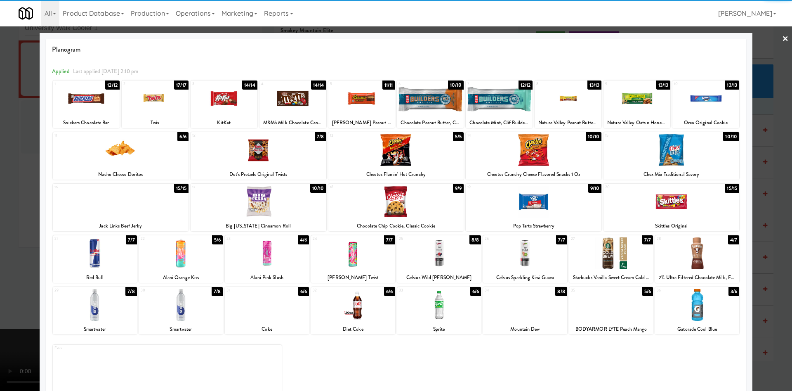
click at [659, 315] on div at bounding box center [697, 305] width 84 height 32
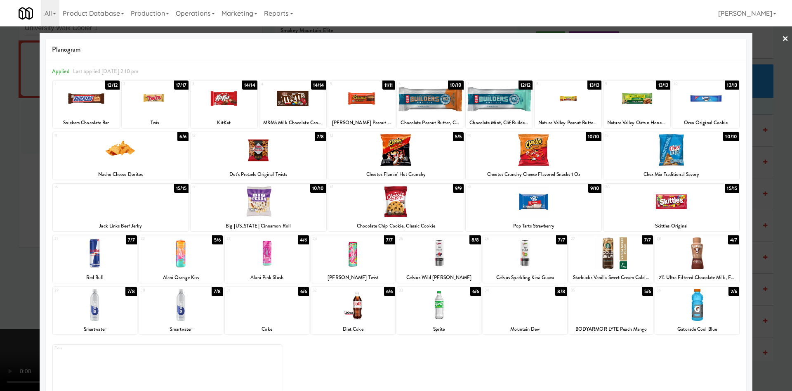
click at [765, 90] on div at bounding box center [396, 195] width 792 height 391
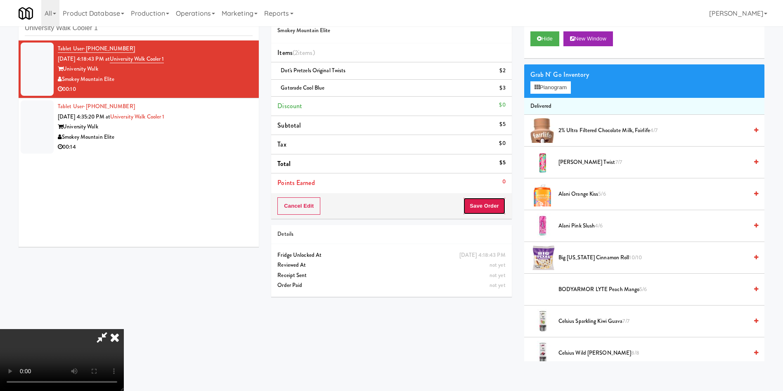
click at [484, 206] on button "Save Order" at bounding box center [484, 205] width 42 height 17
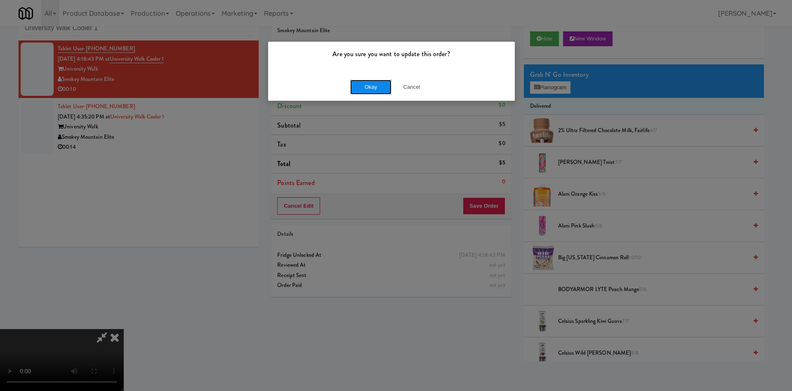
click at [372, 90] on button "Okay" at bounding box center [370, 87] width 41 height 15
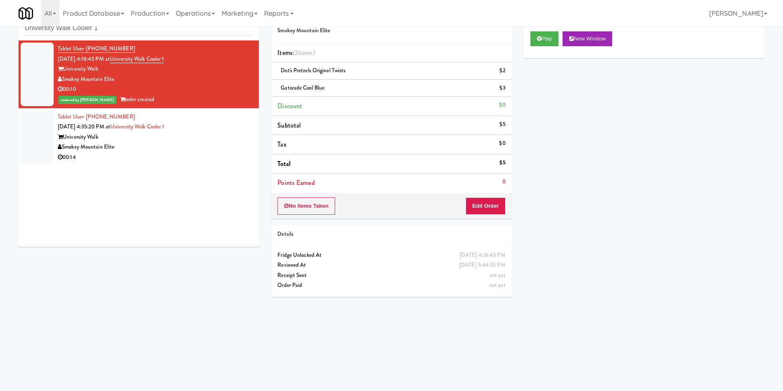
click at [27, 123] on div at bounding box center [37, 137] width 33 height 53
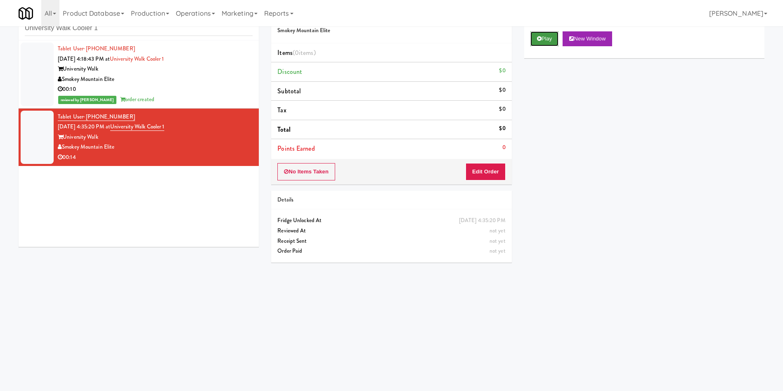
click at [550, 42] on button "Play" at bounding box center [544, 38] width 28 height 15
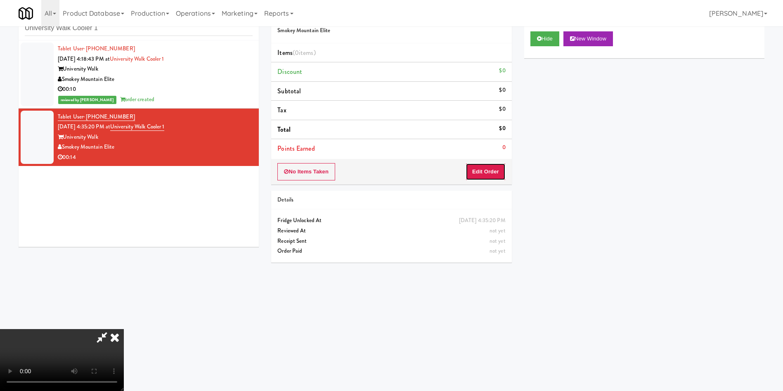
click at [491, 172] on button "Edit Order" at bounding box center [485, 171] width 40 height 17
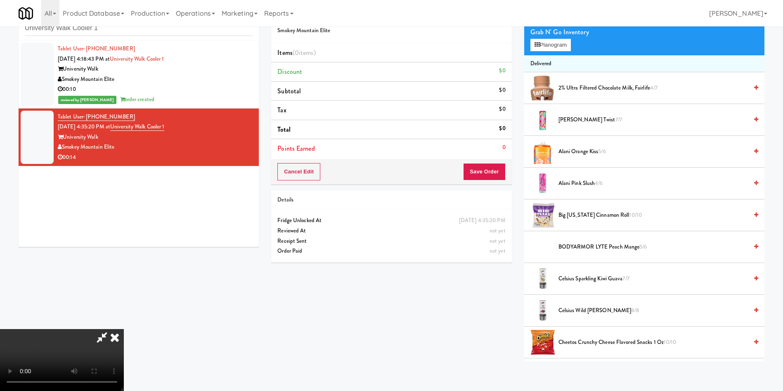
scroll to position [62, 0]
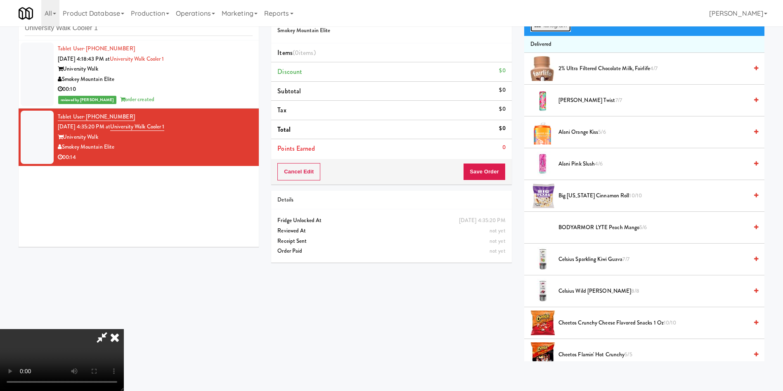
click at [566, 29] on button "Planogram" at bounding box center [550, 25] width 40 height 12
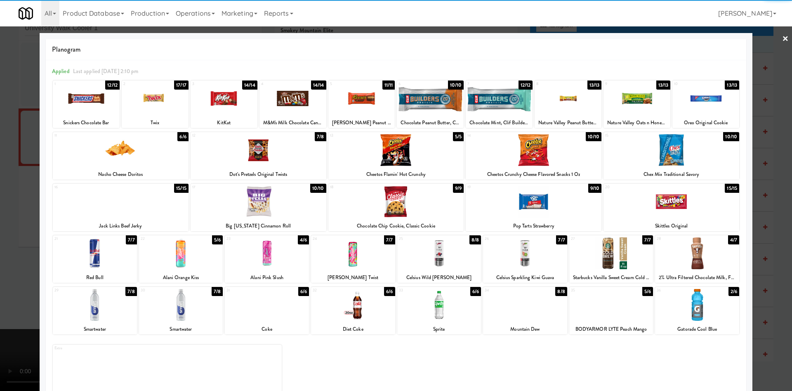
click at [261, 163] on div at bounding box center [259, 150] width 136 height 32
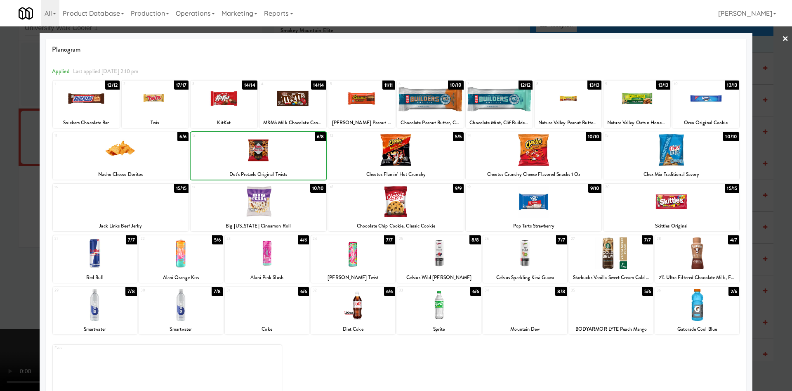
click at [261, 163] on div at bounding box center [259, 150] width 136 height 32
click at [23, 154] on div at bounding box center [396, 195] width 792 height 391
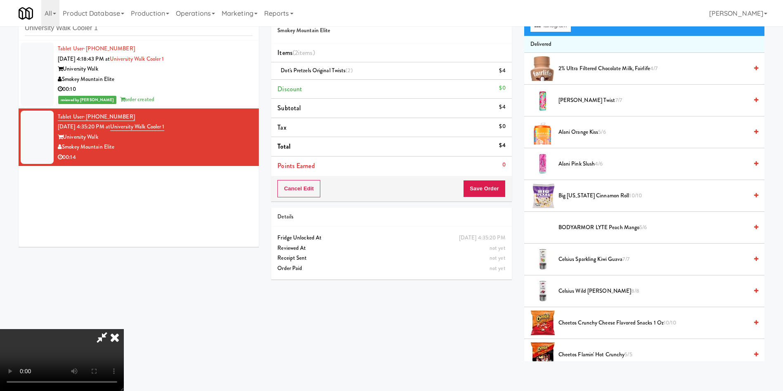
click at [124, 329] on video at bounding box center [62, 360] width 124 height 62
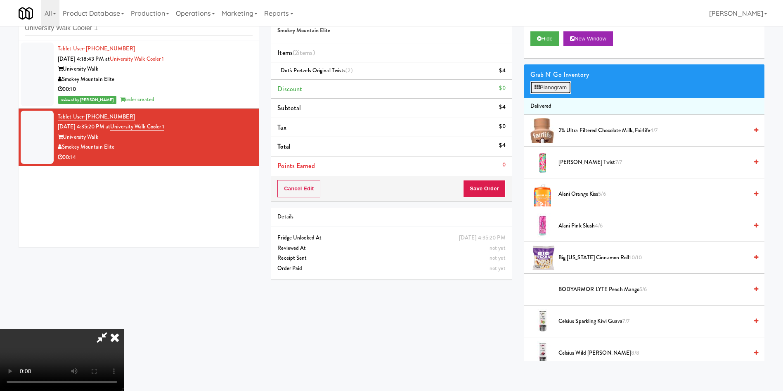
click at [557, 82] on button "Planogram" at bounding box center [550, 87] width 40 height 12
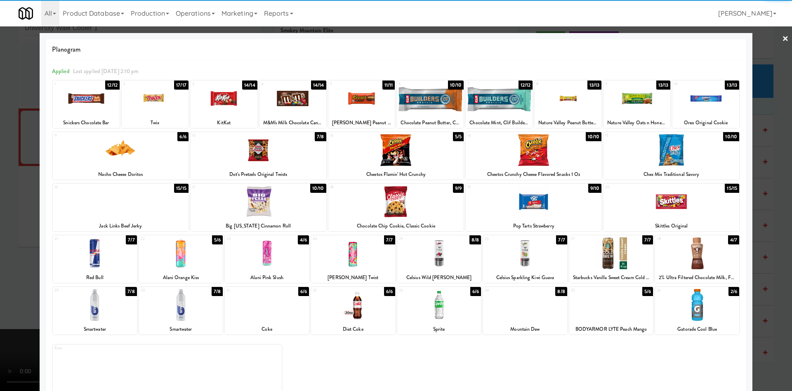
click at [429, 211] on div at bounding box center [396, 202] width 136 height 32
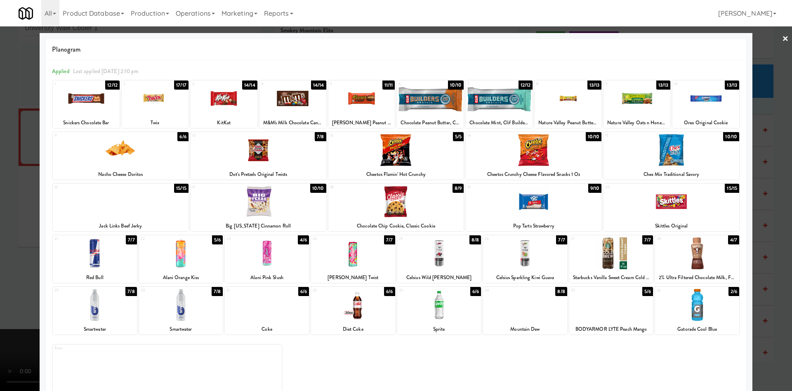
click at [0, 175] on div at bounding box center [396, 195] width 792 height 391
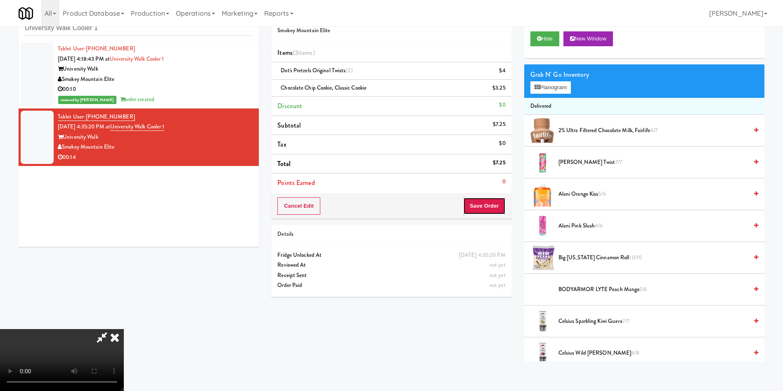
click at [486, 202] on button "Save Order" at bounding box center [484, 205] width 42 height 17
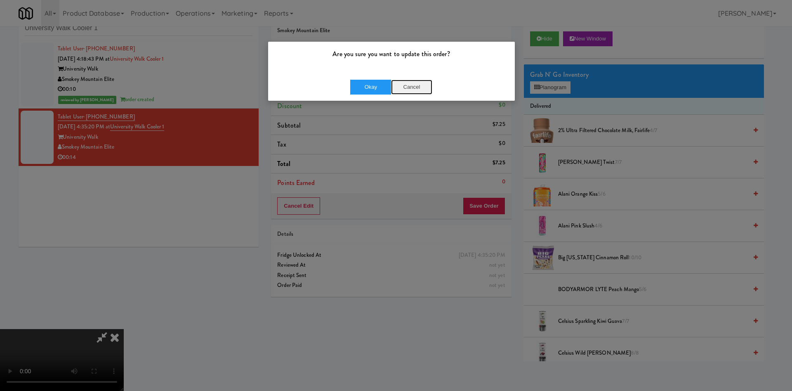
click at [414, 84] on button "Cancel" at bounding box center [411, 87] width 41 height 15
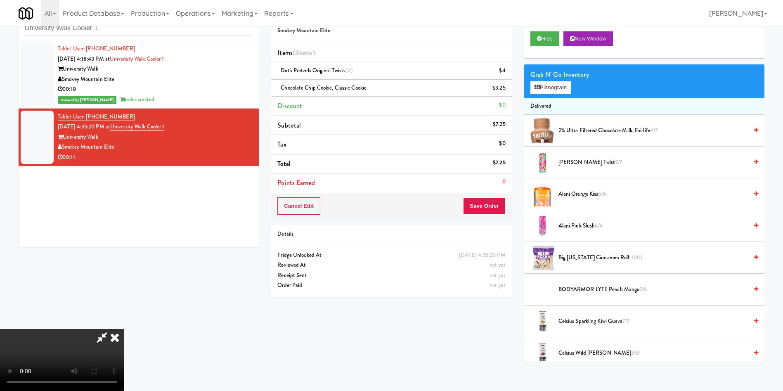
scroll to position [121, 0]
click at [124, 329] on video at bounding box center [62, 360] width 124 height 62
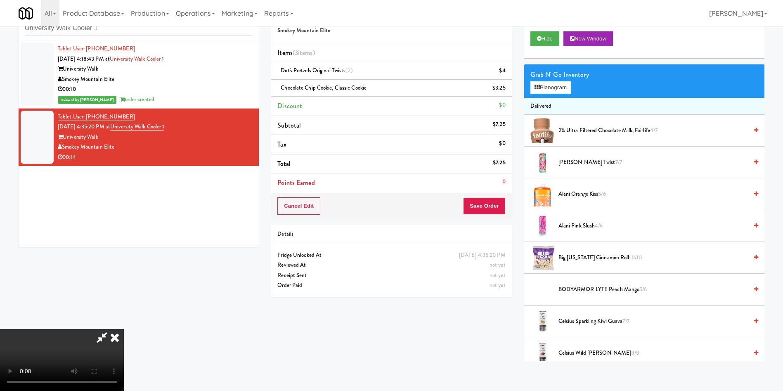
scroll to position [62, 0]
click at [124, 329] on video at bounding box center [62, 360] width 124 height 62
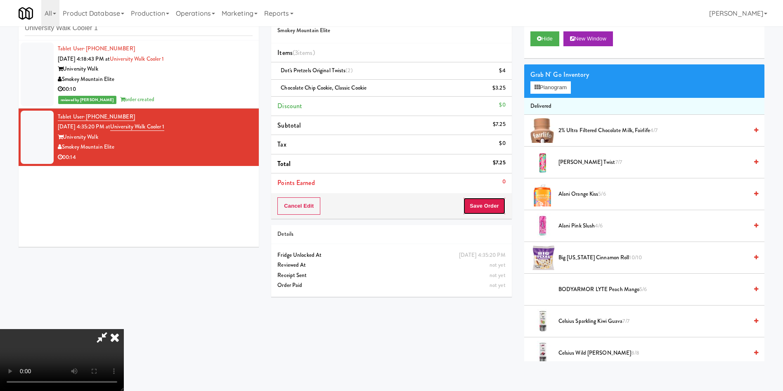
click at [487, 199] on button "Save Order" at bounding box center [484, 205] width 42 height 17
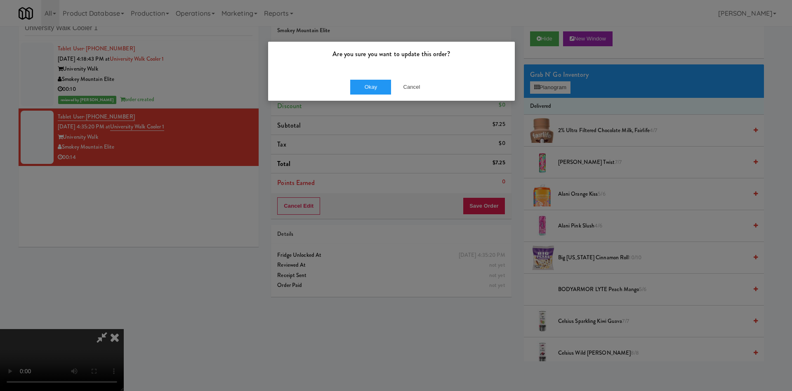
click at [381, 78] on div "Okay Cancel" at bounding box center [391, 87] width 247 height 28
click at [375, 87] on button "Okay" at bounding box center [370, 87] width 41 height 15
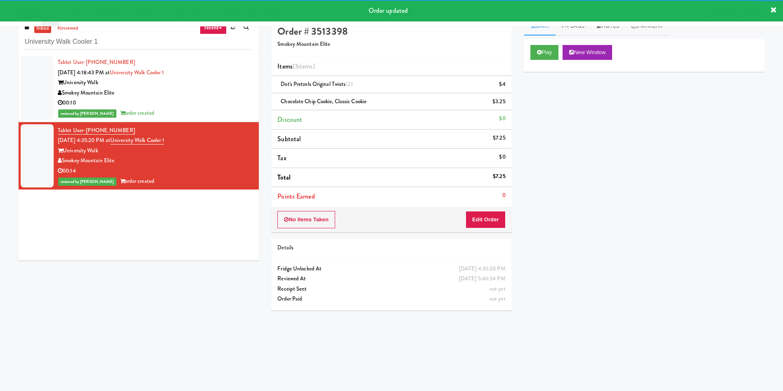
scroll to position [0, 0]
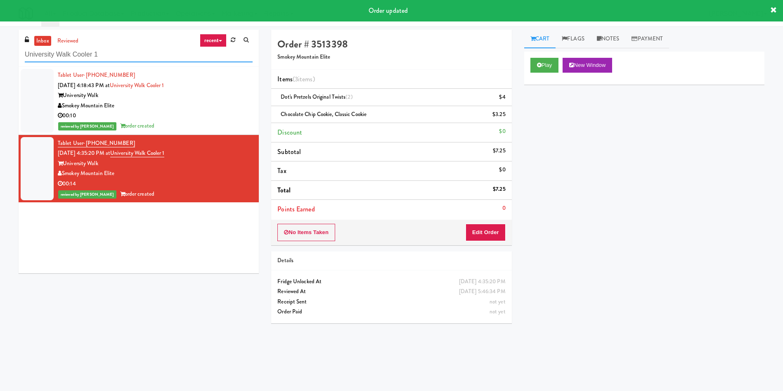
drag, startPoint x: 137, startPoint y: 48, endPoint x: 0, endPoint y: 47, distance: 137.4
click at [0, 47] on div "inbox reviewed recent all unclear take inventory issue suspicious failed recent…" at bounding box center [391, 195] width 783 height 331
paste input "Crave Cave @ HCA Combo Cooler"
type input "Crave Cave @ HCA Combo Cooler"
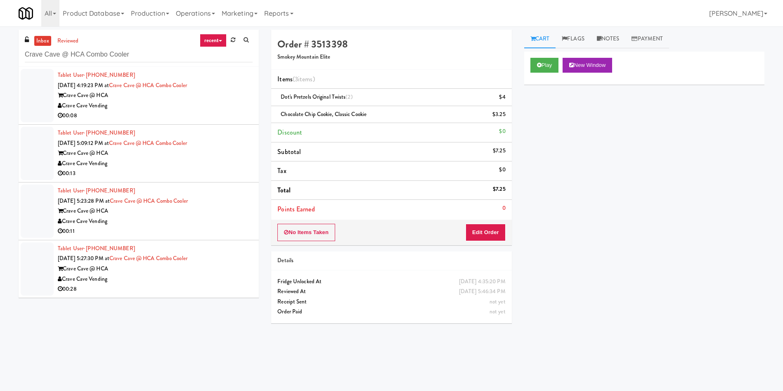
click at [35, 94] on div at bounding box center [37, 95] width 33 height 53
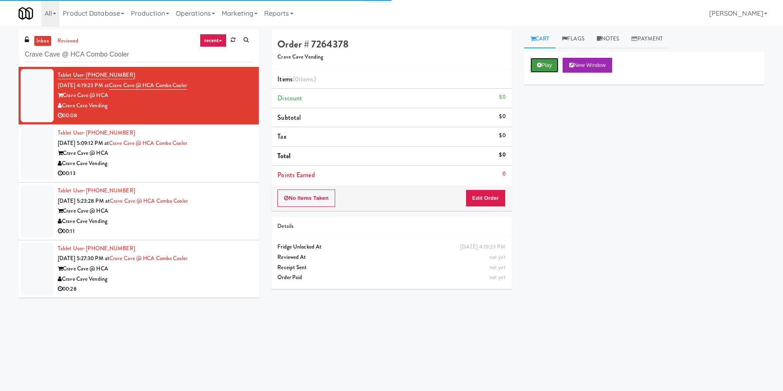
click at [550, 66] on button "Play" at bounding box center [544, 65] width 28 height 15
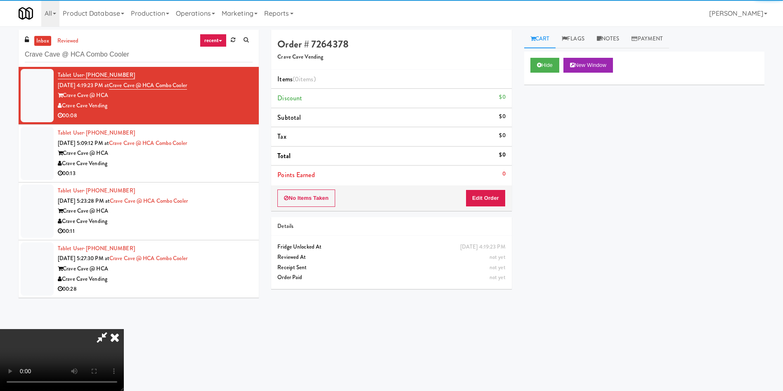
click at [474, 221] on div "Details" at bounding box center [391, 226] width 228 height 10
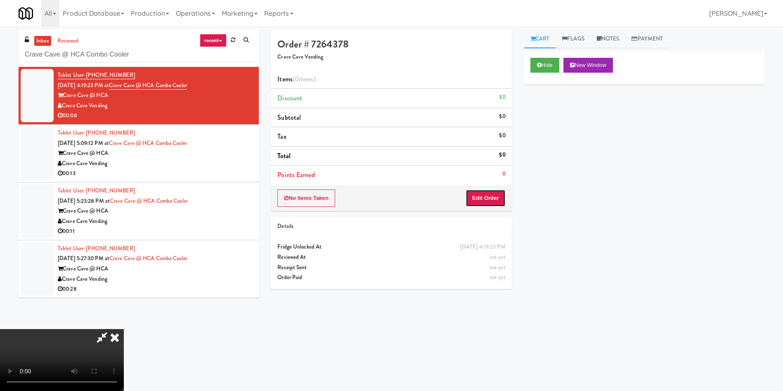
click at [485, 206] on button "Edit Order" at bounding box center [485, 197] width 40 height 17
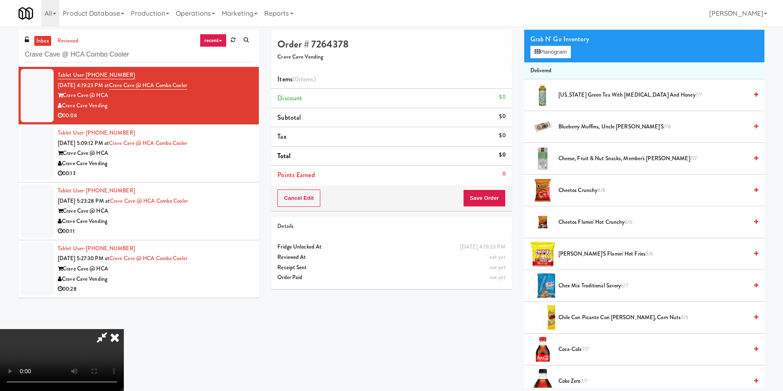
scroll to position [62, 0]
click at [124, 329] on video at bounding box center [62, 360] width 124 height 62
click at [555, 50] on button "Planogram" at bounding box center [550, 52] width 40 height 12
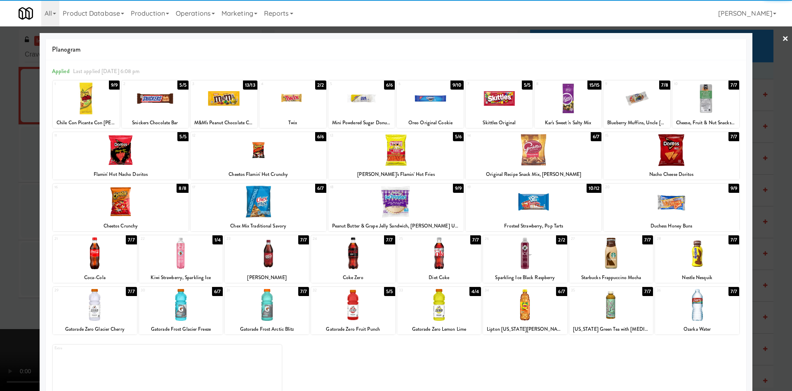
click at [190, 309] on div at bounding box center [181, 305] width 84 height 32
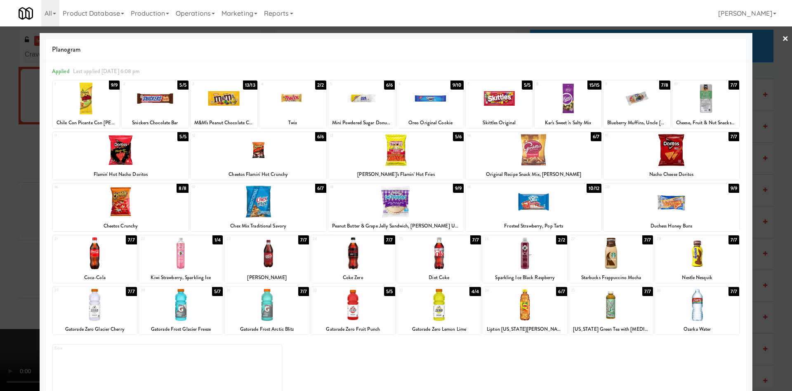
click at [252, 153] on div at bounding box center [259, 150] width 136 height 32
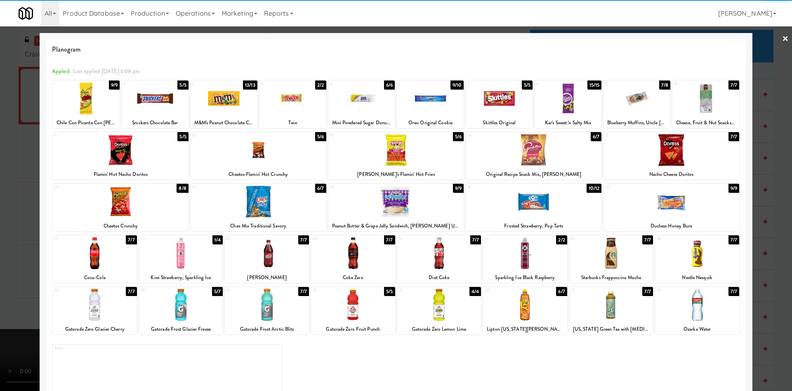
click at [13, 139] on div at bounding box center [396, 195] width 792 height 391
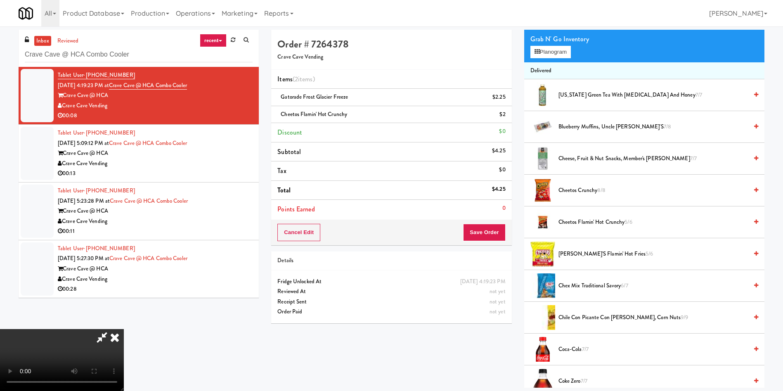
scroll to position [59, 0]
click at [124, 329] on video at bounding box center [62, 360] width 124 height 62
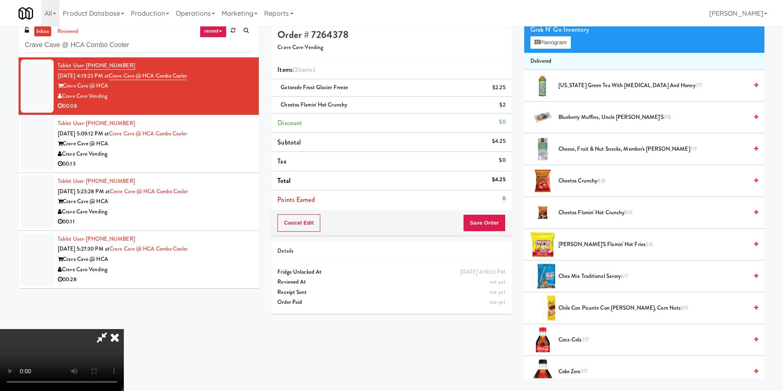
scroll to position [26, 0]
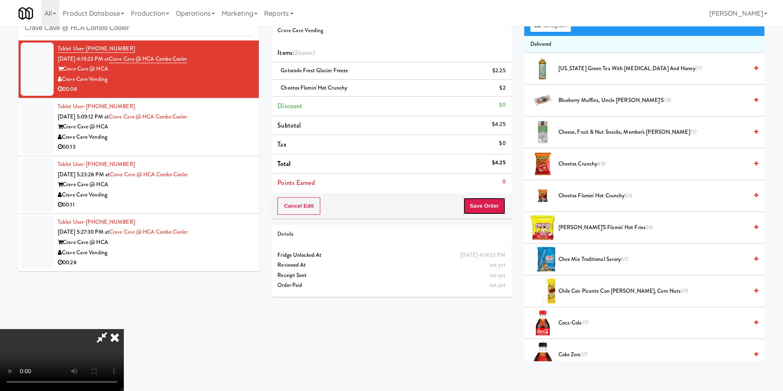
click at [501, 208] on button "Save Order" at bounding box center [484, 205] width 42 height 17
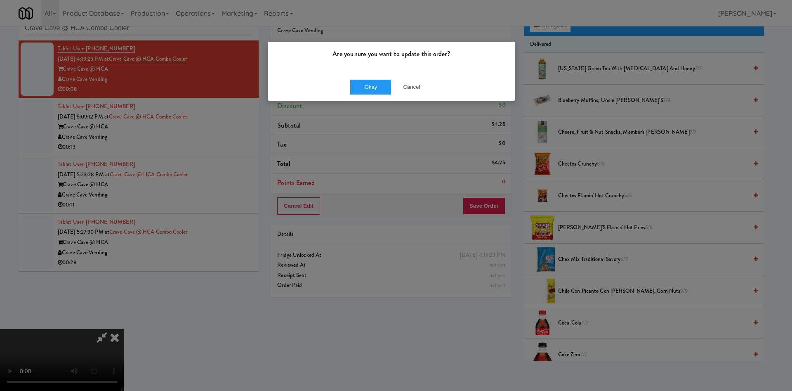
click at [381, 79] on div "Okay Cancel" at bounding box center [391, 87] width 247 height 28
click at [381, 87] on button "Okay" at bounding box center [370, 87] width 41 height 15
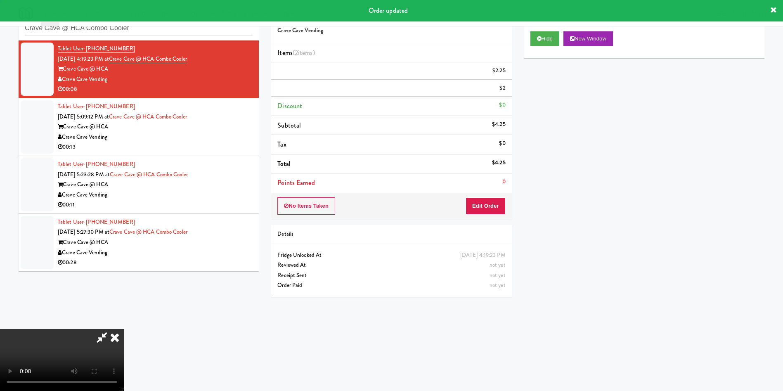
scroll to position [0, 0]
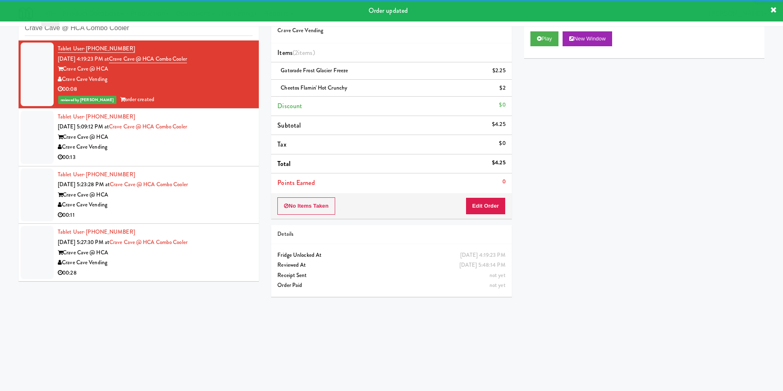
click at [32, 136] on div at bounding box center [37, 137] width 33 height 53
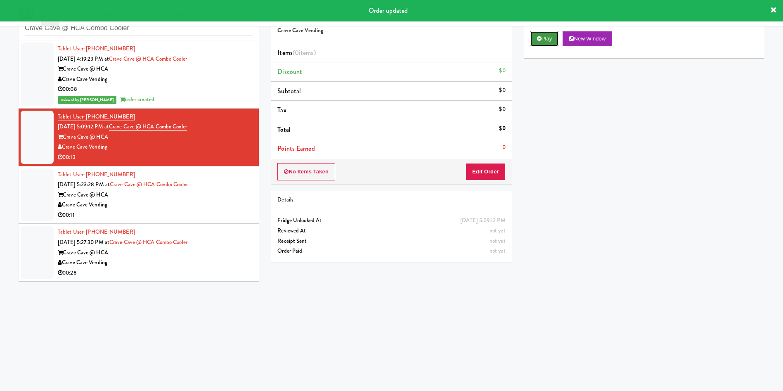
click at [551, 38] on button "Play" at bounding box center [544, 38] width 28 height 15
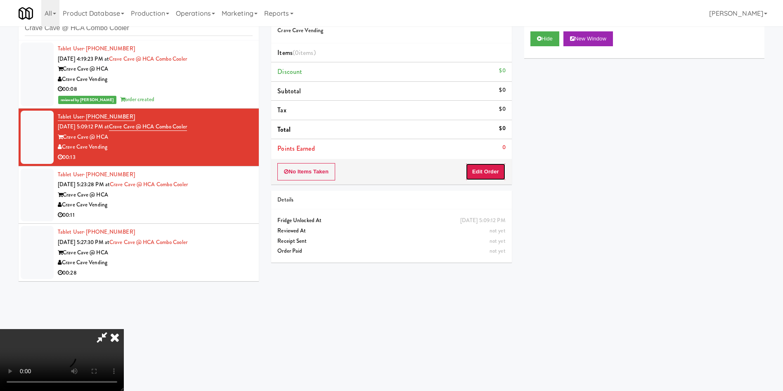
click at [486, 168] on button "Edit Order" at bounding box center [485, 171] width 40 height 17
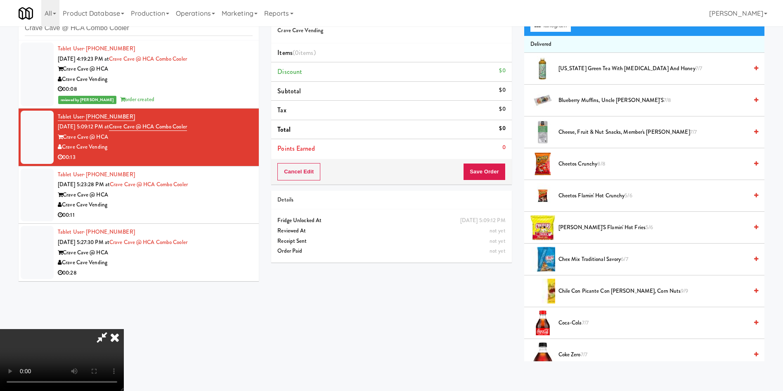
scroll to position [121, 0]
click at [124, 329] on video at bounding box center [62, 360] width 124 height 62
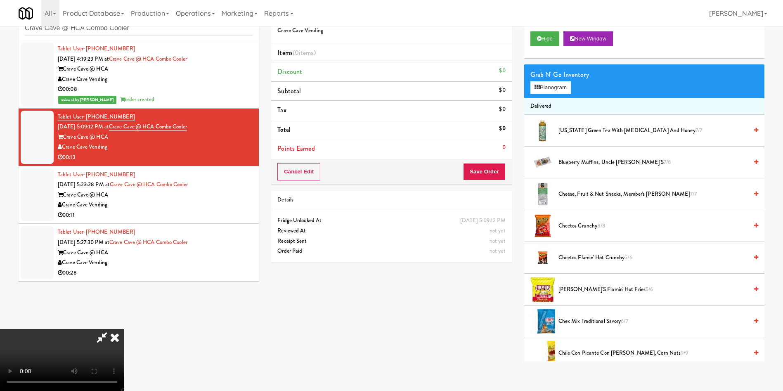
scroll to position [0, 0]
click at [124, 329] on video at bounding box center [62, 360] width 124 height 62
click at [547, 85] on button "Planogram" at bounding box center [550, 87] width 40 height 12
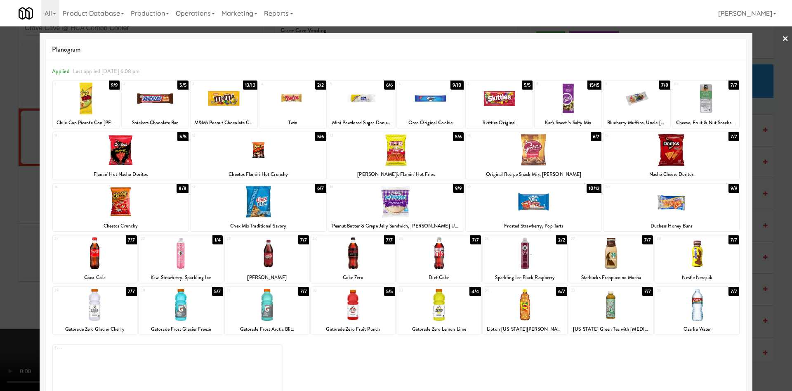
click at [515, 258] on div at bounding box center [525, 253] width 84 height 32
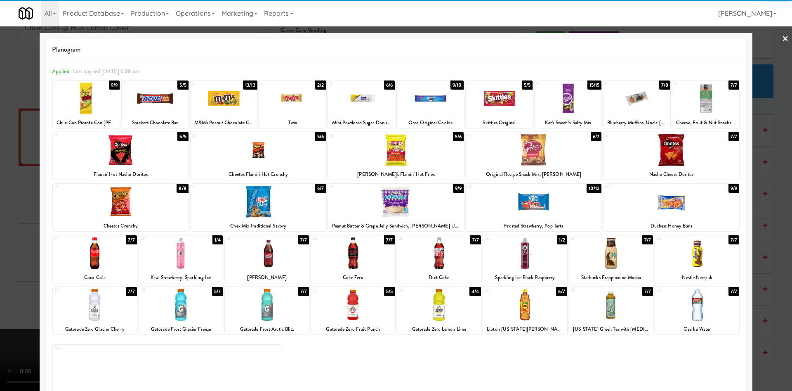
click at [639, 93] on div at bounding box center [637, 99] width 67 height 32
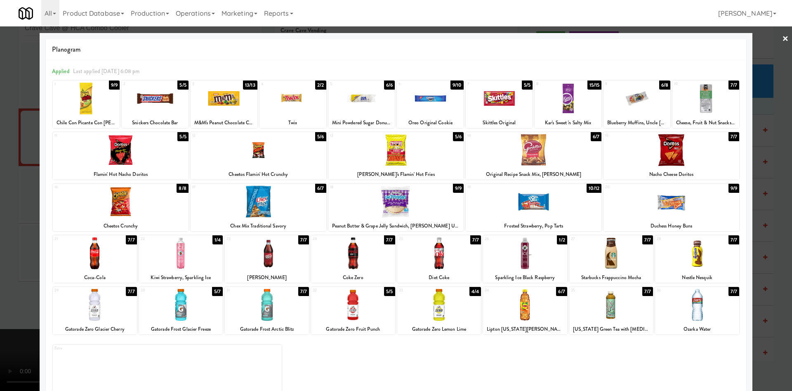
click at [0, 140] on div at bounding box center [396, 195] width 792 height 391
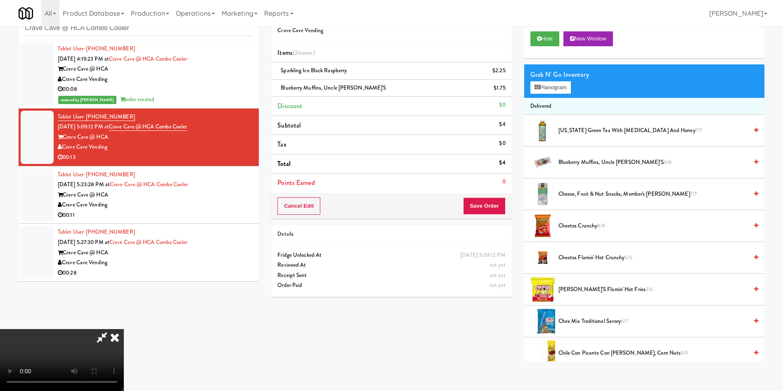
click at [124, 329] on video at bounding box center [62, 360] width 124 height 62
click at [501, 203] on button "Save Order" at bounding box center [484, 205] width 42 height 17
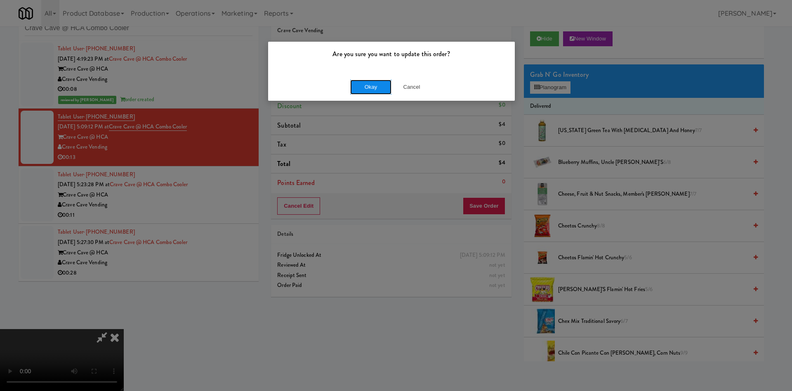
click at [376, 86] on button "Okay" at bounding box center [370, 87] width 41 height 15
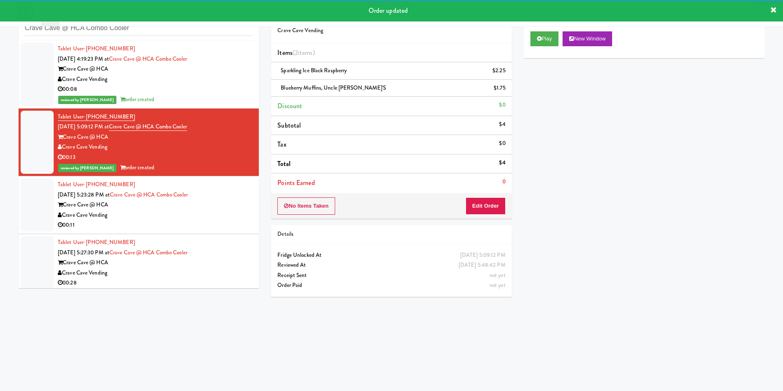
click at [49, 203] on div at bounding box center [37, 204] width 33 height 53
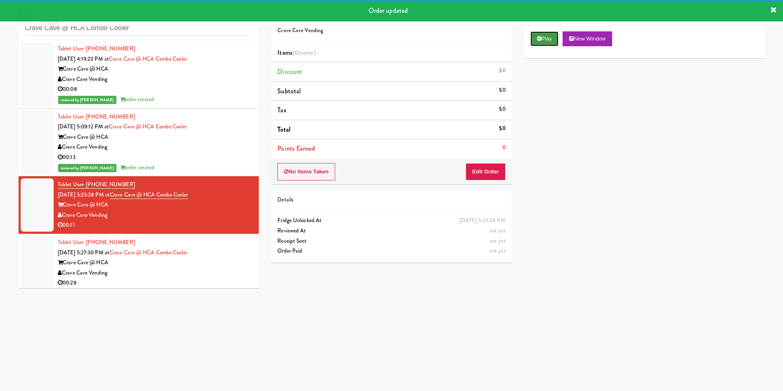
click at [548, 43] on button "Play" at bounding box center [544, 38] width 28 height 15
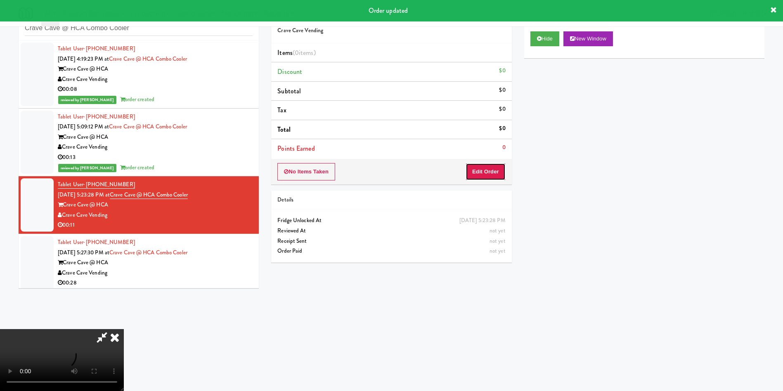
click at [497, 169] on button "Edit Order" at bounding box center [485, 171] width 40 height 17
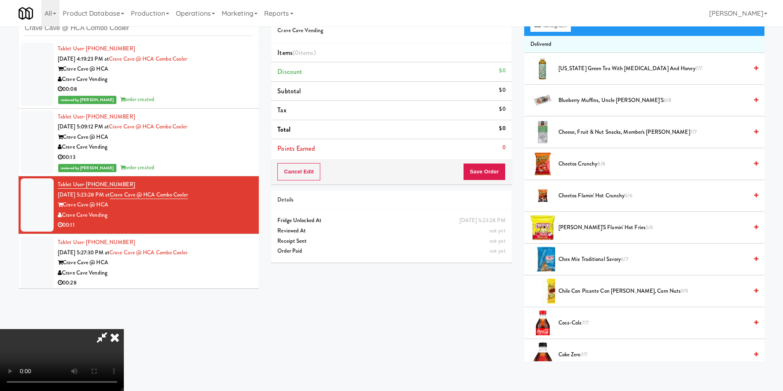
scroll to position [62, 0]
click at [124, 329] on video at bounding box center [62, 360] width 124 height 62
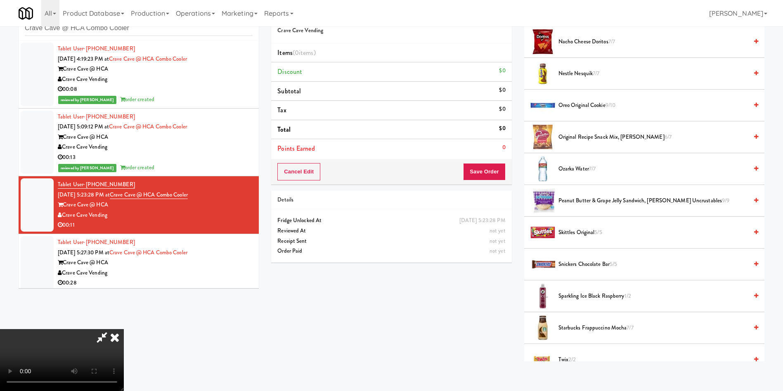
scroll to position [990, 0]
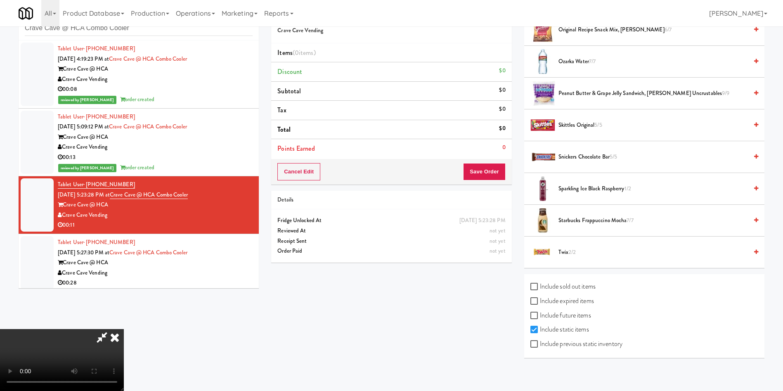
click at [572, 187] on span "Sparkling Ice Black Raspberry 1/2" at bounding box center [652, 189] width 189 height 10
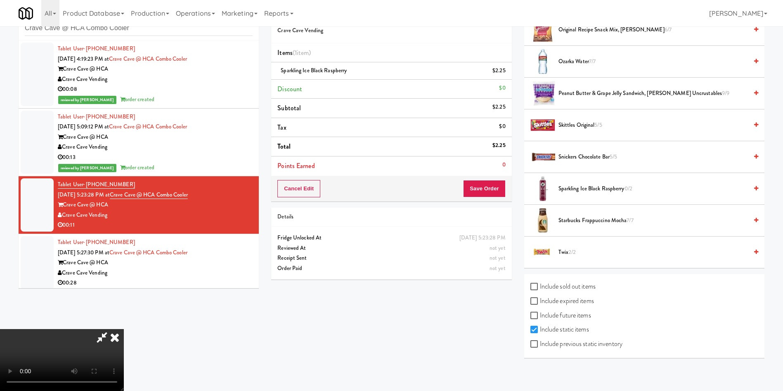
click at [124, 329] on video at bounding box center [62, 360] width 124 height 62
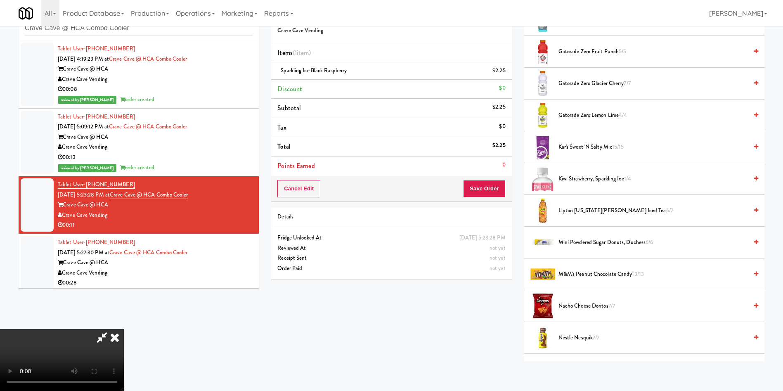
scroll to position [557, 0]
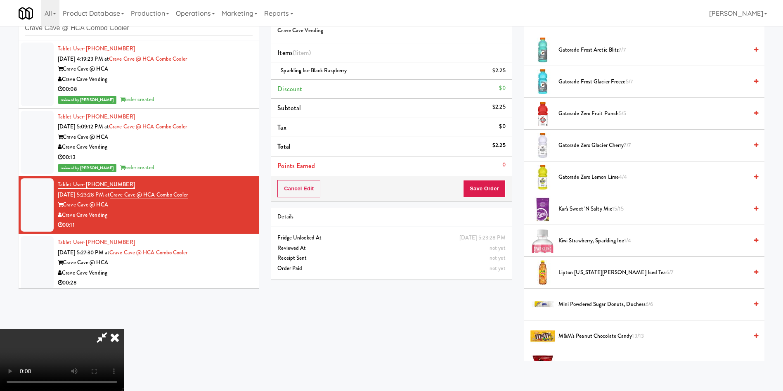
click at [589, 238] on span "Kiwi Strawberry, Sparkling Ice 1/4" at bounding box center [652, 241] width 189 height 10
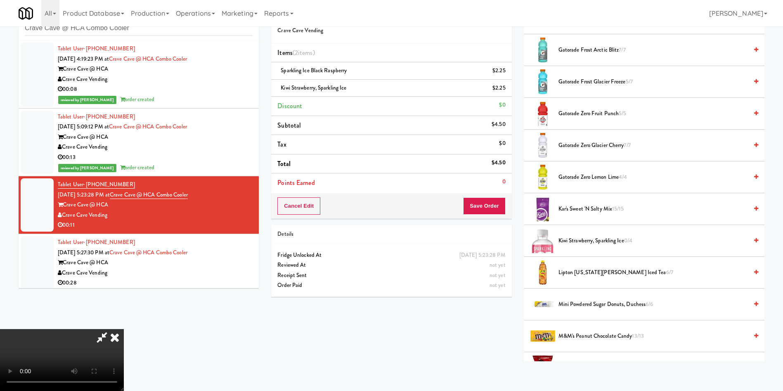
click at [124, 329] on video at bounding box center [62, 360] width 124 height 62
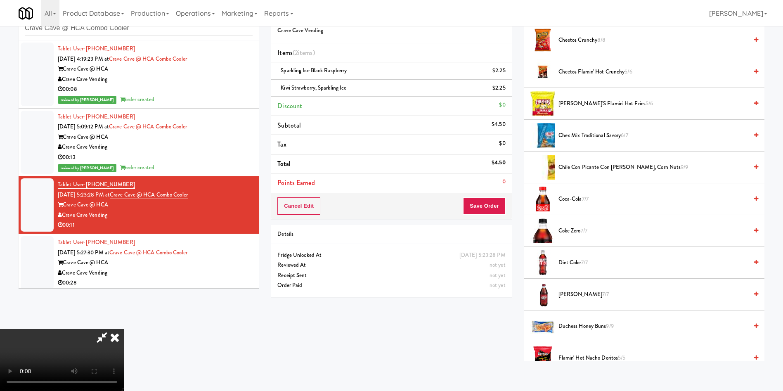
scroll to position [0, 0]
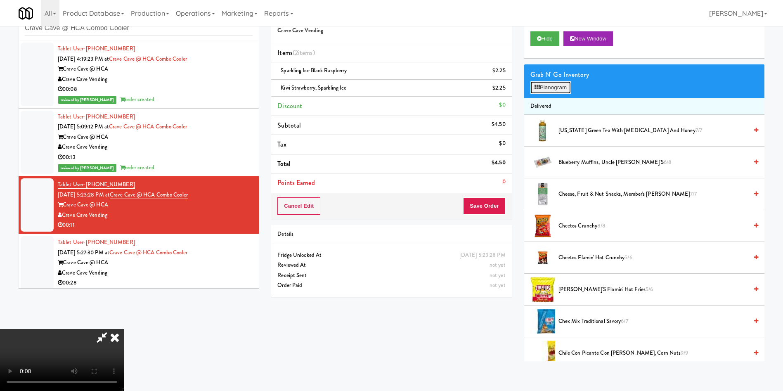
click at [564, 90] on button "Planogram" at bounding box center [550, 87] width 40 height 12
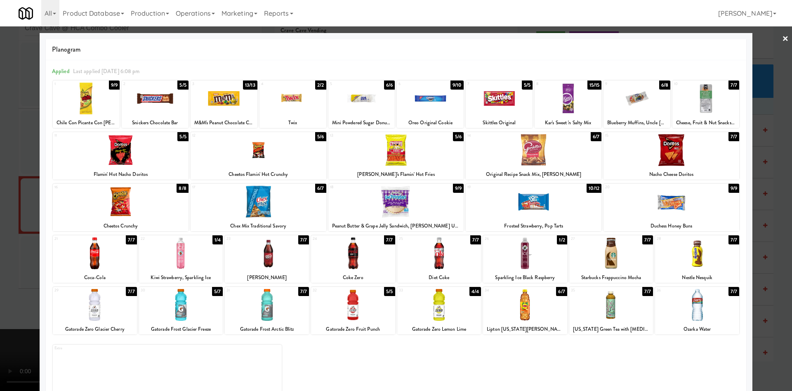
click at [27, 137] on div at bounding box center [396, 195] width 792 height 391
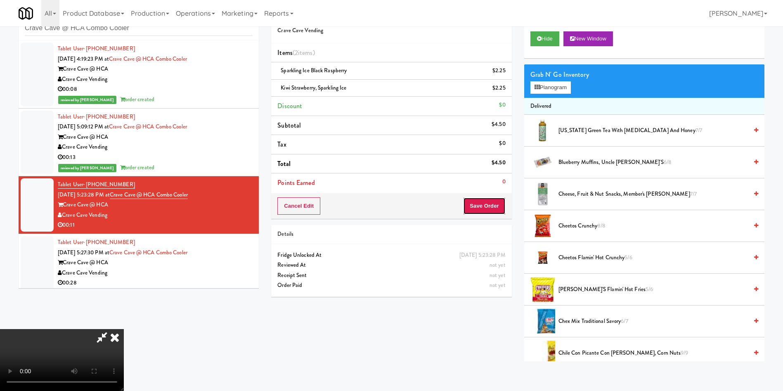
click at [489, 200] on button "Save Order" at bounding box center [484, 205] width 42 height 17
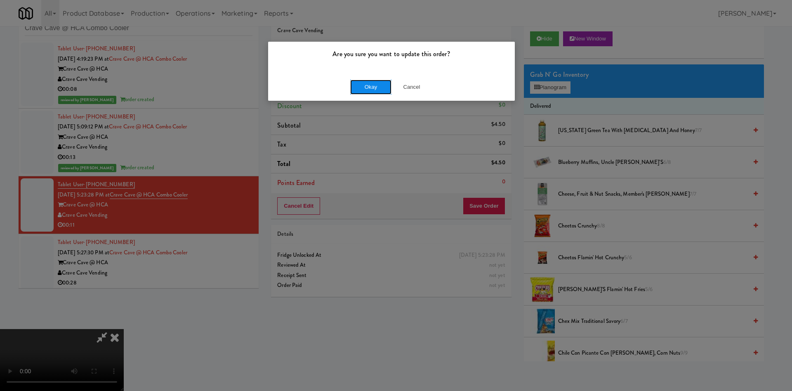
click at [371, 90] on button "Okay" at bounding box center [370, 87] width 41 height 15
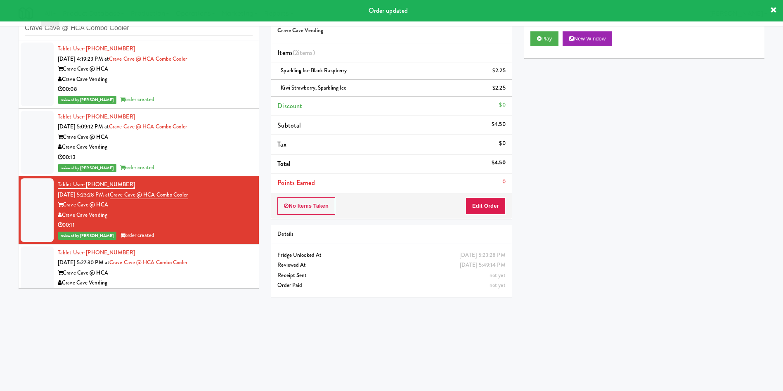
click at [34, 259] on div at bounding box center [37, 272] width 33 height 53
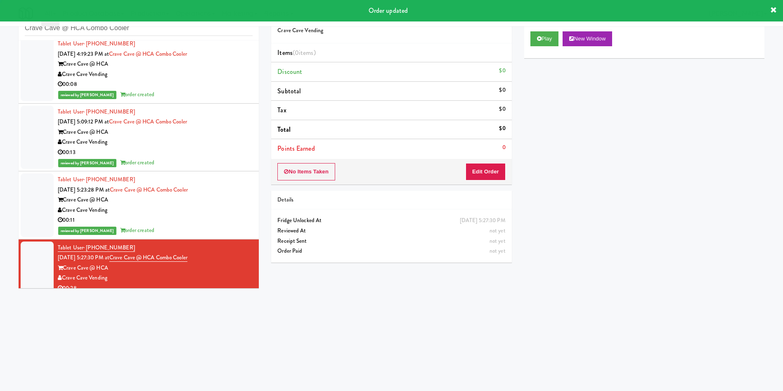
scroll to position [14, 0]
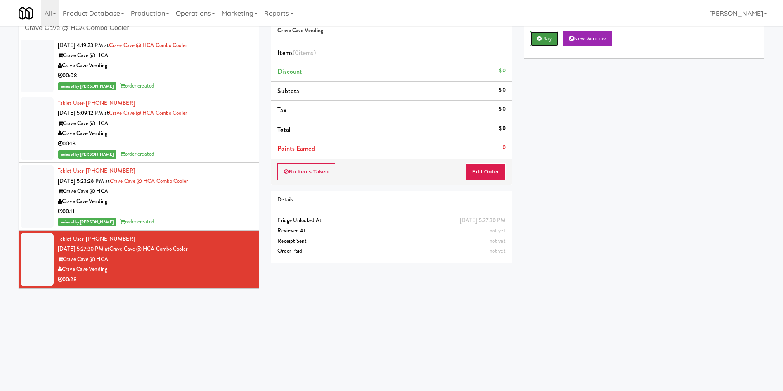
click at [550, 39] on button "Play" at bounding box center [544, 38] width 28 height 15
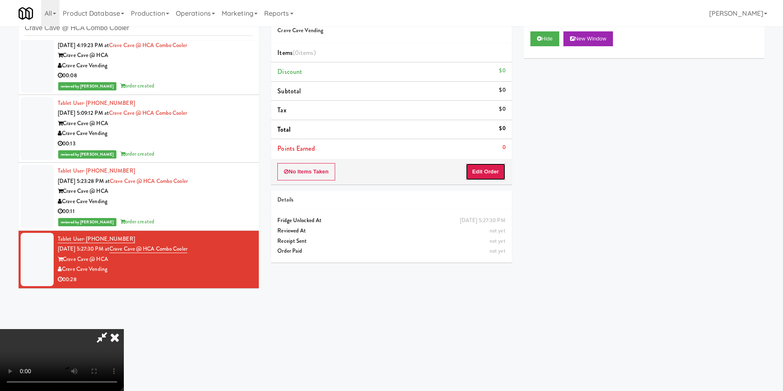
click at [485, 172] on button "Edit Order" at bounding box center [485, 171] width 40 height 17
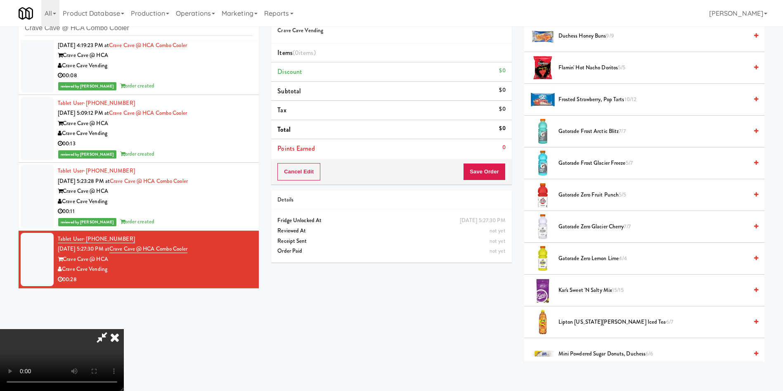
scroll to position [495, 0]
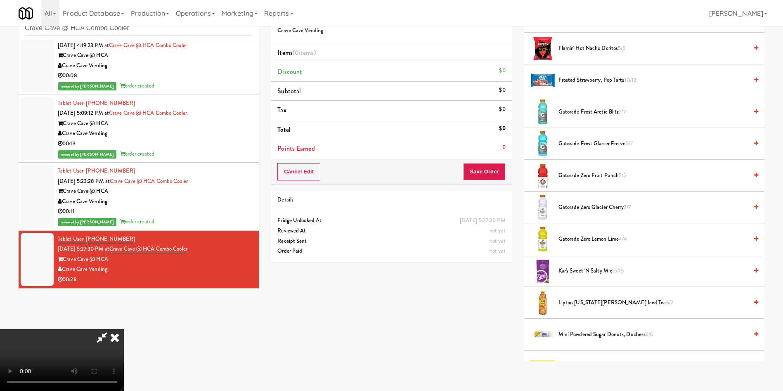
click at [575, 208] on span "Gatorade Zero Glacier Cherry 7/7" at bounding box center [652, 207] width 189 height 10
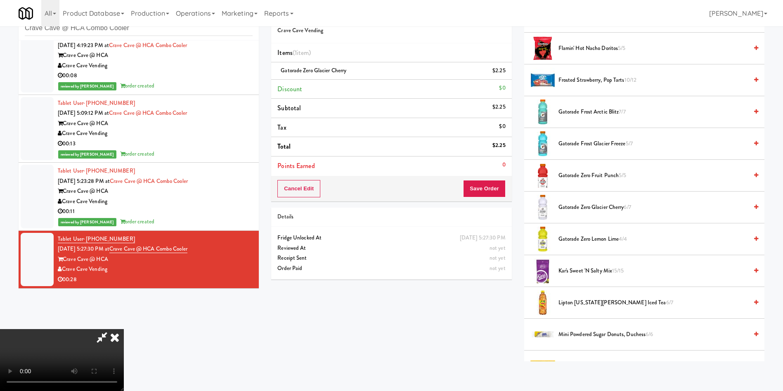
scroll to position [0, 0]
click at [500, 185] on button "Save Order" at bounding box center [484, 188] width 42 height 17
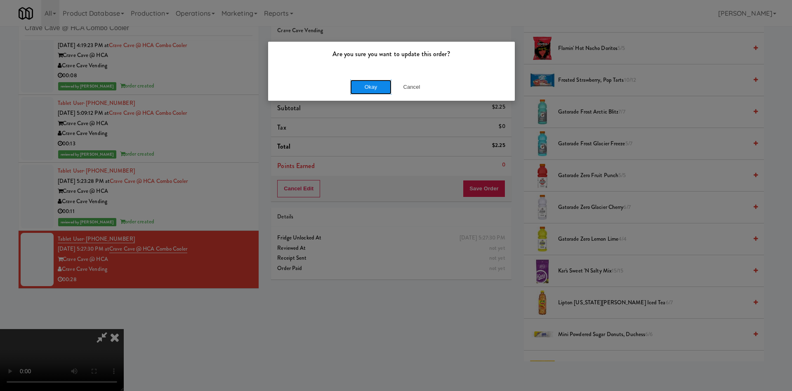
click at [385, 86] on button "Okay" at bounding box center [370, 87] width 41 height 15
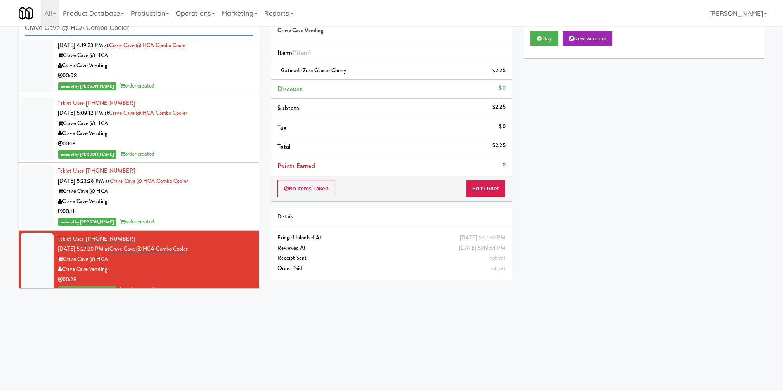
drag, startPoint x: 159, startPoint y: 30, endPoint x: 2, endPoint y: 2, distance: 160.1
click at [0, 5] on body "Are you sure you want to update this order? Okay Cancel Okay Are you sure you w…" at bounding box center [391, 195] width 783 height 391
paste input "JVT drink (energy)"
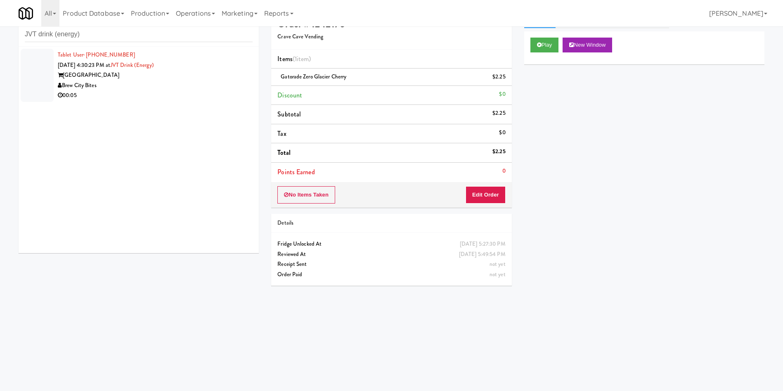
click at [54, 73] on li "Tablet User · (262) 308-7779 Sep 8, 2025 4:30:23 PM at JVT drink (energy) Junea…" at bounding box center [139, 75] width 240 height 57
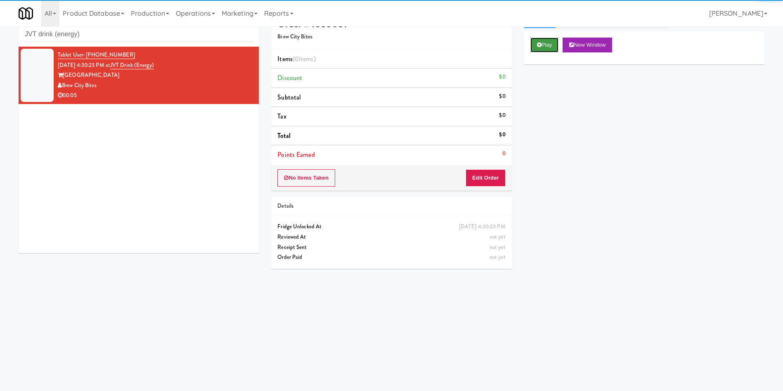
click at [555, 46] on button "Play" at bounding box center [544, 45] width 28 height 15
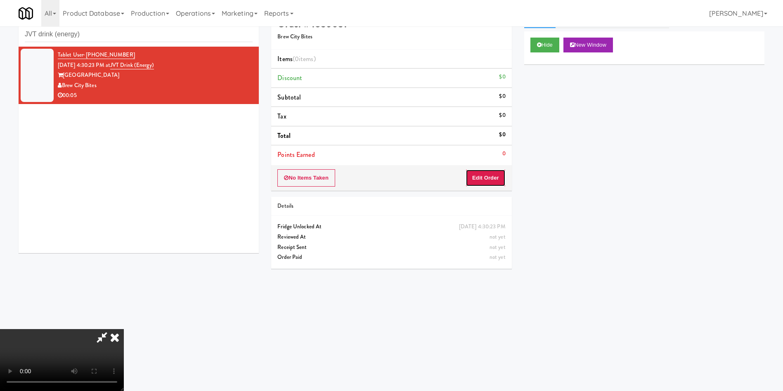
click at [502, 177] on button "Edit Order" at bounding box center [485, 177] width 40 height 17
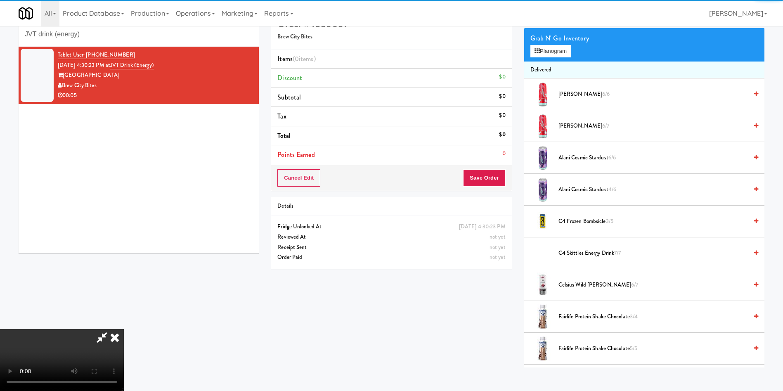
scroll to position [62, 0]
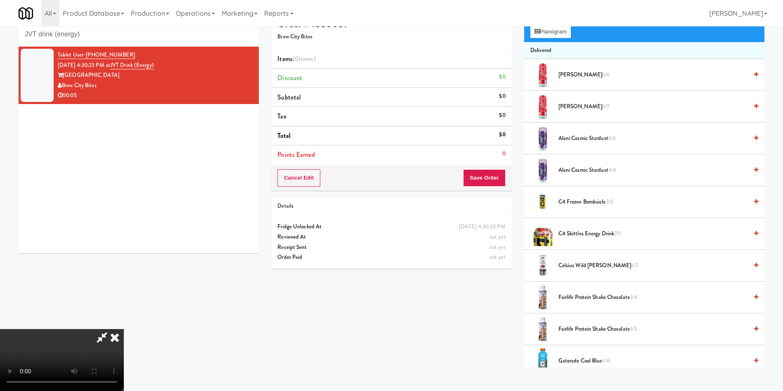
click at [574, 76] on span "Alani Cherry Slush 6/6" at bounding box center [652, 75] width 189 height 10
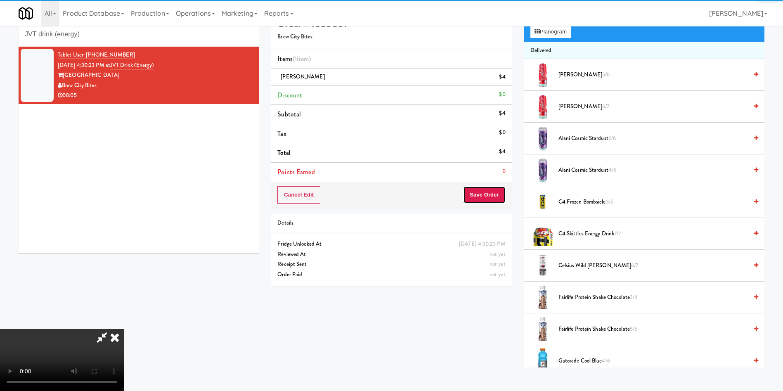
click at [493, 198] on button "Save Order" at bounding box center [484, 194] width 42 height 17
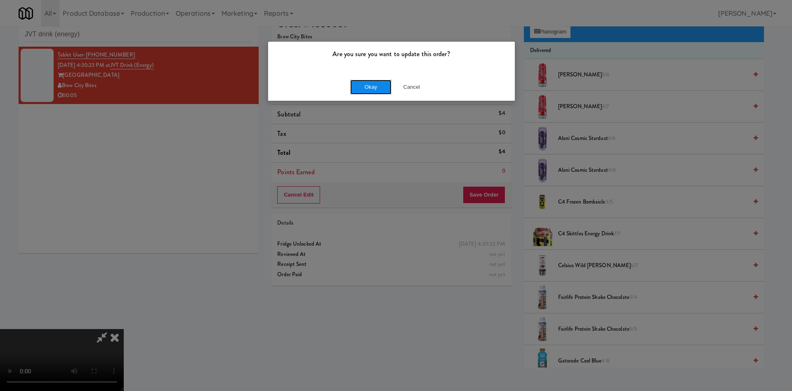
drag, startPoint x: 364, startPoint y: 84, endPoint x: 347, endPoint y: 182, distance: 99.6
click at [364, 84] on button "Okay" at bounding box center [370, 87] width 41 height 15
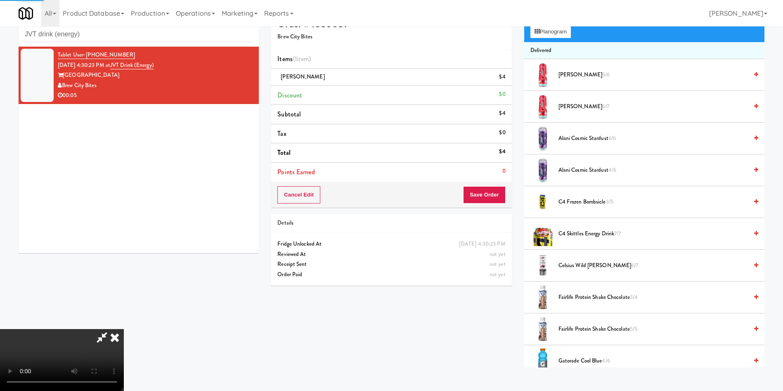
scroll to position [0, 0]
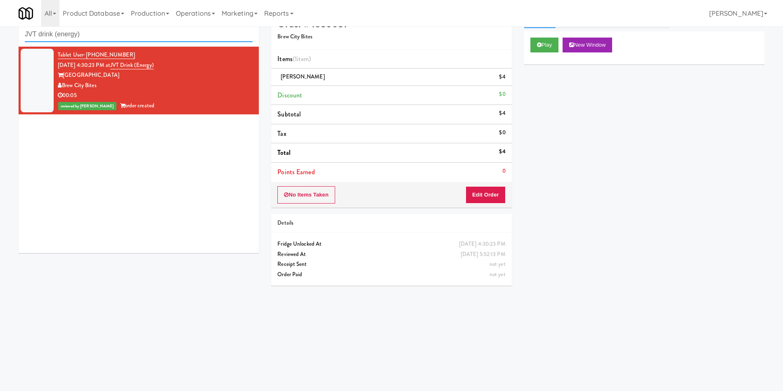
drag, startPoint x: 95, startPoint y: 35, endPoint x: 0, endPoint y: 0, distance: 101.6
click at [0, 6] on body "Are you sure you want to update this order? Okay Cancel Okay Are you sure you w…" at bounding box center [391, 201] width 783 height 391
paste input "Westlyn - Right - Fridge"
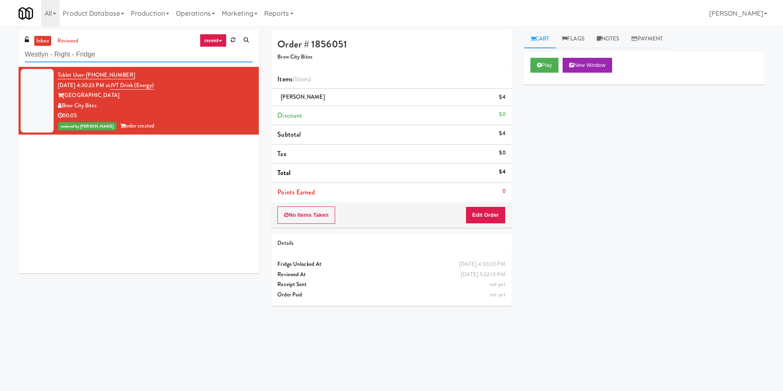
type input "Westlyn - Right - Fridge"
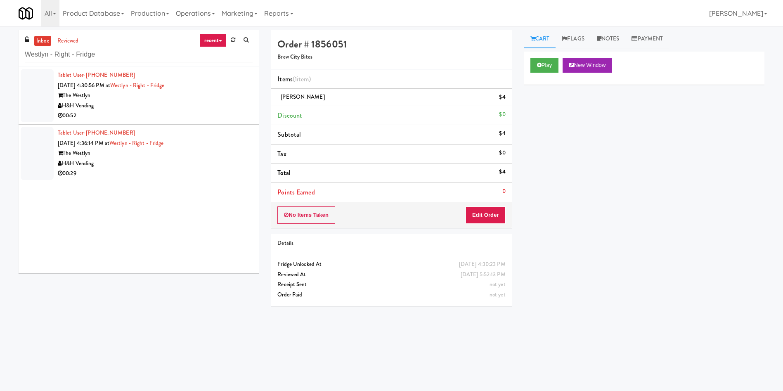
click at [53, 81] on div at bounding box center [37, 95] width 33 height 53
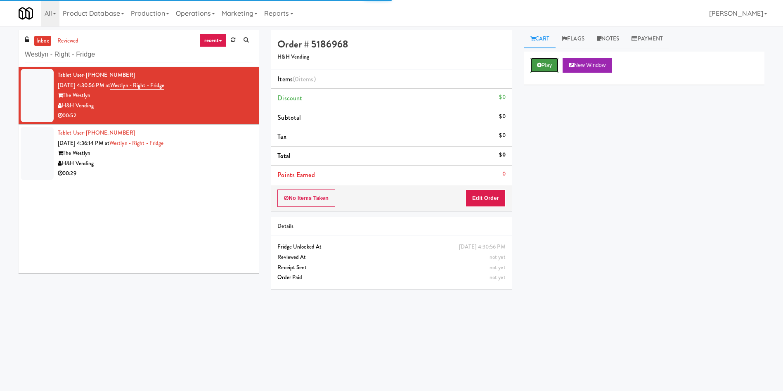
click at [546, 65] on button "Play" at bounding box center [544, 65] width 28 height 15
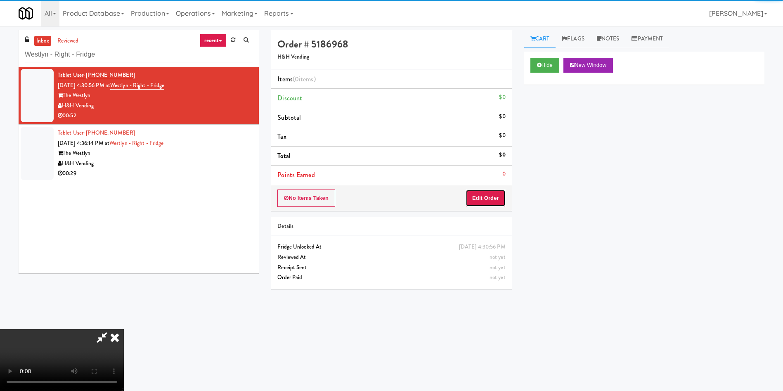
click at [498, 194] on button "Edit Order" at bounding box center [485, 197] width 40 height 17
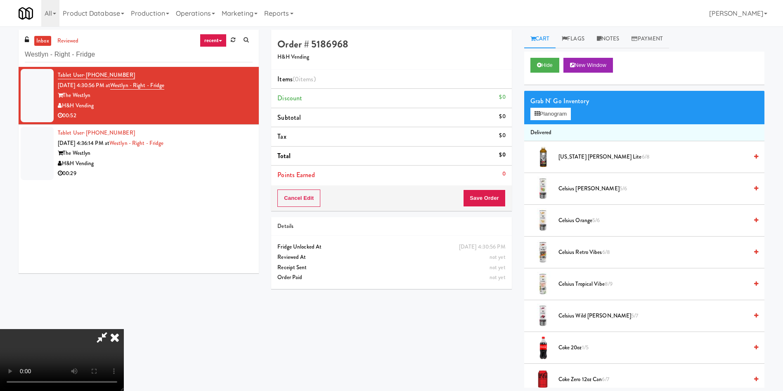
scroll to position [62, 0]
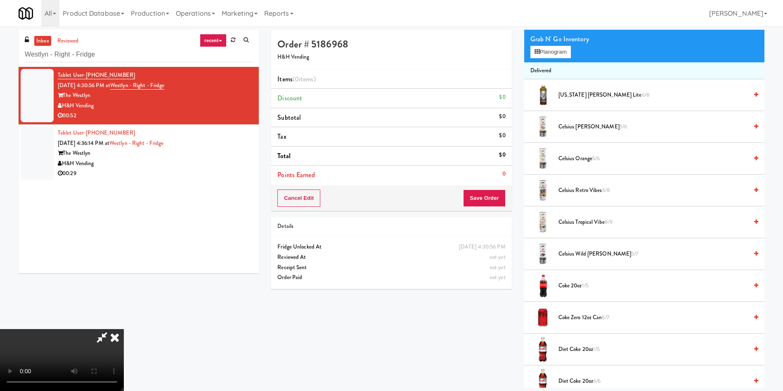
click at [124, 329] on video at bounding box center [62, 360] width 124 height 62
drag, startPoint x: 292, startPoint y: 299, endPoint x: 610, endPoint y: 271, distance: 319.0
click at [124, 329] on video at bounding box center [62, 360] width 124 height 62
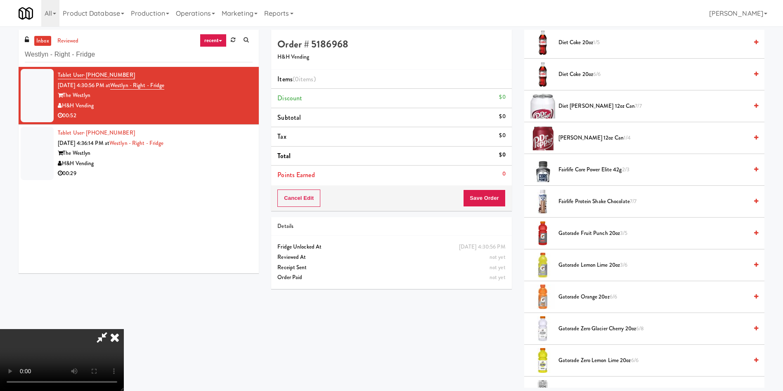
scroll to position [557, 0]
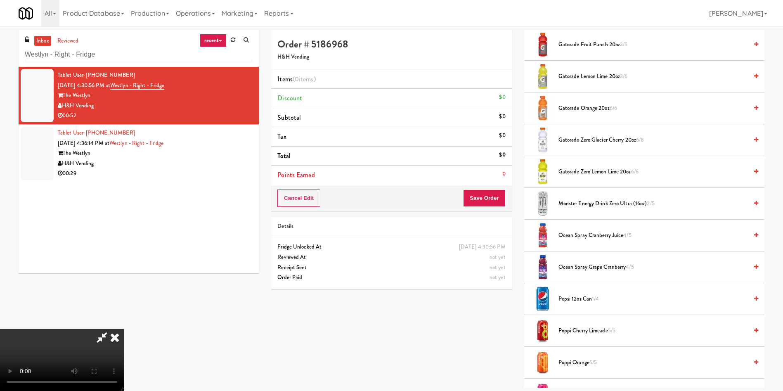
click at [566, 294] on span "Pepsi 12oz can 1/4" at bounding box center [652, 299] width 189 height 10
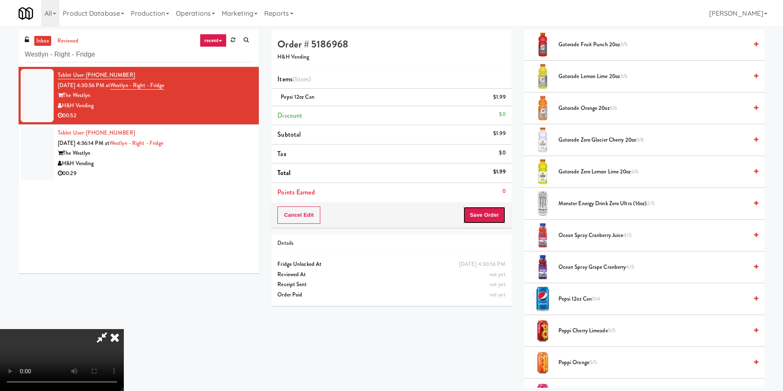
click at [496, 214] on button "Save Order" at bounding box center [484, 214] width 42 height 17
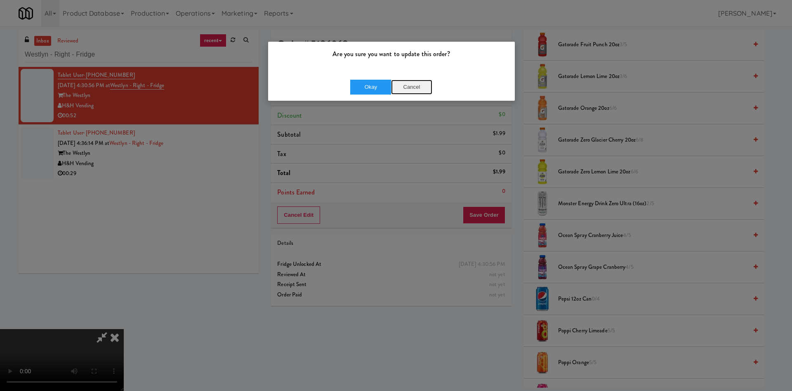
click at [412, 80] on button "Cancel" at bounding box center [411, 87] width 41 height 15
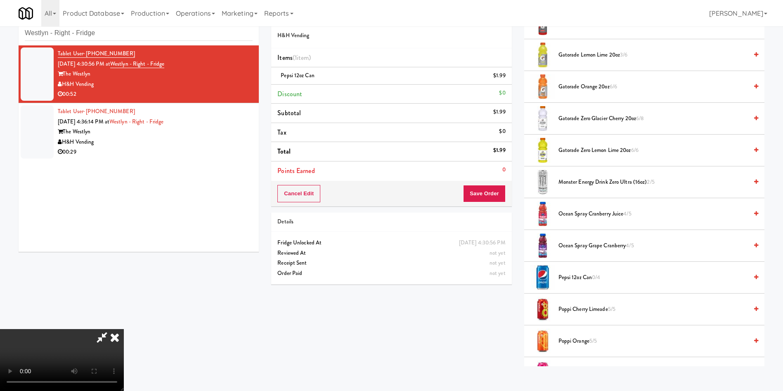
scroll to position [26, 0]
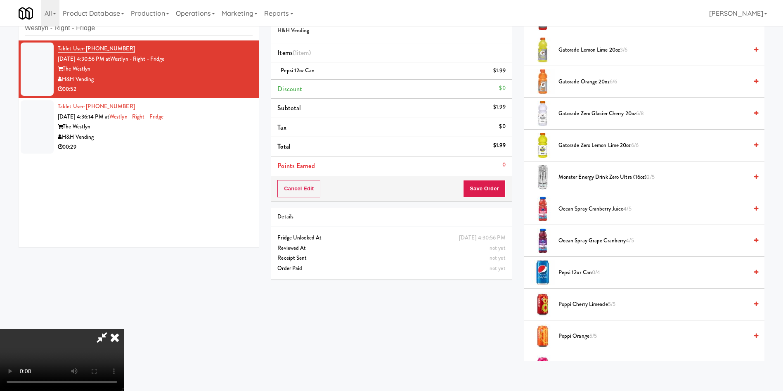
click at [124, 329] on video at bounding box center [62, 360] width 124 height 62
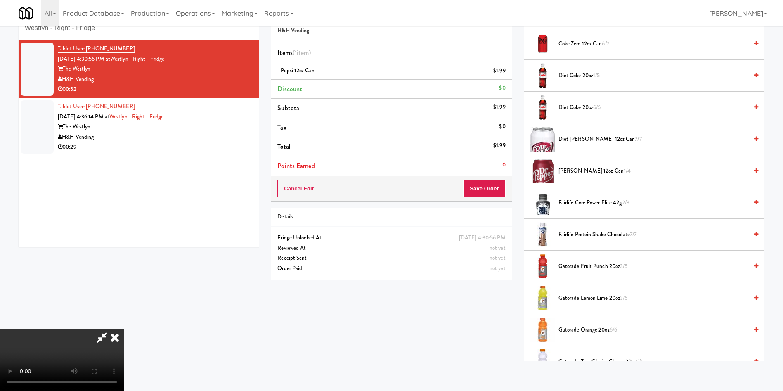
scroll to position [248, 0]
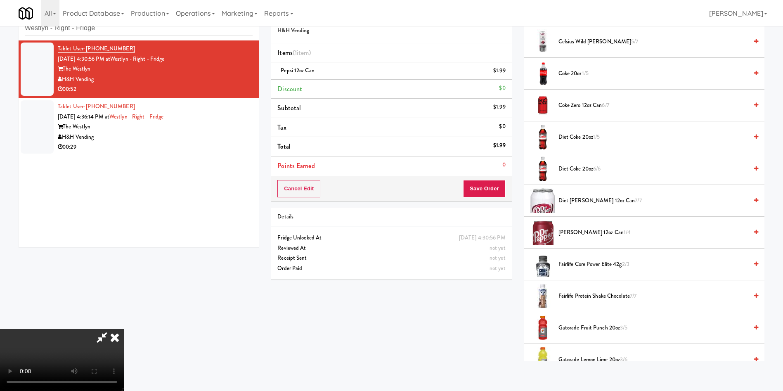
click at [124, 329] on video at bounding box center [62, 360] width 124 height 62
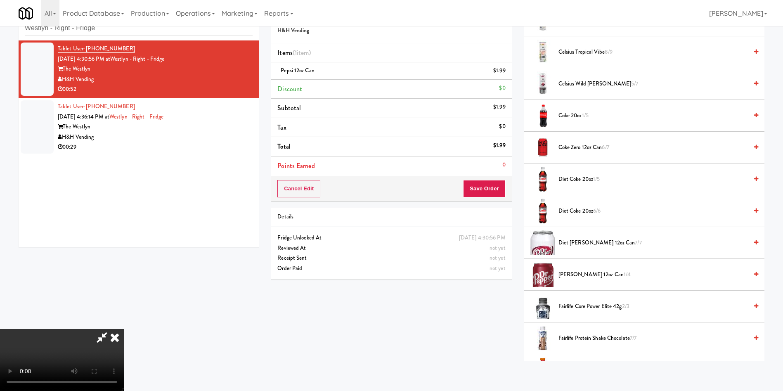
scroll to position [124, 0]
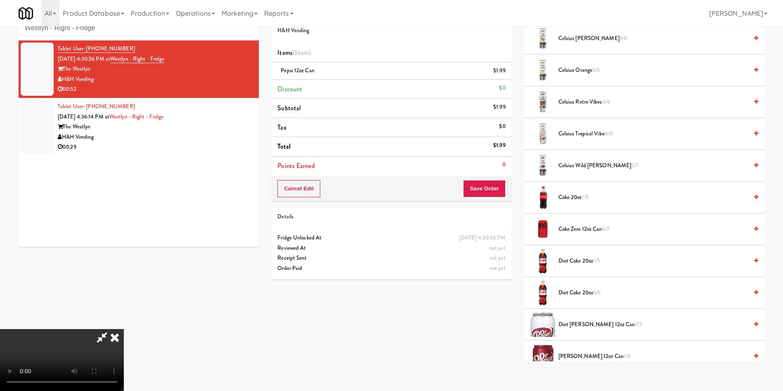
click at [501, 253] on div "not yet" at bounding box center [497, 258] width 16 height 10
click at [124, 329] on video at bounding box center [62, 360] width 124 height 62
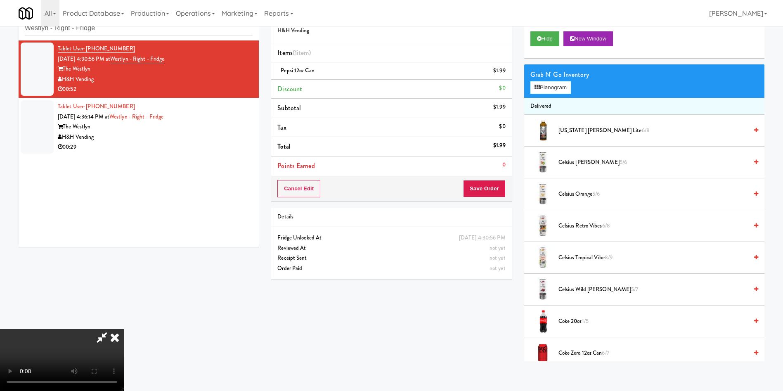
scroll to position [0, 0]
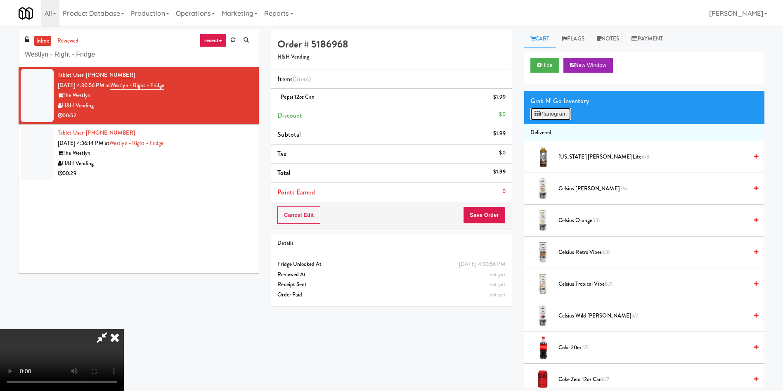
click at [555, 114] on button "Planogram" at bounding box center [550, 114] width 40 height 12
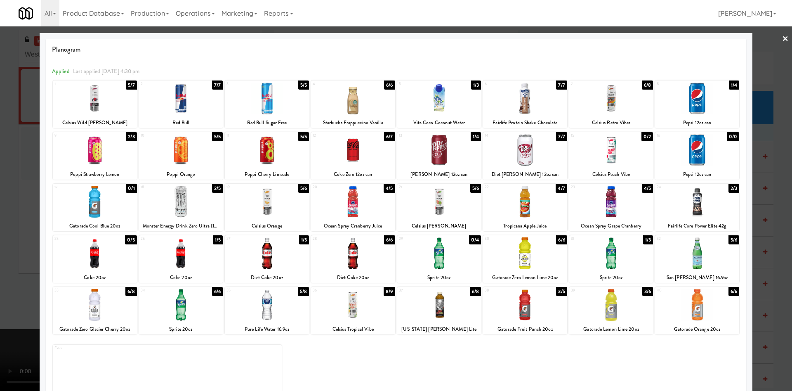
drag, startPoint x: 607, startPoint y: 259, endPoint x: 536, endPoint y: 250, distance: 70.7
click at [600, 258] on div at bounding box center [611, 253] width 84 height 32
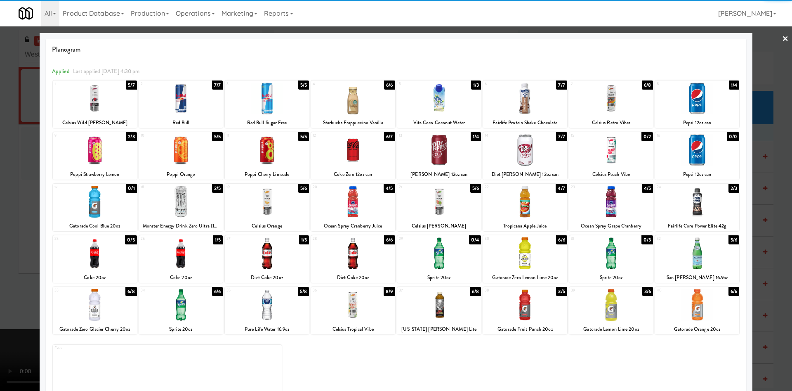
click at [25, 220] on div at bounding box center [396, 195] width 792 height 391
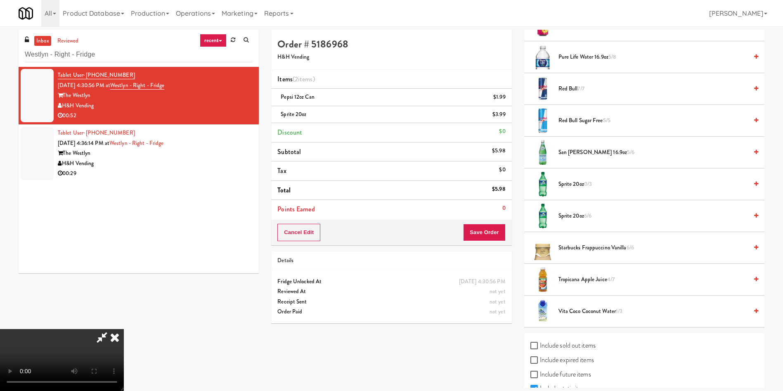
scroll to position [928, 0]
click at [562, 55] on span "Pure Life Water 16.9oz 5/8" at bounding box center [652, 55] width 189 height 10
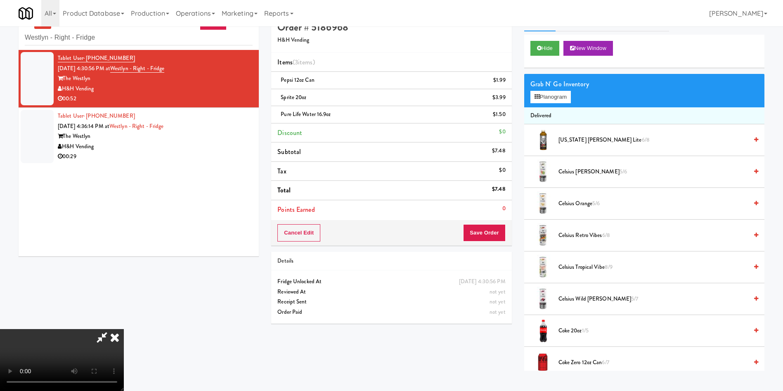
scroll to position [26, 0]
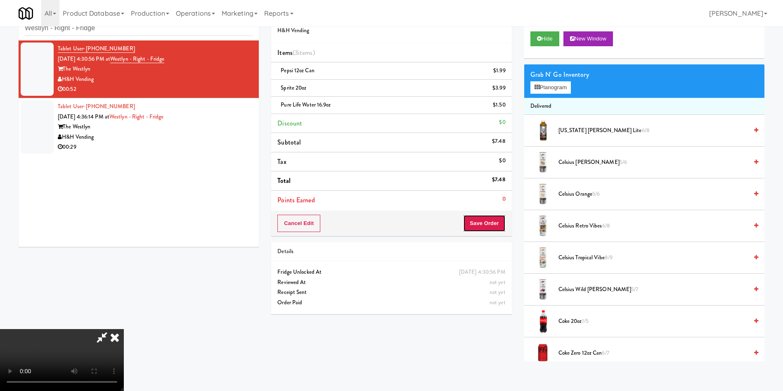
click at [494, 224] on button "Save Order" at bounding box center [484, 223] width 42 height 17
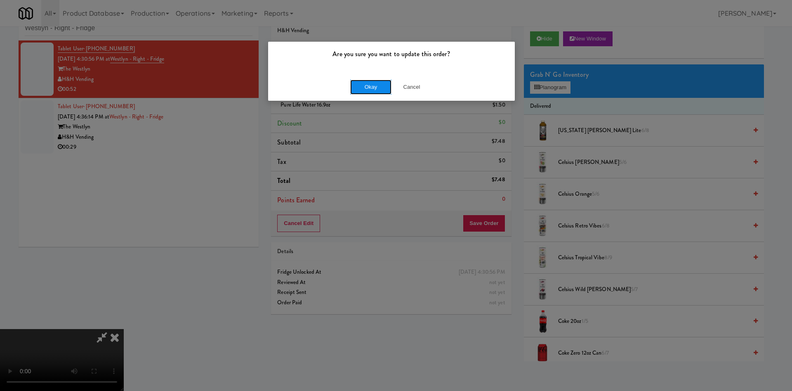
click at [379, 87] on button "Okay" at bounding box center [370, 87] width 41 height 15
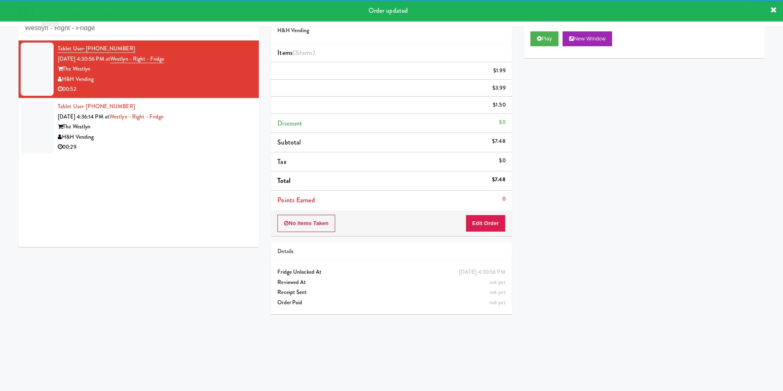
drag, startPoint x: 34, startPoint y: 120, endPoint x: 452, endPoint y: 119, distance: 417.6
click at [34, 119] on div at bounding box center [37, 126] width 33 height 53
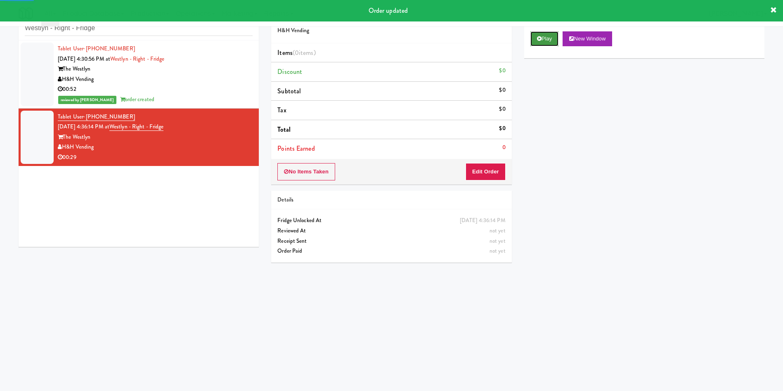
click at [549, 37] on button "Play" at bounding box center [544, 38] width 28 height 15
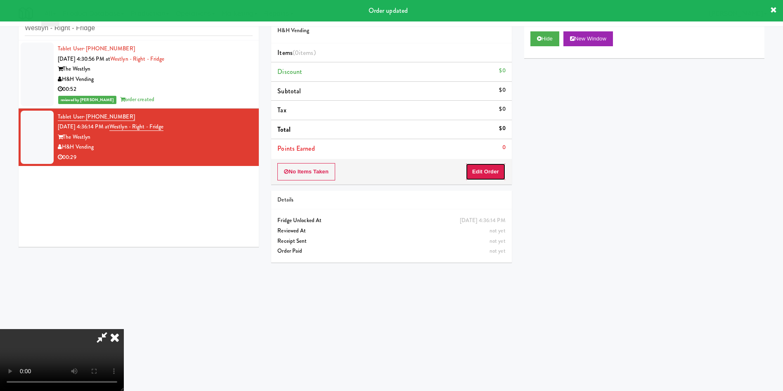
drag, startPoint x: 486, startPoint y: 178, endPoint x: 227, endPoint y: 55, distance: 285.9
click at [485, 178] on button "Edit Order" at bounding box center [485, 171] width 40 height 17
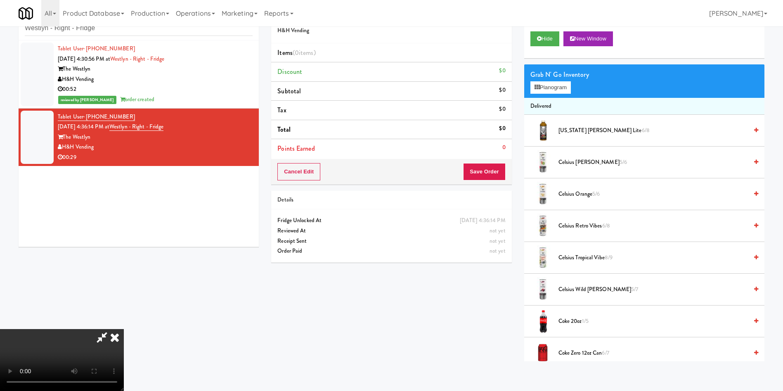
click at [124, 329] on video at bounding box center [62, 360] width 124 height 62
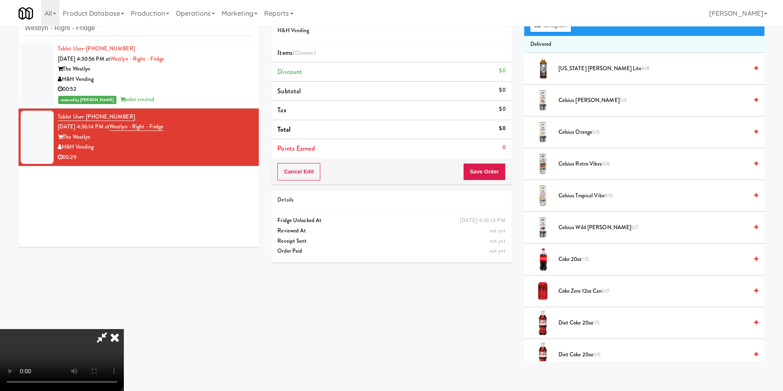
click at [124, 329] on video at bounding box center [62, 360] width 124 height 62
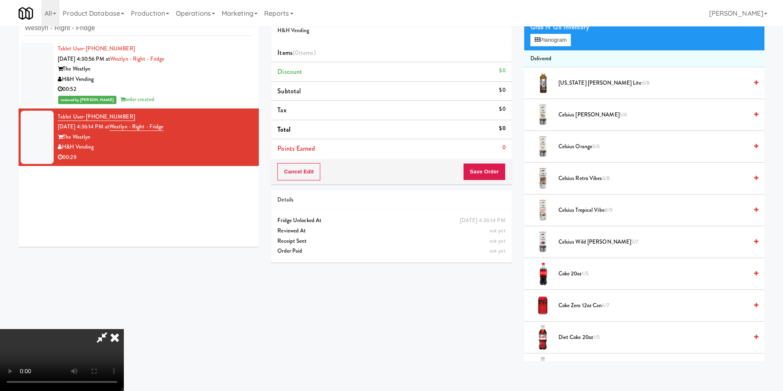
scroll to position [0, 0]
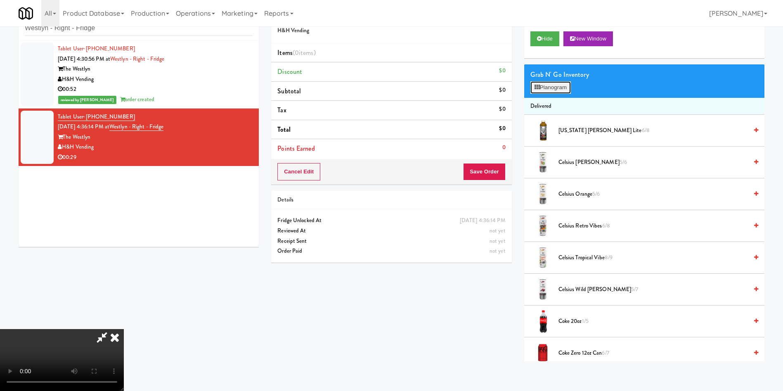
click at [556, 92] on button "Planogram" at bounding box center [550, 87] width 40 height 12
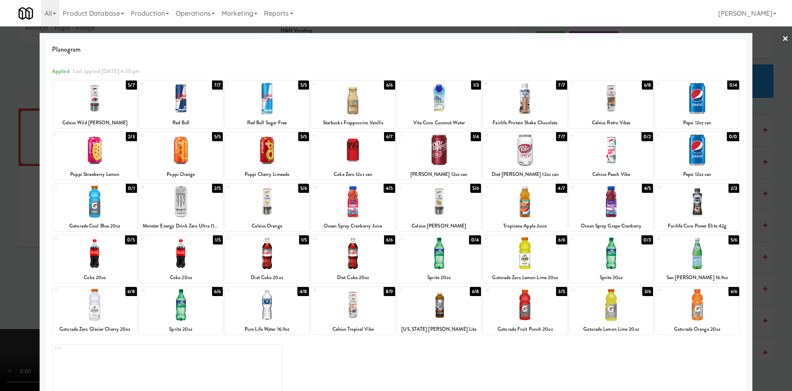
click at [110, 196] on div at bounding box center [95, 202] width 84 height 32
click at [2, 199] on div at bounding box center [396, 195] width 792 height 391
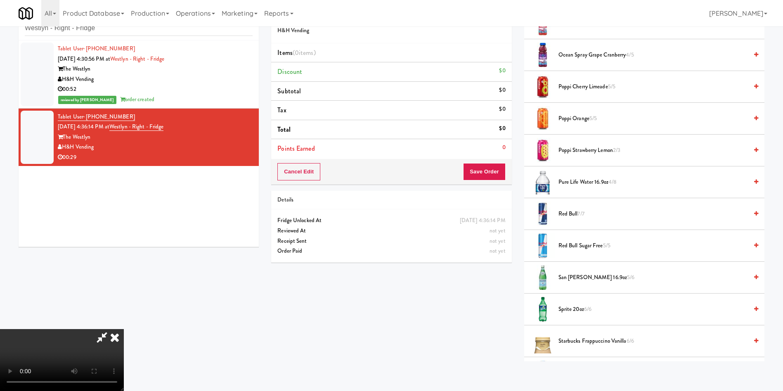
scroll to position [898, 0]
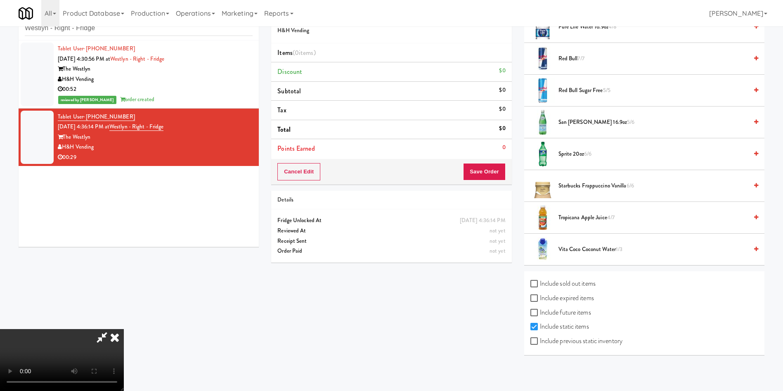
click at [576, 335] on label "Include previous static inventory" at bounding box center [576, 341] width 92 height 12
click at [540, 338] on input "Include previous static inventory" at bounding box center [534, 341] width 9 height 7
checkbox input "true"
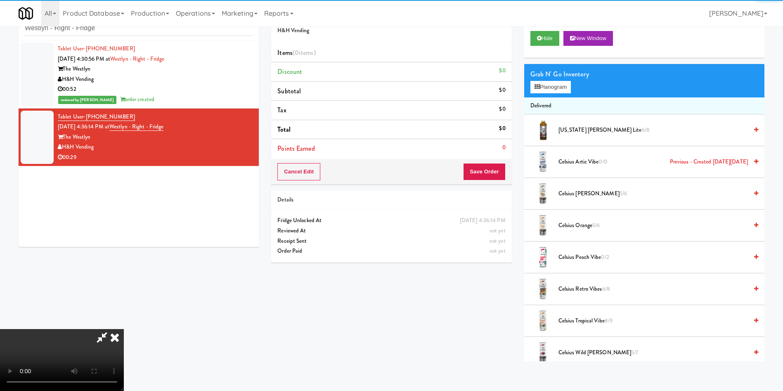
scroll to position [0, 0]
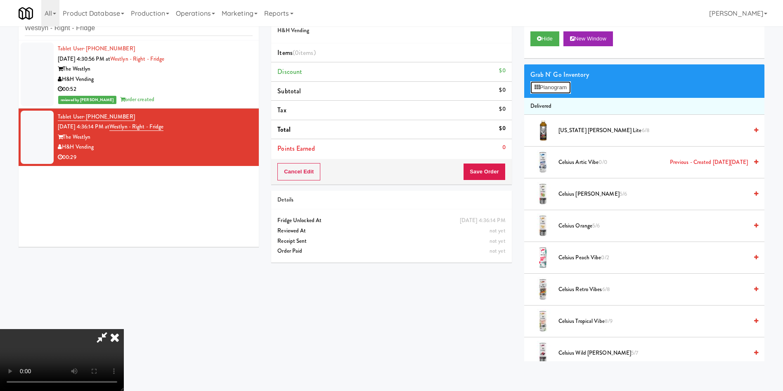
drag, startPoint x: 549, startPoint y: 88, endPoint x: 340, endPoint y: 90, distance: 209.2
click at [549, 89] on button "Planogram" at bounding box center [550, 87] width 40 height 12
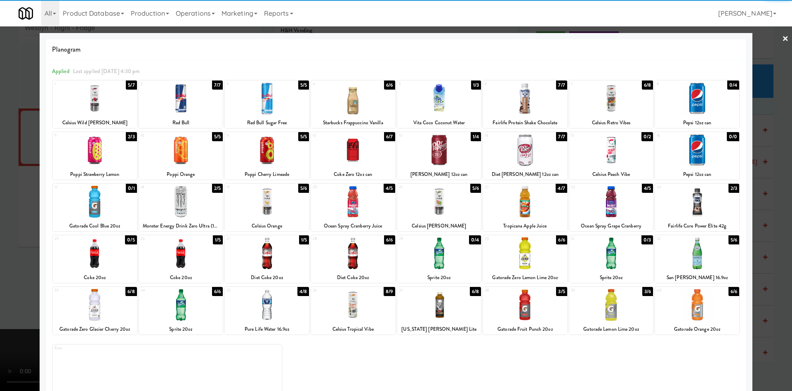
drag, startPoint x: 109, startPoint y: 217, endPoint x: 27, endPoint y: 209, distance: 82.9
click at [109, 217] on div "17 0/1 Gatorade Cool Blue 20oz" at bounding box center [95, 207] width 84 height 47
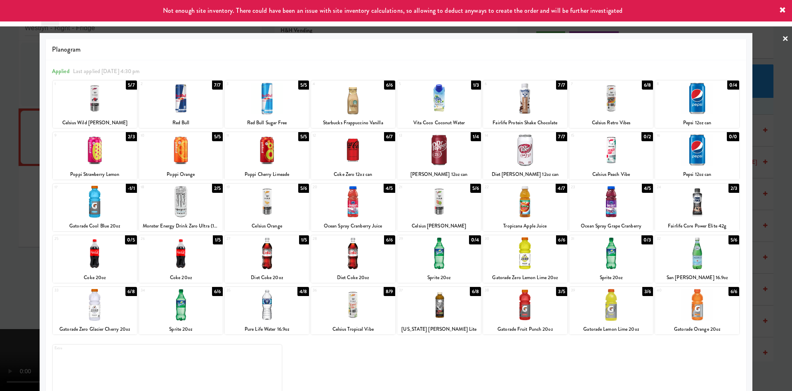
click at [0, 194] on div at bounding box center [396, 195] width 792 height 391
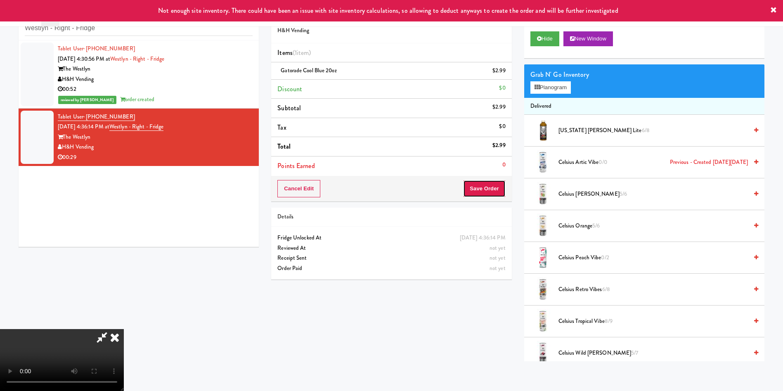
click at [483, 191] on button "Save Order" at bounding box center [484, 188] width 42 height 17
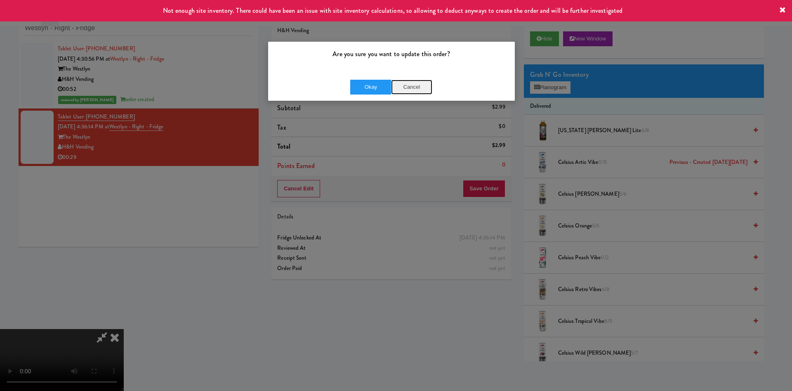
click at [406, 88] on button "Cancel" at bounding box center [411, 87] width 41 height 15
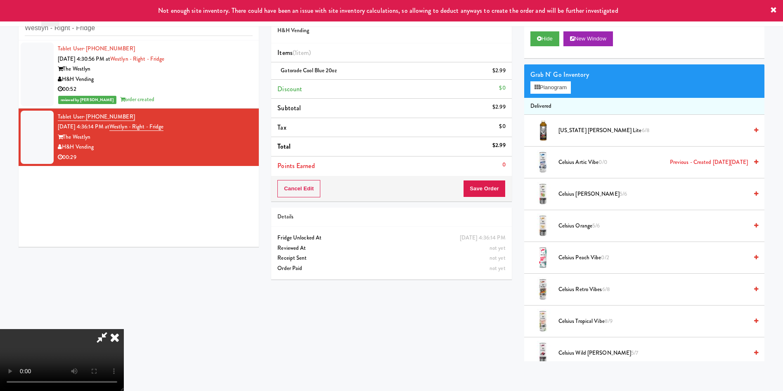
click at [124, 329] on video at bounding box center [62, 360] width 124 height 62
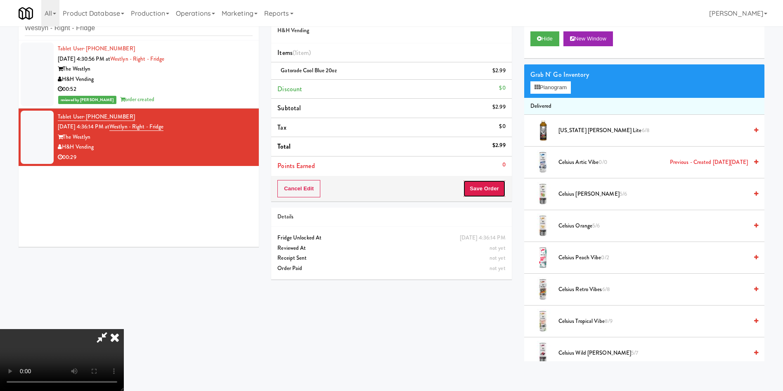
drag, startPoint x: 486, startPoint y: 188, endPoint x: 486, endPoint y: 216, distance: 27.6
click at [486, 216] on div "Order # 1269319 H&H Vending Items (1 item ) Gatorade Cool Blue 20oz $2.99 Disco…" at bounding box center [391, 144] width 253 height 282
click at [486, 187] on button "Save Order" at bounding box center [484, 188] width 42 height 17
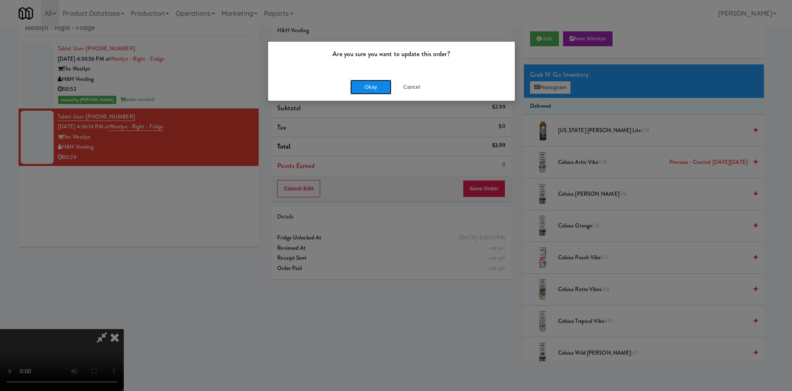
click at [368, 88] on button "Okay" at bounding box center [370, 87] width 41 height 15
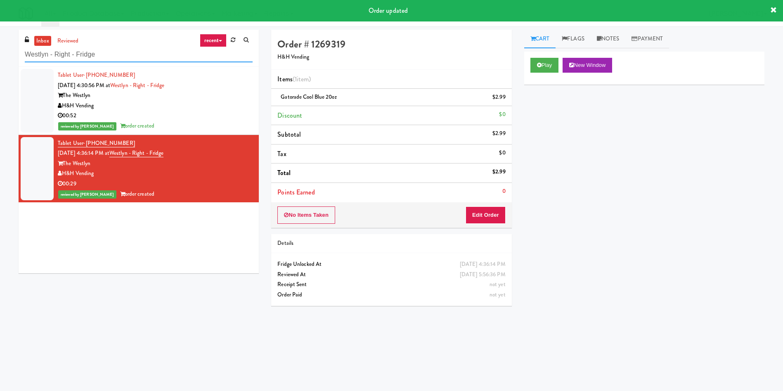
drag, startPoint x: 116, startPoint y: 48, endPoint x: 29, endPoint y: 0, distance: 99.2
click at [0, 39] on div "inbox reviewed recent all unclear take inventory issue suspicious failed recent…" at bounding box center [391, 195] width 783 height 331
paste input "Phase II - Combo Cooler"
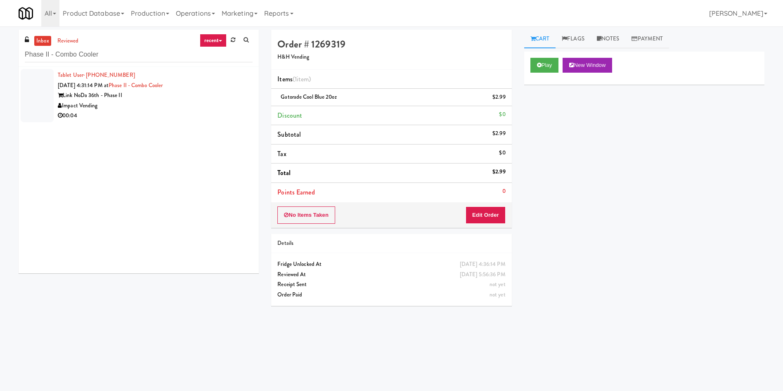
click at [57, 102] on li "Tablet User · (980) 355-7551 Sep 8, 2025 4:31:14 PM at Phase II - Combo Cooler …" at bounding box center [139, 95] width 240 height 57
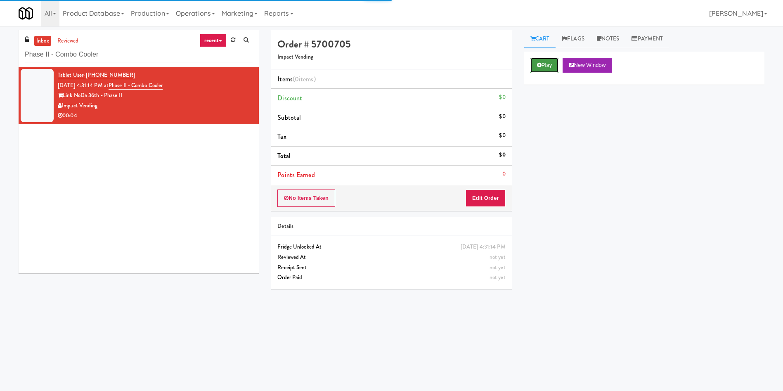
click at [543, 70] on button "Play" at bounding box center [544, 65] width 28 height 15
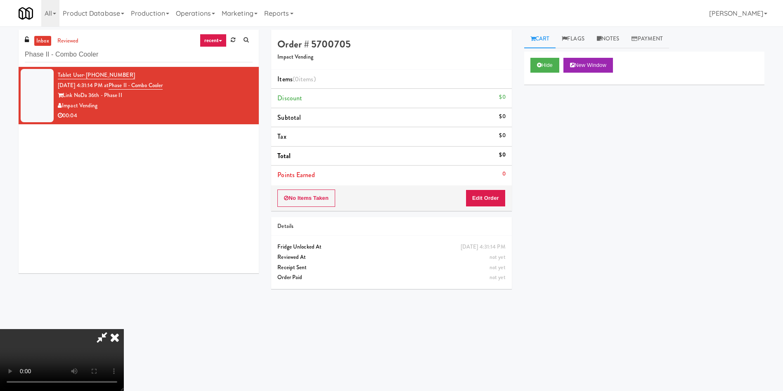
click at [464, 200] on div "No Items Taken Edit Order" at bounding box center [391, 198] width 240 height 26
click at [502, 198] on button "Edit Order" at bounding box center [485, 197] width 40 height 17
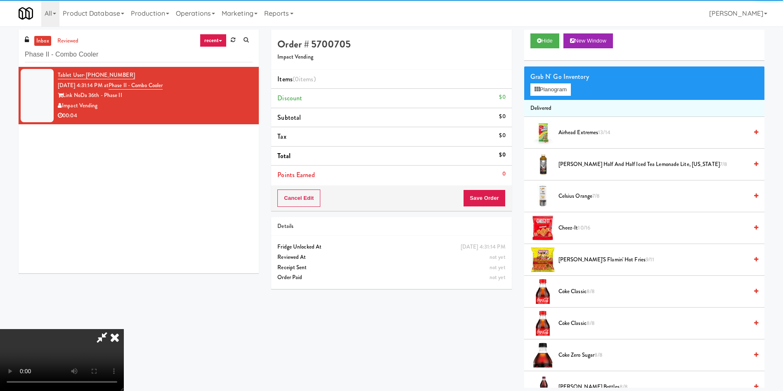
scroll to position [62, 0]
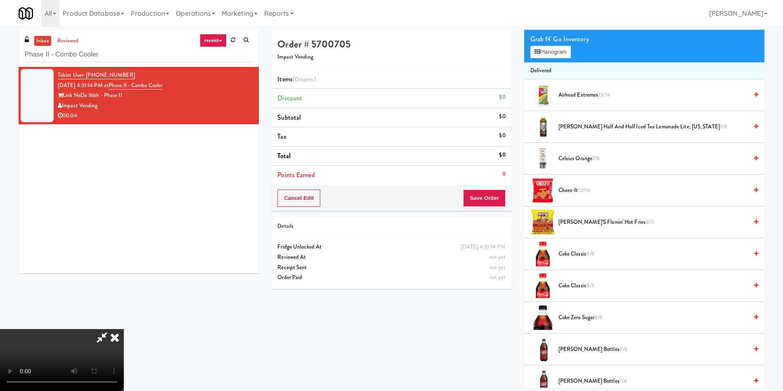
click at [124, 329] on video at bounding box center [62, 360] width 124 height 62
click at [574, 127] on span "Arnold Palmer Half and Half Iced Tea Lemonade Lite, Arizona 7/8" at bounding box center [652, 127] width 189 height 10
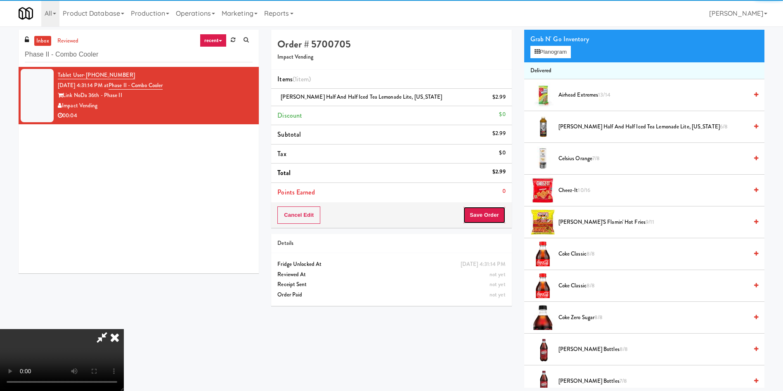
click at [484, 215] on button "Save Order" at bounding box center [484, 214] width 42 height 17
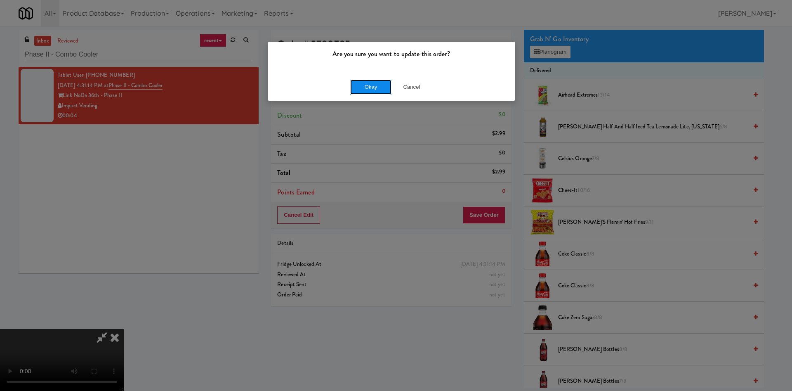
click at [377, 90] on button "Okay" at bounding box center [370, 87] width 41 height 15
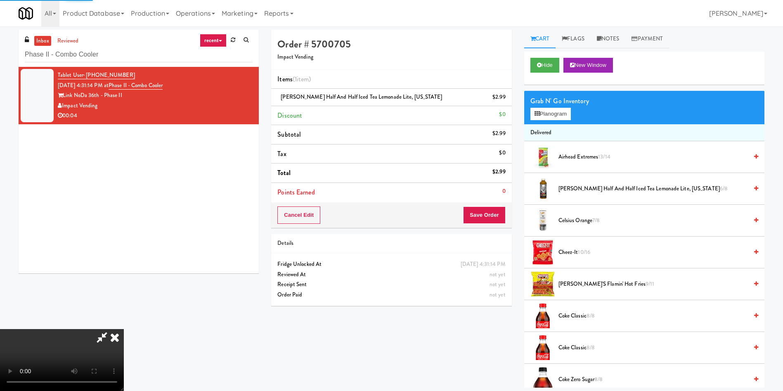
scroll to position [0, 0]
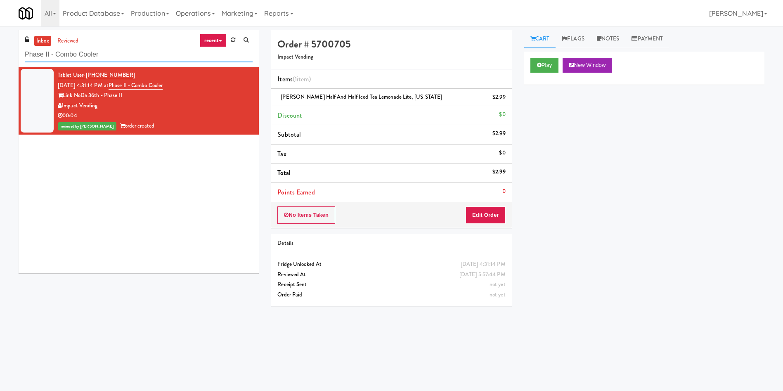
drag, startPoint x: 134, startPoint y: 56, endPoint x: 0, endPoint y: 26, distance: 137.4
click at [0, 26] on body "Are you sure you want to update this order? Okay Cancel Okay Are you sure you w…" at bounding box center [391, 221] width 783 height 391
paste input "Encore on Farmer - Fridge"
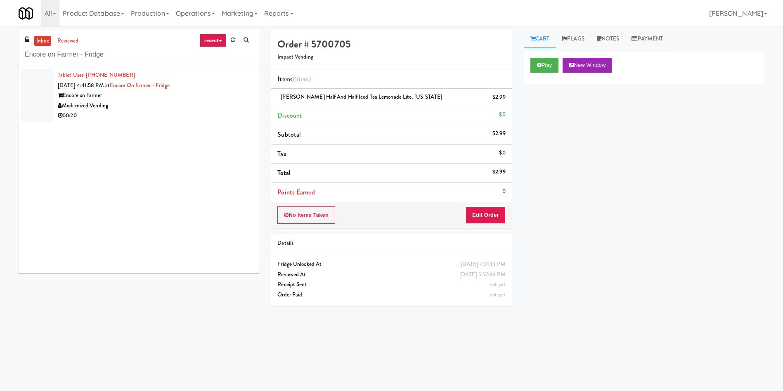
click at [50, 80] on div at bounding box center [37, 95] width 33 height 53
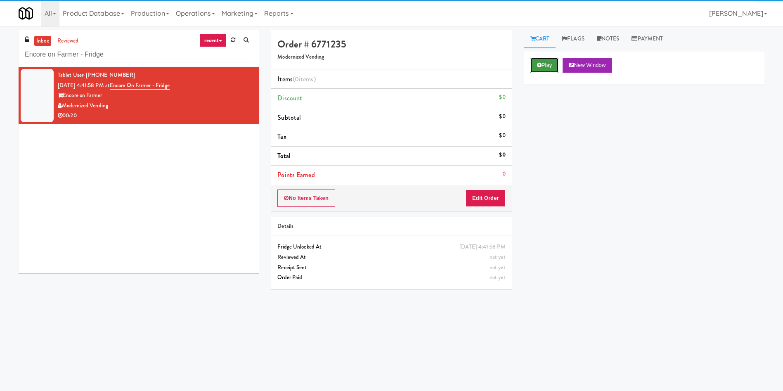
click at [538, 68] on button "Play" at bounding box center [544, 65] width 28 height 15
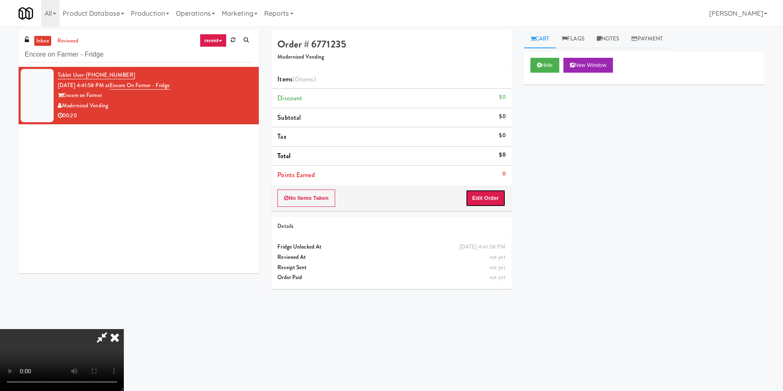
click at [476, 203] on button "Edit Order" at bounding box center [485, 197] width 40 height 17
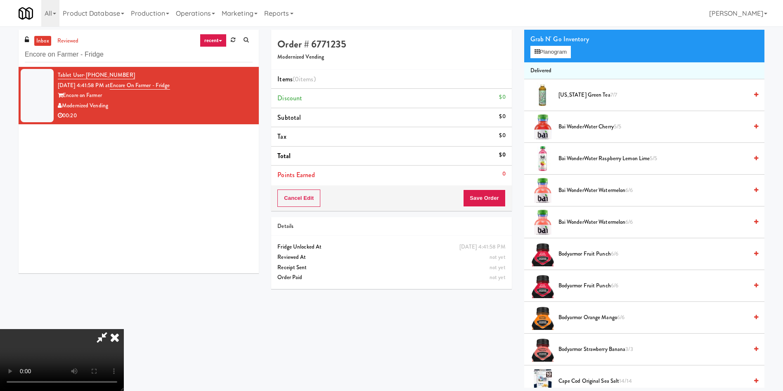
scroll to position [62, 0]
click at [569, 52] on button "Planogram" at bounding box center [550, 52] width 40 height 12
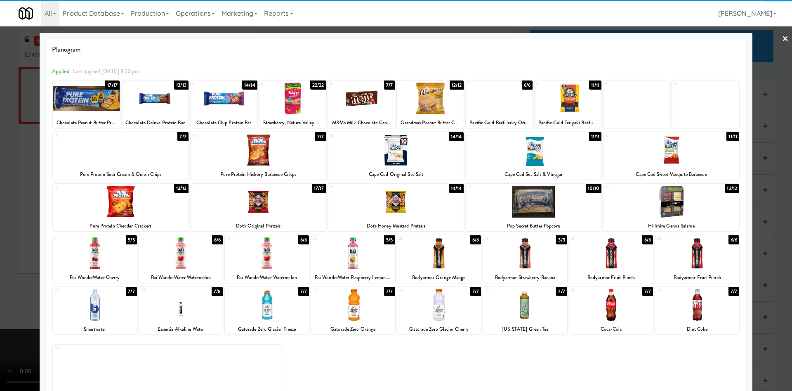
click at [192, 262] on div at bounding box center [181, 253] width 84 height 32
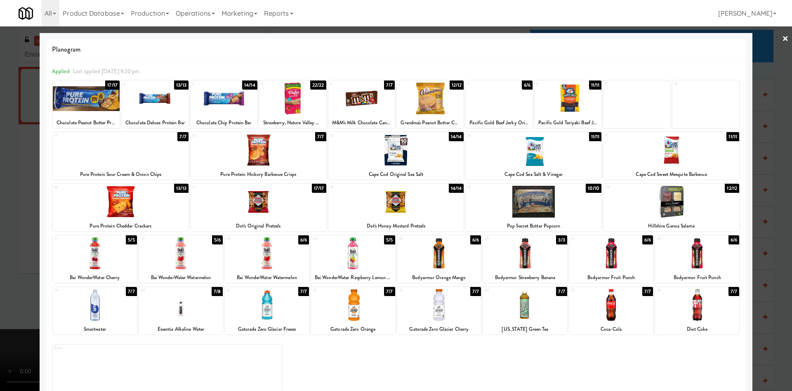
click at [28, 163] on div at bounding box center [396, 195] width 792 height 391
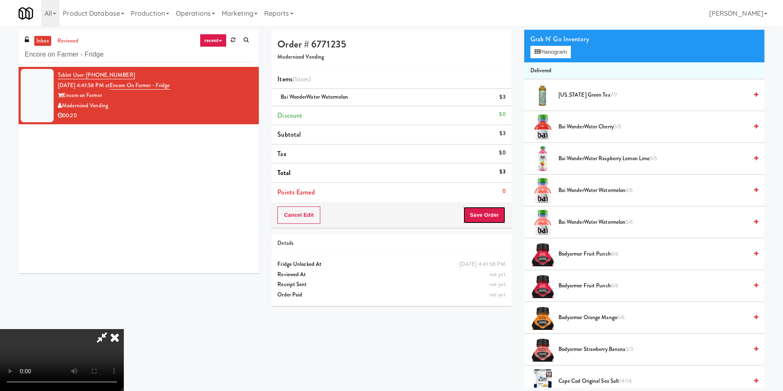
click at [496, 214] on button "Save Order" at bounding box center [484, 214] width 42 height 17
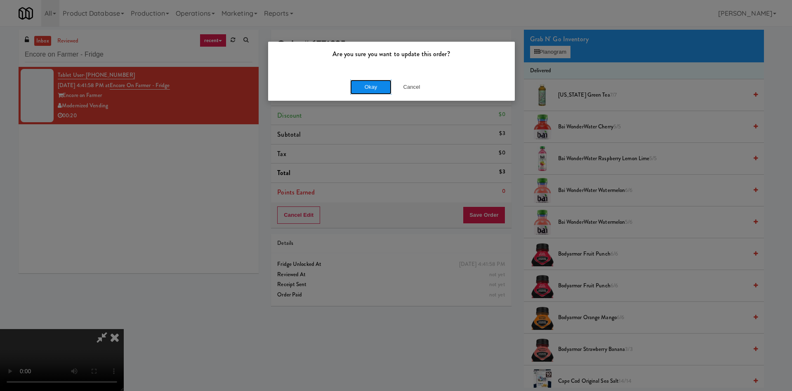
click at [379, 82] on button "Okay" at bounding box center [370, 87] width 41 height 15
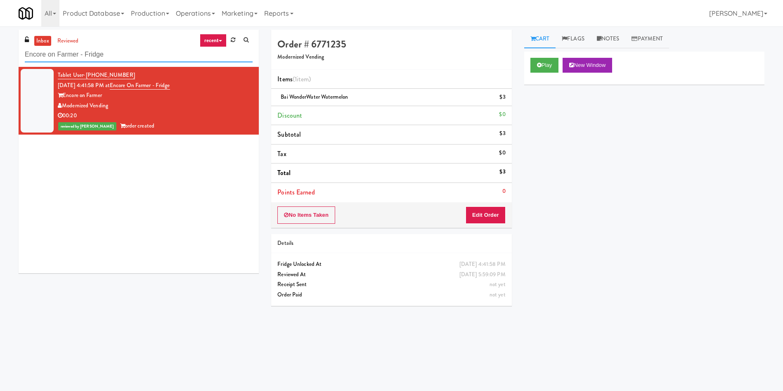
drag, startPoint x: 124, startPoint y: 62, endPoint x: 0, endPoint y: 63, distance: 123.8
click at [0, 63] on div "inbox reviewed recent all unclear take inventory issue suspicious failed recent…" at bounding box center [391, 195] width 783 height 331
paste input "IKEA TODO Stor"
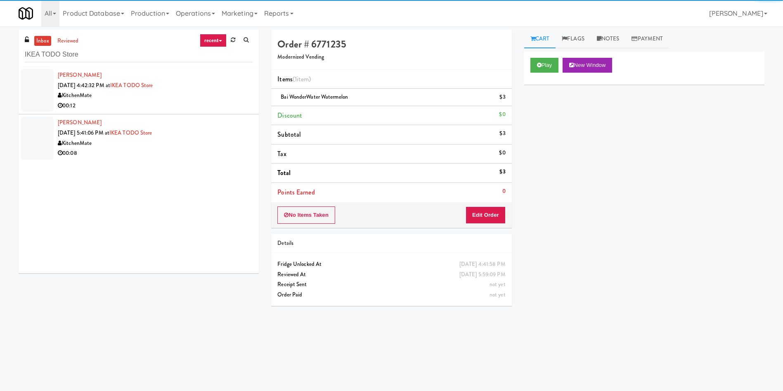
drag, startPoint x: 39, startPoint y: 91, endPoint x: 526, endPoint y: 97, distance: 487.3
click at [50, 92] on div at bounding box center [37, 90] width 33 height 43
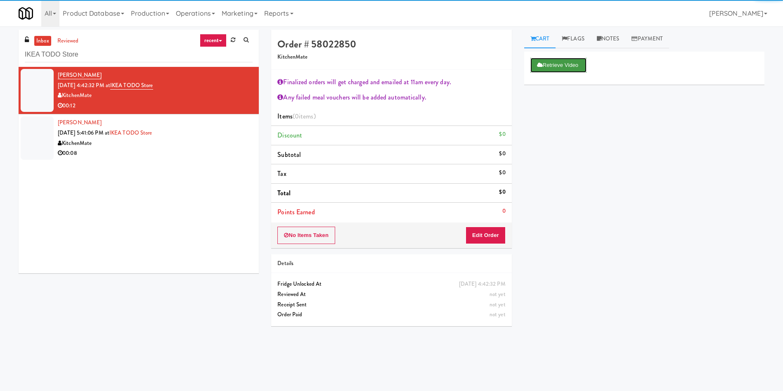
click at [544, 66] on button "Retrieve Video" at bounding box center [558, 65] width 56 height 15
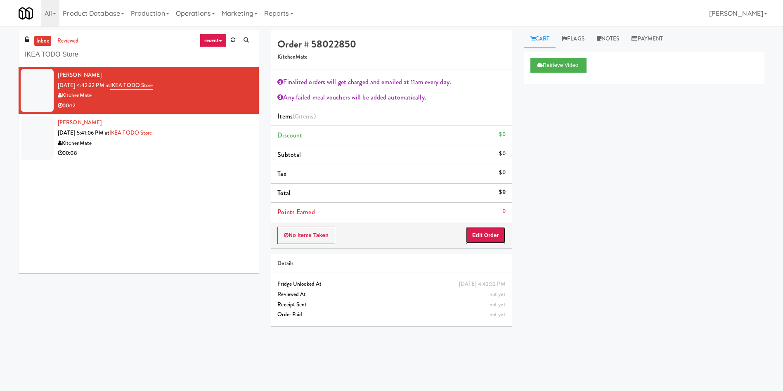
click at [478, 239] on button "Edit Order" at bounding box center [485, 235] width 40 height 17
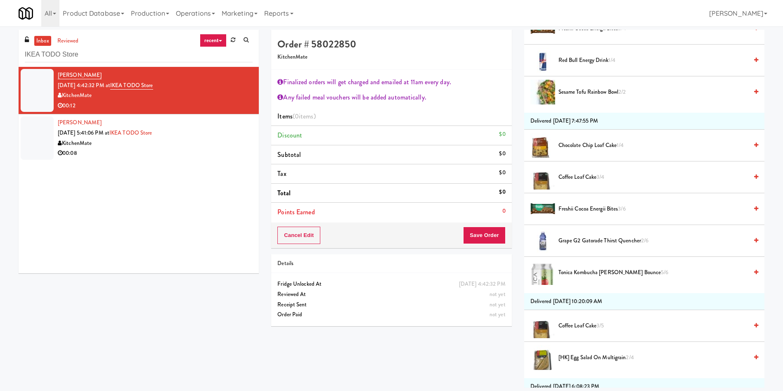
scroll to position [557, 0]
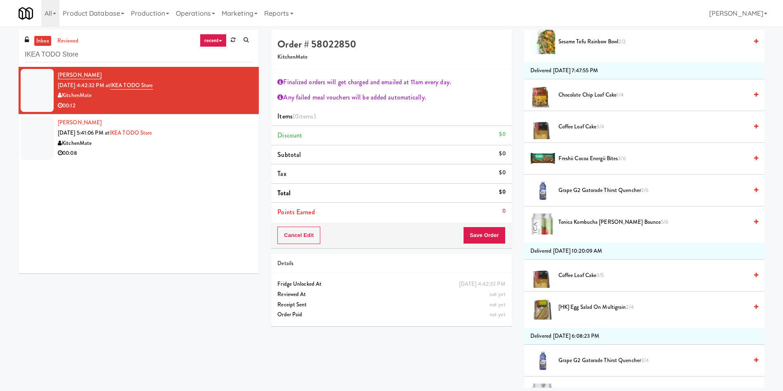
click at [602, 192] on span "Grape G2 Gatorade Thirst Quencher 2/6" at bounding box center [652, 190] width 189 height 10
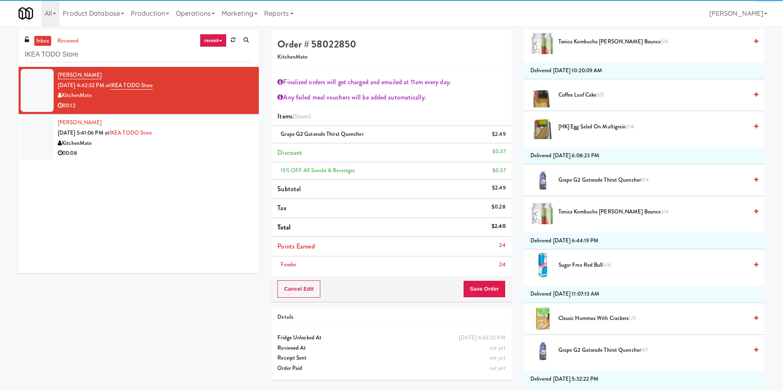
scroll to position [866, 0]
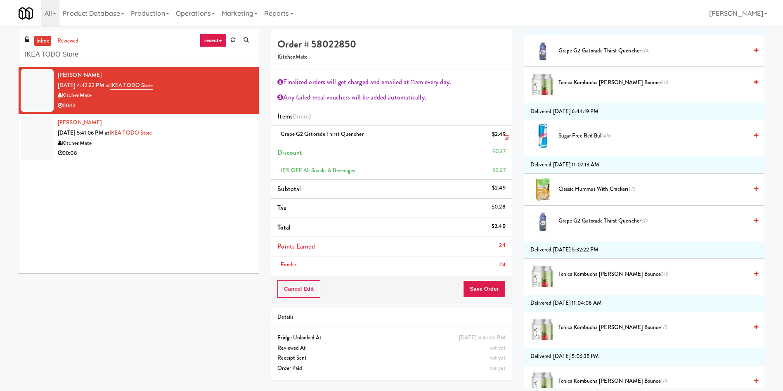
click at [505, 138] on icon at bounding box center [506, 137] width 4 height 5
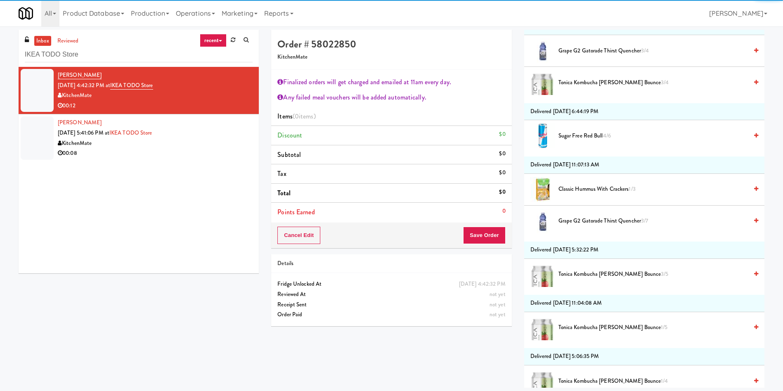
click at [582, 217] on span "Grape G2 Gatorade Thirst Quencher 3/7" at bounding box center [652, 221] width 189 height 10
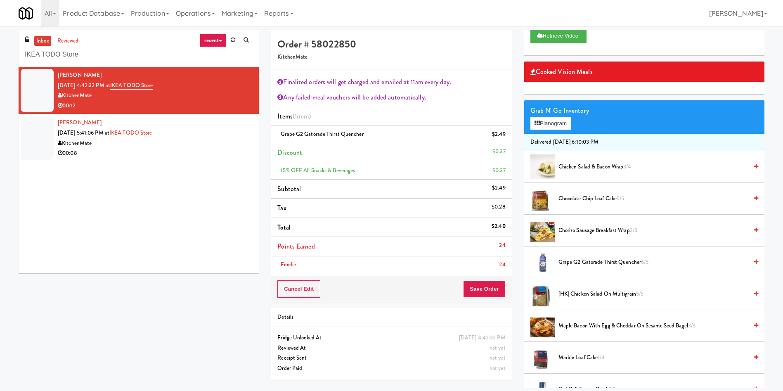
scroll to position [0, 0]
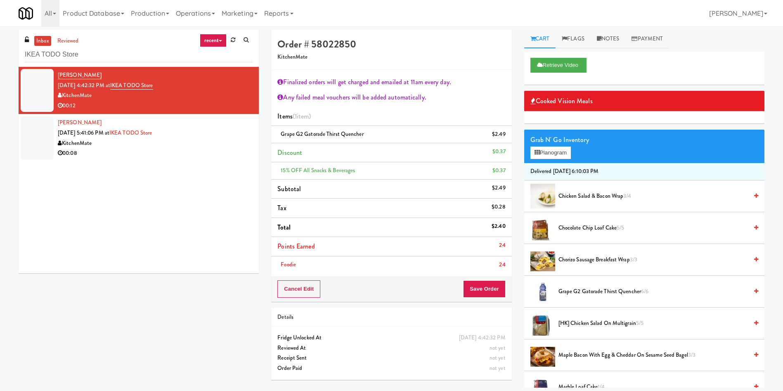
click at [584, 198] on span "Chicken Salad & Bacon Wrap 3/4" at bounding box center [652, 196] width 189 height 10
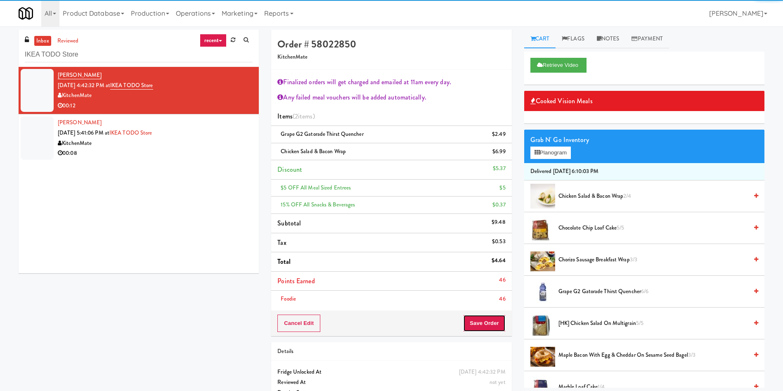
click at [488, 315] on button "Save Order" at bounding box center [484, 322] width 42 height 17
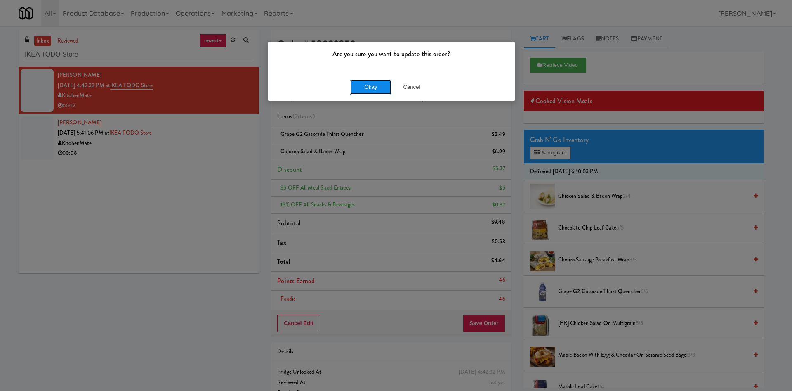
click at [371, 89] on button "Okay" at bounding box center [370, 87] width 41 height 15
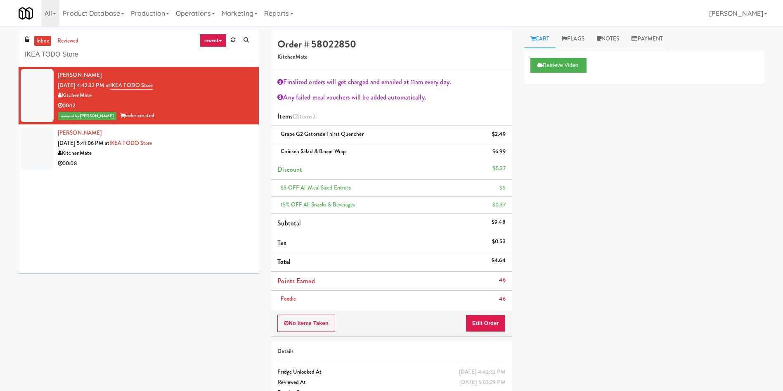
click at [31, 158] on div at bounding box center [37, 148] width 33 height 43
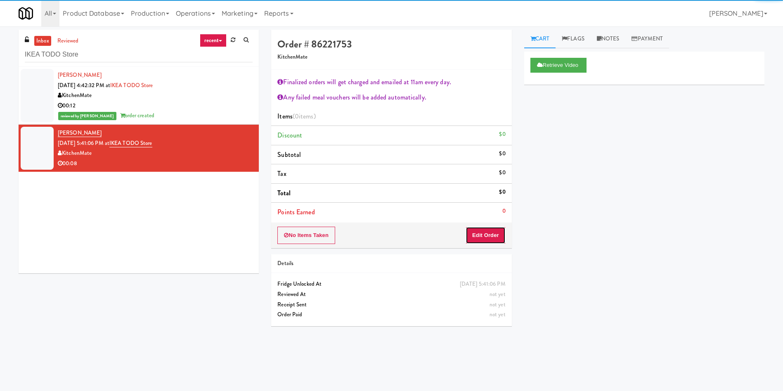
click at [496, 239] on button "Edit Order" at bounding box center [485, 235] width 40 height 17
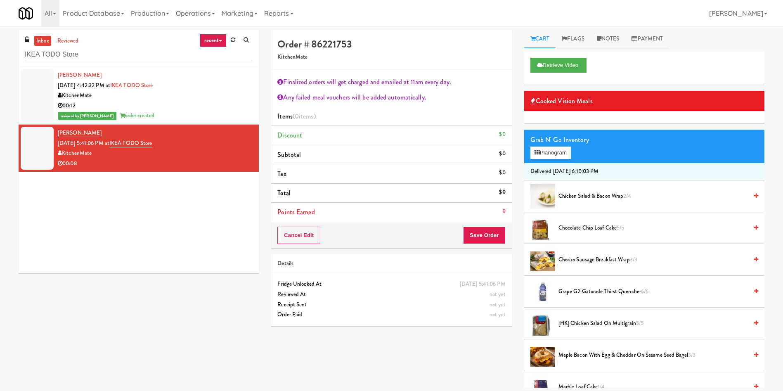
click at [597, 322] on span "[HK] Chicken Salad on Multigrain 5/5" at bounding box center [652, 323] width 189 height 10
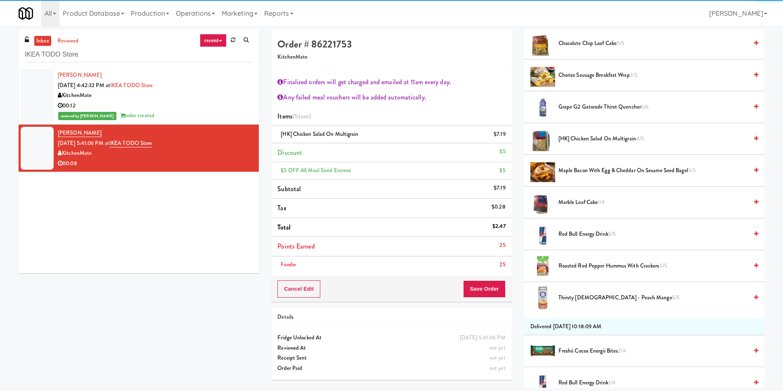
scroll to position [248, 0]
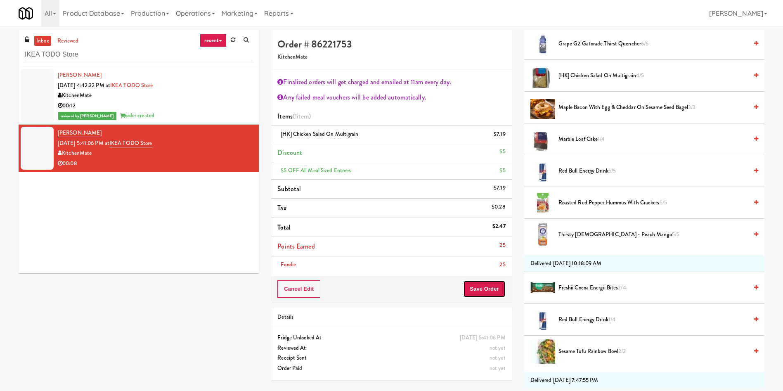
click at [497, 293] on button "Save Order" at bounding box center [484, 288] width 42 height 17
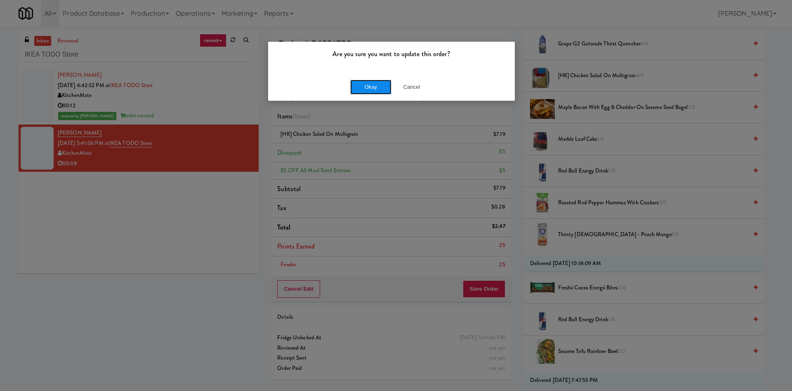
click at [369, 87] on button "Okay" at bounding box center [370, 87] width 41 height 15
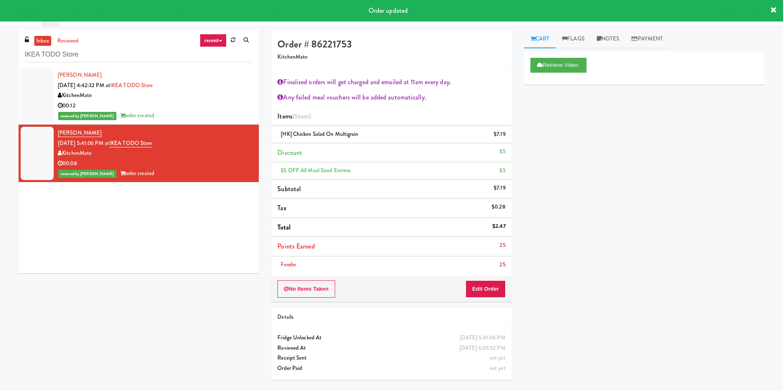
scroll to position [0, 0]
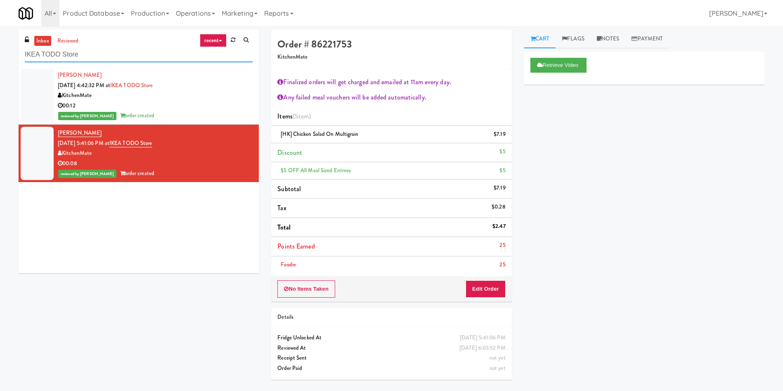
drag, startPoint x: 129, startPoint y: 58, endPoint x: 0, endPoint y: 47, distance: 129.6
click at [0, 47] on div "inbox reviewed recent all unclear take inventory issue suspicious failed recent…" at bounding box center [391, 208] width 783 height 356
paste input "Balchem Breakroom"
type input "Balchem Breakroom"
click at [37, 260] on div "Bing Tung Sep 8, 2025 4:42:32 PM at IKEA TODO Store KitchenMate 00:12 reviewed …" at bounding box center [139, 170] width 240 height 206
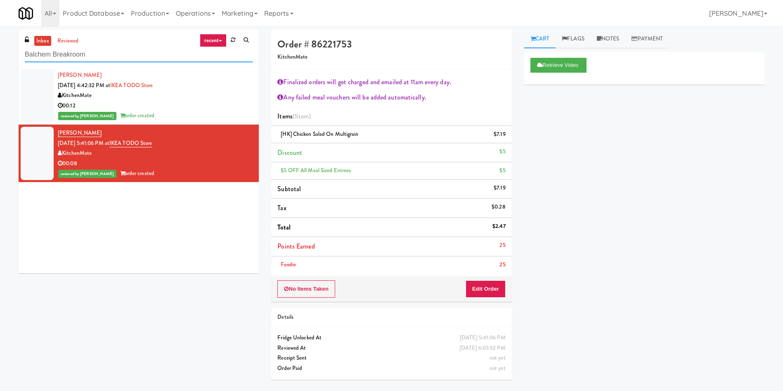
drag, startPoint x: 117, startPoint y: 55, endPoint x: 0, endPoint y: 56, distance: 117.2
click at [0, 56] on div "inbox reviewed recent all unclear take inventory issue suspicious failed recent…" at bounding box center [391, 208] width 783 height 356
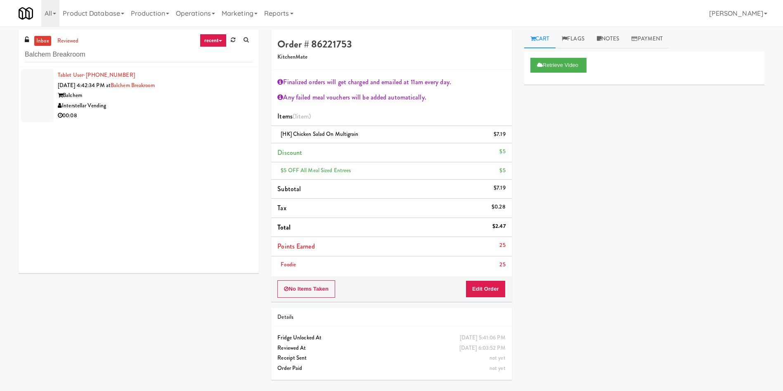
click at [37, 97] on div at bounding box center [37, 95] width 33 height 53
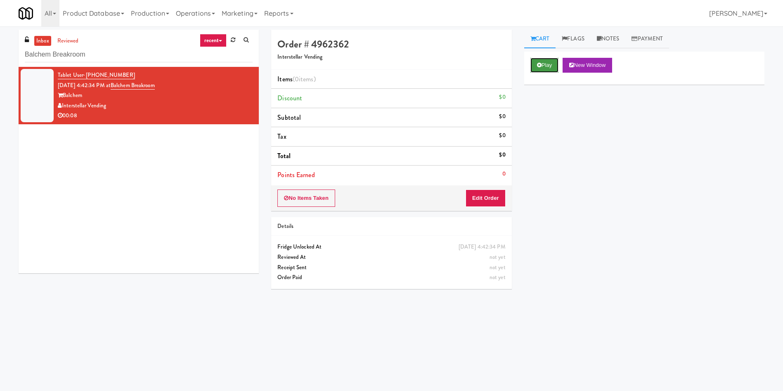
click at [543, 70] on button "Play" at bounding box center [544, 65] width 28 height 15
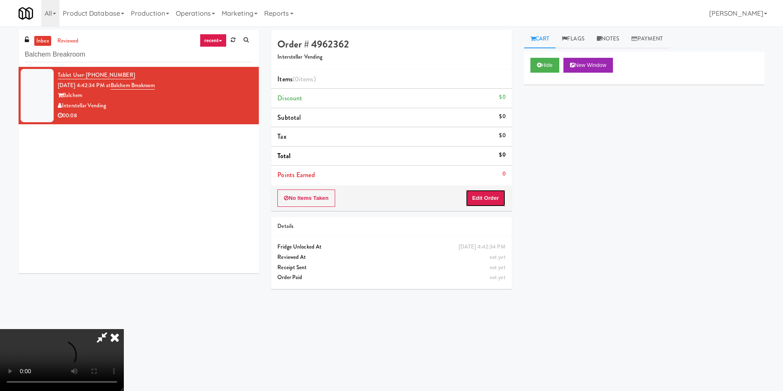
click at [486, 200] on button "Edit Order" at bounding box center [485, 197] width 40 height 17
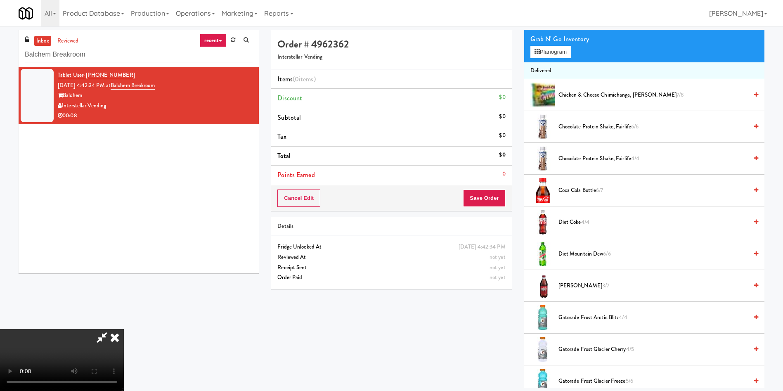
click at [124, 329] on video at bounding box center [62, 360] width 124 height 62
click at [564, 53] on button "Planogram" at bounding box center [550, 52] width 40 height 12
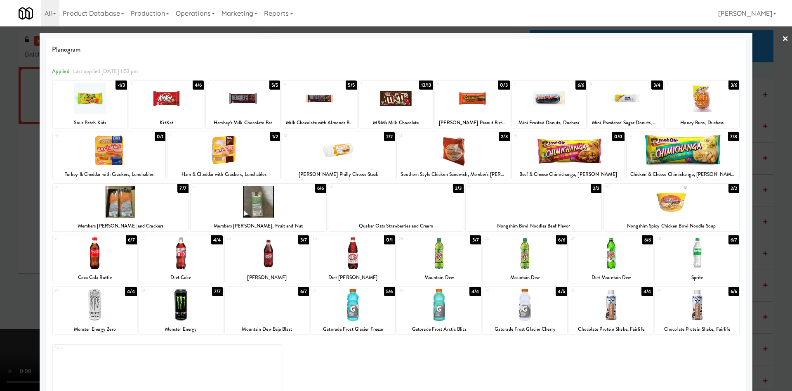
click at [665, 103] on div at bounding box center [702, 99] width 74 height 32
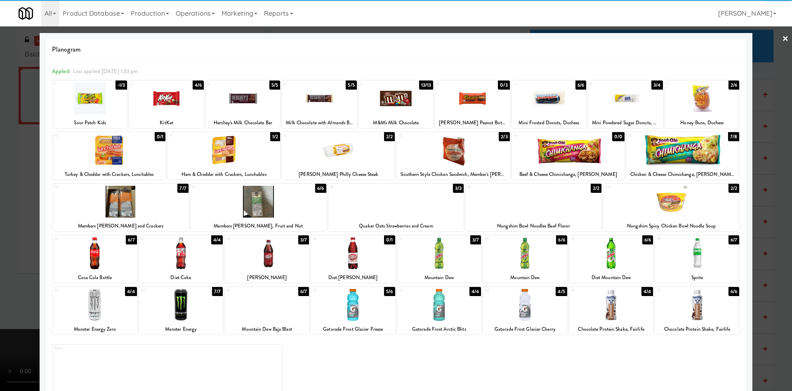
click at [773, 57] on div at bounding box center [396, 195] width 792 height 391
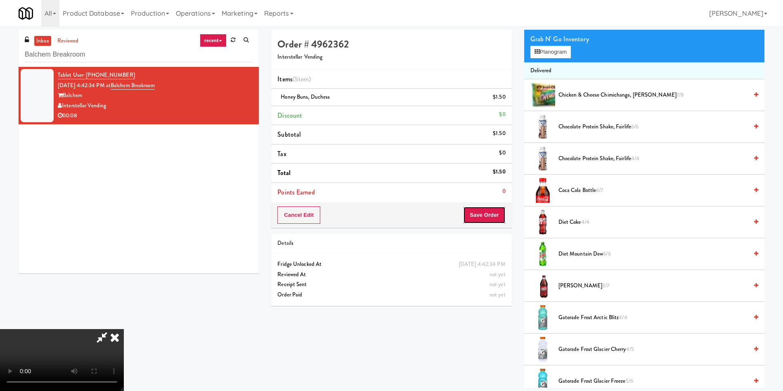
click at [489, 207] on button "Save Order" at bounding box center [484, 214] width 42 height 17
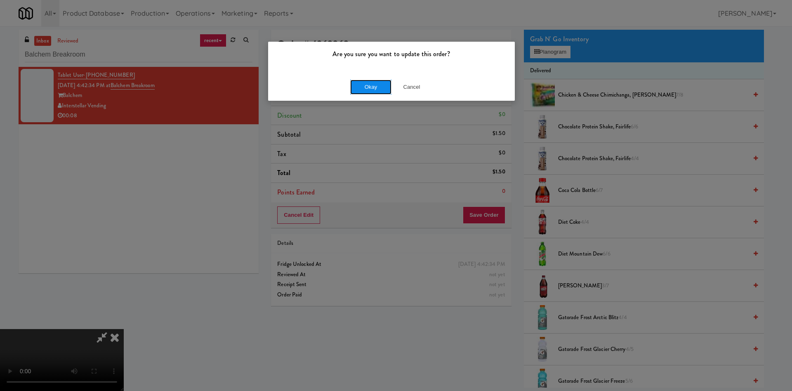
click at [357, 88] on button "Okay" at bounding box center [370, 87] width 41 height 15
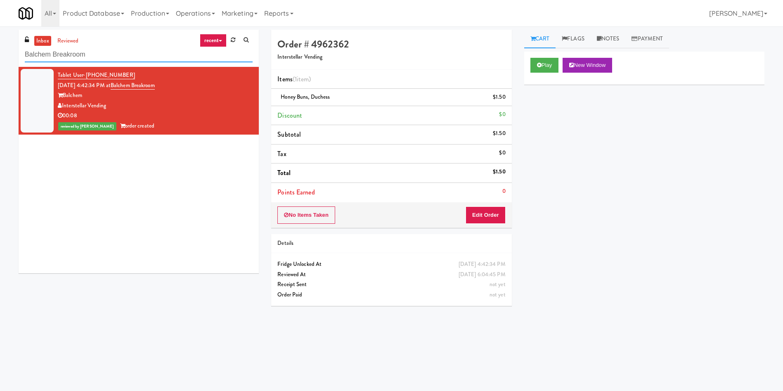
drag, startPoint x: 98, startPoint y: 52, endPoint x: 0, endPoint y: 52, distance: 98.2
click at [0, 52] on div "inbox reviewed recent all unclear take inventory issue suspicious failed recent…" at bounding box center [391, 195] width 783 height 331
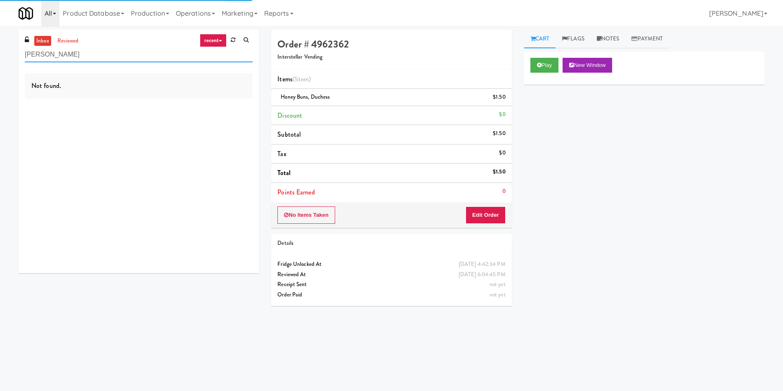
type input "[PERSON_NAME]"
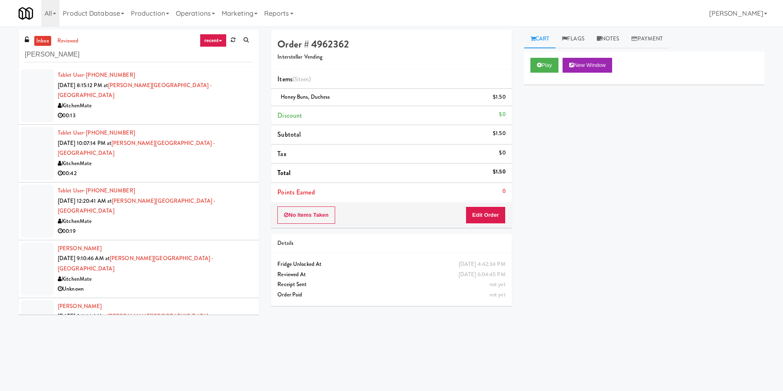
drag, startPoint x: 38, startPoint y: 92, endPoint x: 64, endPoint y: 99, distance: 26.9
click at [38, 92] on div at bounding box center [37, 95] width 33 height 53
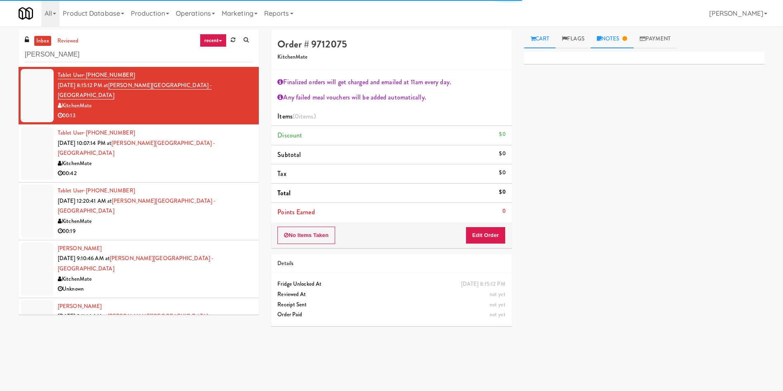
click at [605, 40] on link "Notes" at bounding box center [611, 39] width 43 height 19
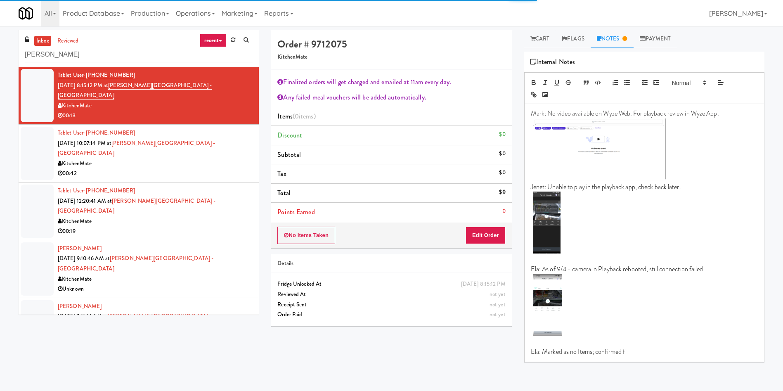
click at [590, 359] on div "Mark: No video available on Wyze Web. For playback review in Wyze App. ﻿ Jenet:…" at bounding box center [643, 232] width 239 height 257
click at [590, 352] on p "Ela: Marked as no Items; confirmed f" at bounding box center [644, 351] width 227 height 9
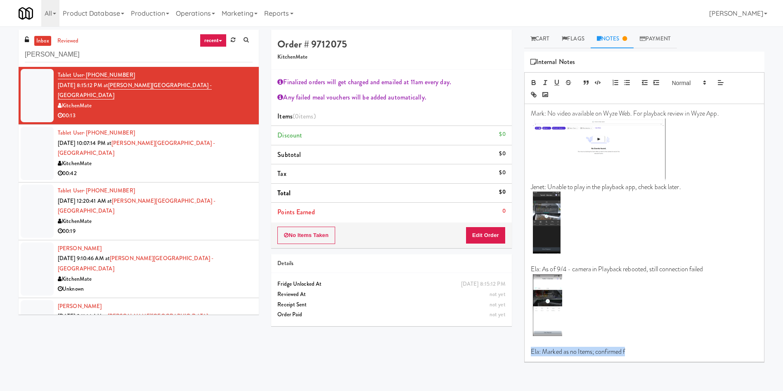
click at [630, 350] on p "Ela: Marked as no Items; confirmed f" at bounding box center [644, 351] width 227 height 9
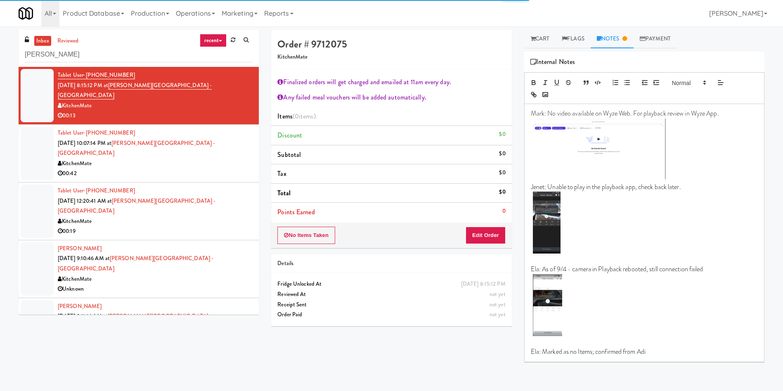
click at [601, 350] on p "Ela: Marked as no Items; confirmed from Adi" at bounding box center [644, 351] width 227 height 9
copy p "Ela: Marked as no Items; confirmed from Adi"
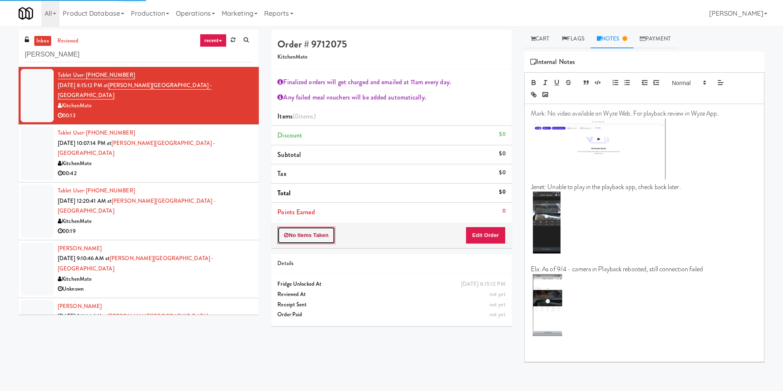
click at [314, 237] on button "No Items Taken" at bounding box center [306, 235] width 58 height 17
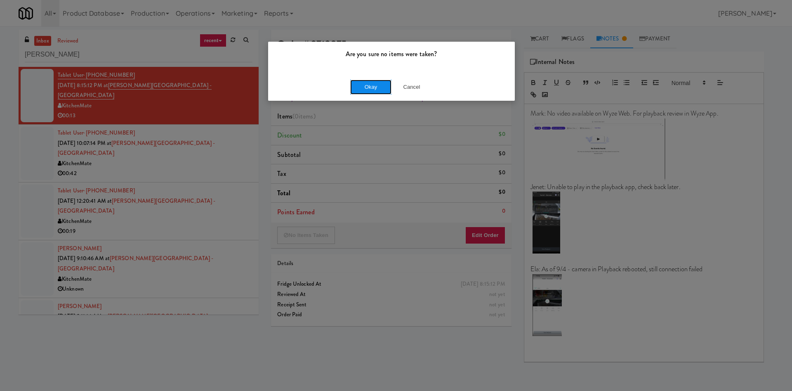
click at [380, 88] on button "Okay" at bounding box center [370, 87] width 41 height 15
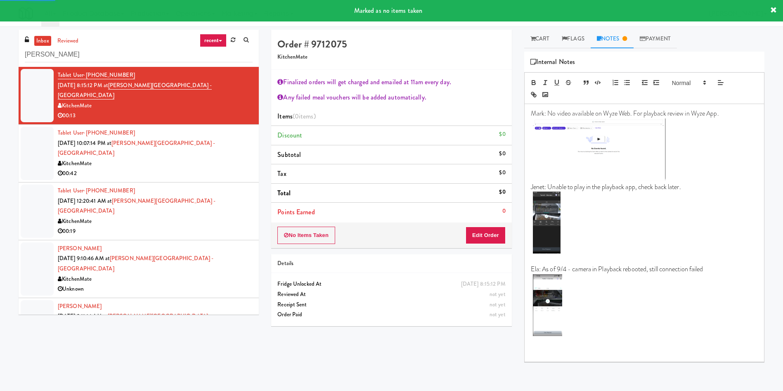
click at [37, 131] on div at bounding box center [37, 153] width 33 height 53
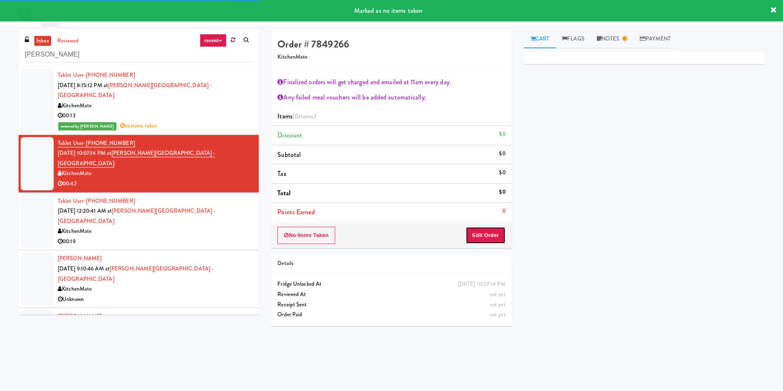
click at [494, 234] on button "Edit Order" at bounding box center [485, 235] width 40 height 17
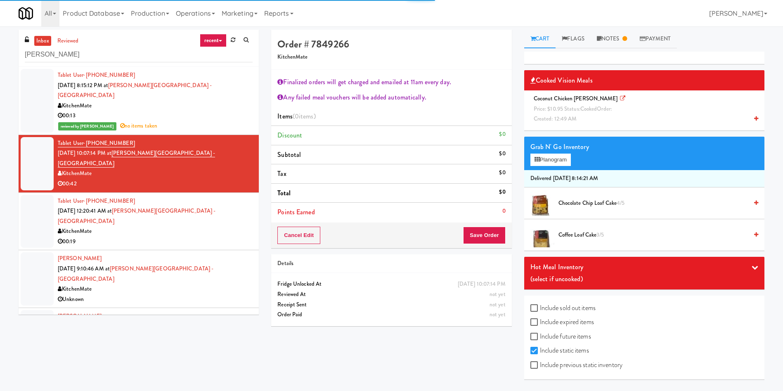
click at [539, 42] on link "Cart" at bounding box center [540, 39] width 32 height 19
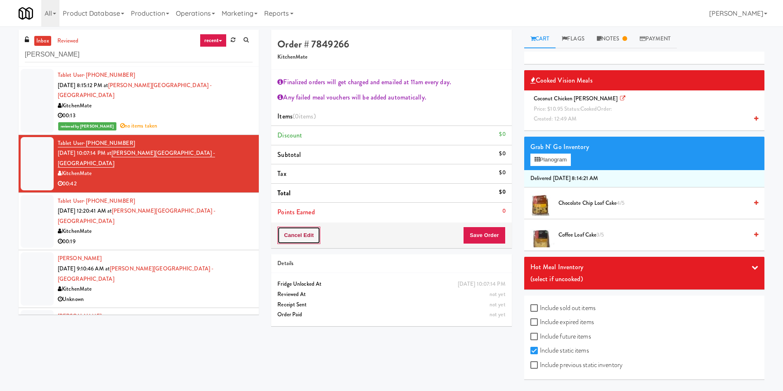
click at [292, 235] on button "Cancel Edit" at bounding box center [298, 235] width 43 height 17
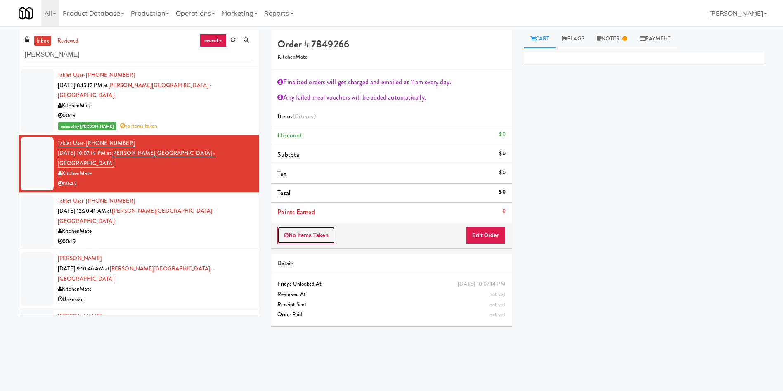
click at [292, 235] on button "No Items Taken" at bounding box center [306, 235] width 58 height 17
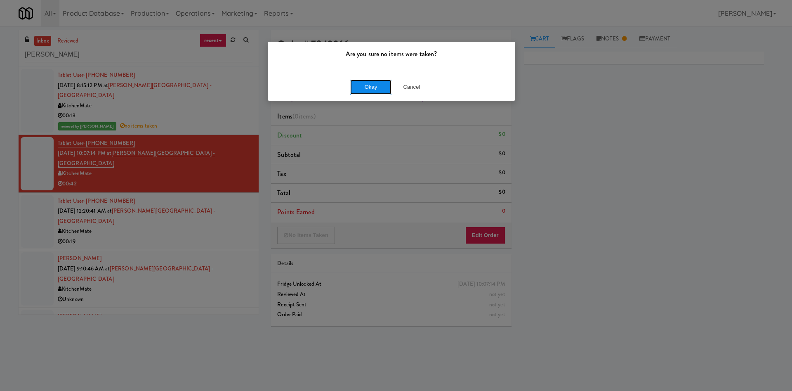
click at [358, 90] on button "Okay" at bounding box center [370, 87] width 41 height 15
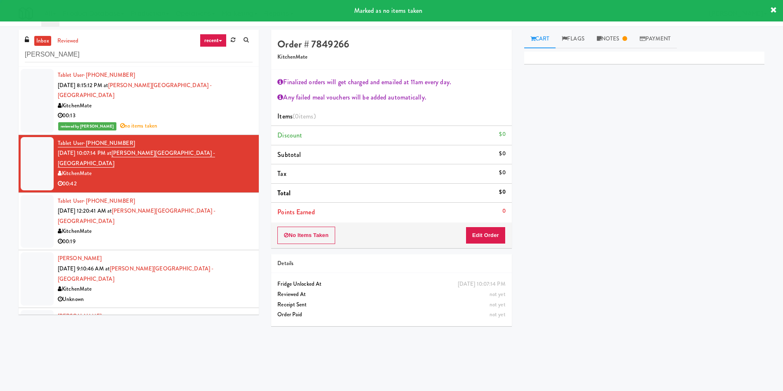
click at [29, 195] on div at bounding box center [37, 221] width 33 height 53
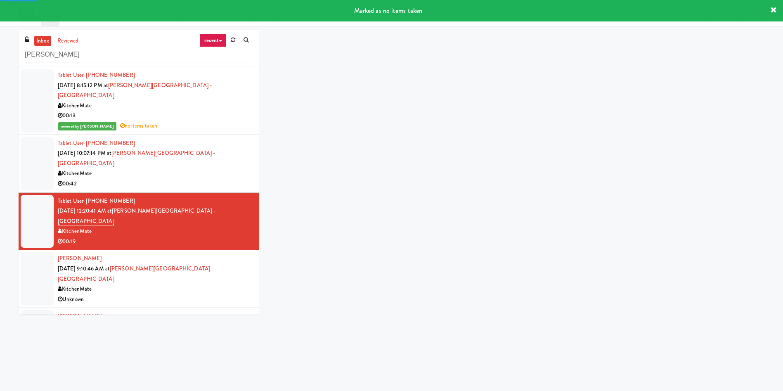
scroll to position [124, 0]
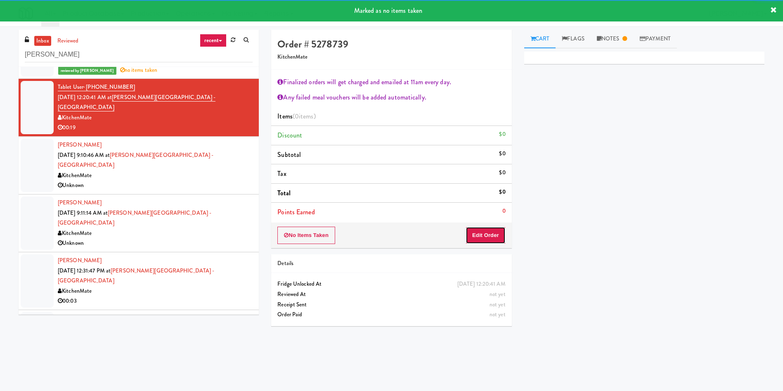
click at [490, 236] on button "Edit Order" at bounding box center [485, 235] width 40 height 17
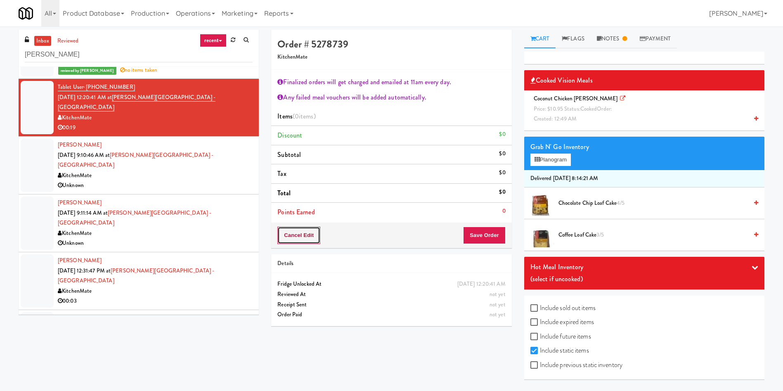
click at [305, 236] on button "Cancel Edit" at bounding box center [298, 235] width 43 height 17
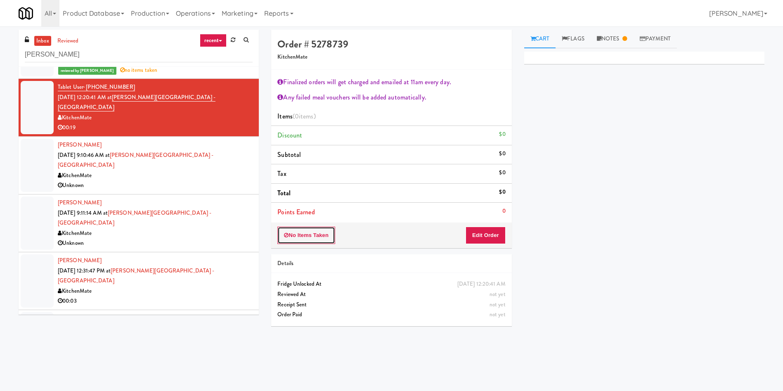
click at [305, 236] on button "No Items Taken" at bounding box center [306, 235] width 58 height 17
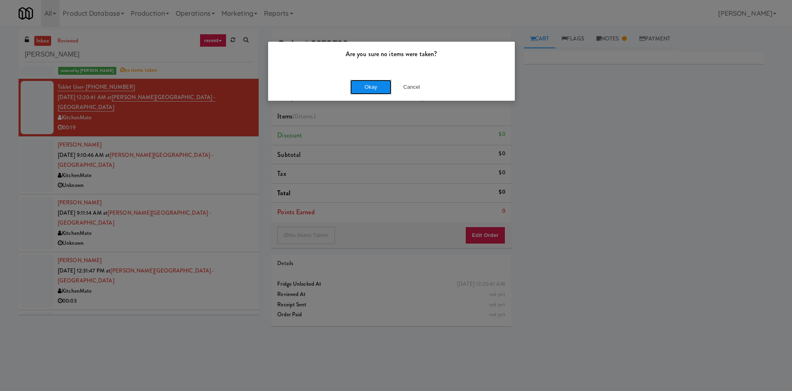
click at [360, 87] on button "Okay" at bounding box center [370, 87] width 41 height 15
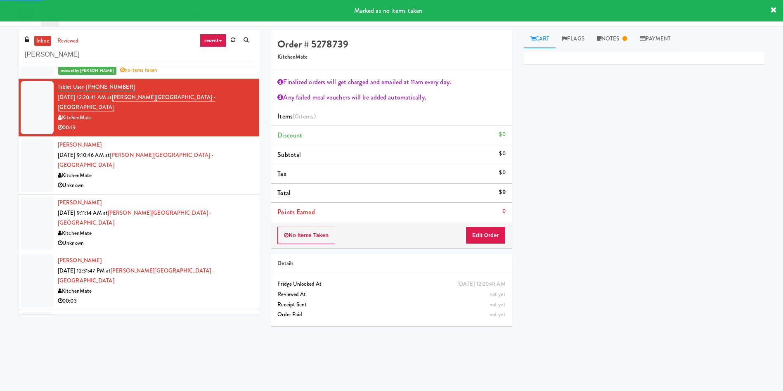
click at [44, 139] on div at bounding box center [37, 165] width 33 height 53
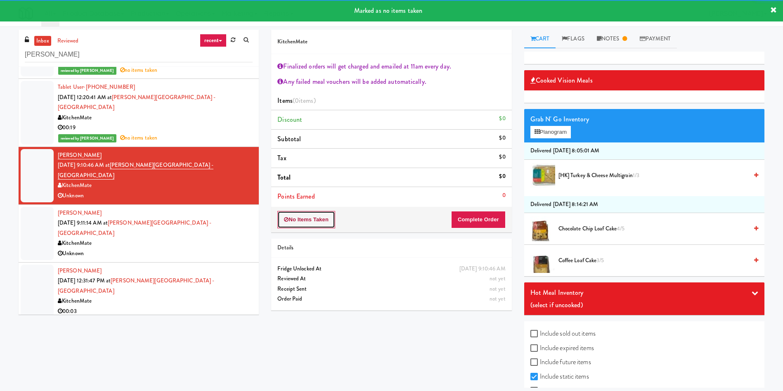
click at [306, 214] on button "No Items Taken" at bounding box center [306, 219] width 58 height 17
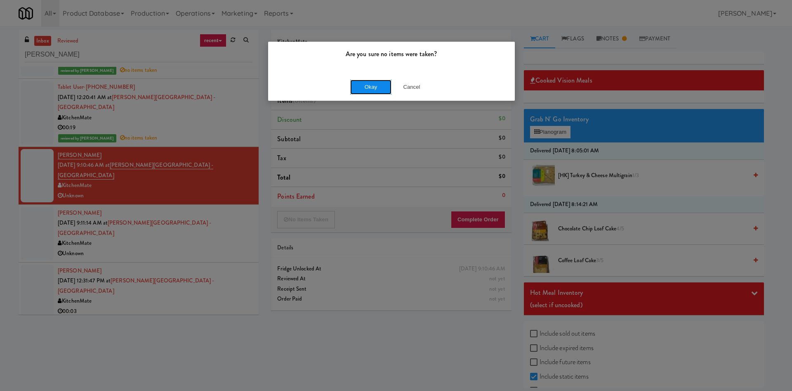
click at [374, 84] on button "Okay" at bounding box center [370, 87] width 41 height 15
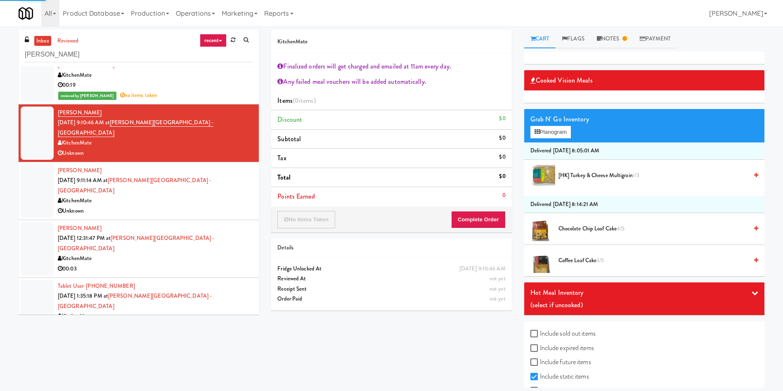
scroll to position [186, 0]
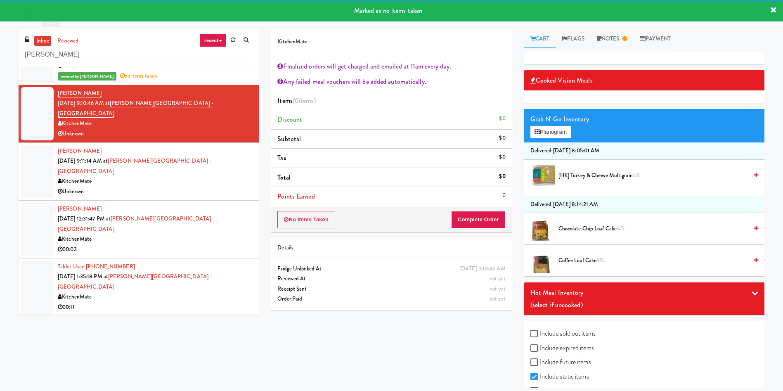
click at [48, 145] on div at bounding box center [37, 171] width 33 height 53
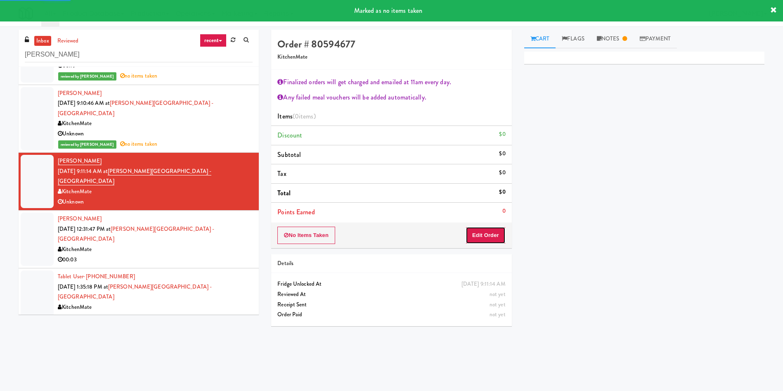
click at [496, 236] on button "Edit Order" at bounding box center [485, 235] width 40 height 17
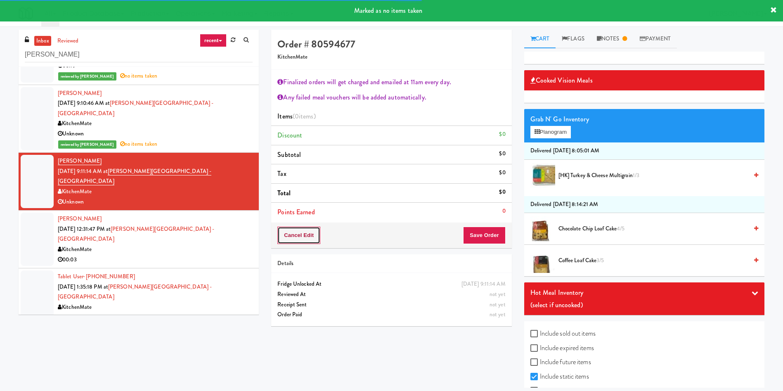
click at [291, 234] on button "Cancel Edit" at bounding box center [298, 235] width 43 height 17
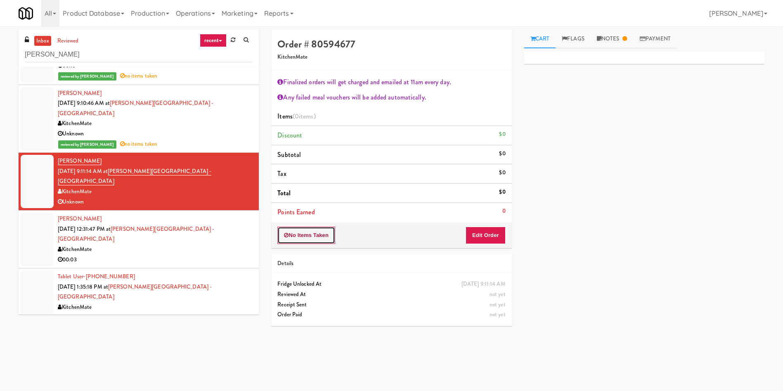
click at [310, 242] on button "No Items Taken" at bounding box center [306, 235] width 58 height 17
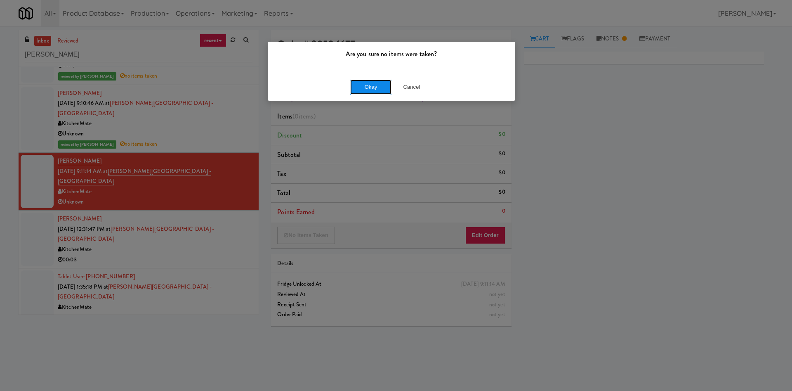
click at [371, 85] on button "Okay" at bounding box center [370, 87] width 41 height 15
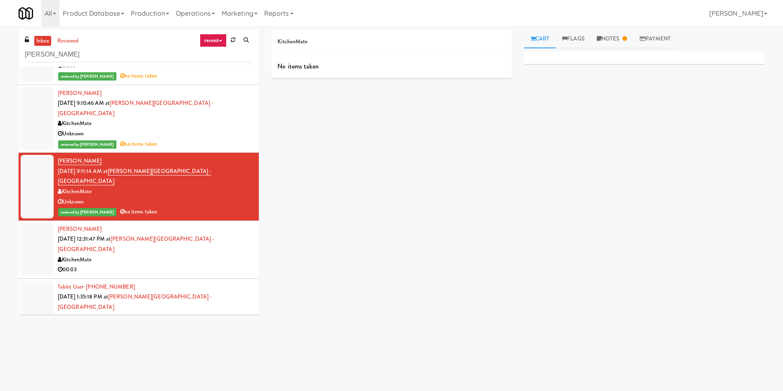
click at [46, 223] on div at bounding box center [37, 249] width 33 height 53
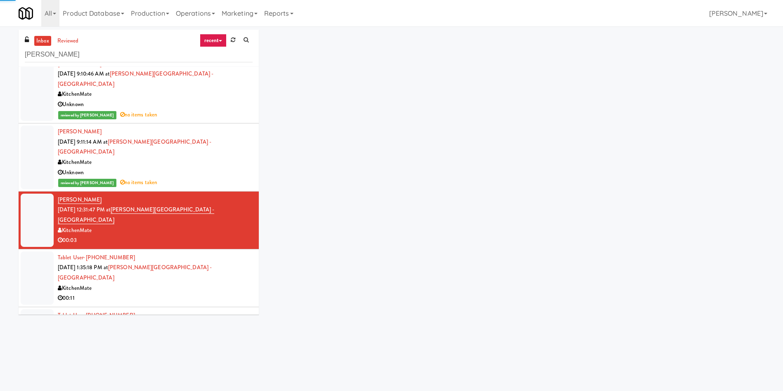
scroll to position [231, 0]
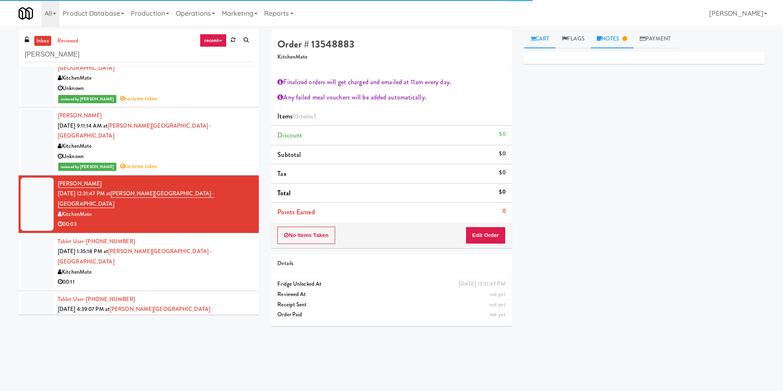
click at [606, 35] on link "Notes" at bounding box center [611, 39] width 43 height 19
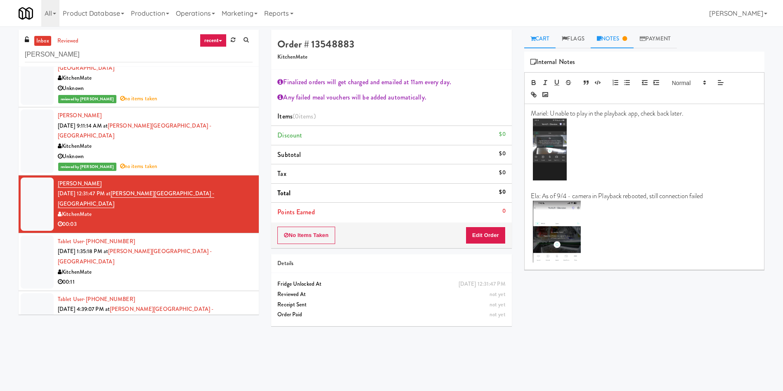
click at [543, 42] on link "Cart" at bounding box center [540, 39] width 32 height 19
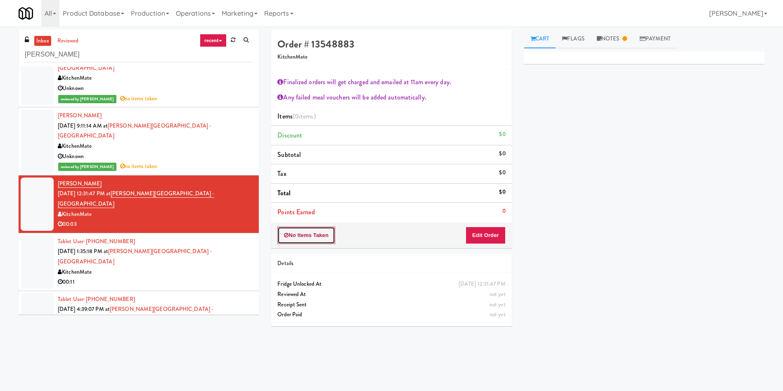
click at [306, 230] on button "No Items Taken" at bounding box center [306, 235] width 58 height 17
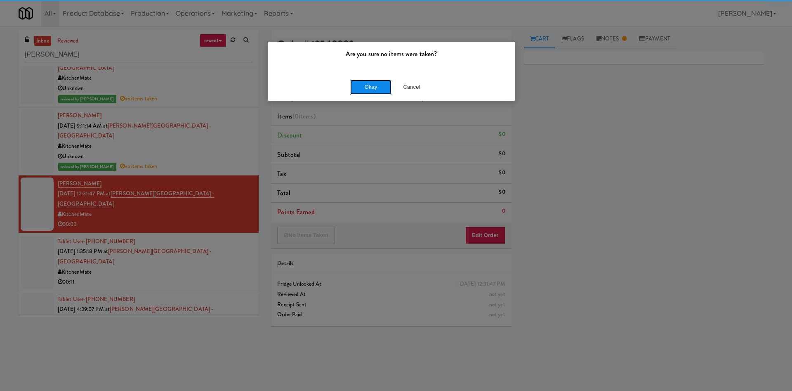
click at [365, 84] on button "Okay" at bounding box center [370, 87] width 41 height 15
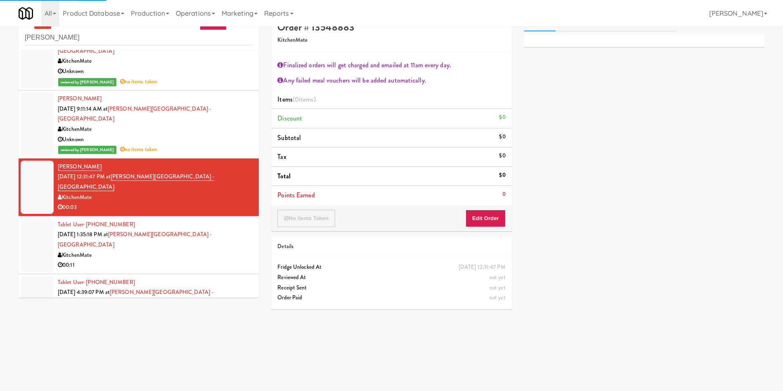
scroll to position [26, 0]
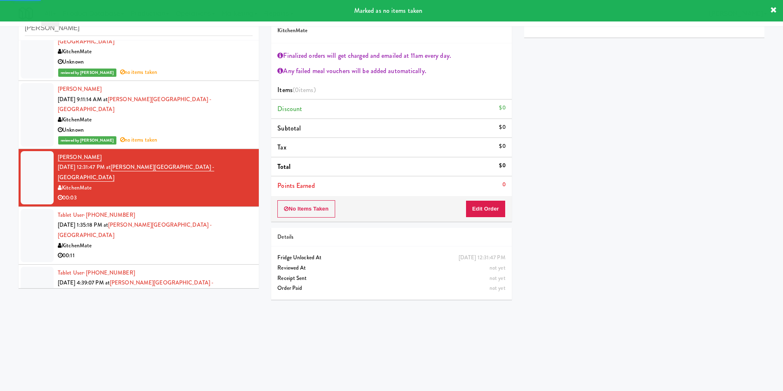
click at [34, 209] on div at bounding box center [37, 235] width 33 height 53
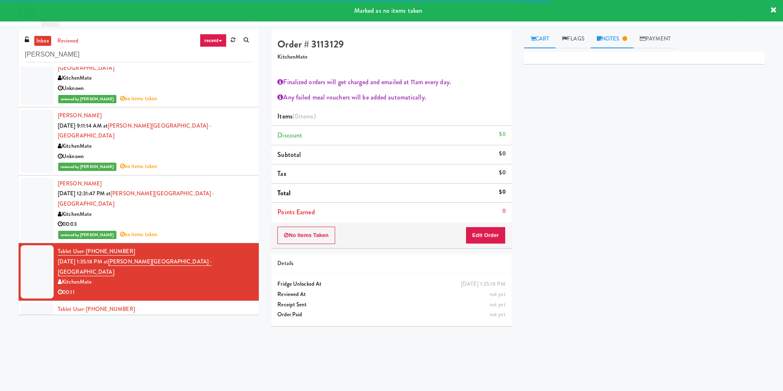
click at [614, 30] on link "Notes" at bounding box center [611, 39] width 43 height 19
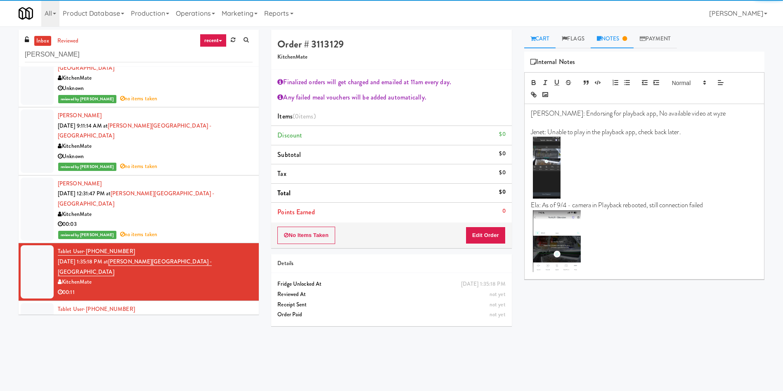
click at [540, 43] on link "Cart" at bounding box center [540, 39] width 32 height 19
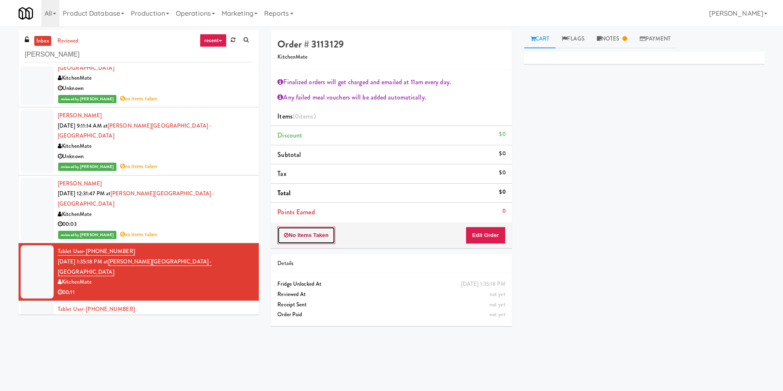
click at [305, 236] on button "No Items Taken" at bounding box center [306, 235] width 58 height 17
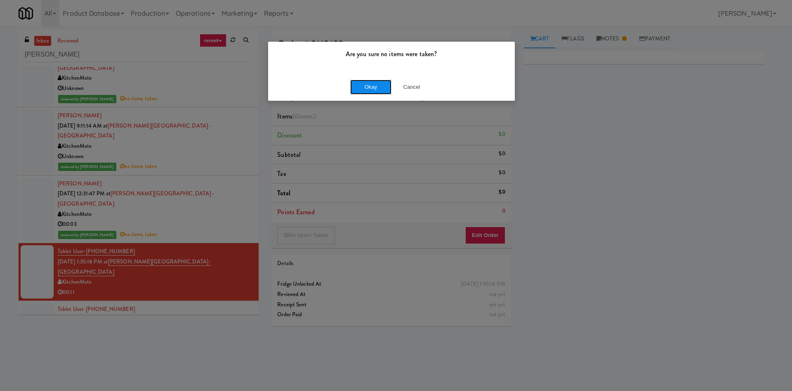
click at [373, 83] on button "Okay" at bounding box center [370, 87] width 41 height 15
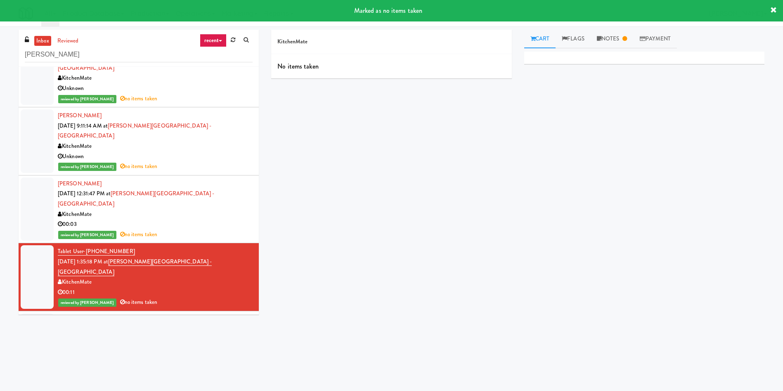
click at [29, 313] on div at bounding box center [37, 339] width 33 height 53
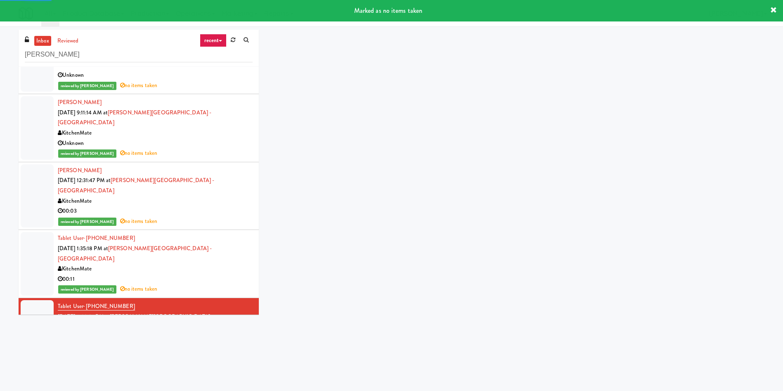
scroll to position [252, 0]
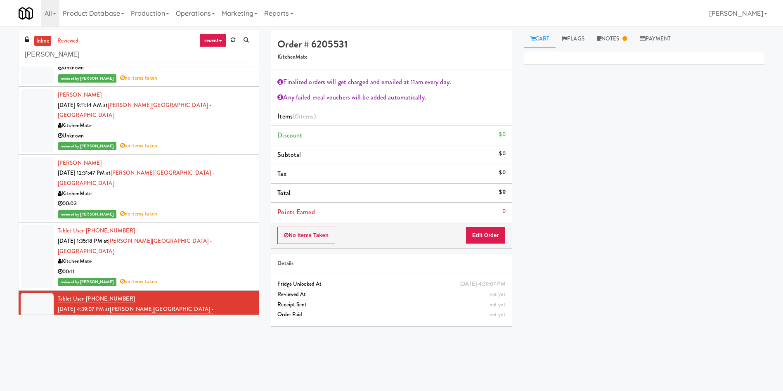
drag, startPoint x: 241, startPoint y: 351, endPoint x: 275, endPoint y: 316, distance: 48.4
click at [243, 351] on div "inbox reviewed recent all unclear take inventory issue suspicious failed recent…" at bounding box center [391, 195] width 758 height 331
click at [329, 233] on button "No Items Taken" at bounding box center [306, 235] width 58 height 17
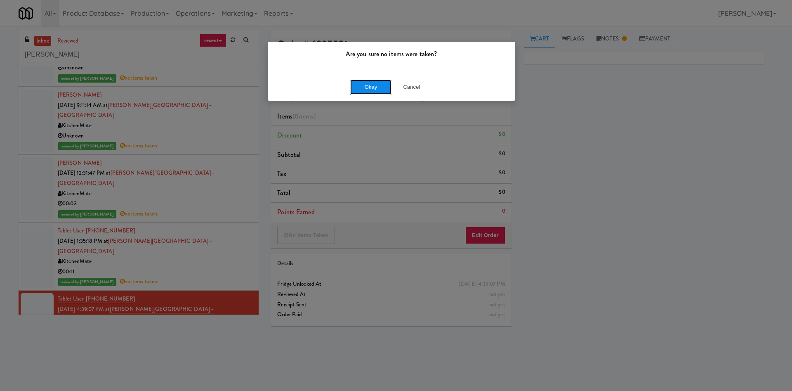
click at [372, 87] on button "Okay" at bounding box center [370, 87] width 41 height 15
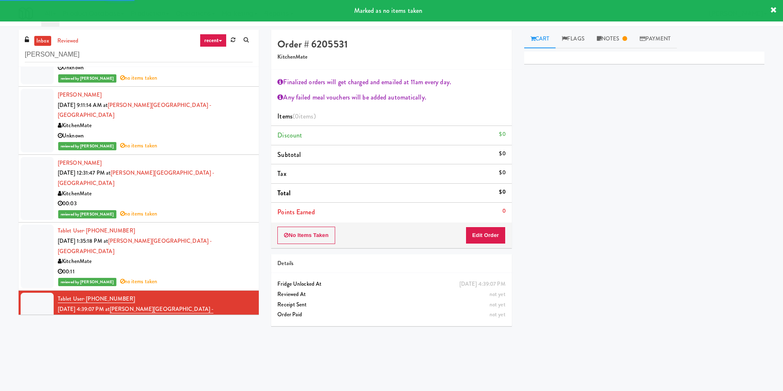
click at [35, 350] on div at bounding box center [37, 376] width 33 height 53
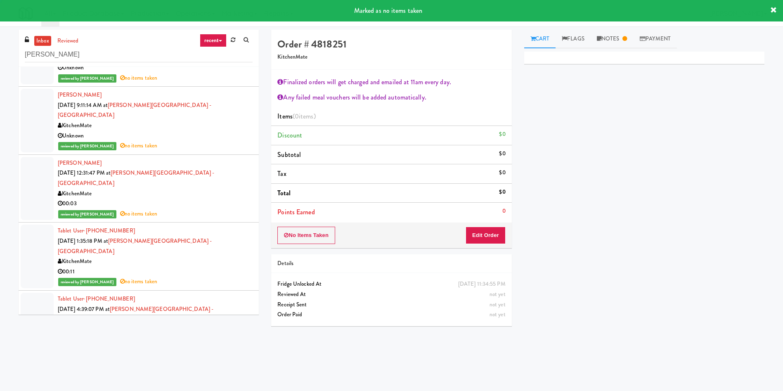
scroll to position [262, 0]
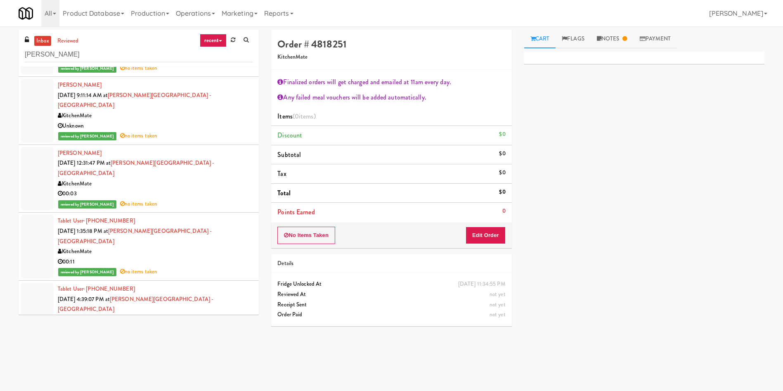
click at [42, 42] on link "inbox" at bounding box center [42, 41] width 17 height 10
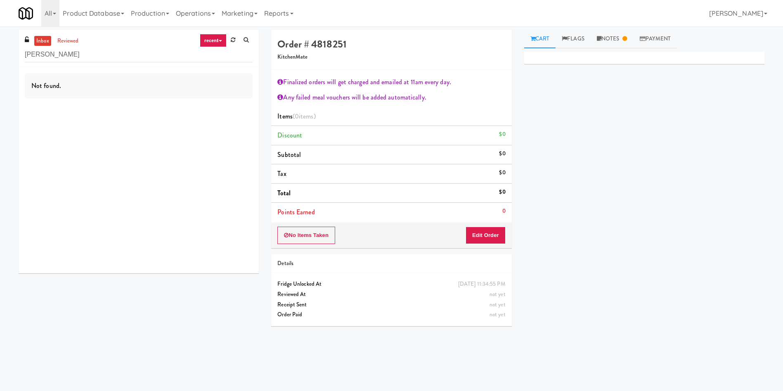
scroll to position [0, 0]
click at [42, 42] on link "inbox" at bounding box center [42, 41] width 17 height 10
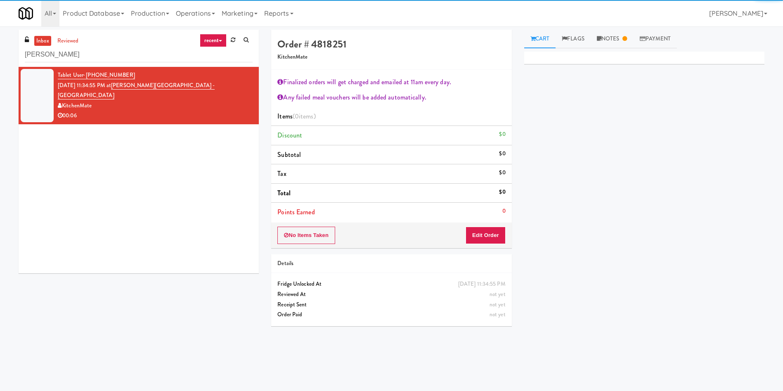
click at [40, 80] on div at bounding box center [37, 95] width 33 height 53
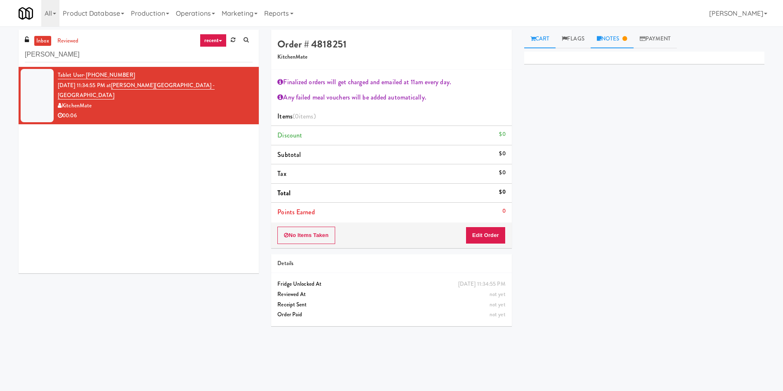
drag, startPoint x: 602, startPoint y: 31, endPoint x: 576, endPoint y: 32, distance: 26.8
click at [603, 31] on link "Notes" at bounding box center [611, 39] width 43 height 19
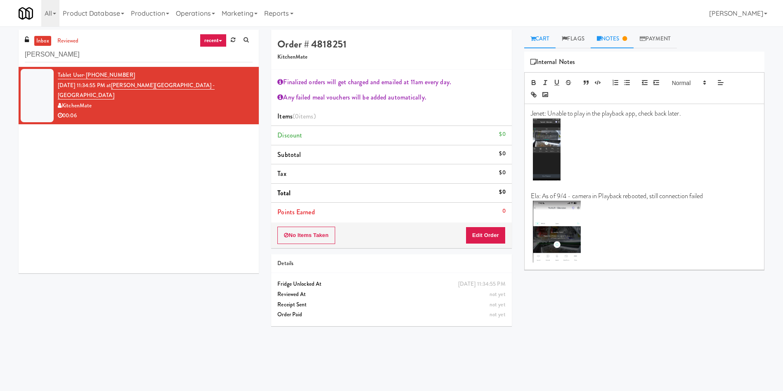
click at [531, 36] on icon at bounding box center [532, 38] width 5 height 5
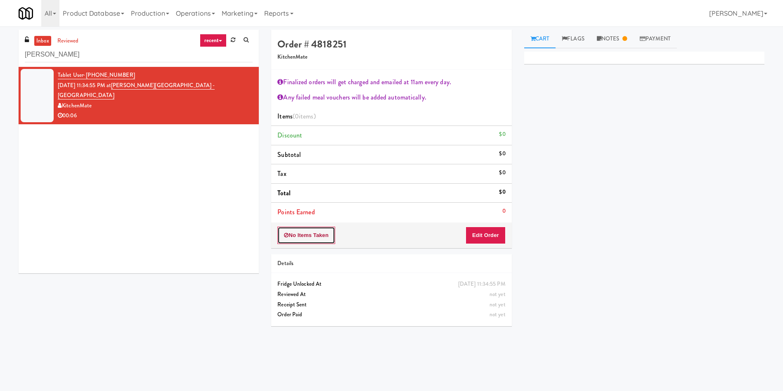
click at [308, 239] on button "No Items Taken" at bounding box center [306, 235] width 58 height 17
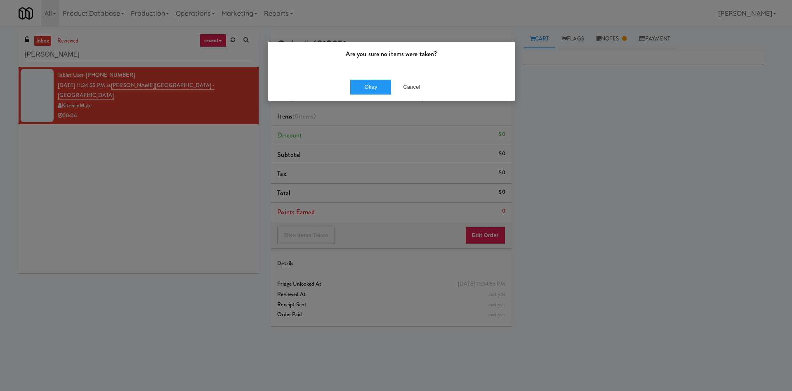
click at [361, 78] on div "Okay Cancel" at bounding box center [391, 87] width 247 height 28
click at [366, 90] on button "Okay" at bounding box center [370, 87] width 41 height 15
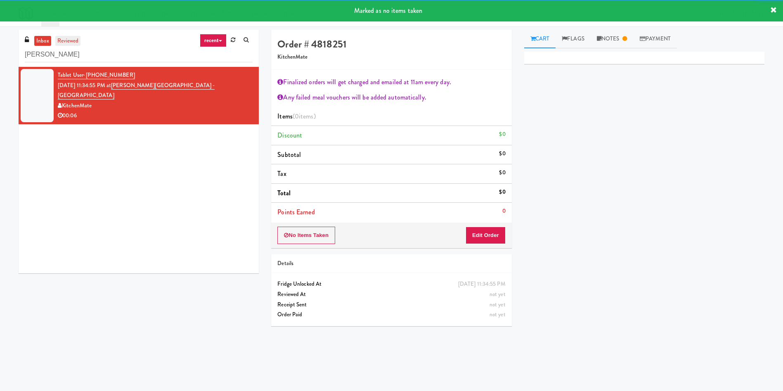
click at [76, 44] on link "reviewed" at bounding box center [68, 41] width 26 height 10
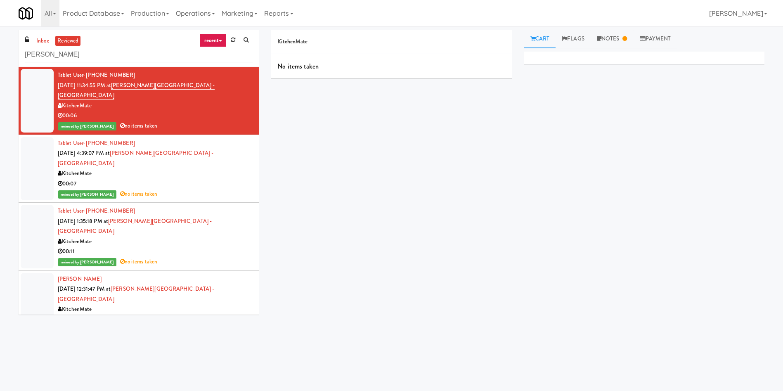
click at [30, 40] on span at bounding box center [28, 39] width 7 height 9
click at [42, 38] on link "inbox" at bounding box center [42, 41] width 17 height 10
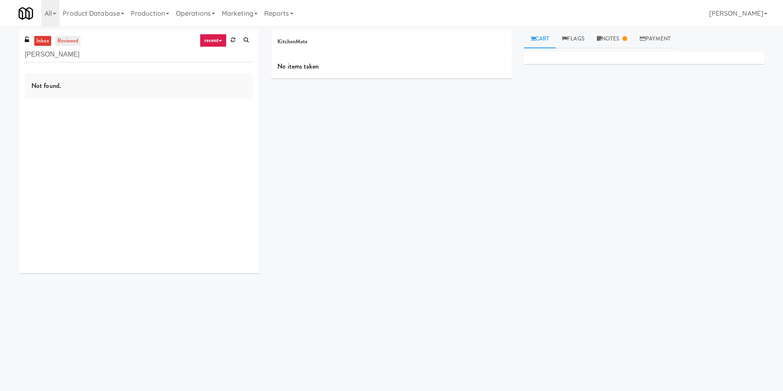
click at [66, 42] on link "reviewed" at bounding box center [68, 41] width 26 height 10
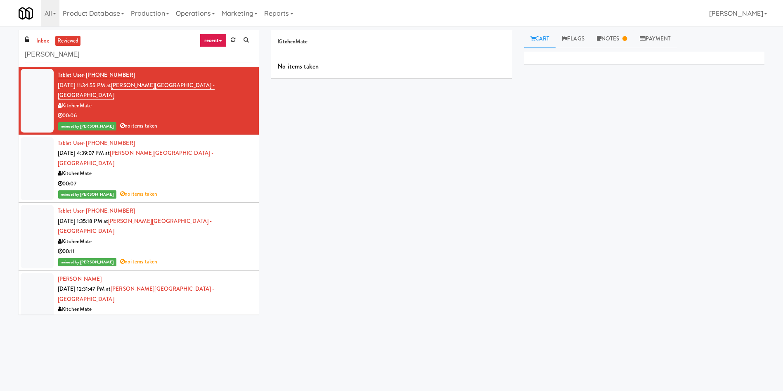
click at [40, 81] on div at bounding box center [37, 101] width 33 height 64
click at [607, 36] on link "Notes" at bounding box center [611, 39] width 43 height 19
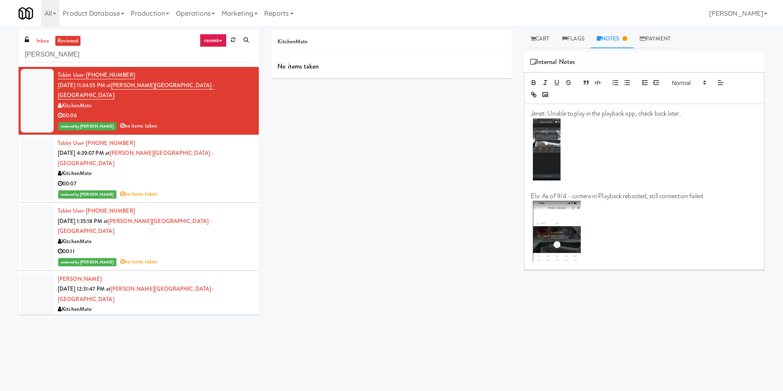
click at [616, 257] on p at bounding box center [644, 233] width 227 height 64
click at [614, 248] on p at bounding box center [644, 233] width 227 height 64
click at [627, 272] on p at bounding box center [644, 268] width 227 height 9
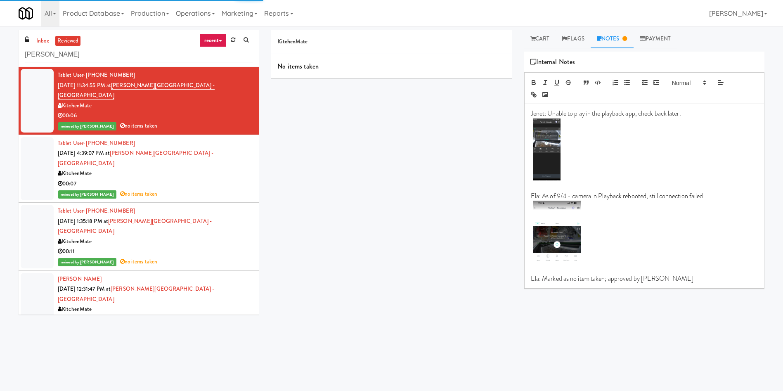
click at [623, 277] on p "Ela: Marked as no item taken; approved by [PERSON_NAME]" at bounding box center [644, 278] width 227 height 9
drag, startPoint x: 623, startPoint y: 277, endPoint x: 616, endPoint y: 279, distance: 6.7
click at [621, 278] on p "Ela: Marked as no item taken; approved by [PERSON_NAME]" at bounding box center [644, 278] width 227 height 9
copy p "Ela: Marked as no item taken; approved by [PERSON_NAME]"
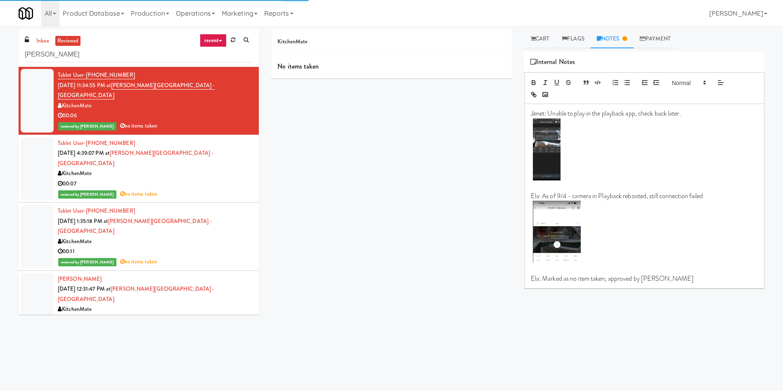
drag, startPoint x: 29, startPoint y: 147, endPoint x: 234, endPoint y: 156, distance: 205.3
click at [31, 148] on div at bounding box center [37, 169] width 33 height 64
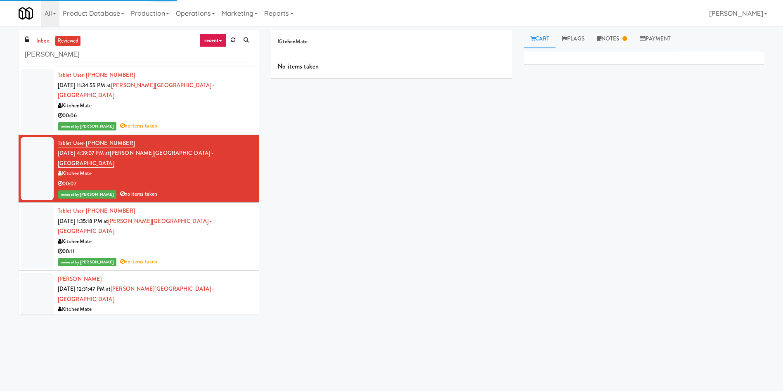
drag, startPoint x: 604, startPoint y: 34, endPoint x: 588, endPoint y: 59, distance: 29.9
click at [603, 35] on link "Notes" at bounding box center [611, 39] width 43 height 19
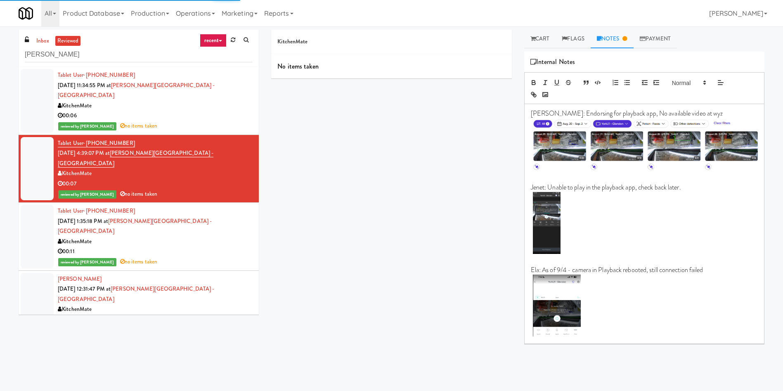
click at [617, 336] on p at bounding box center [644, 306] width 227 height 64
click at [49, 217] on div at bounding box center [37, 237] width 33 height 64
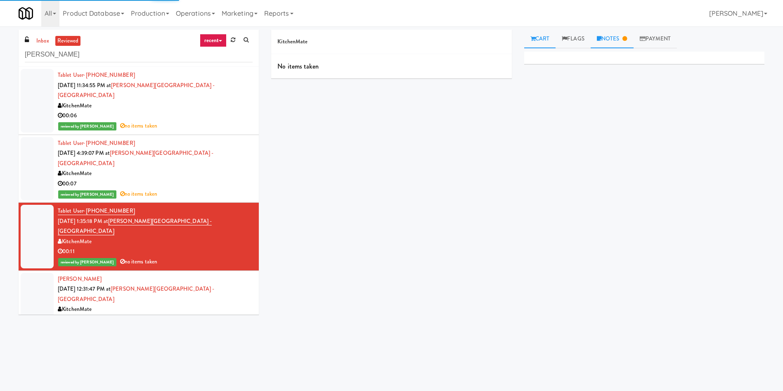
click at [606, 31] on link "Notes" at bounding box center [611, 39] width 43 height 19
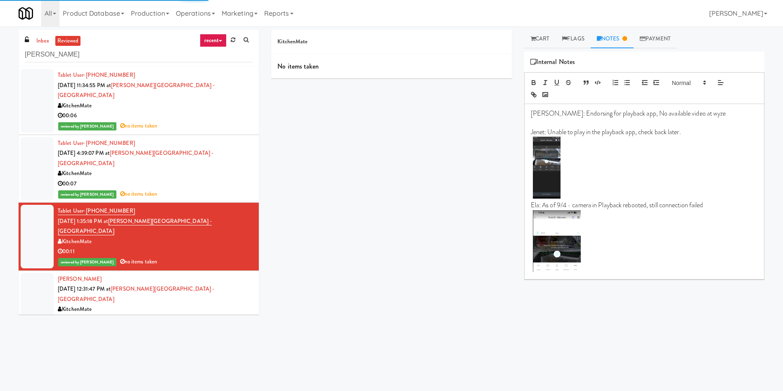
click at [599, 269] on p at bounding box center [644, 242] width 227 height 64
paste div
click at [37, 273] on div at bounding box center [37, 305] width 33 height 64
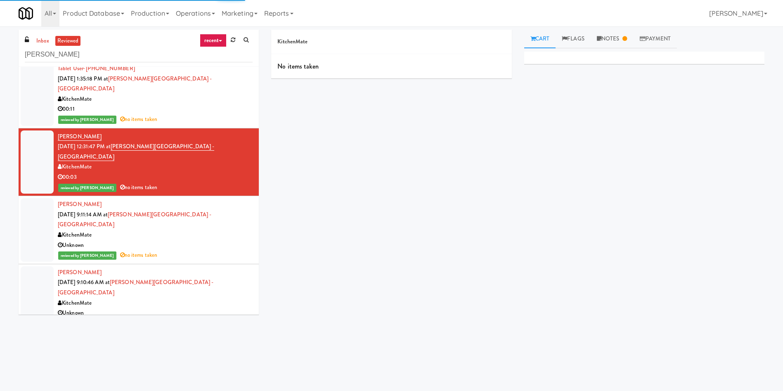
scroll to position [124, 0]
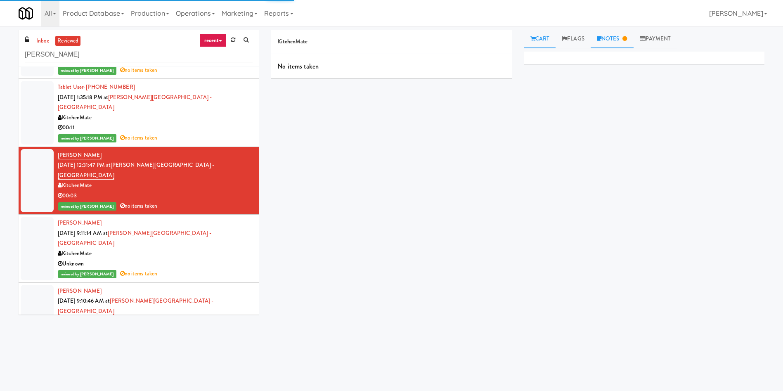
click at [619, 45] on link "Notes" at bounding box center [611, 39] width 43 height 19
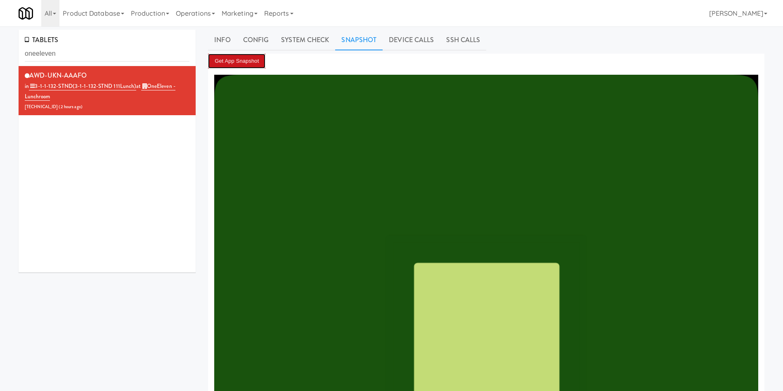
click at [252, 61] on button "Get App Snapshot" at bounding box center [236, 61] width 57 height 15
click at [245, 61] on button "Get App Snapshot" at bounding box center [236, 61] width 57 height 15
click at [253, 54] on button "Get App Snapshot" at bounding box center [236, 61] width 57 height 15
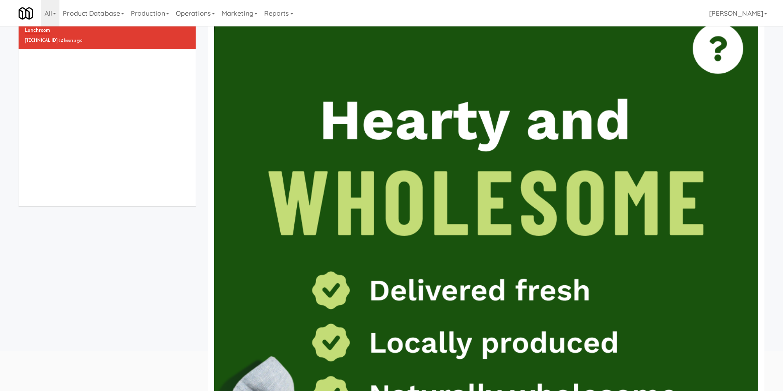
scroll to position [62, 0]
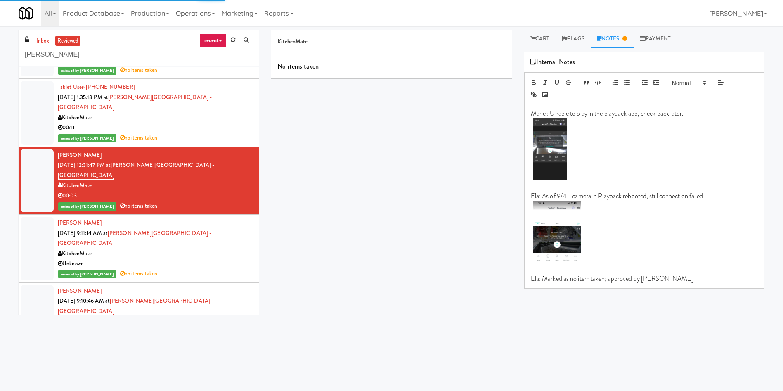
click at [29, 217] on div at bounding box center [37, 249] width 33 height 64
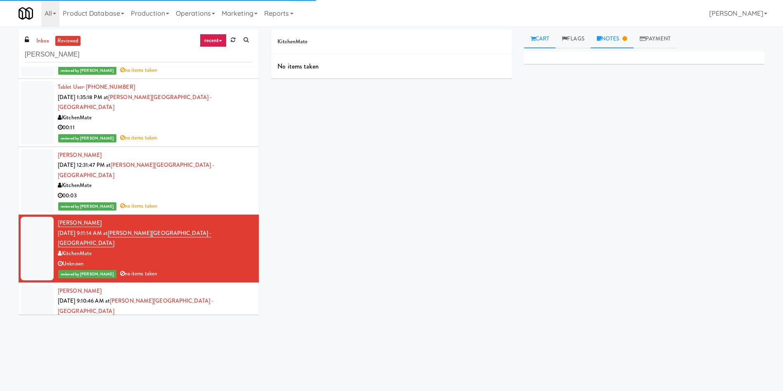
click at [622, 41] on link "Notes" at bounding box center [611, 39] width 43 height 19
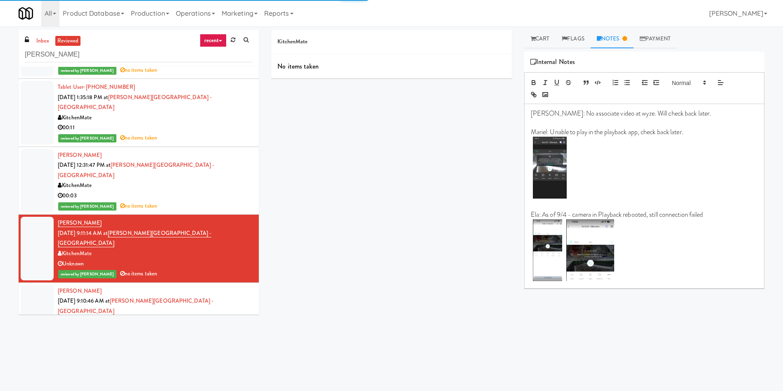
click at [665, 264] on p at bounding box center [644, 251] width 227 height 64
click at [40, 285] on div at bounding box center [37, 317] width 33 height 64
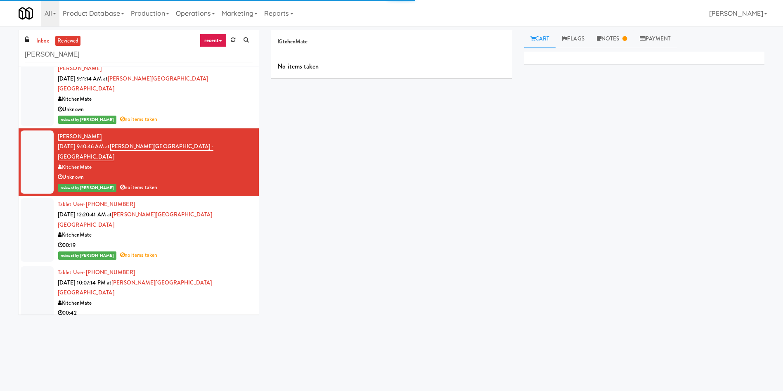
scroll to position [248, 0]
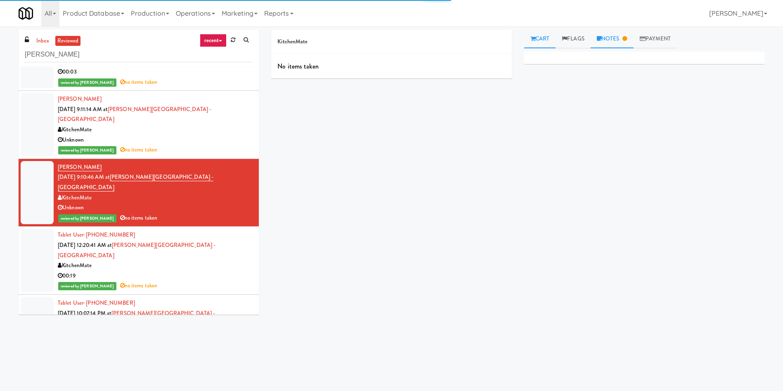
click at [617, 41] on link "Notes" at bounding box center [611, 39] width 43 height 19
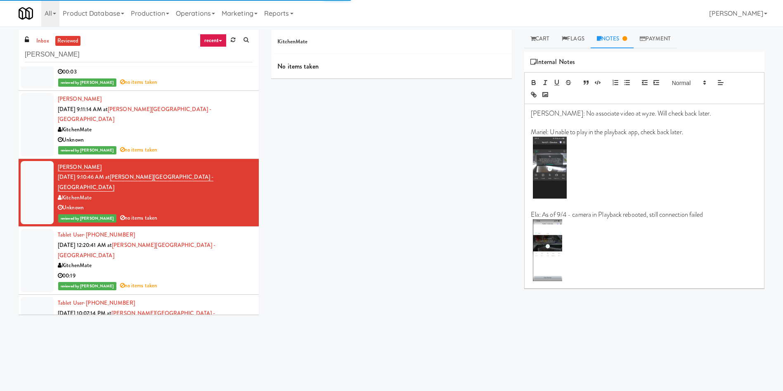
click at [618, 267] on p at bounding box center [644, 251] width 227 height 64
click at [41, 229] on div at bounding box center [37, 261] width 33 height 64
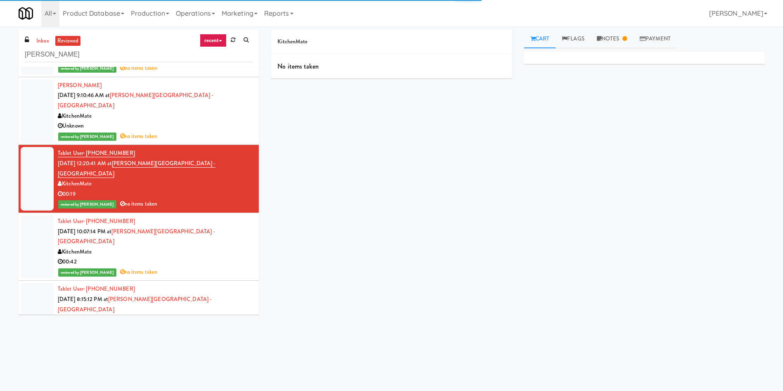
scroll to position [309, 0]
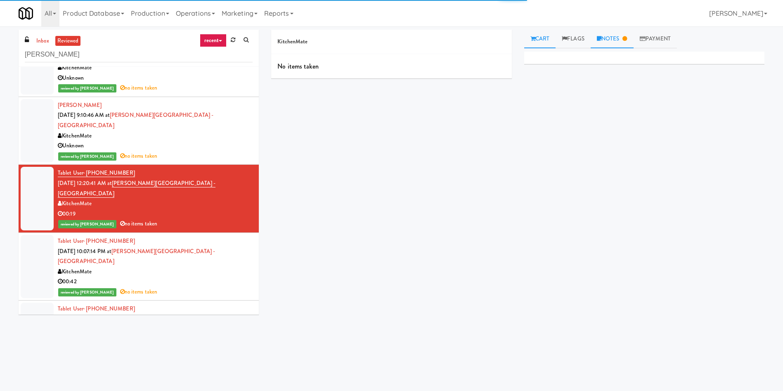
click at [632, 39] on link "Notes" at bounding box center [611, 39] width 43 height 19
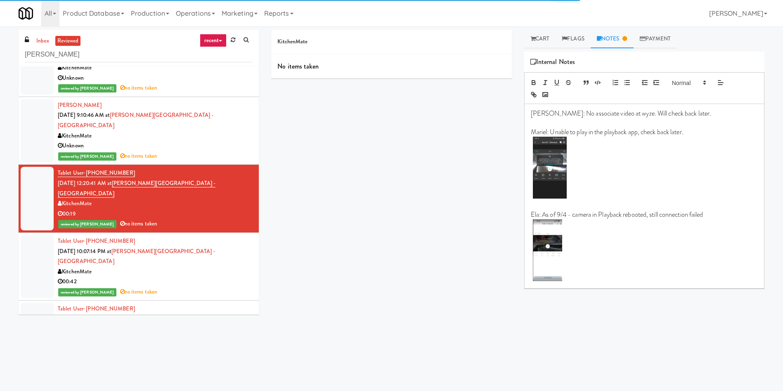
click at [626, 260] on p at bounding box center [644, 251] width 227 height 64
drag, startPoint x: 32, startPoint y: 184, endPoint x: 104, endPoint y: 191, distance: 72.5
click at [32, 235] on div at bounding box center [37, 267] width 33 height 64
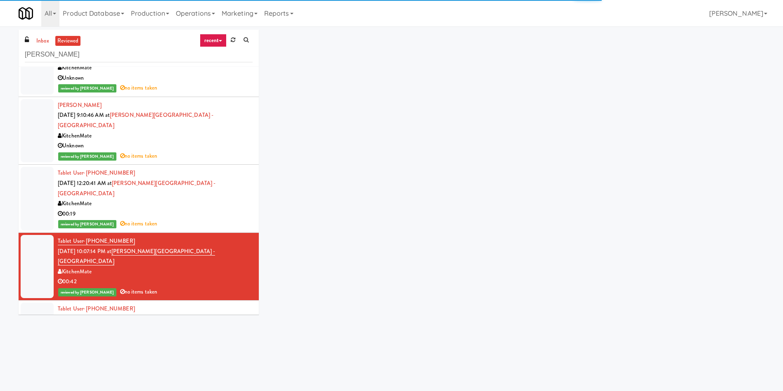
scroll to position [371, 0]
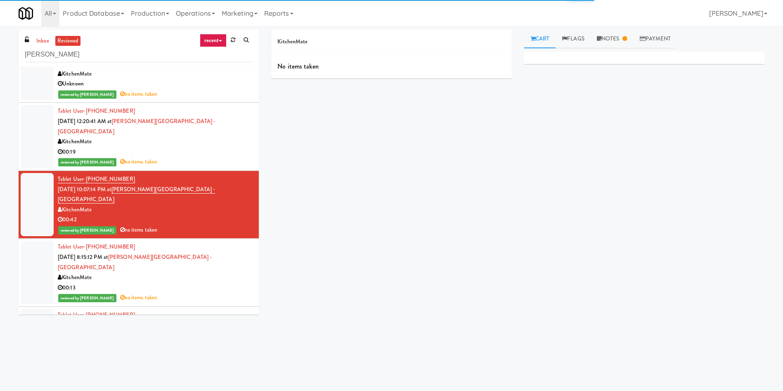
click at [597, 42] on link "Notes" at bounding box center [611, 39] width 43 height 19
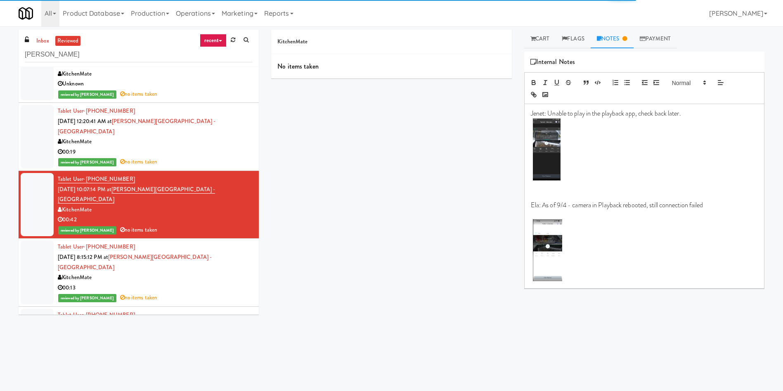
click at [595, 286] on div "Jenet: Unable to play in the playback app, check back later. Ela: As of 9/4 - c…" at bounding box center [643, 196] width 239 height 184
click at [595, 279] on p at bounding box center [644, 251] width 227 height 64
click at [24, 241] on div at bounding box center [37, 273] width 33 height 64
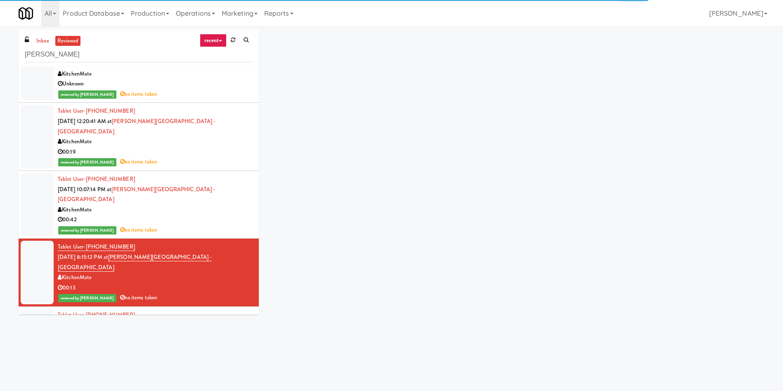
scroll to position [433, 0]
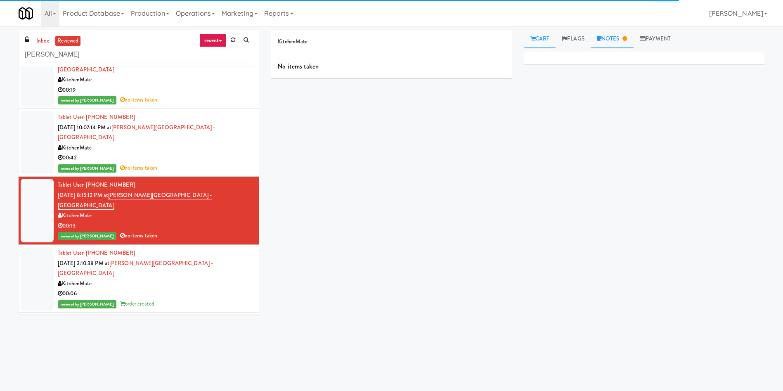
click at [617, 35] on link "Notes" at bounding box center [611, 39] width 43 height 19
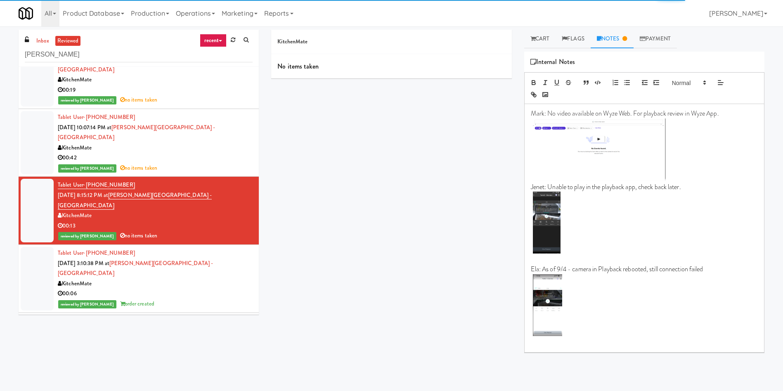
click at [626, 329] on p at bounding box center [644, 306] width 227 height 64
drag, startPoint x: 30, startPoint y: 181, endPoint x: 155, endPoint y: 207, distance: 127.8
click at [30, 247] on div at bounding box center [37, 279] width 33 height 64
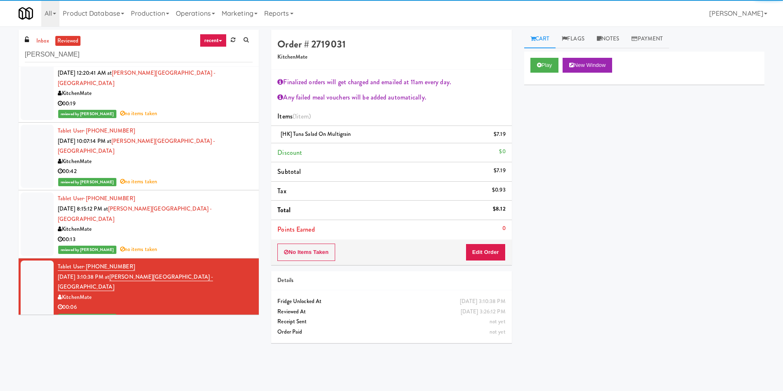
scroll to position [309, 0]
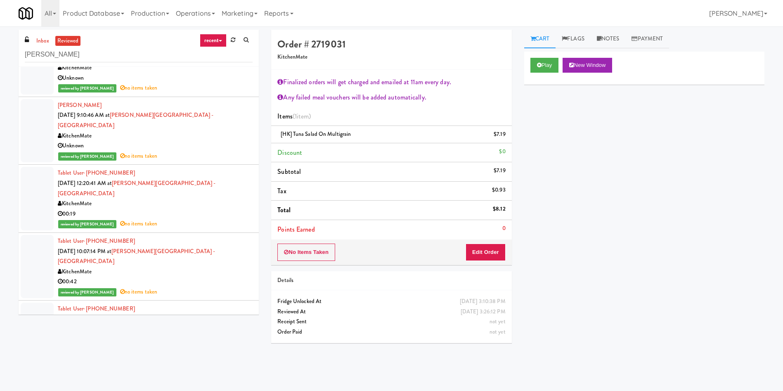
click at [40, 302] on div at bounding box center [37, 334] width 33 height 64
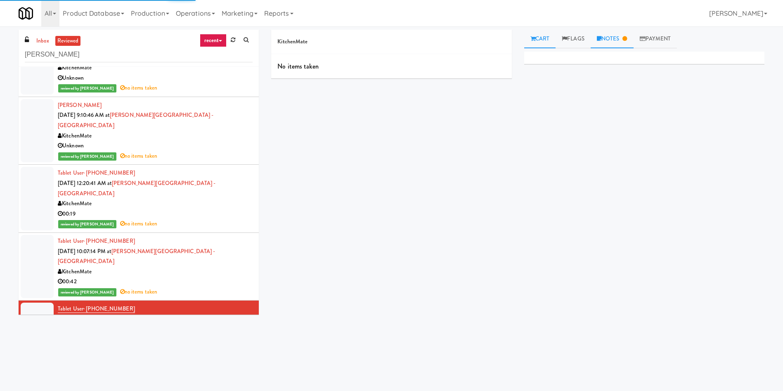
click at [614, 39] on link "Notes" at bounding box center [611, 39] width 43 height 19
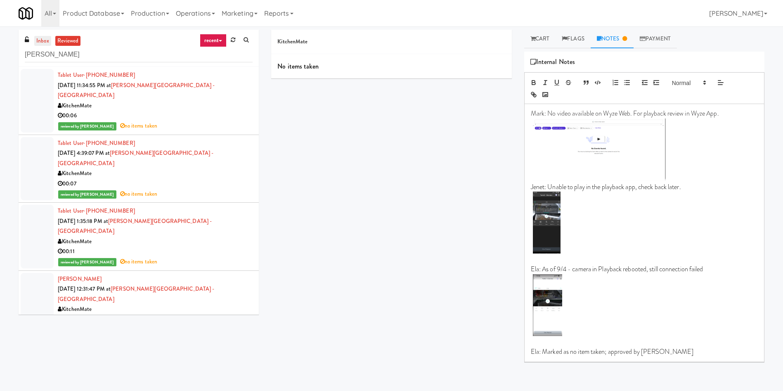
click at [38, 38] on link "inbox" at bounding box center [42, 41] width 17 height 10
